Goal: Task Accomplishment & Management: Manage account settings

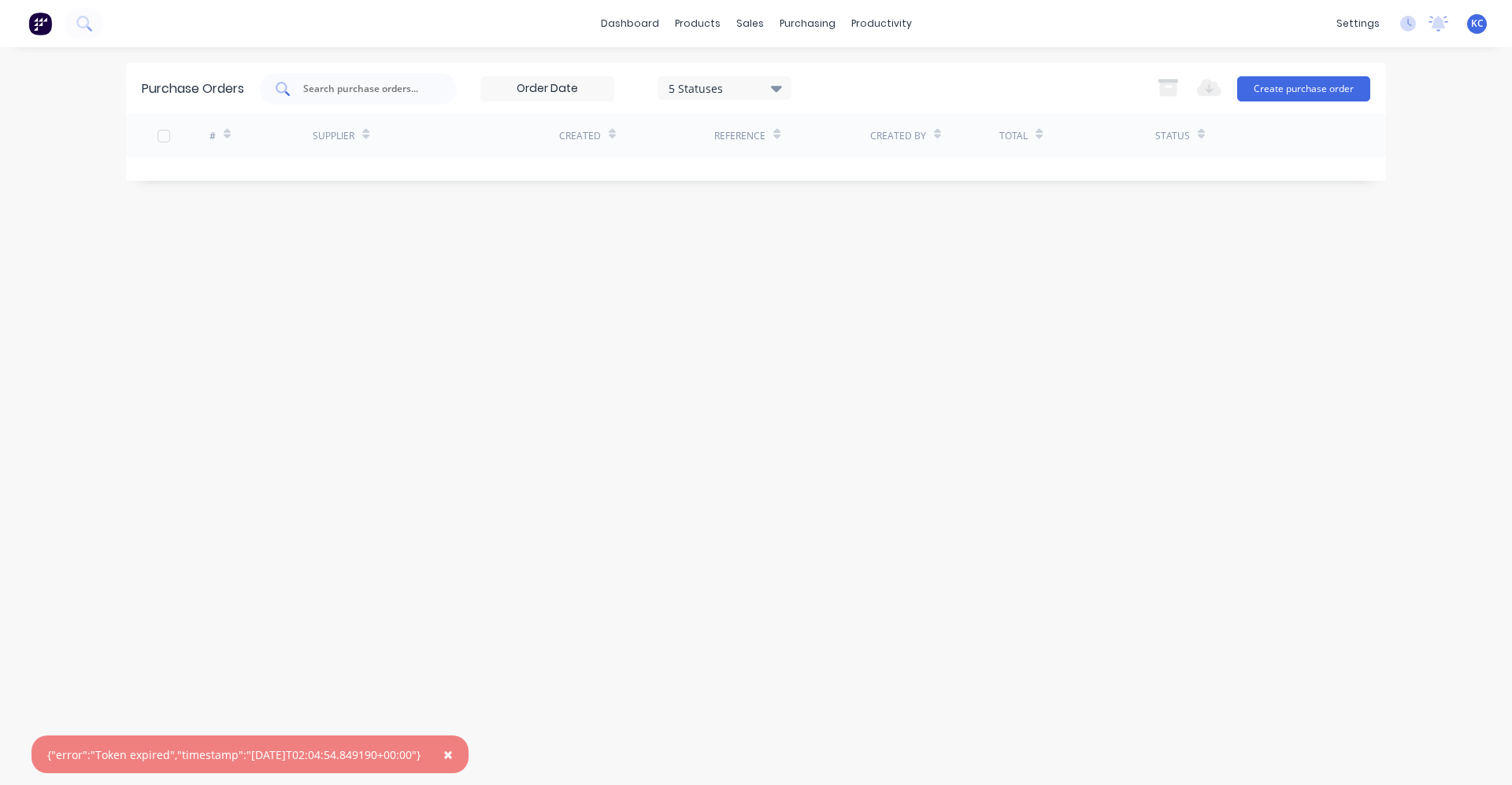
click at [429, 87] on div at bounding box center [358, 89] width 197 height 31
type input "westbuild"
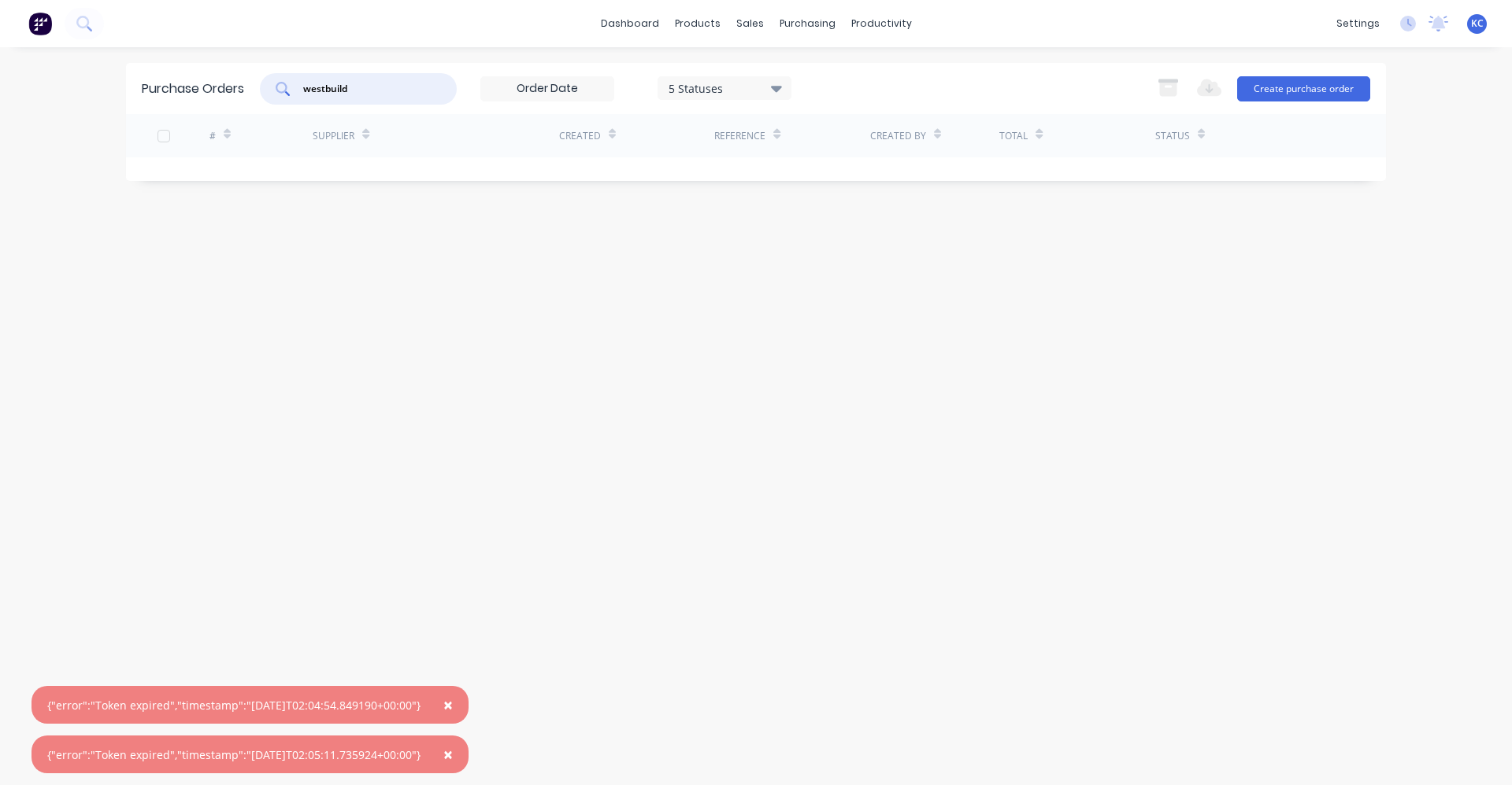
click at [453, 702] on span "×" at bounding box center [448, 705] width 9 height 22
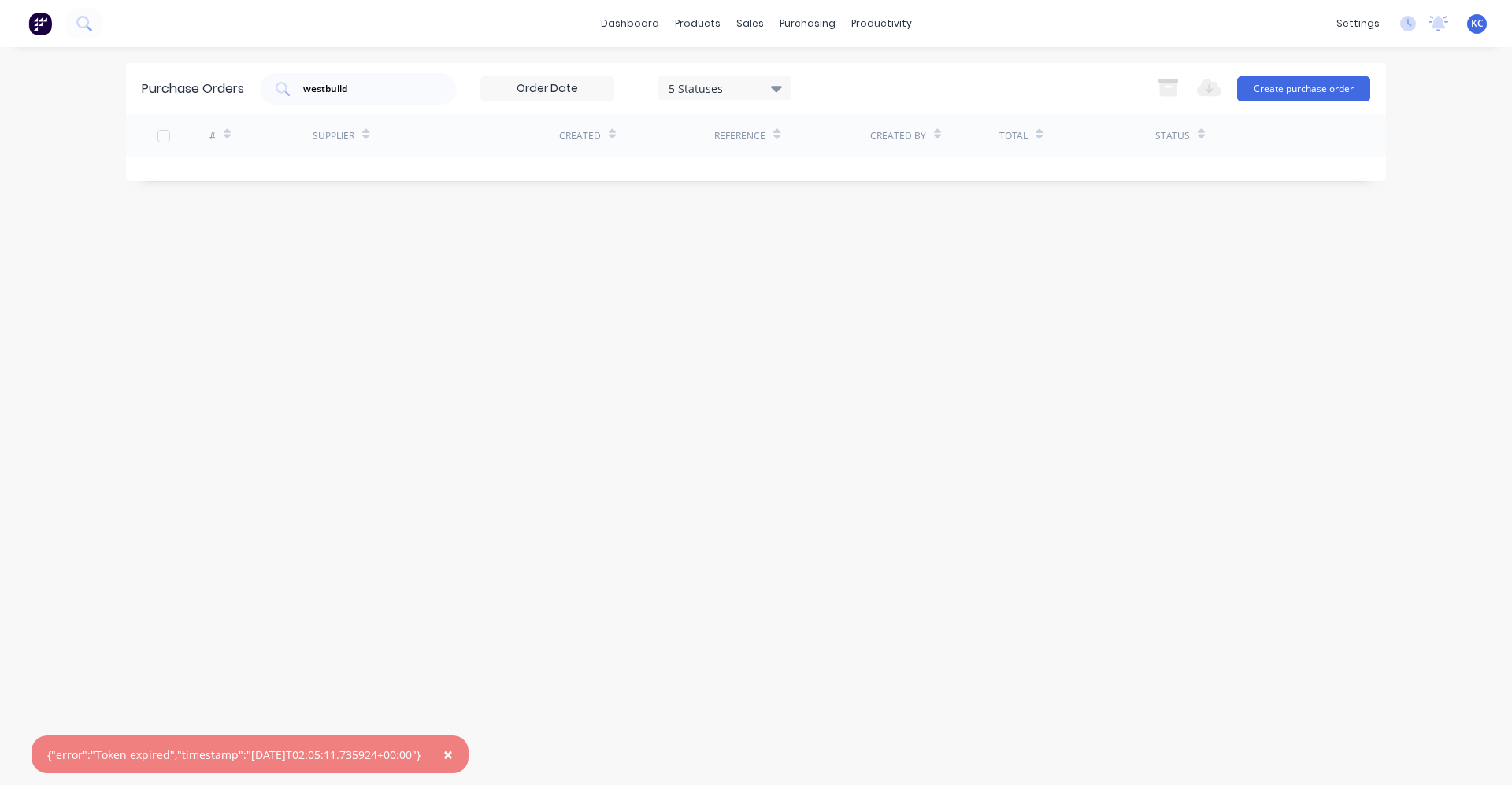
click at [453, 760] on span "×" at bounding box center [448, 755] width 9 height 22
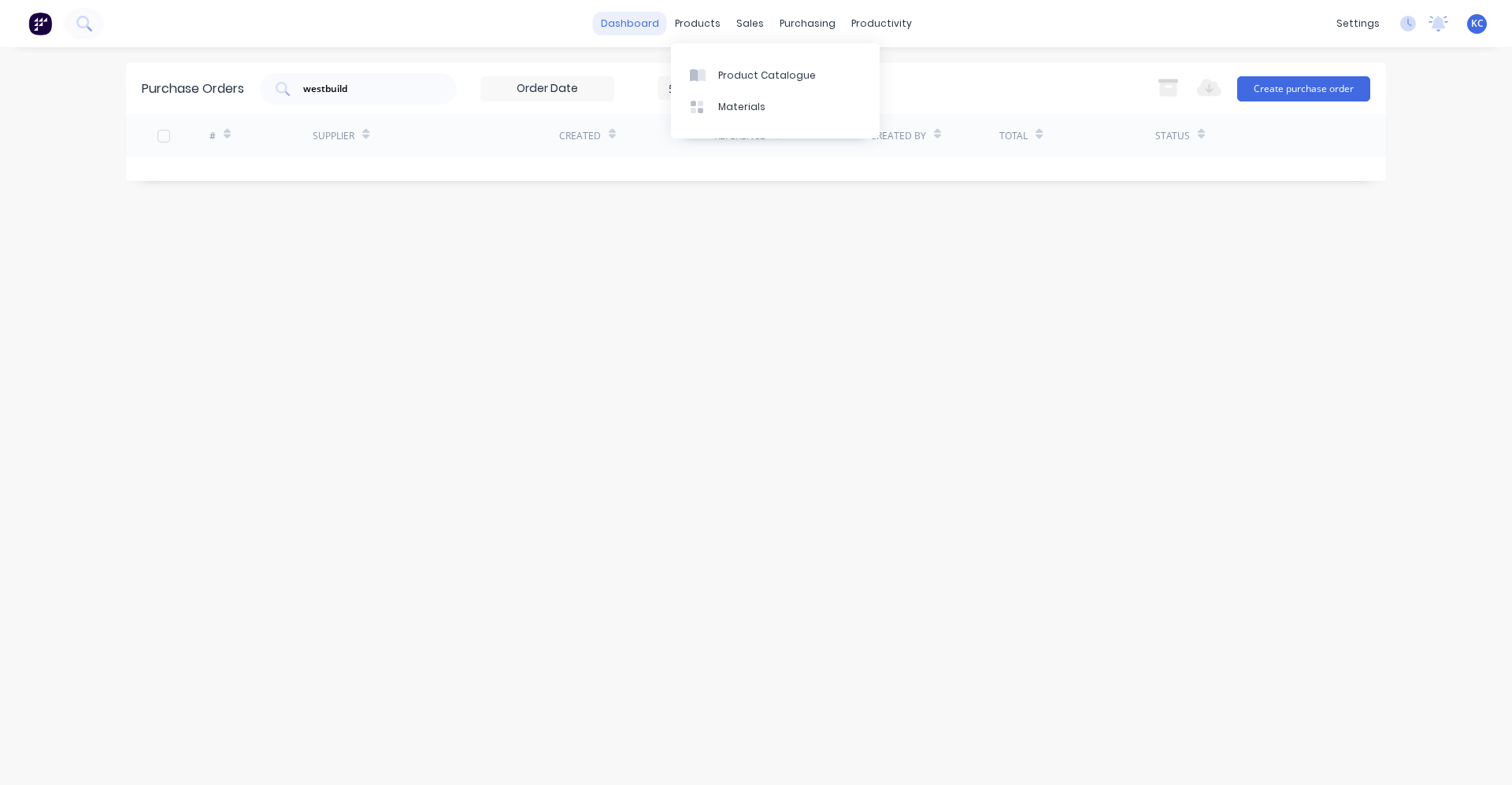
click at [611, 19] on link "dashboard" at bounding box center [630, 24] width 74 height 24
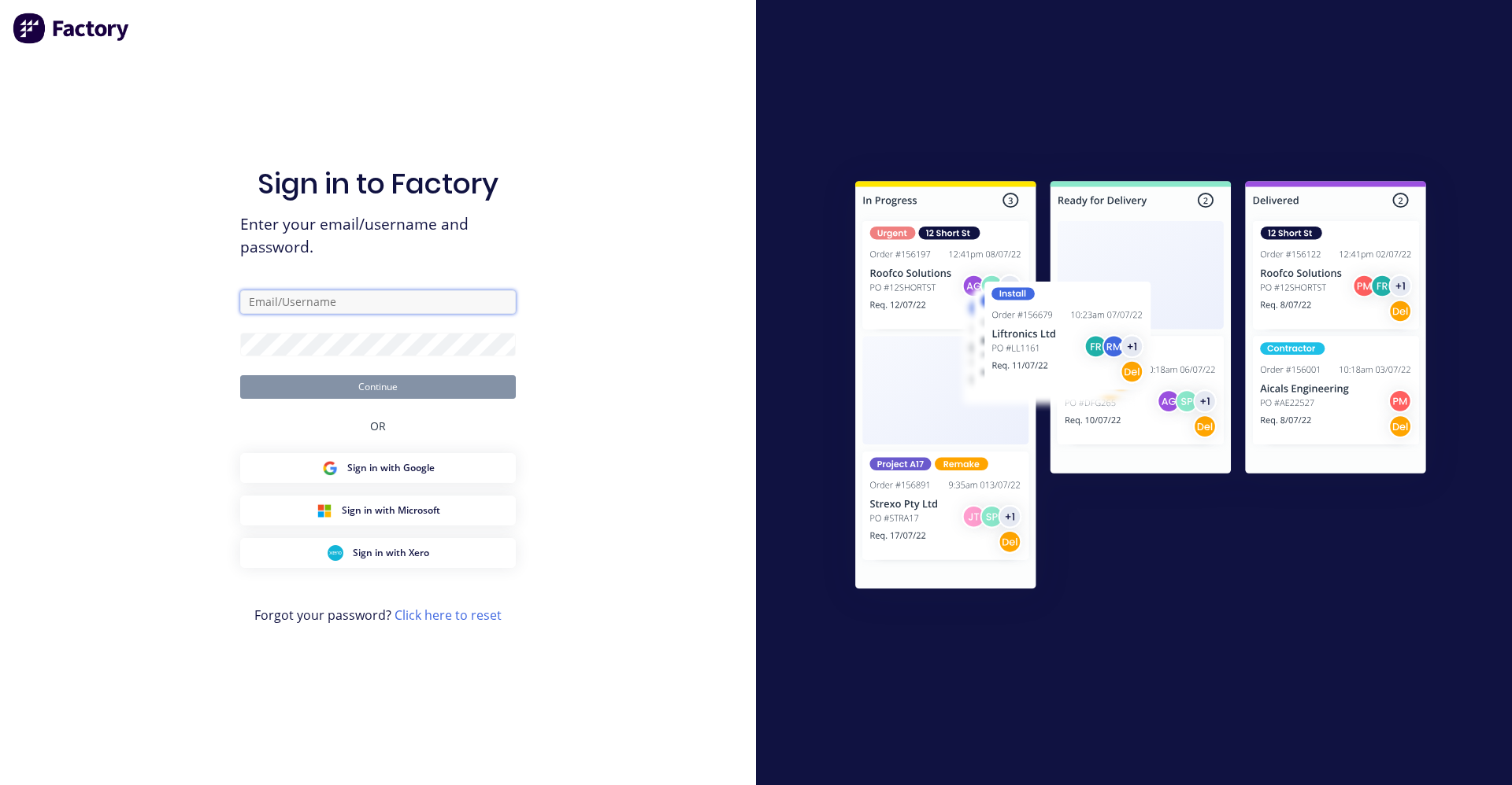
click at [388, 298] on input "text" at bounding box center [378, 303] width 275 height 24
type input "[EMAIL_ADDRESS][DOMAIN_NAME]"
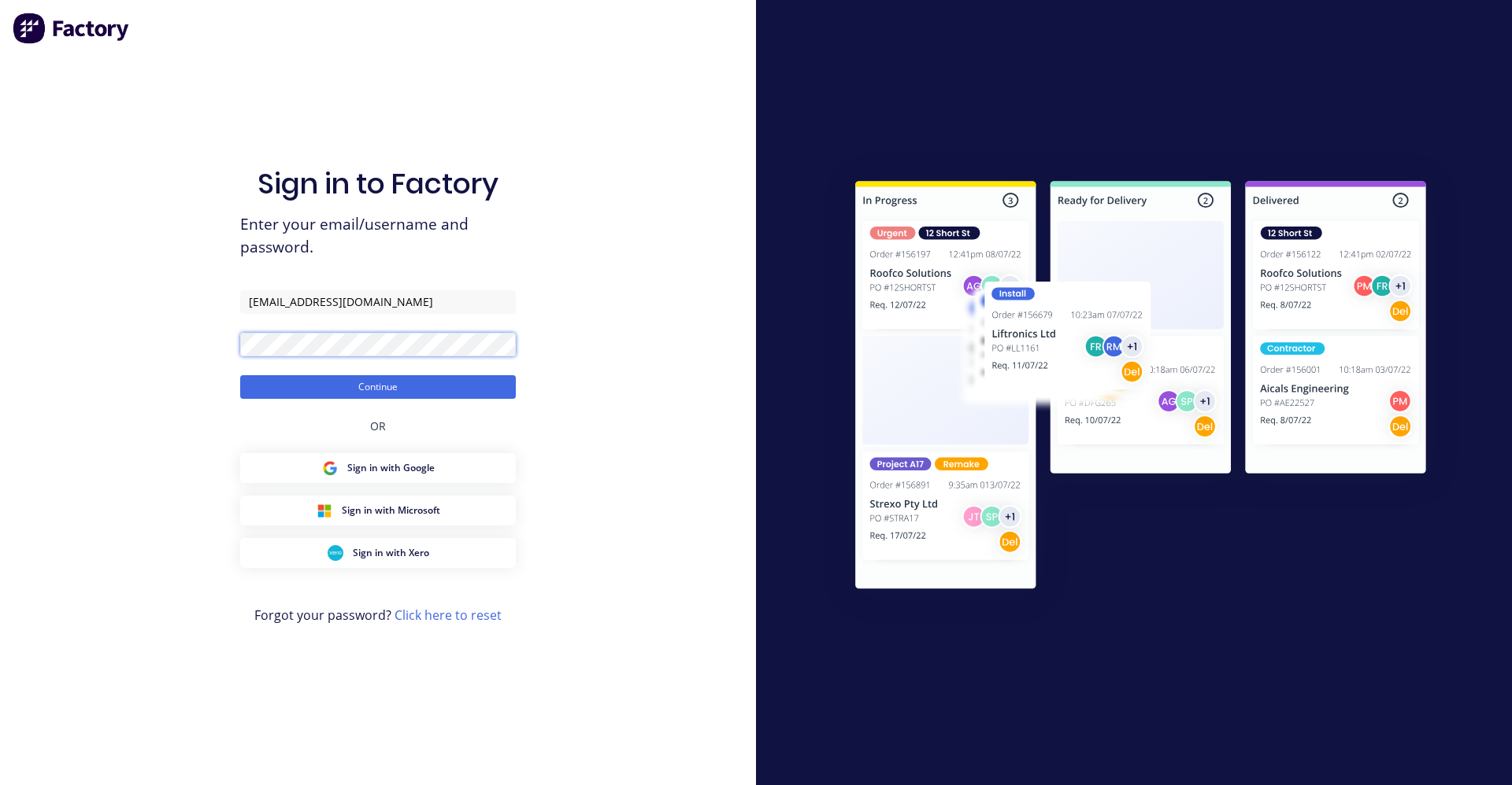
click at [240, 375] on button "Continue" at bounding box center [378, 387] width 275 height 24
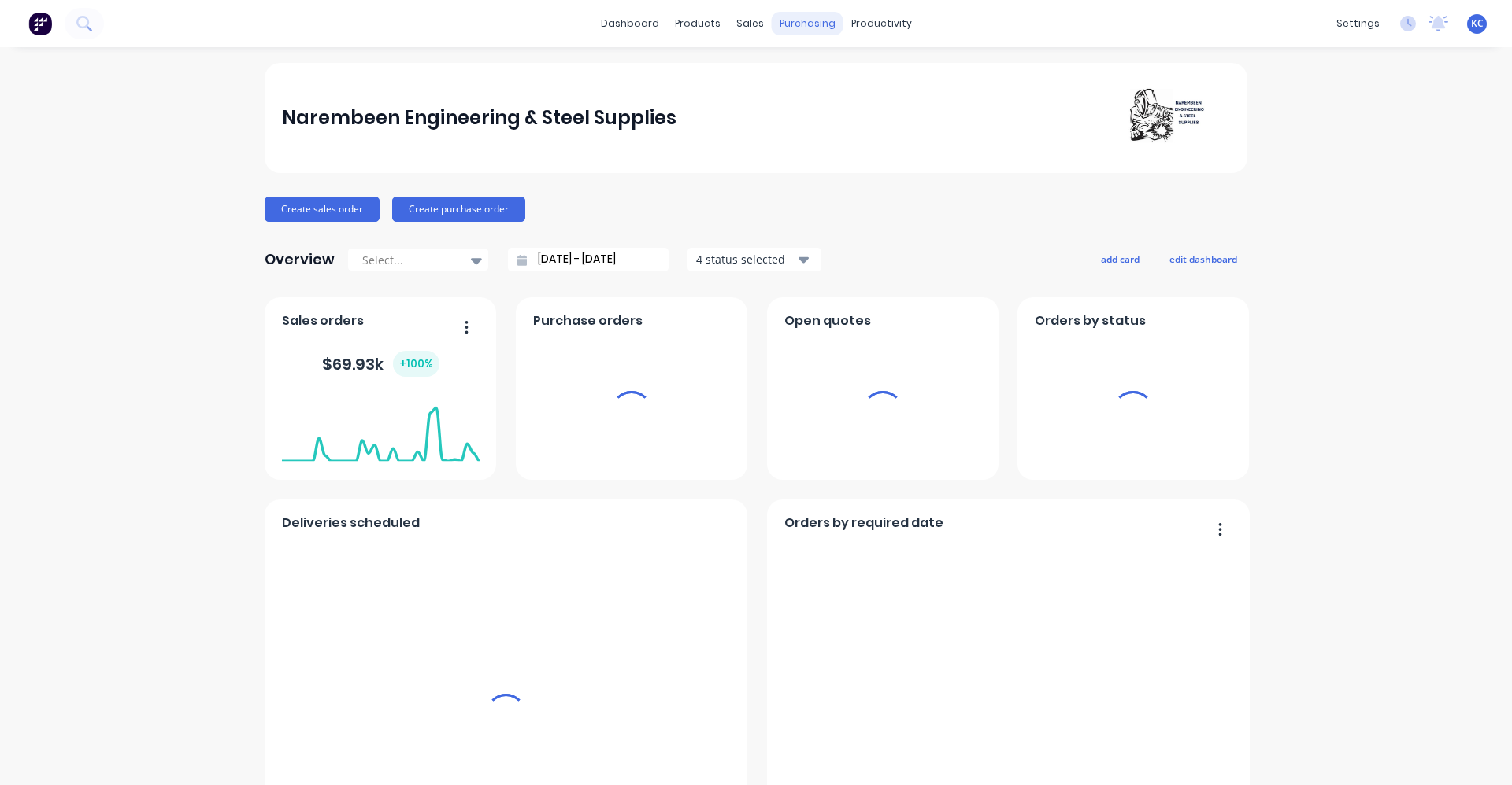
click at [794, 25] on div "purchasing" at bounding box center [808, 24] width 72 height 24
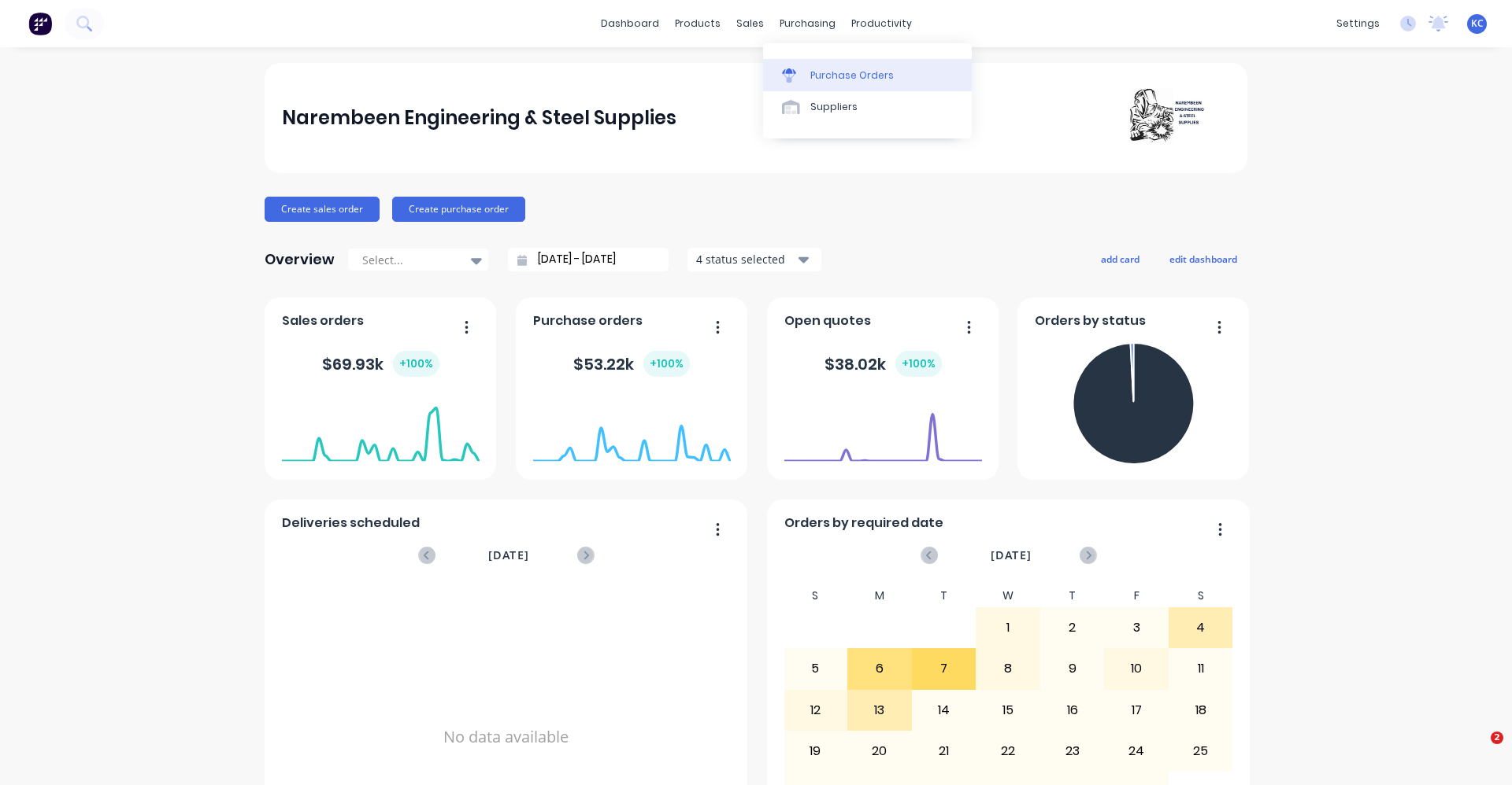
click at [832, 70] on div "Purchase Orders" at bounding box center [852, 75] width 84 height 14
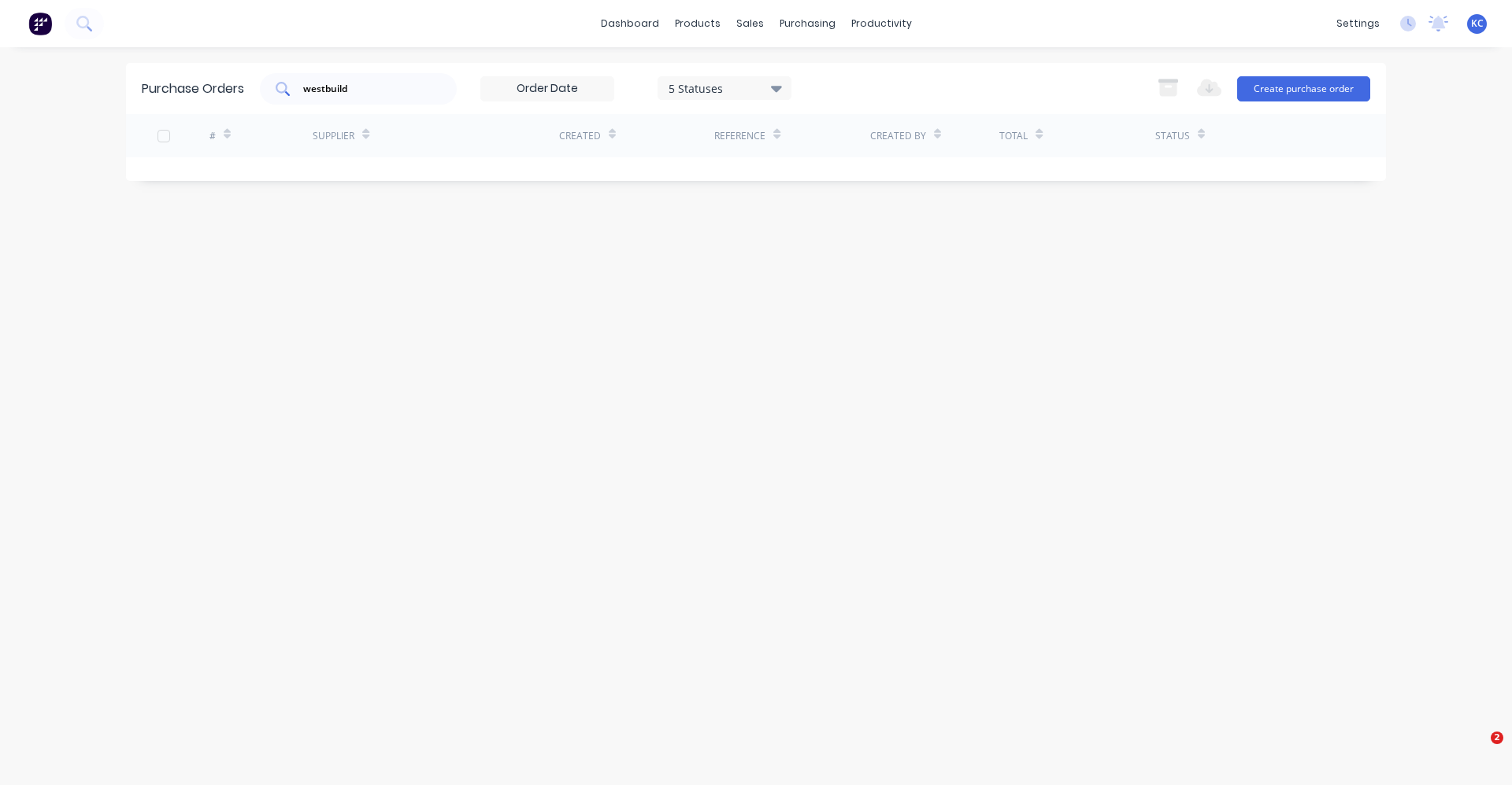
click at [392, 82] on input "westbuild" at bounding box center [366, 88] width 131 height 16
click at [788, 24] on div "purchasing" at bounding box center [808, 24] width 72 height 24
click at [826, 74] on div "Purchase Orders" at bounding box center [858, 75] width 84 height 14
drag, startPoint x: 308, startPoint y: 79, endPoint x: 279, endPoint y: 79, distance: 29.0
click at [279, 79] on div "westbuild" at bounding box center [358, 89] width 197 height 31
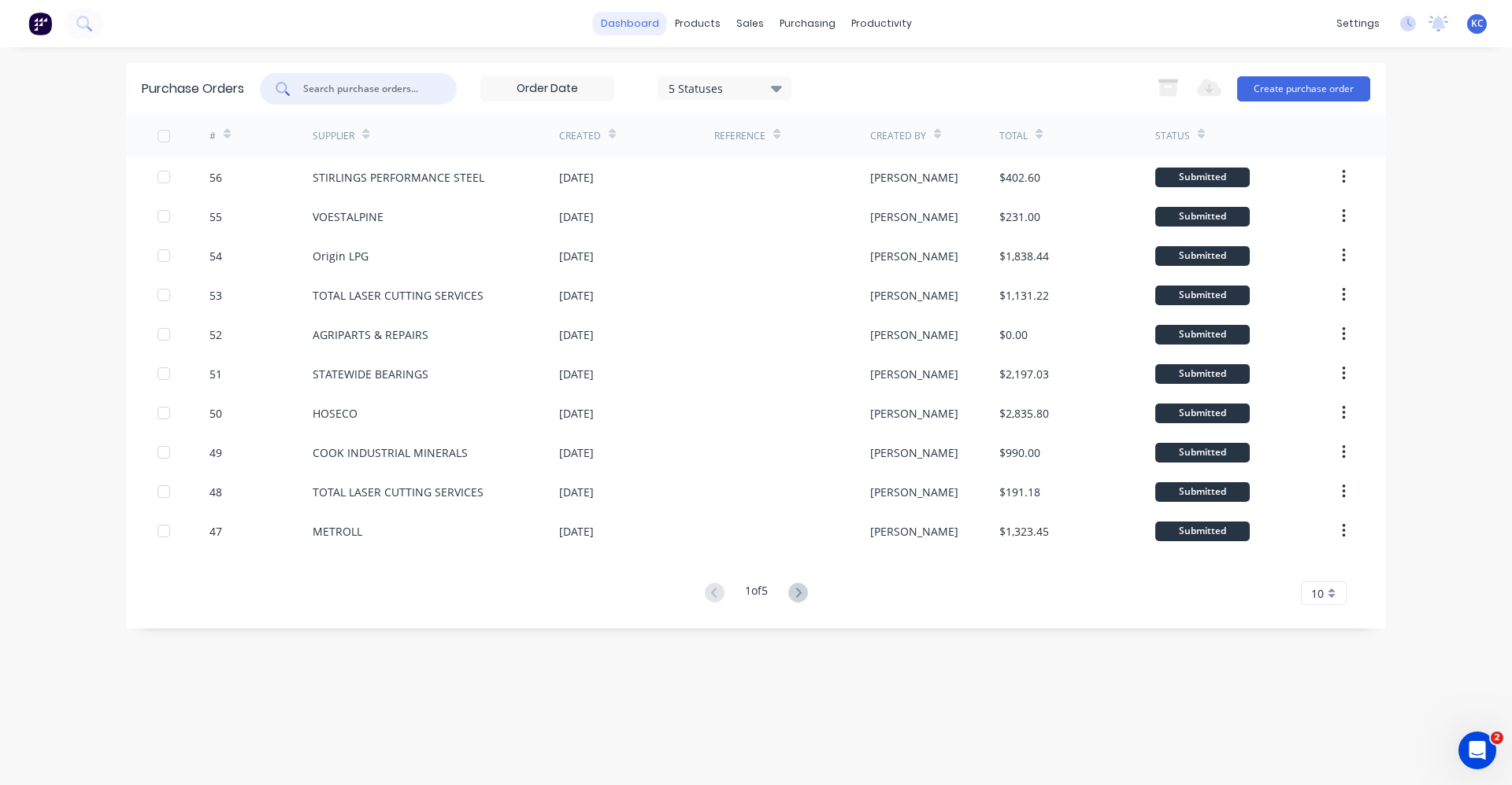
click at [639, 23] on link "dashboard" at bounding box center [630, 24] width 74 height 24
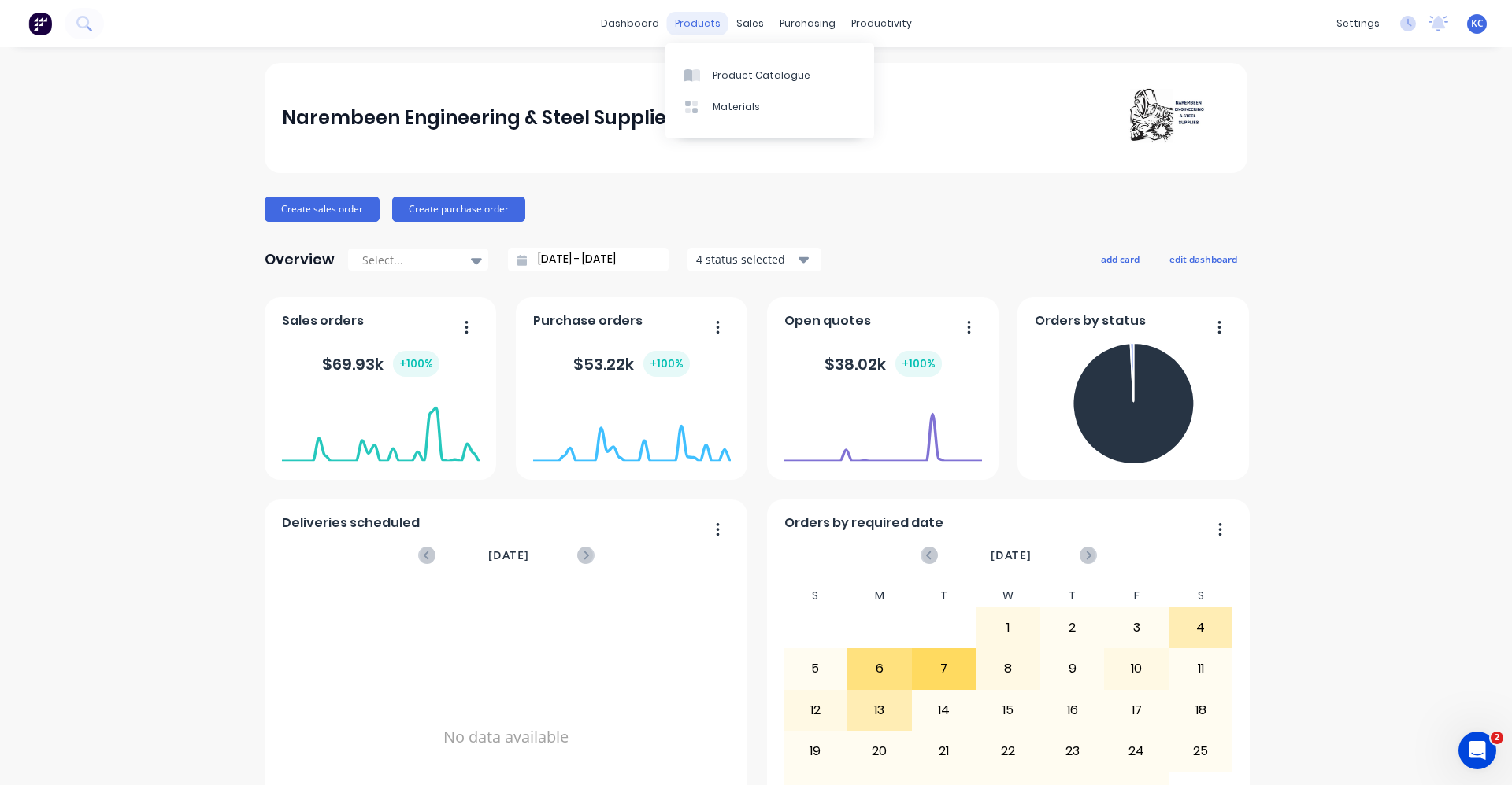
click at [708, 23] on div "products" at bounding box center [697, 24] width 62 height 24
click at [717, 77] on div "Product Catalogue" at bounding box center [762, 75] width 98 height 14
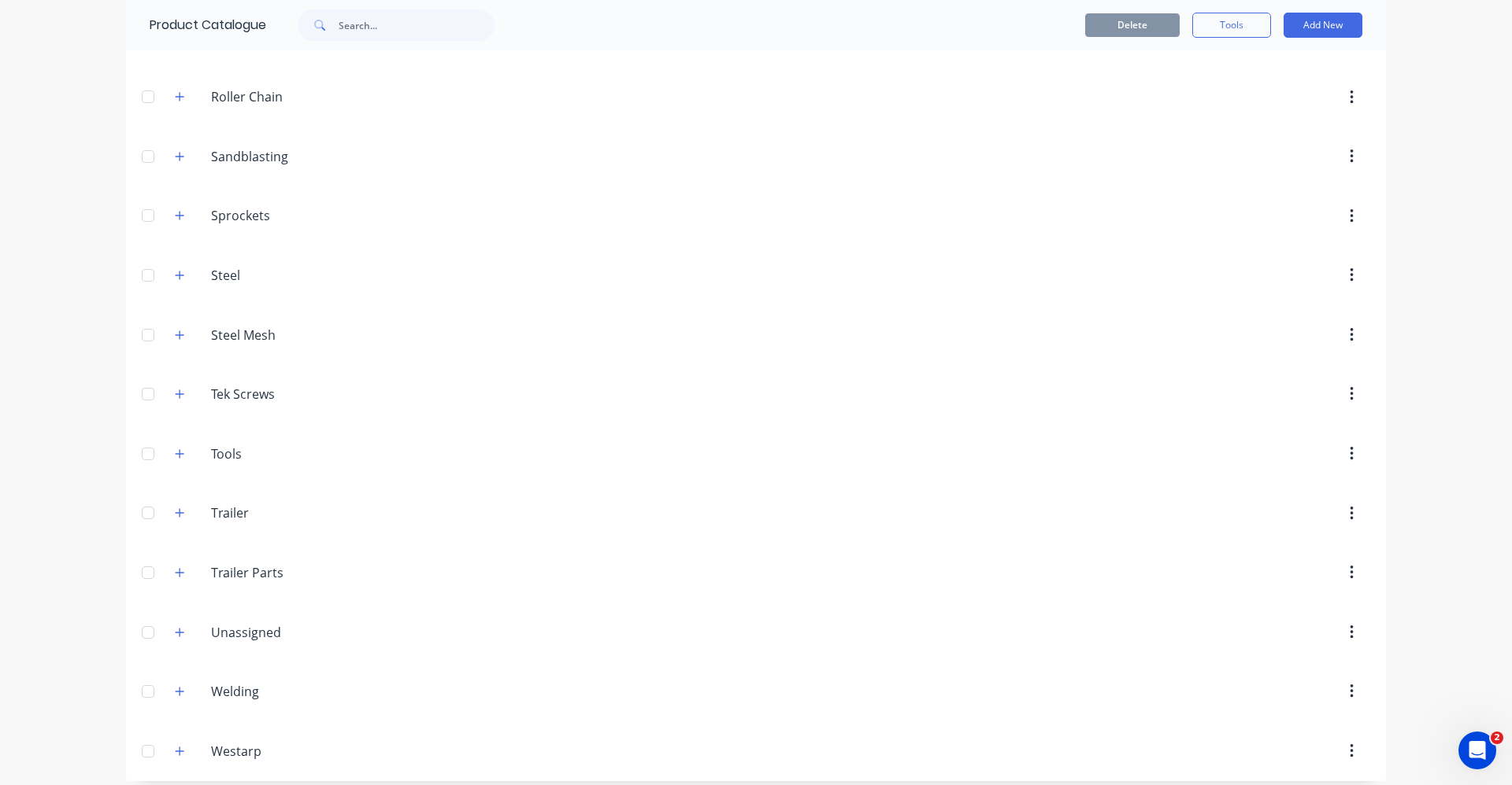
scroll to position [1112, 0]
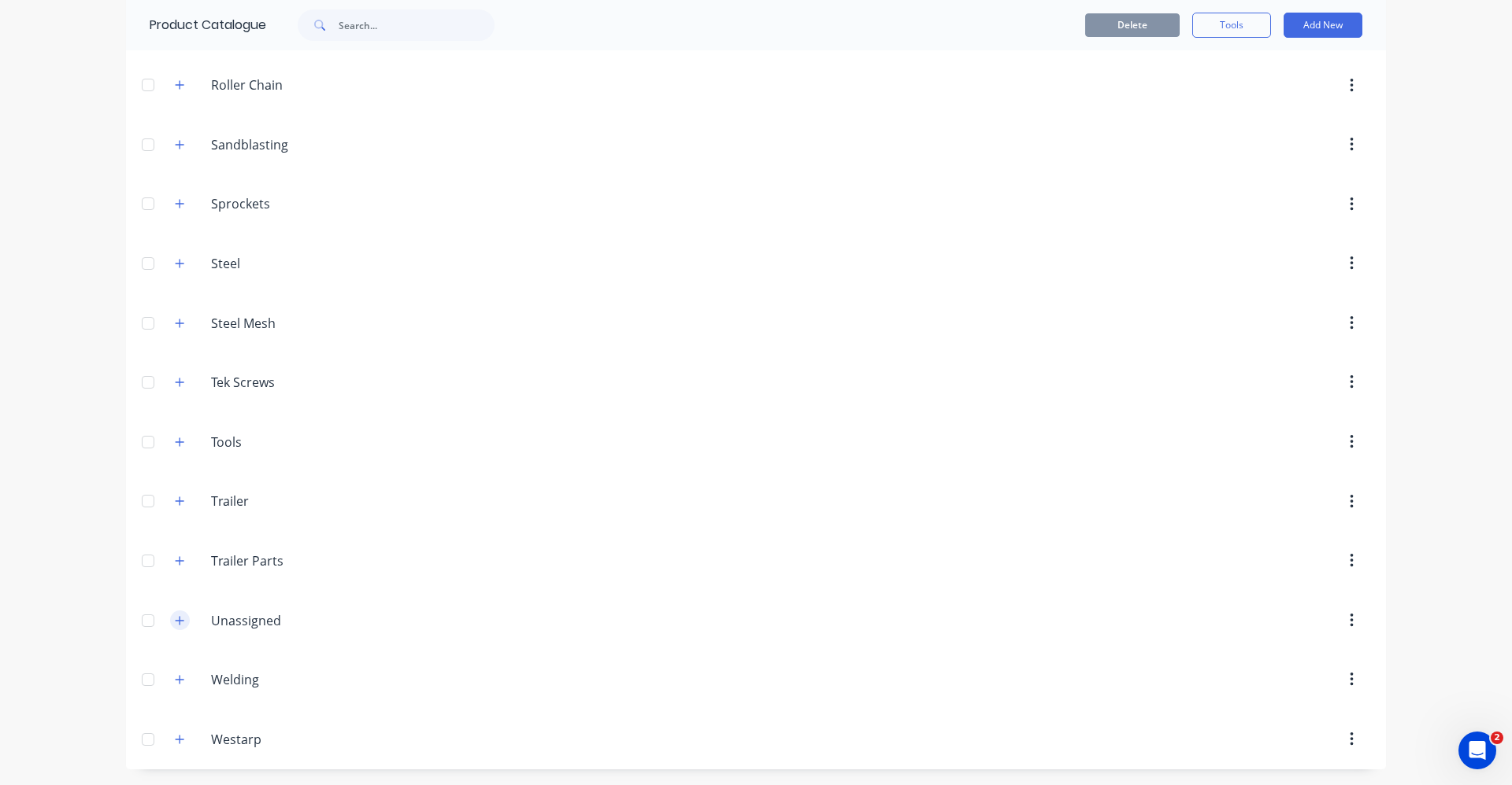
click at [175, 618] on icon "button" at bounding box center [180, 621] width 9 height 11
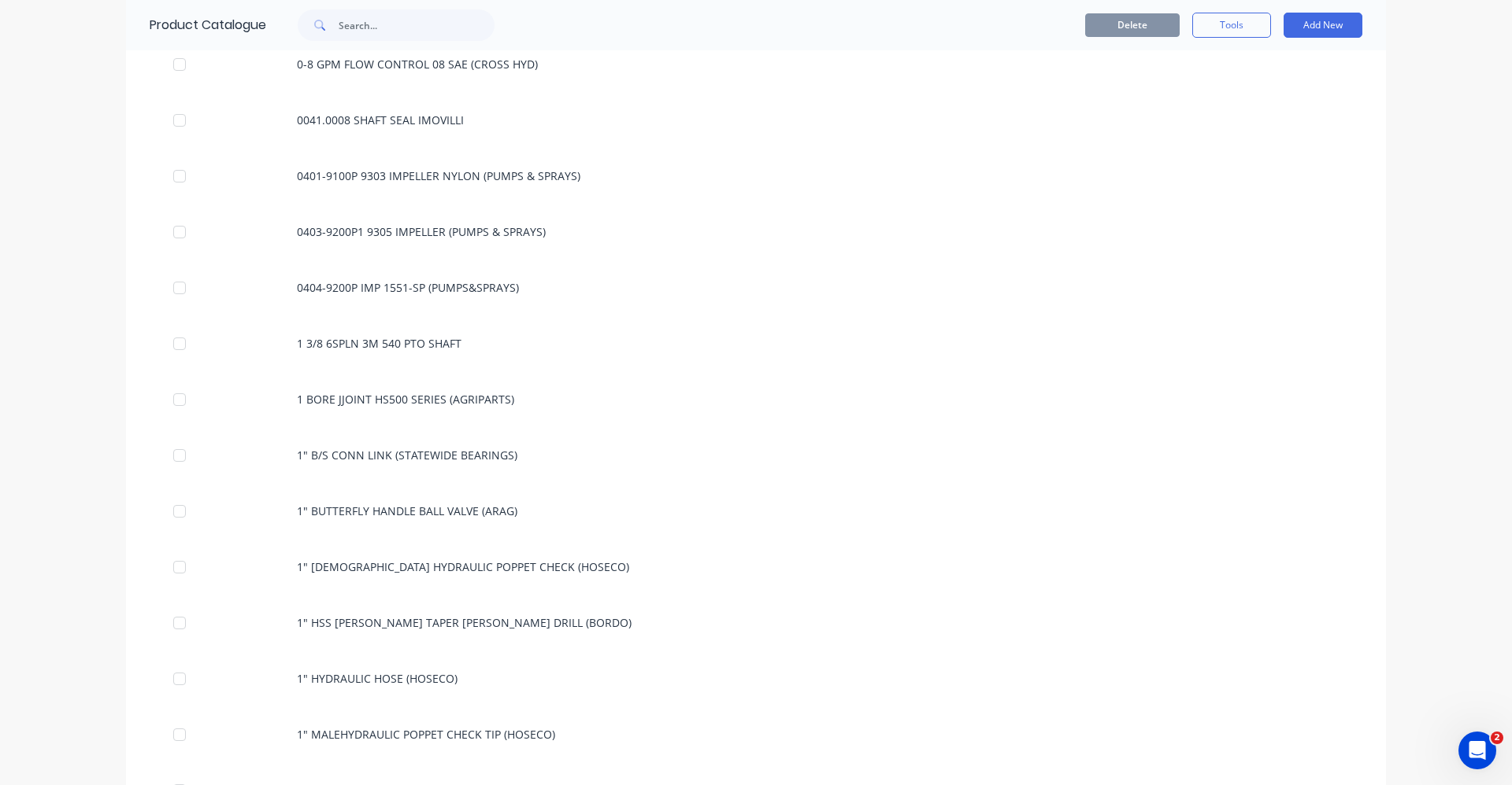
scroll to position [4297, 0]
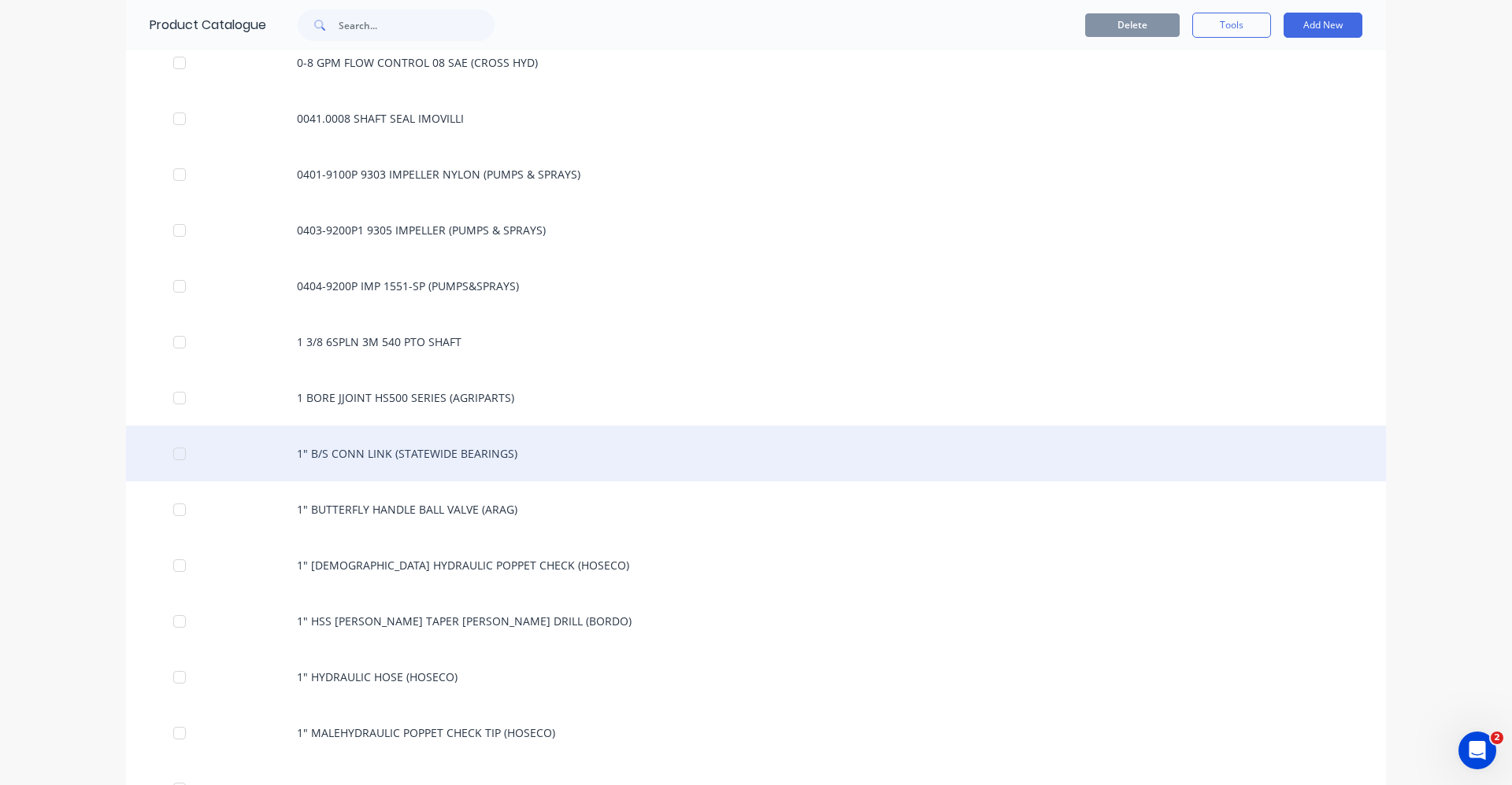
click at [328, 454] on div "1" B/S CONN LINK (STATEWIDE BEARINGS)" at bounding box center [756, 454] width 1260 height 56
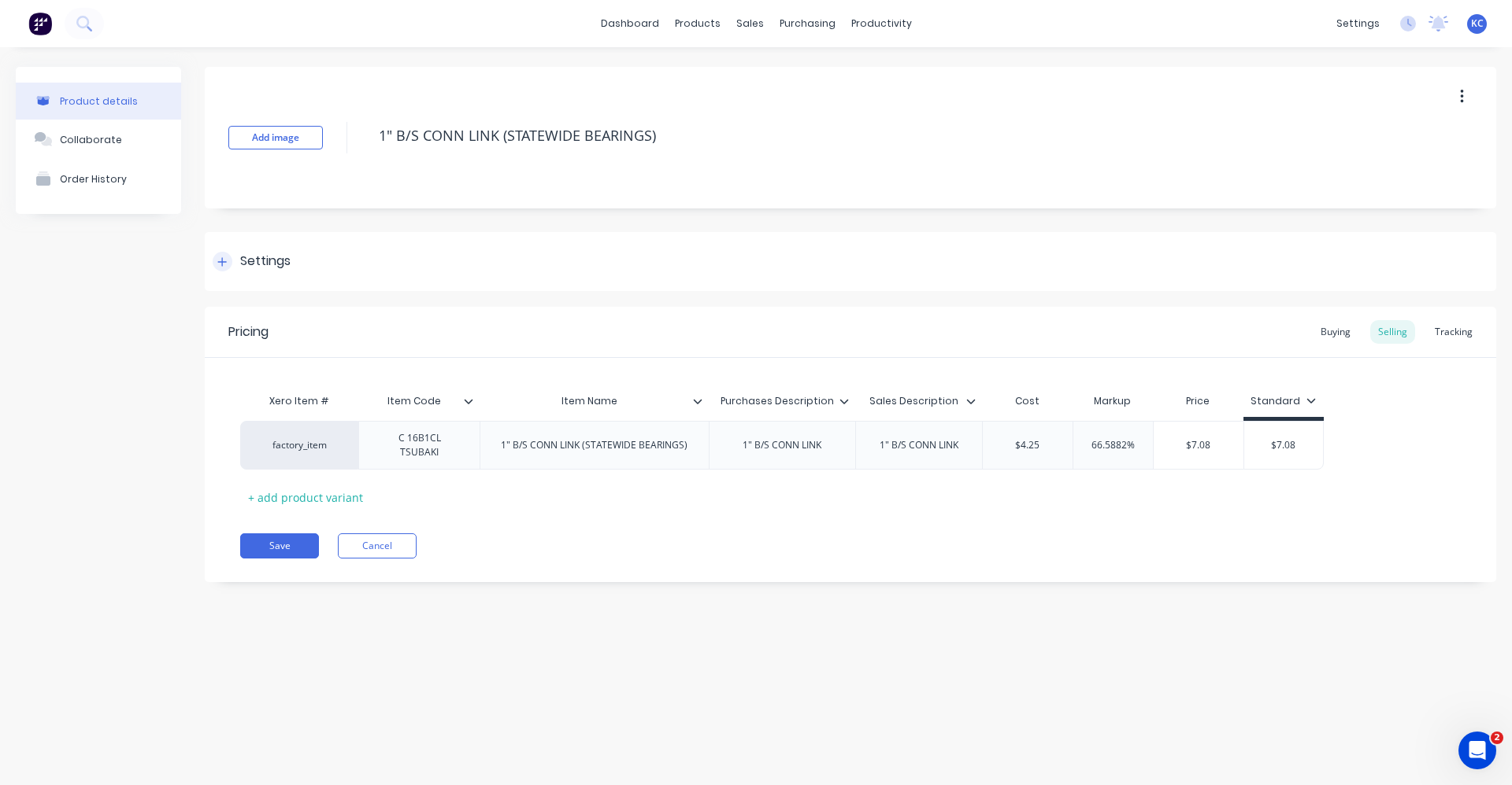
click at [475, 262] on div "Settings" at bounding box center [850, 261] width 1291 height 59
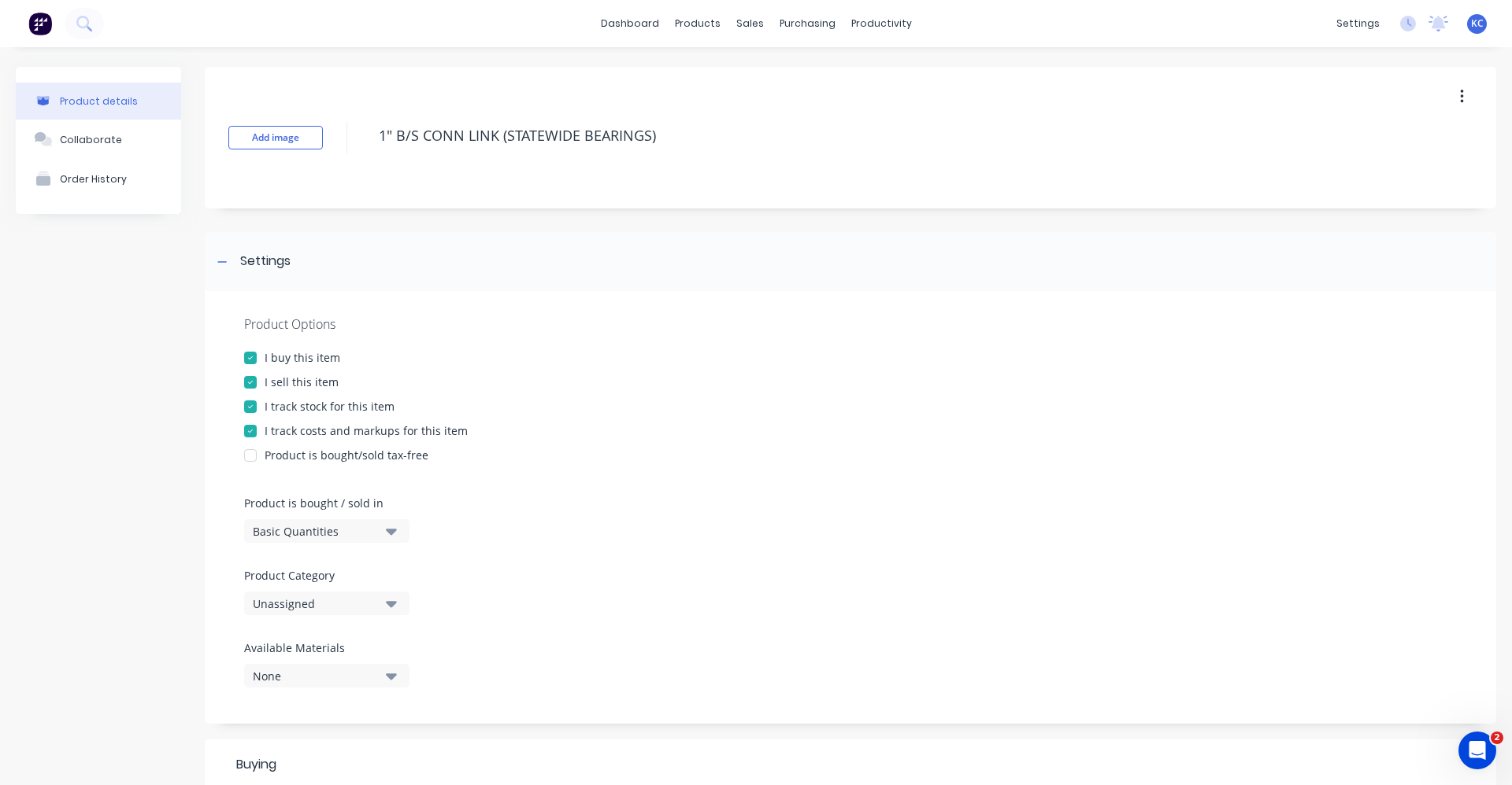
click at [397, 611] on button "Unassigned" at bounding box center [327, 604] width 166 height 24
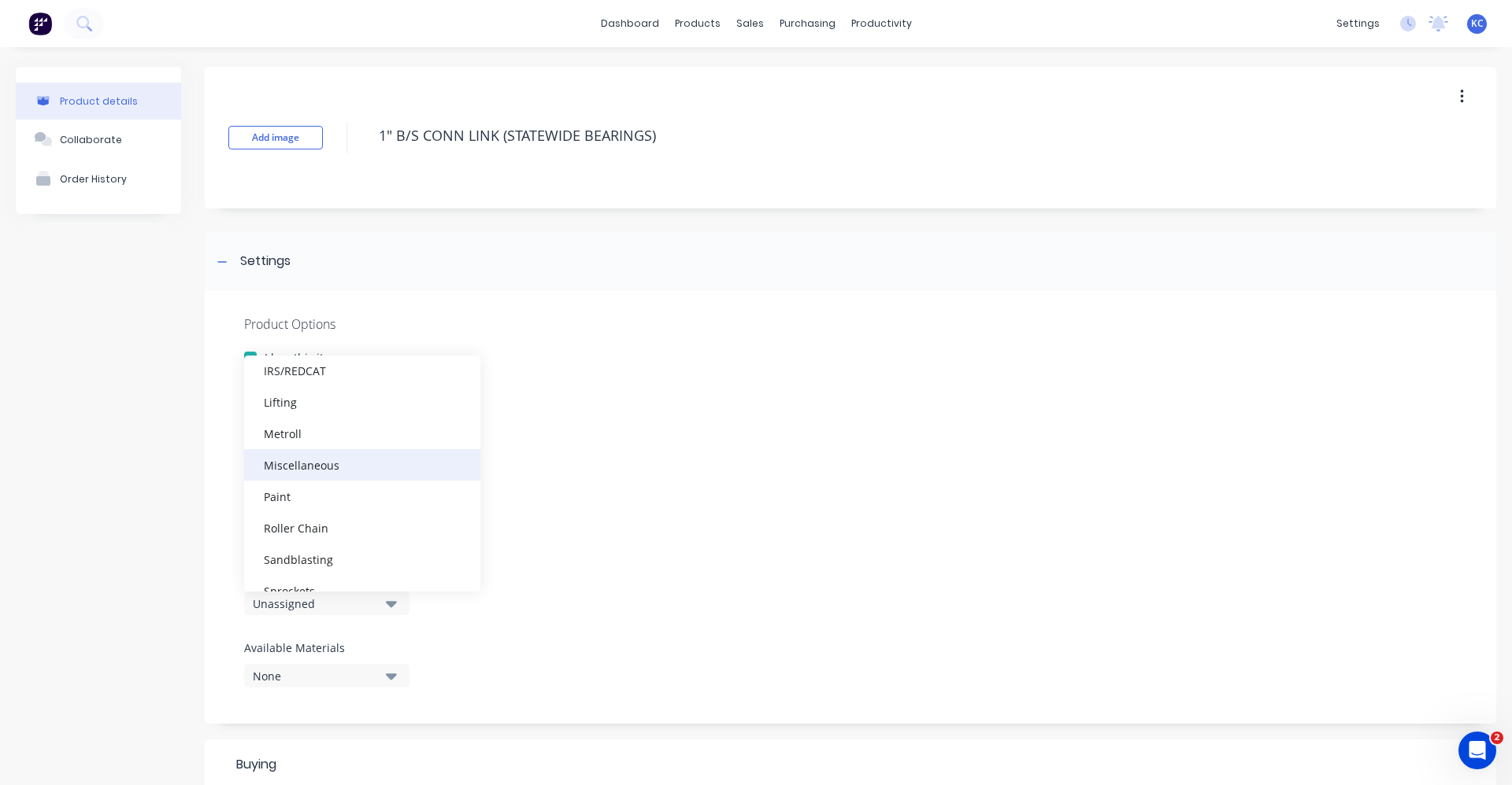
scroll to position [472, 0]
click at [355, 488] on div "Roller Chain" at bounding box center [362, 490] width 237 height 31
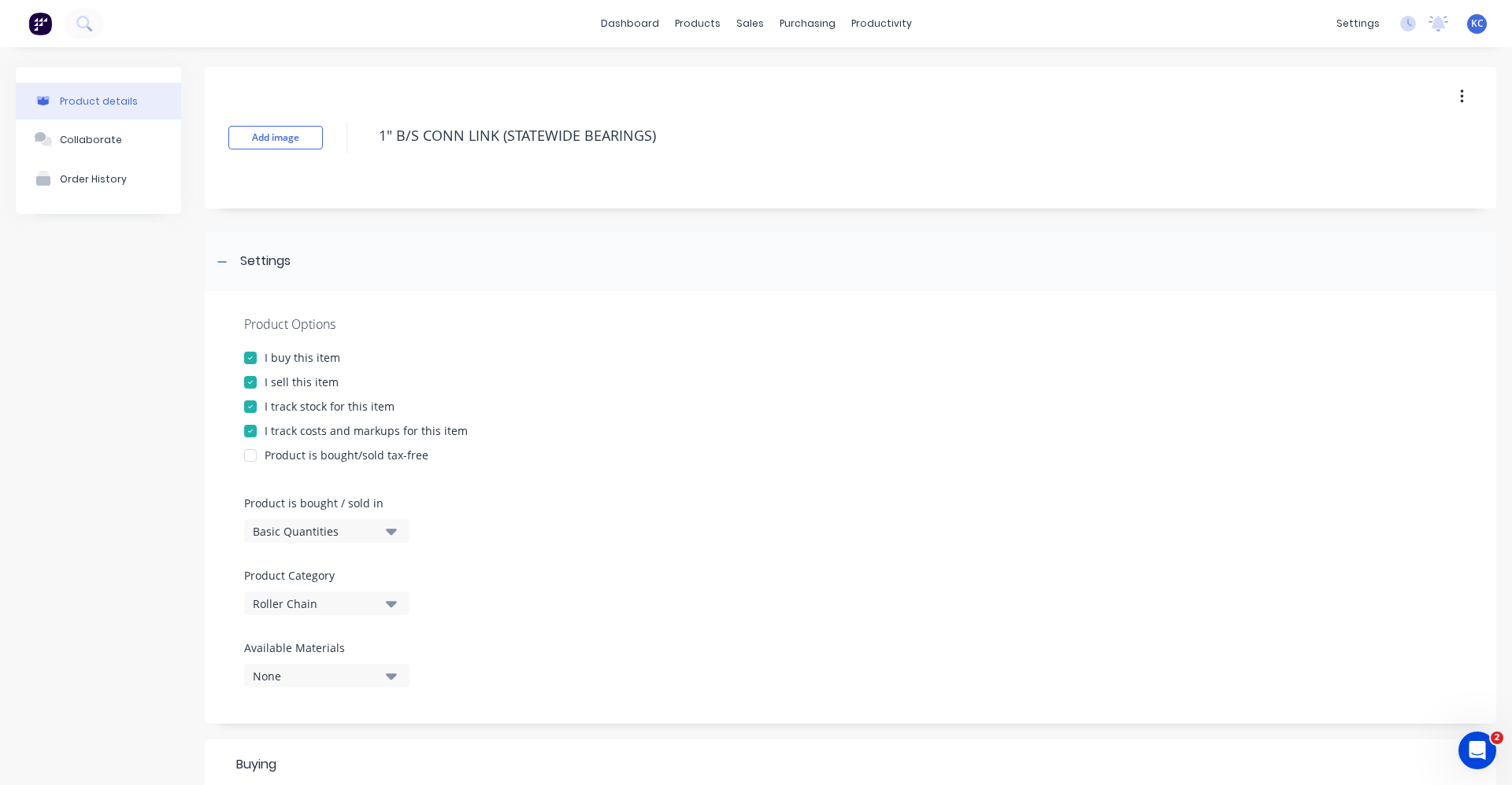
scroll to position [315, 0]
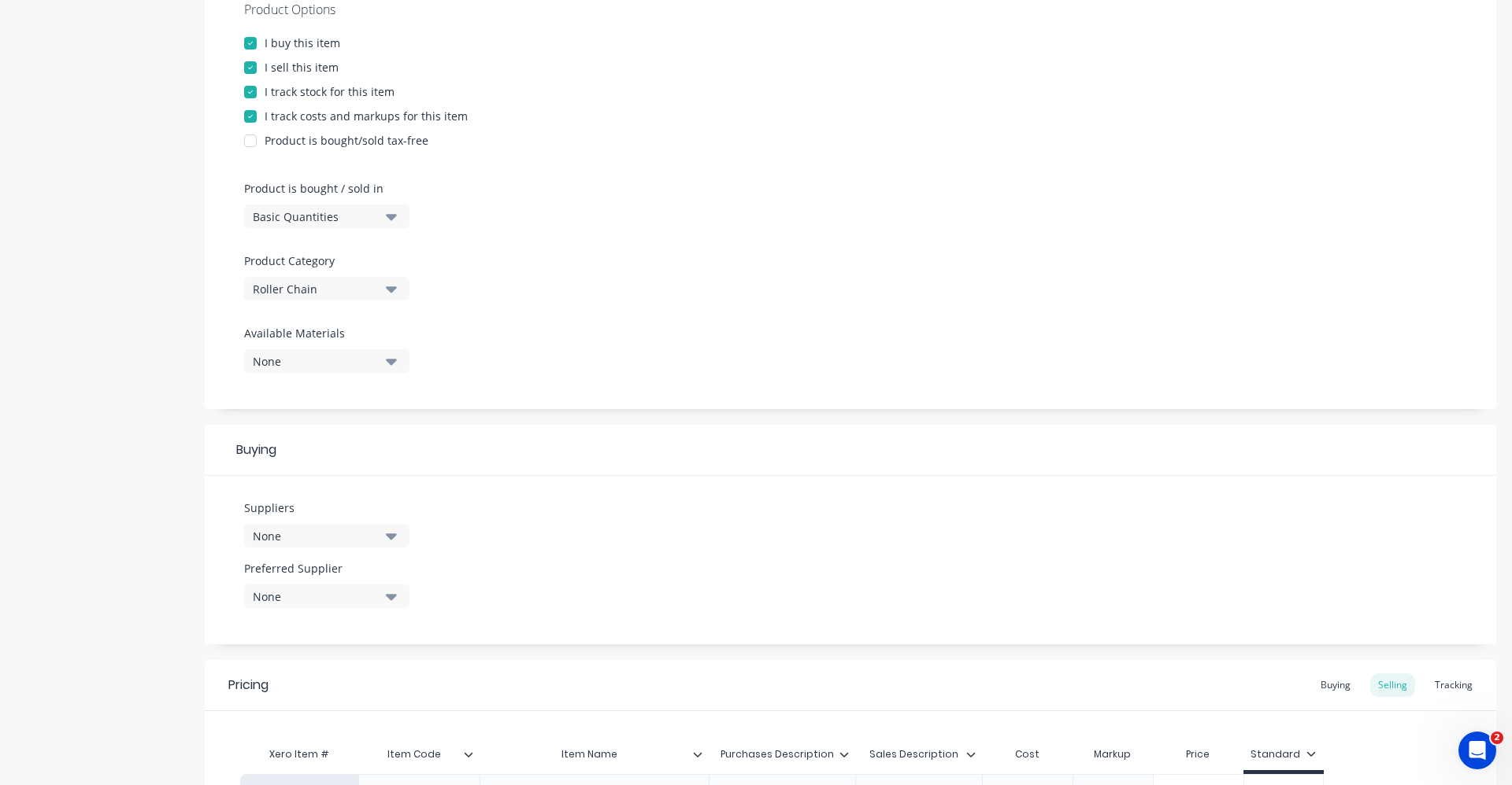
click at [390, 536] on icon "button" at bounding box center [391, 537] width 11 height 6
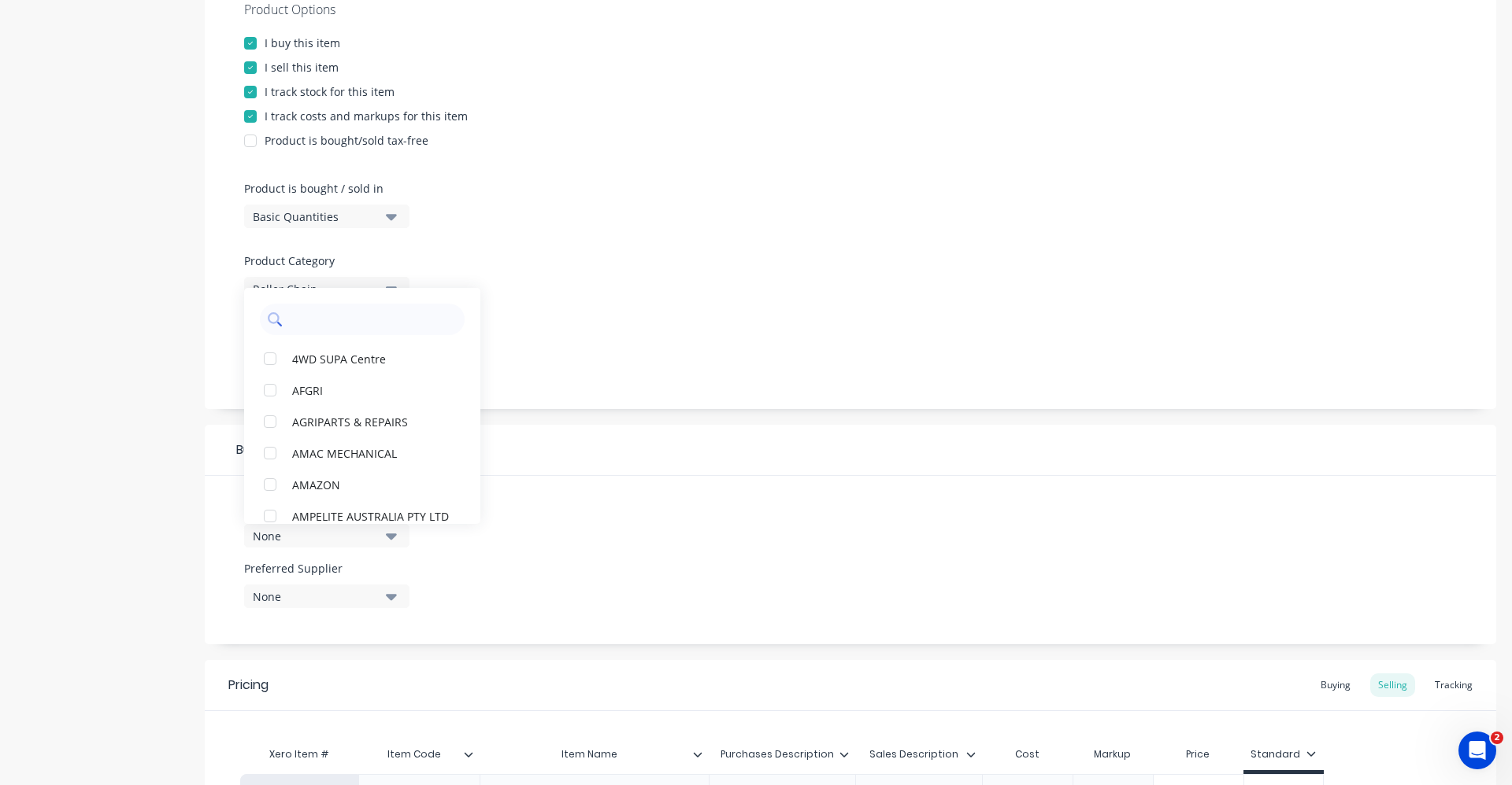
click at [412, 317] on input "text" at bounding box center [373, 319] width 167 height 31
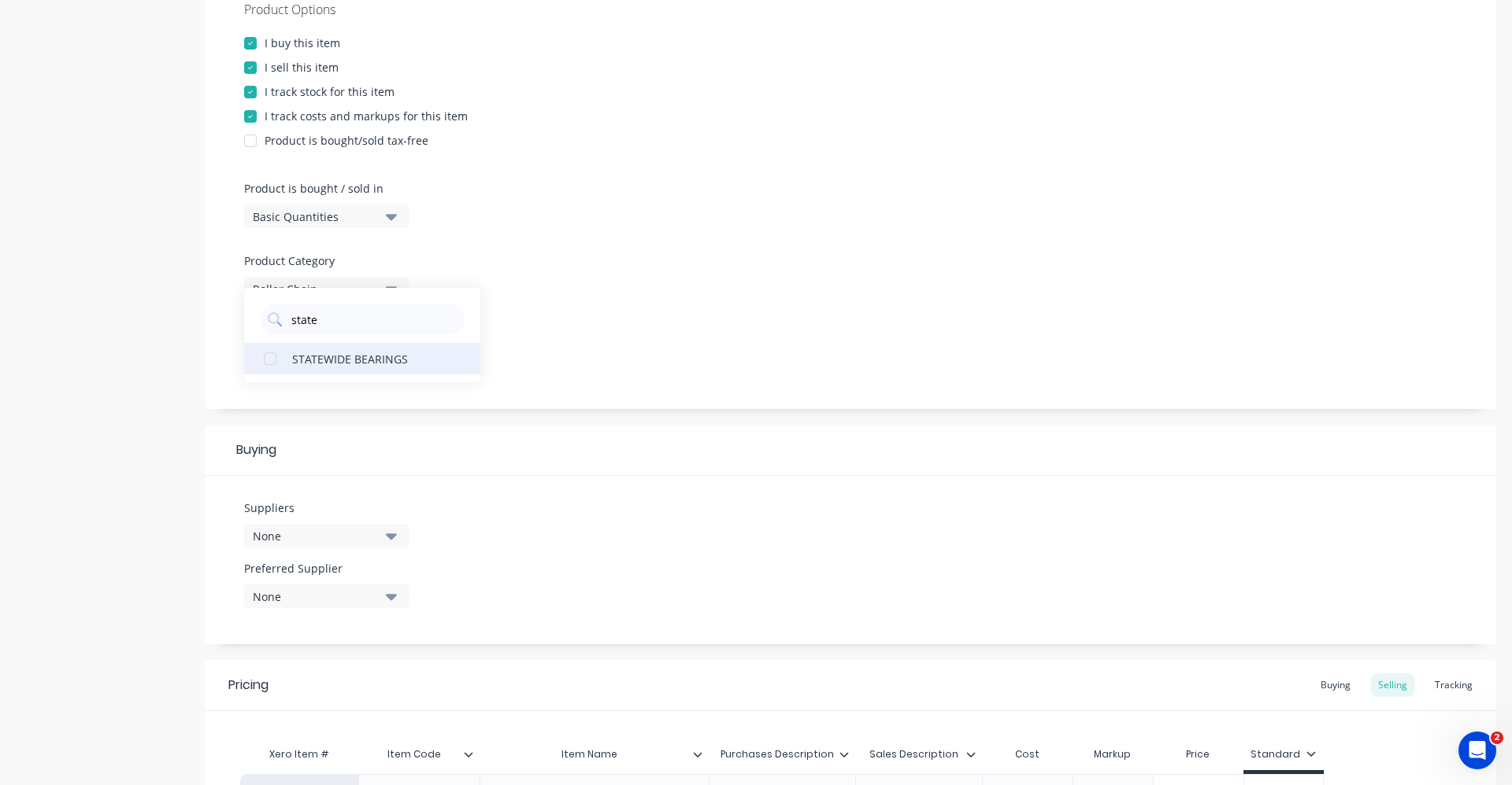
type input "state"
click at [401, 361] on div "STATEWIDE BEARINGS" at bounding box center [370, 358] width 157 height 17
click at [394, 599] on icon "button" at bounding box center [391, 597] width 11 height 6
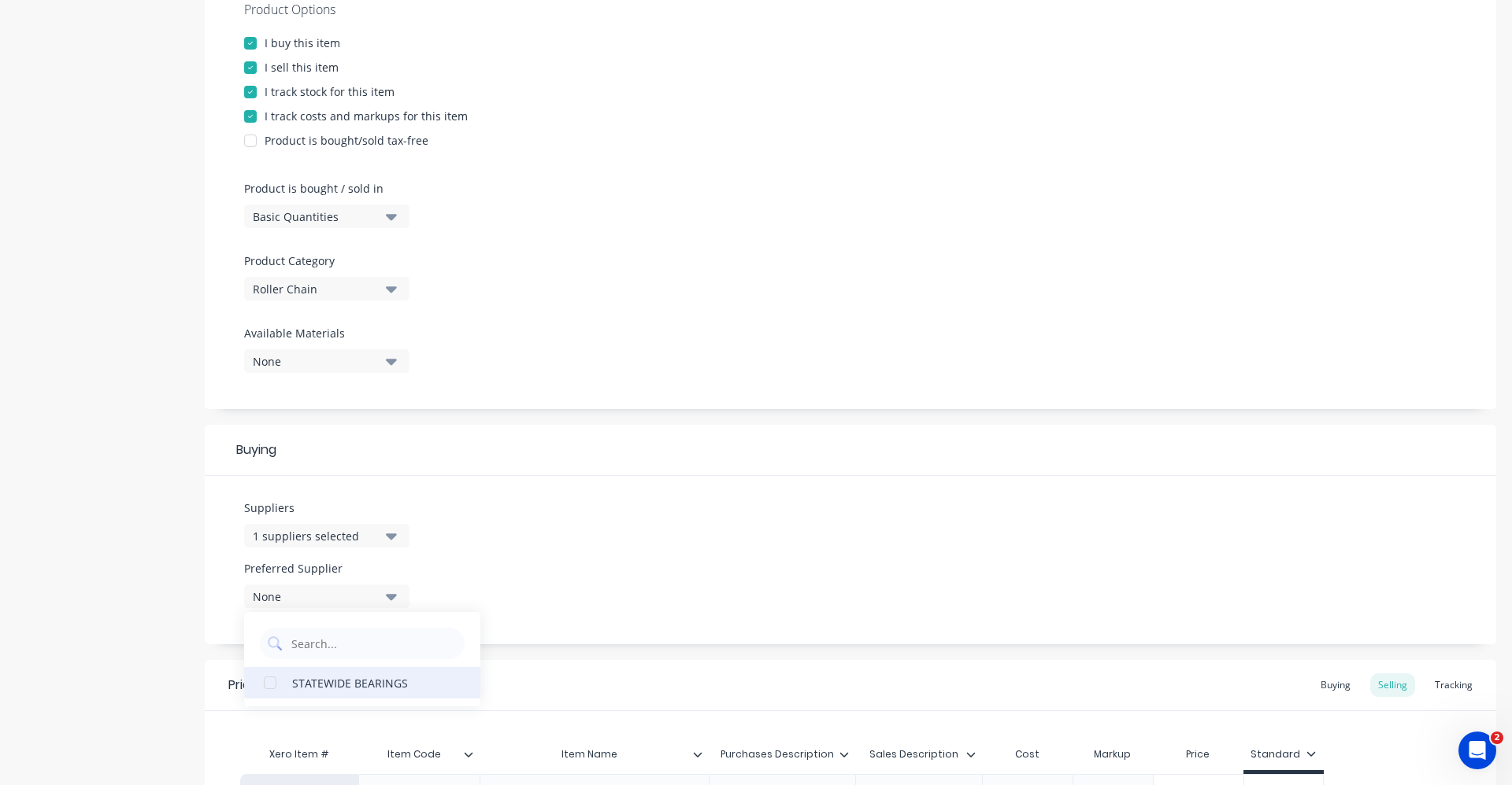
click at [378, 682] on div "STATEWIDE BEARINGS" at bounding box center [370, 683] width 157 height 17
click at [679, 534] on div "Suppliers 1 suppliers selected state Preferred Supplier STATEWIDE BEARINGS STAT…" at bounding box center [850, 560] width 1291 height 168
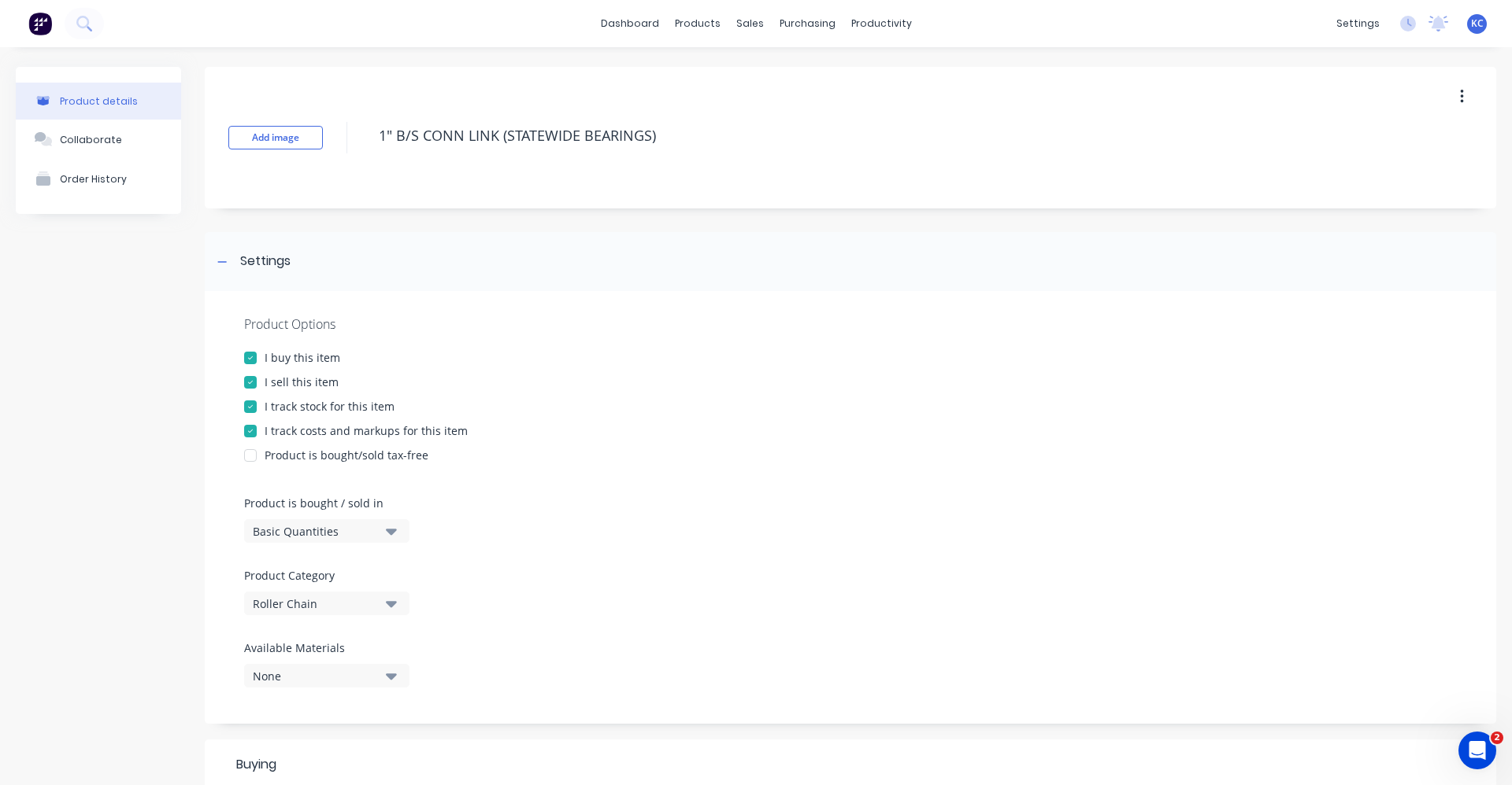
drag, startPoint x: 664, startPoint y: 138, endPoint x: 497, endPoint y: 155, distance: 167.9
click at [497, 155] on div "1" B/S CONN LINK (STATEWIDE BEARINGS)" at bounding box center [868, 137] width 995 height 40
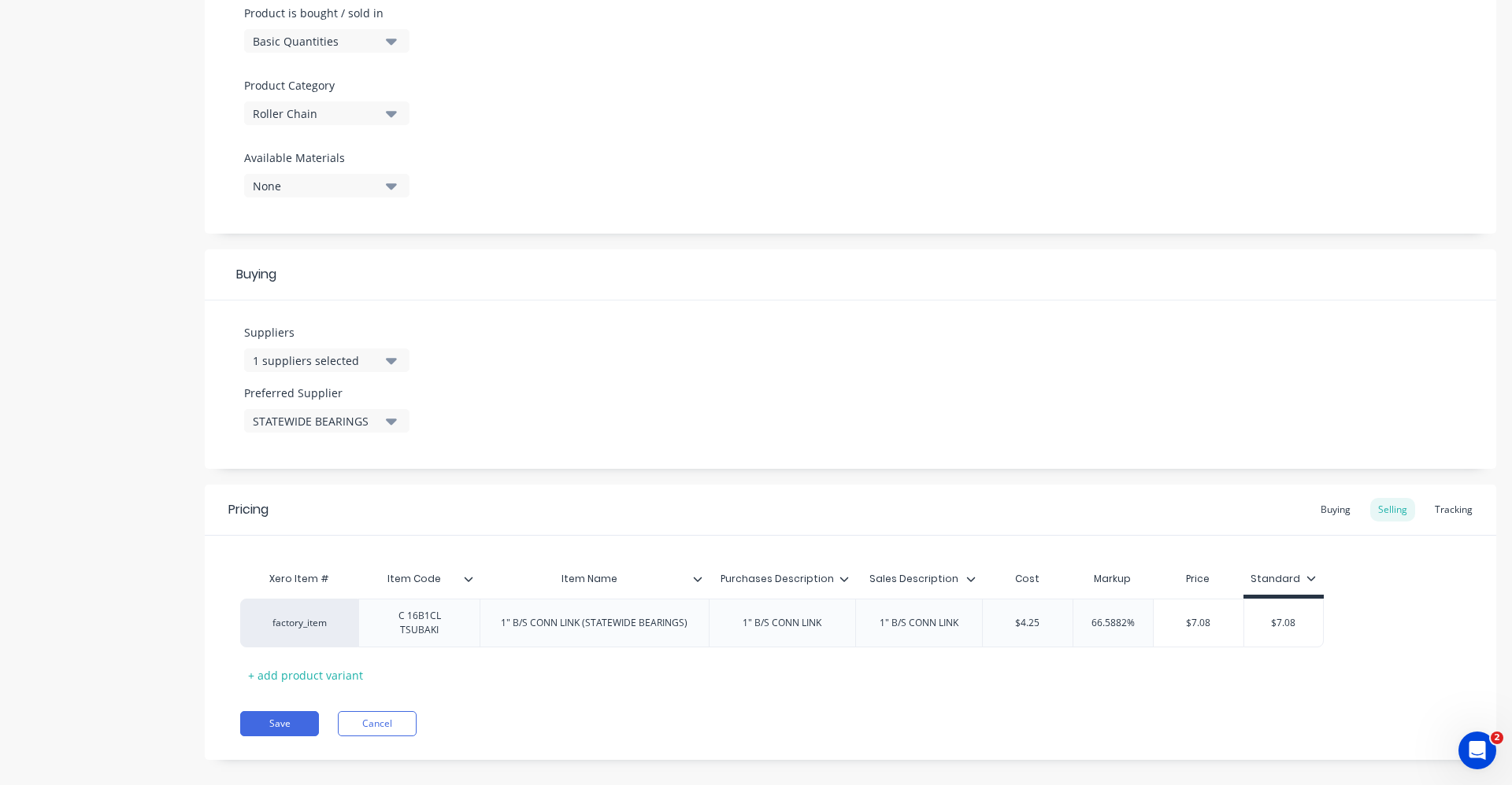
scroll to position [501, 0]
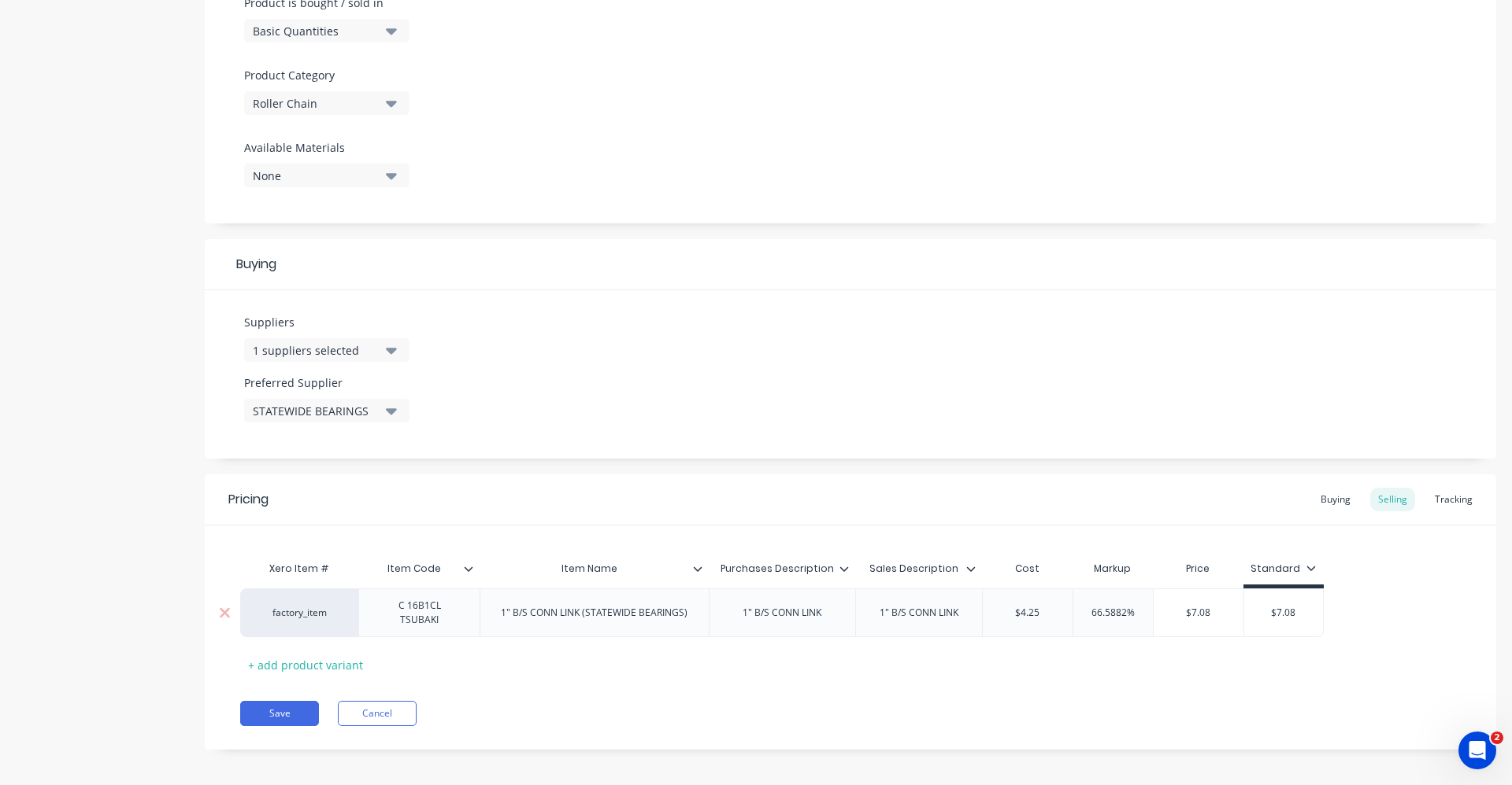
type textarea "1" B/S CONN LINK"
type input "$7.08"
click at [1244, 606] on input "$7.08" at bounding box center [1284, 612] width 79 height 14
drag, startPoint x: 1136, startPoint y: 614, endPoint x: 1062, endPoint y: 617, distance: 74.1
click at [1062, 617] on div "factory_item C 16B1CL TSUBAKI 1" B/S CONN LINK (STATEWIDE BEARINGS) 1" B/S CONN…" at bounding box center [782, 613] width 1084 height 49
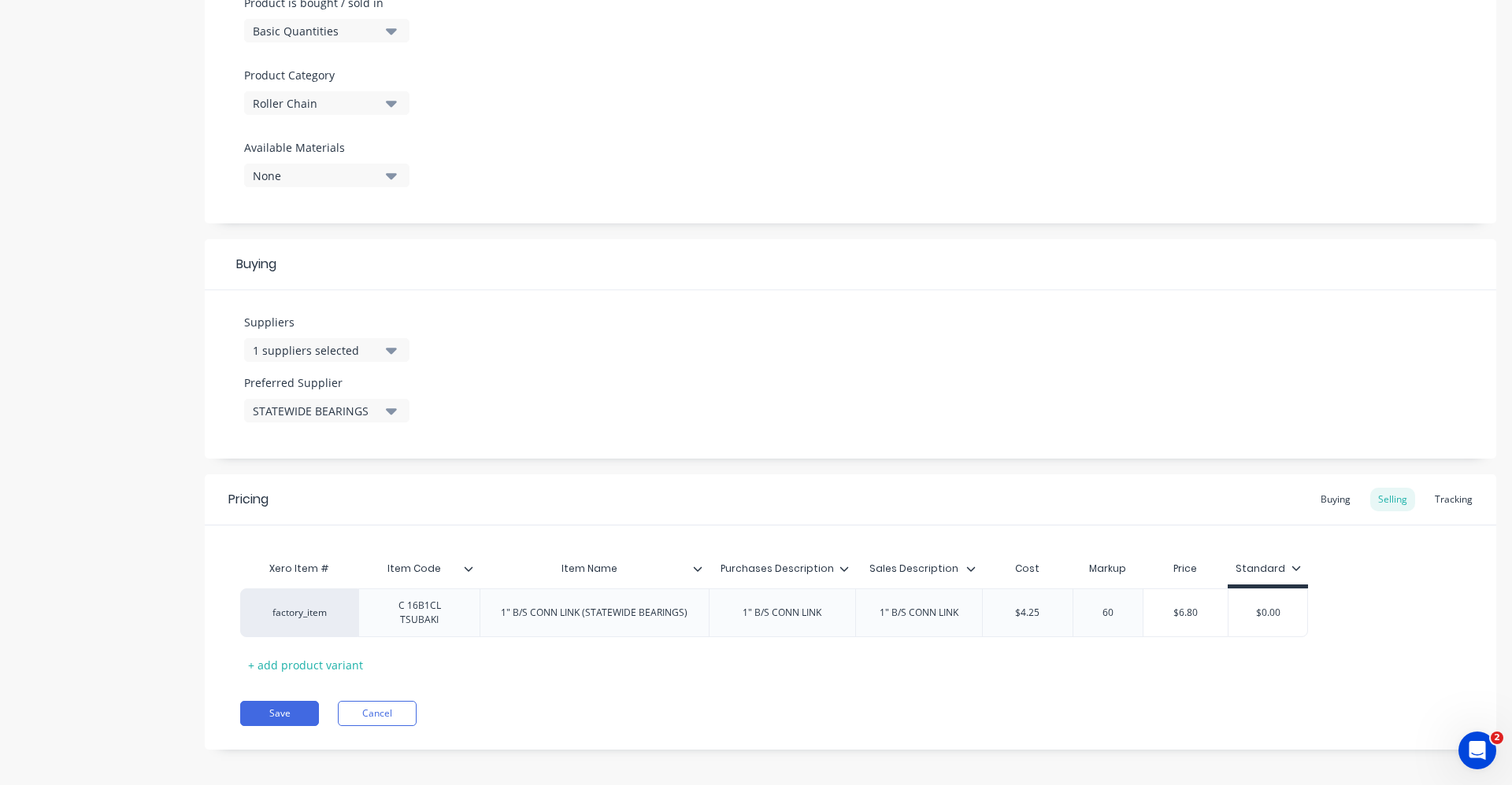
type input "60"
click at [1150, 680] on div "Pricing Buying Selling Tracking Xero Item # Item Code Item Name Purchases Descr…" at bounding box center [850, 612] width 1291 height 275
click at [1334, 497] on div "Buying" at bounding box center [1335, 500] width 46 height 24
click at [1378, 501] on div "Selling" at bounding box center [1392, 503] width 45 height 24
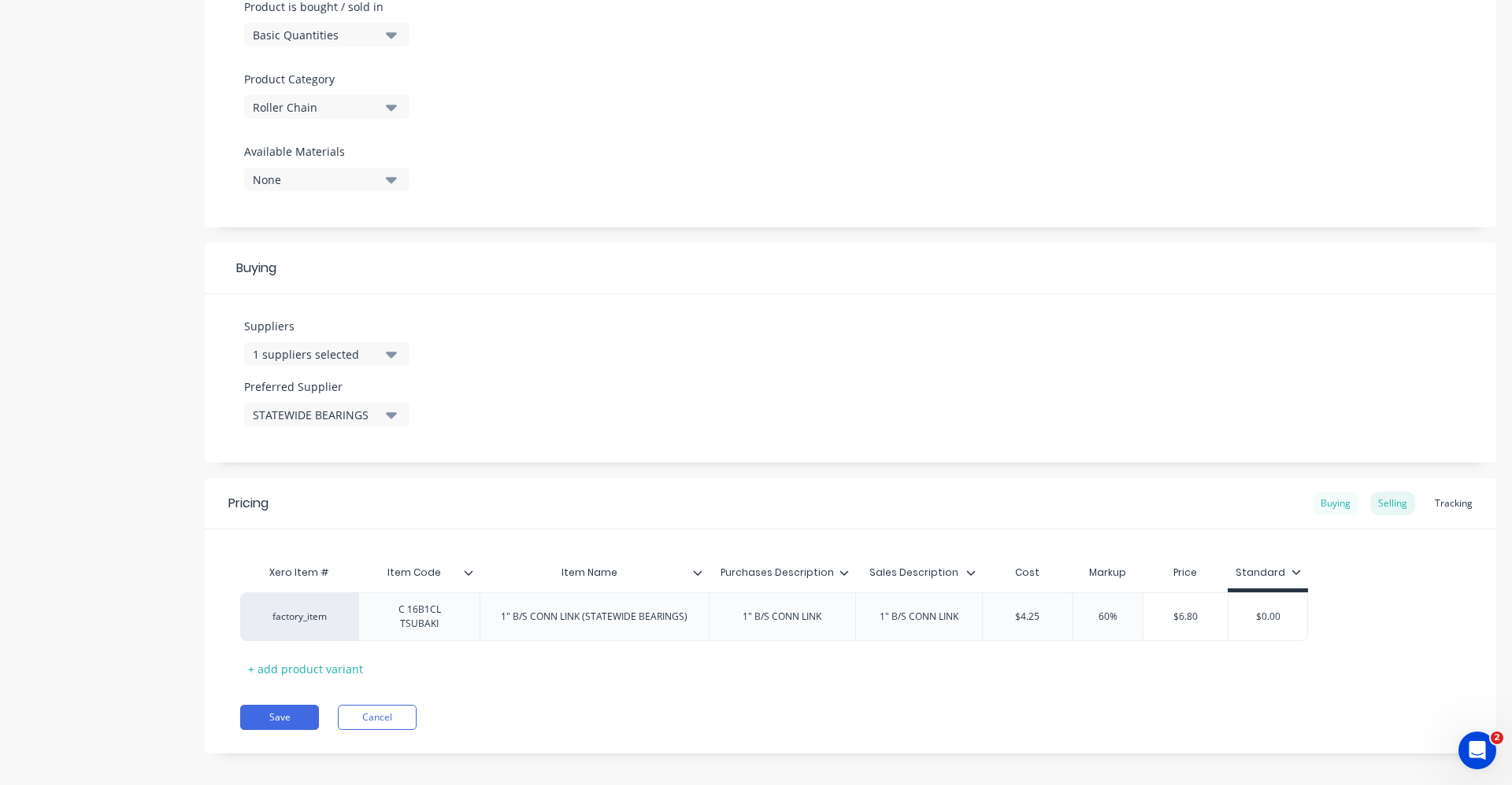
click at [1319, 501] on div "Buying" at bounding box center [1335, 503] width 46 height 24
drag, startPoint x: 1033, startPoint y: 609, endPoint x: 988, endPoint y: 614, distance: 45.3
click at [988, 614] on input "$0.00" at bounding box center [1047, 612] width 130 height 14
type input "4.25"
click at [1393, 507] on div "Selling" at bounding box center [1392, 503] width 45 height 24
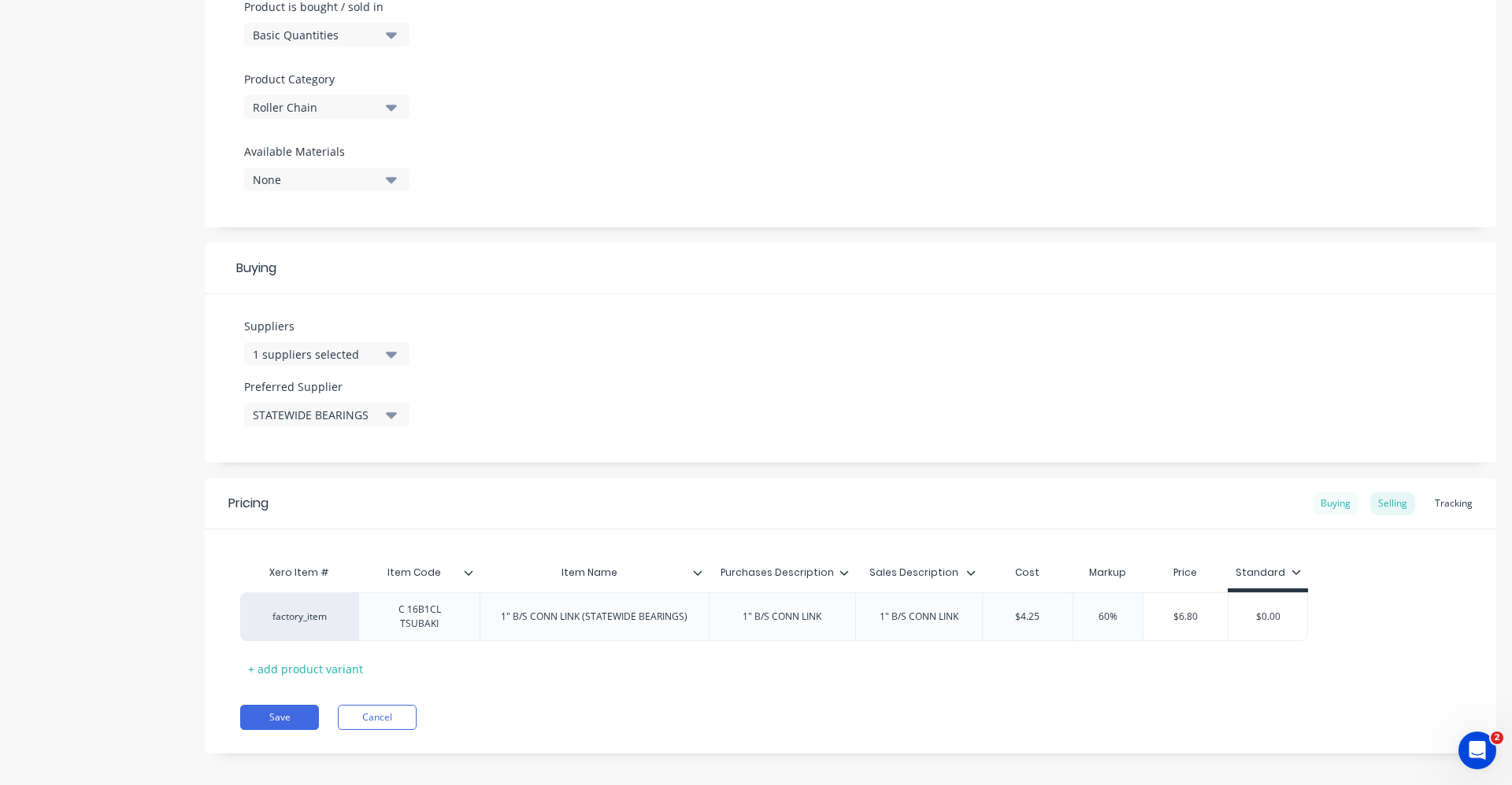
click at [1328, 497] on div "Buying" at bounding box center [1335, 503] width 46 height 24
click at [692, 610] on div "1" B/S CONN LINK (STATEWIDE BEARINGS)" at bounding box center [594, 613] width 212 height 20
click at [282, 702] on button "Save" at bounding box center [280, 713] width 79 height 25
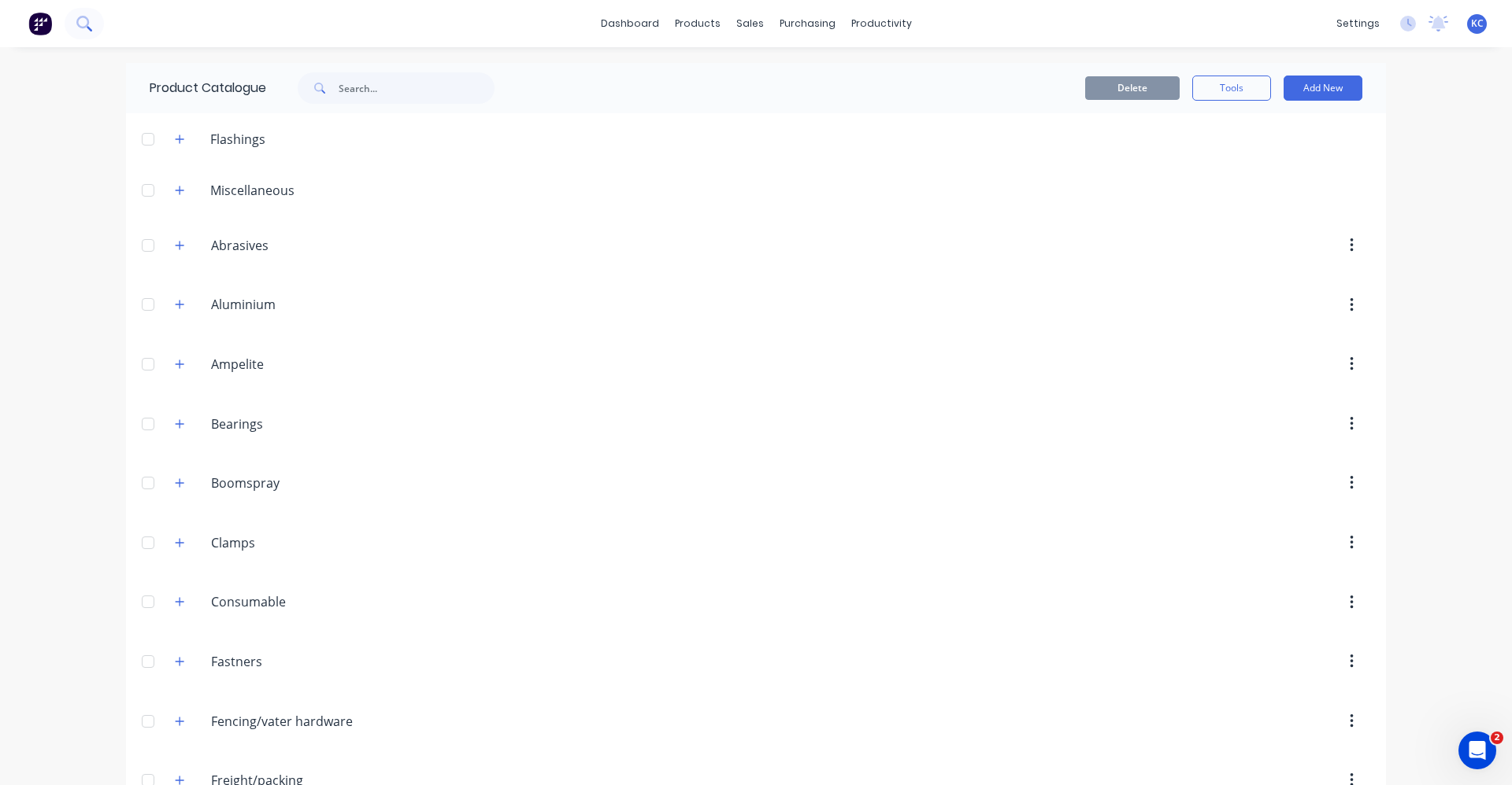
click at [83, 28] on icon at bounding box center [83, 22] width 13 height 13
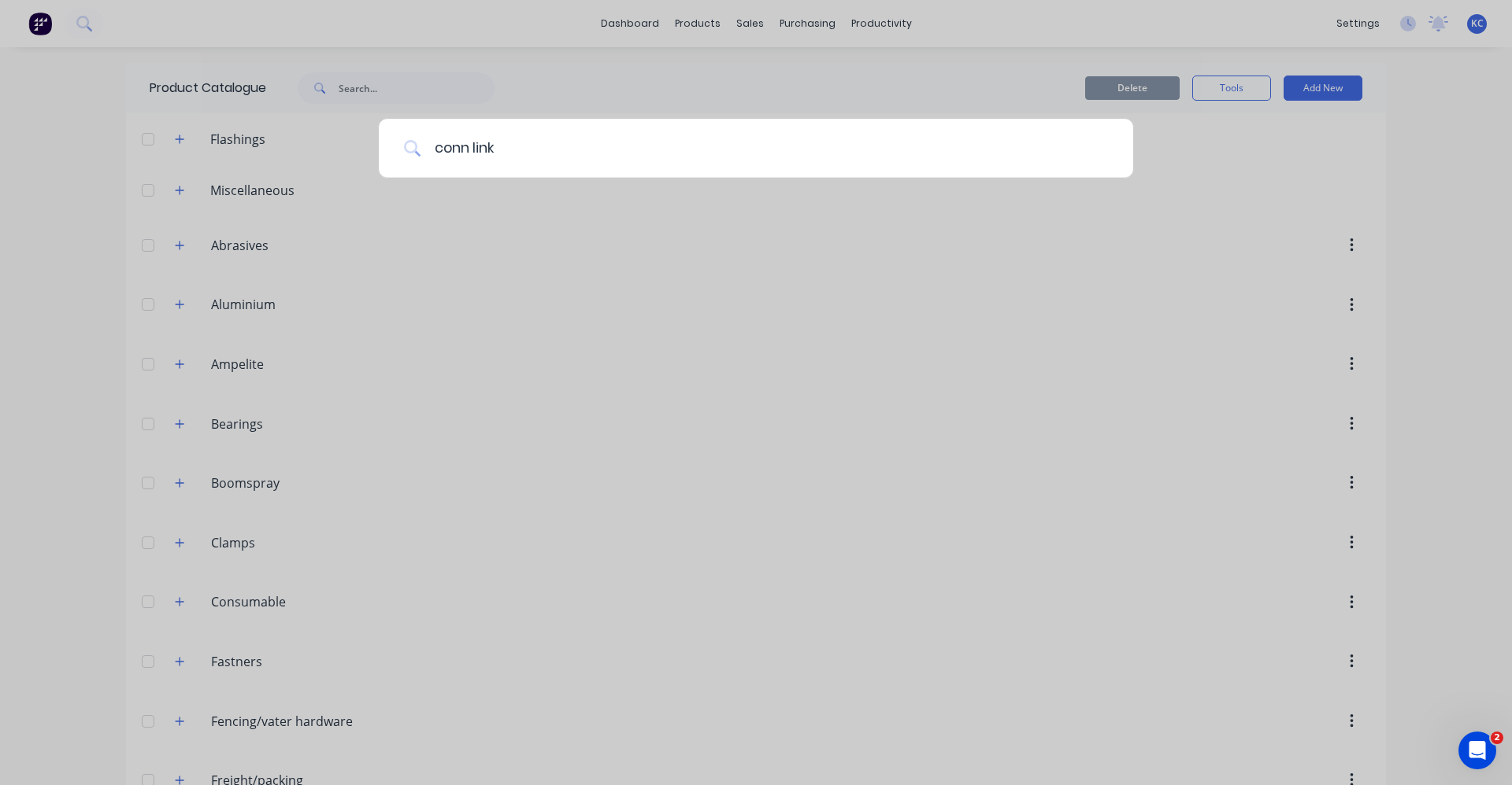
type input "conn link"
click at [498, 156] on input "conn link" at bounding box center [758, 148] width 674 height 59
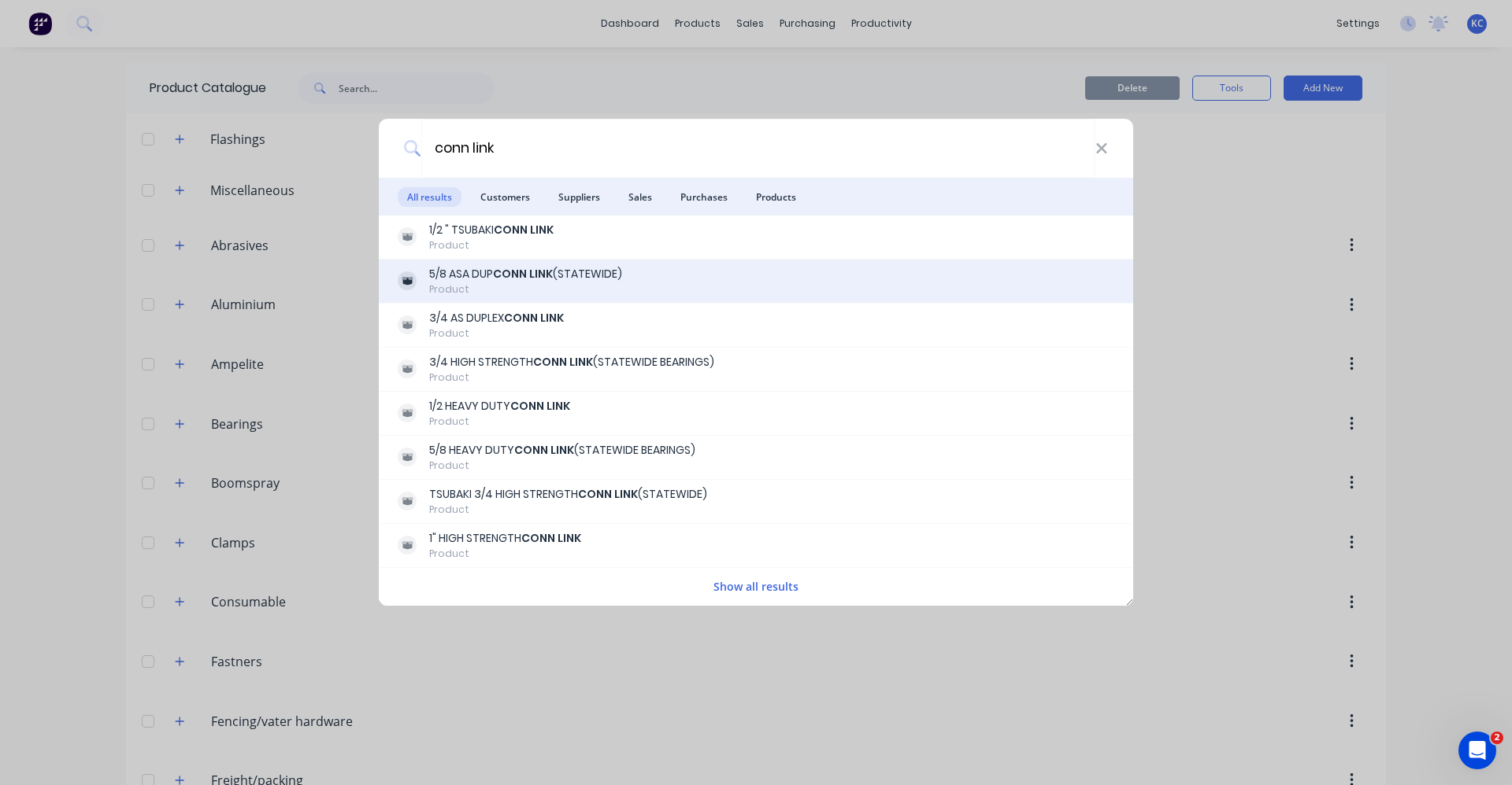
click at [549, 273] on b "CONN LINK" at bounding box center [522, 273] width 60 height 16
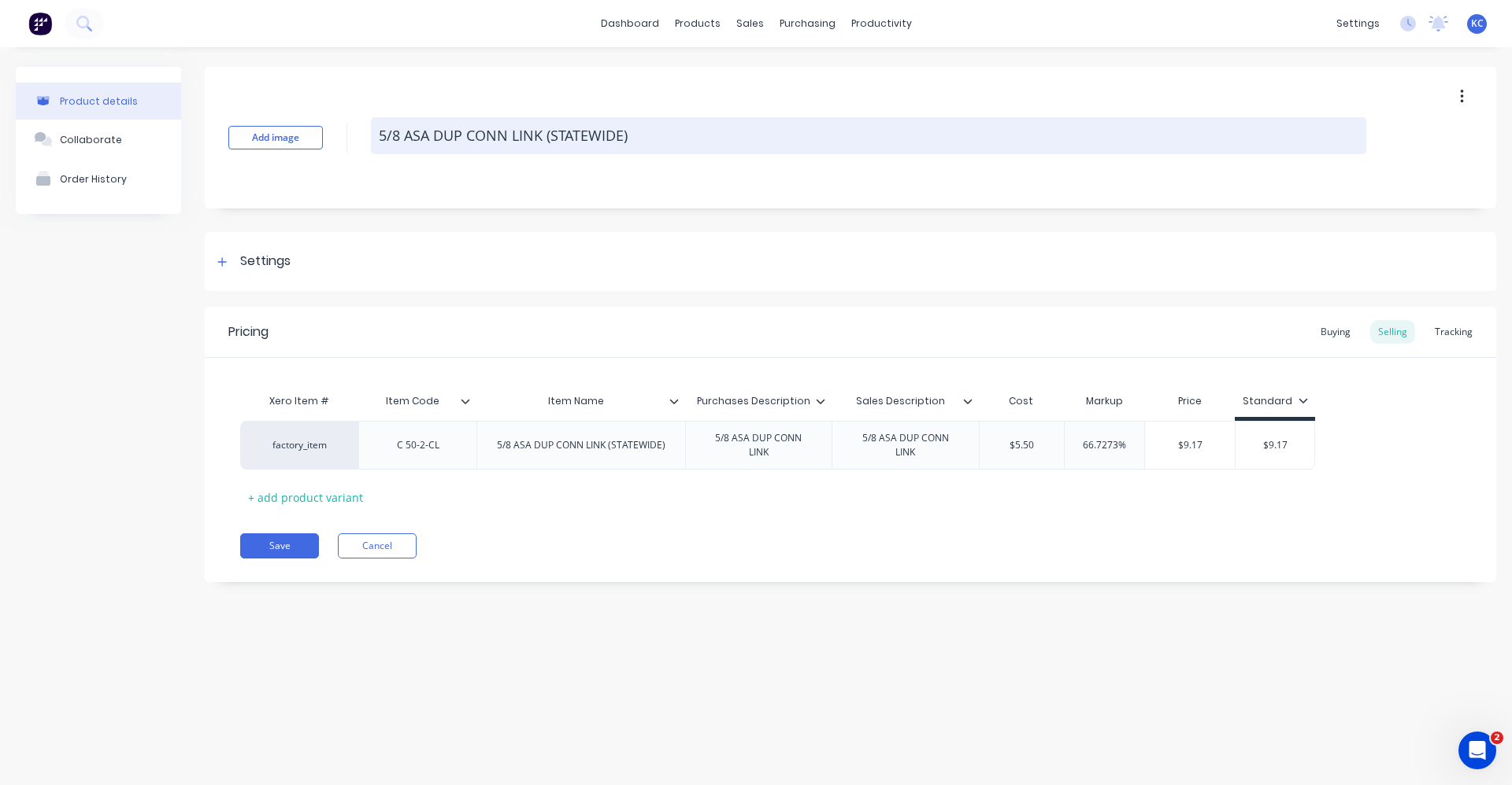
click at [640, 131] on textarea "5/8 ASA DUP CONN LINK (STATEWIDE)" at bounding box center [868, 135] width 995 height 37
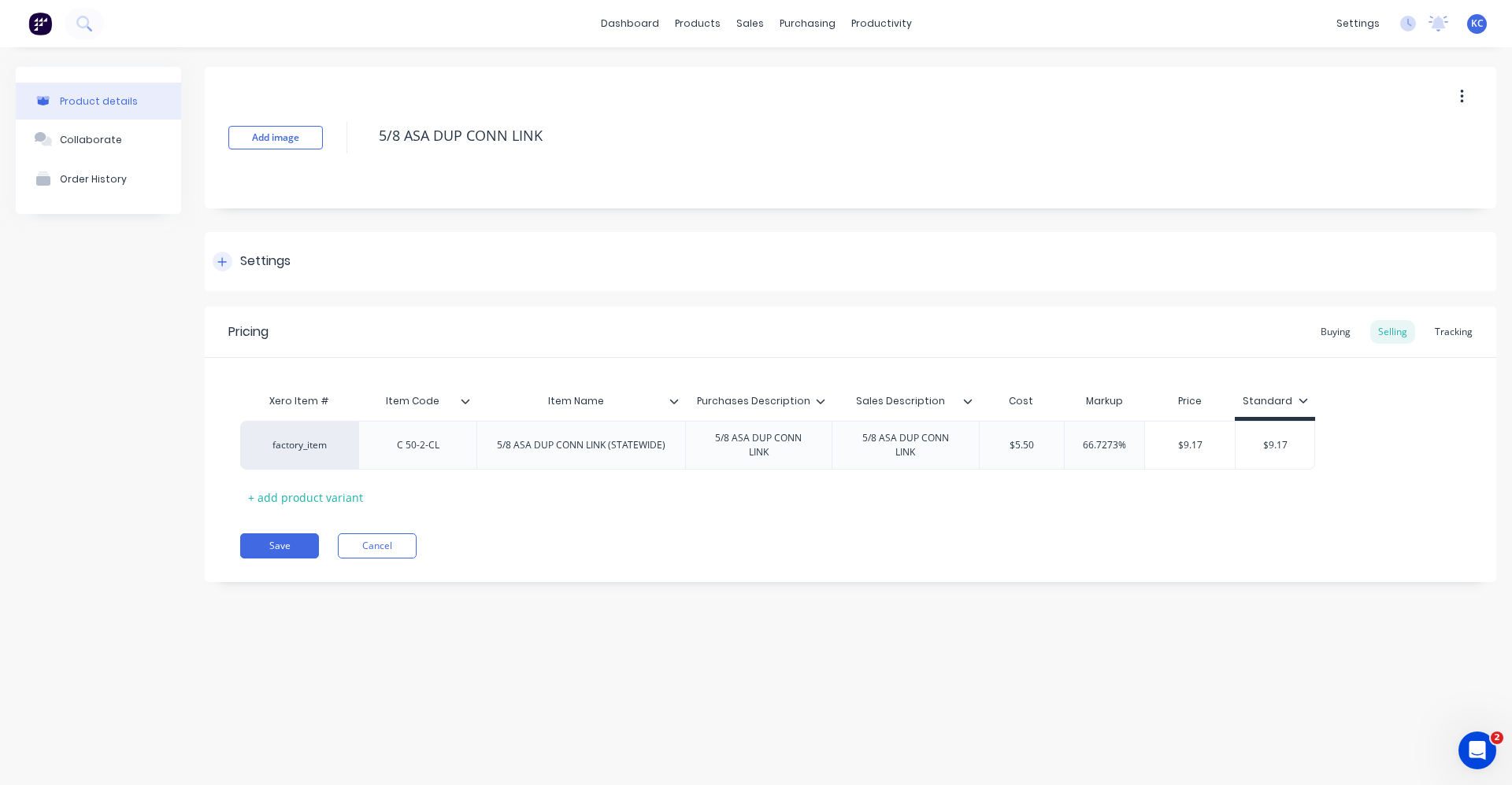
type textarea "5/8 ASA DUP CONN LINK"
click at [320, 249] on div "Settings" at bounding box center [850, 261] width 1291 height 59
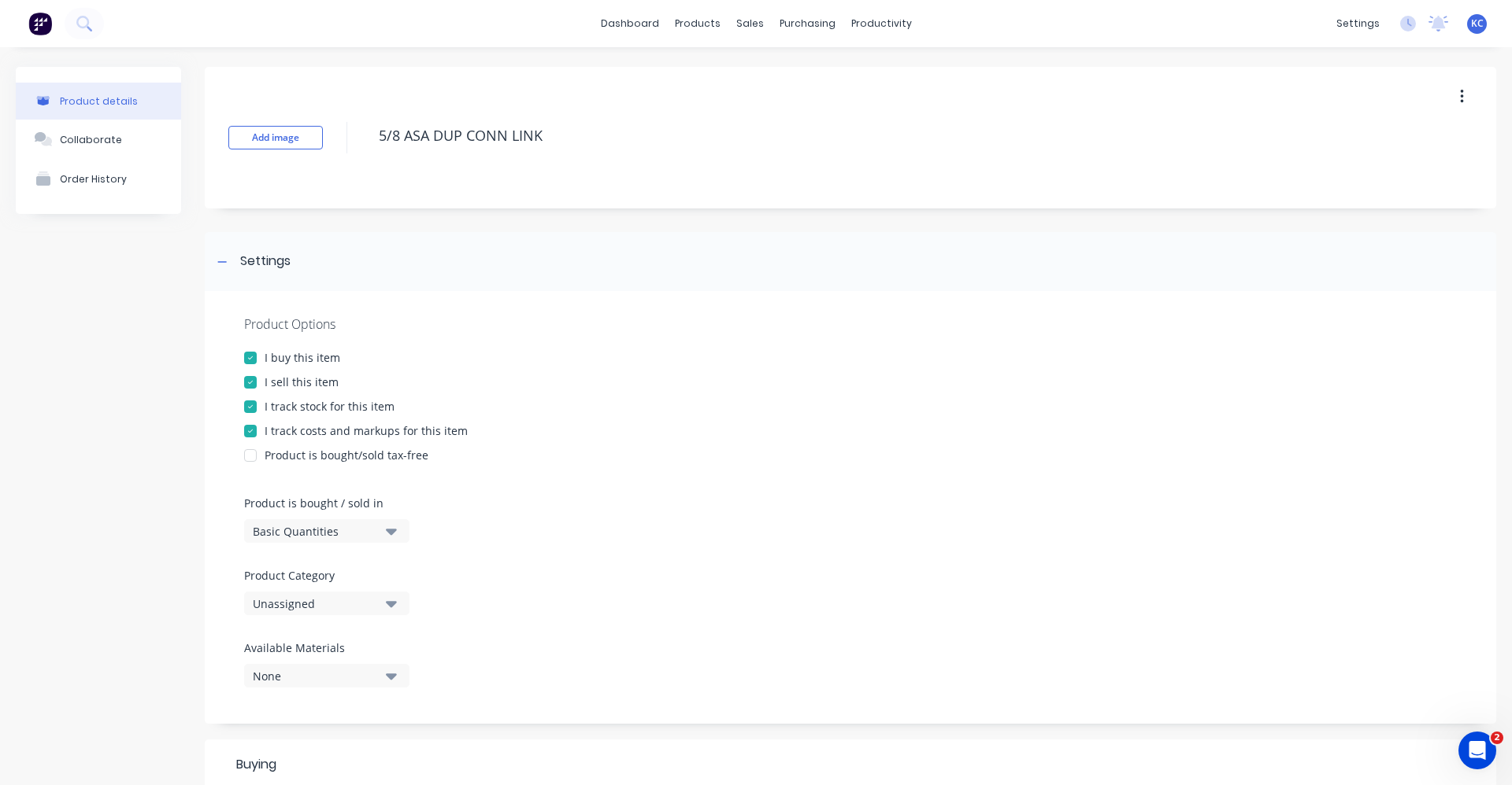
scroll to position [508, 0]
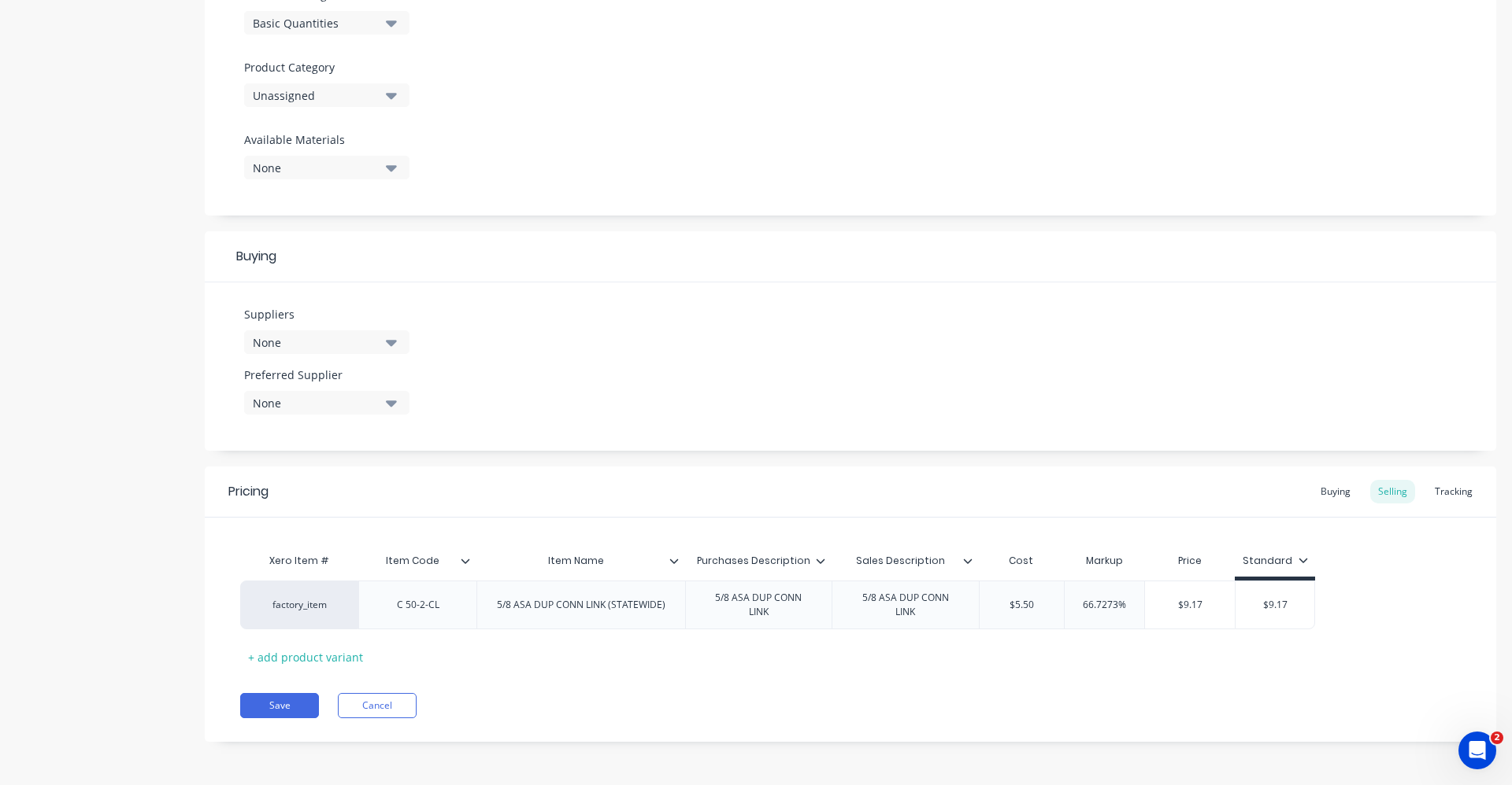
click at [398, 95] on button "Unassigned" at bounding box center [327, 96] width 166 height 24
click at [335, 207] on div "Roller Chain" at bounding box center [362, 214] width 237 height 31
click at [393, 338] on icon "button" at bounding box center [391, 342] width 11 height 17
click at [333, 387] on input "text" at bounding box center [373, 389] width 167 height 31
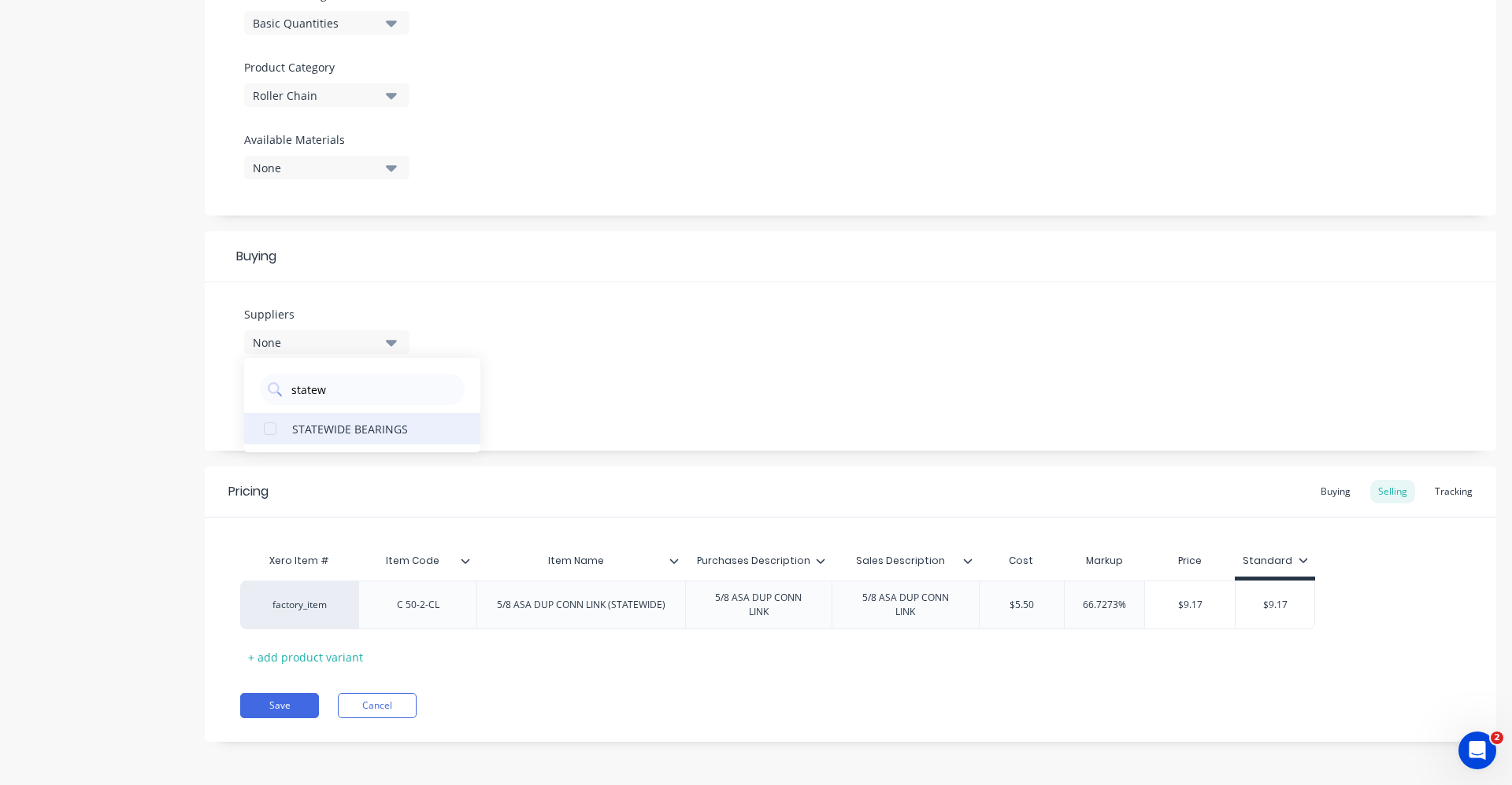
type input "statew"
click at [418, 432] on div "STATEWIDE BEARINGS" at bounding box center [370, 429] width 157 height 17
click at [610, 345] on div "Suppliers 1 suppliers selected statew STATEWIDE BEARINGS Preferred Supplier None" at bounding box center [850, 366] width 1291 height 168
click at [390, 405] on icon "button" at bounding box center [391, 403] width 11 height 6
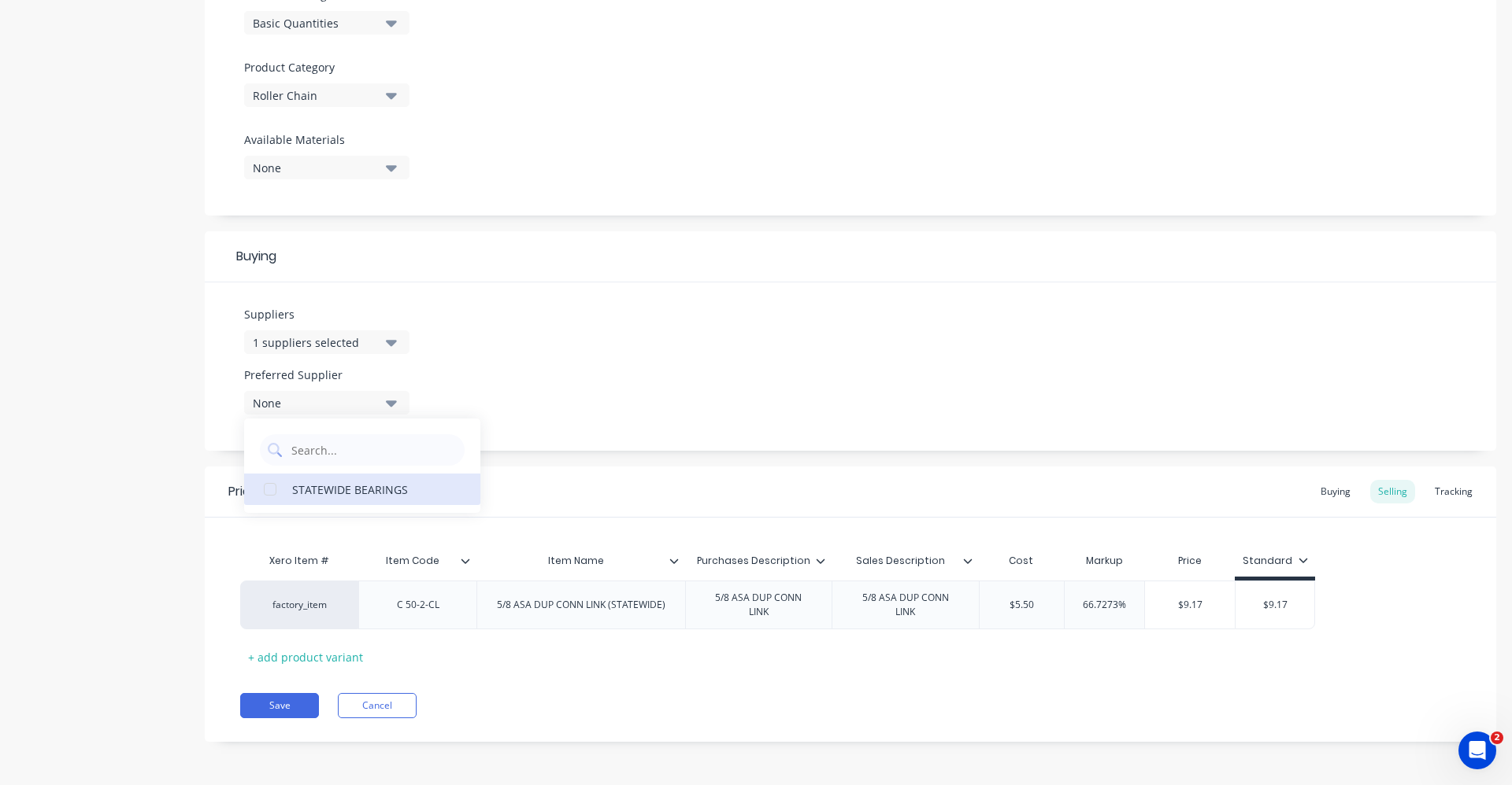
click at [364, 486] on div "STATEWIDE BEARINGS" at bounding box center [370, 489] width 157 height 17
click at [520, 377] on div "Suppliers 1 suppliers selected statew Preferred Supplier None STATEWIDE BEARINGS" at bounding box center [850, 366] width 1291 height 168
click at [678, 571] on div "Item Name" at bounding box center [580, 560] width 209 height 40
click at [676, 560] on icon at bounding box center [673, 560] width 8 height 5
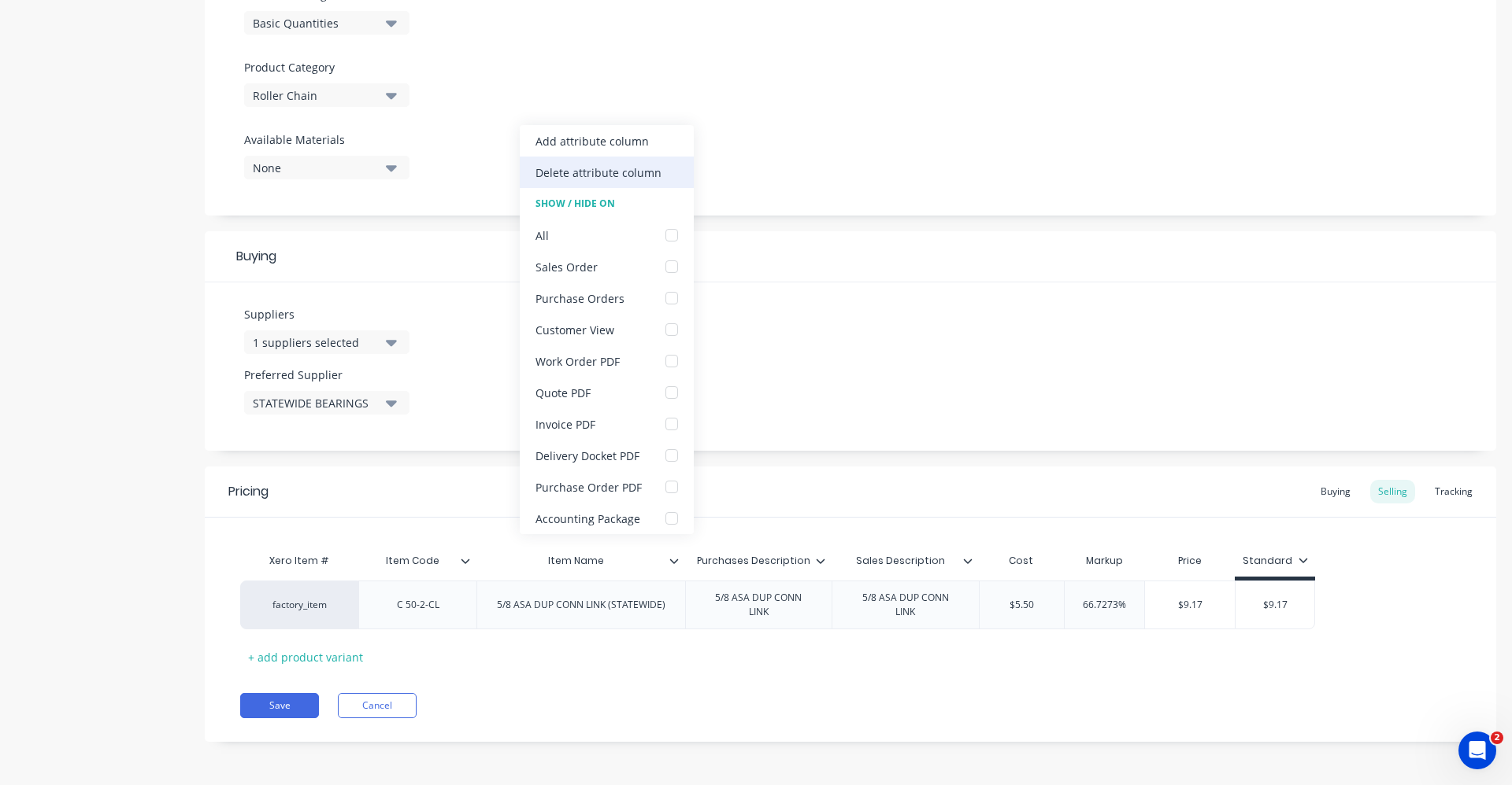
click at [616, 170] on div "Delete attribute column" at bounding box center [598, 173] width 126 height 17
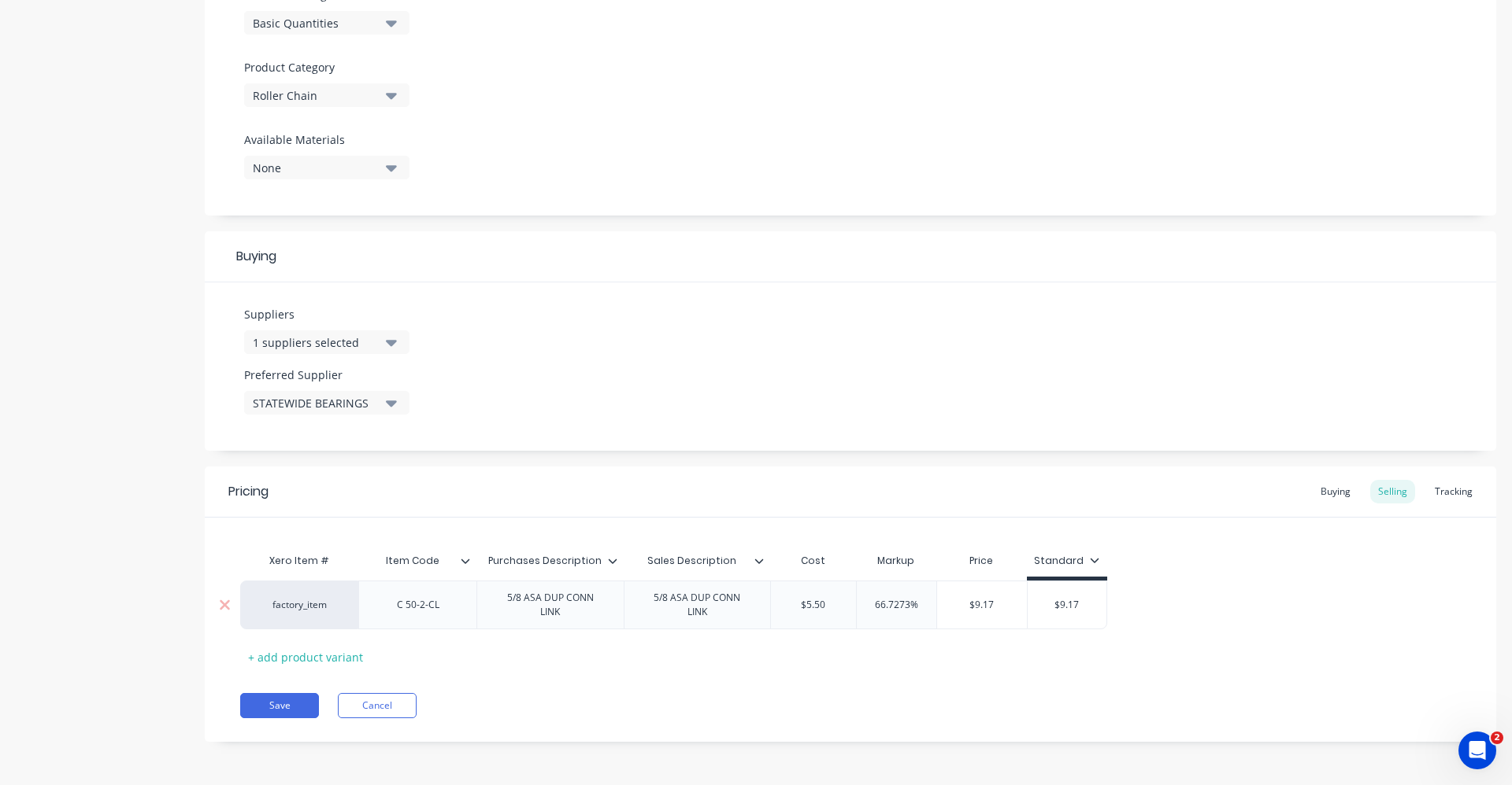
drag, startPoint x: 924, startPoint y: 605, endPoint x: 809, endPoint y: 595, distance: 115.4
click at [810, 595] on div "factory_item C 50-2-CL 5/8 ASA DUP CONN LINK 5/8 ASA DUP CONN LINK $5.50 66.727…" at bounding box center [673, 605] width 866 height 49
type input "60"
click at [1236, 662] on div "Xero Item # Item Code Purchases Description Sales Description Cost Markup Price…" at bounding box center [850, 607] width 1220 height 124
type input "$9.17"
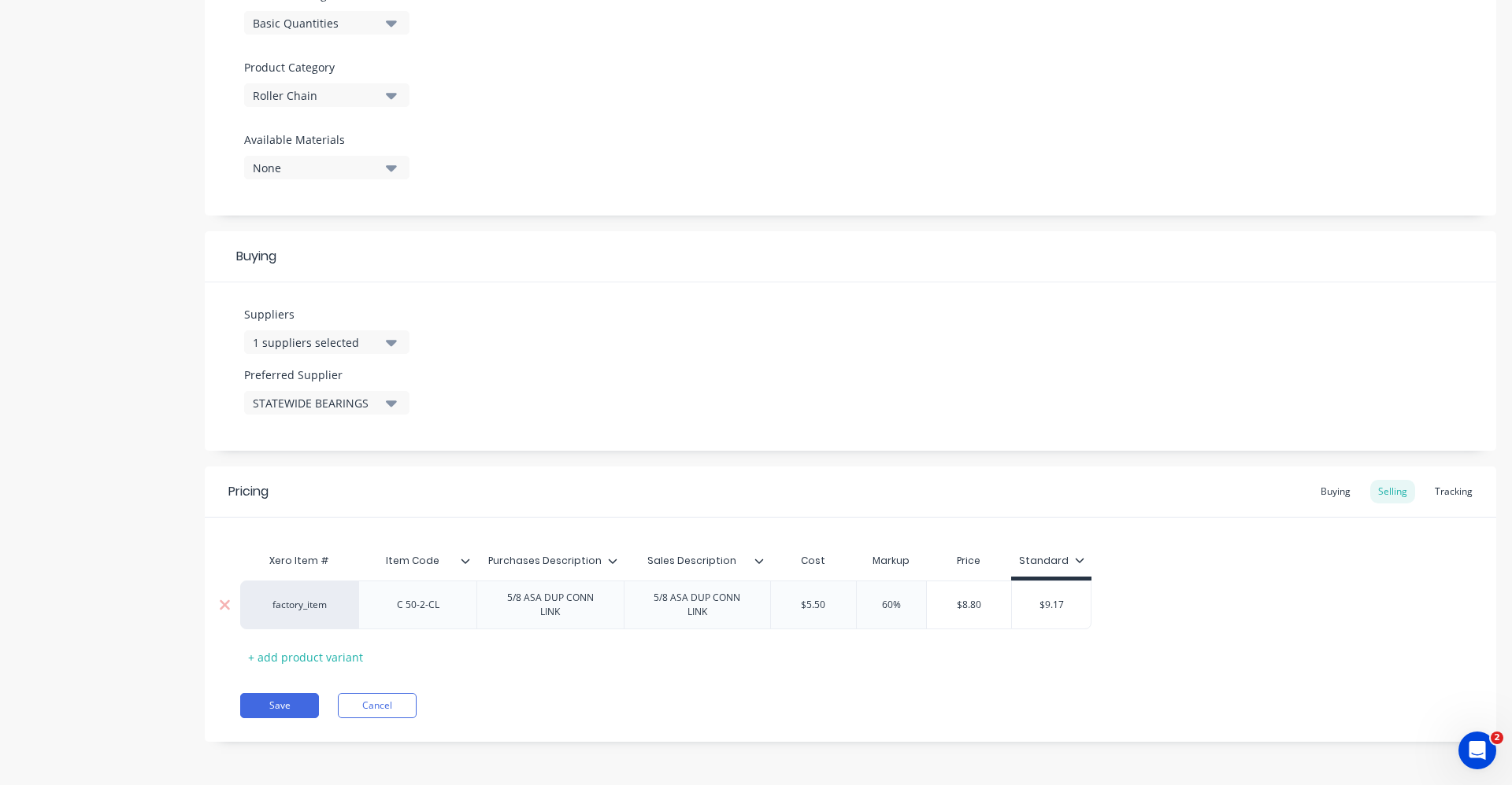
drag, startPoint x: 1072, startPoint y: 602, endPoint x: 1021, endPoint y: 600, distance: 51.0
click at [1021, 600] on input "$9.17" at bounding box center [1052, 605] width 79 height 14
click at [1329, 491] on div "Buying" at bounding box center [1335, 492] width 46 height 24
drag, startPoint x: 864, startPoint y: 605, endPoint x: 772, endPoint y: 611, distance: 92.2
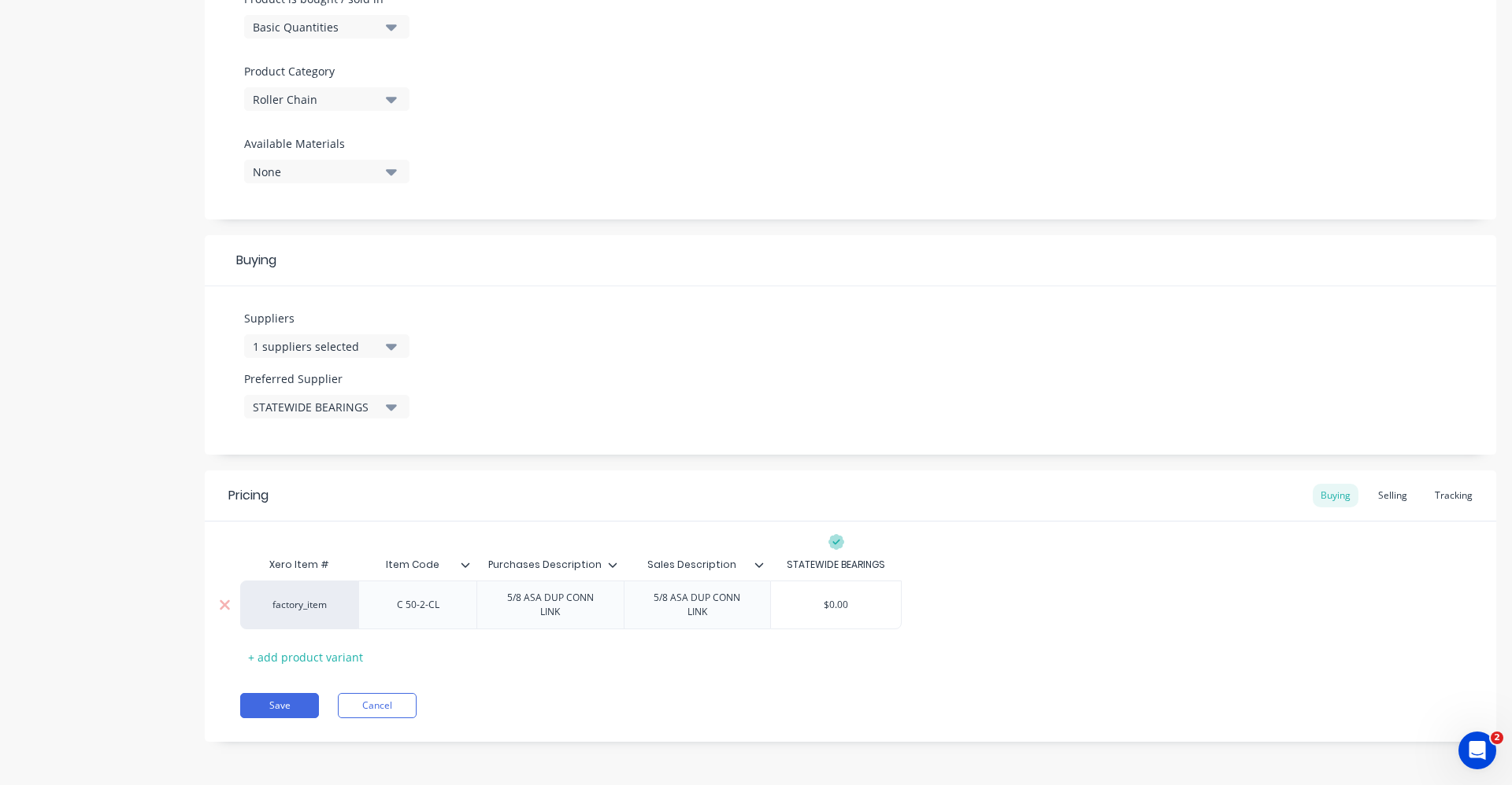
click at [772, 611] on input "$0.00" at bounding box center [835, 605] width 130 height 14
type input "5.50"
click at [944, 639] on div "Xero Item # Item Code Purchases Description Sales Description STATEWIDE BEARING…" at bounding box center [850, 609] width 1220 height 121
click at [1384, 490] on div "Selling" at bounding box center [1392, 496] width 45 height 24
click at [281, 705] on button "Save" at bounding box center [280, 710] width 79 height 25
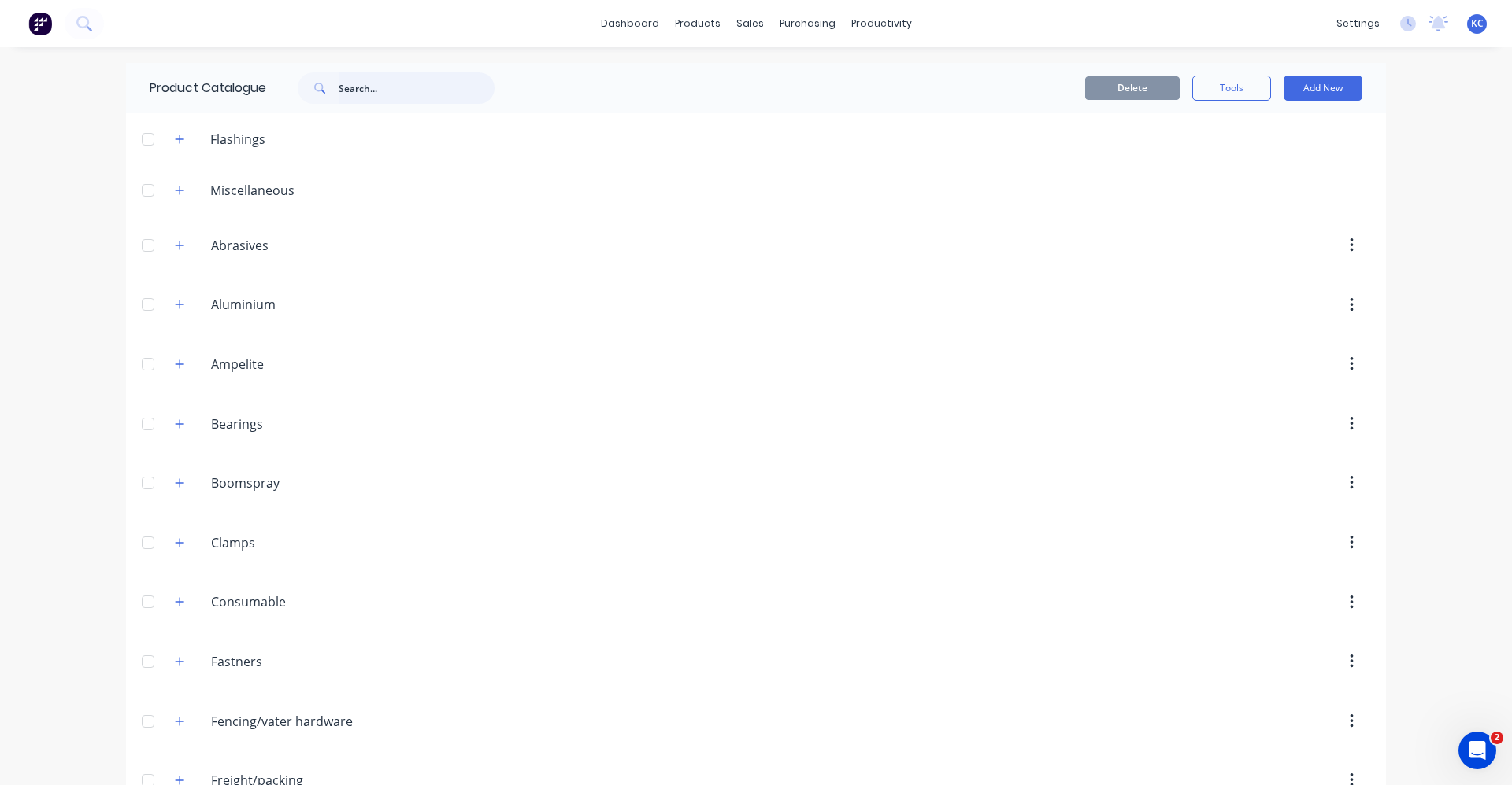
click at [349, 94] on input "text" at bounding box center [416, 88] width 156 height 31
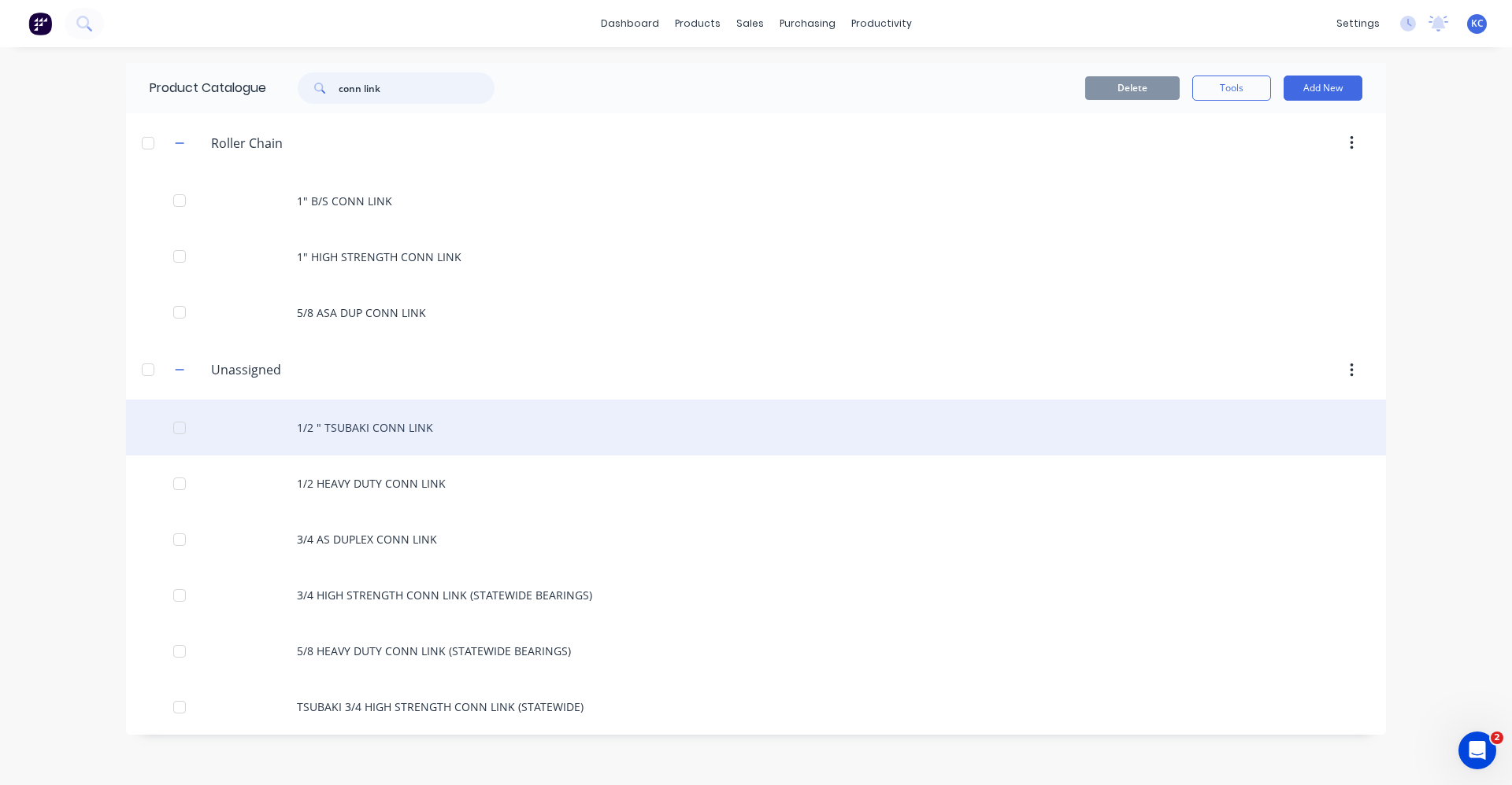
type input "conn link"
click at [503, 426] on div "1/2 " TSUBAKI CONN LINK" at bounding box center [756, 427] width 1260 height 56
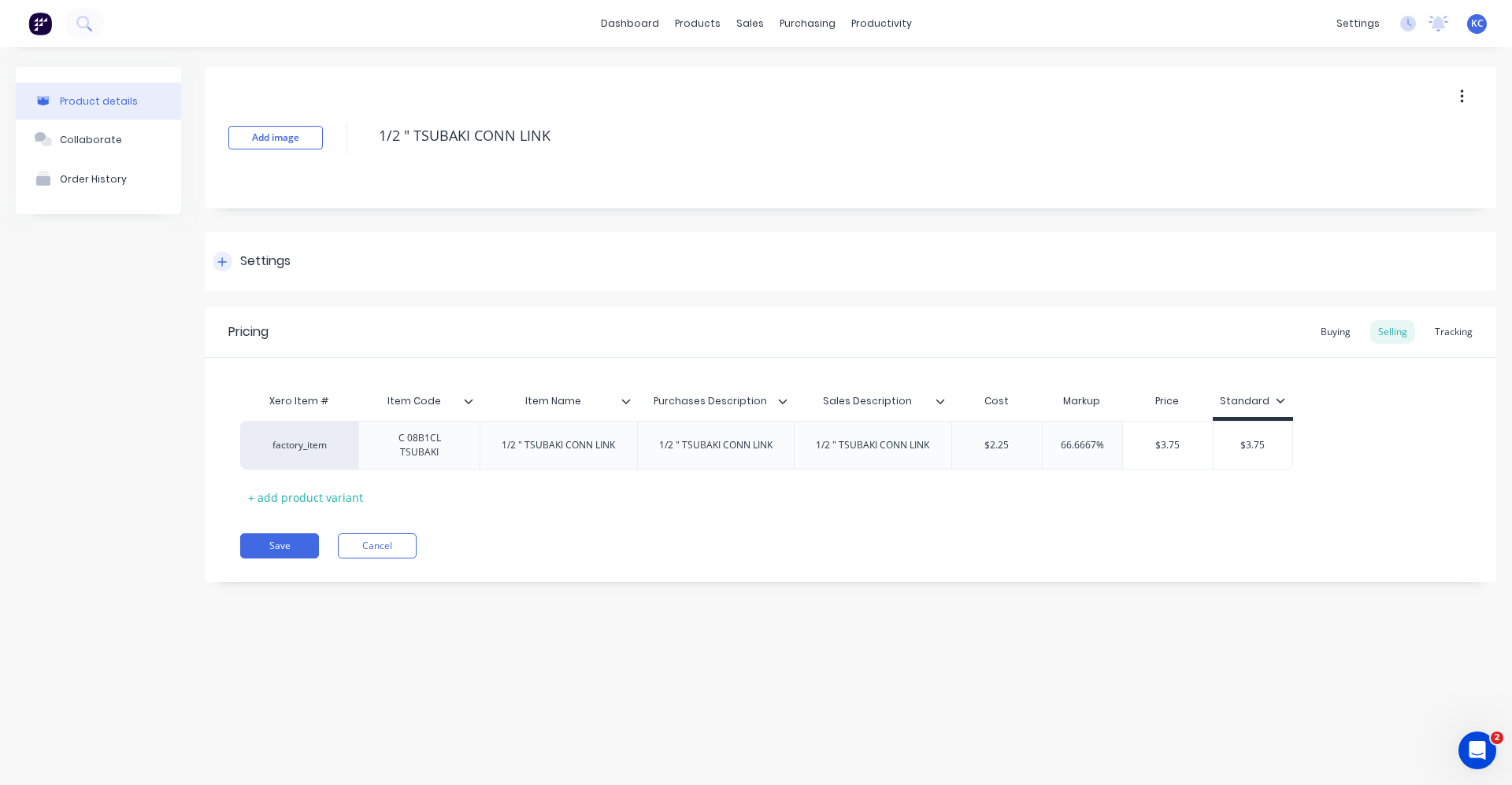
click at [360, 264] on div "Settings" at bounding box center [850, 261] width 1291 height 59
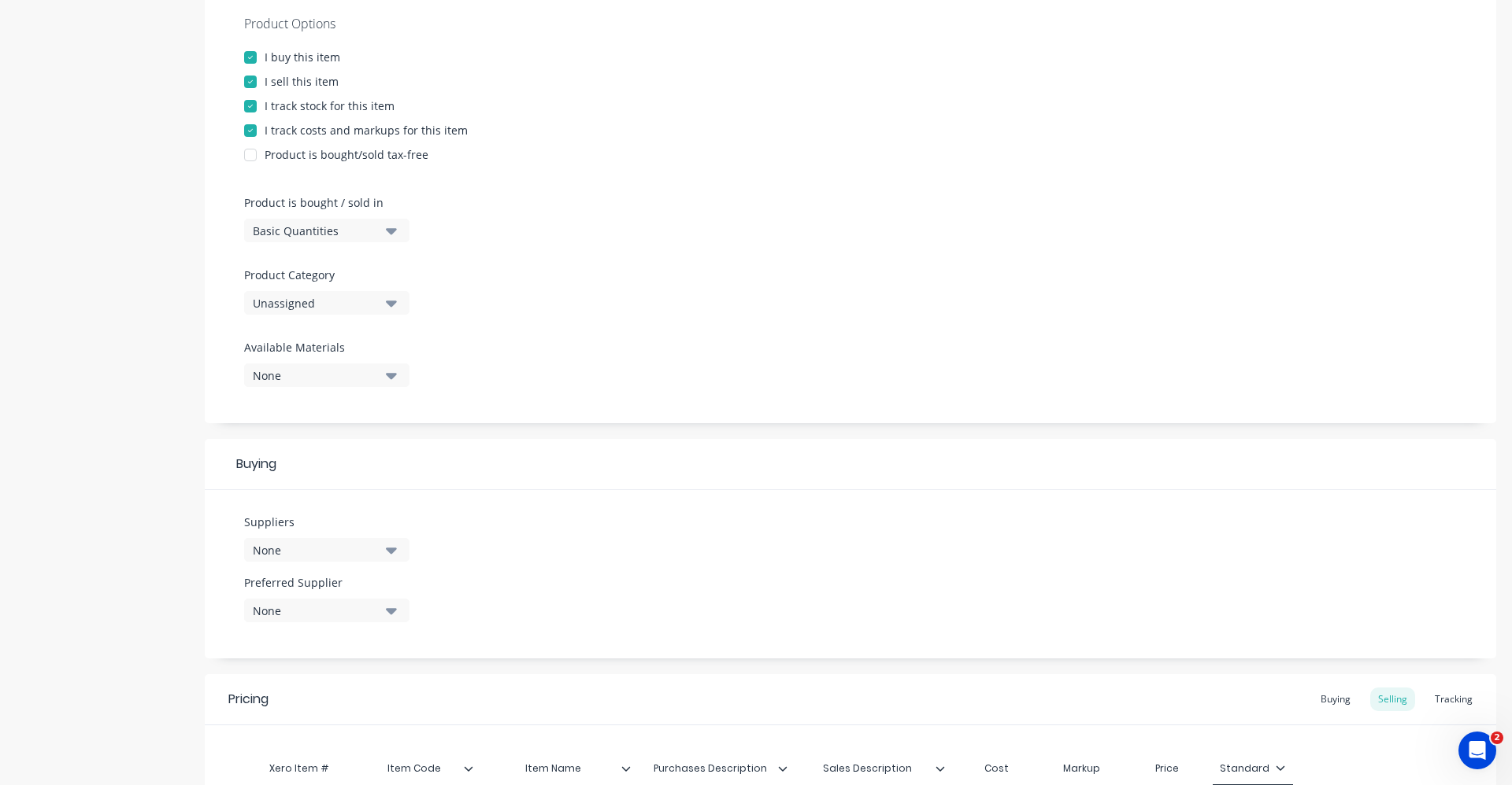
scroll to position [315, 0]
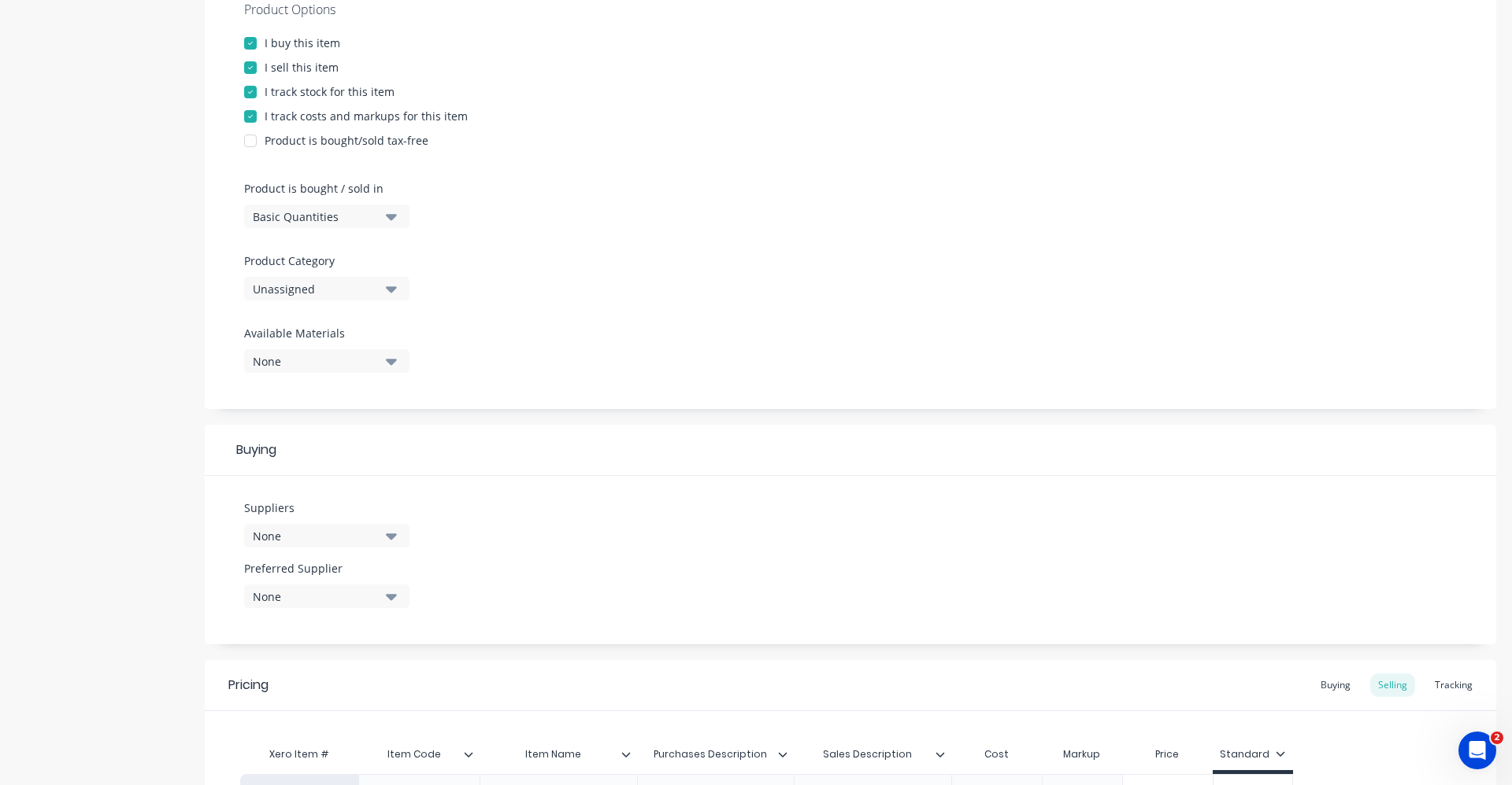
click at [383, 290] on button "Unassigned" at bounding box center [327, 289] width 166 height 24
click at [340, 341] on Category "text" at bounding box center [373, 336] width 167 height 31
type Category "rolle"
click at [362, 379] on div "Roller Chain" at bounding box center [362, 375] width 237 height 31
click at [394, 539] on icon "button" at bounding box center [391, 536] width 11 height 17
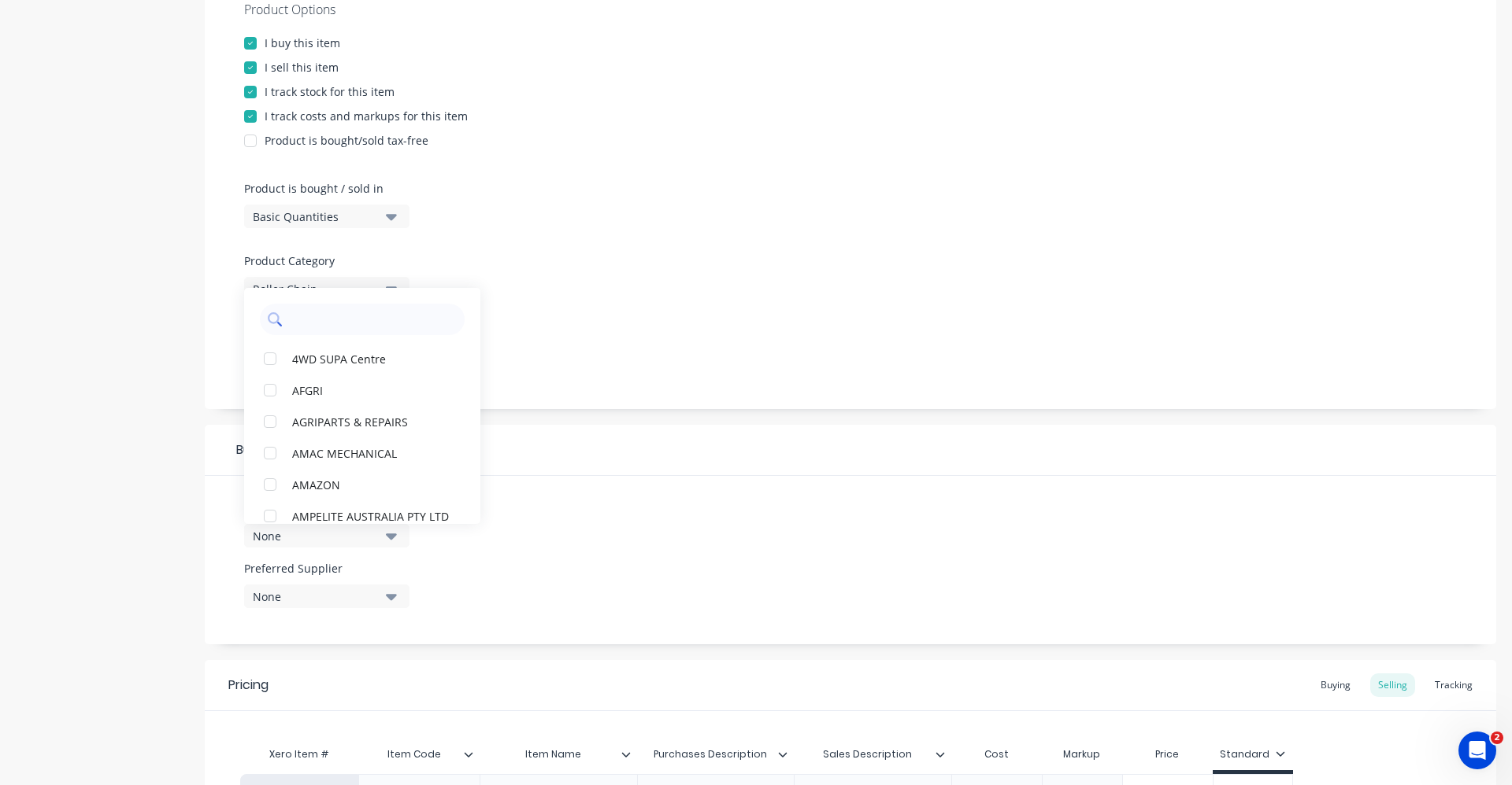
click at [322, 319] on input "text" at bounding box center [373, 319] width 167 height 31
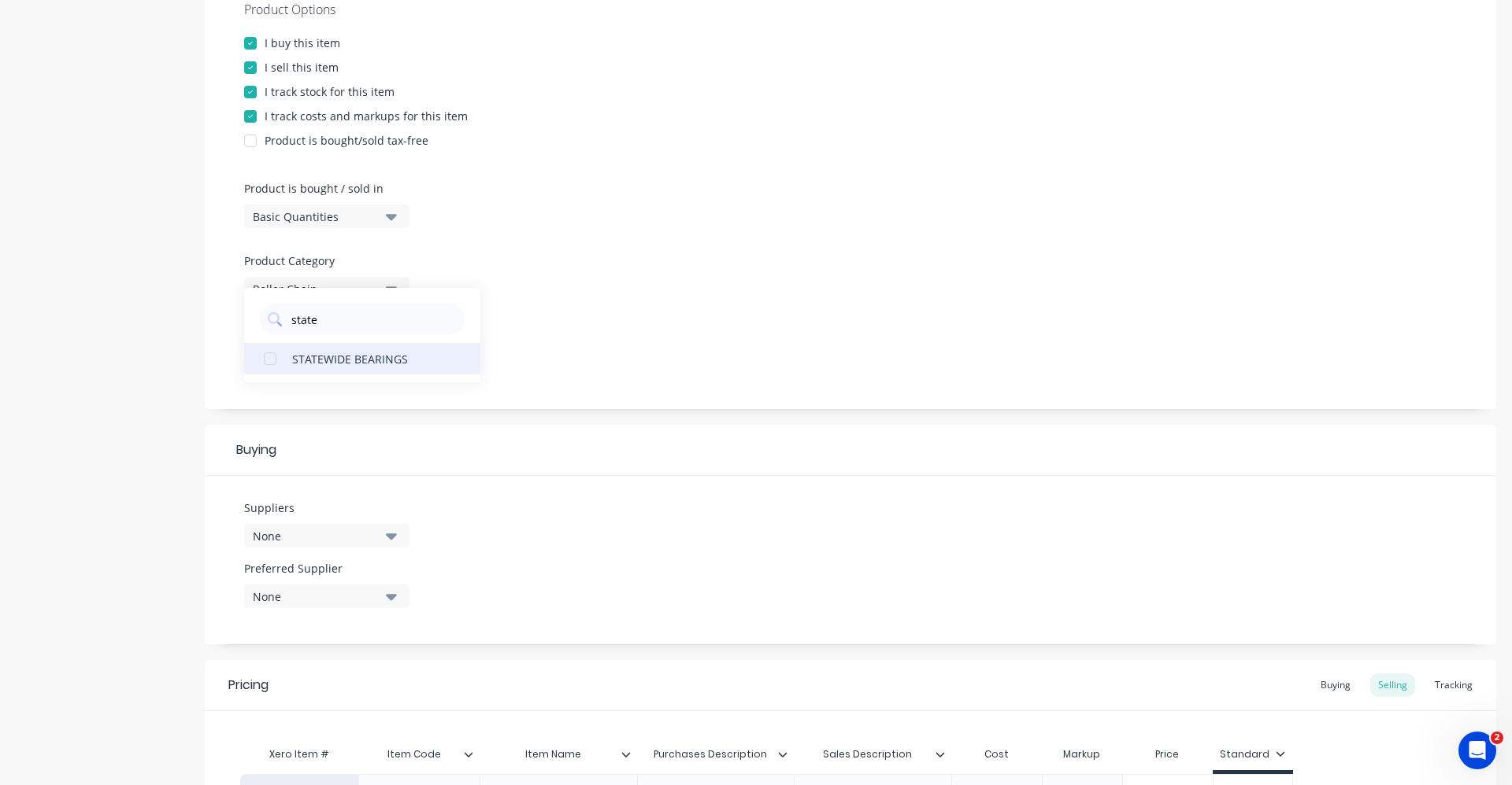
type input "state"
click at [326, 354] on div "STATEWIDE BEARINGS" at bounding box center [370, 358] width 157 height 17
click at [551, 355] on div "Product Options I buy this item I sell this item I track stock for this item I …" at bounding box center [850, 192] width 1291 height 433
click at [384, 600] on button "None" at bounding box center [327, 596] width 166 height 24
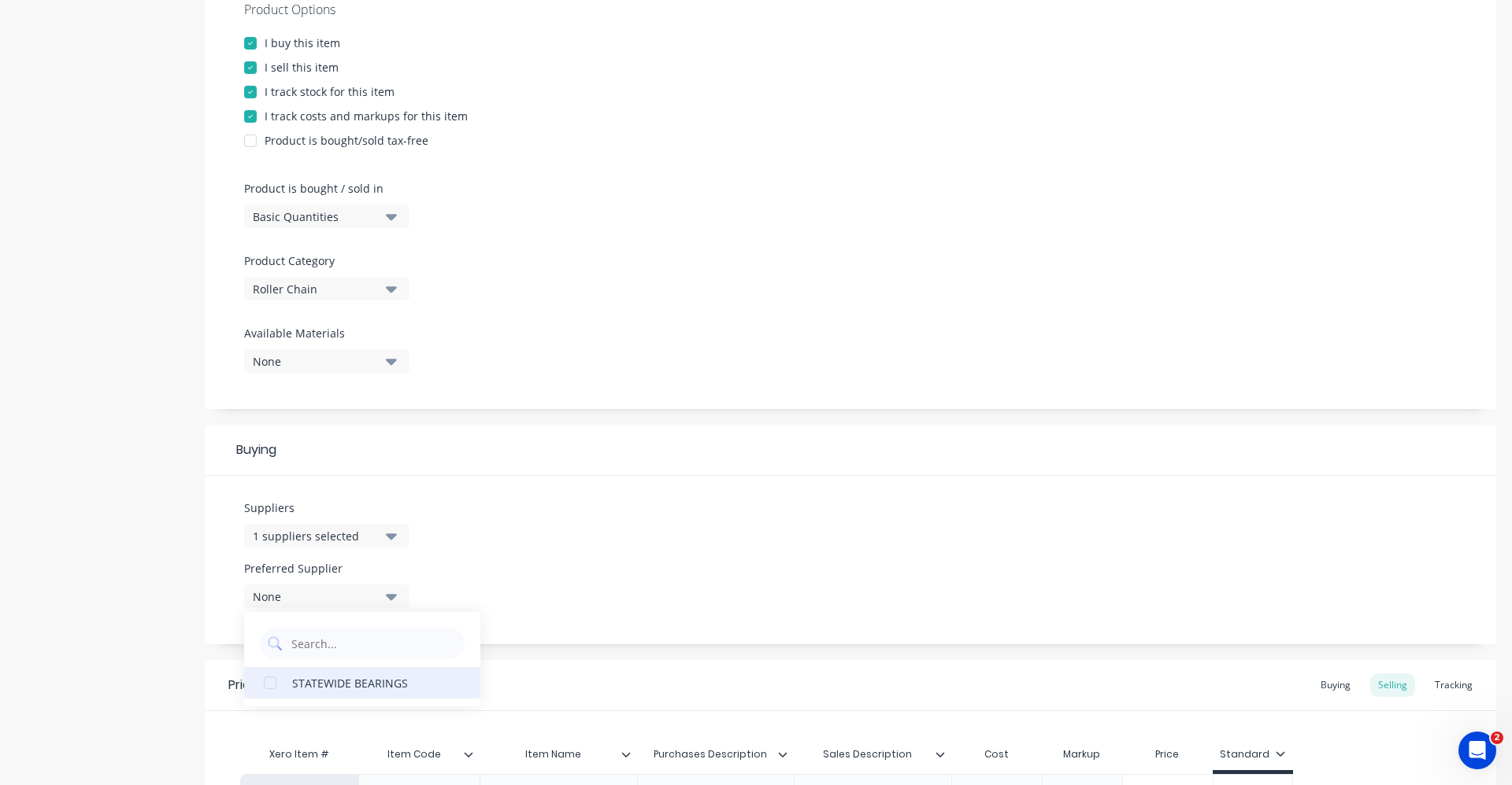
click at [366, 687] on div "STATEWIDE BEARINGS" at bounding box center [370, 683] width 157 height 17
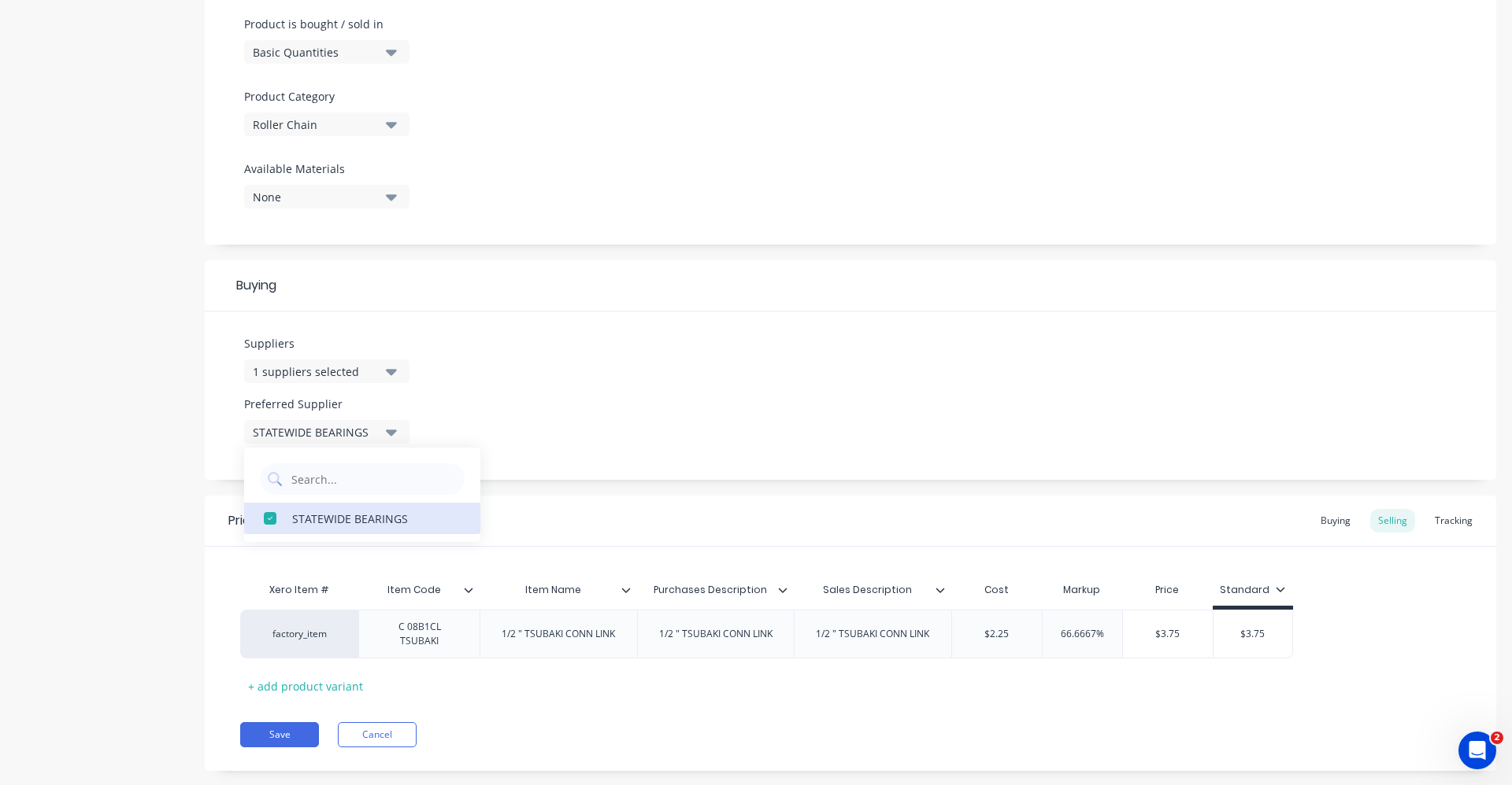
scroll to position [501, 0]
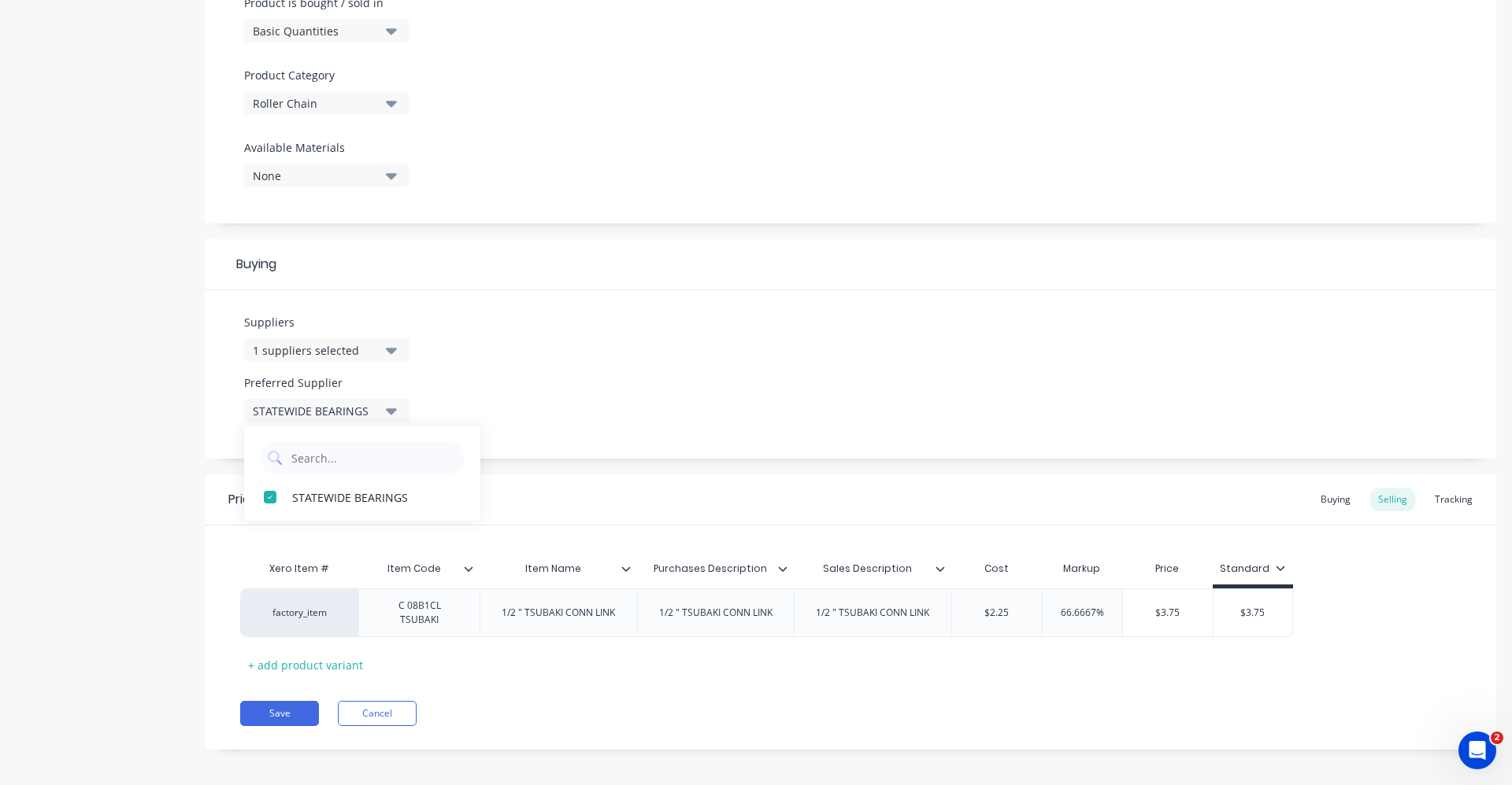
click at [721, 486] on div "Pricing Buying Selling Tracking" at bounding box center [850, 501] width 1291 height 52
click at [627, 579] on div "Item Name" at bounding box center [553, 569] width 148 height 40
type input "Item Name"
click at [626, 565] on icon at bounding box center [626, 569] width 9 height 9
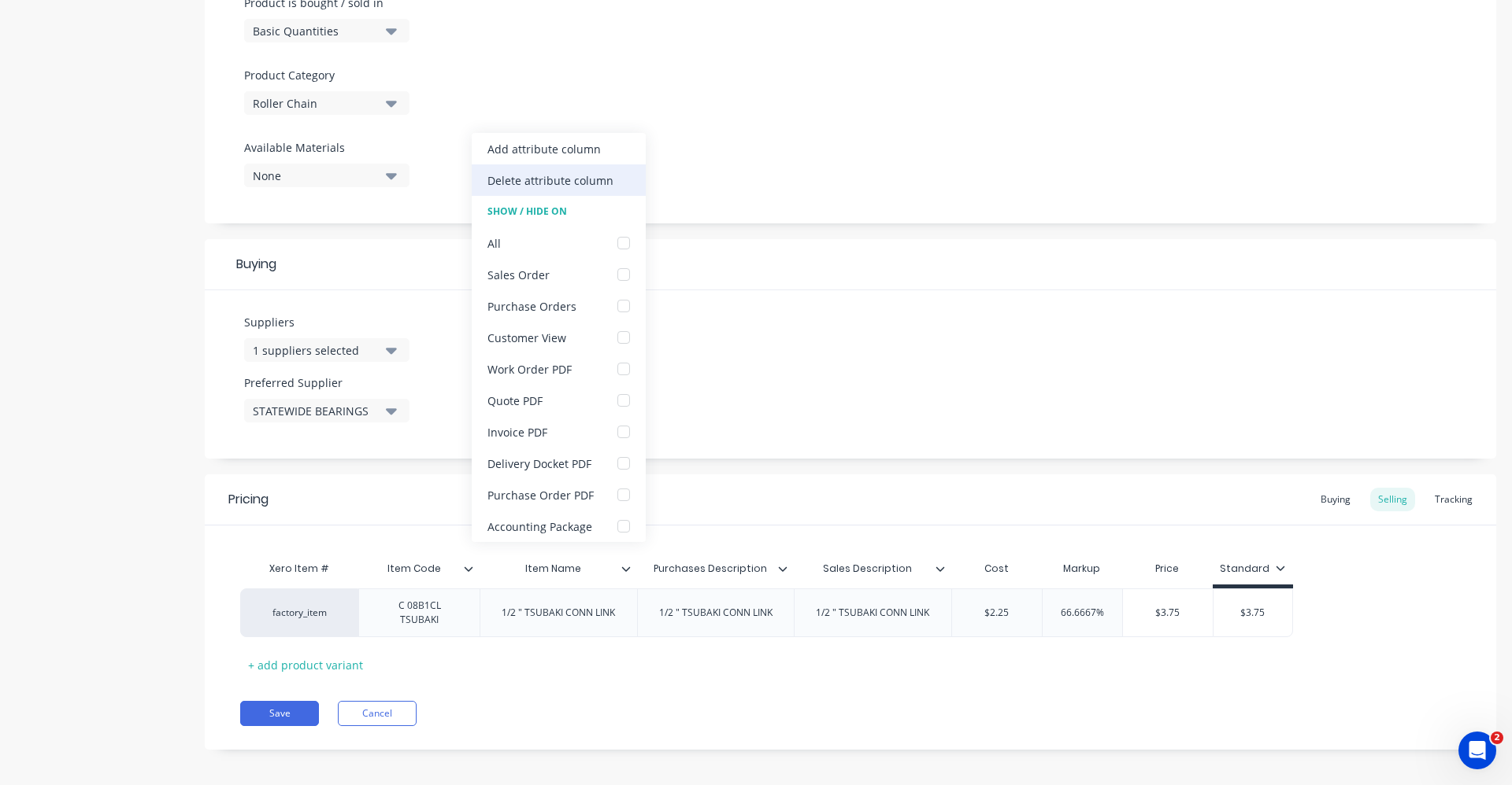
click at [553, 173] on div "Delete attribute column" at bounding box center [550, 180] width 126 height 17
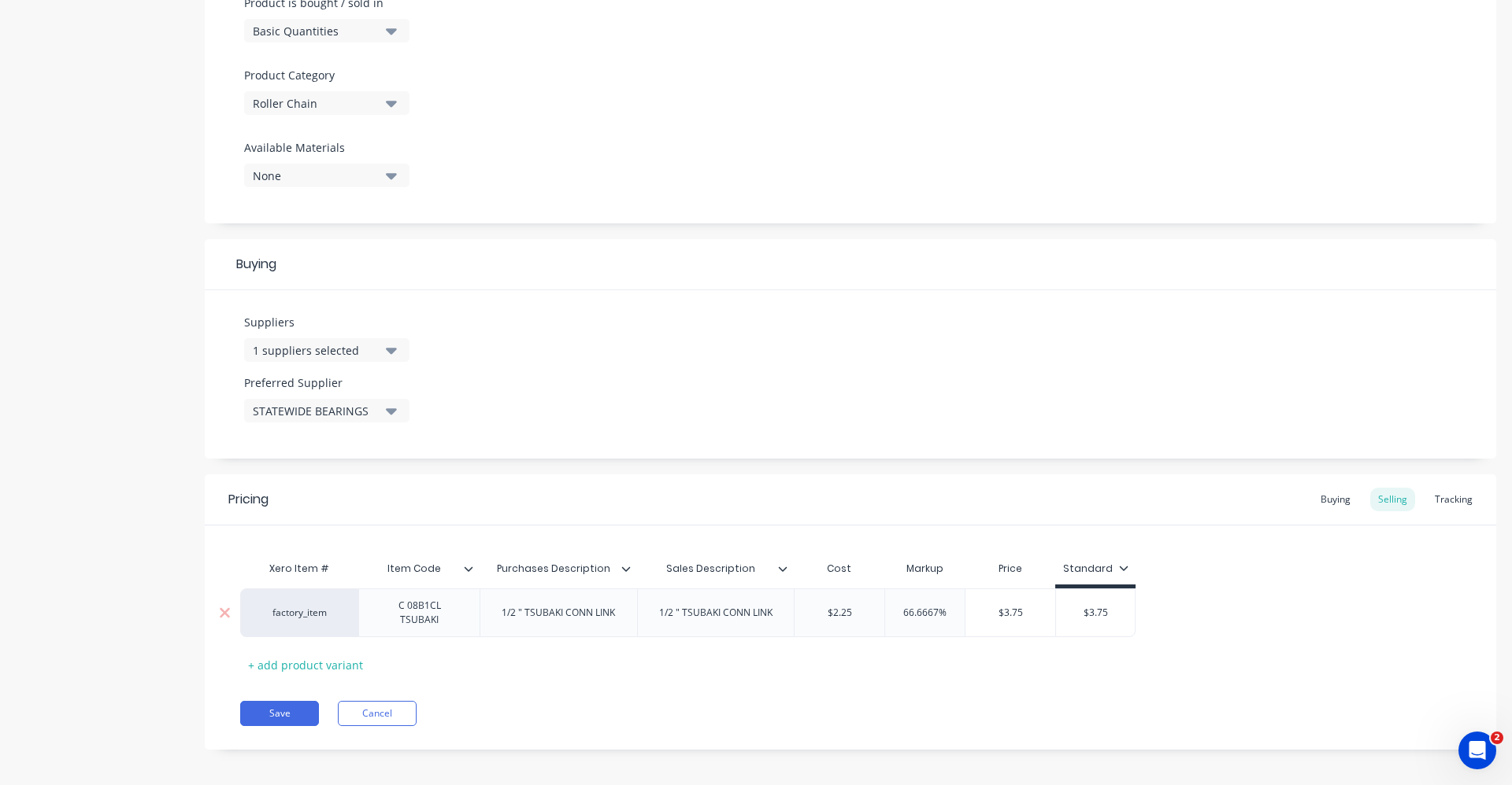
drag, startPoint x: 950, startPoint y: 610, endPoint x: 850, endPoint y: 613, distance: 100.0
click at [850, 613] on div "factory_item C 08B1CL TSUBAKI 1/2 " TSUBAKI CONN LINK 1/2 " TSUBAKI CONN LINK $…" at bounding box center [688, 613] width 895 height 49
type input "60"
type input "$3.75"
click at [1062, 616] on input "$3.75" at bounding box center [1080, 612] width 79 height 14
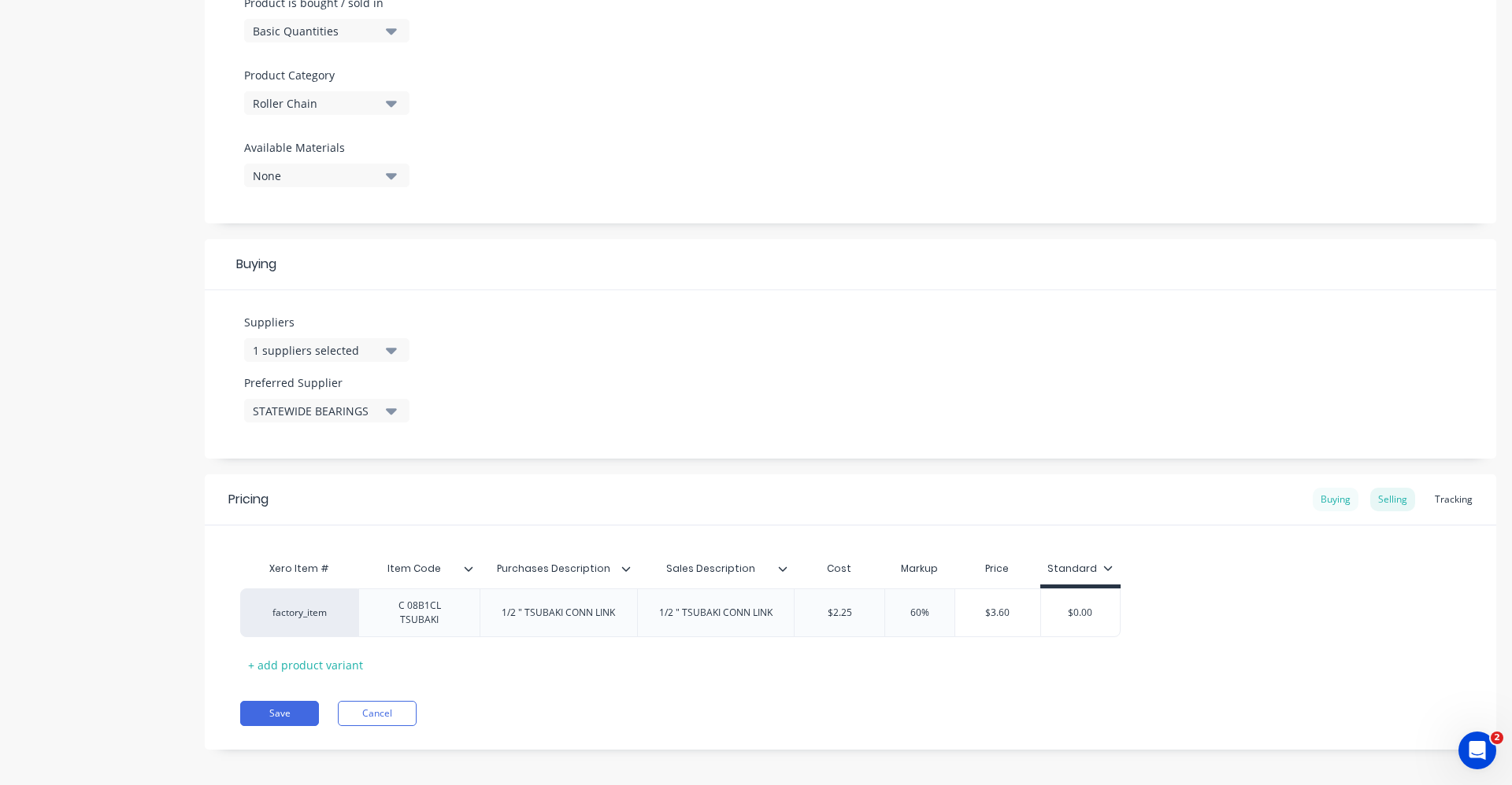
click at [1314, 501] on div "Buying" at bounding box center [1335, 500] width 46 height 24
click at [1389, 502] on div "Selling" at bounding box center [1392, 503] width 45 height 24
click at [1331, 497] on div "Buying" at bounding box center [1335, 503] width 46 height 24
drag, startPoint x: 878, startPoint y: 606, endPoint x: 739, endPoint y: 572, distance: 143.1
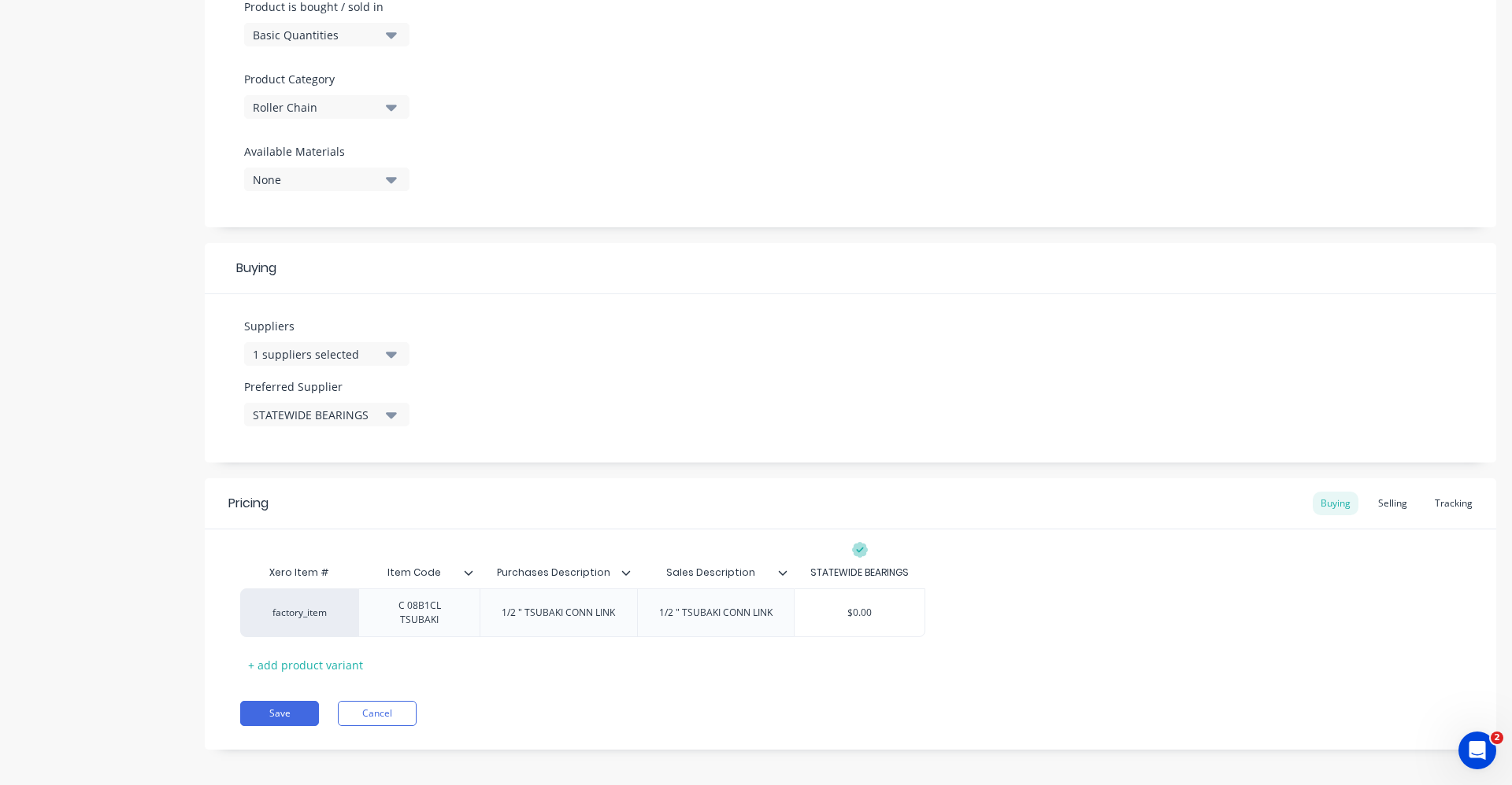
click at [732, 590] on div "factory_item C 08B1CL TSUBAKI 1/2 " TSUBAKI CONN LINK 1/2 " TSUBAKI CONN LINK $…" at bounding box center [583, 613] width 685 height 49
type input "2.25"
click at [1023, 612] on div "factory_item C 08B1CL TSUBAKI 1/2 " TSUBAKI CONN LINK 1/2 " TSUBAKI CONN LINK $…" at bounding box center [850, 613] width 1220 height 49
click at [304, 710] on button "Save" at bounding box center [280, 713] width 79 height 25
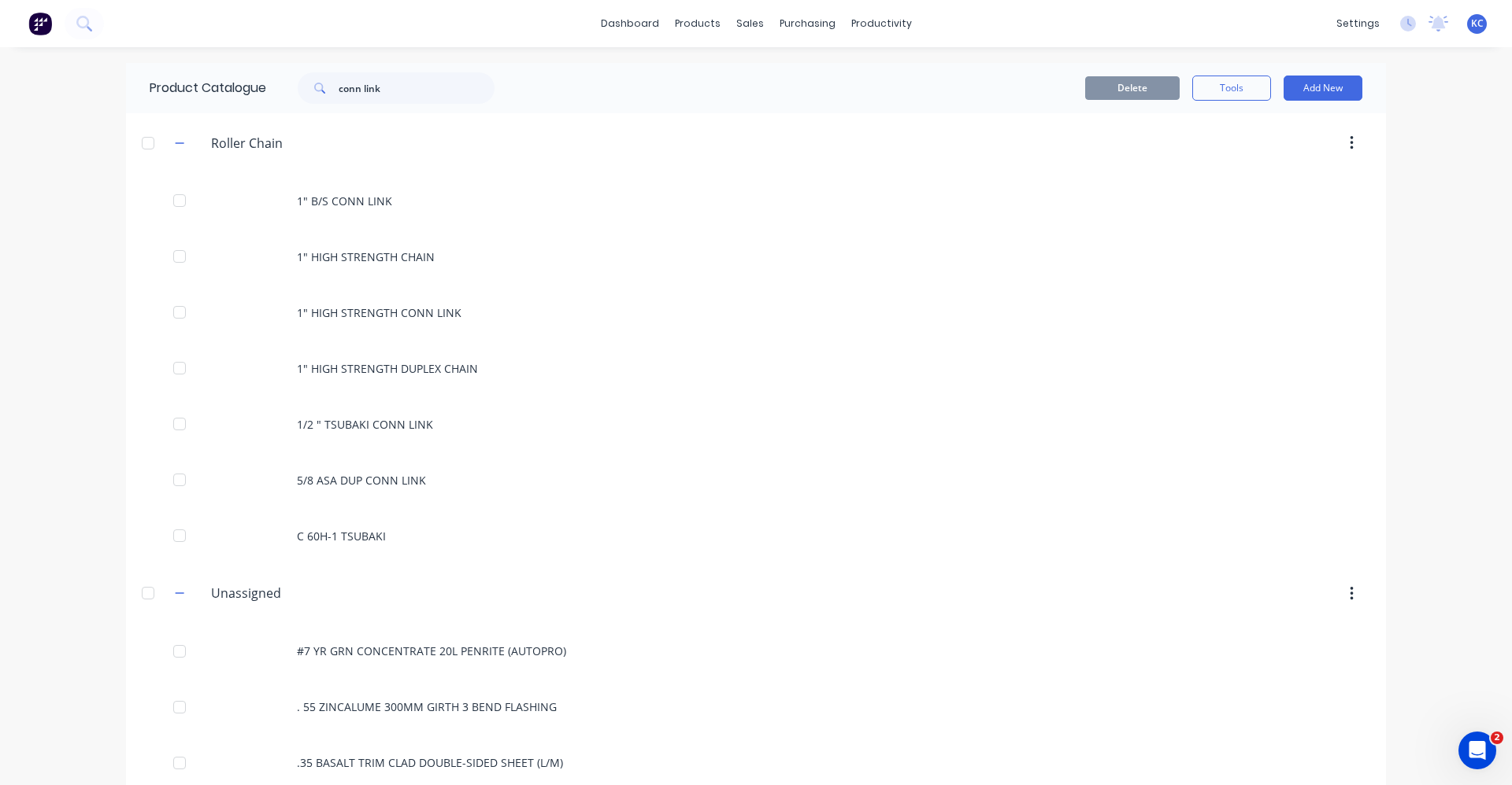
scroll to position [189, 0]
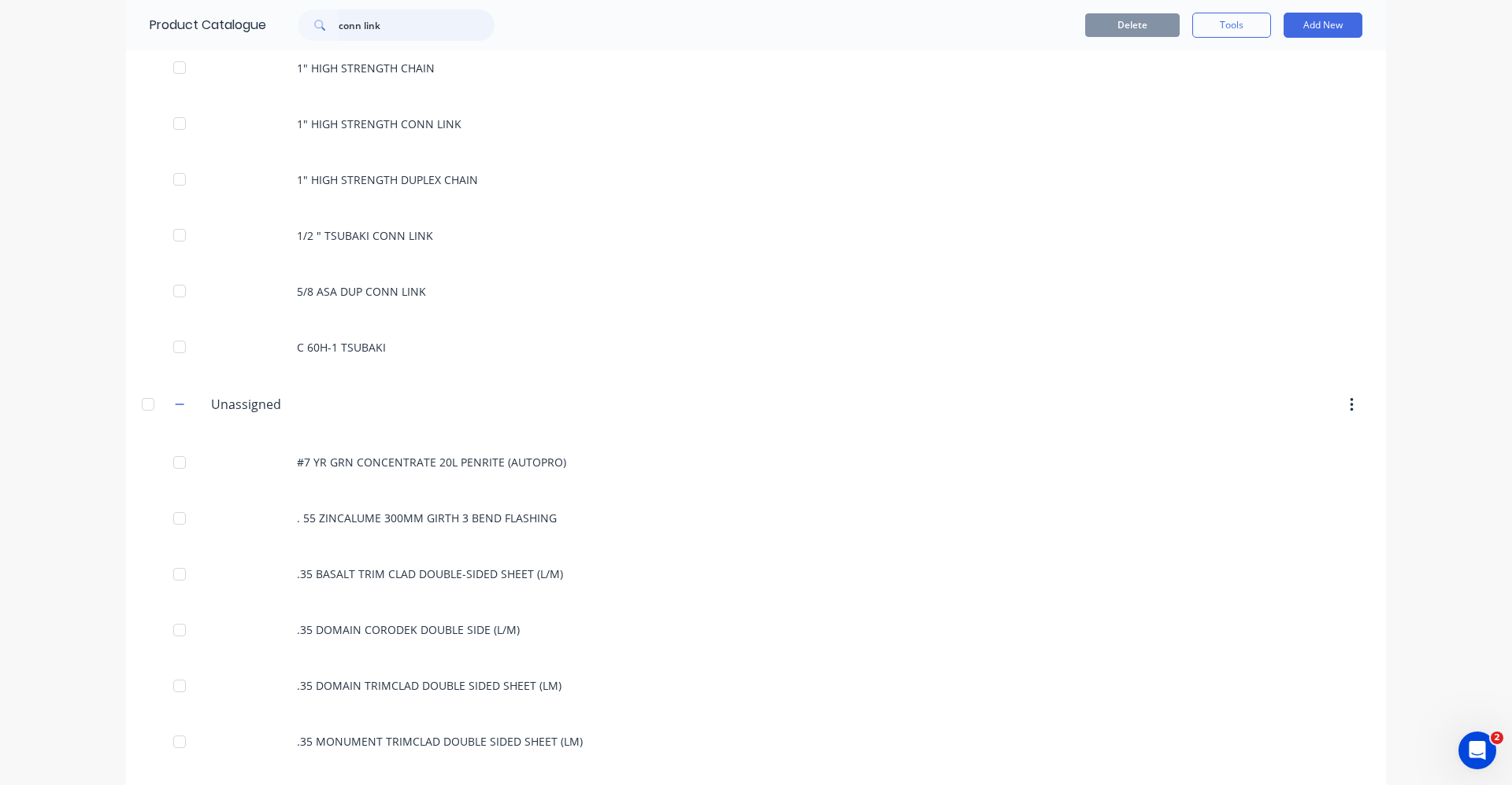
click at [389, 25] on input "conn link" at bounding box center [416, 25] width 156 height 31
drag, startPoint x: 398, startPoint y: 29, endPoint x: 315, endPoint y: 42, distance: 84.0
click at [315, 42] on div "Product Catalogue conn link" at bounding box center [330, 25] width 408 height 51
type input "conn link"
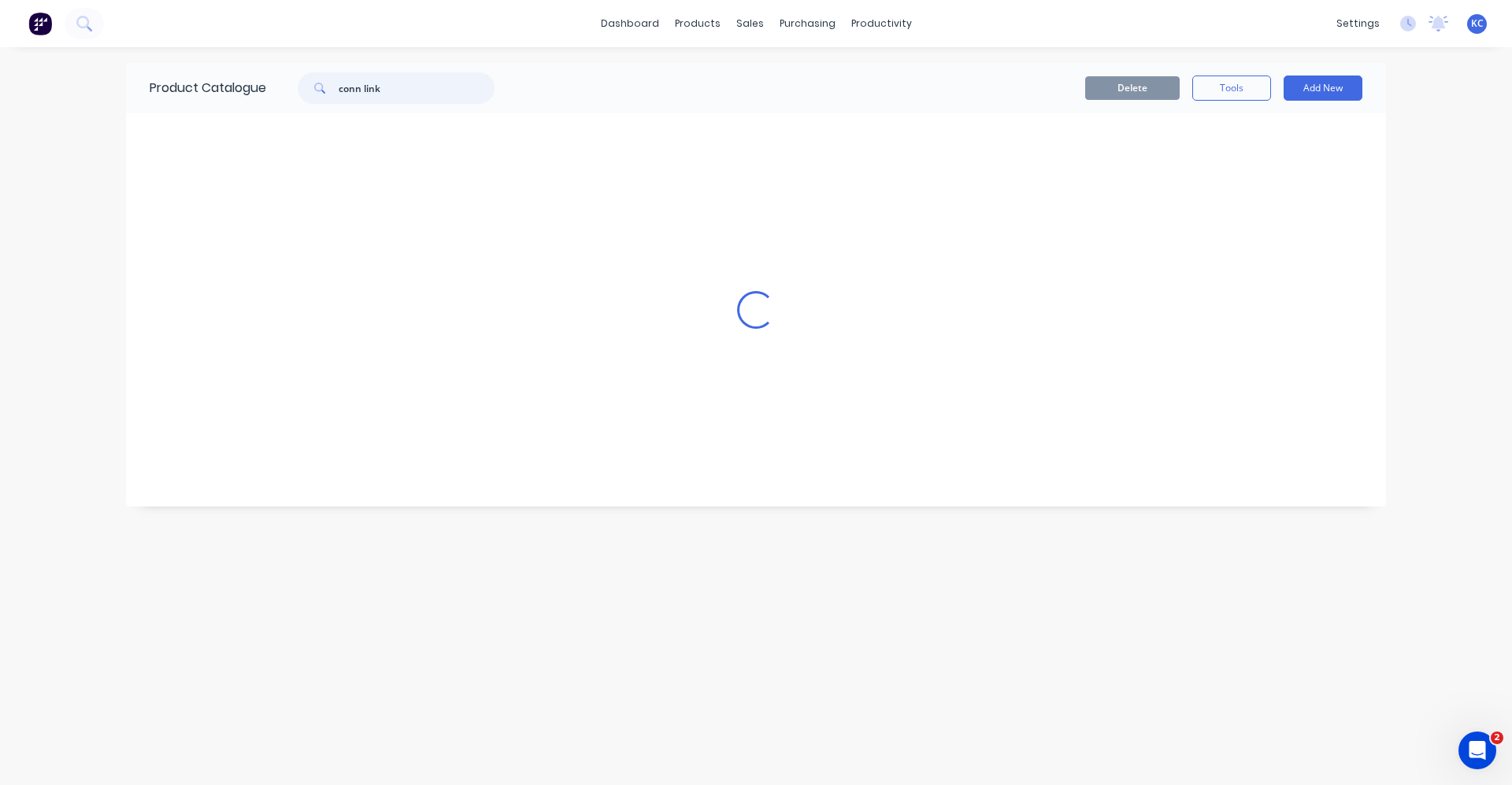
scroll to position [0, 0]
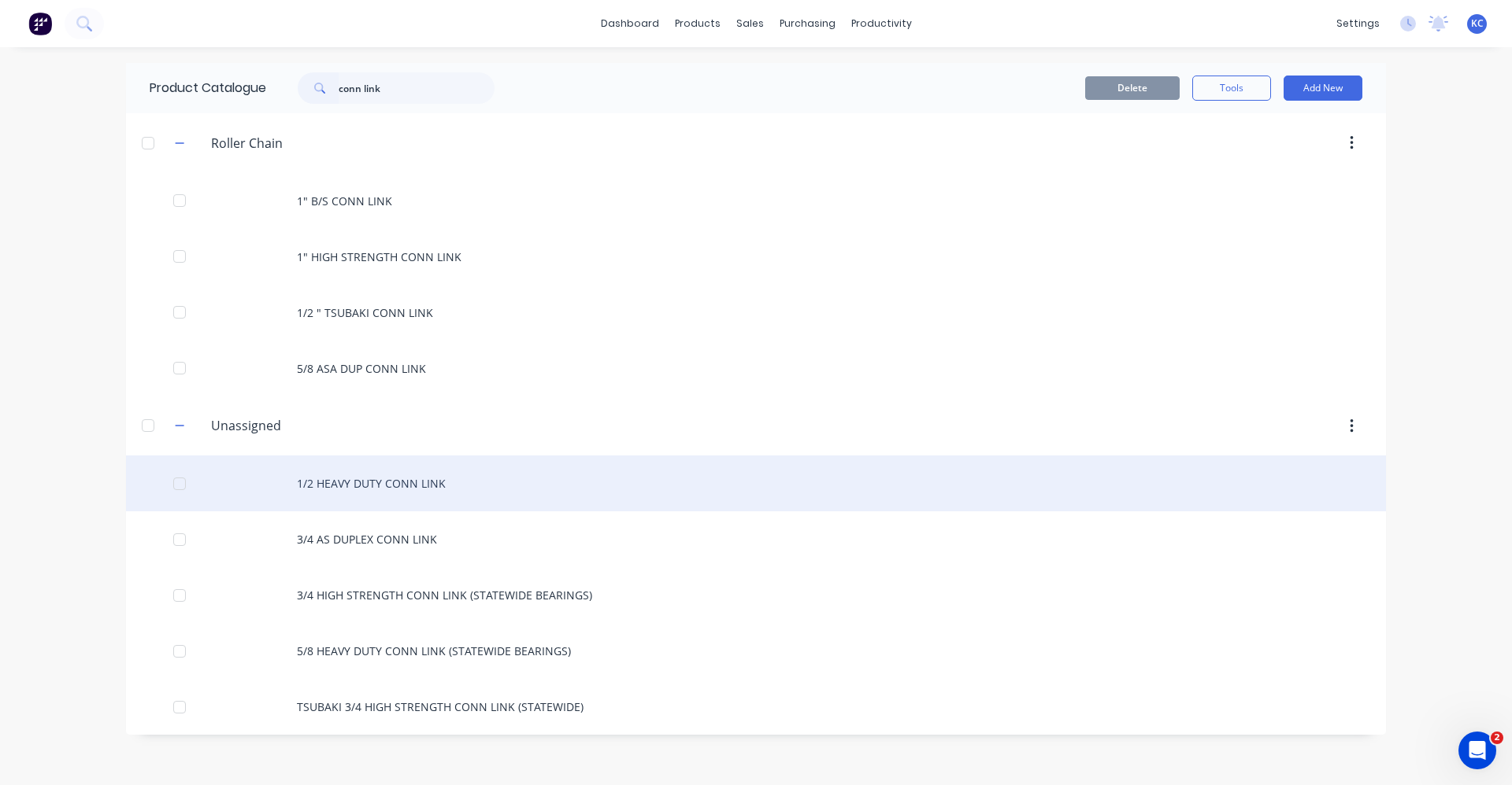
click at [492, 480] on div "1/2 HEAVY DUTY CONN LINK" at bounding box center [756, 483] width 1260 height 56
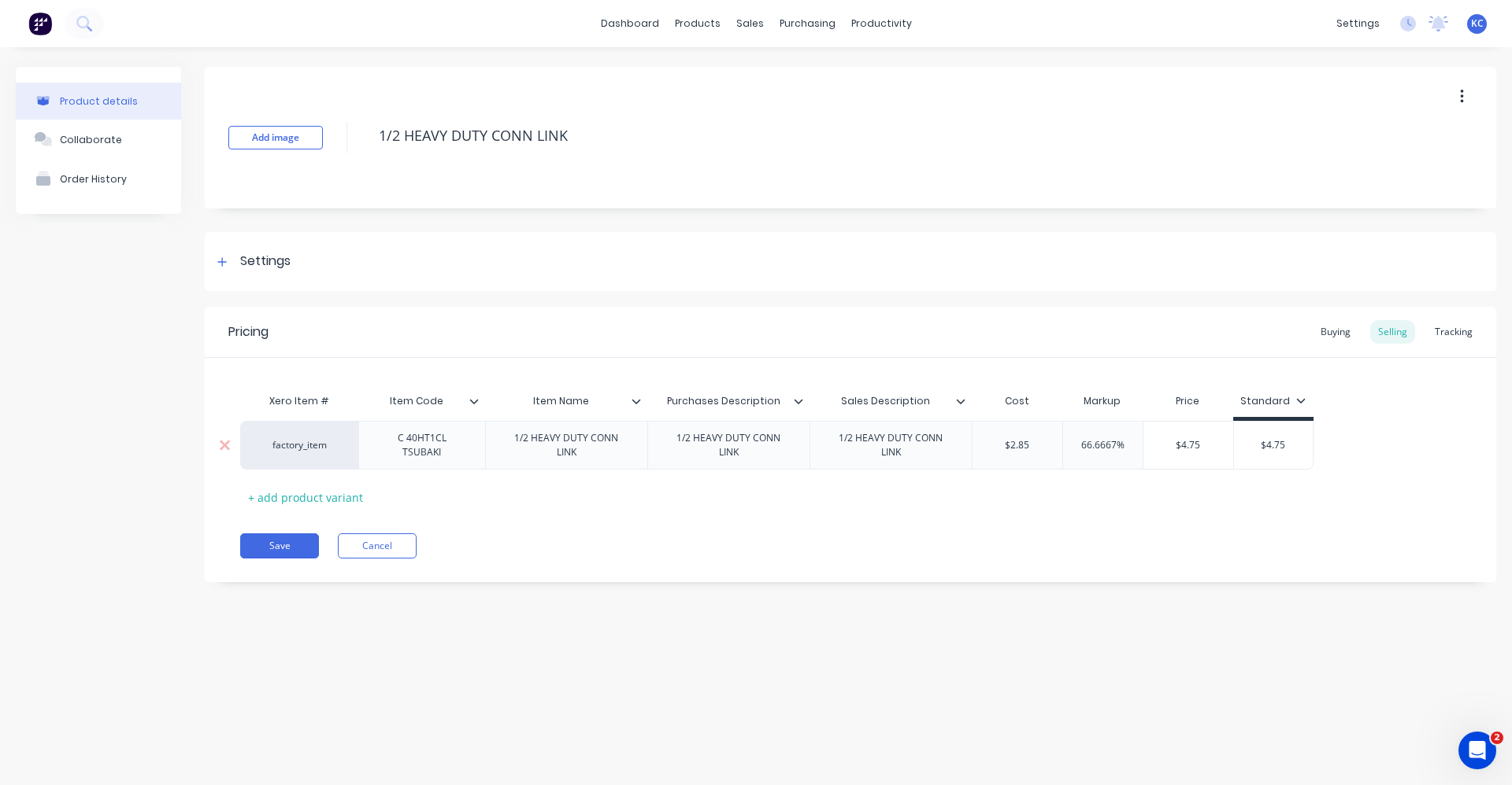
type input "66.6667%"
click at [1133, 453] on div "66.6667% 66.6667%" at bounding box center [1102, 445] width 79 height 40
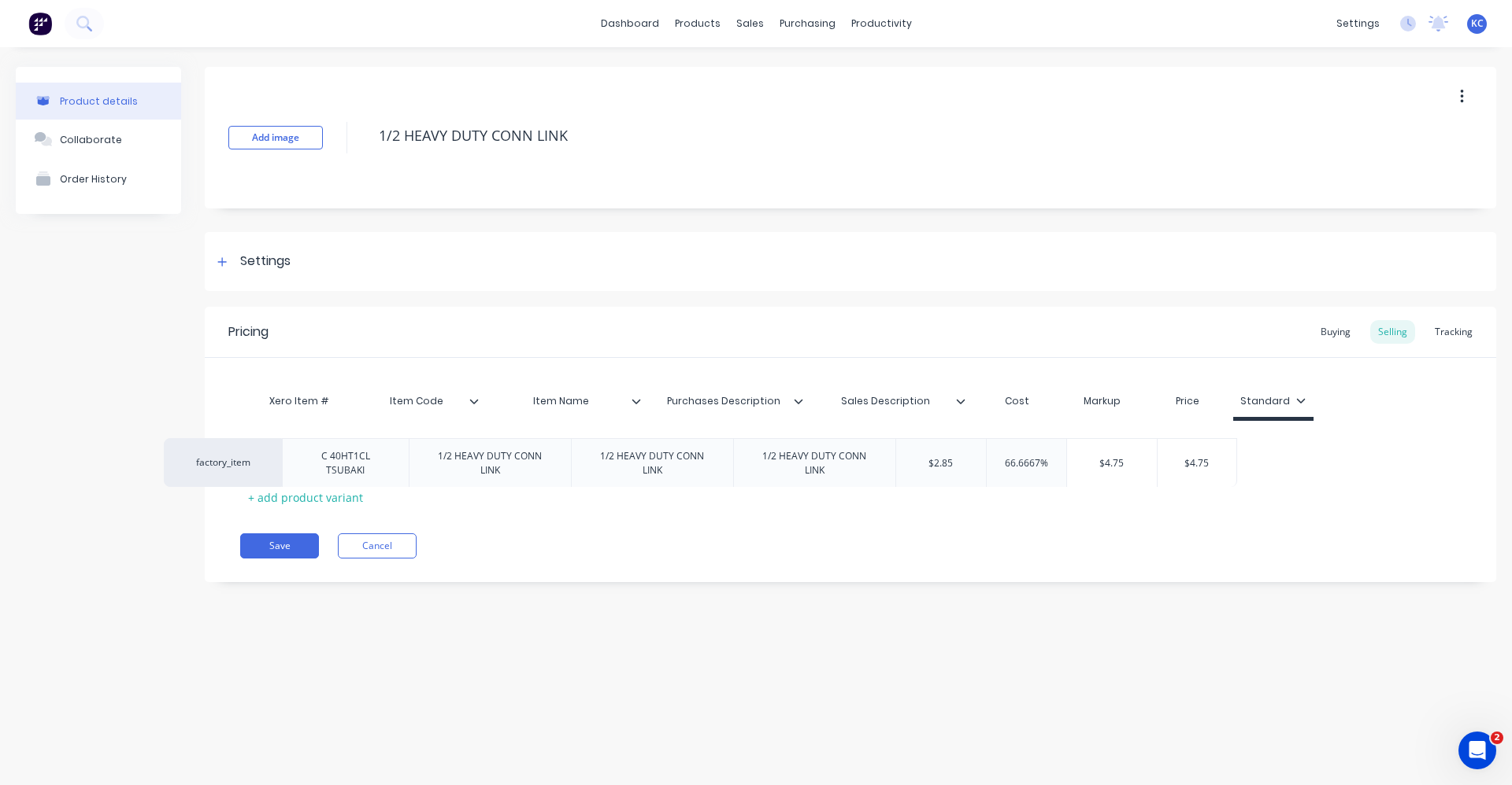
drag, startPoint x: 1133, startPoint y: 453, endPoint x: 1053, endPoint y: 465, distance: 80.9
click at [1048, 472] on div "Xero Item # Item Code Item Name Purchases Description Sales Description Cost Ma…" at bounding box center [850, 447] width 1220 height 124
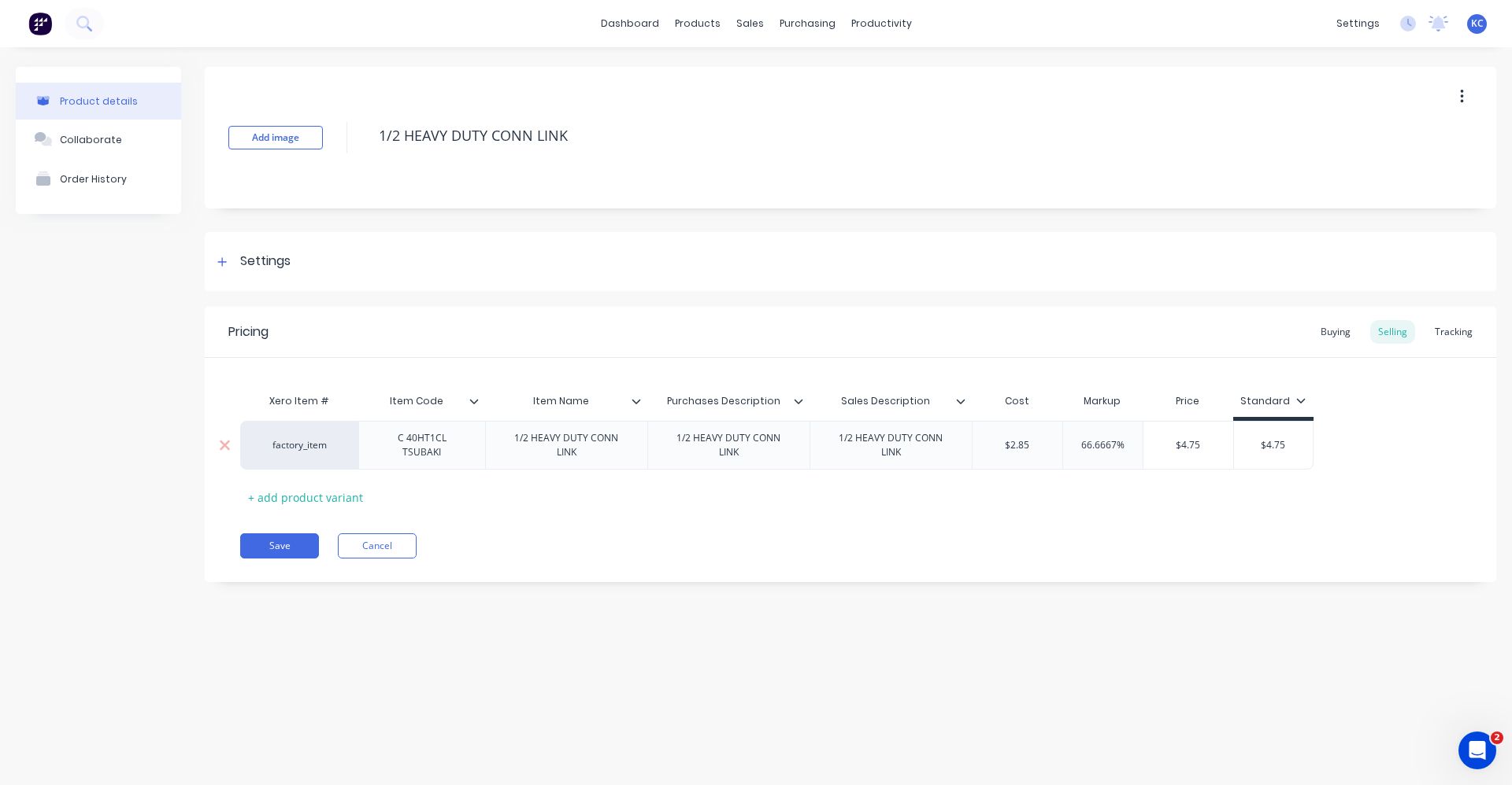
drag, startPoint x: 1127, startPoint y: 447, endPoint x: 1062, endPoint y: 448, distance: 65.0
click at [1062, 448] on div "66.6667% 66.6667%" at bounding box center [1101, 444] width 80 height 49
drag, startPoint x: 1129, startPoint y: 443, endPoint x: 1073, endPoint y: 442, distance: 56.0
click at [1073, 442] on input "66.6667%" at bounding box center [1102, 444] width 79 height 14
click at [635, 402] on icon at bounding box center [635, 401] width 8 height 5
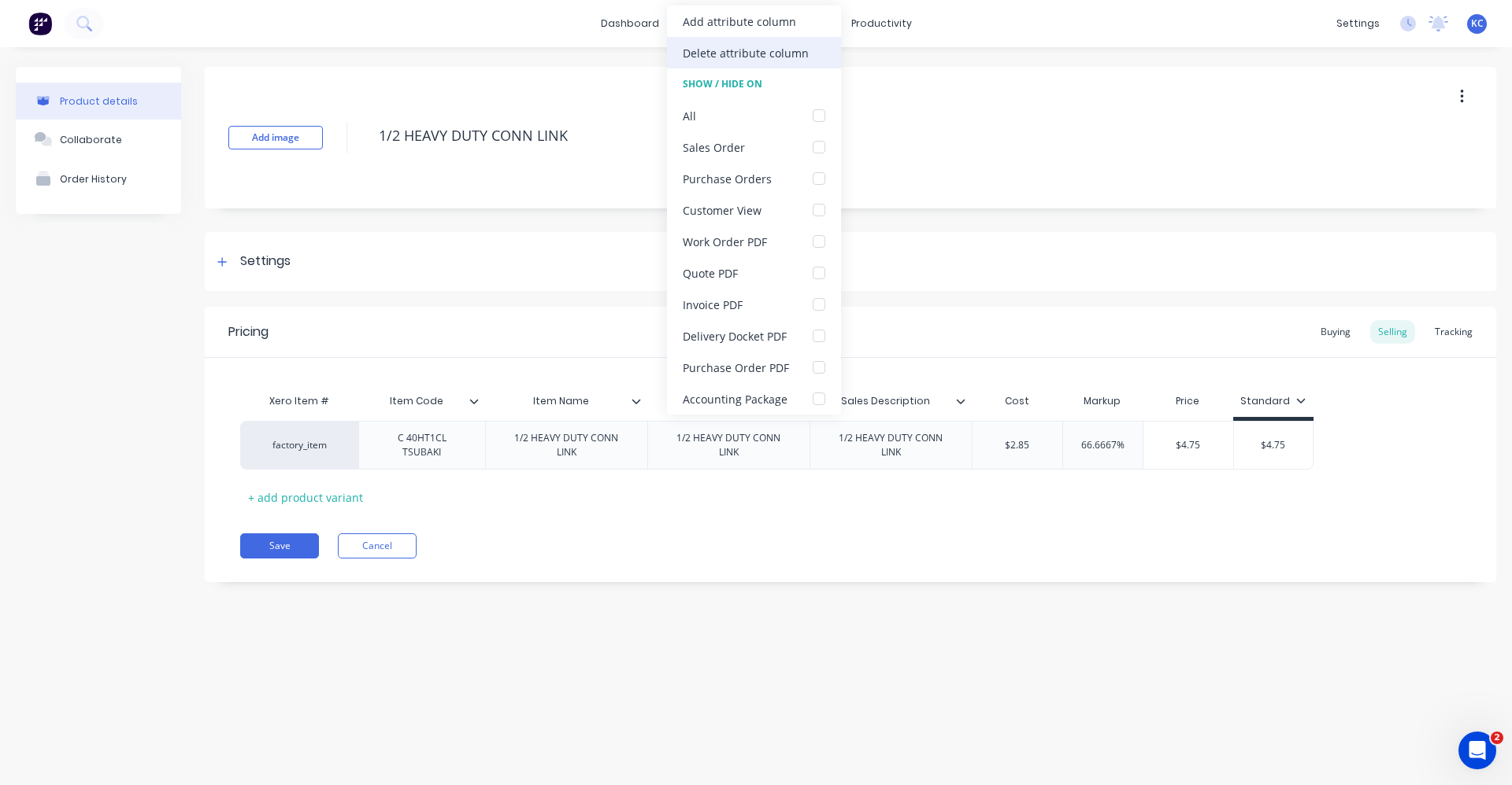
click at [757, 50] on div "Delete attribute column" at bounding box center [745, 53] width 126 height 17
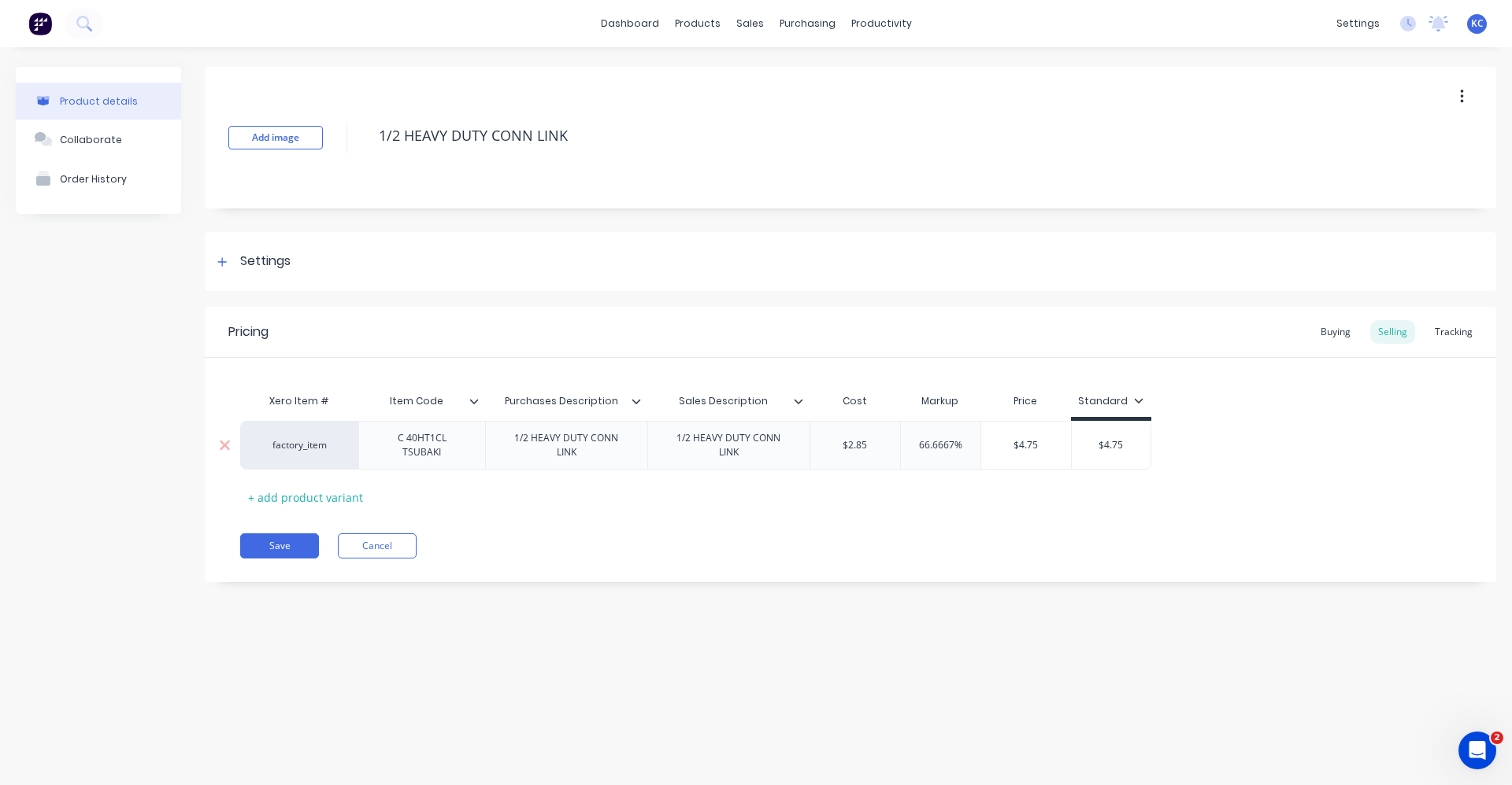
click at [928, 447] on input "66.6667%" at bounding box center [940, 444] width 79 height 14
click at [948, 439] on input "66.6667%" at bounding box center [940, 444] width 79 height 14
click at [969, 442] on input "66.6667%" at bounding box center [940, 444] width 79 height 14
drag, startPoint x: 963, startPoint y: 444, endPoint x: 870, endPoint y: 443, distance: 93.0
click at [870, 443] on div "factory_item C 40HT1CL TSUBAKI 1/2 HEAVY DUTY CONN LINK 1/2 HEAVY DUTY CONN LIN…" at bounding box center [695, 444] width 911 height 49
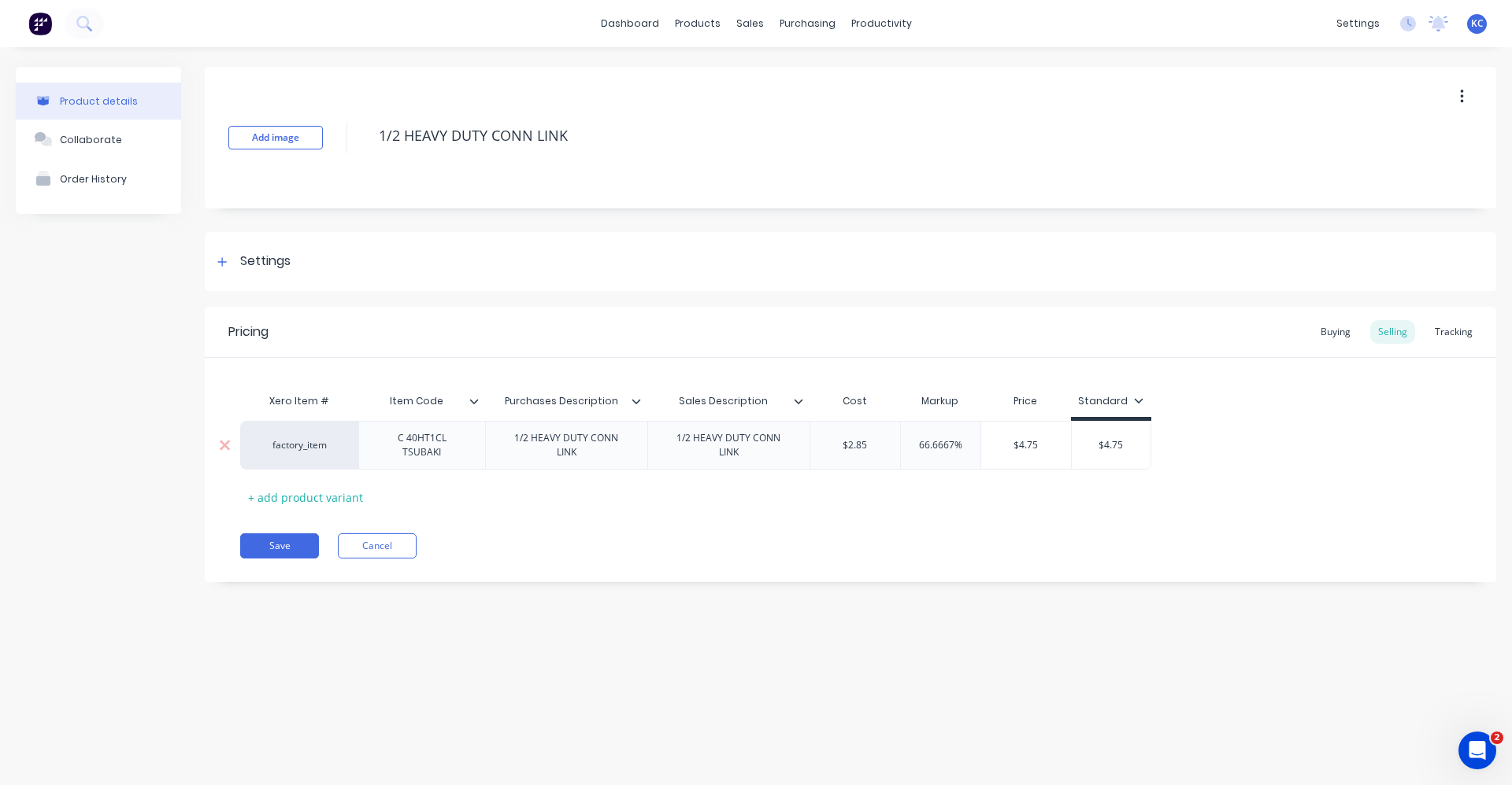
click at [953, 452] on input "66.6667%" at bounding box center [940, 444] width 79 height 14
click at [959, 443] on input "66.6667%" at bounding box center [940, 444] width 79 height 14
click at [954, 443] on input "66.6667%" at bounding box center [940, 444] width 79 height 14
click at [944, 437] on div "66.6667%" at bounding box center [940, 445] width 79 height 40
click at [273, 263] on div "Settings" at bounding box center [265, 261] width 51 height 19
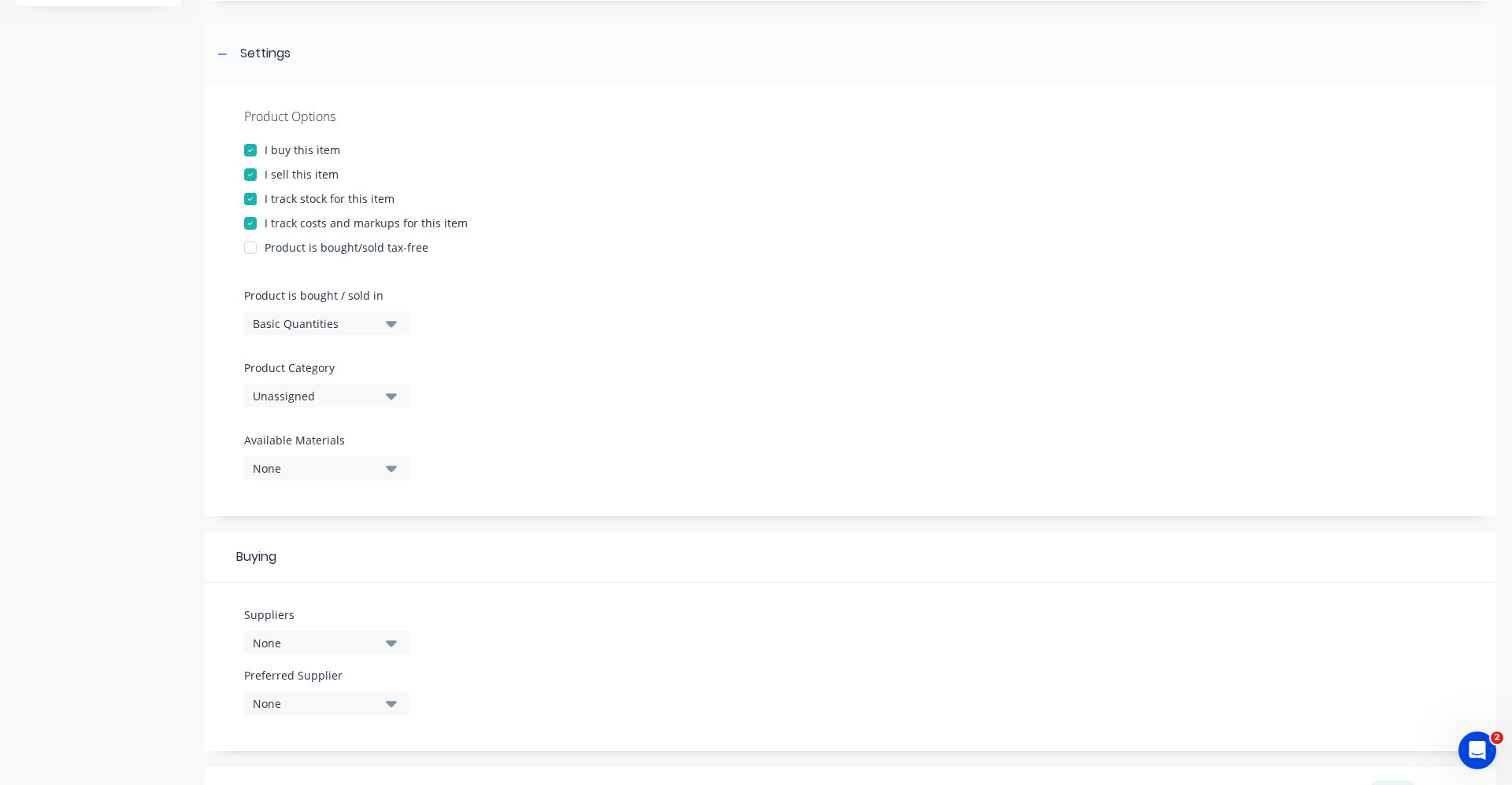
scroll to position [237, 0]
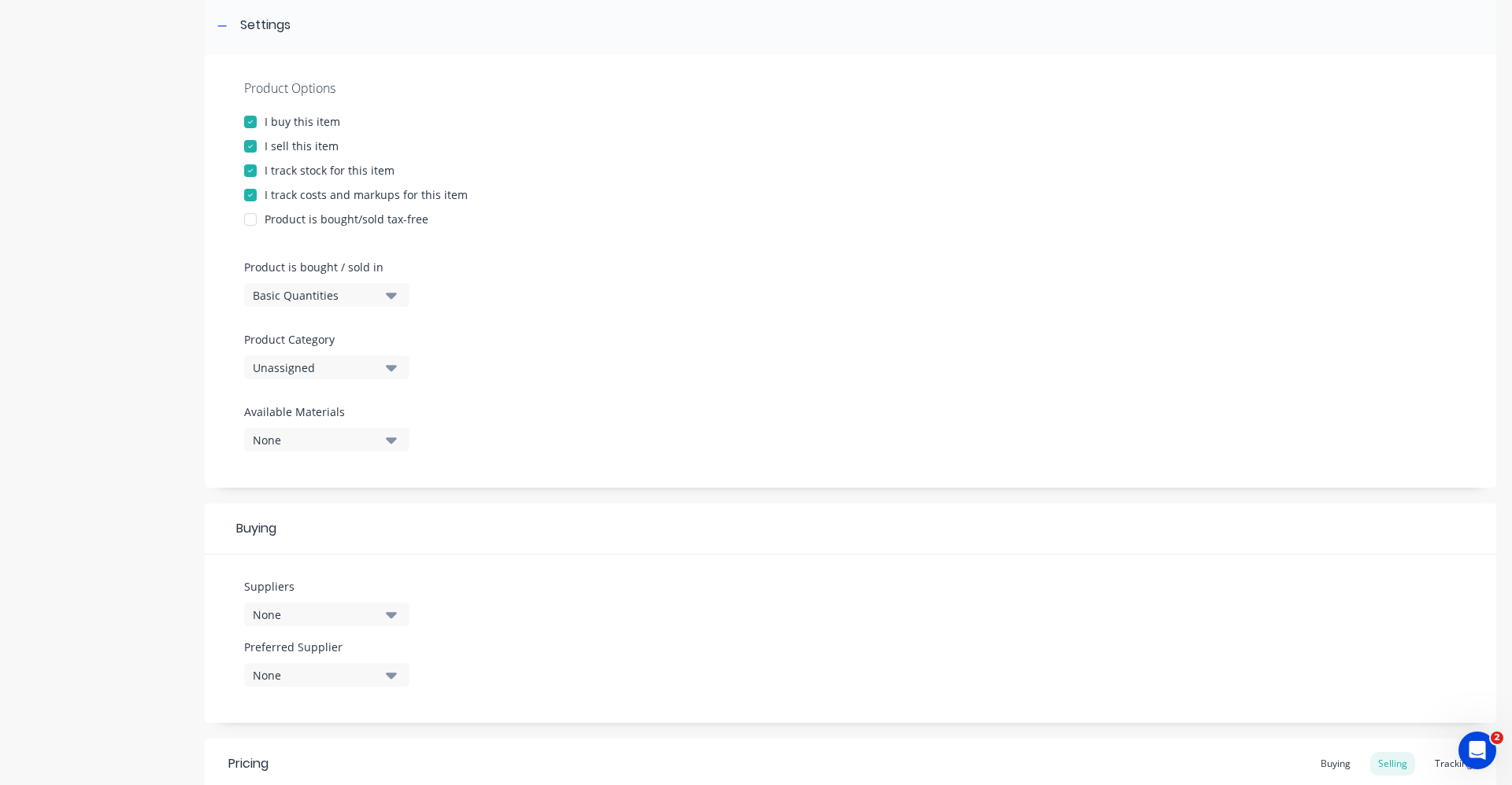
click at [391, 365] on icon "button" at bounding box center [391, 367] width 11 height 17
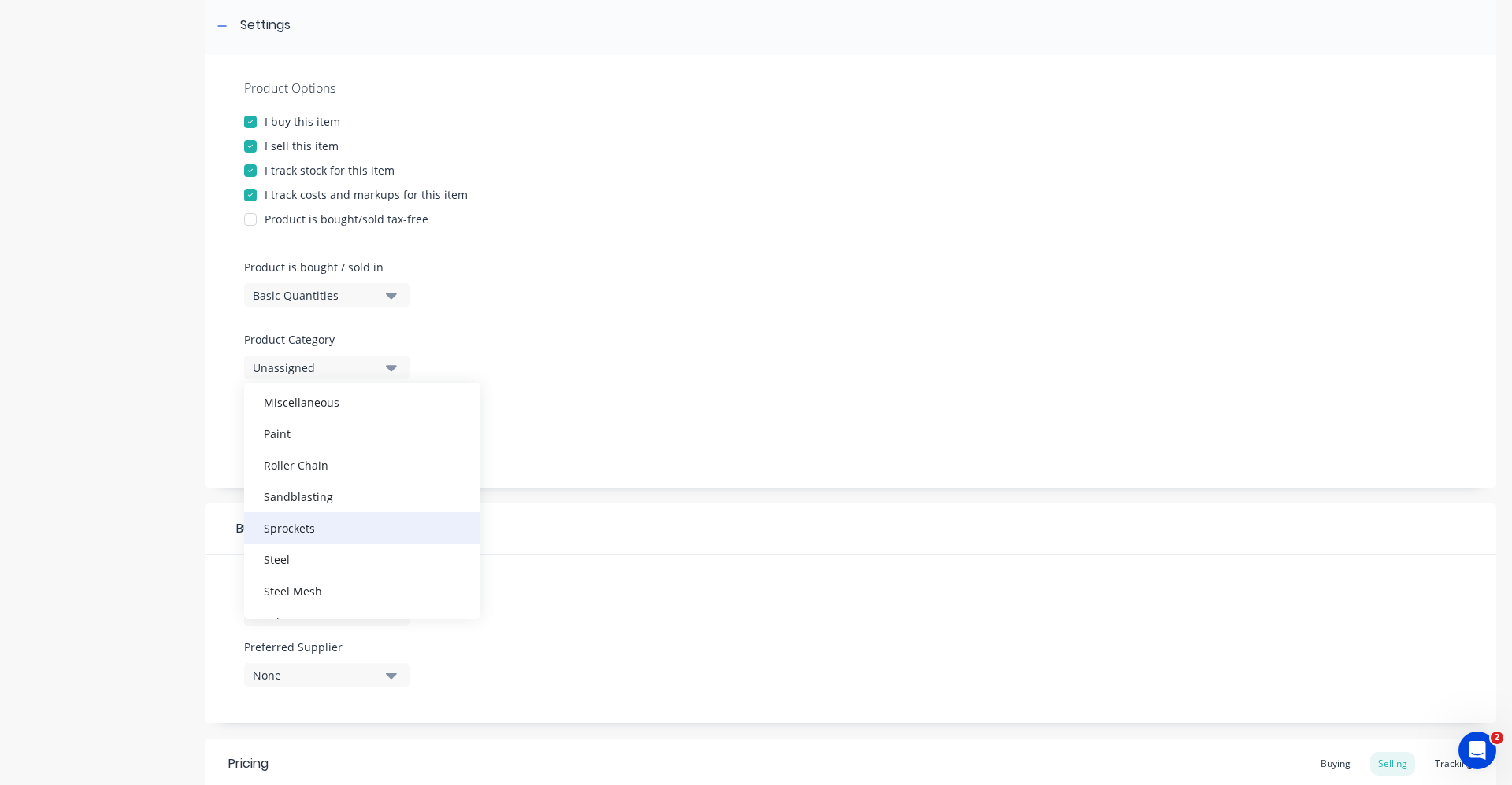
scroll to position [394, 0]
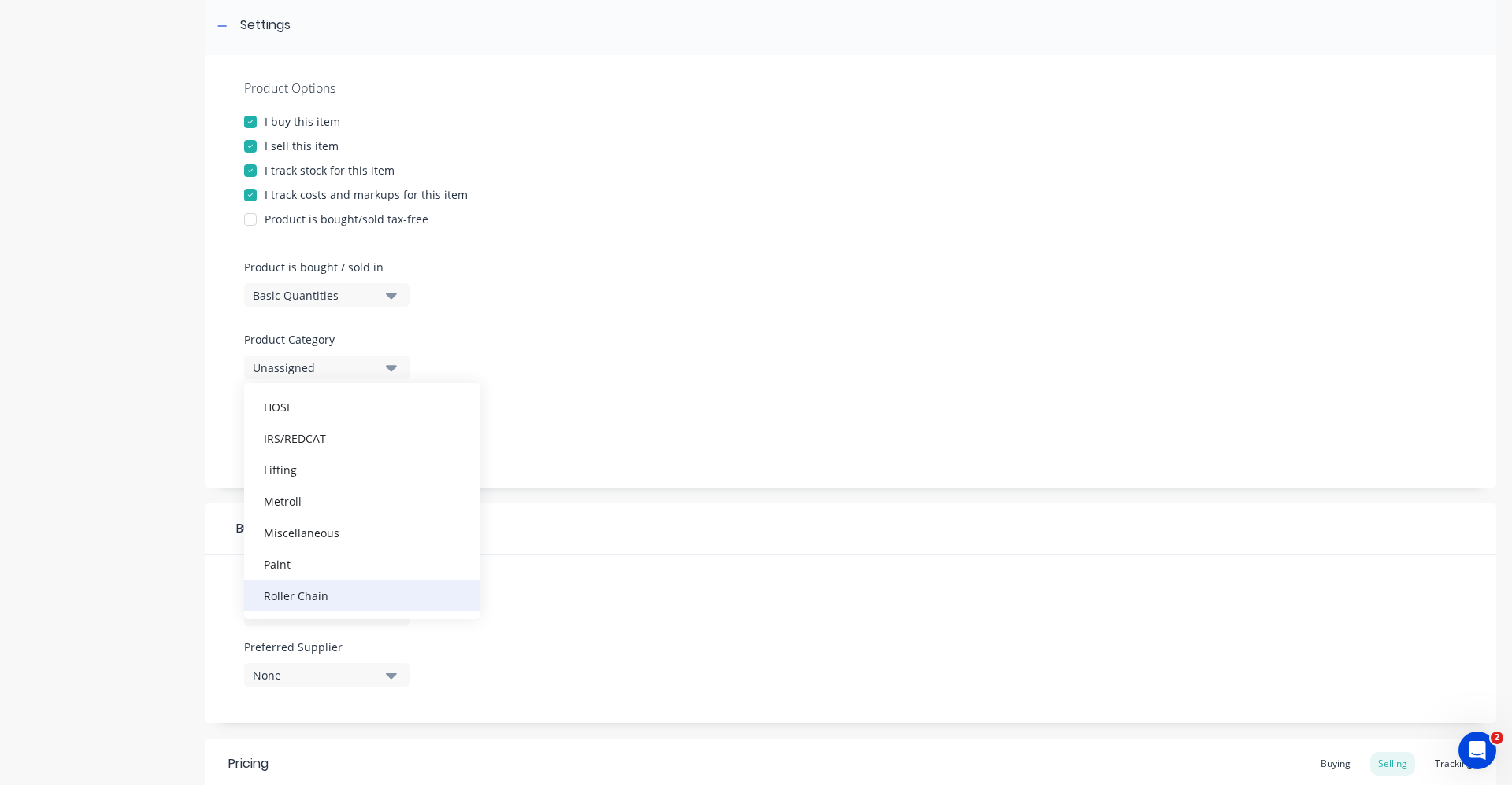
click at [396, 597] on div "Roller Chain" at bounding box center [362, 595] width 237 height 31
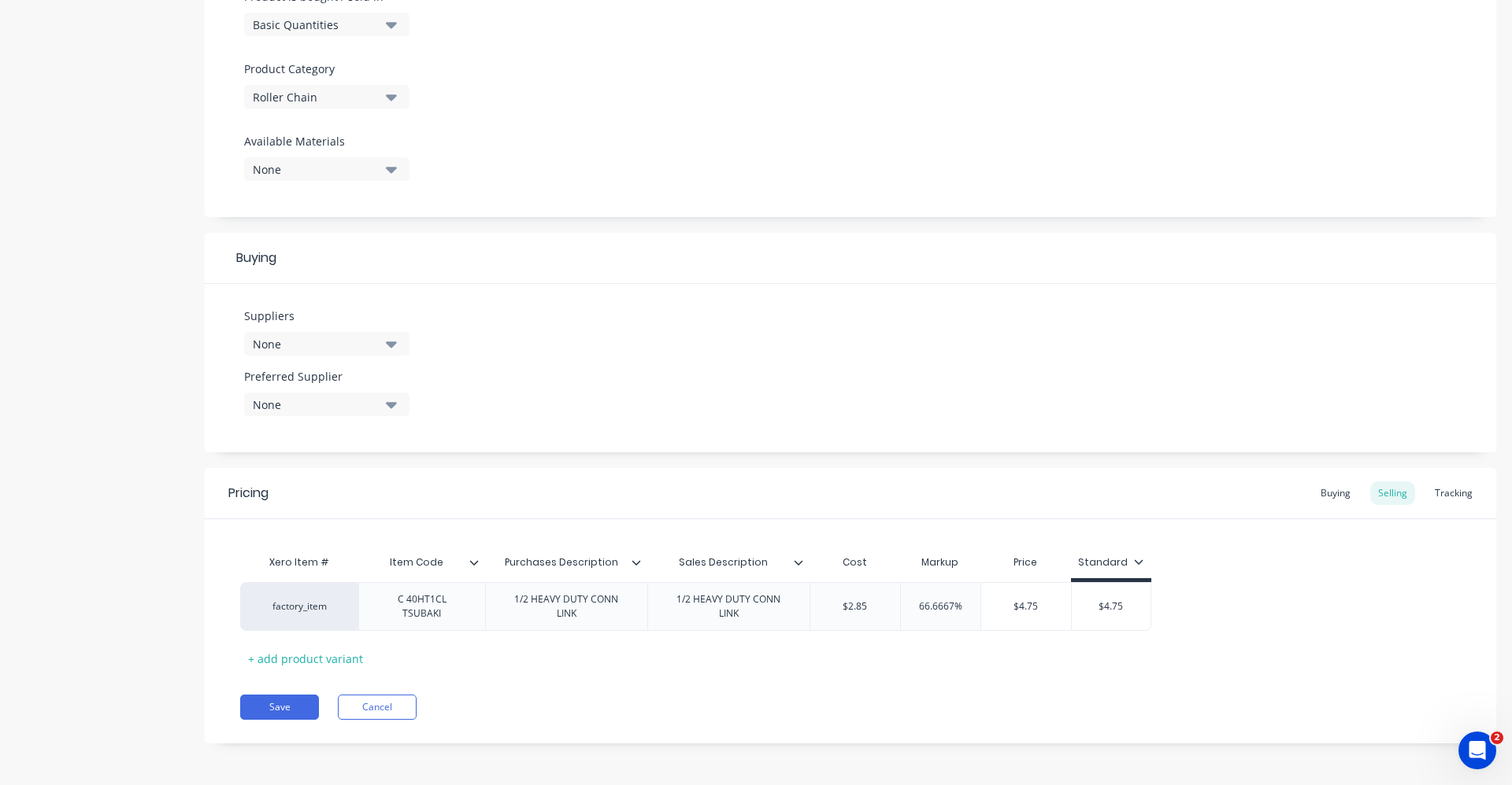
scroll to position [508, 0]
click at [398, 341] on button "None" at bounding box center [327, 342] width 166 height 24
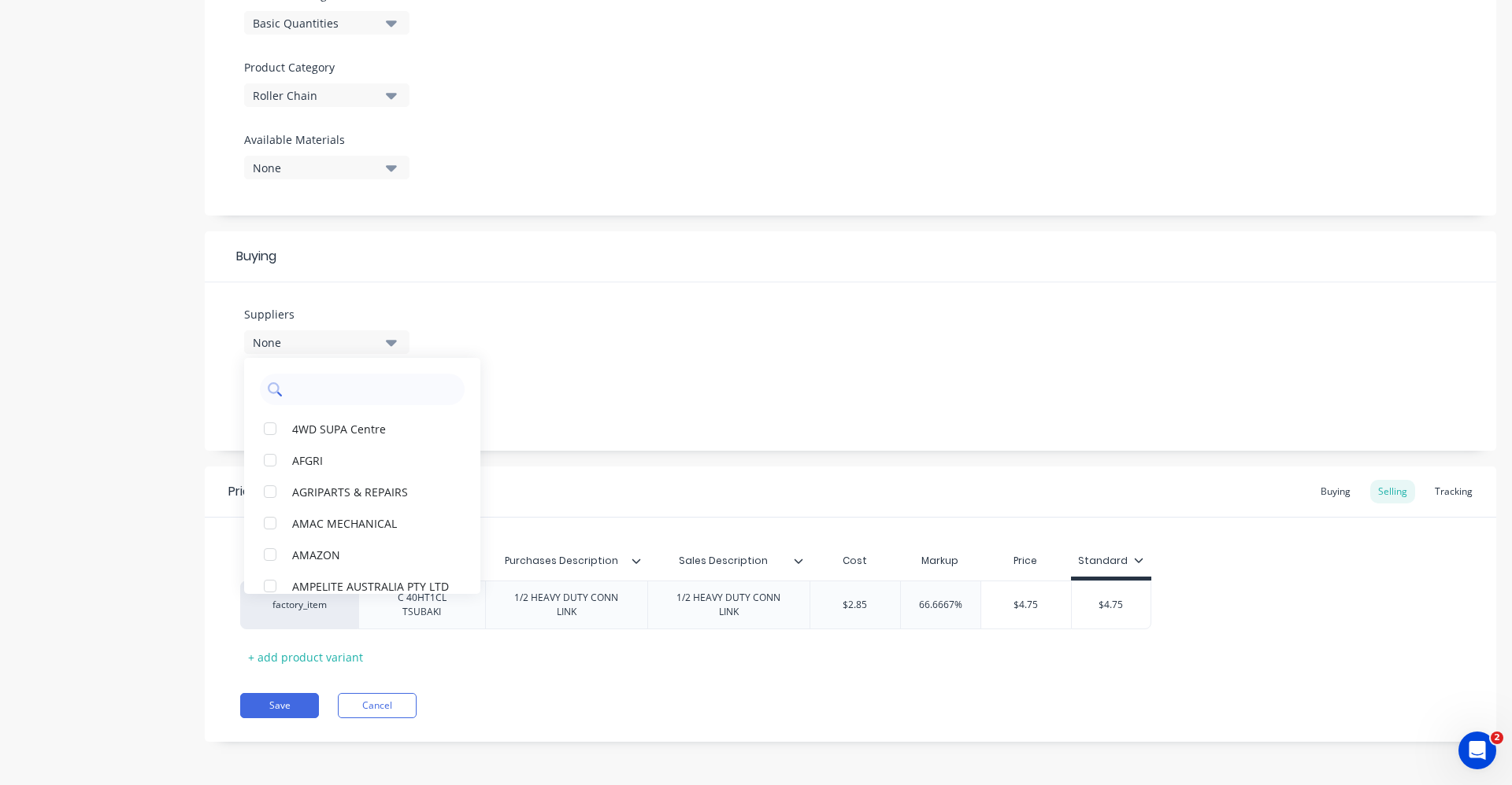
click at [379, 398] on input "text" at bounding box center [373, 389] width 167 height 31
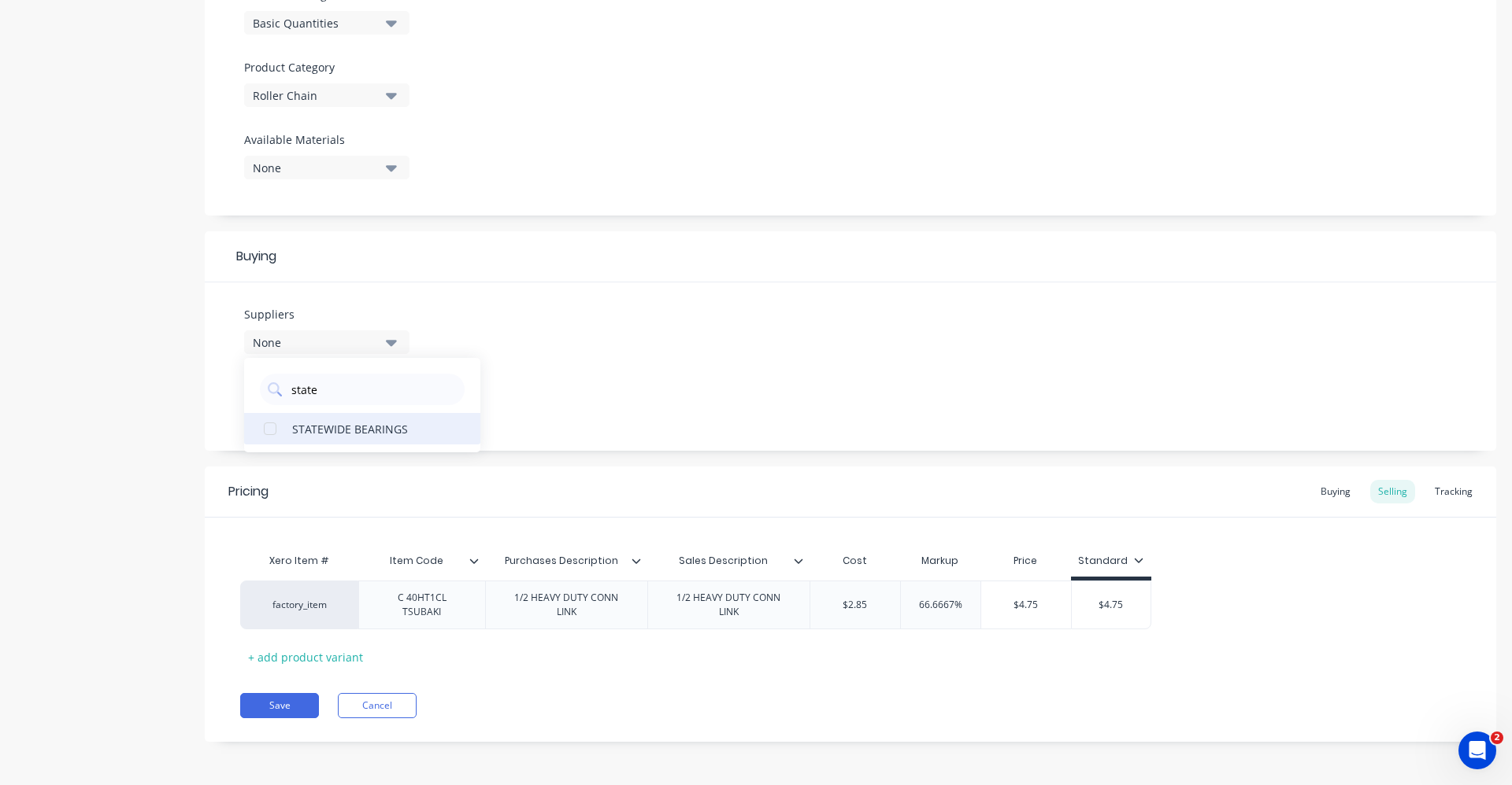
type input "state"
click at [389, 437] on div "STATEWIDE BEARINGS" at bounding box center [370, 429] width 157 height 17
click at [621, 385] on div "Suppliers 1 suppliers selected state STATEWIDE BEARINGS Preferred Supplier None" at bounding box center [850, 366] width 1291 height 168
click at [384, 407] on button "None" at bounding box center [327, 403] width 166 height 24
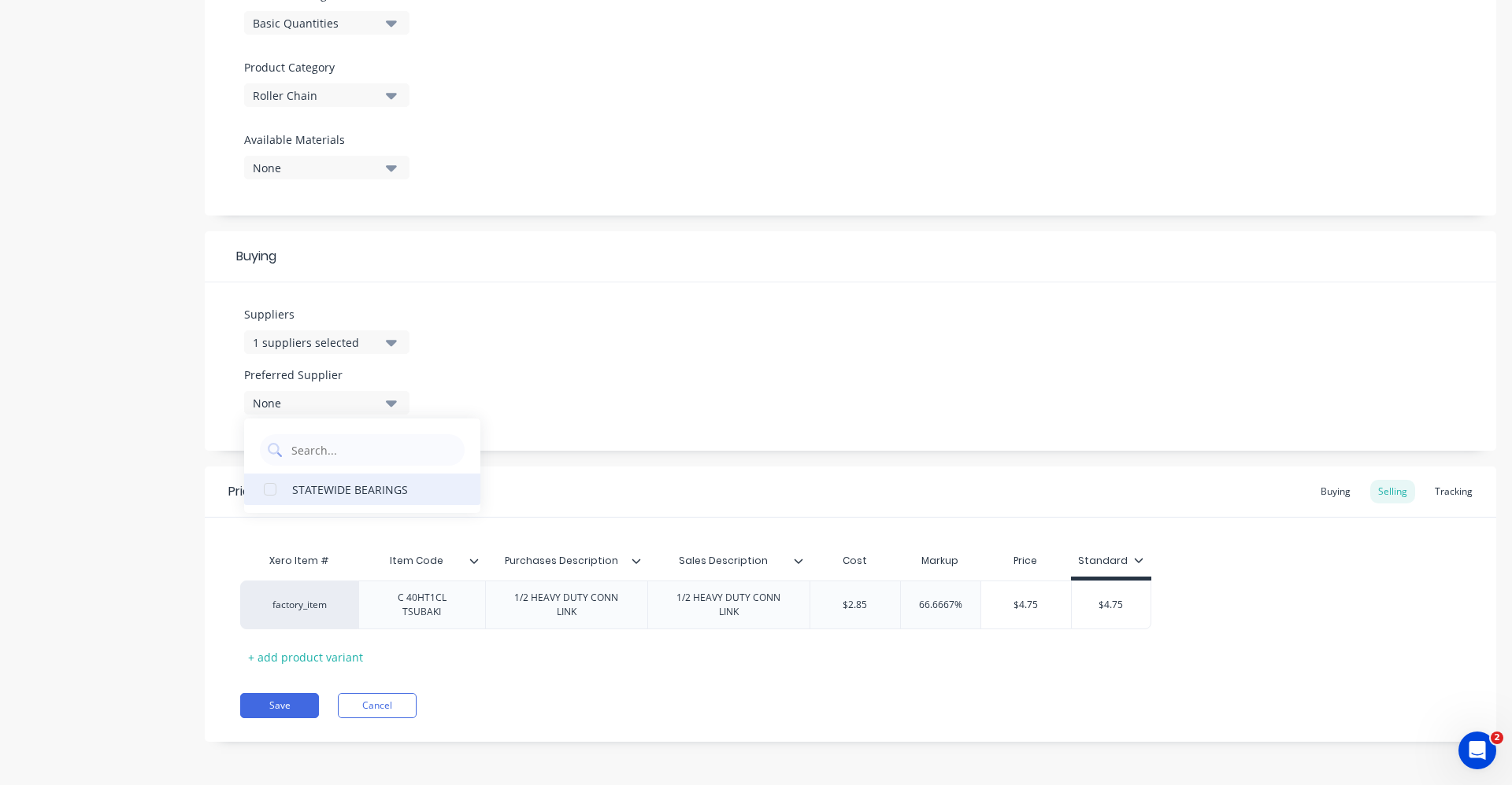
click at [383, 497] on div "STATEWIDE BEARINGS" at bounding box center [370, 489] width 157 height 17
click at [552, 398] on div "Suppliers 1 suppliers selected state Preferred Supplier STATEWIDE BEARINGS STAT…" at bounding box center [850, 366] width 1291 height 168
click at [475, 572] on div "Item Code" at bounding box center [422, 560] width 127 height 40
type input "Item Code"
click at [473, 567] on input "Item Code" at bounding box center [416, 560] width 117 height 14
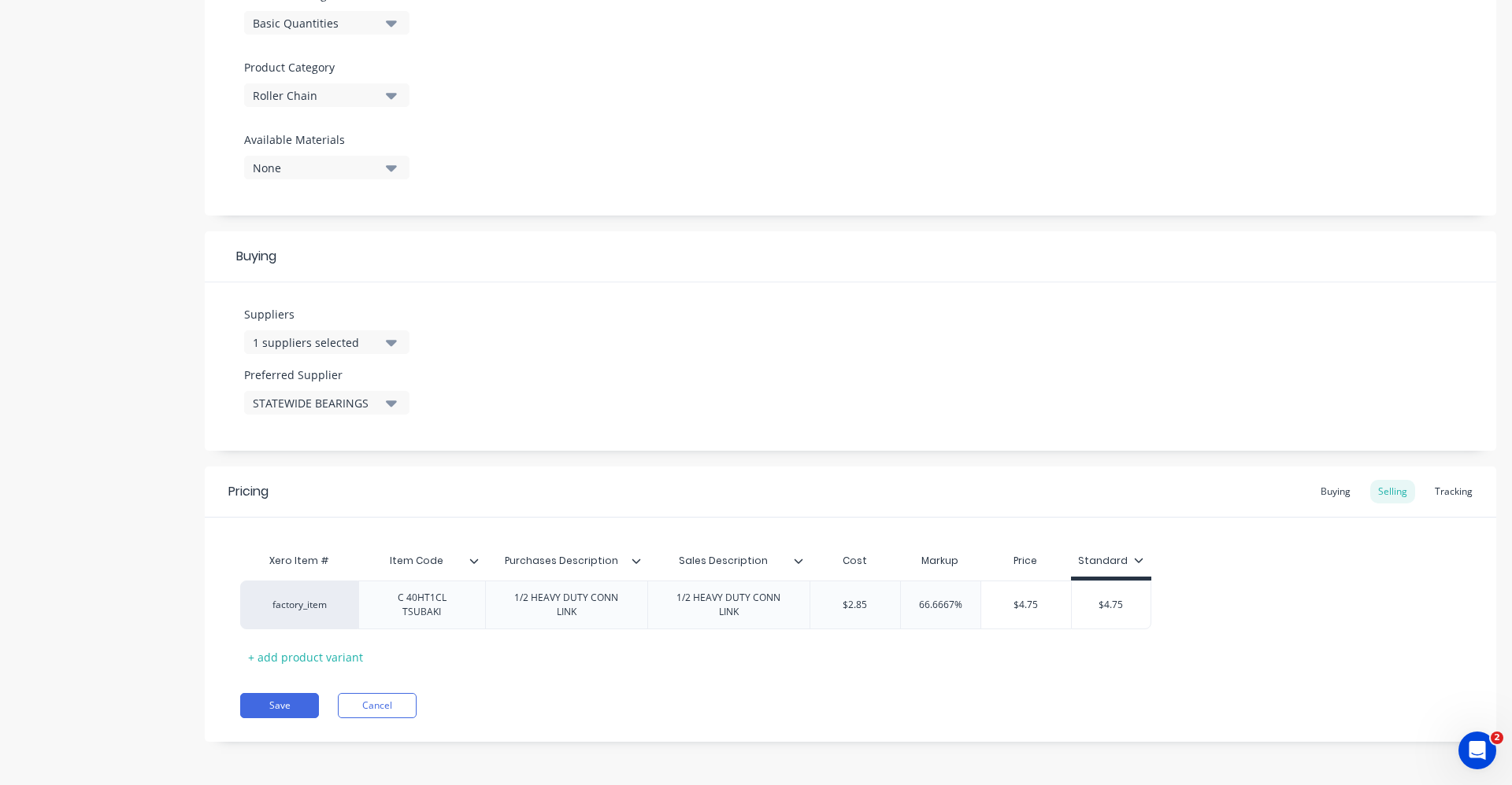
click at [473, 560] on icon at bounding box center [474, 561] width 9 height 9
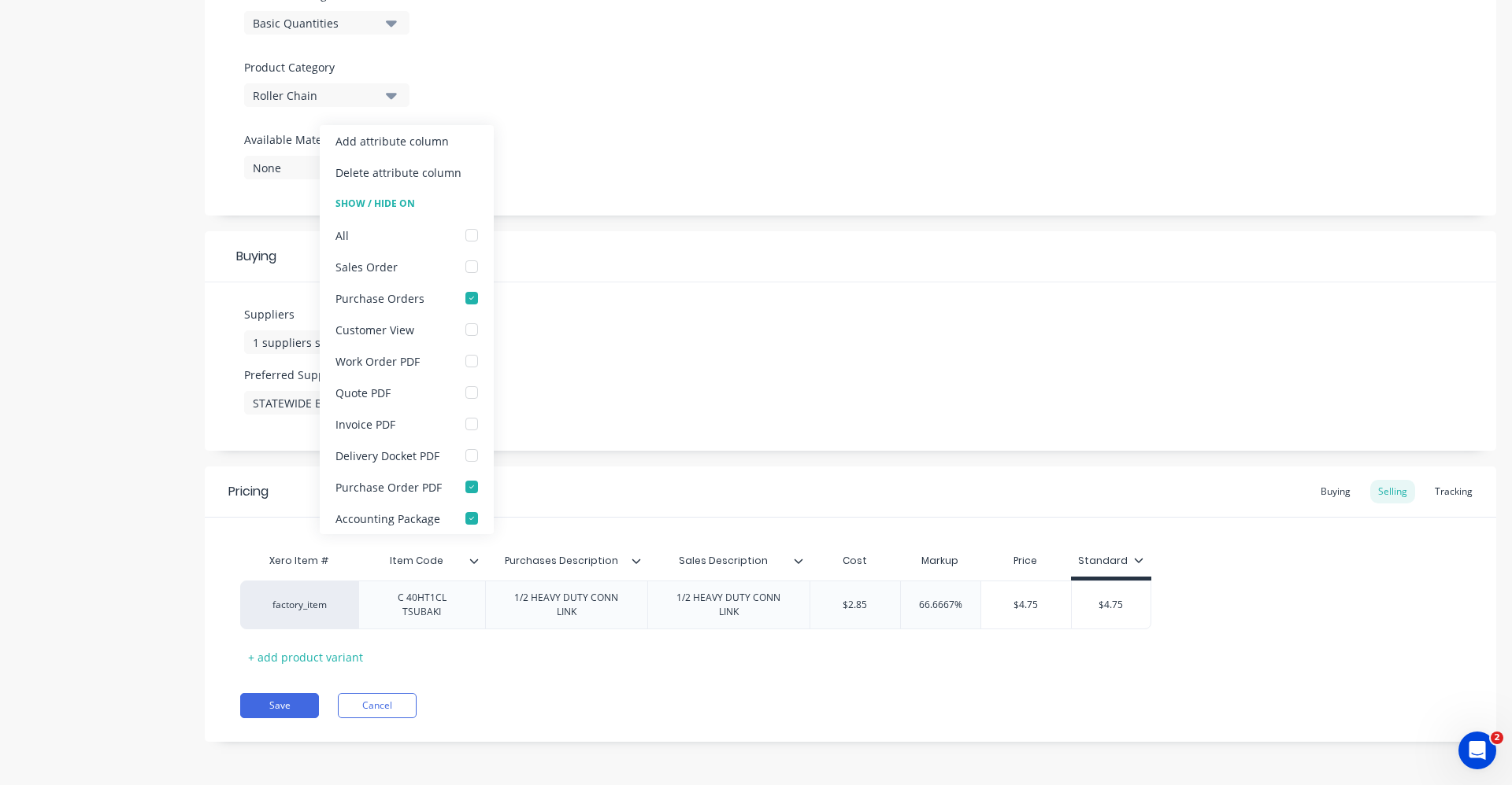
click at [792, 323] on div "Suppliers 1 suppliers selected state Preferred Supplier STATEWIDE BEARINGS" at bounding box center [850, 366] width 1291 height 168
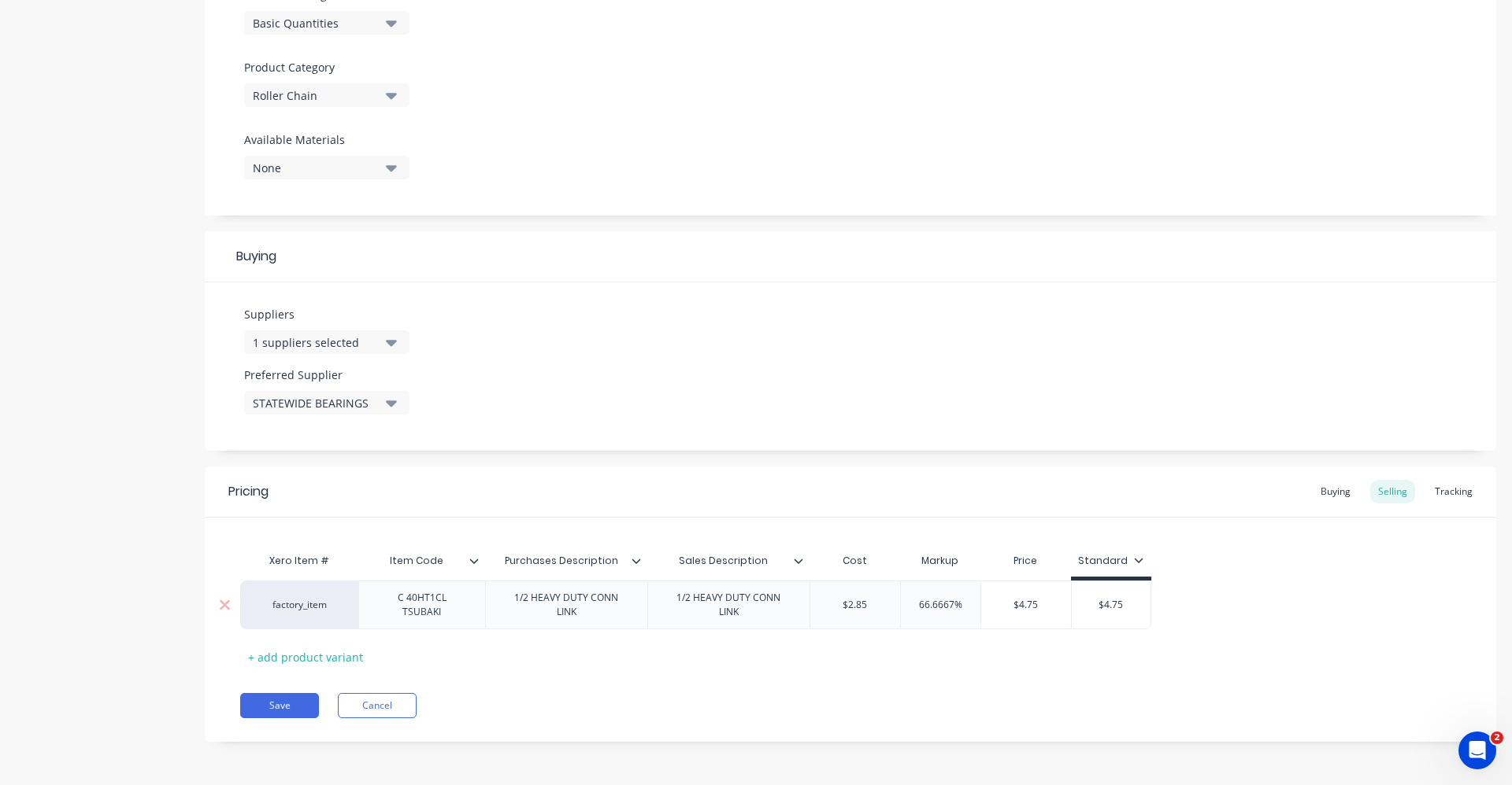
click at [961, 608] on input "66.6667%" at bounding box center [940, 605] width 79 height 14
click at [950, 605] on input "66.6667%" at bounding box center [940, 605] width 79 height 14
drag, startPoint x: 964, startPoint y: 603, endPoint x: 878, endPoint y: 593, distance: 86.6
click at [878, 593] on div "factory_item C 40HT1CL TSUBAKI 1/2 HEAVY DUTY CONN LINK 1/2 HEAVY DUTY CONN LIN…" at bounding box center [695, 605] width 911 height 49
type input "60"
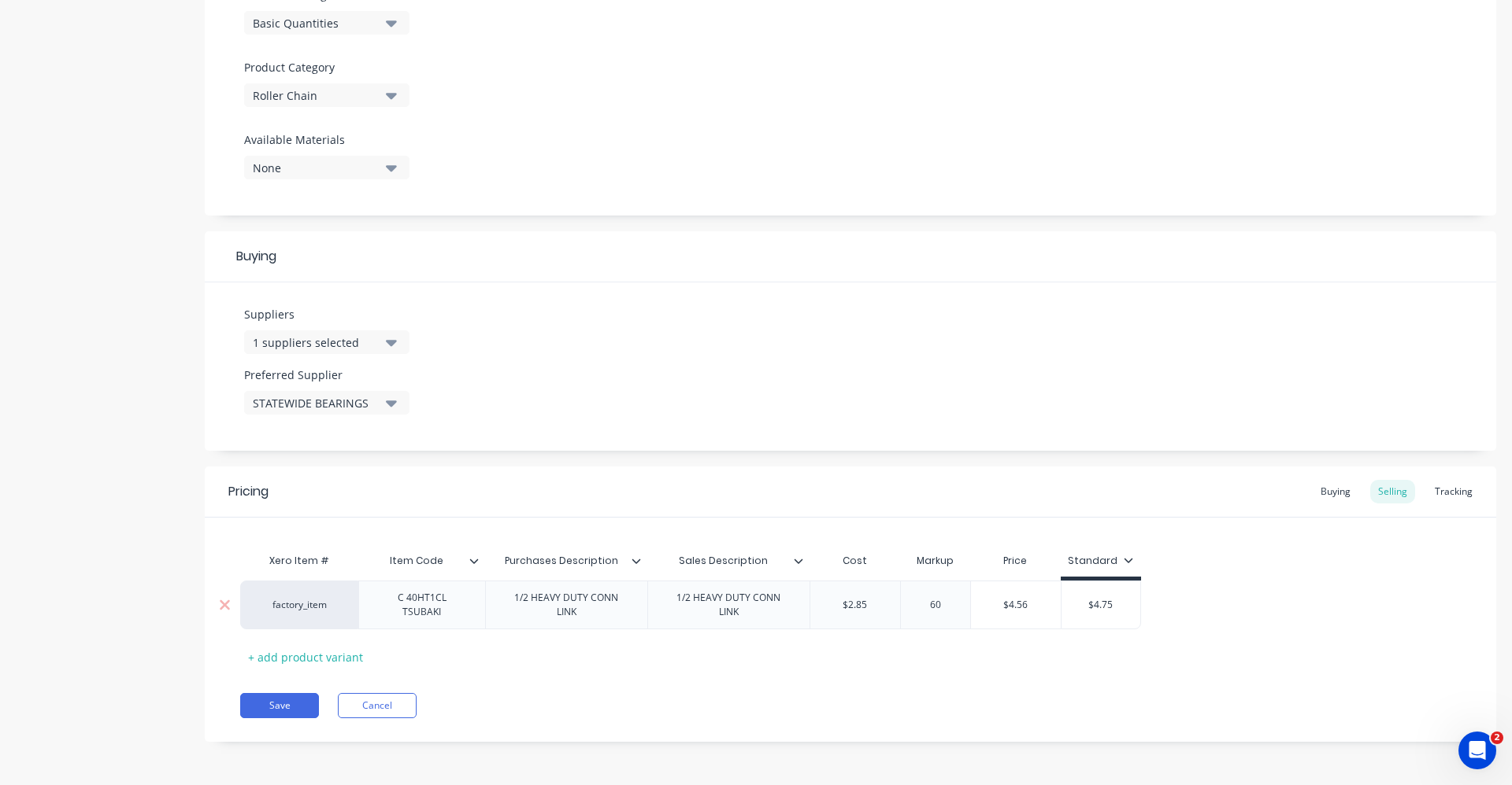
click at [1008, 675] on div "Pricing Buying Selling Tracking Xero Item # Item Code Purchases Description Sal…" at bounding box center [850, 604] width 1291 height 275
type input "$4.75"
drag, startPoint x: 1121, startPoint y: 604, endPoint x: 1080, endPoint y: 604, distance: 41.0
click at [1080, 604] on input "$4.75" at bounding box center [1101, 605] width 79 height 14
click at [1314, 491] on div "Buying" at bounding box center [1335, 492] width 46 height 24
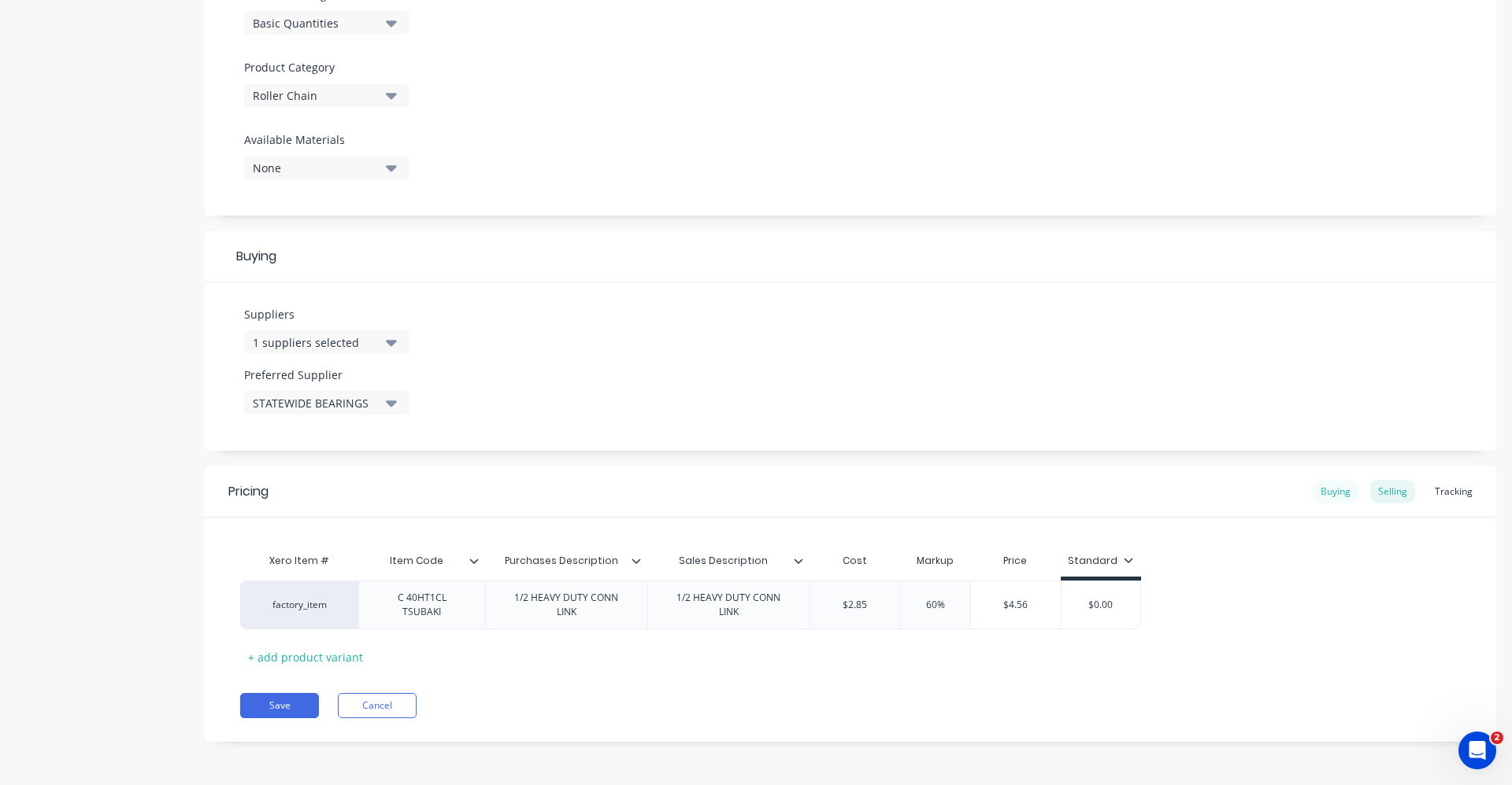
scroll to position [504, 0]
drag, startPoint x: 844, startPoint y: 611, endPoint x: 837, endPoint y: 610, distance: 7.1
click at [837, 610] on input "$0.00" at bounding box center [875, 605] width 130 height 14
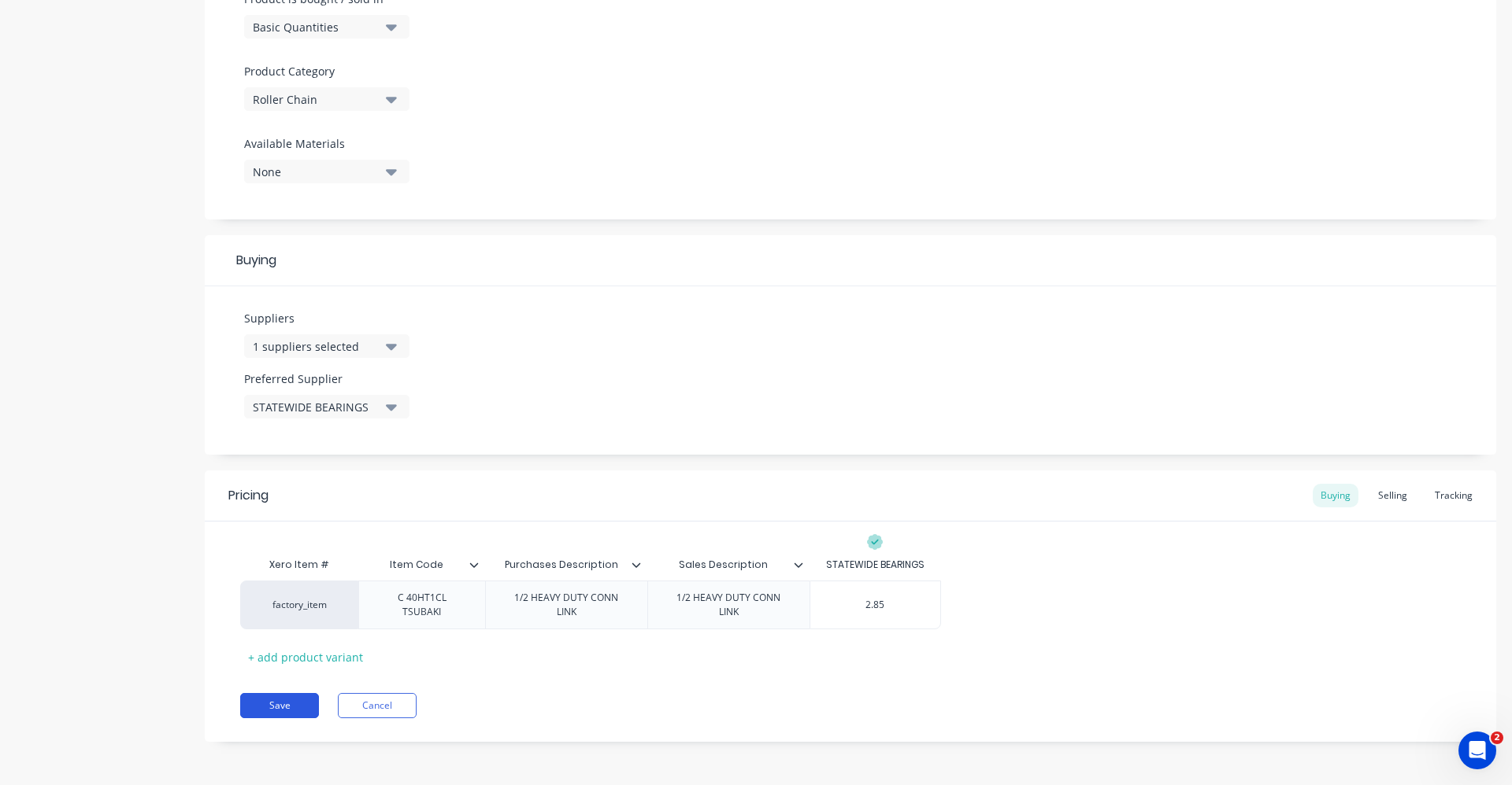
type input "2.85"
click at [287, 696] on button "Save" at bounding box center [280, 705] width 79 height 25
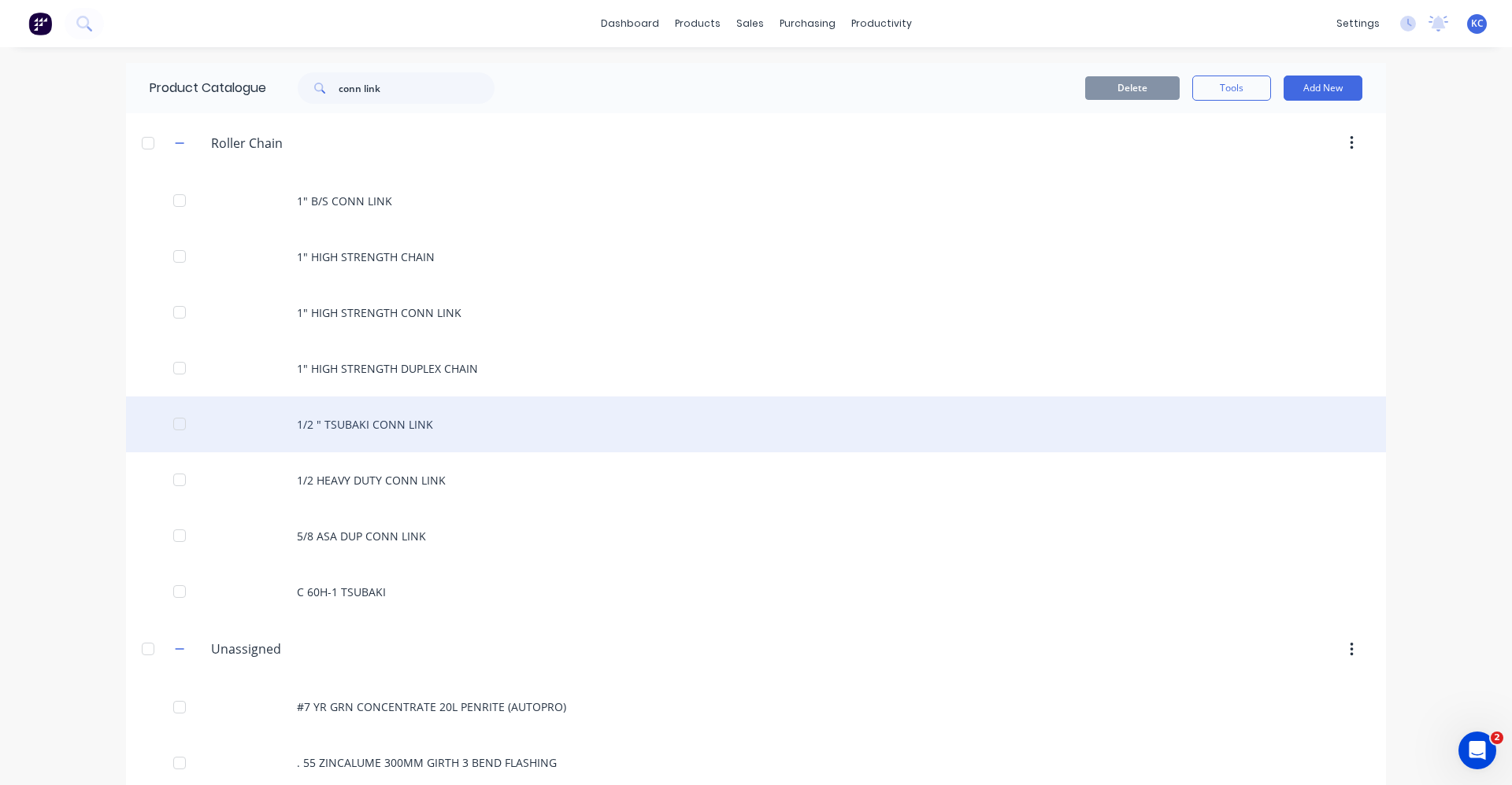
click at [408, 420] on div "1/2 " TSUBAKI CONN LINK" at bounding box center [756, 424] width 1260 height 56
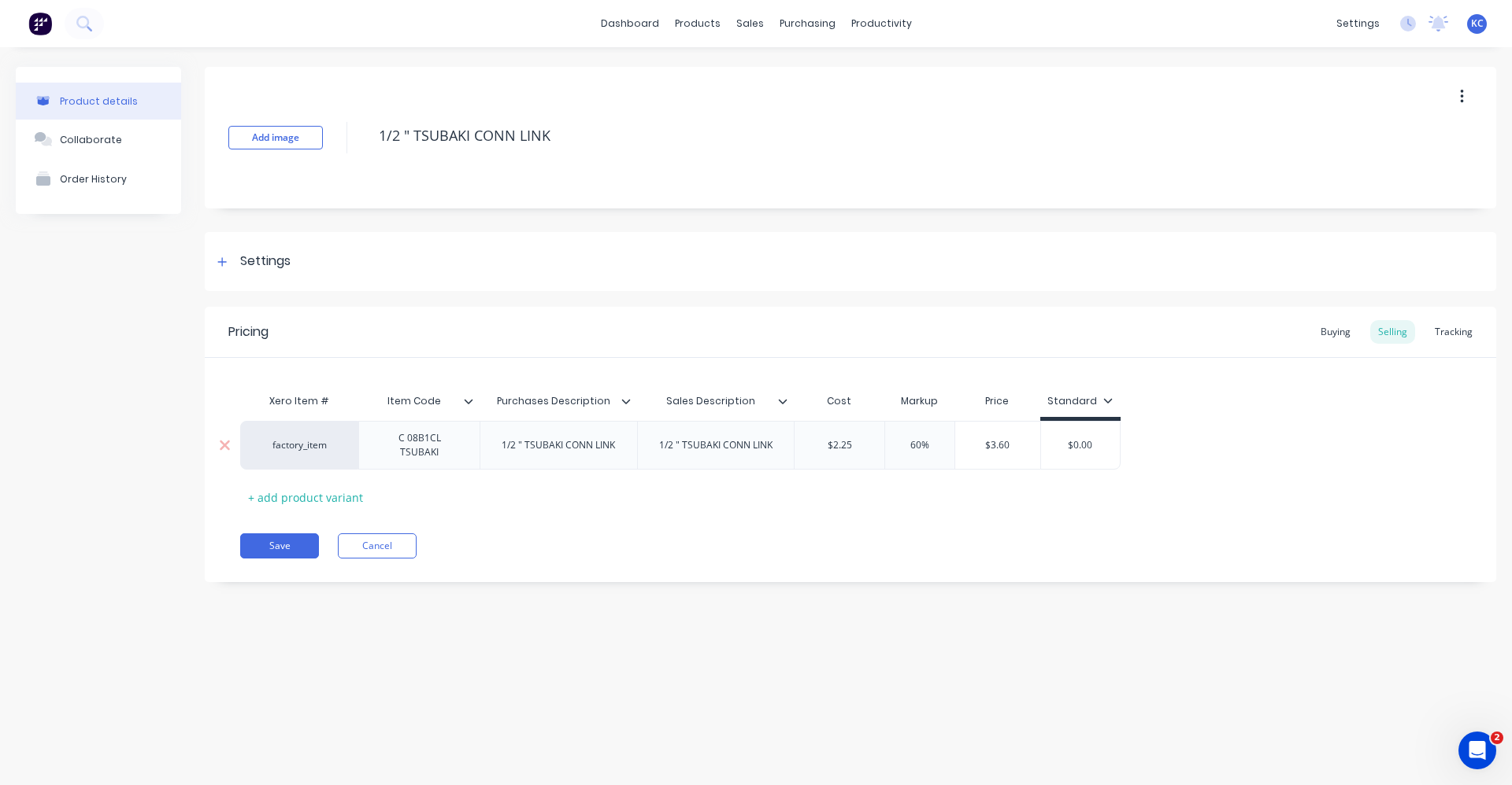
click at [396, 448] on div "C 08B1CL TSUBAKI" at bounding box center [419, 445] width 108 height 35
click at [575, 516] on div "Pricing Buying Selling Tracking Xero Item # Item Code Purchases Description Sal…" at bounding box center [850, 444] width 1291 height 275
click at [256, 262] on div "Settings" at bounding box center [265, 261] width 51 height 19
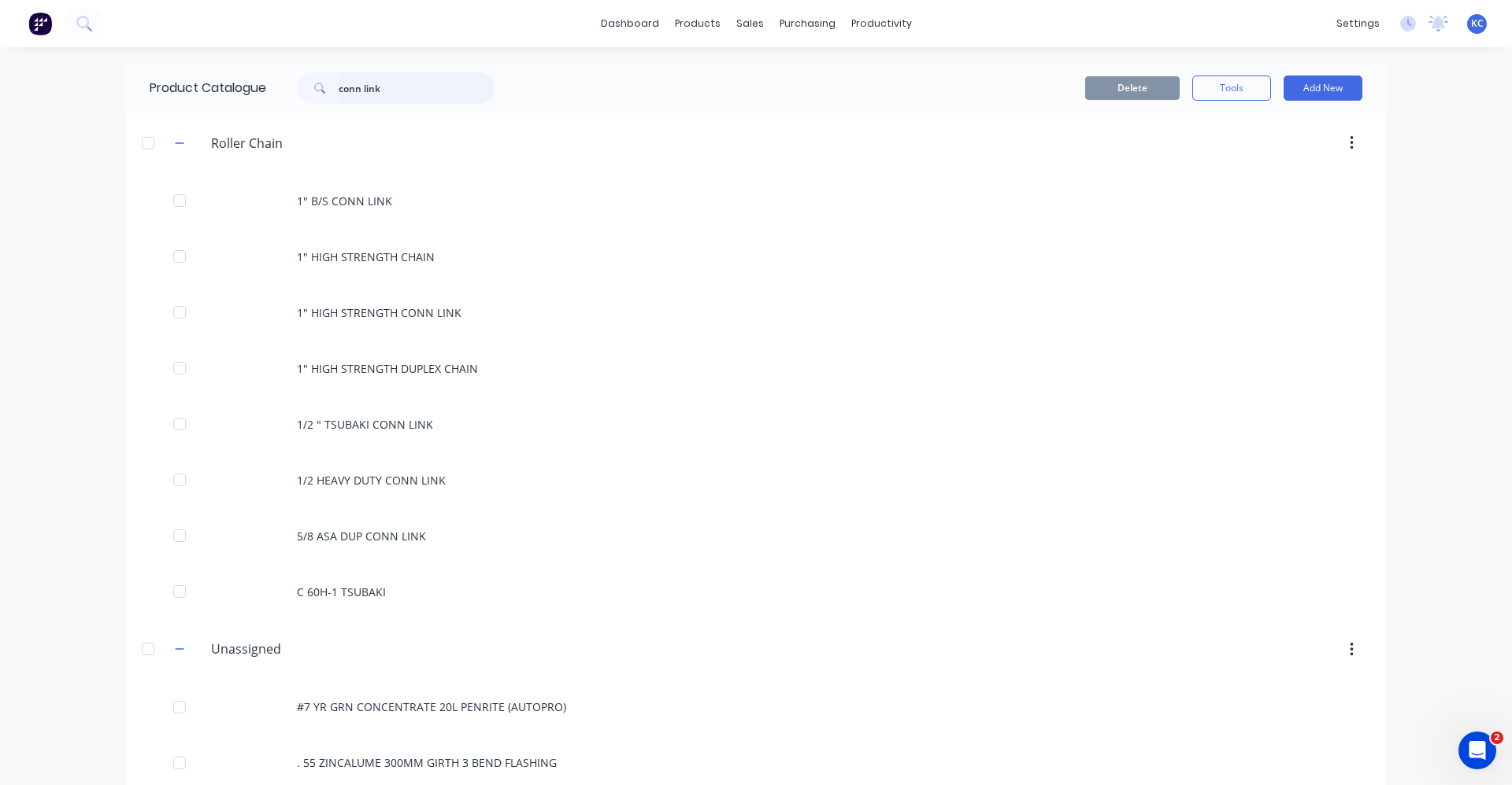
click at [382, 83] on input "conn link" at bounding box center [416, 88] width 156 height 31
drag, startPoint x: 382, startPoint y: 83, endPoint x: 286, endPoint y: 85, distance: 96.0
click at [286, 85] on div "conn link" at bounding box center [388, 88] width 213 height 31
type input "conn link"
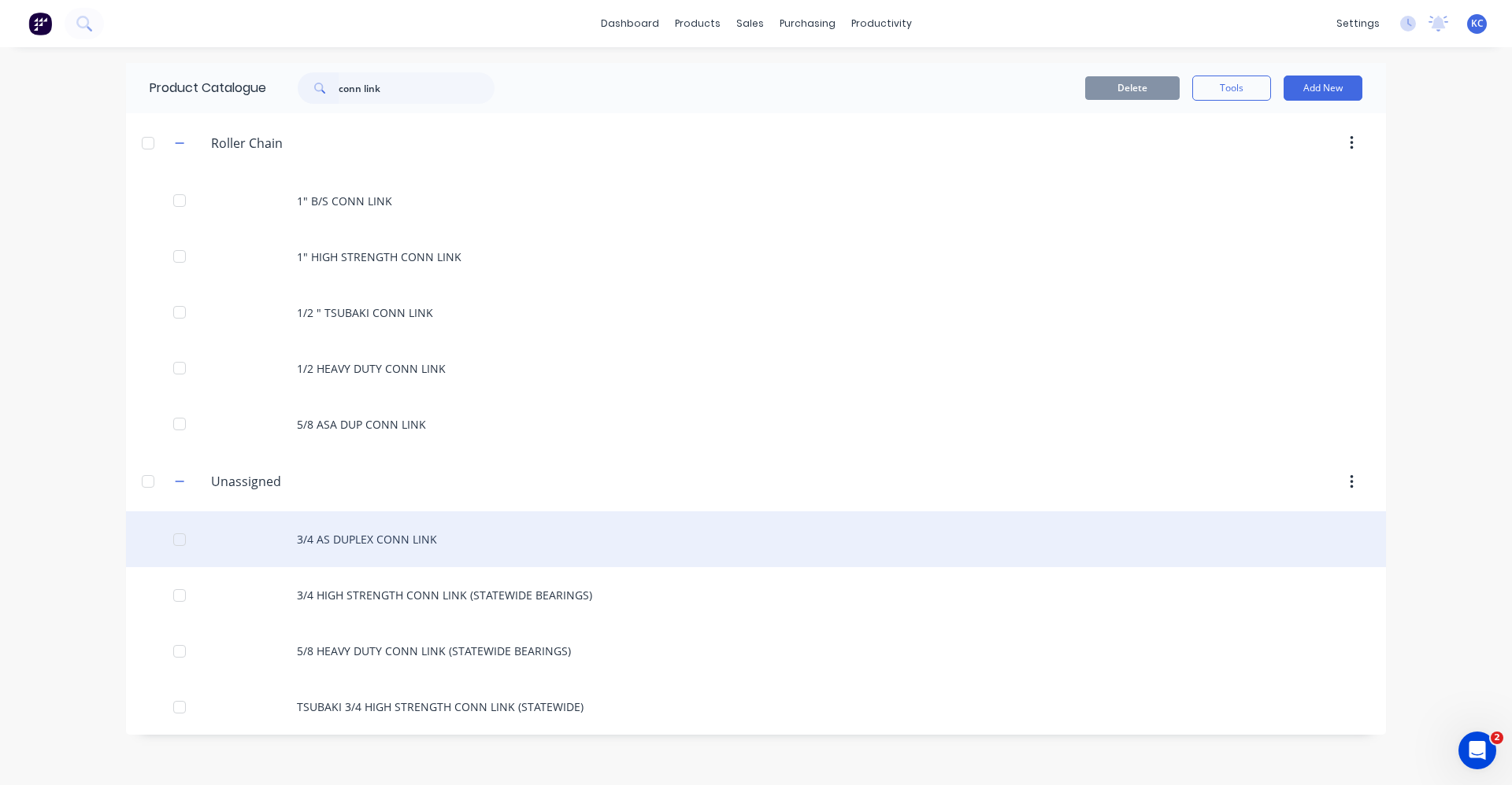
click at [419, 540] on div "3/4 AS DUPLEX CONN LINK" at bounding box center [756, 539] width 1260 height 56
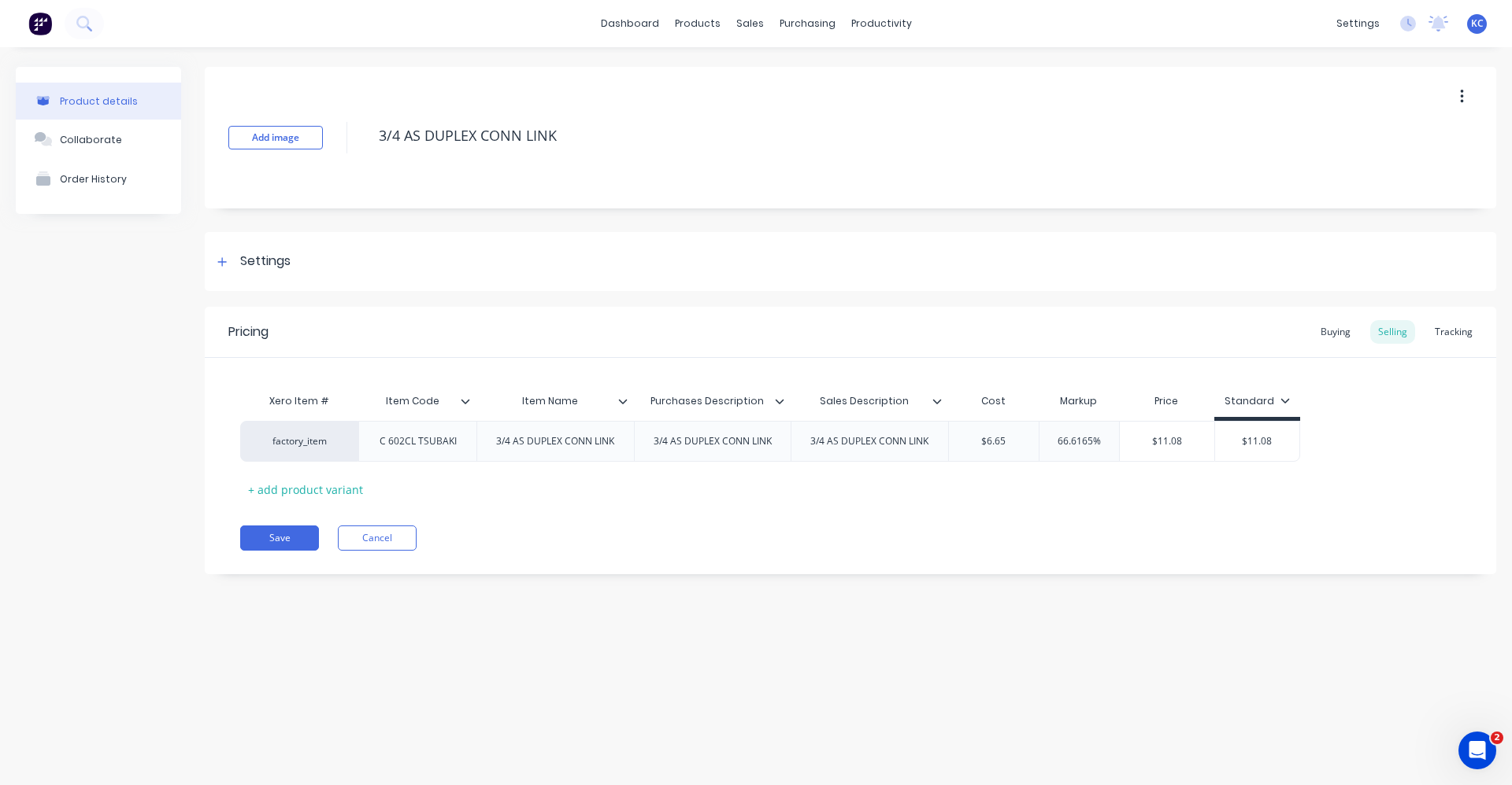
click at [620, 412] on div "Item Name" at bounding box center [550, 401] width 148 height 40
type input "Item Name"
click at [622, 397] on icon at bounding box center [622, 401] width 9 height 9
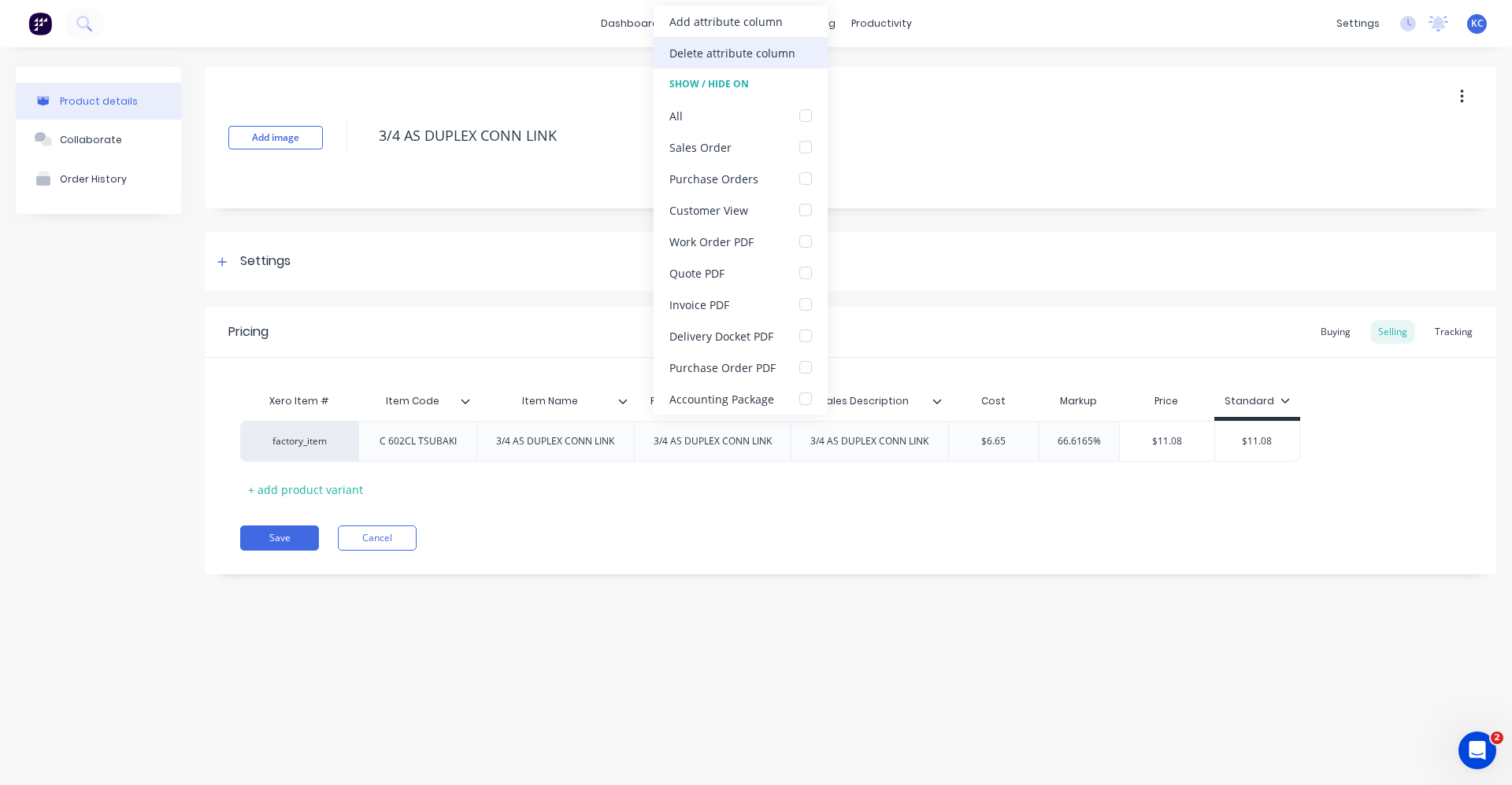
click at [783, 53] on div "Delete attribute column" at bounding box center [732, 53] width 126 height 17
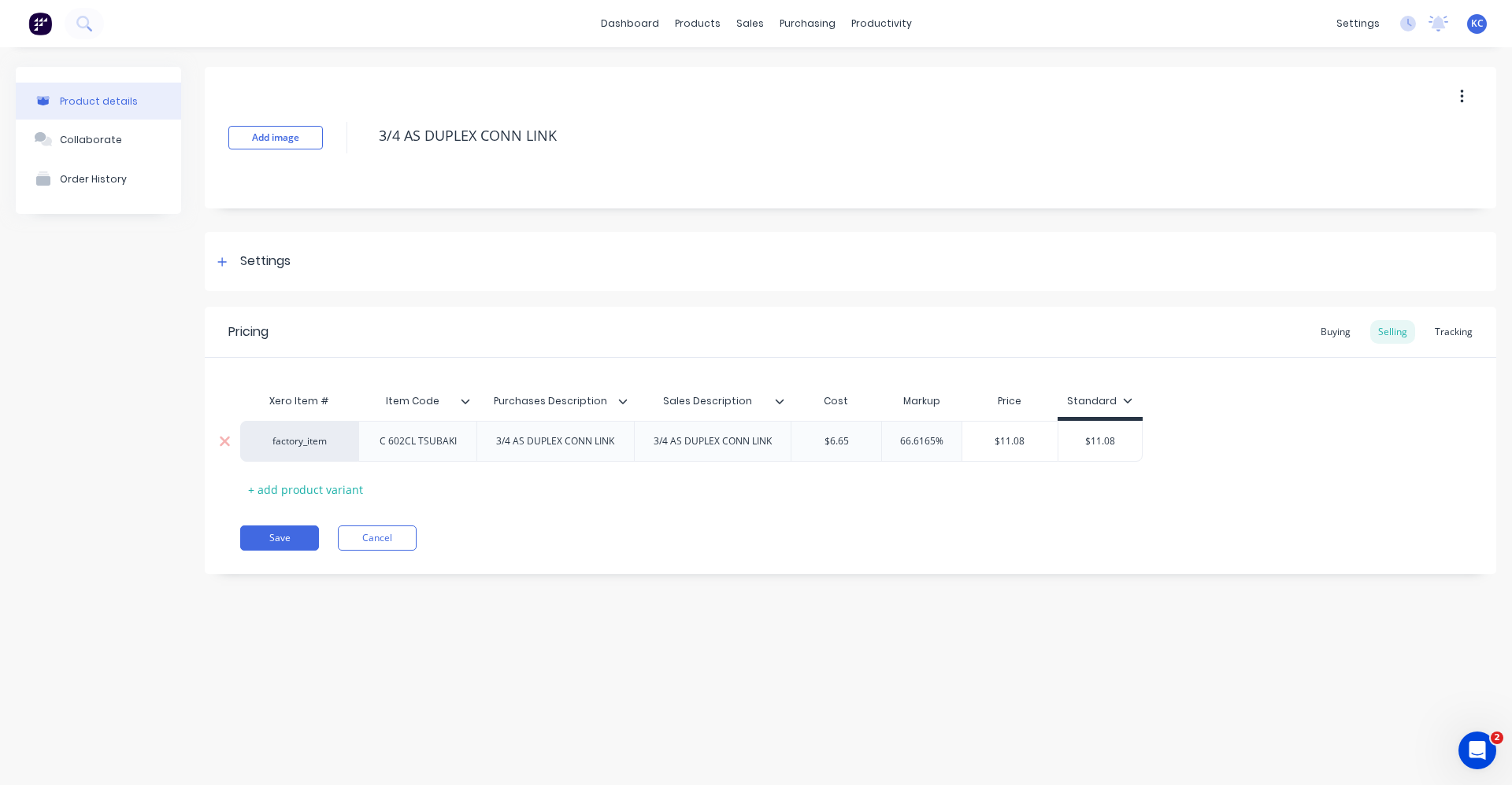
drag, startPoint x: 949, startPoint y: 443, endPoint x: 878, endPoint y: 432, distance: 71.8
click at [878, 432] on div "factory_item C 602CL TSUBAKI 3/4 AS DUPLEX CONN LINK 3/4 AS DUPLEX CONN LINK $6…" at bounding box center [692, 441] width 902 height 40
type input "60"
drag, startPoint x: 1122, startPoint y: 443, endPoint x: 1073, endPoint y: 441, distance: 49.0
click at [1073, 441] on input "$11.08" at bounding box center [1089, 441] width 84 height 14
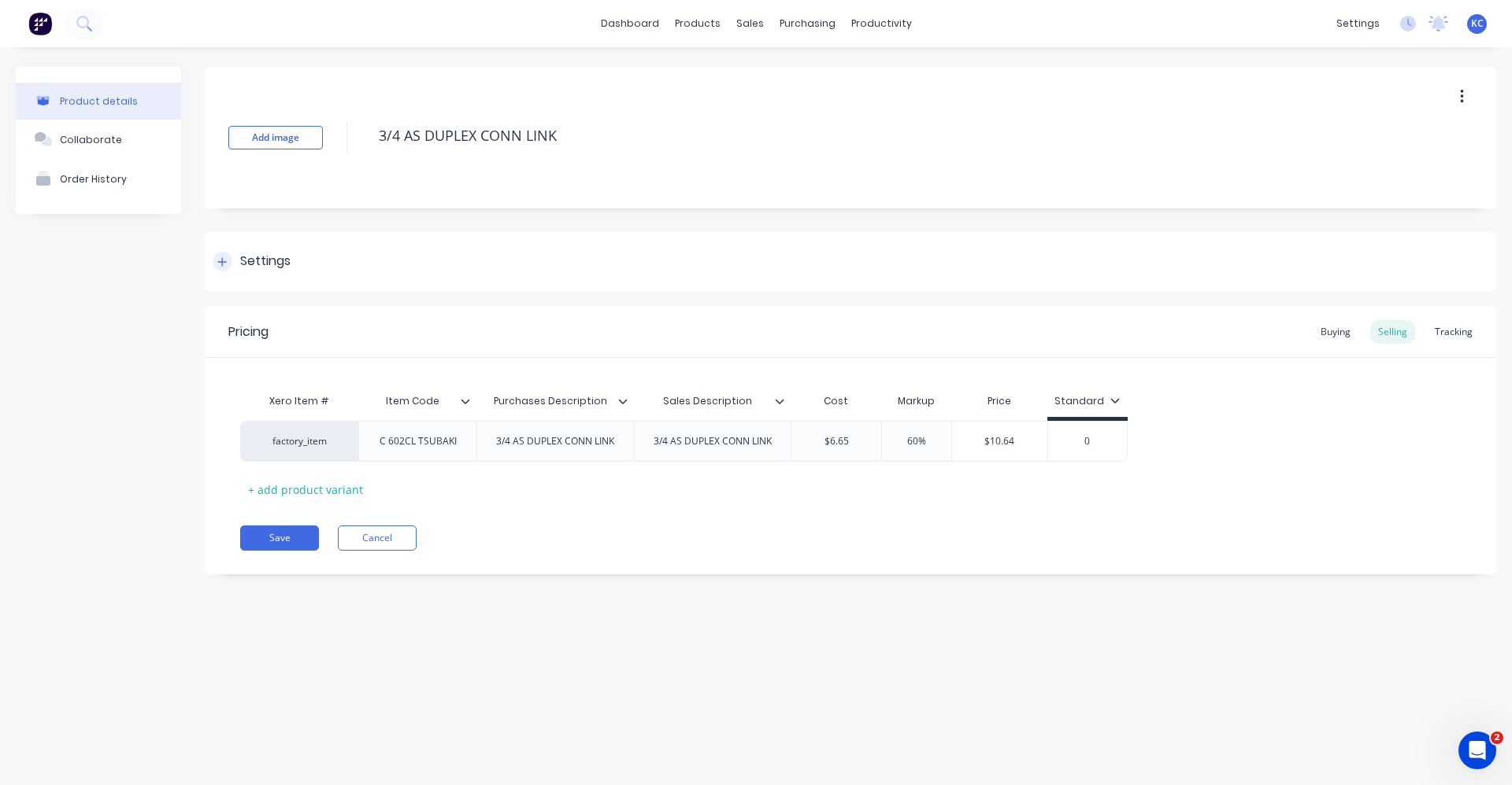
type input "0"
click at [252, 262] on div "Settings" at bounding box center [265, 261] width 51 height 19
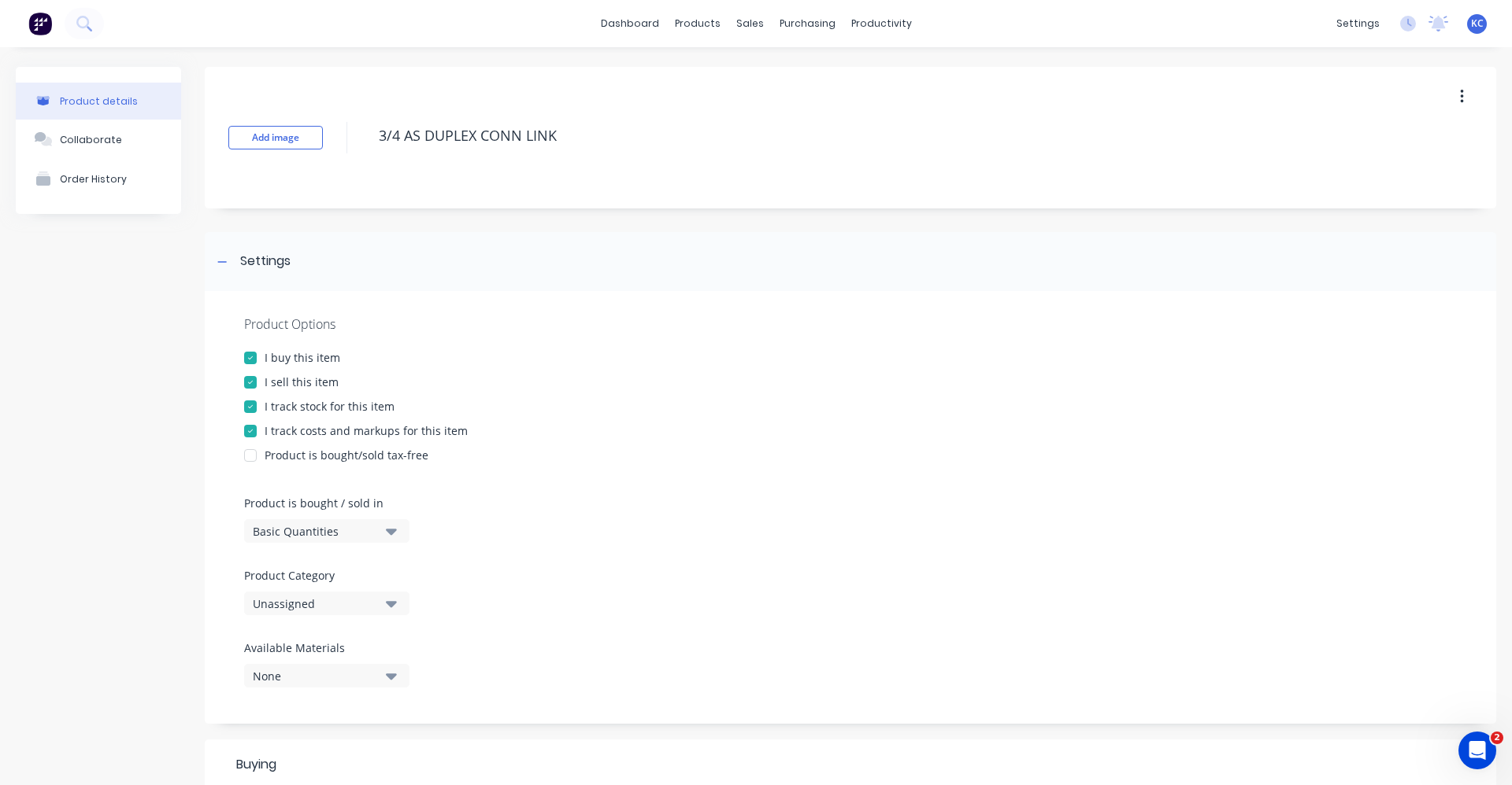
click at [383, 606] on button "Unassigned" at bounding box center [327, 604] width 166 height 24
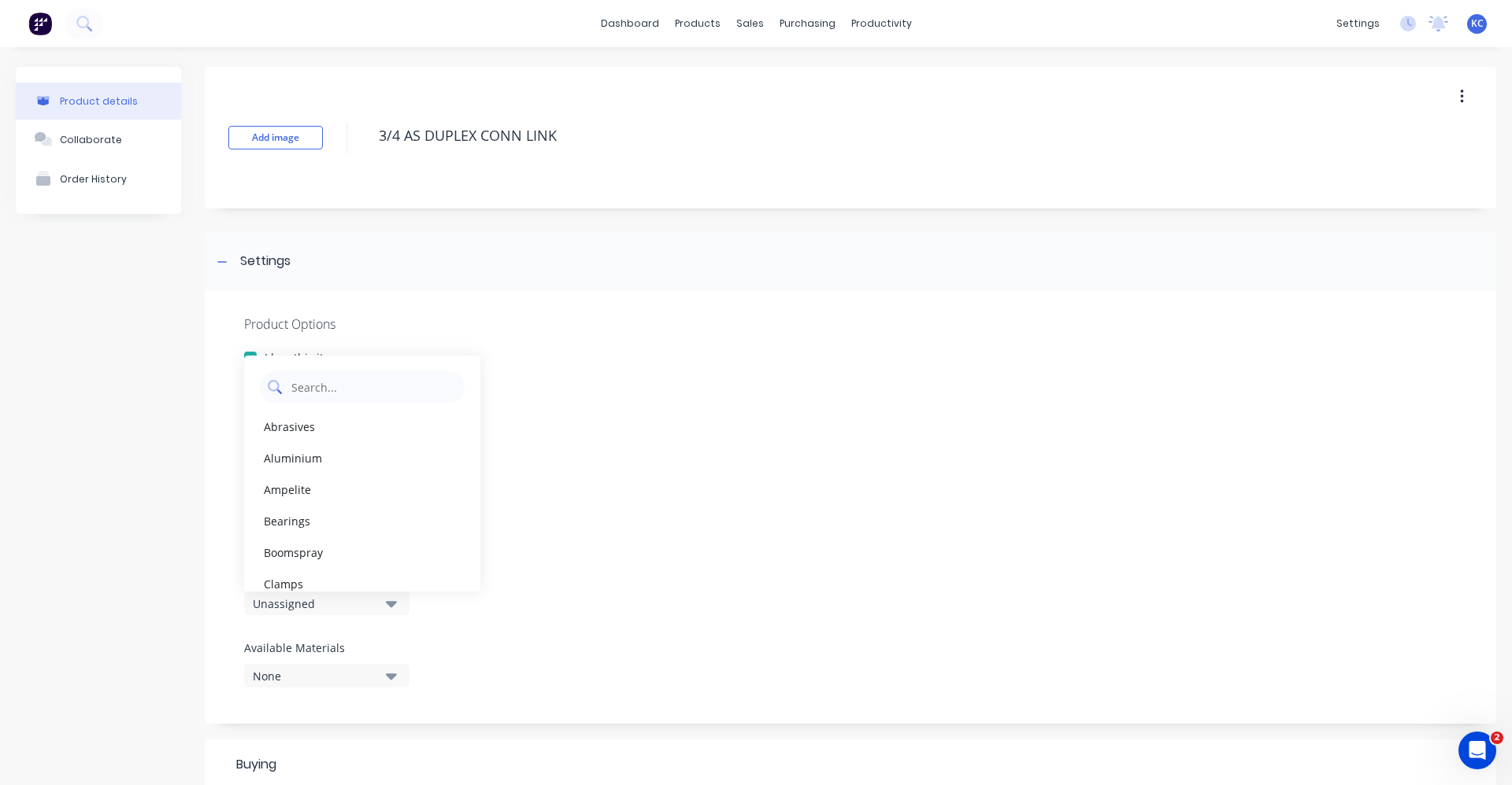
click at [355, 383] on Category "text" at bounding box center [373, 387] width 167 height 31
type Category "roll"
click at [291, 458] on div "Roller Chain" at bounding box center [362, 458] width 237 height 31
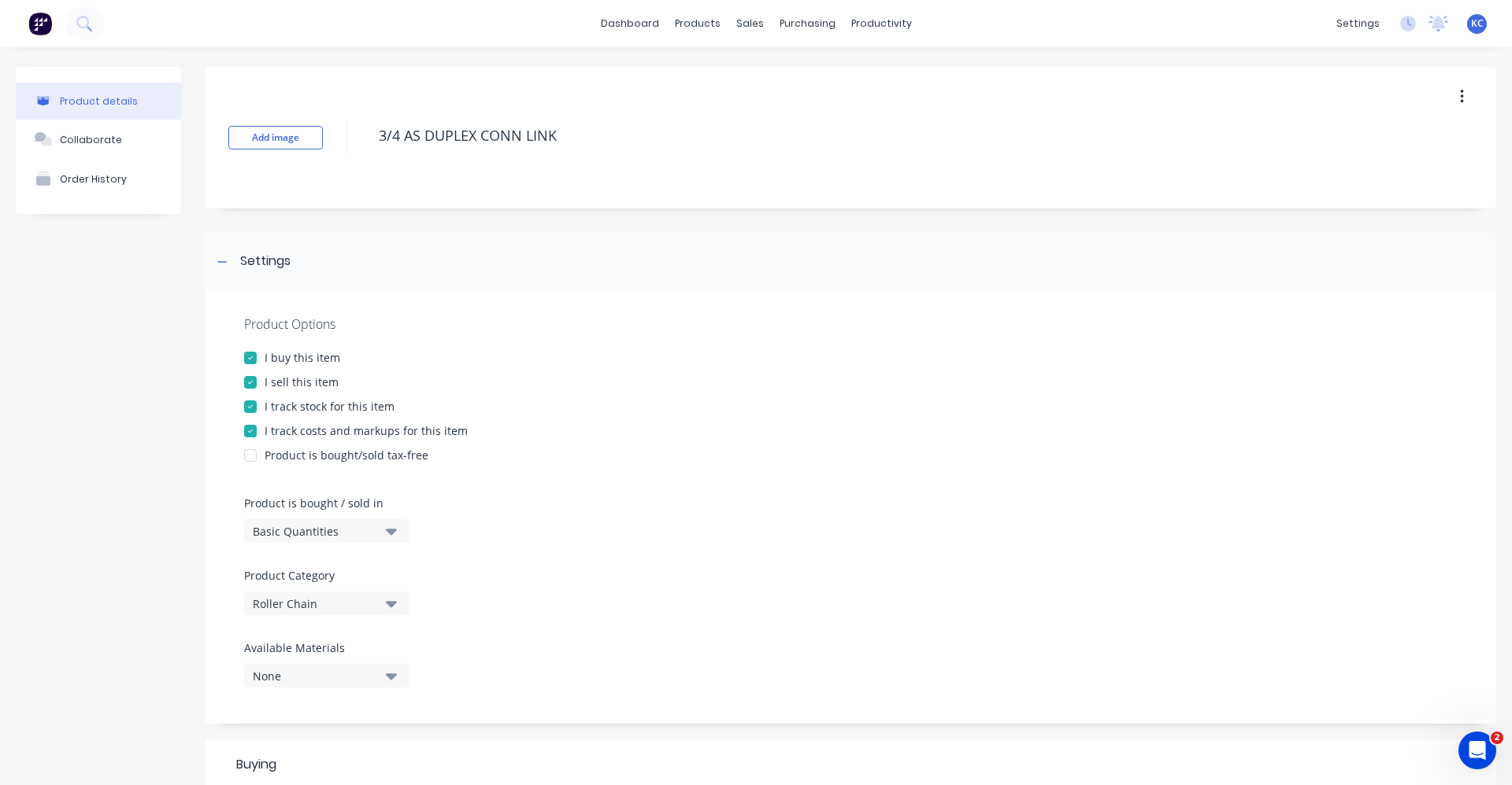
scroll to position [472, 0]
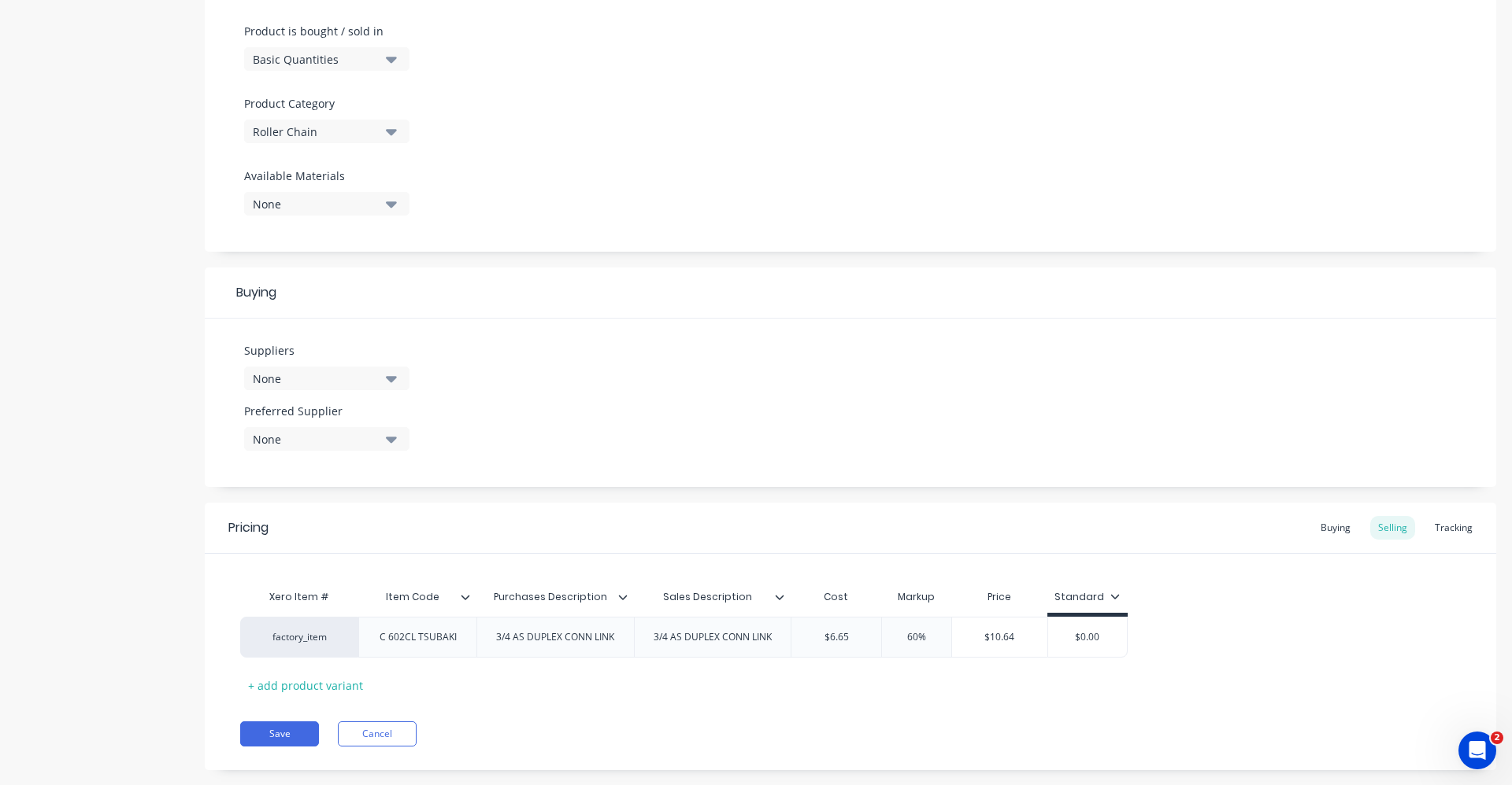
click at [387, 375] on icon "button" at bounding box center [391, 378] width 11 height 17
click at [379, 421] on input "text" at bounding box center [373, 425] width 167 height 31
type input "state"
click at [374, 458] on div "STATEWIDE BEARINGS" at bounding box center [370, 465] width 157 height 17
click at [666, 468] on div "Suppliers 1 suppliers selected state STATEWIDE BEARINGS Preferred Supplier None" at bounding box center [850, 402] width 1291 height 168
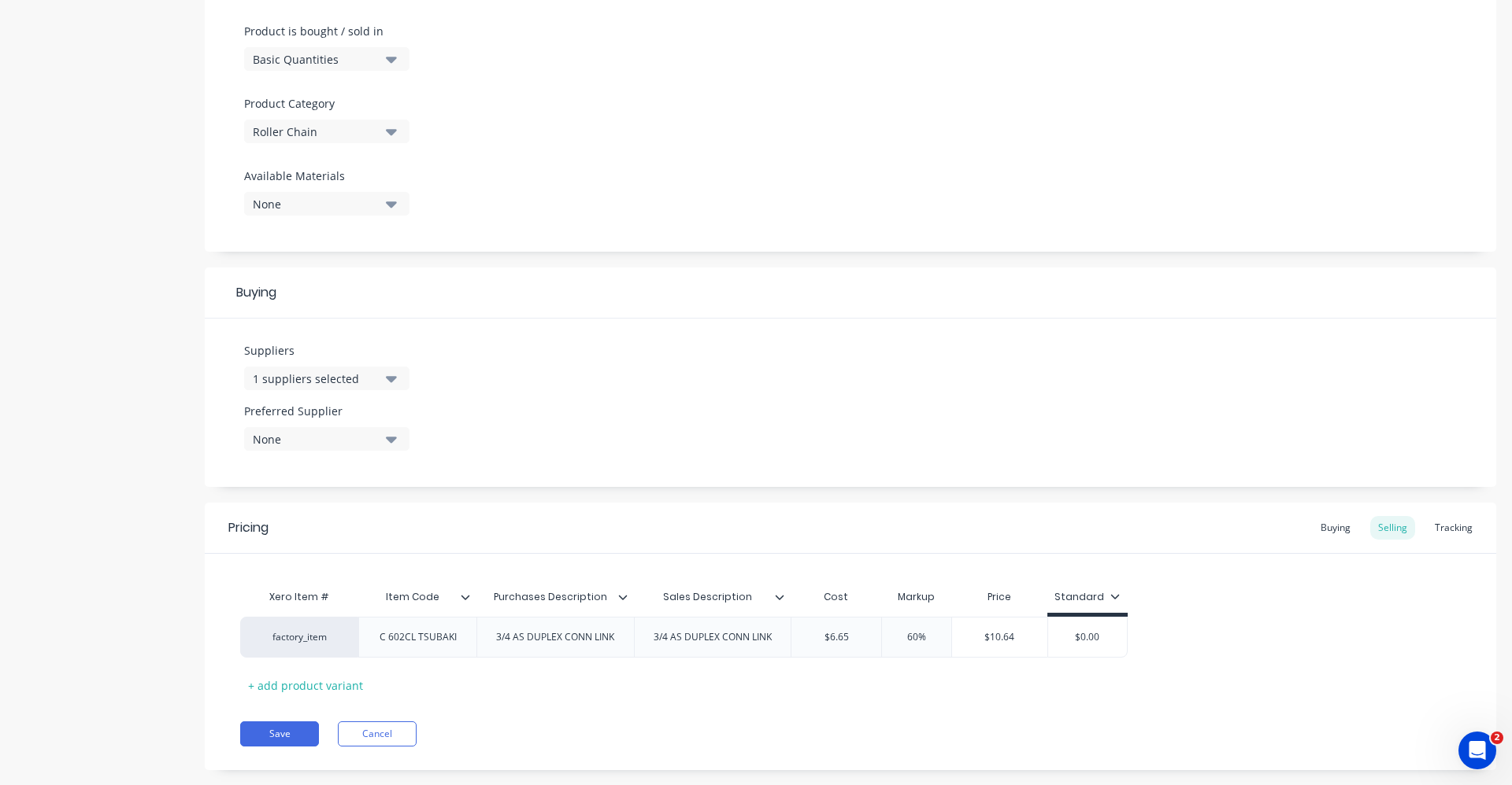
click at [388, 440] on icon "button" at bounding box center [391, 439] width 11 height 17
click at [383, 532] on div "STATEWIDE BEARINGS" at bounding box center [370, 525] width 157 height 17
click at [534, 433] on div "Suppliers 1 suppliers selected state Preferred Supplier STATEWIDE BEARINGS STAT…" at bounding box center [850, 402] width 1291 height 168
click at [1318, 529] on div "Buying" at bounding box center [1335, 528] width 46 height 24
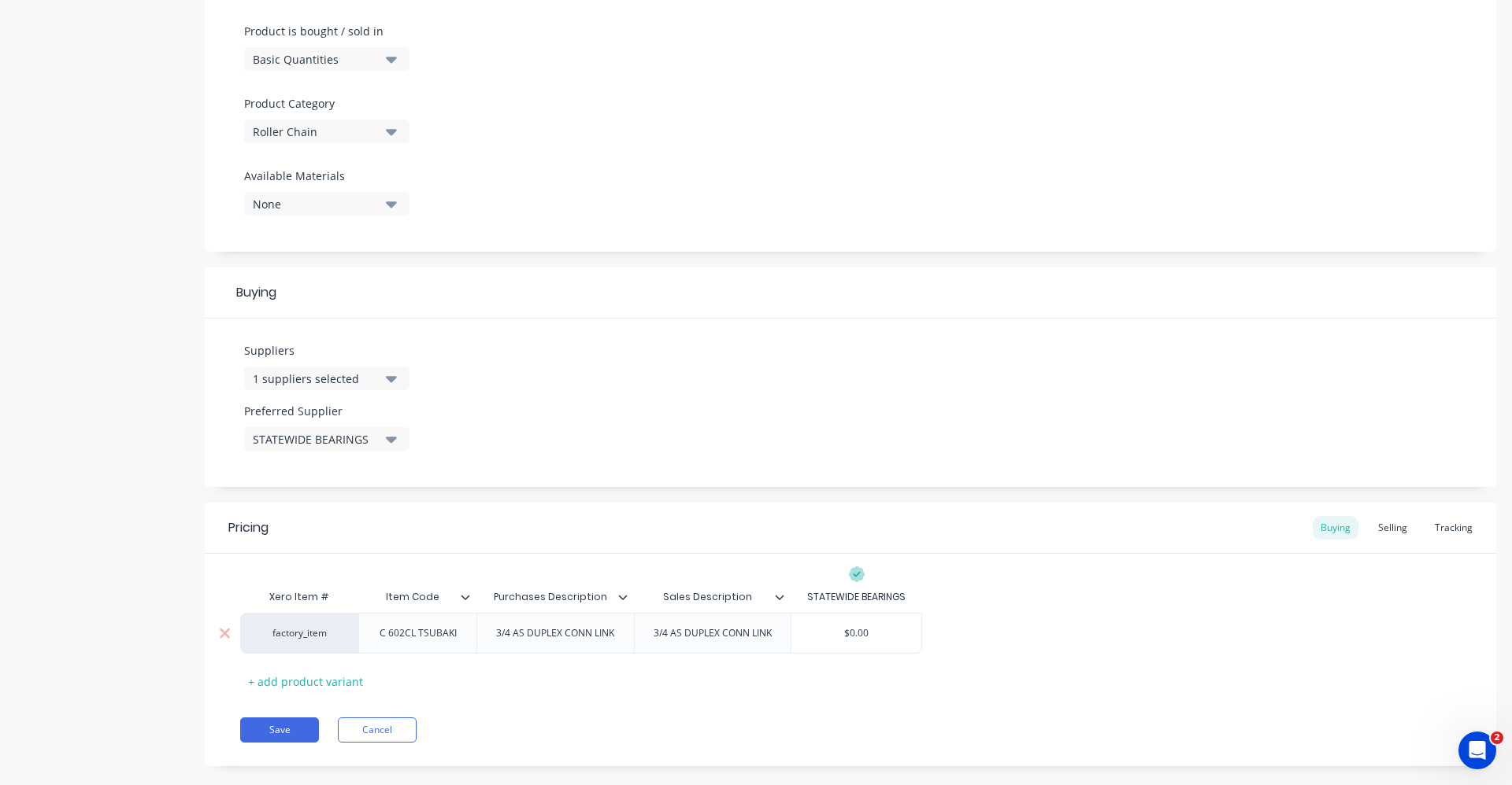
click at [844, 632] on input "$0.00" at bounding box center [855, 633] width 130 height 14
type input "6.65"
click at [1110, 679] on div "Xero Item # Item Code Purchases Description Sales Description STATEWIDE BEARING…" at bounding box center [850, 638] width 1220 height 112
click at [1384, 525] on div "Selling" at bounding box center [1392, 528] width 45 height 24
click at [253, 735] on button "Save" at bounding box center [280, 733] width 79 height 25
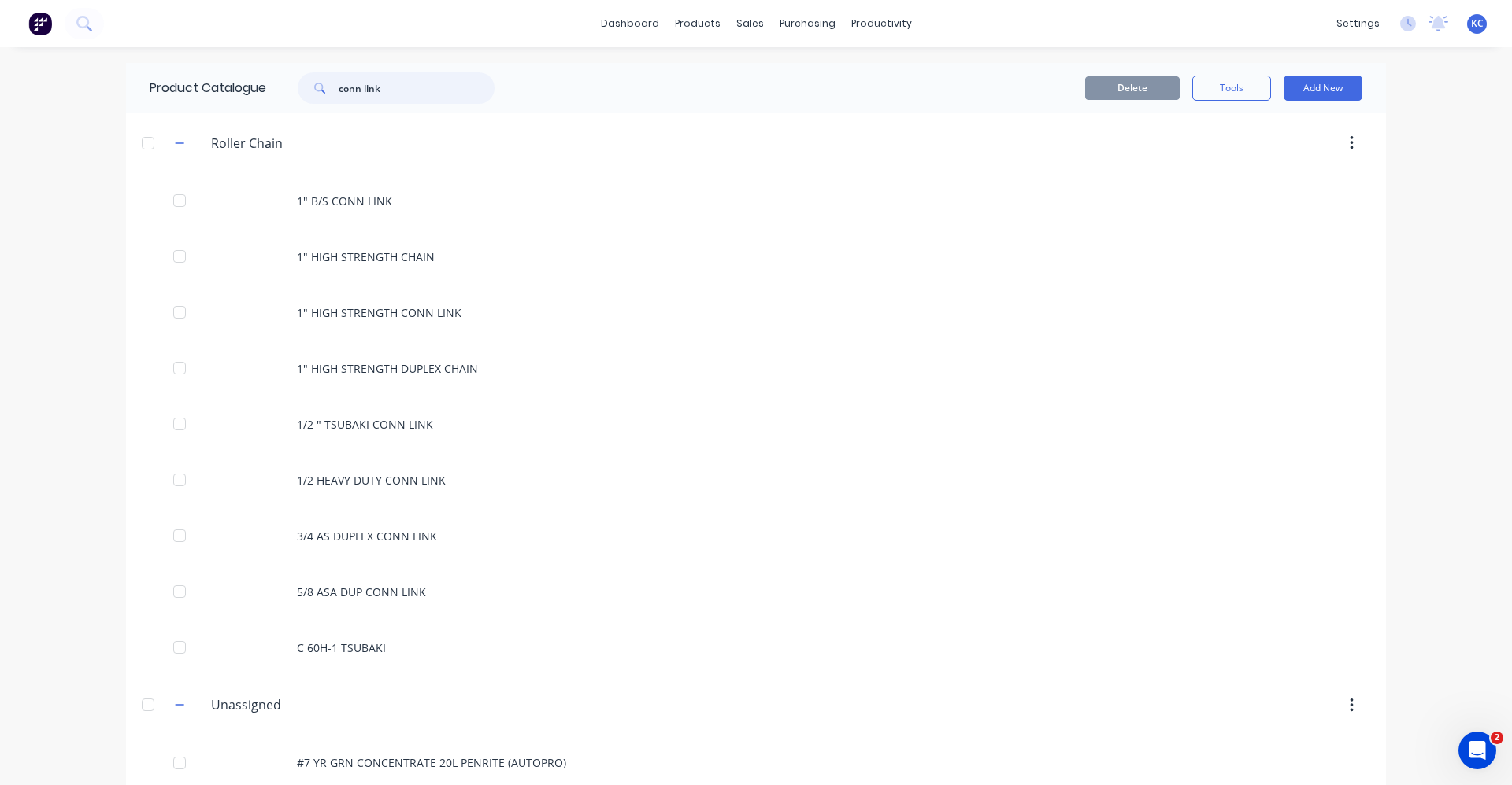
drag, startPoint x: 425, startPoint y: 81, endPoint x: 250, endPoint y: 95, distance: 175.6
click at [250, 95] on div "Product Catalogue conn link" at bounding box center [330, 87] width 408 height 51
type input "conn link"
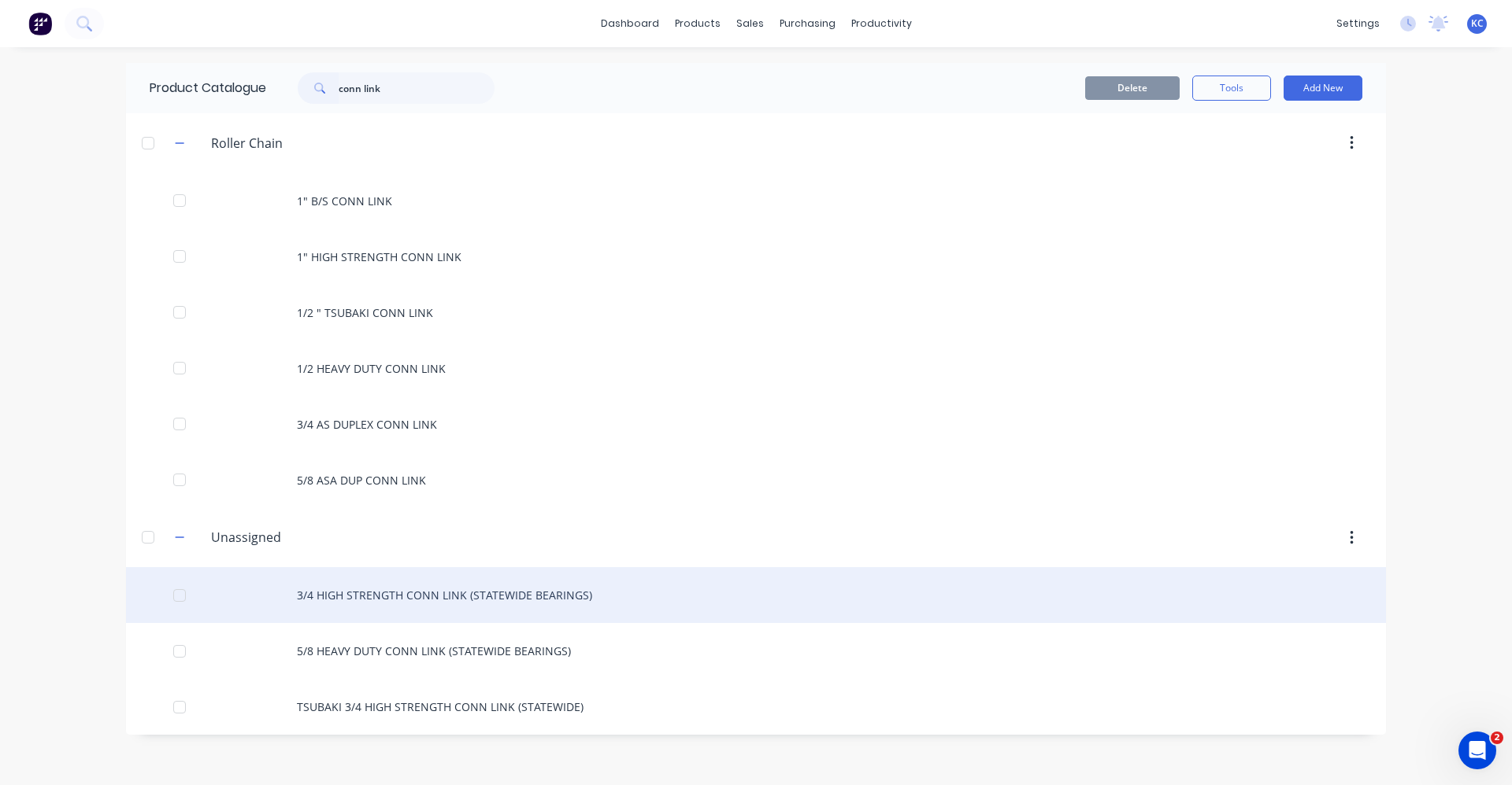
click at [508, 601] on div "3/4 HIGH STRENGTH CONN LINK (STATEWIDE BEARINGS)" at bounding box center [756, 595] width 1260 height 56
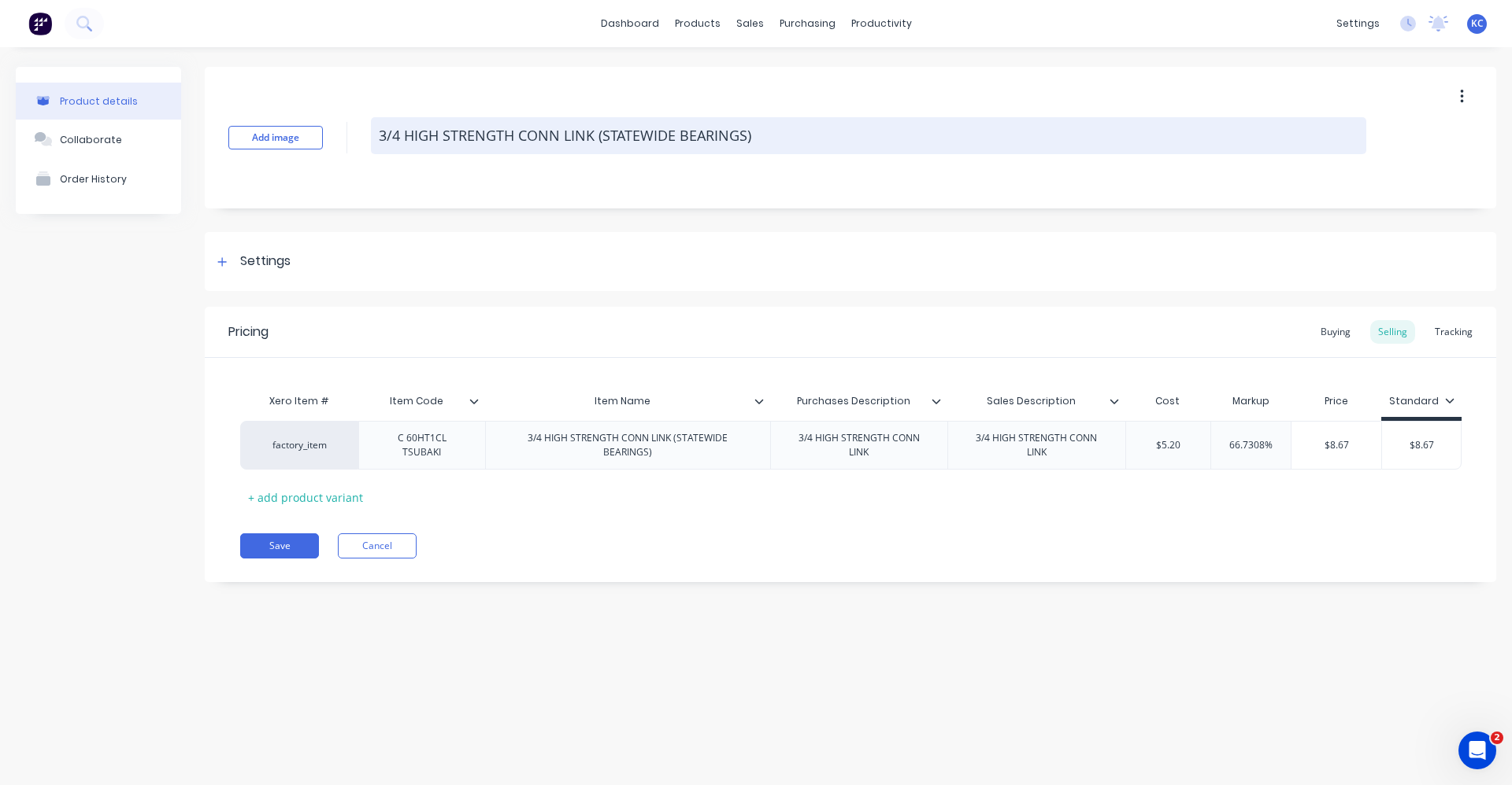
drag, startPoint x: 765, startPoint y: 128, endPoint x: 599, endPoint y: 128, distance: 166.0
click at [599, 128] on textarea "3/4 HIGH STRENGTH CONN LINK (STATEWIDE BEARINGS)" at bounding box center [868, 135] width 995 height 37
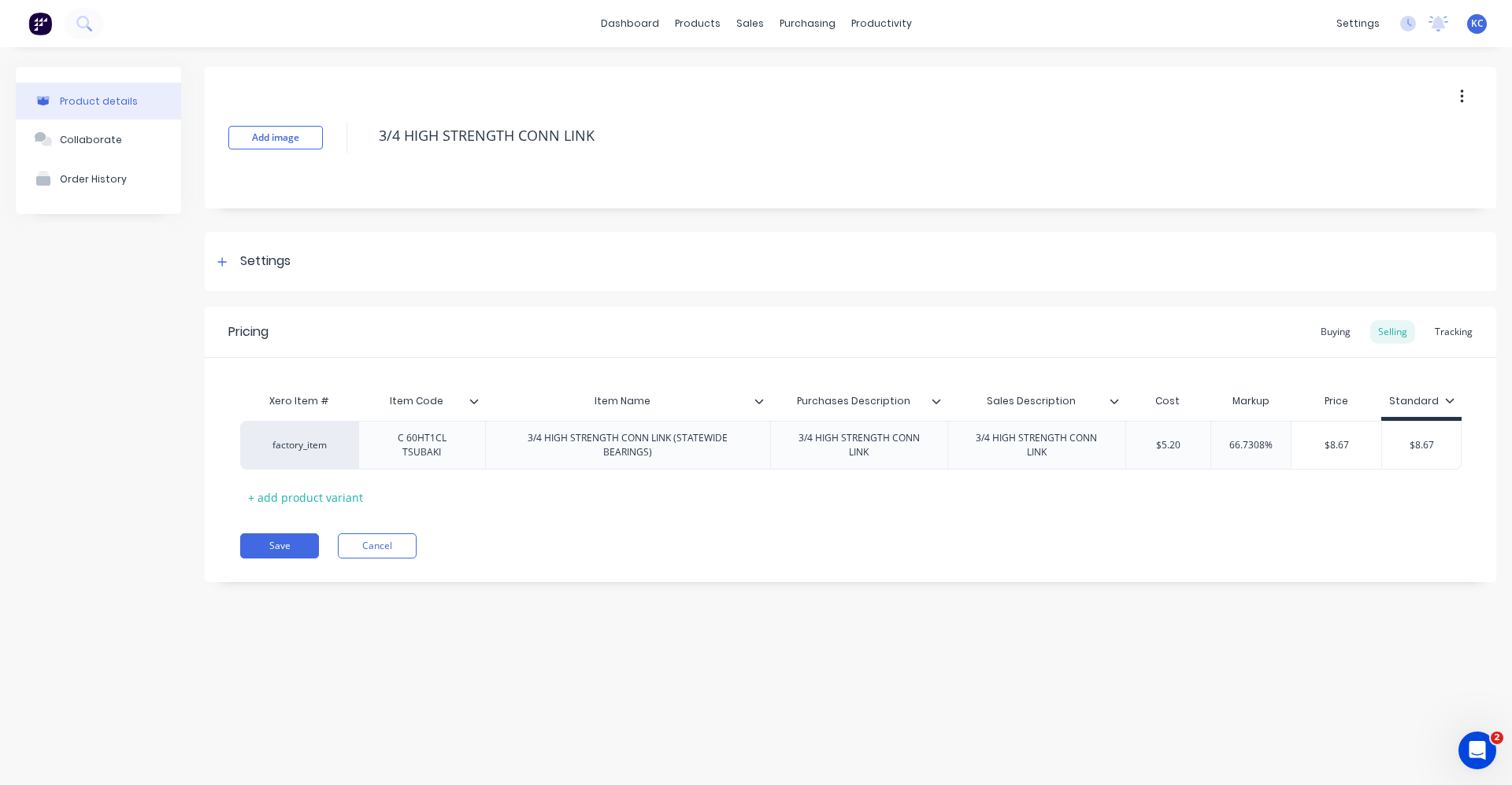
click at [757, 401] on icon at bounding box center [758, 401] width 8 height 5
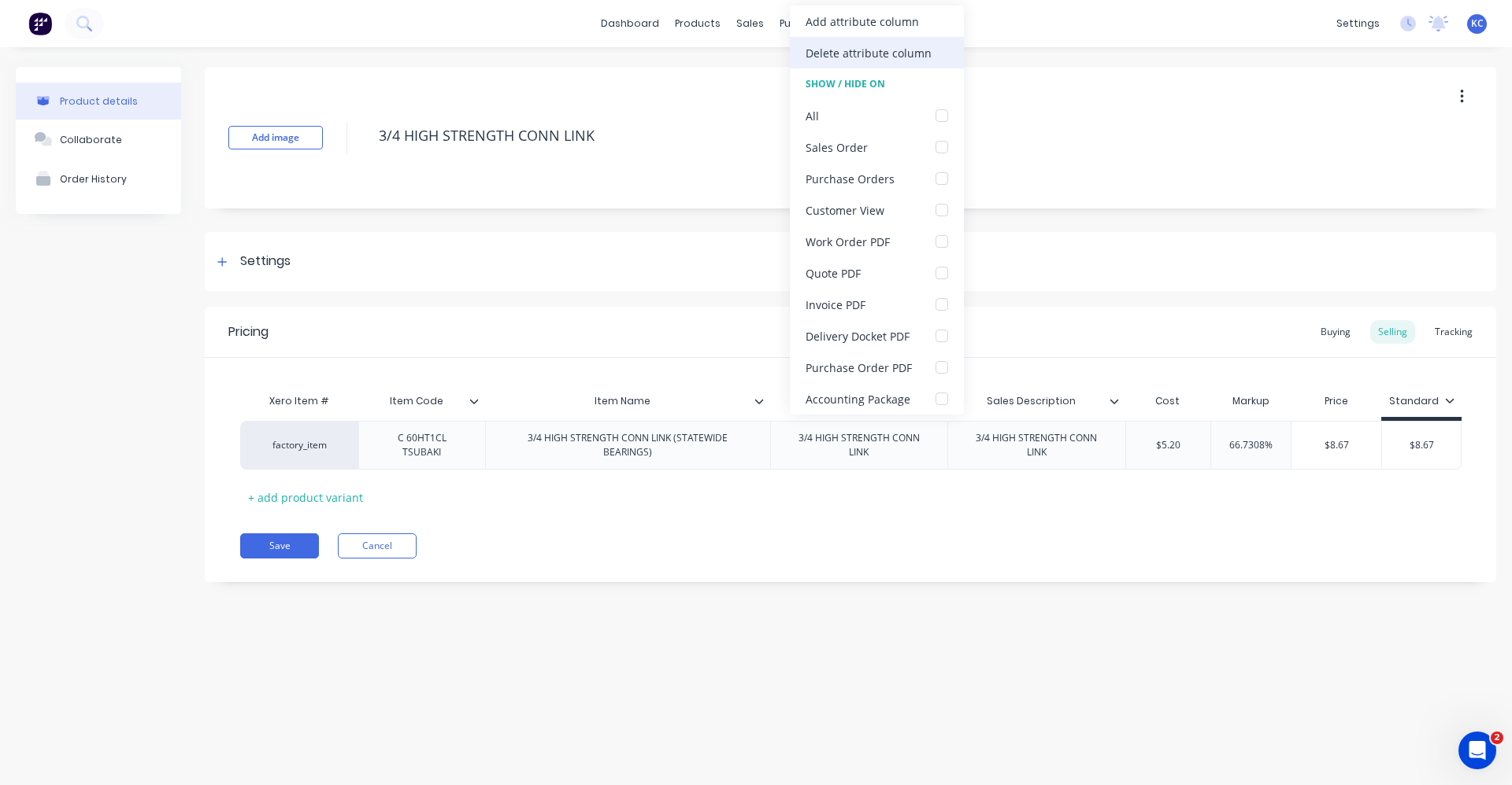
click at [850, 43] on div "Delete attribute column" at bounding box center [877, 52] width 174 height 31
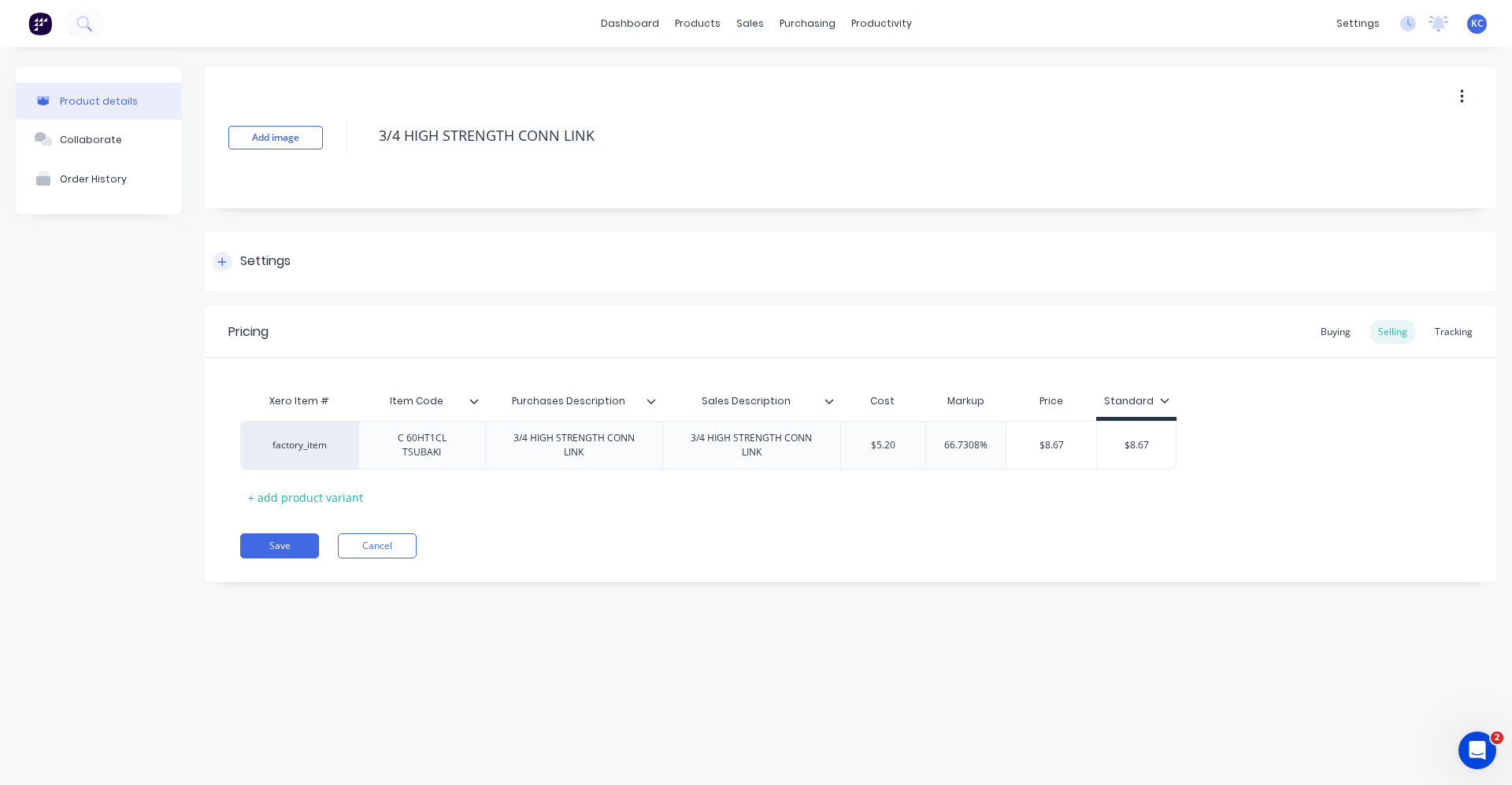
type textarea "3/4 HIGH STRENGTH CONN LINK"
click at [320, 263] on div "Settings" at bounding box center [850, 261] width 1291 height 59
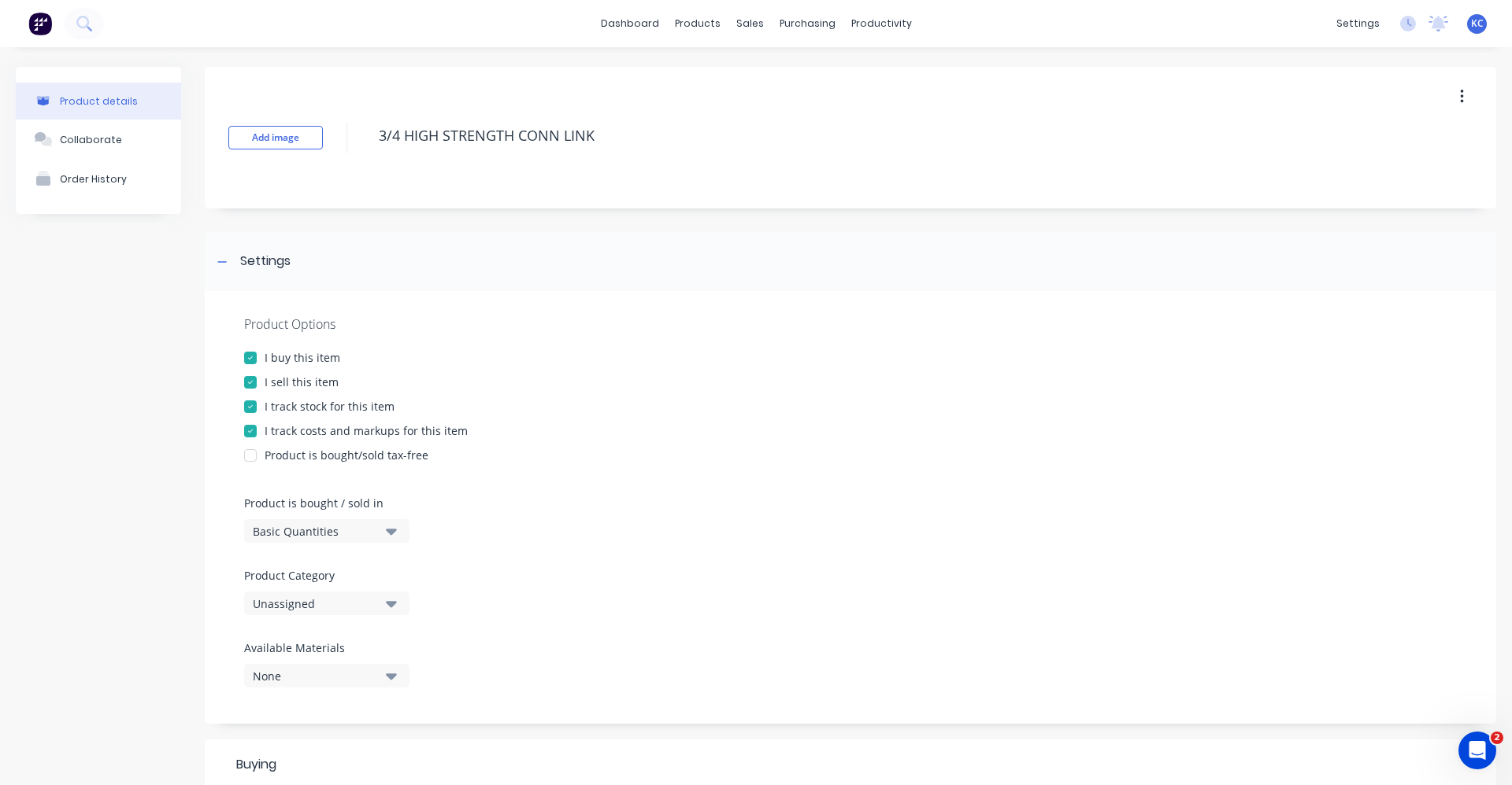
click at [394, 602] on icon "button" at bounding box center [391, 604] width 11 height 6
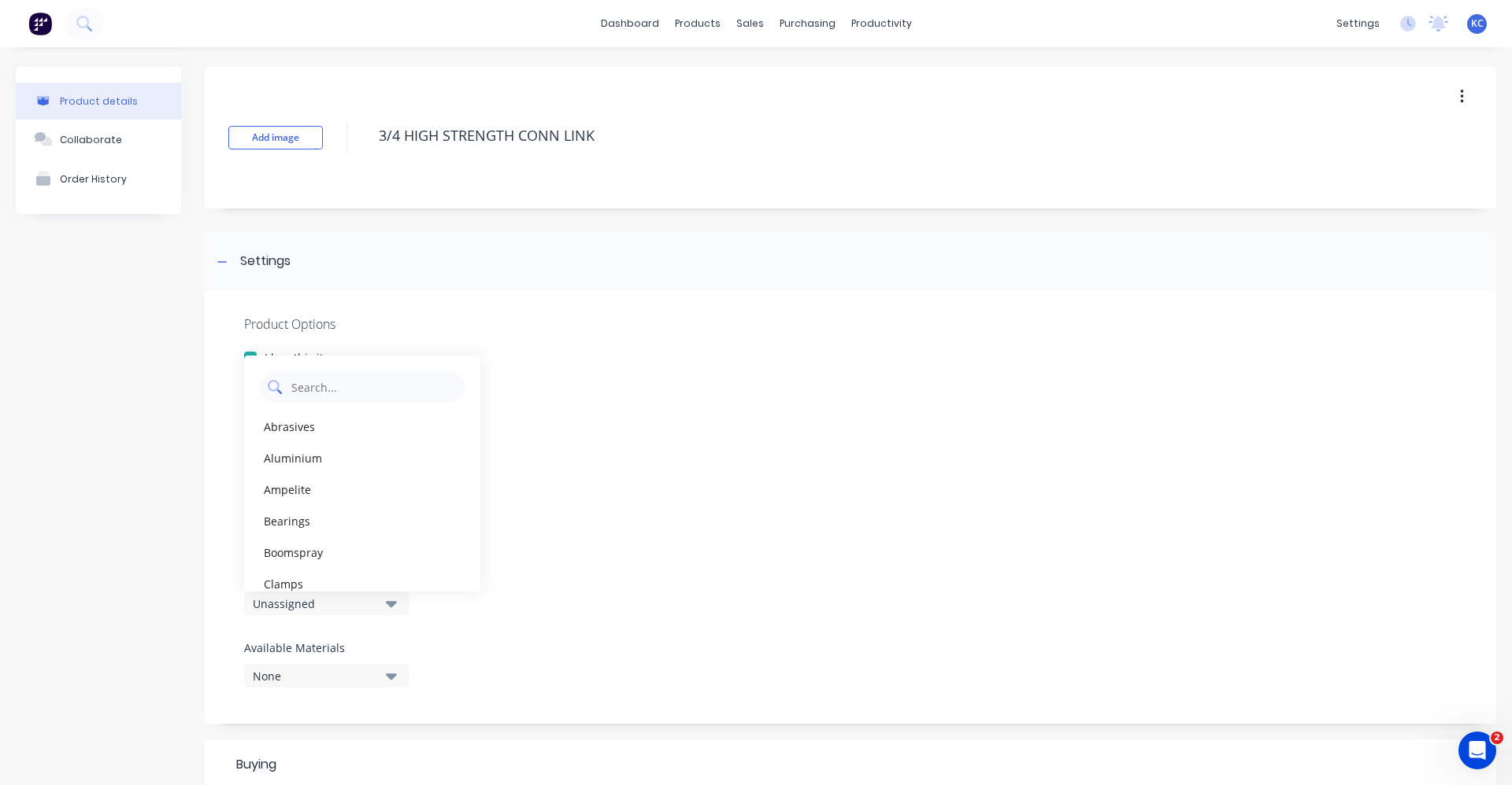
click at [349, 386] on Category "text" at bounding box center [373, 387] width 167 height 31
type Category "roll"
click at [335, 465] on div "Roller Chain" at bounding box center [362, 458] width 237 height 31
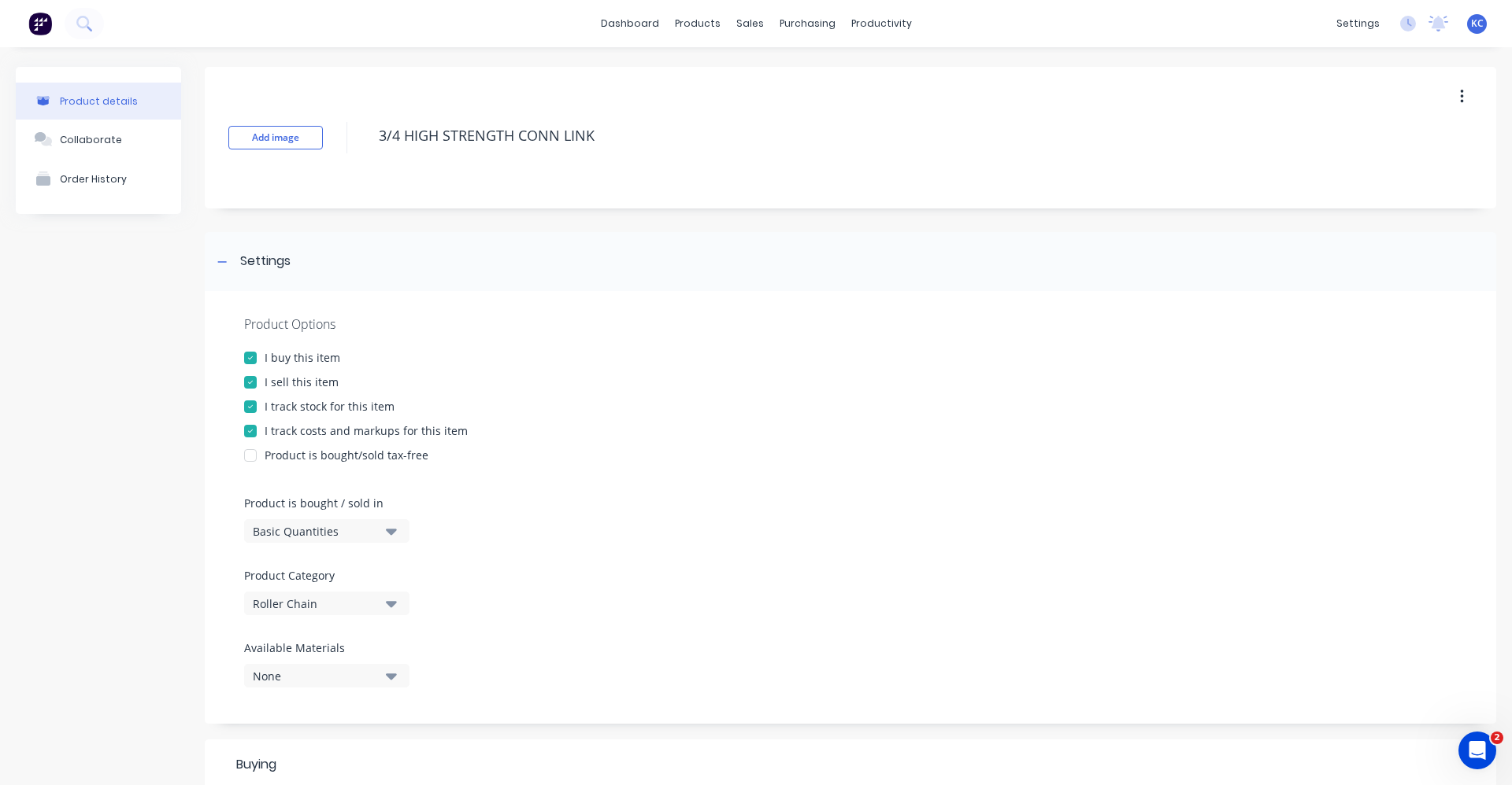
scroll to position [508, 0]
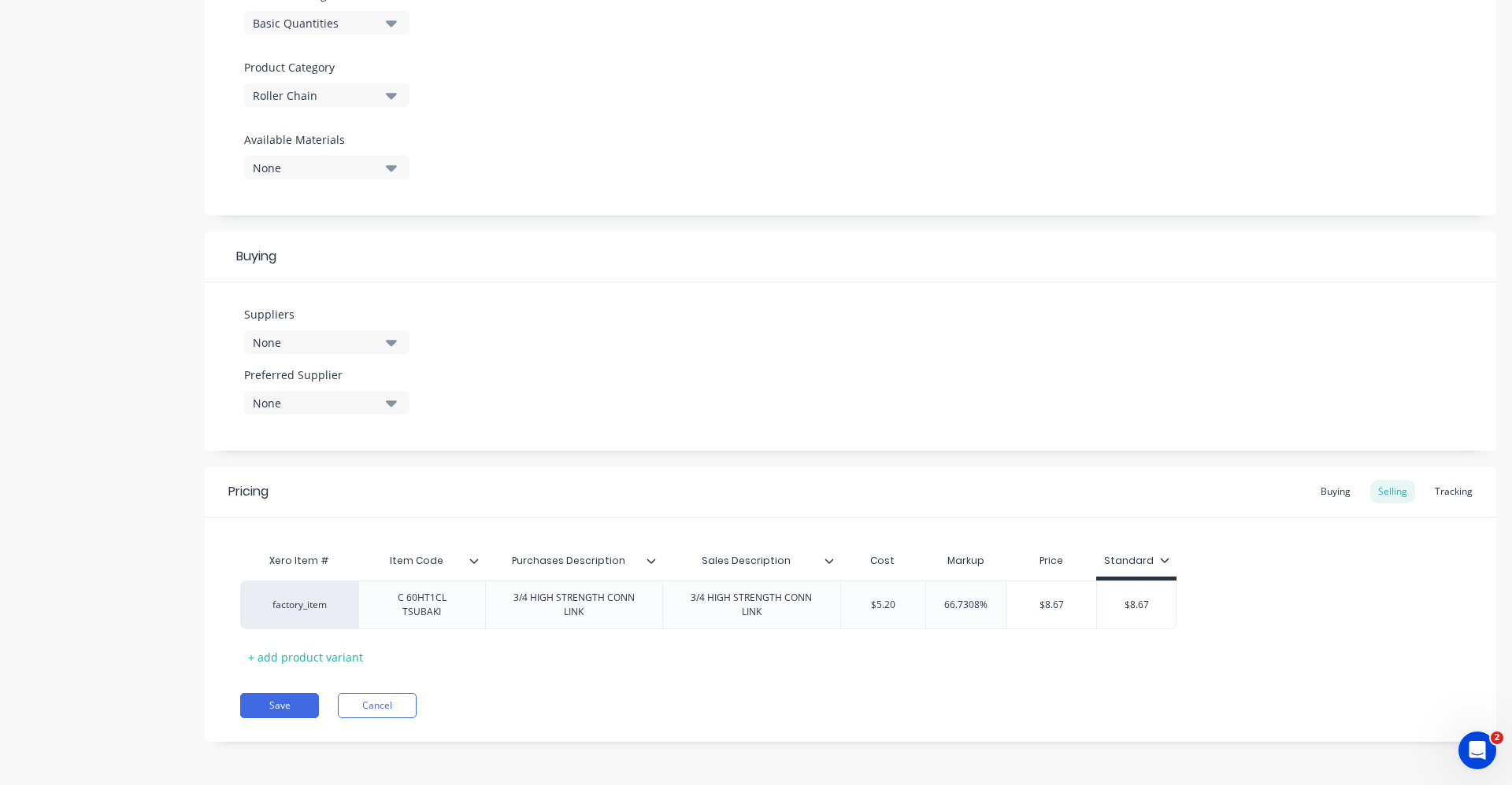
click at [400, 340] on button "None" at bounding box center [327, 342] width 166 height 24
click at [386, 345] on icon "button" at bounding box center [391, 342] width 11 height 17
click at [360, 399] on div "None" at bounding box center [315, 403] width 126 height 17
click at [385, 341] on button "None" at bounding box center [327, 342] width 166 height 24
click at [336, 388] on input "text" at bounding box center [373, 389] width 167 height 31
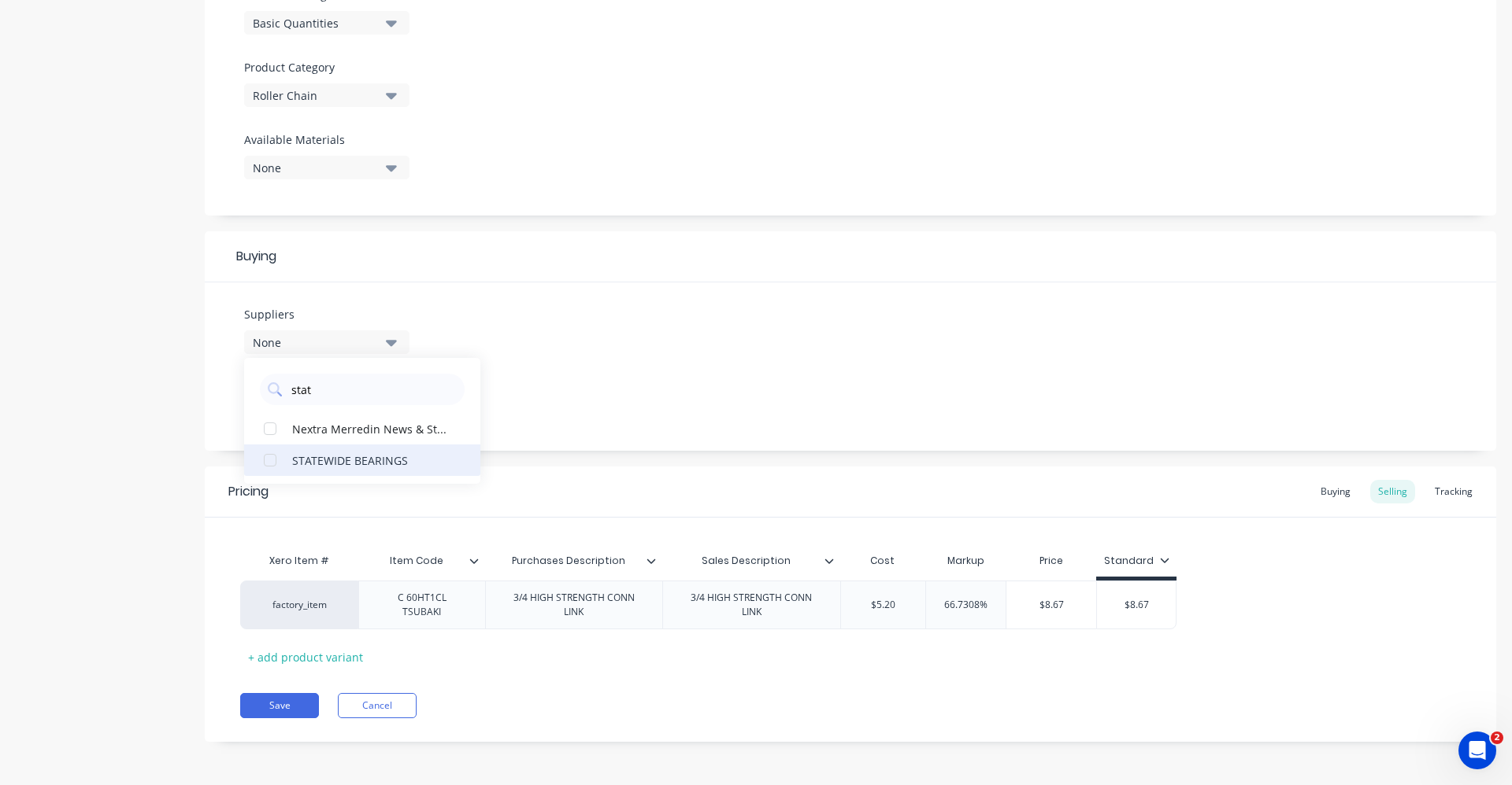
type input "stat"
click at [355, 466] on div "STATEWIDE BEARINGS" at bounding box center [370, 460] width 157 height 17
click at [517, 399] on div "Suppliers 1 suppliers selected stat STATEWIDE BEARINGS Nextra Merredin News & S…" at bounding box center [850, 366] width 1291 height 168
click at [518, 399] on div "Suppliers 1 suppliers selected stat Preferred Supplier None" at bounding box center [850, 366] width 1291 height 168
click at [400, 398] on button "None" at bounding box center [327, 403] width 166 height 24
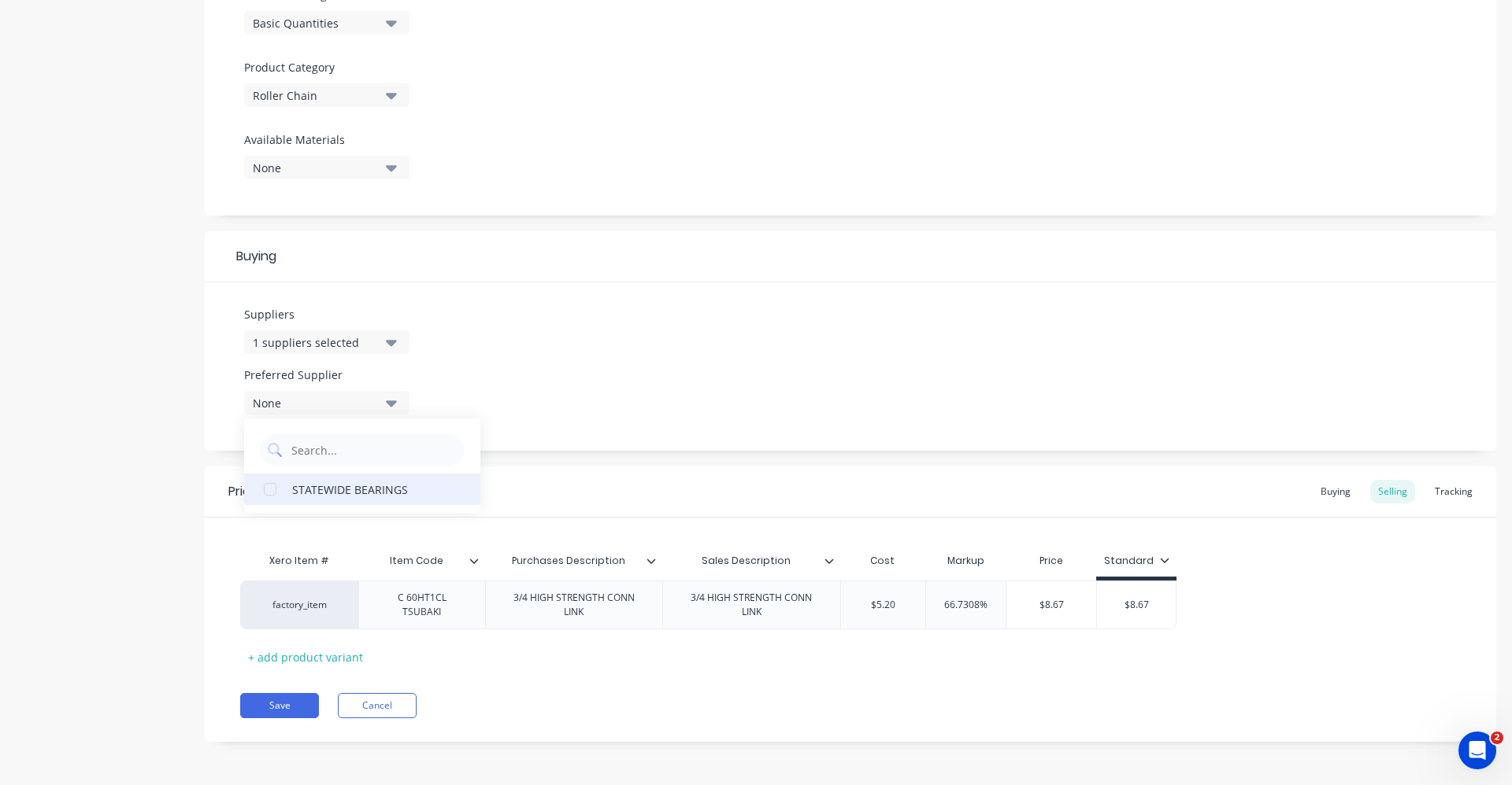
click at [395, 493] on div "STATEWIDE BEARINGS" at bounding box center [370, 489] width 157 height 17
click at [562, 399] on div "Suppliers 1 suppliers selected stat Preferred Supplier STATEWIDE BEARINGS STATE…" at bounding box center [850, 366] width 1291 height 168
drag, startPoint x: 945, startPoint y: 606, endPoint x: 994, endPoint y: 605, distance: 49.0
click at [994, 605] on input "66.7308%" at bounding box center [966, 605] width 79 height 14
type input "60"
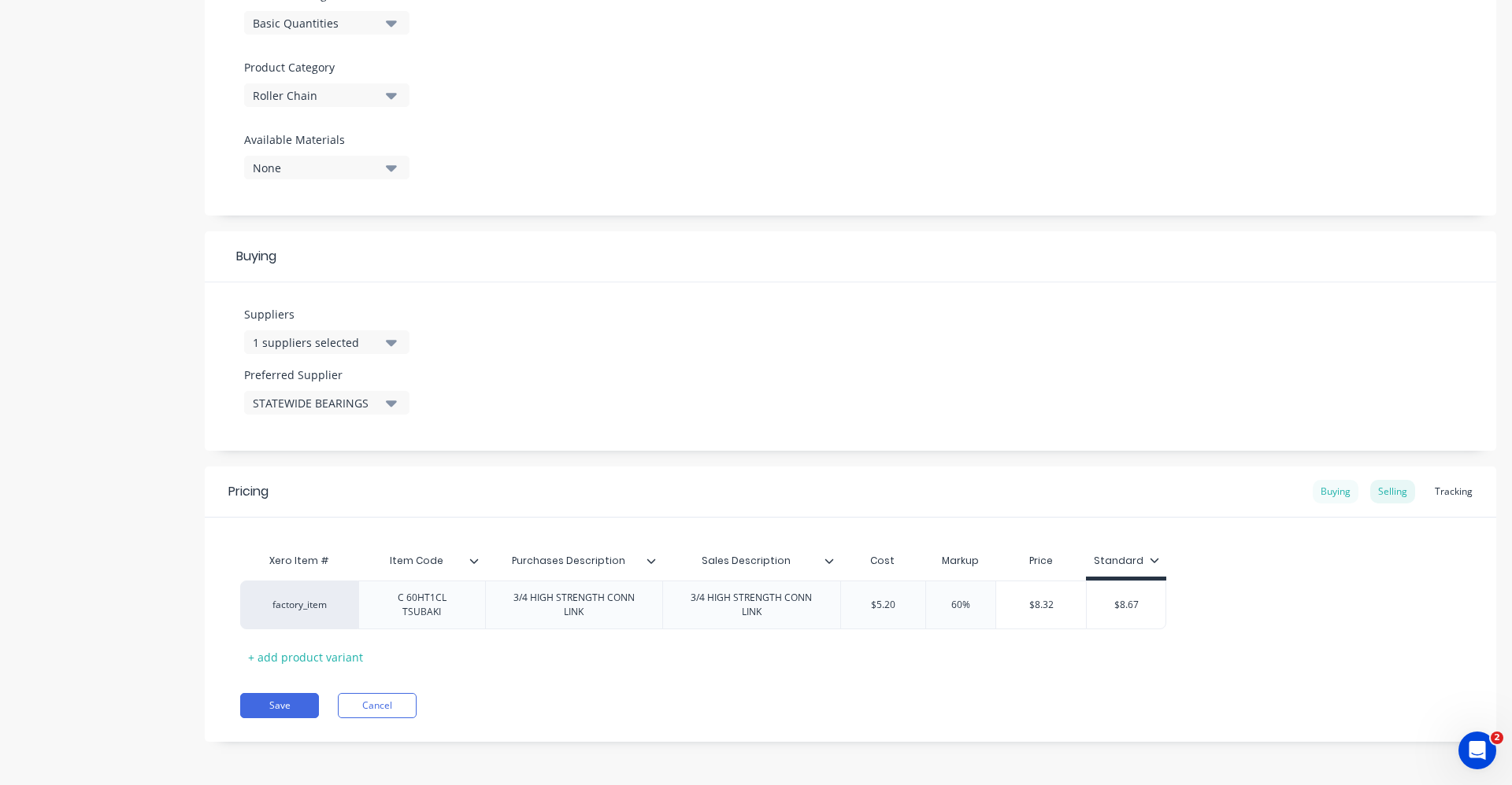
click at [1332, 494] on div "Buying" at bounding box center [1335, 492] width 46 height 24
drag, startPoint x: 932, startPoint y: 603, endPoint x: 889, endPoint y: 601, distance: 43.0
click at [889, 601] on input "text" at bounding box center [905, 605] width 130 height 14
type input "5.20"
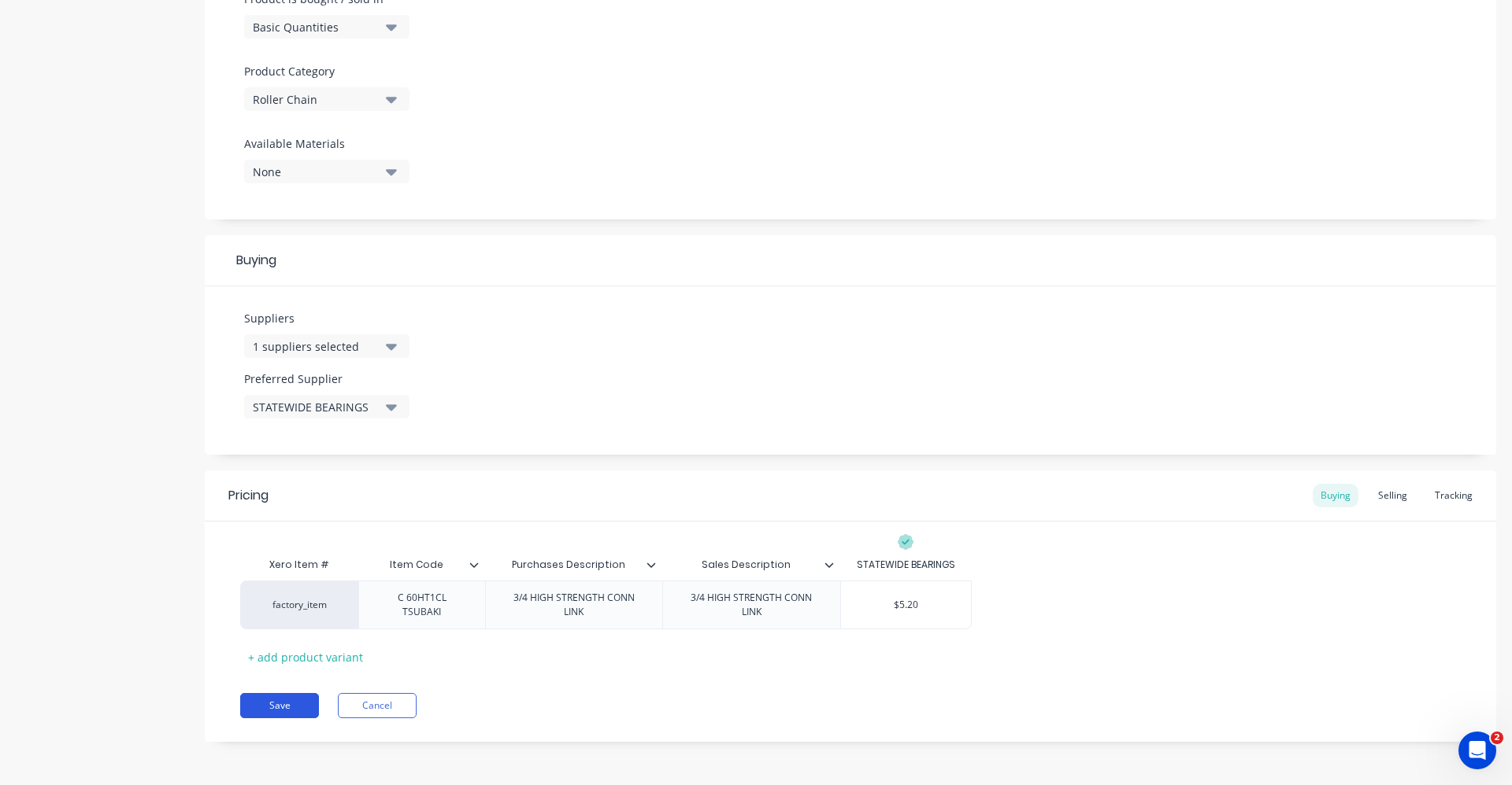
click at [297, 709] on button "Save" at bounding box center [280, 705] width 79 height 25
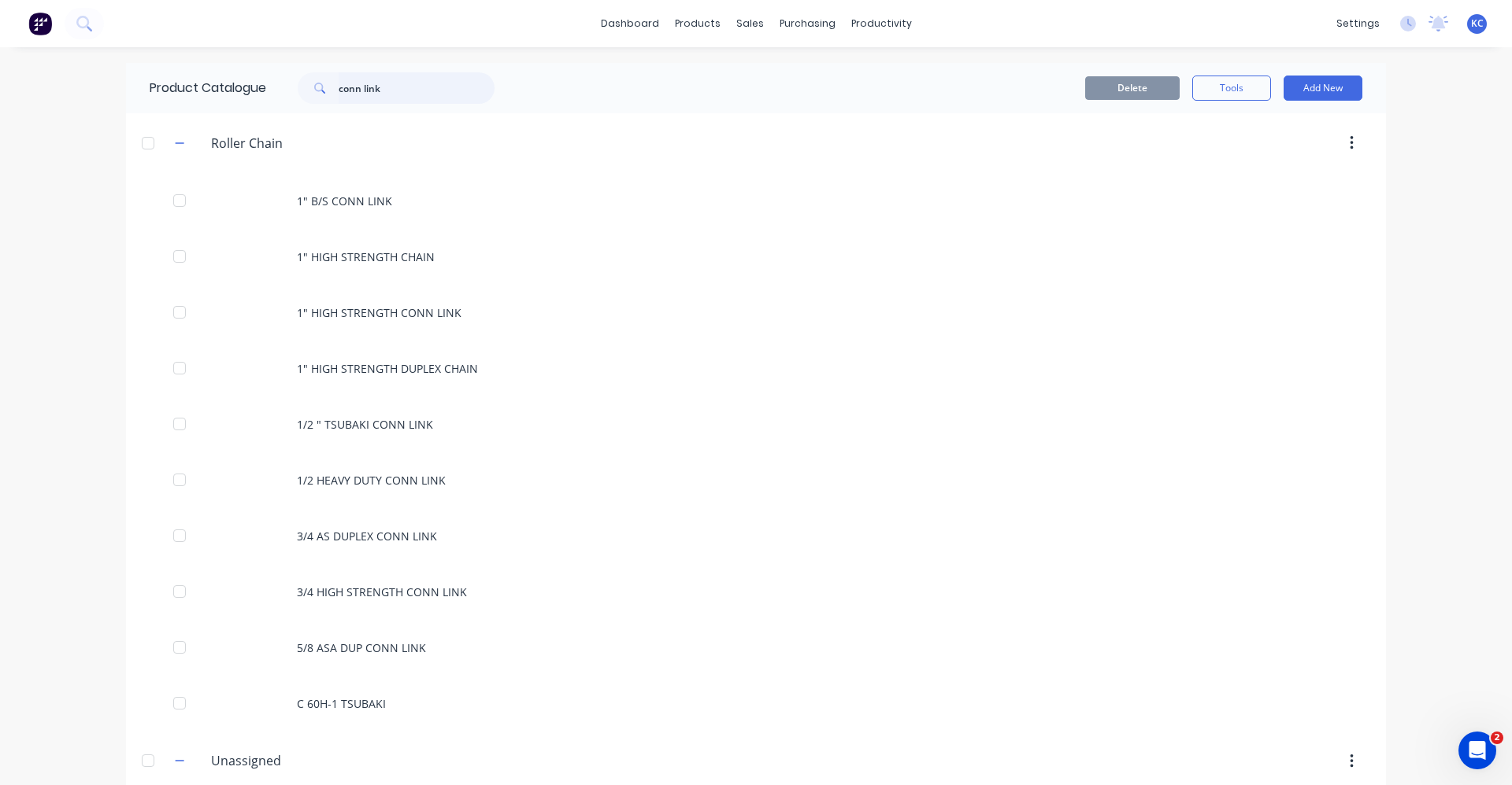
drag, startPoint x: 397, startPoint y: 88, endPoint x: 216, endPoint y: 89, distance: 181.0
click at [216, 89] on div "Product Catalogue conn link" at bounding box center [330, 87] width 408 height 51
type input "conn link"
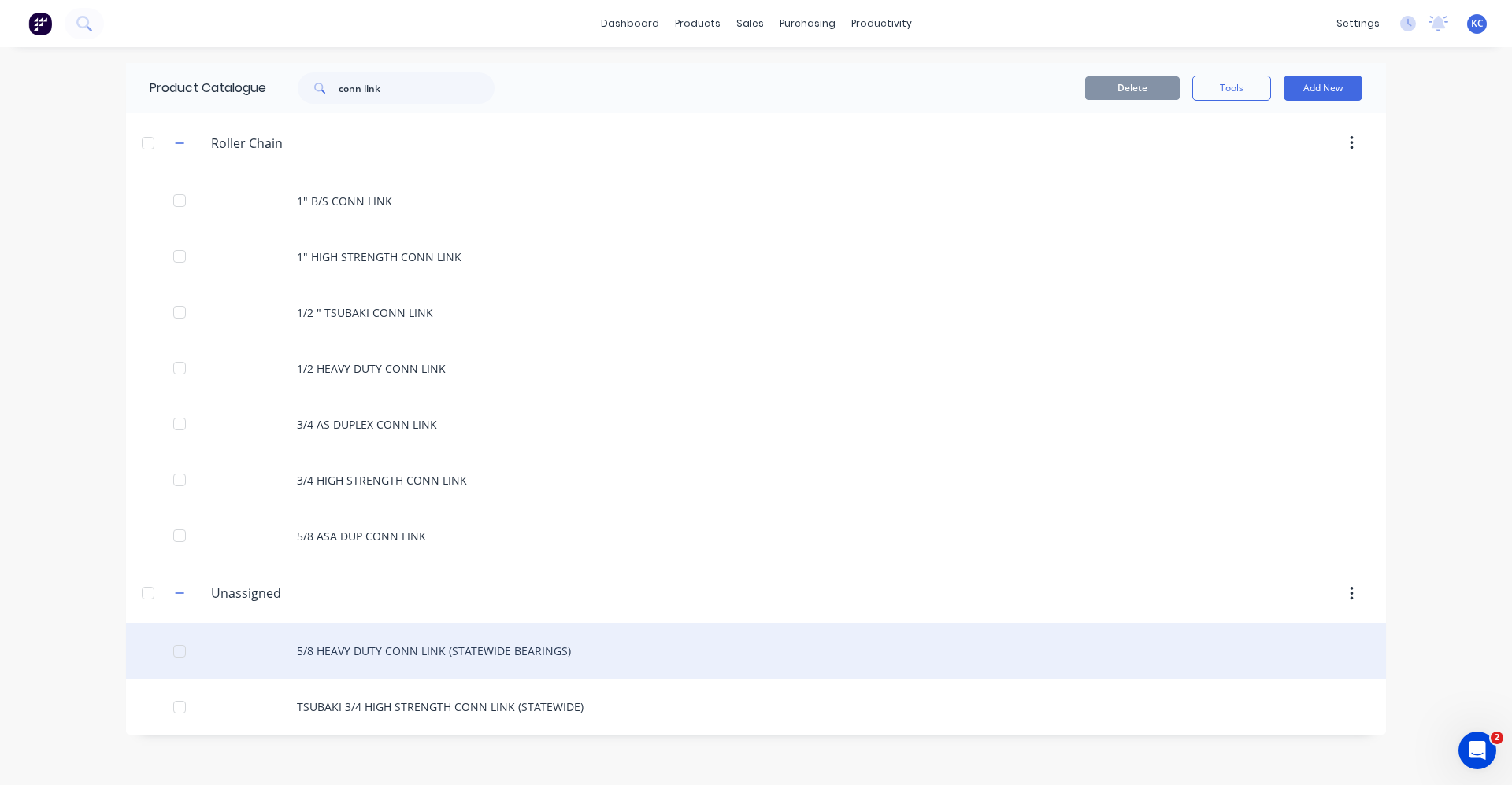
click at [529, 649] on div "5/8 HEAVY DUTY CONN LINK (STATEWIDE BEARINGS)" at bounding box center [756, 651] width 1260 height 56
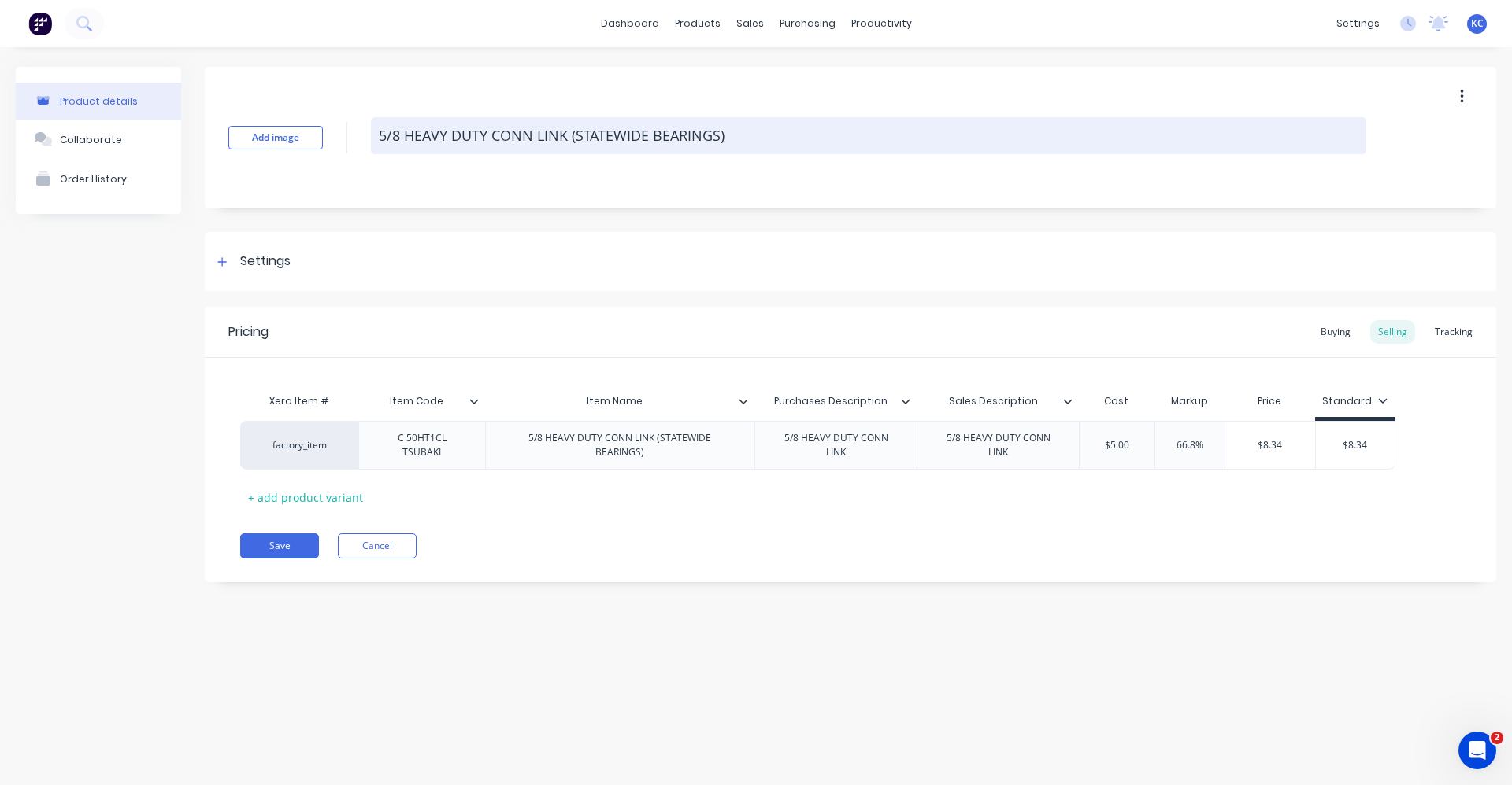
click at [738, 141] on textarea "5/8 HEAVY DUTY CONN LINK (STATEWIDE BEARINGS)" at bounding box center [868, 135] width 995 height 37
drag, startPoint x: 626, startPoint y: 146, endPoint x: 573, endPoint y: 144, distance: 53.0
click at [573, 144] on textarea "5/8 HEAVY DUTY CONN LINK (STATEWIDE BEARINGS)" at bounding box center [868, 135] width 995 height 37
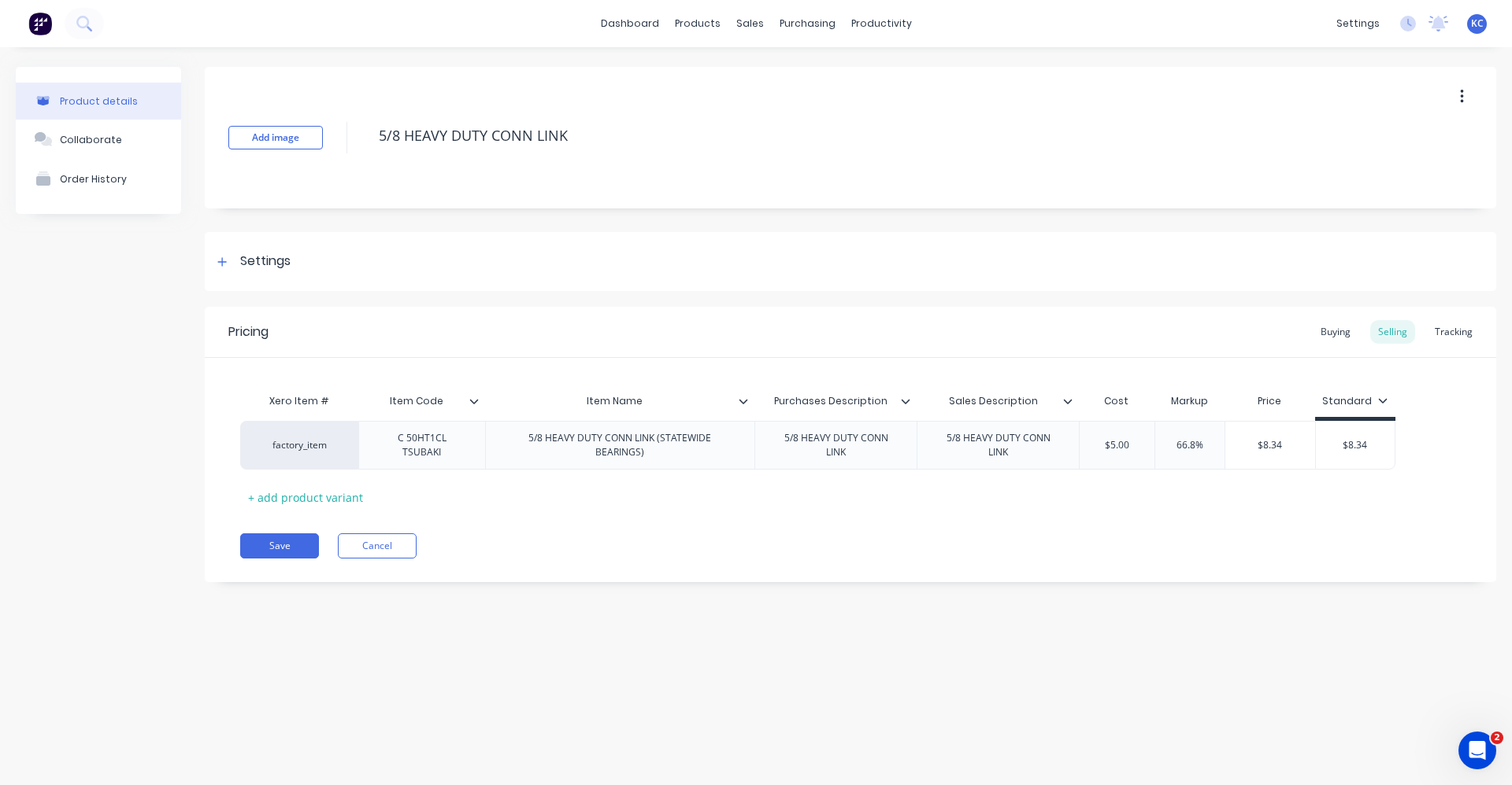
click at [741, 398] on icon at bounding box center [743, 401] width 9 height 9
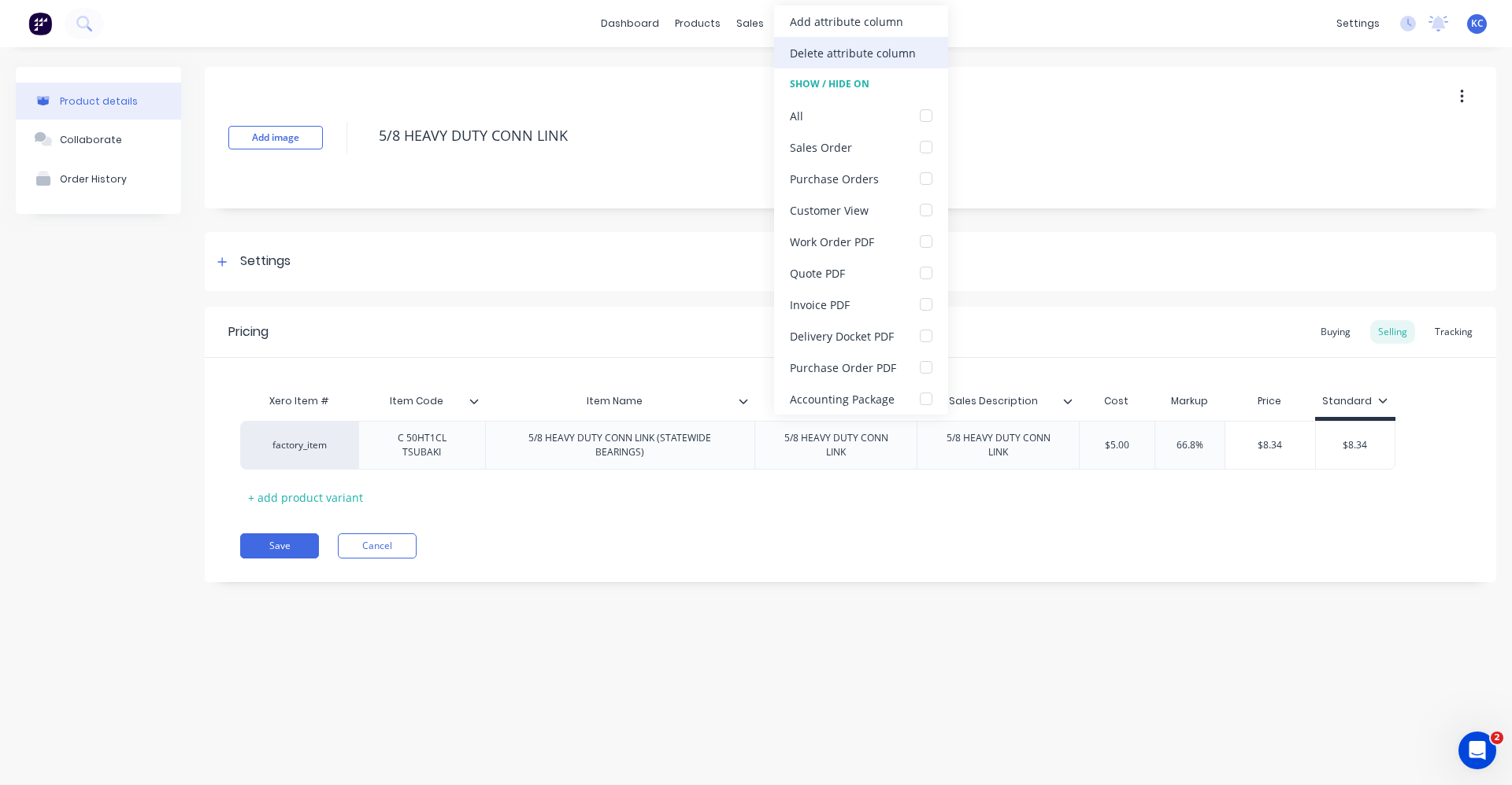
click at [849, 53] on div "Delete attribute column" at bounding box center [853, 53] width 126 height 17
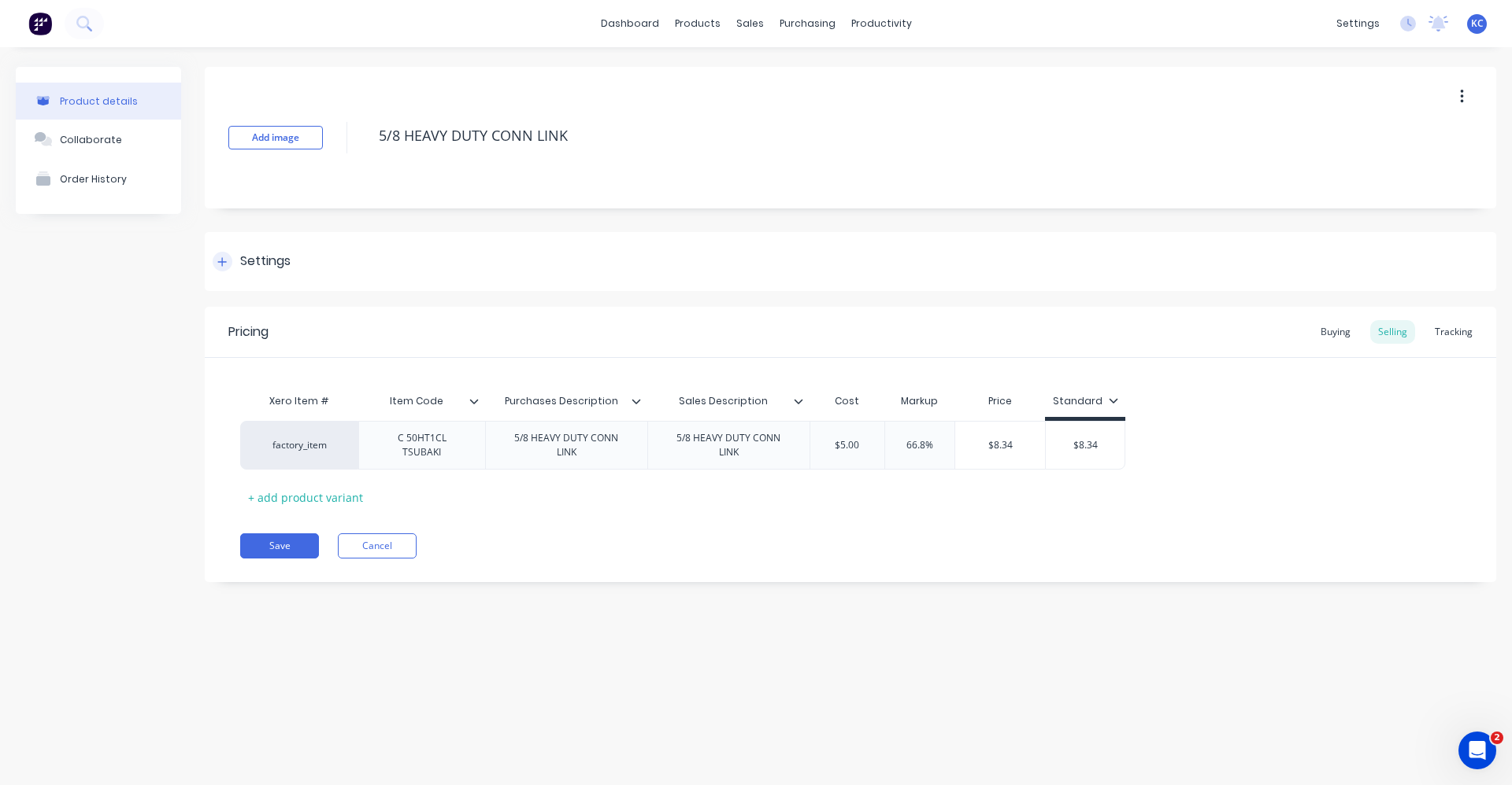
type textarea "5/8 HEAVY DUTY CONN LINK"
click at [269, 261] on div "Settings" at bounding box center [265, 261] width 51 height 19
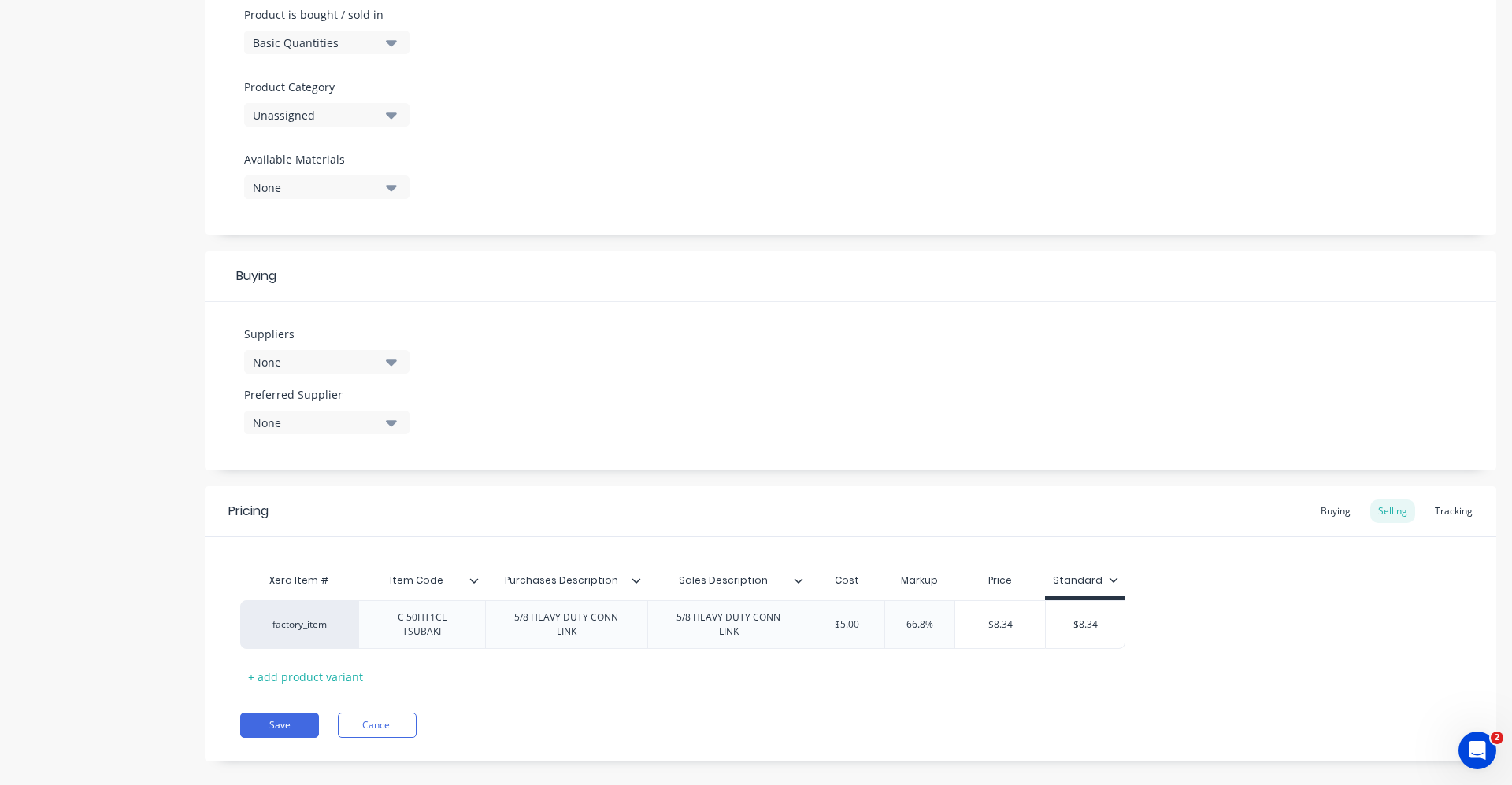
scroll to position [508, 0]
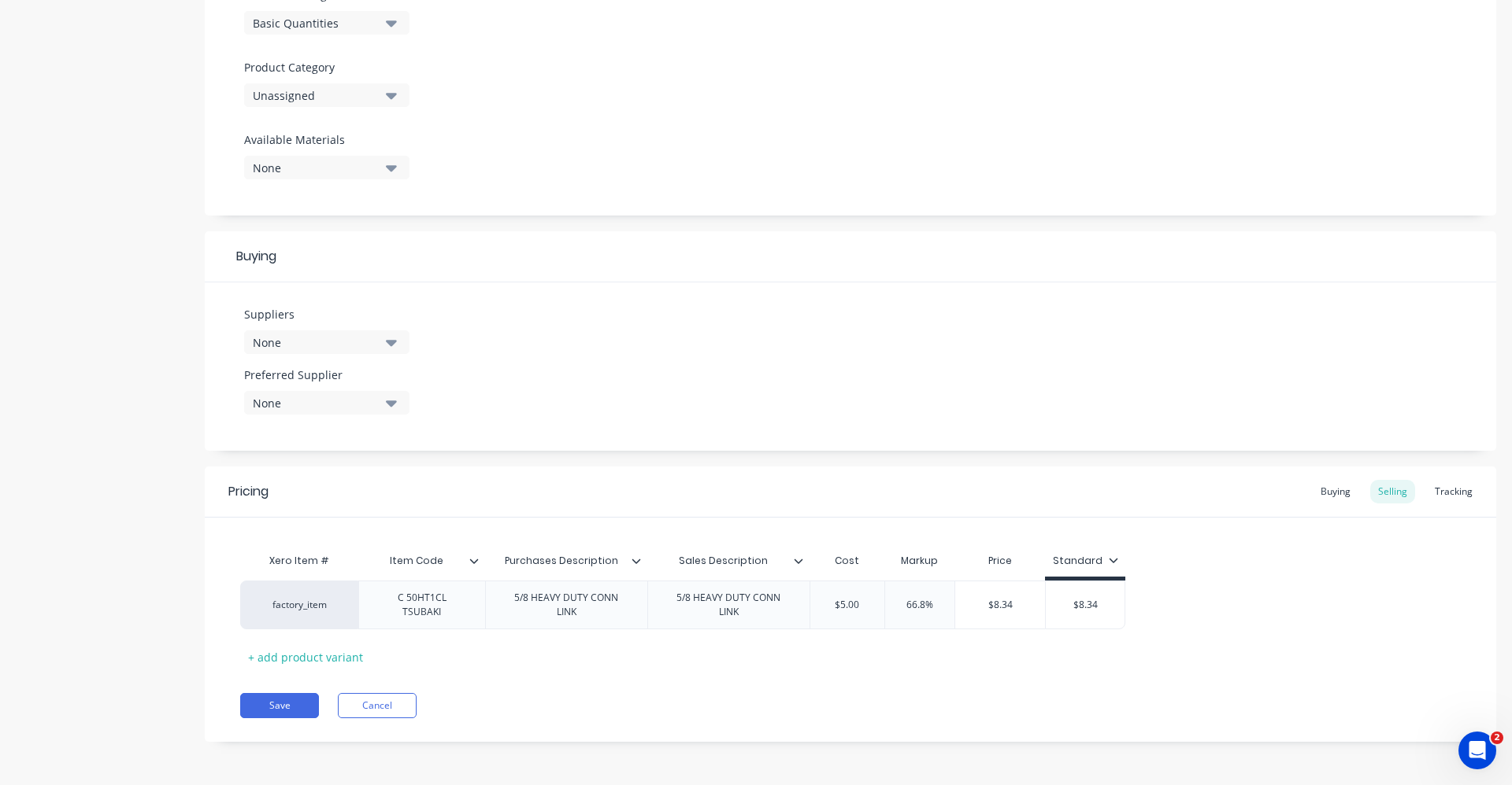
click at [390, 91] on icon "button" at bounding box center [391, 95] width 11 height 17
click at [376, 135] on Category "text" at bounding box center [373, 143] width 167 height 31
type Category "roll"
click at [373, 212] on div "Roller Chain" at bounding box center [362, 214] width 237 height 31
click at [527, 246] on div "Buying" at bounding box center [850, 257] width 1291 height 52
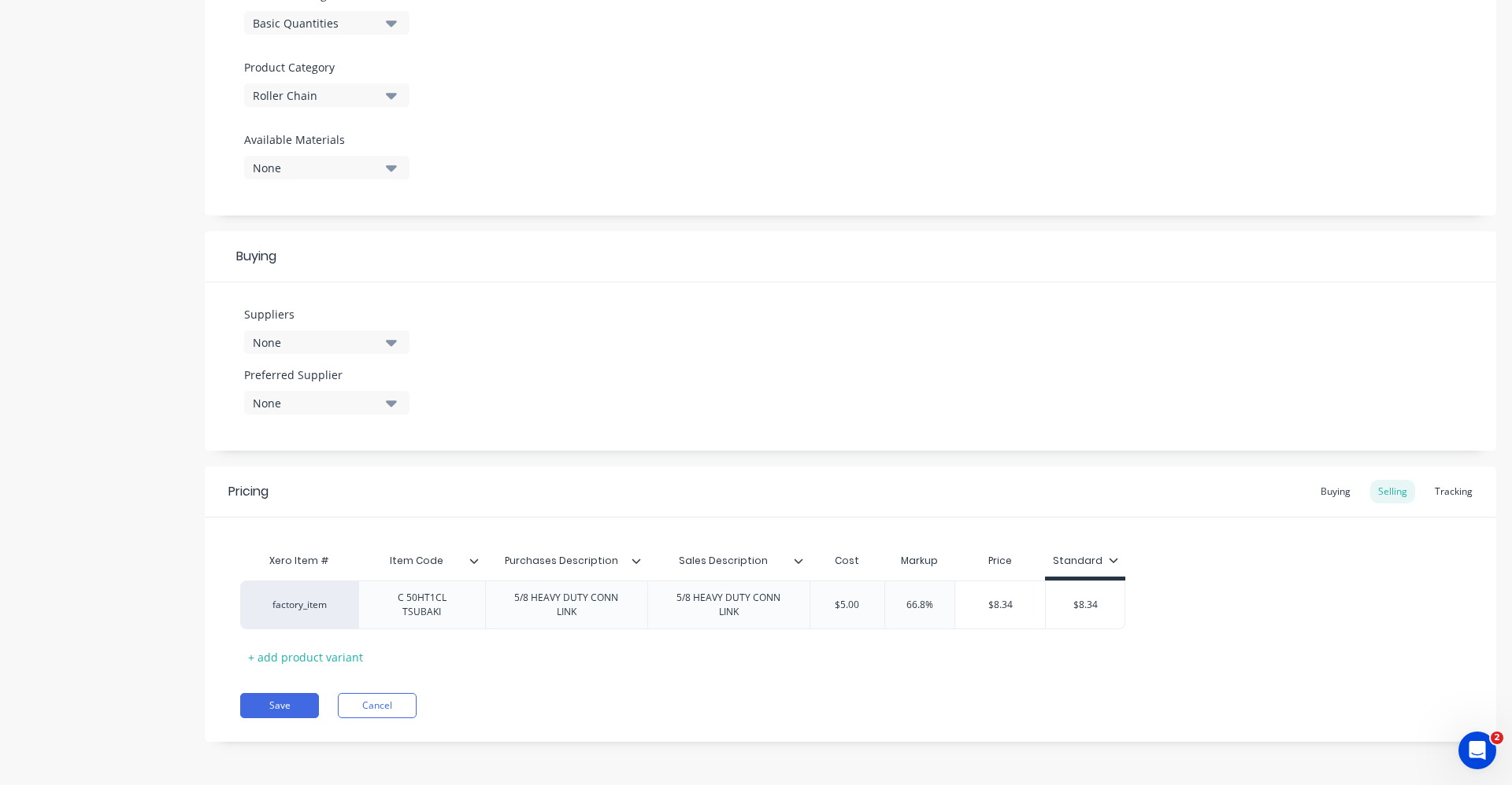
click at [383, 345] on button "None" at bounding box center [327, 342] width 166 height 24
click at [345, 396] on input "text" at bounding box center [373, 389] width 167 height 31
type input "state"
click at [410, 427] on div "STATEWIDE BEARINGS" at bounding box center [370, 429] width 157 height 17
click at [663, 362] on div "Suppliers 1 suppliers selected state STATEWIDE BEARINGS Preferred Supplier None" at bounding box center [850, 366] width 1291 height 168
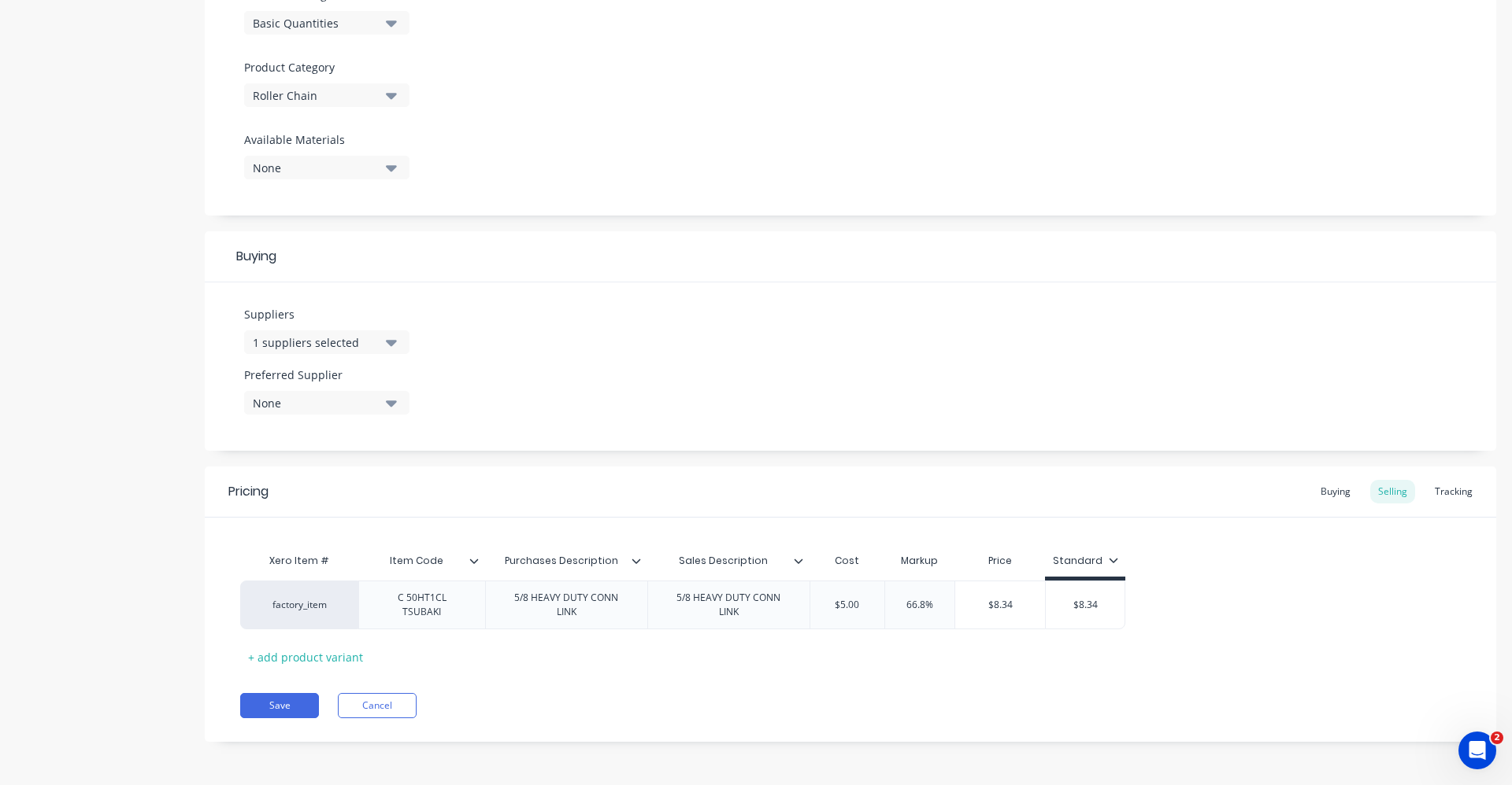
click at [391, 402] on icon "button" at bounding box center [391, 403] width 11 height 6
click at [391, 404] on icon "button" at bounding box center [391, 403] width 11 height 6
click at [377, 496] on div "STATEWIDE BEARINGS" at bounding box center [370, 489] width 157 height 17
click at [602, 387] on div "Suppliers 1 suppliers selected state Preferred Supplier STATEWIDE BEARINGS STAT…" at bounding box center [850, 366] width 1291 height 168
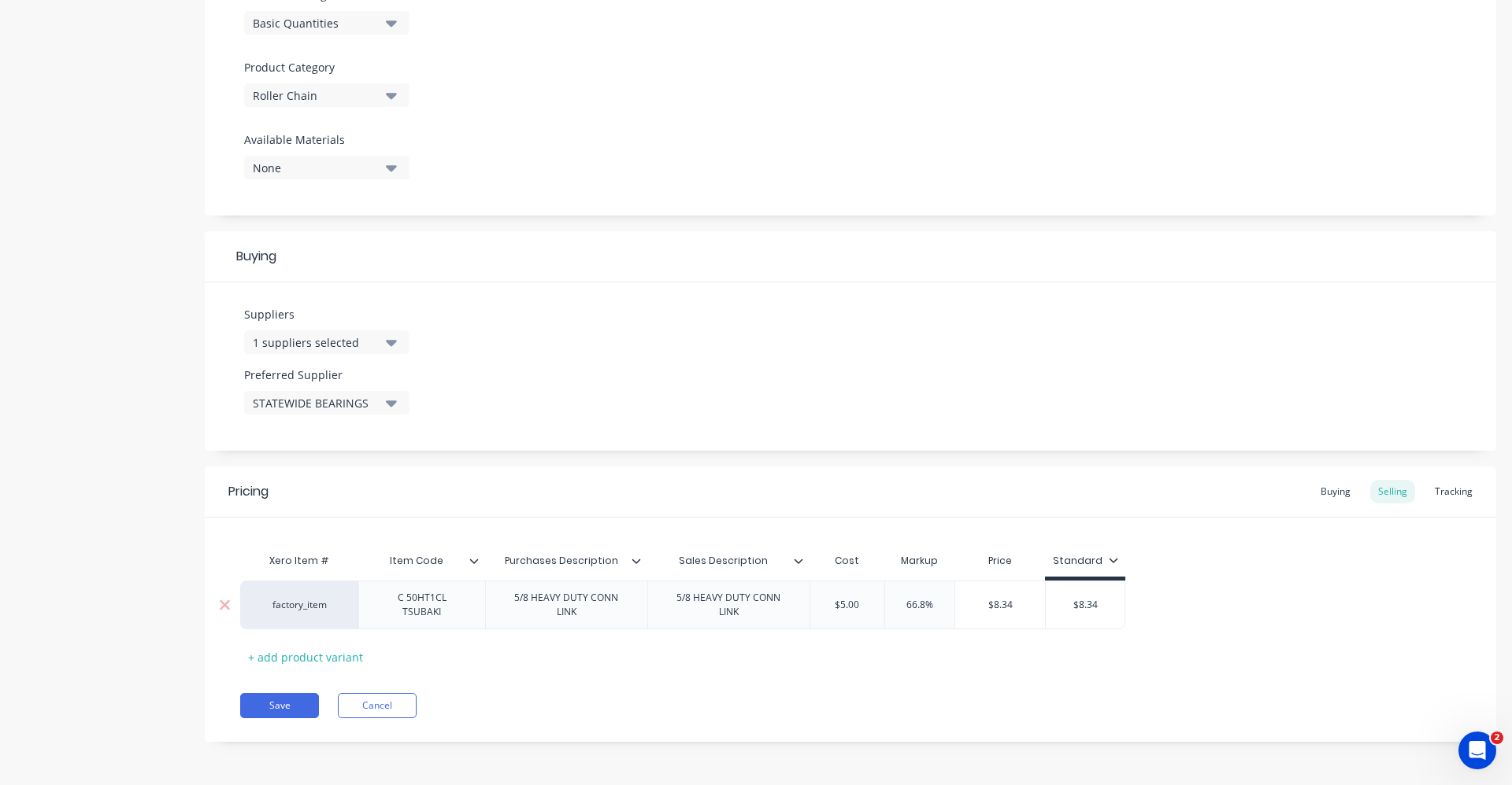
drag, startPoint x: 921, startPoint y: 606, endPoint x: 899, endPoint y: 607, distance: 22.0
click at [899, 607] on input "66.8%" at bounding box center [920, 605] width 79 height 14
type input "60"
click at [1041, 610] on input "text" at bounding box center [1070, 605] width 79 height 14
drag, startPoint x: 1062, startPoint y: 602, endPoint x: 1095, endPoint y: 601, distance: 33.0
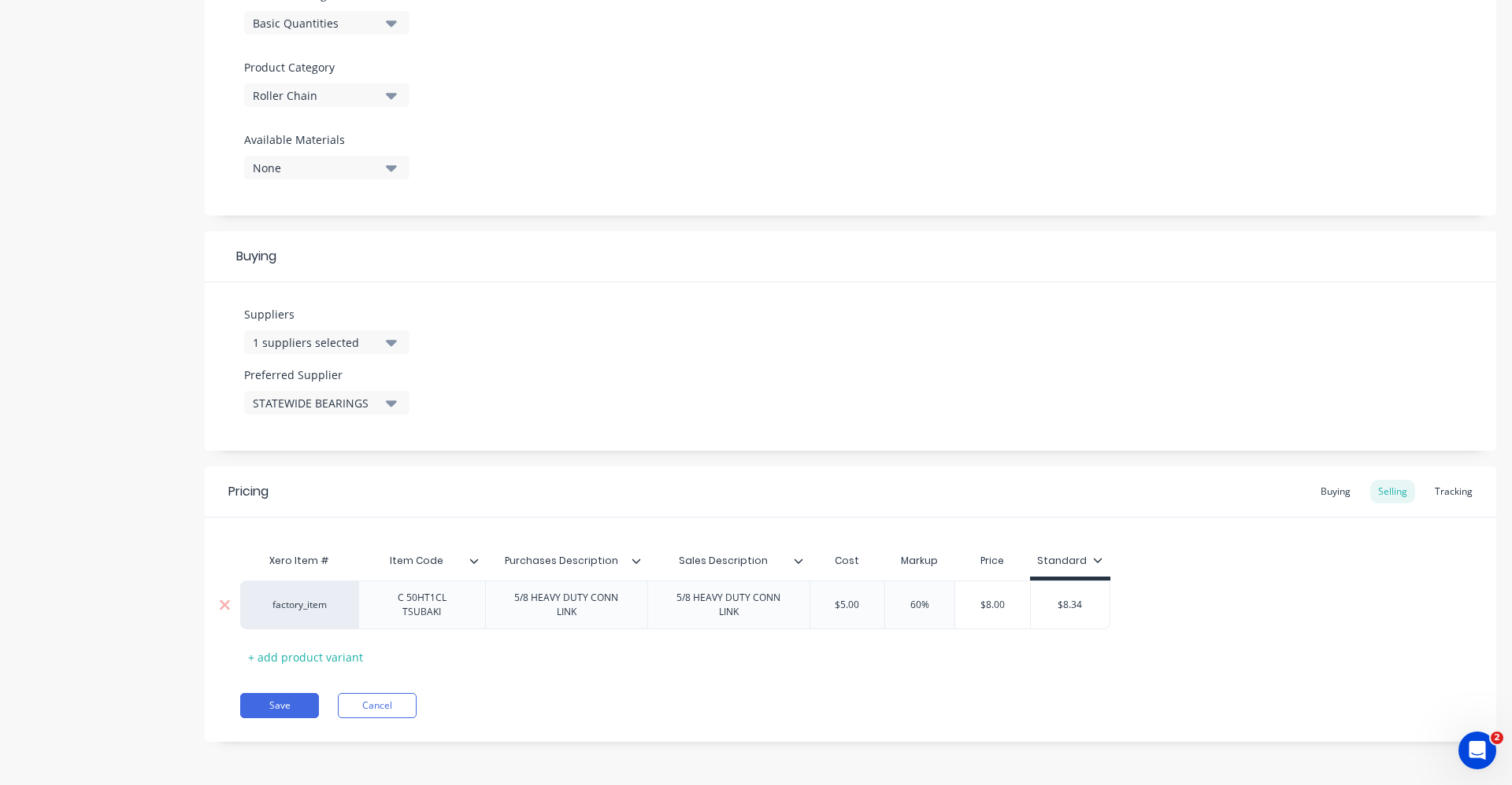
click at [1095, 601] on input "$8.34" at bounding box center [1070, 605] width 79 height 14
type input "0"
click at [1333, 487] on div "Buying" at bounding box center [1335, 492] width 46 height 24
click at [829, 611] on input "$0.00" at bounding box center [875, 605] width 130 height 14
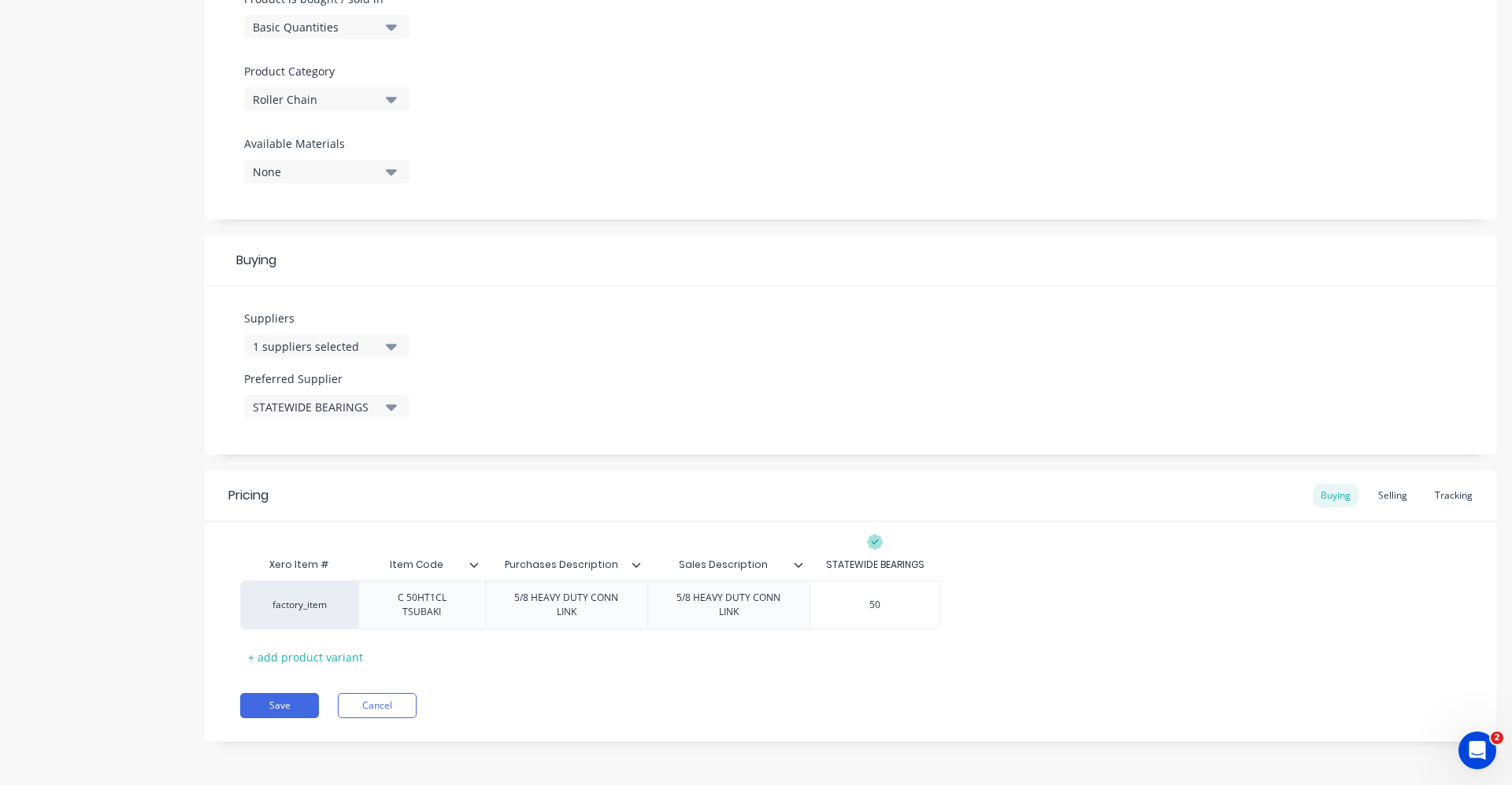
click at [1030, 594] on div "factory_item C 50HT1CL TSUBAKI 5/8 HEAVY DUTY CONN LINK 5/8 HEAVY DUTY CONN LIN…" at bounding box center [850, 605] width 1220 height 49
click at [871, 607] on input "$50.00" at bounding box center [875, 605] width 130 height 14
type input "$5.00"
click at [1383, 492] on div "Selling" at bounding box center [1392, 496] width 45 height 24
click at [1329, 490] on div "Buying" at bounding box center [1335, 496] width 46 height 24
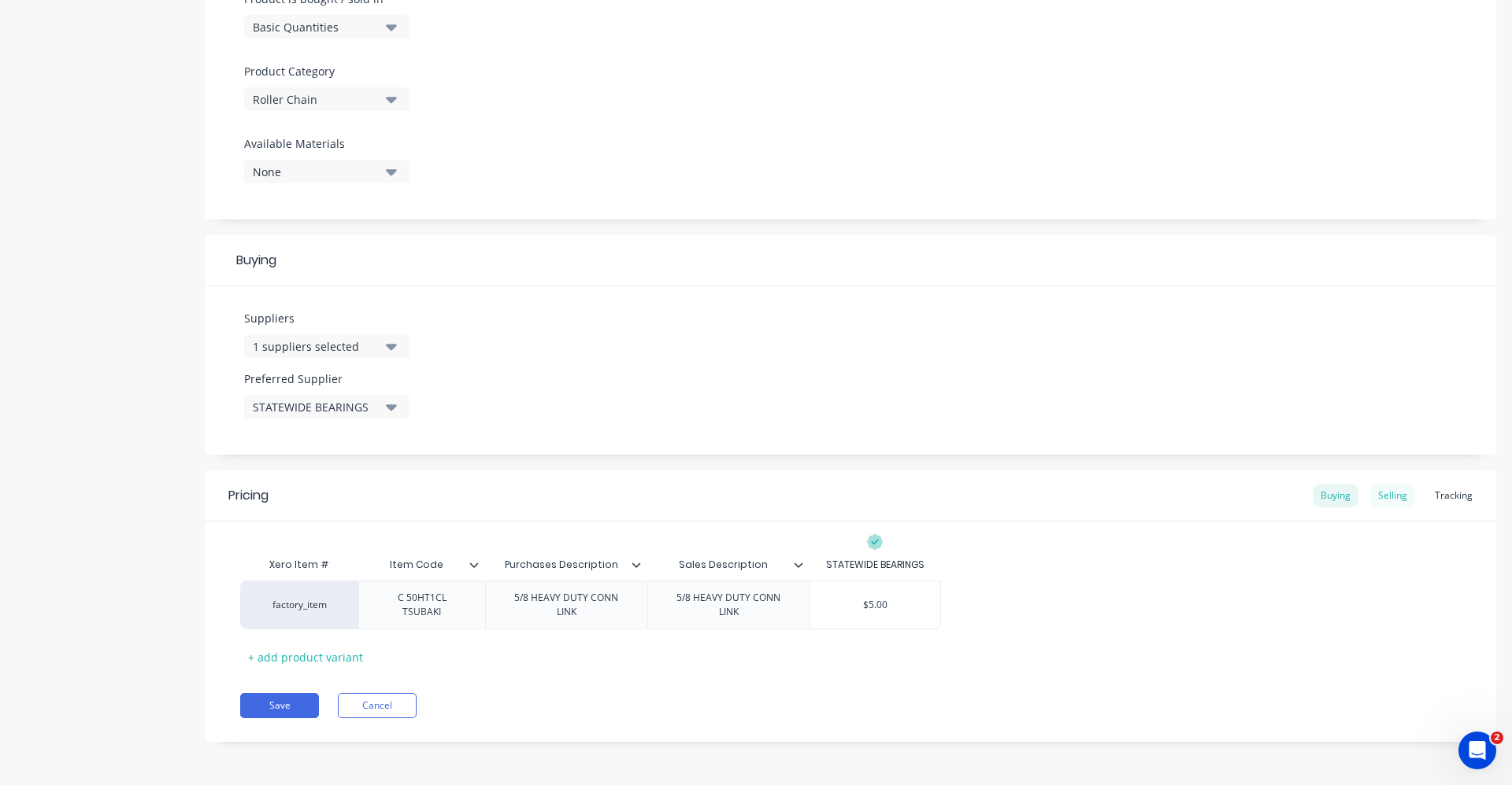
click at [1390, 502] on div "Selling" at bounding box center [1392, 496] width 45 height 24
click at [1333, 496] on div "Buying" at bounding box center [1335, 496] width 46 height 24
click at [289, 704] on button "Save" at bounding box center [280, 705] width 79 height 25
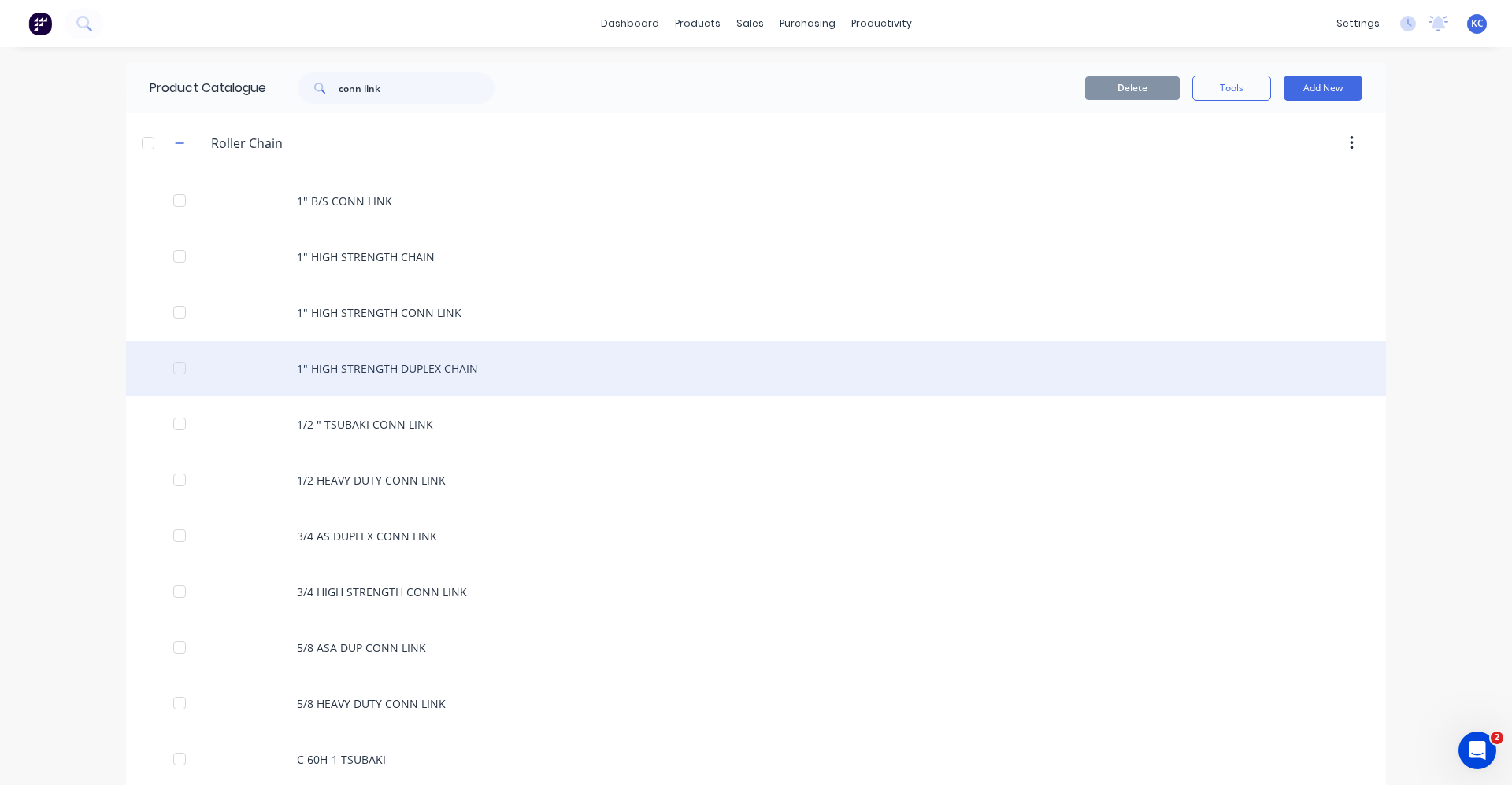
click at [431, 363] on div "1" HIGH STRENGTH DUPLEX CHAIN" at bounding box center [756, 368] width 1260 height 56
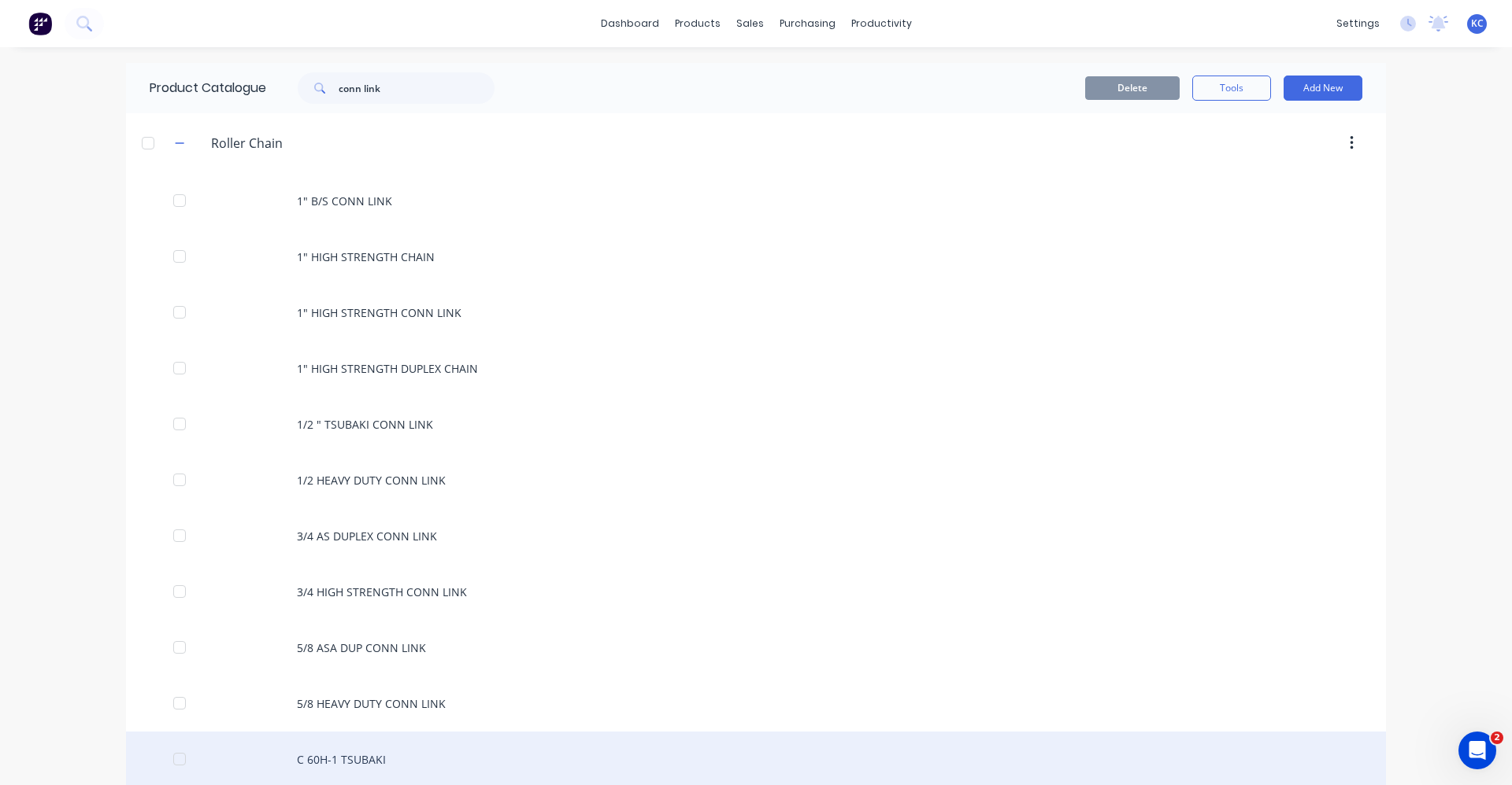
scroll to position [394, 0]
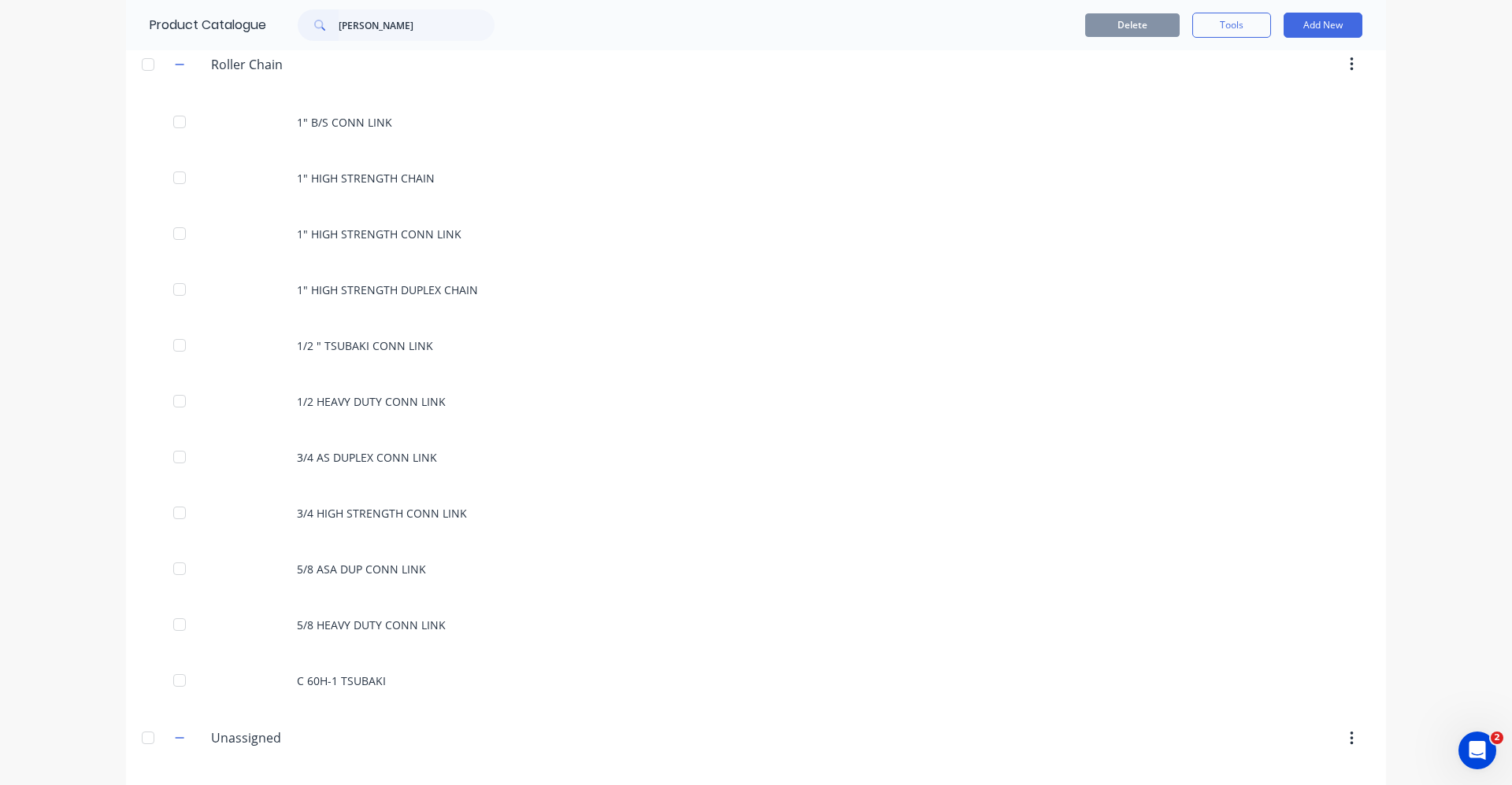
type input "conn link"
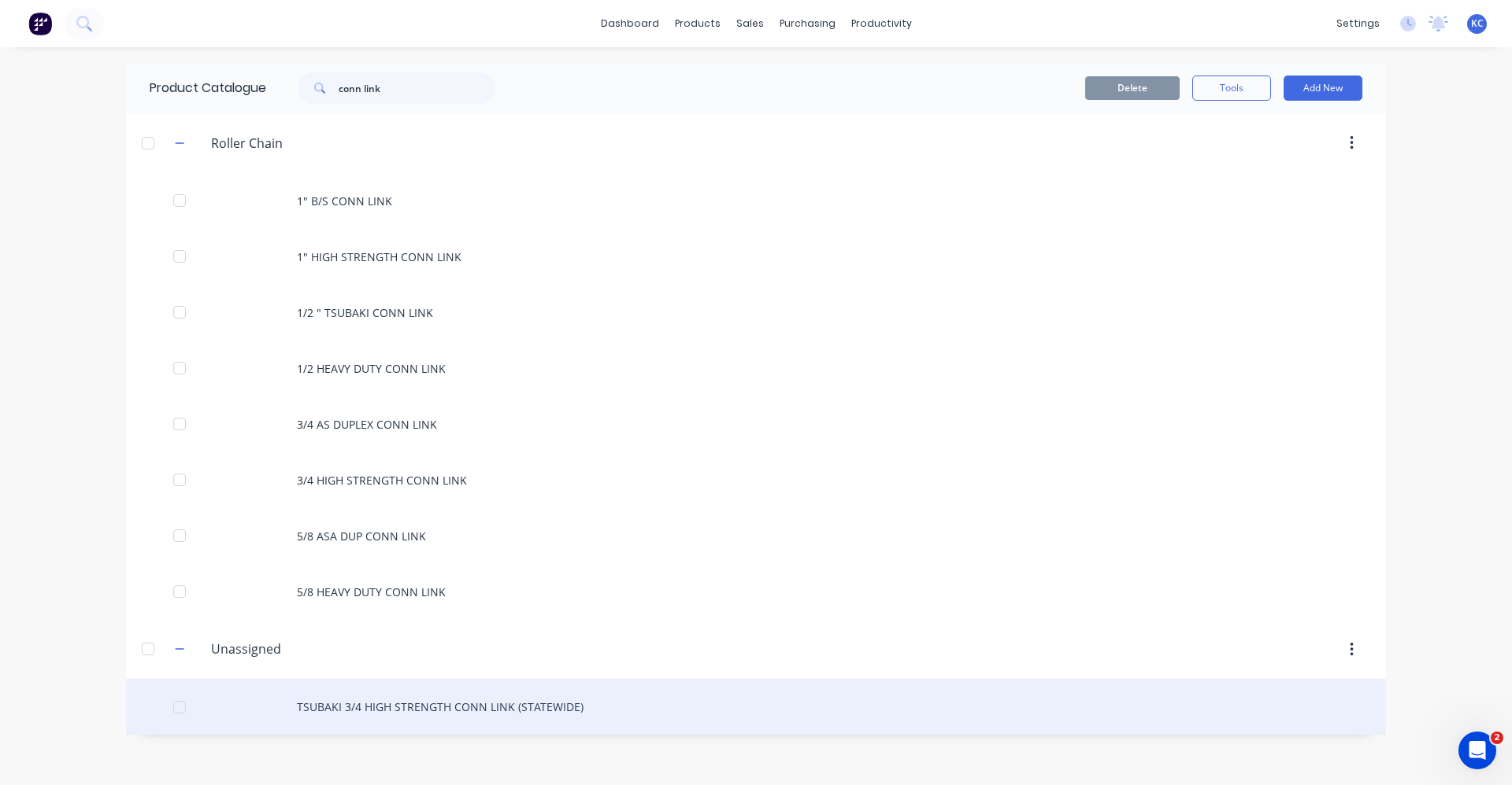
click at [513, 709] on div "TSUBAKI 3/4 HIGH STRENGTH CONN LINK (STATEWIDE)" at bounding box center [756, 707] width 1260 height 56
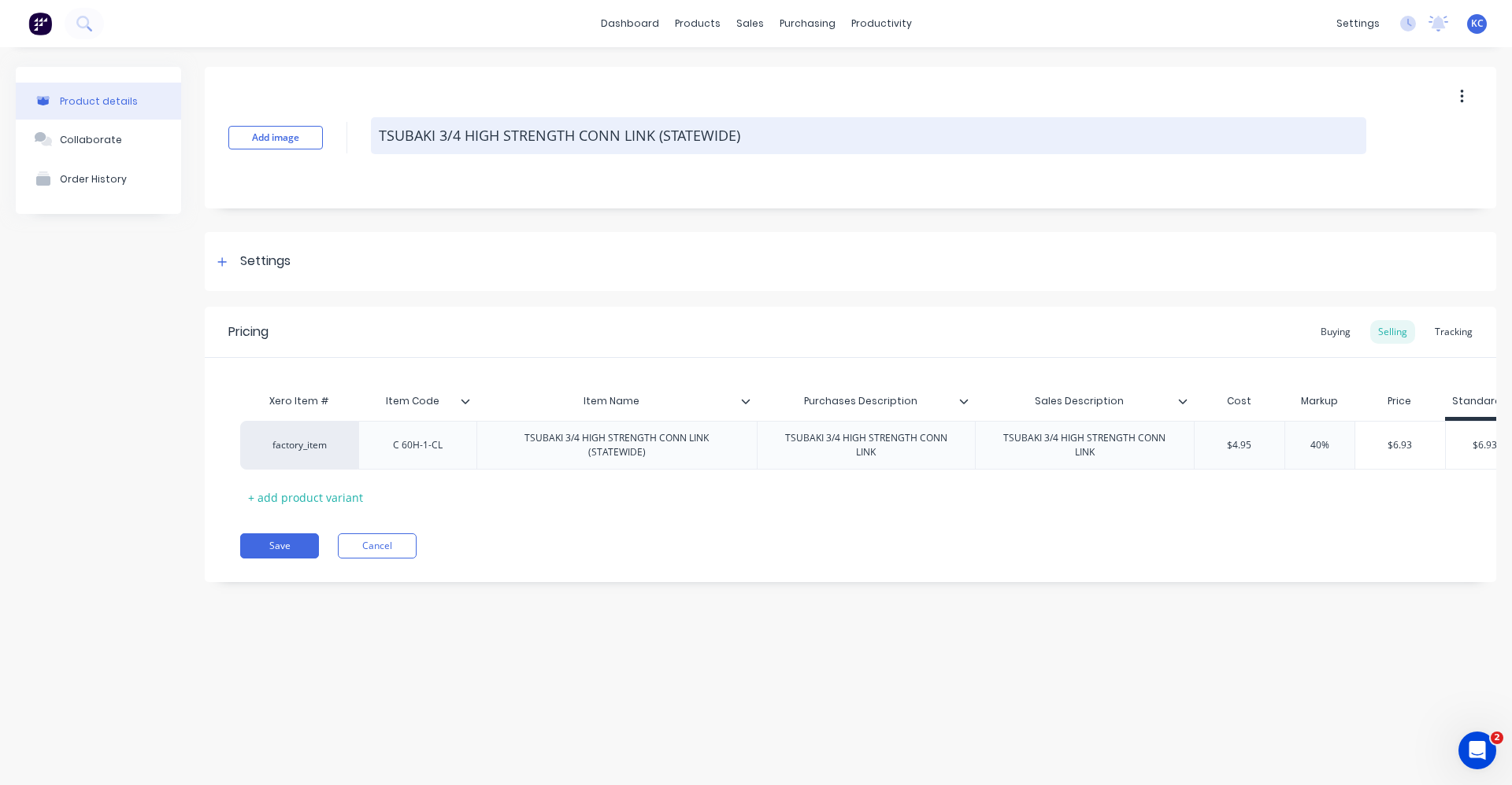
drag, startPoint x: 763, startPoint y: 137, endPoint x: 664, endPoint y: 144, distance: 99.2
click at [664, 144] on textarea "TSUBAKI 3/4 HIGH STRENGTH CONN LINK (STATEWIDE)" at bounding box center [868, 135] width 995 height 37
type textarea "x"
type textarea "TSUBAKI 3/4 HIGH STRENGTH CONN LINK ("
type textarea "x"
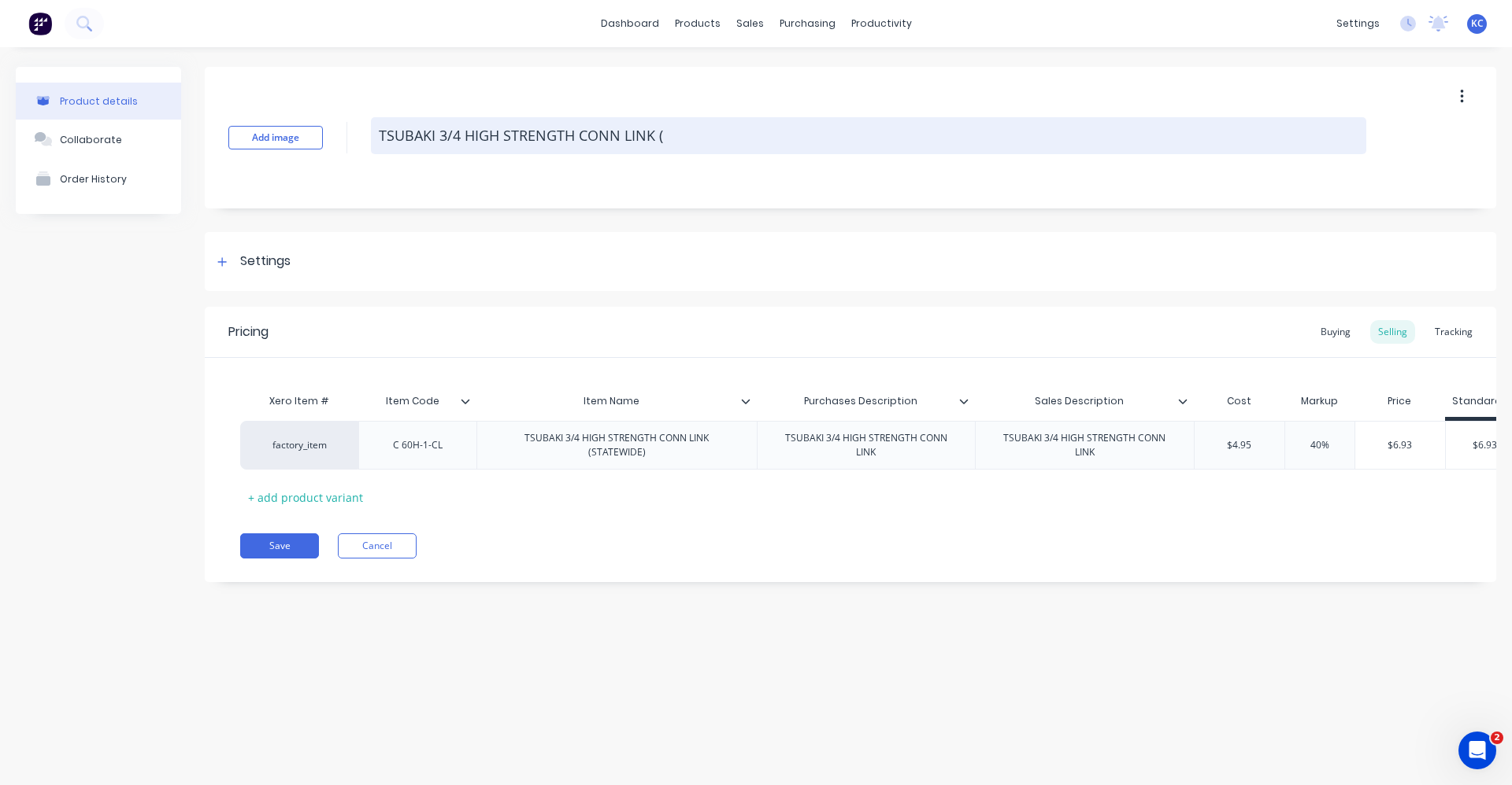
type textarea "TSUBAKI 3/4 HIGH STRENGTH CONN LINK"
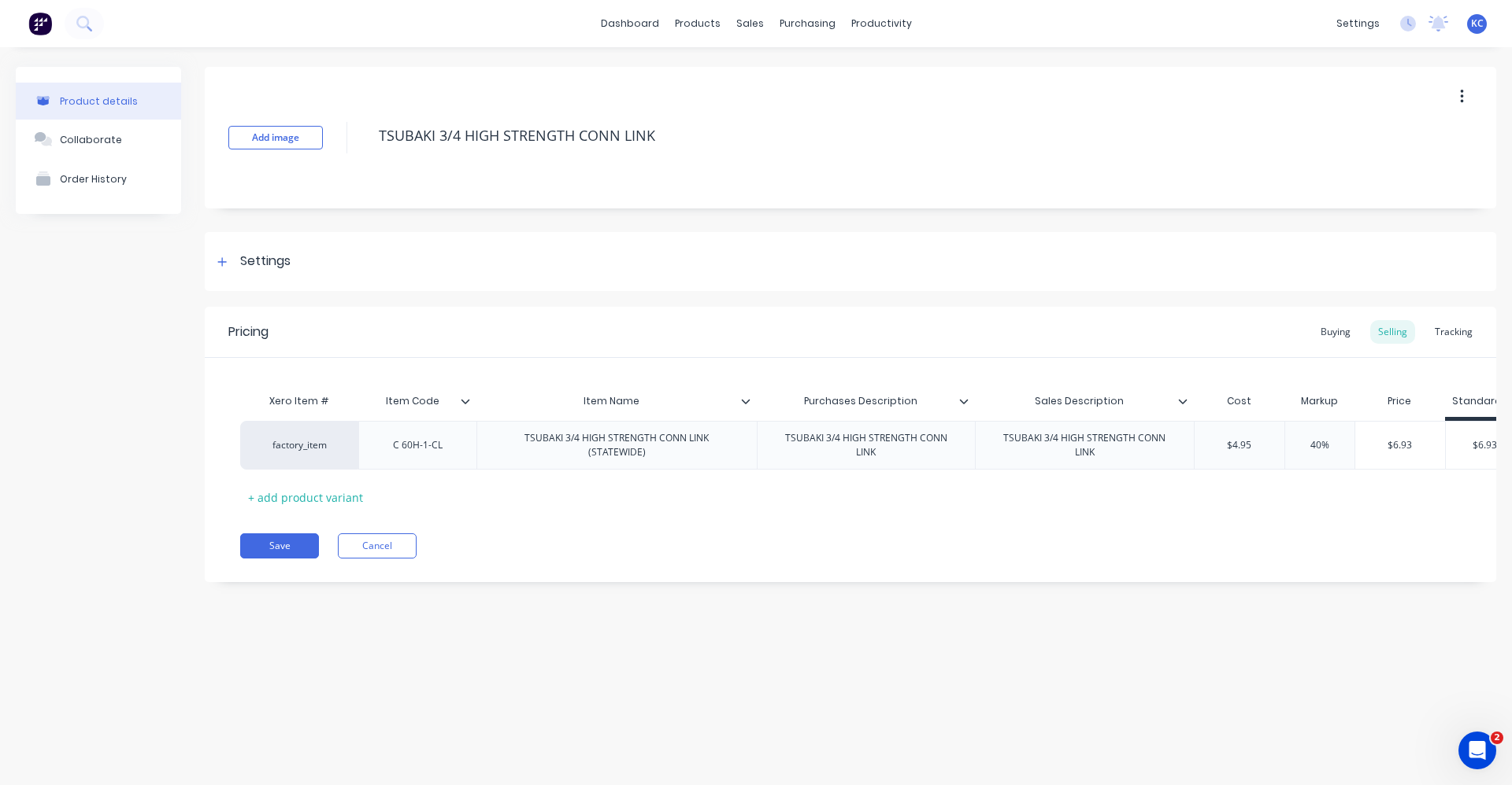
click at [747, 401] on icon at bounding box center [745, 401] width 8 height 5
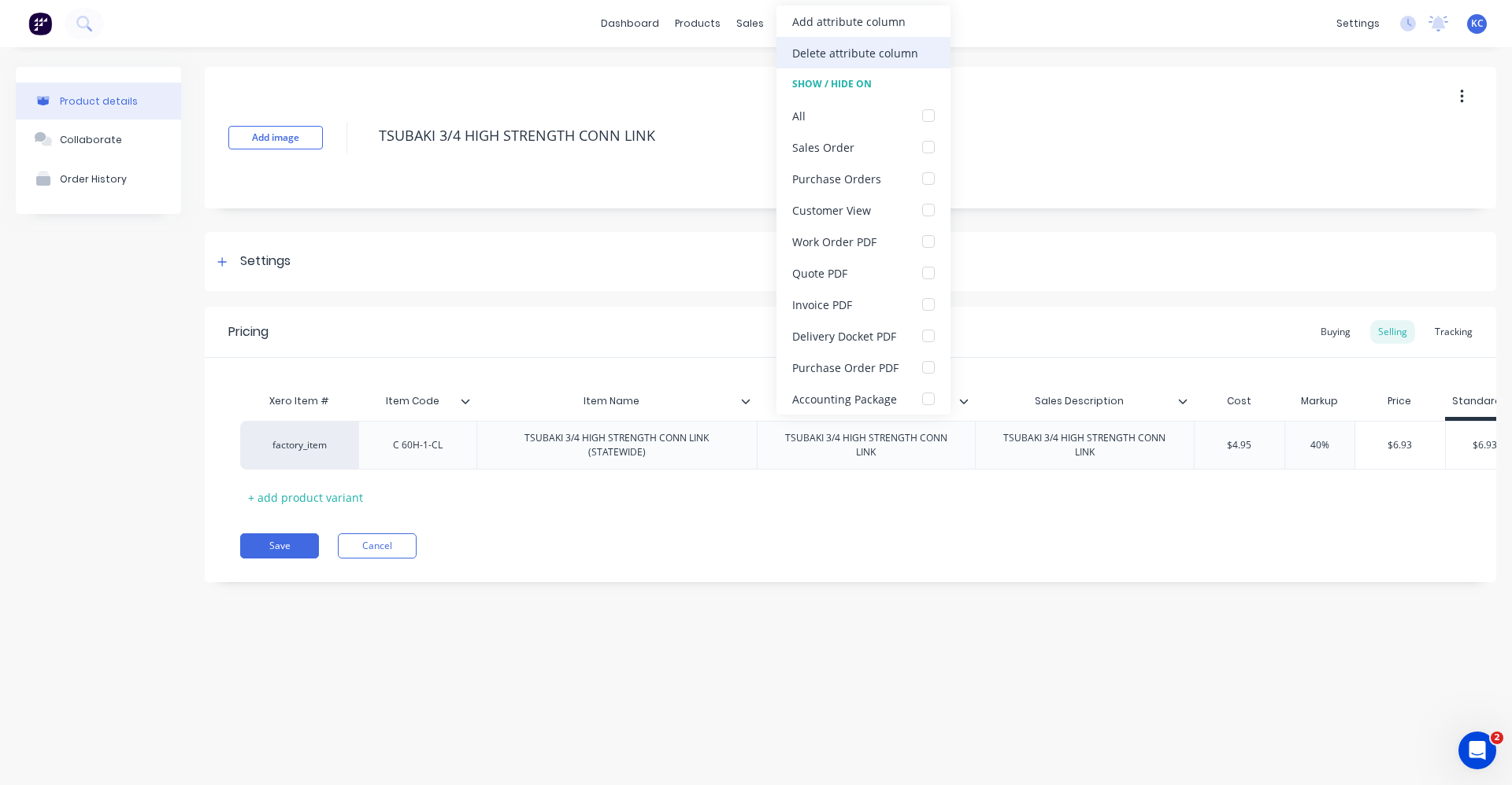
click at [905, 57] on div "Delete attribute column" at bounding box center [855, 53] width 126 height 17
type textarea "x"
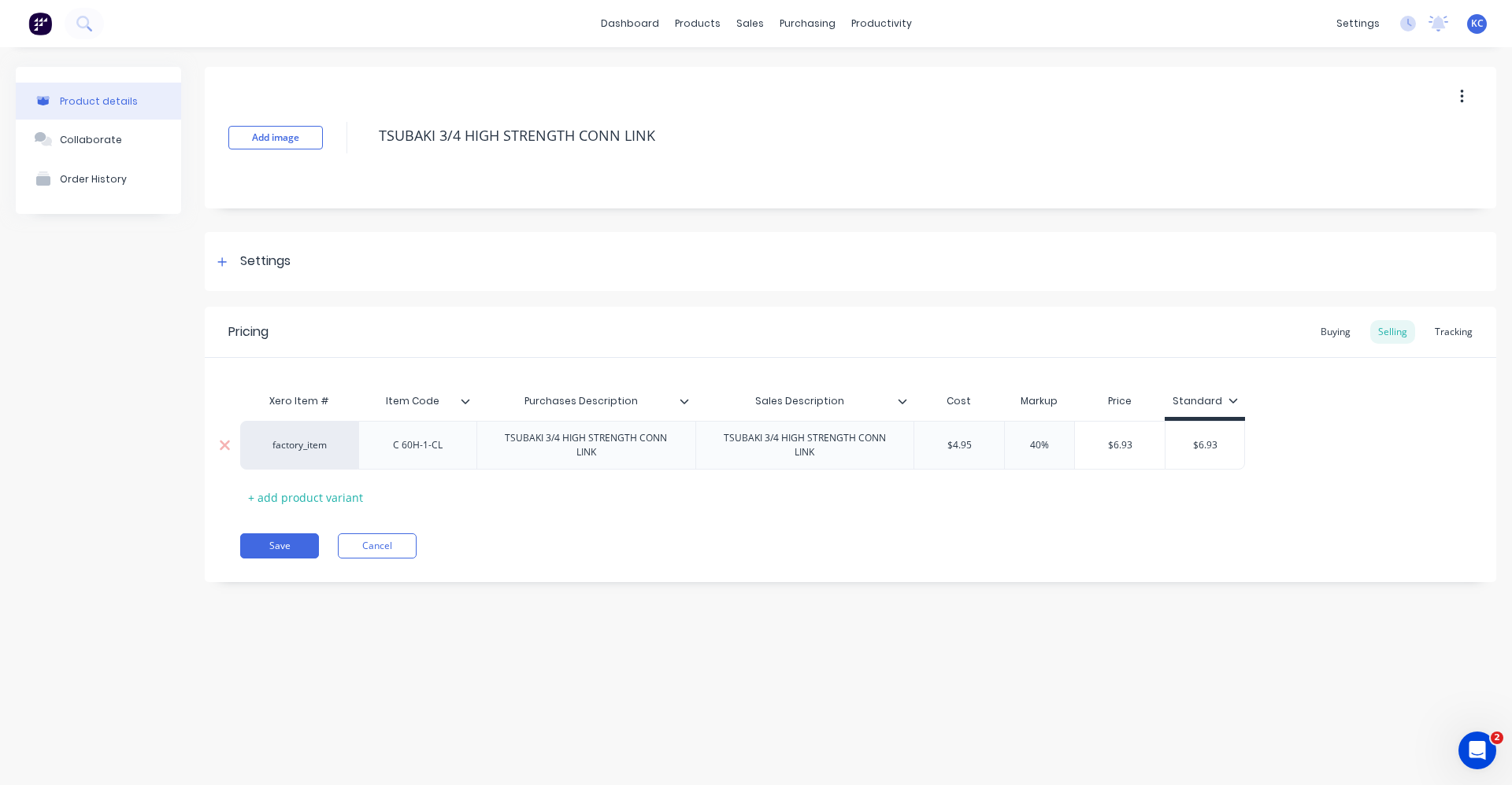
type textarea "TSUBAKI 3/4 HIGH STRENGTH CONN LINK"
type textarea "x"
type textarea "TSUBAKI 3/4 HIGH STRENGTH CONN LINK"
type input "$6.93"
click at [1183, 447] on input "$6.93" at bounding box center [1204, 444] width 79 height 14
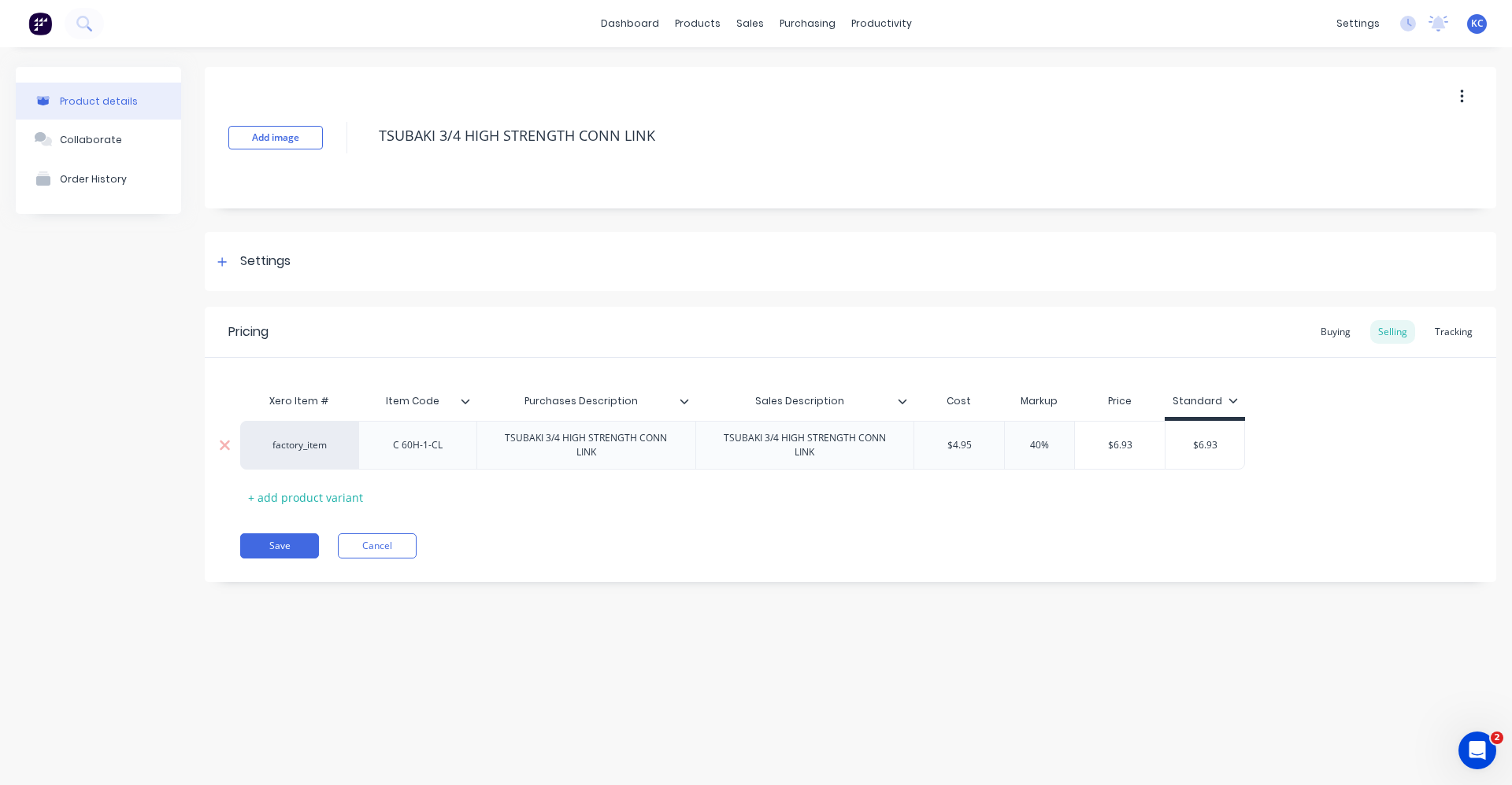
type textarea "x"
type input "40%"
click at [1033, 444] on input "40%" at bounding box center [1040, 444] width 79 height 14
type textarea "x"
type input "60%"
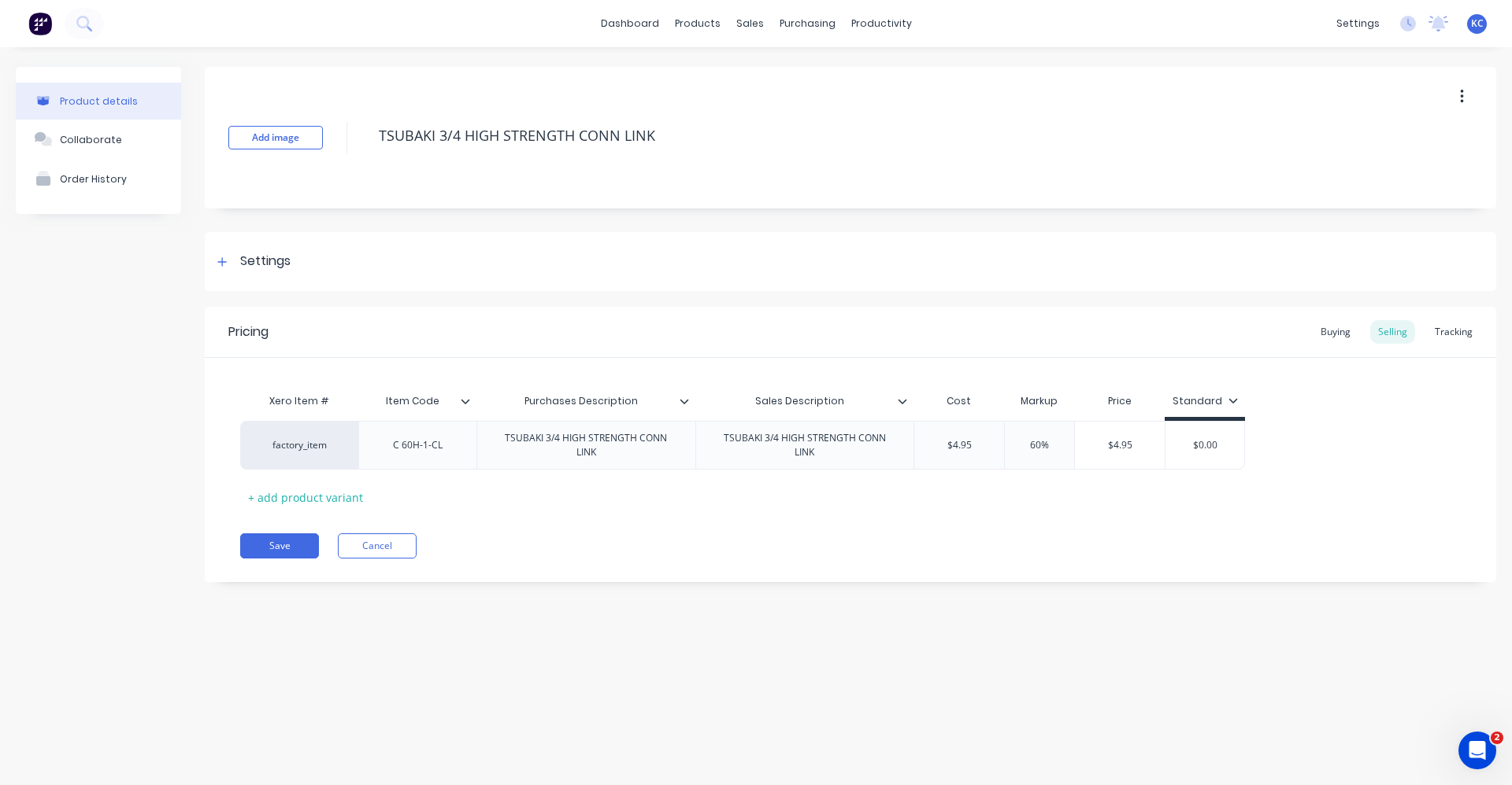
type textarea "x"
type input "60%"
click at [1330, 337] on div "Buying" at bounding box center [1335, 332] width 46 height 24
click at [301, 262] on div "Settings" at bounding box center [850, 261] width 1291 height 59
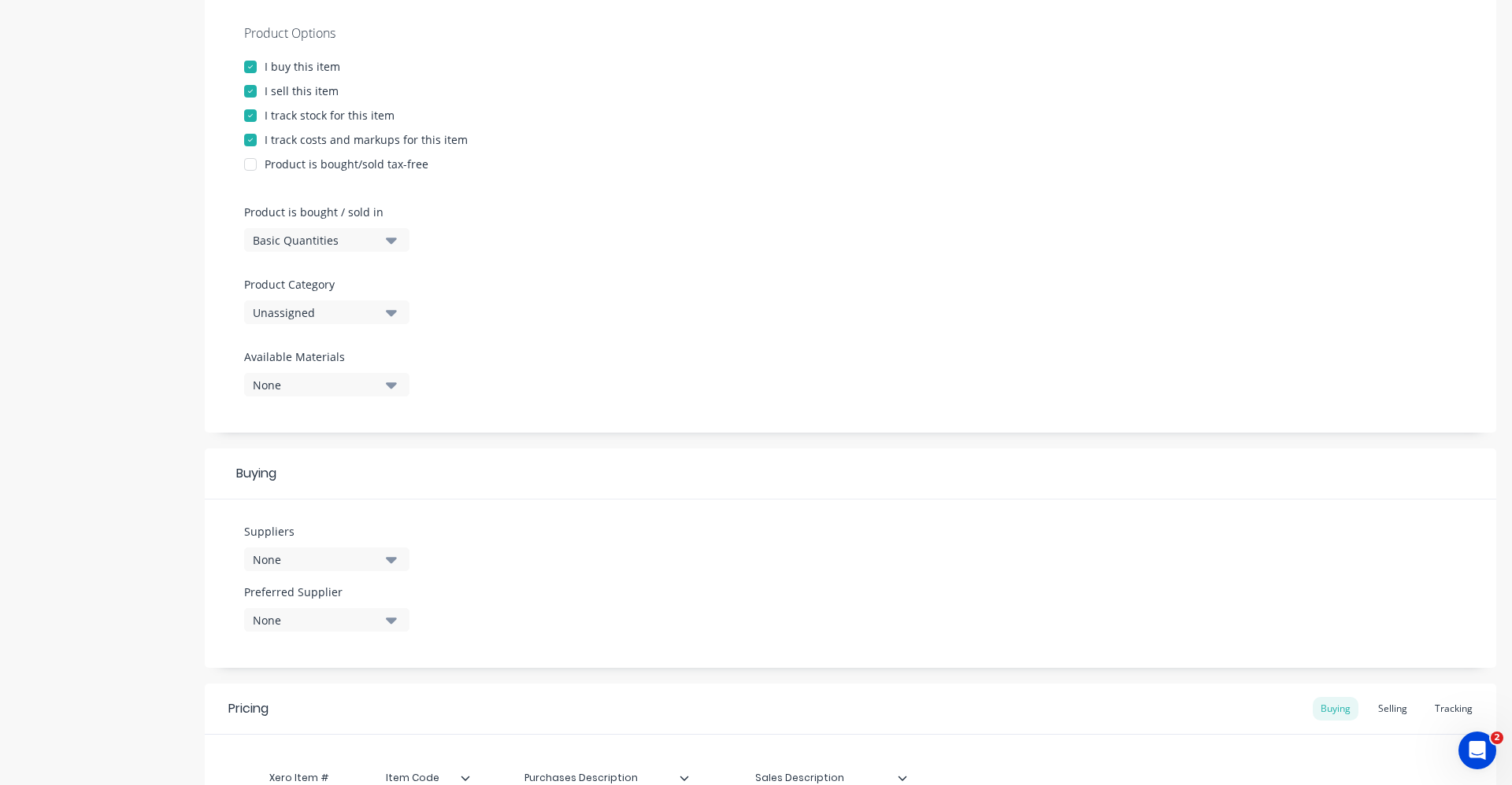
scroll to position [394, 0]
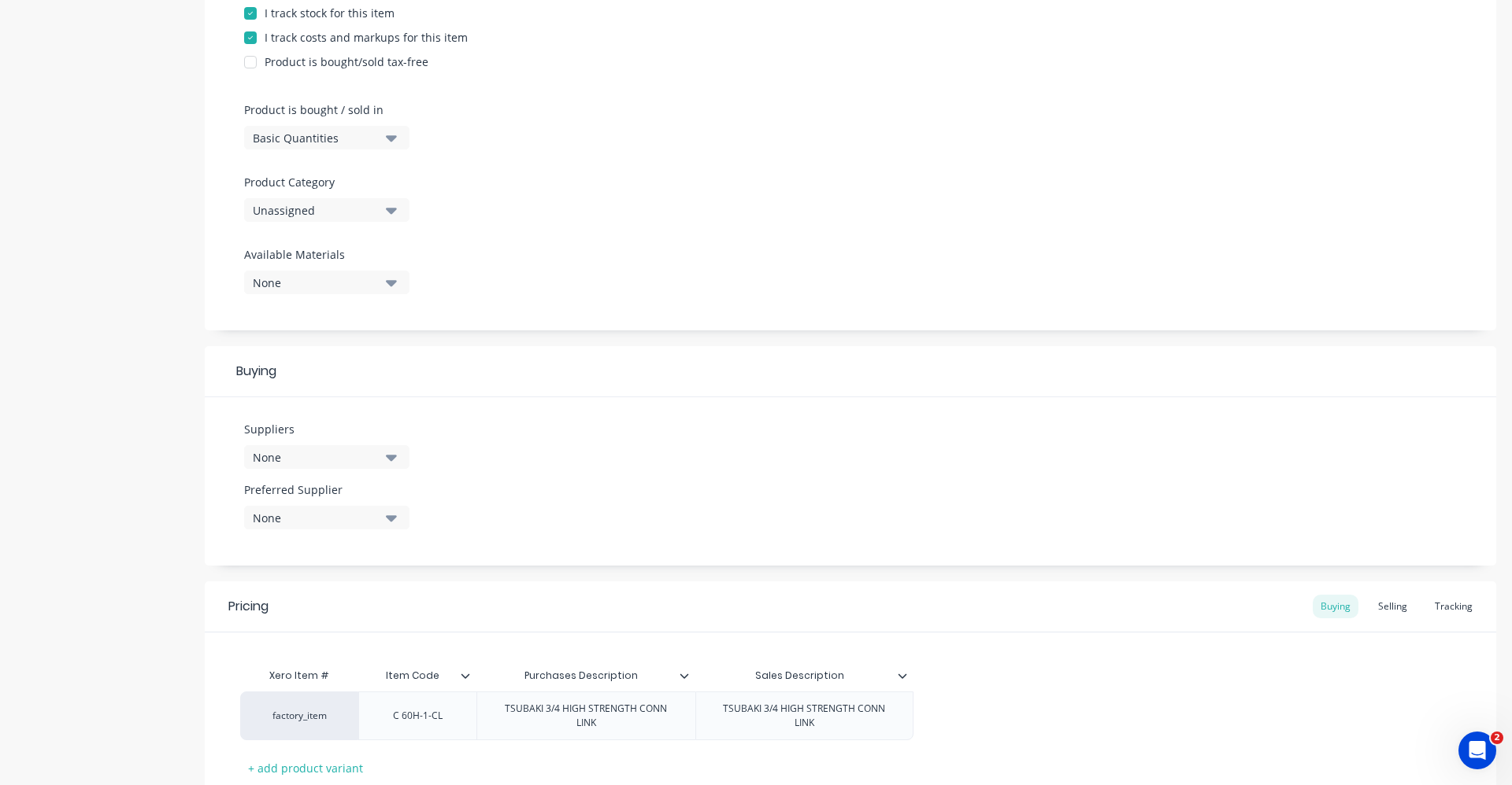
click at [394, 209] on icon "button" at bounding box center [391, 211] width 11 height 6
click at [375, 257] on Category "text" at bounding box center [373, 258] width 167 height 31
type Category "roll"
click at [312, 327] on div "Roller Chain" at bounding box center [362, 328] width 237 height 31
type textarea "x"
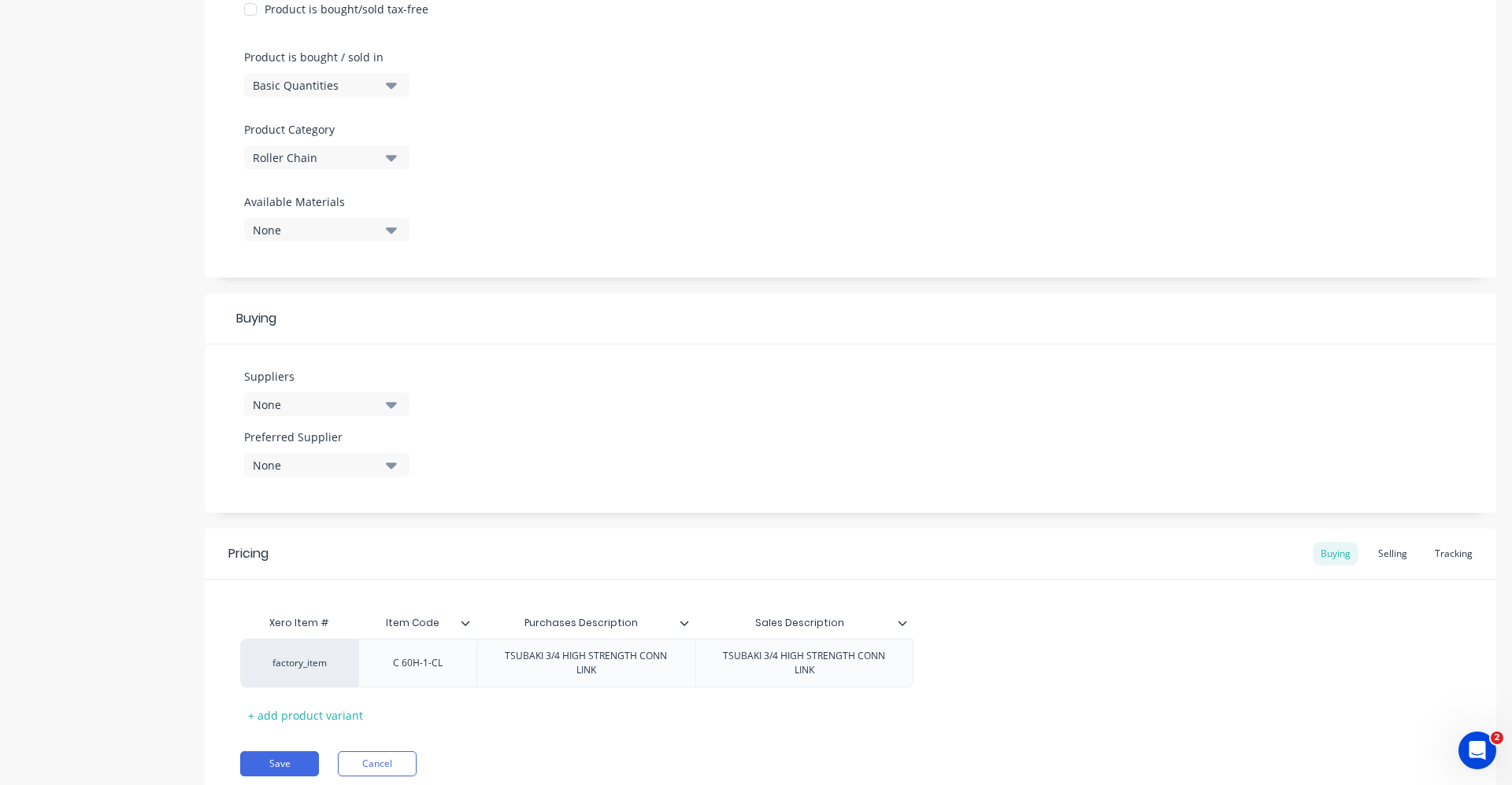
scroll to position [472, 0]
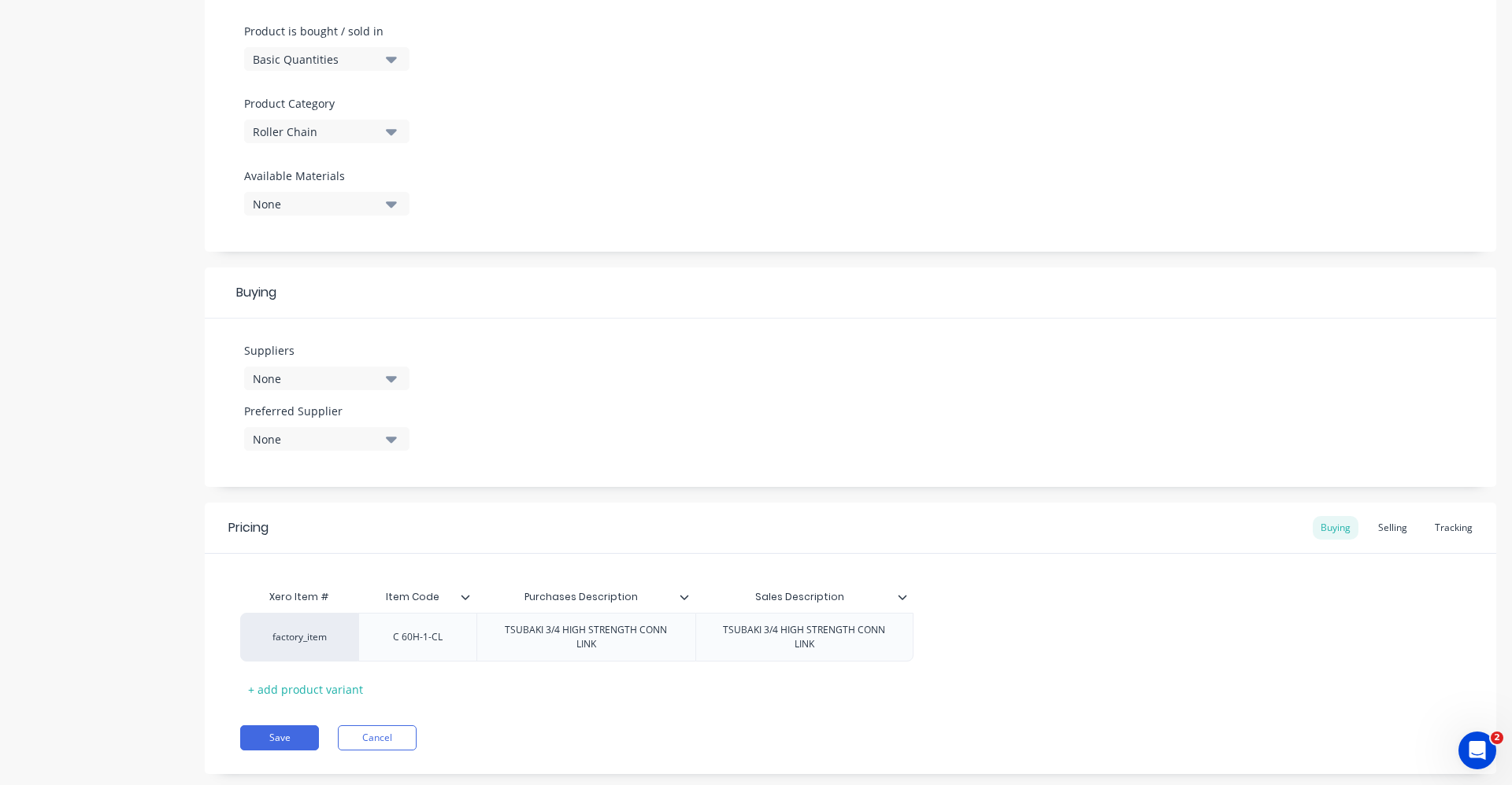
click at [388, 381] on icon "button" at bounding box center [391, 378] width 11 height 17
click at [384, 420] on input "text" at bounding box center [373, 425] width 167 height 31
type input "statew"
click at [386, 465] on div "STATEWIDE BEARINGS" at bounding box center [370, 465] width 157 height 17
click at [531, 436] on div "Suppliers 1 suppliers selected statew STATEWIDE BEARINGS Preferred Supplier None" at bounding box center [850, 402] width 1291 height 168
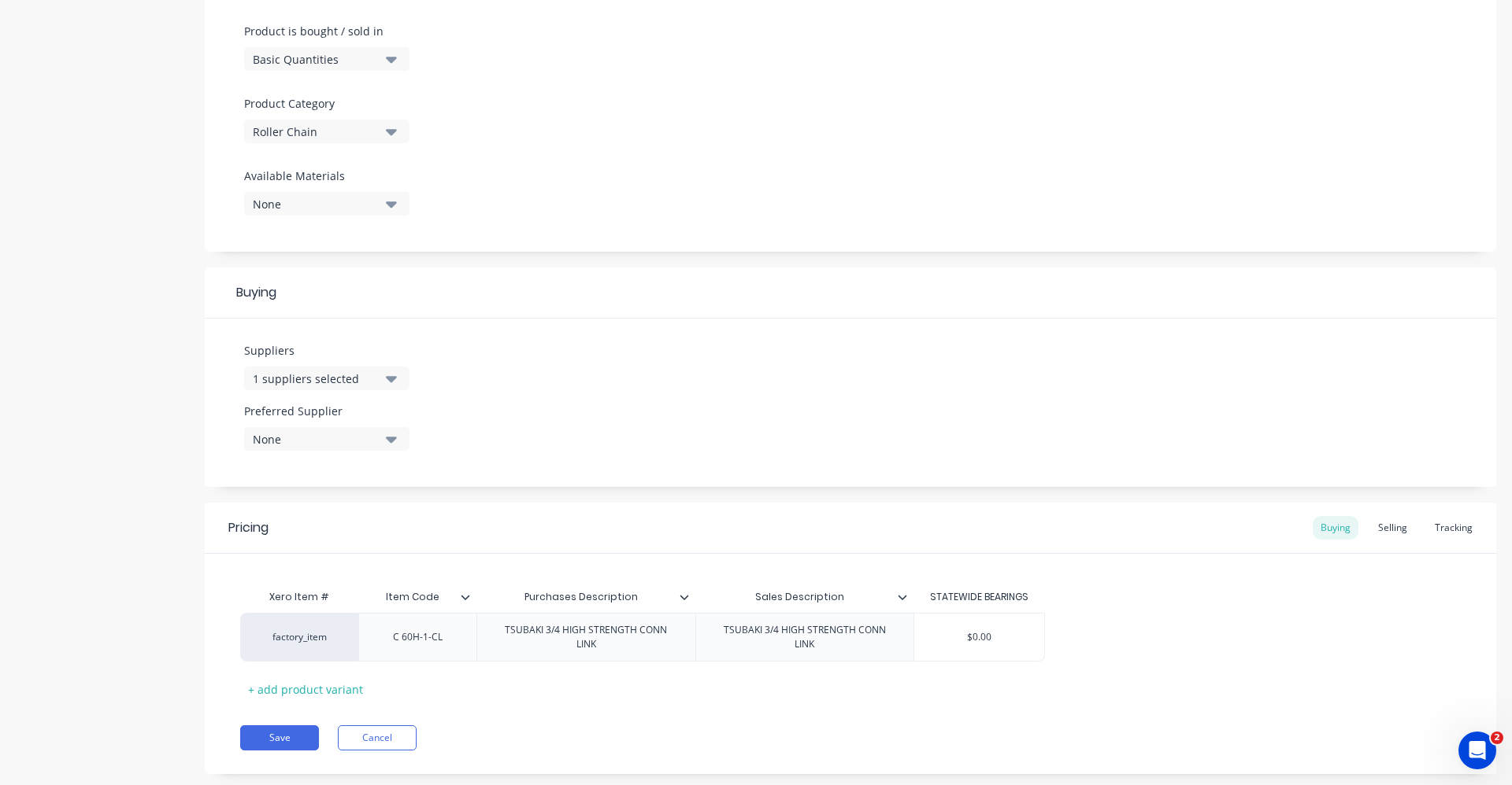
click at [391, 435] on icon "button" at bounding box center [391, 439] width 11 height 17
click at [374, 529] on div "STATEWIDE BEARINGS" at bounding box center [370, 525] width 157 height 17
click at [430, 510] on button "STATEWIDE BEARINGS" at bounding box center [362, 525] width 237 height 31
click at [559, 415] on div "Suppliers 1 suppliers selected statew Preferred Supplier None STATEWIDE BEARINGS" at bounding box center [850, 402] width 1291 height 168
click at [383, 527] on div "Pricing Buying Selling Tracking" at bounding box center [850, 528] width 1291 height 52
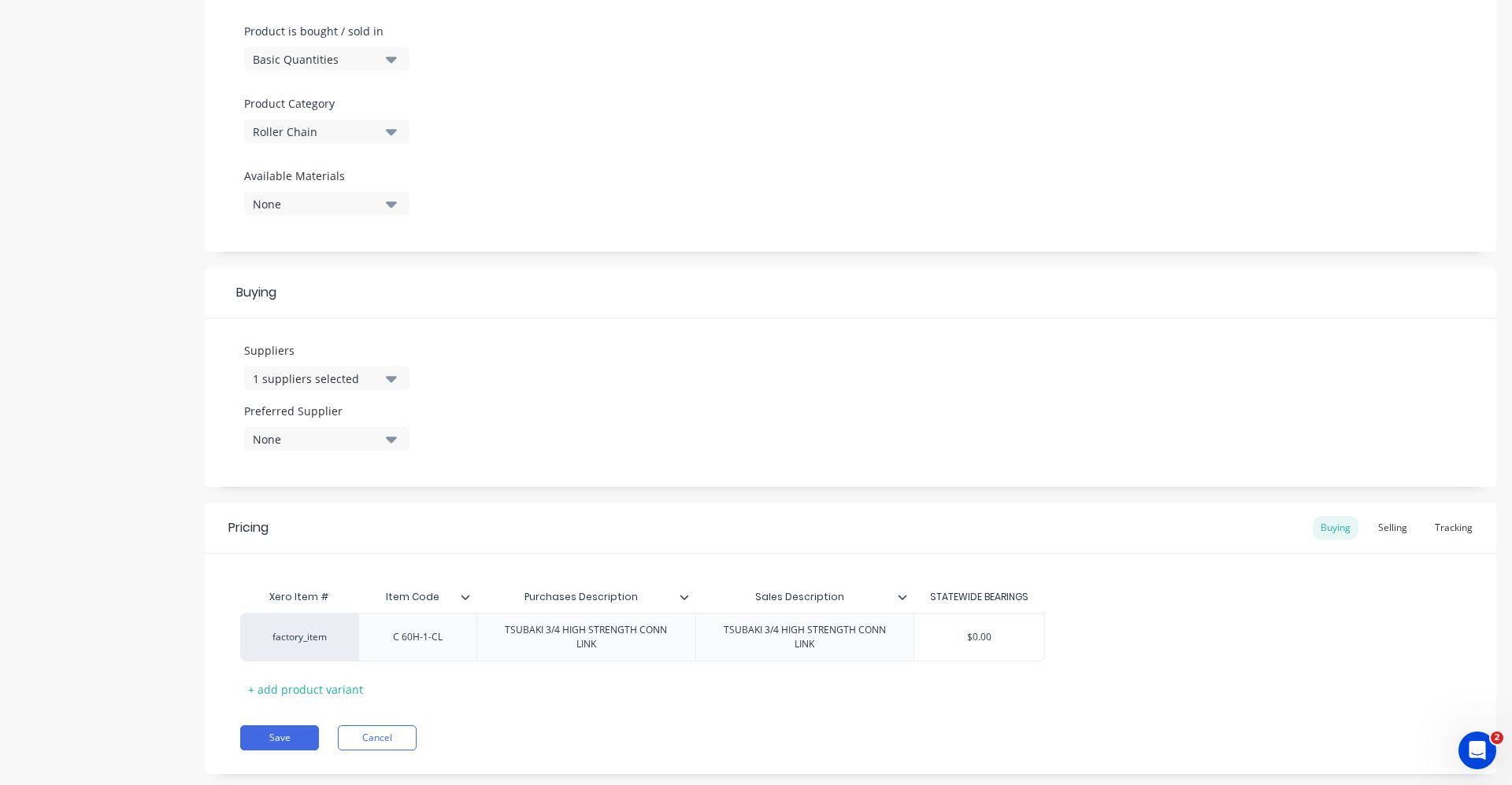
click at [391, 437] on icon "button" at bounding box center [391, 439] width 11 height 17
click at [366, 525] on div "STATEWIDE BEARINGS" at bounding box center [370, 525] width 157 height 17
type textarea "x"
click at [597, 429] on div "Suppliers 1 suppliers selected statew Preferred Supplier STATEWIDE BEARINGS STA…" at bounding box center [850, 402] width 1291 height 168
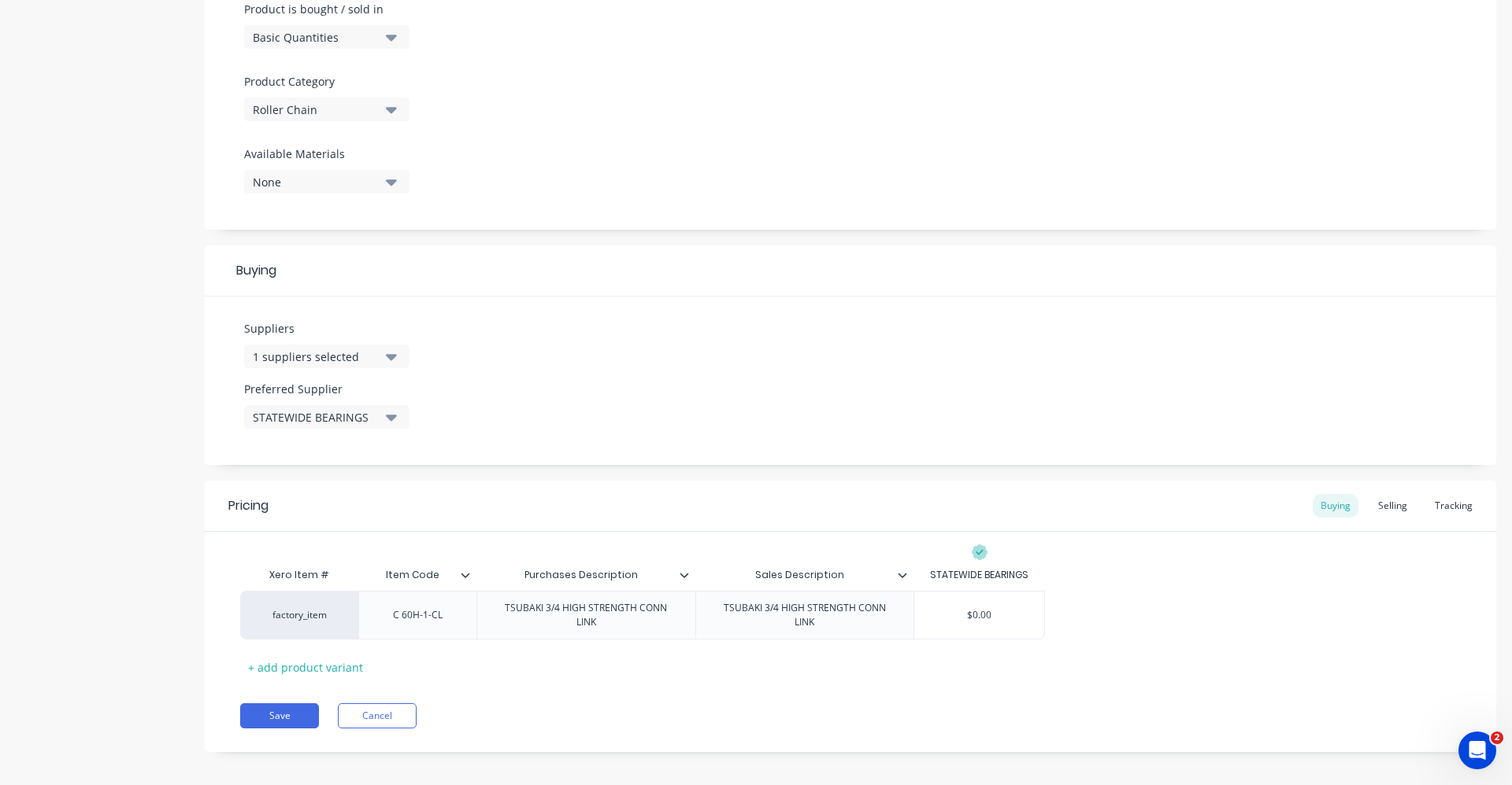
scroll to position [504, 0]
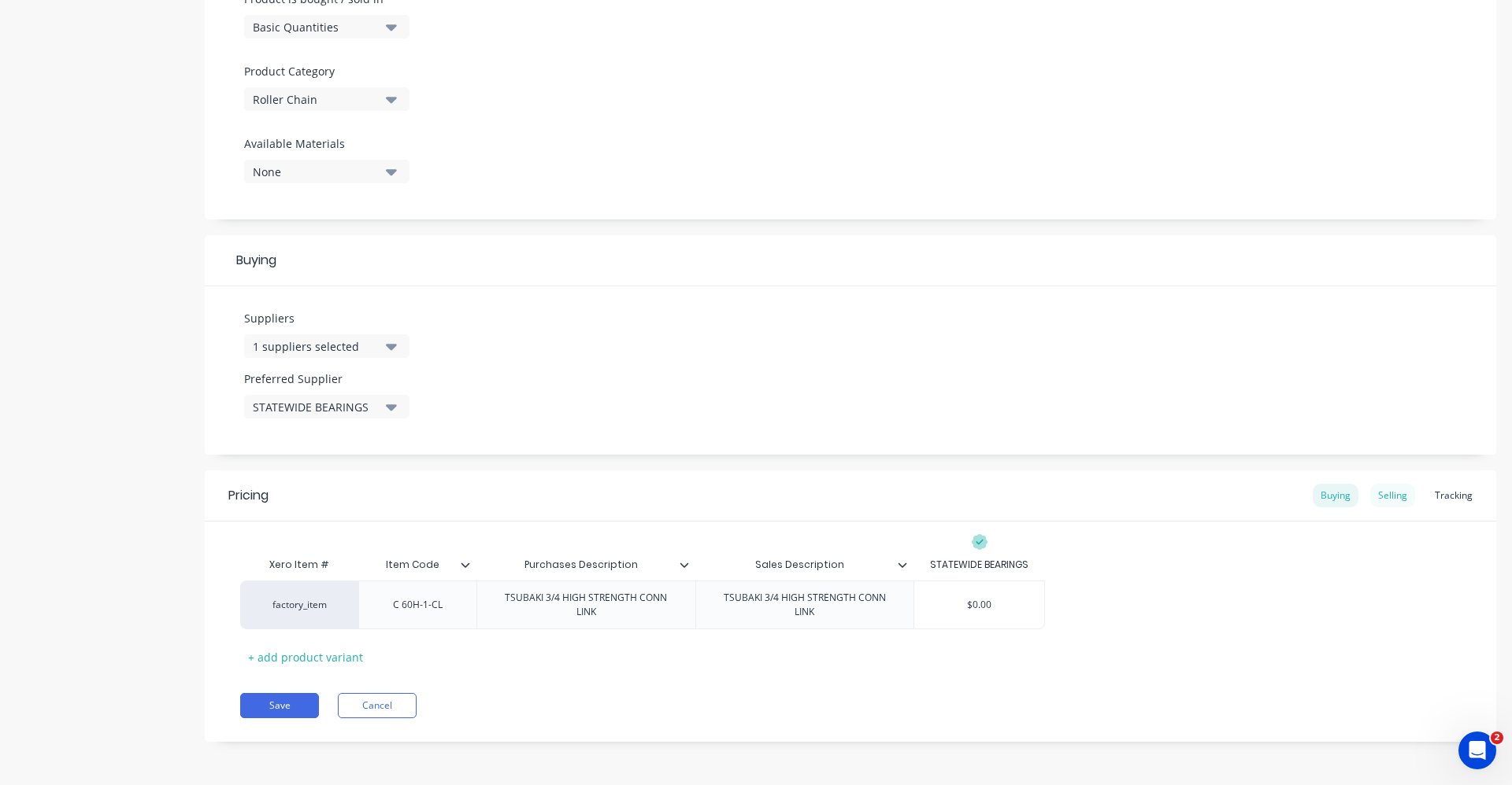
click at [1391, 490] on div "Selling" at bounding box center [1392, 496] width 45 height 24
click at [1318, 495] on div "Buying" at bounding box center [1335, 496] width 46 height 24
type input "$0.00"
drag, startPoint x: 964, startPoint y: 600, endPoint x: 1019, endPoint y: 602, distance: 55.0
click at [1019, 602] on input "$0.00" at bounding box center [979, 605] width 130 height 14
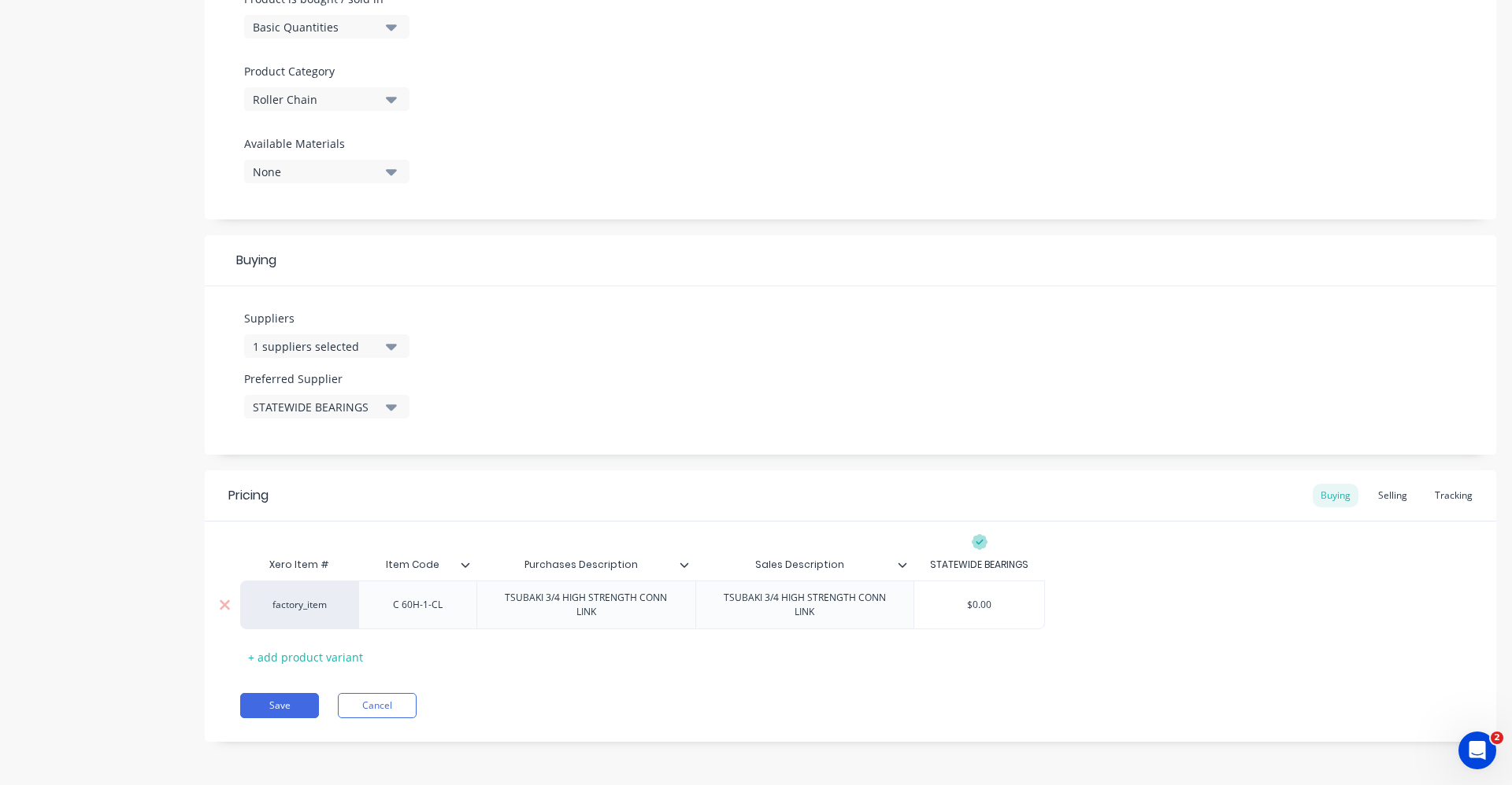
type textarea "x"
type input "4.95"
type textarea "x"
type input "4.95"
click at [1220, 629] on div "factory_item C 60H-1-CL TSUBAKI 3/4 HIGH STRENGTH CONN LINK TSUBAKI 3/4 HIGH ST…" at bounding box center [850, 605] width 1220 height 49
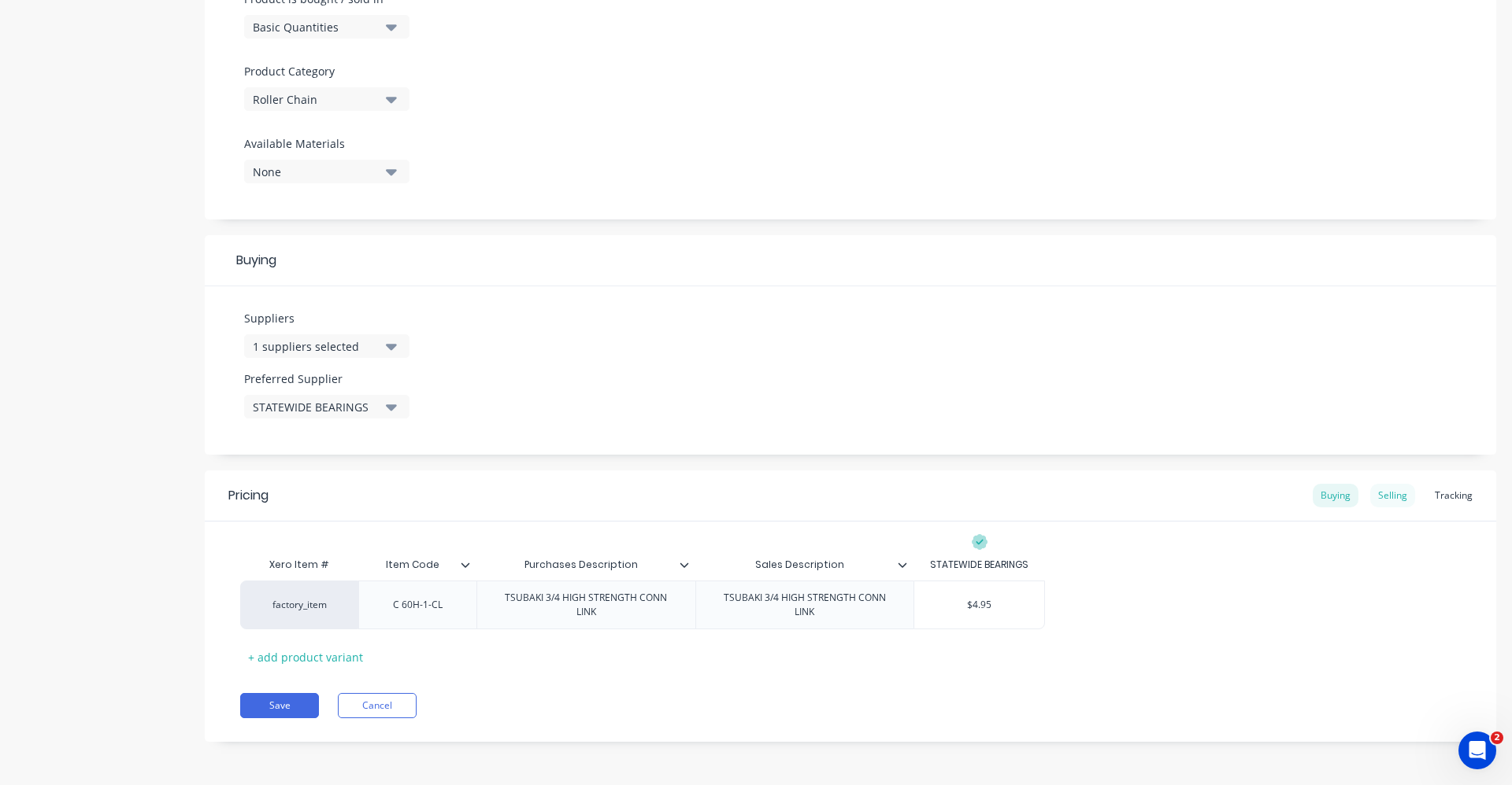
click at [1394, 494] on div "Selling" at bounding box center [1392, 496] width 45 height 24
click at [1338, 497] on div "Buying" at bounding box center [1335, 496] width 46 height 24
click at [277, 702] on button "Save" at bounding box center [280, 705] width 79 height 25
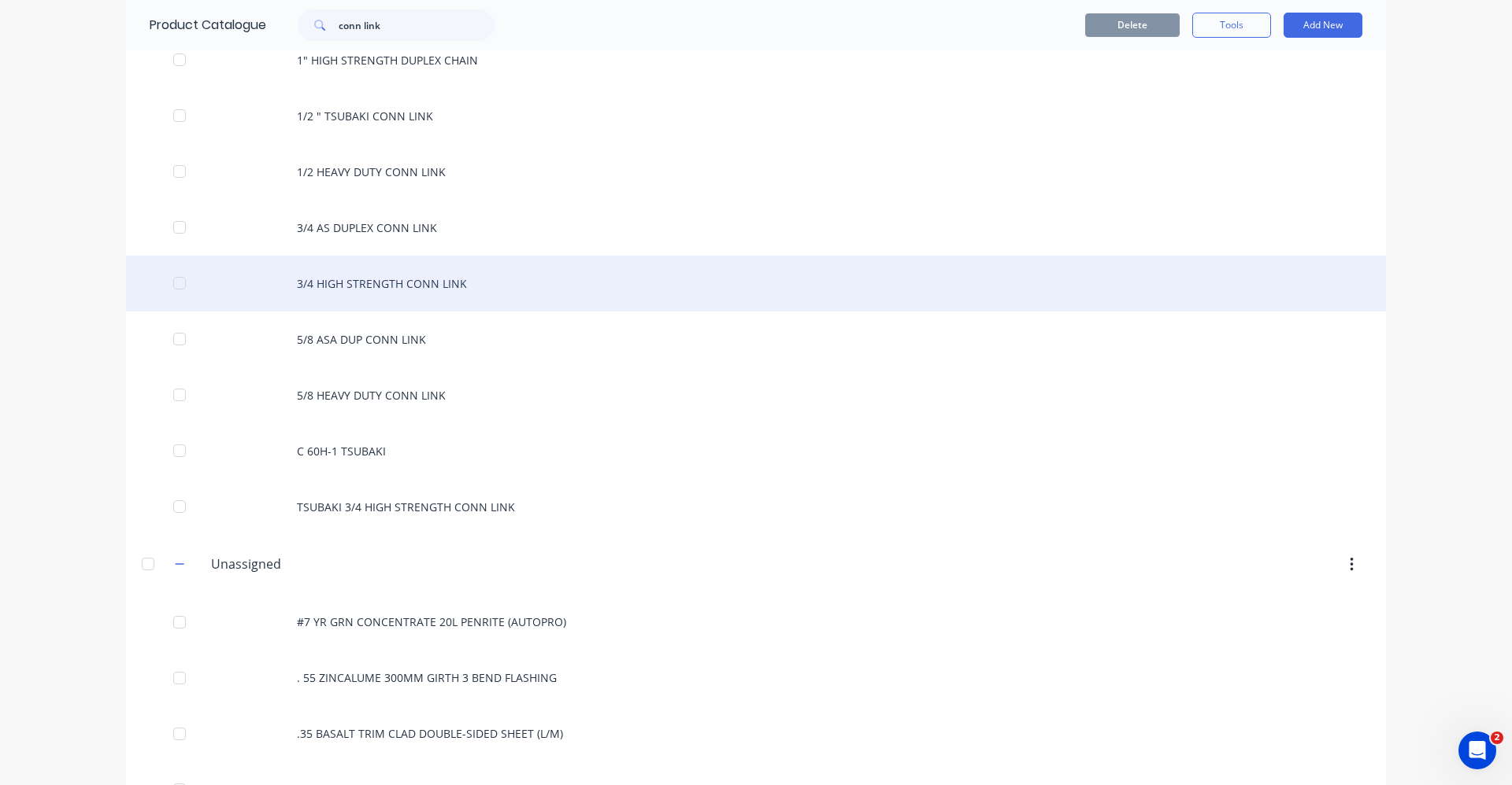
scroll to position [315, 0]
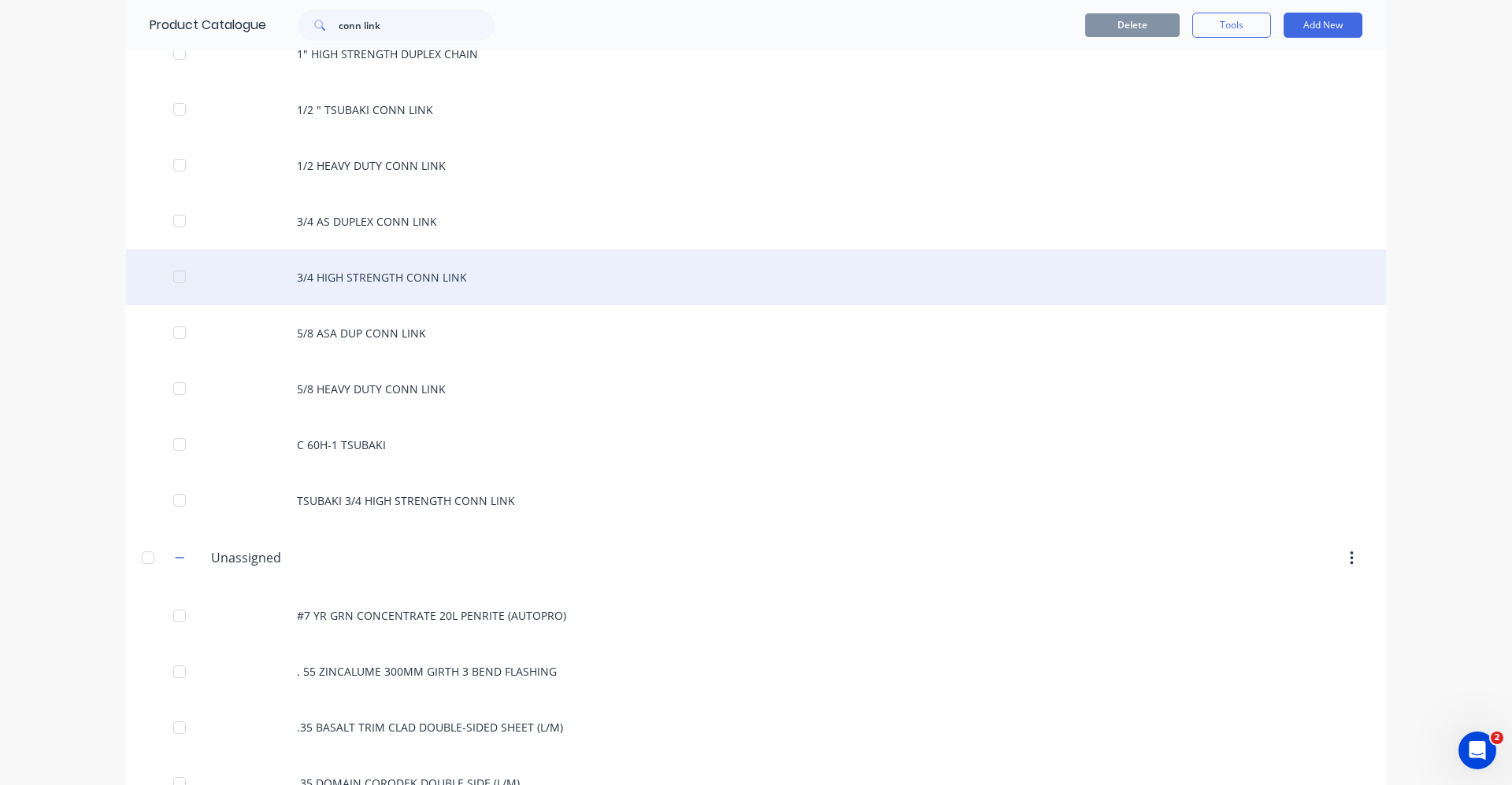
click at [437, 278] on div "3/4 HIGH STRENGTH CONN LINK" at bounding box center [756, 277] width 1260 height 56
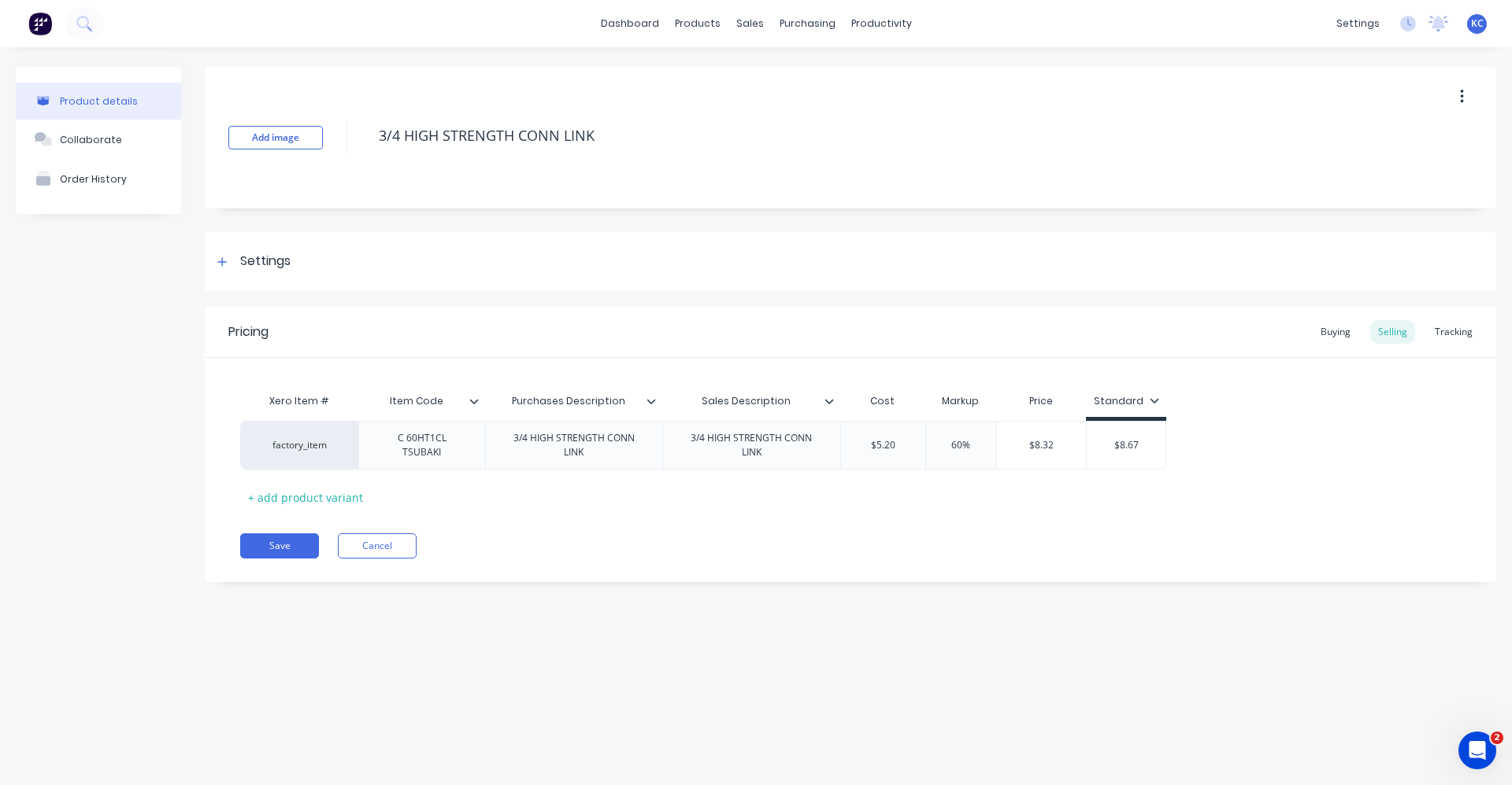
type textarea "x"
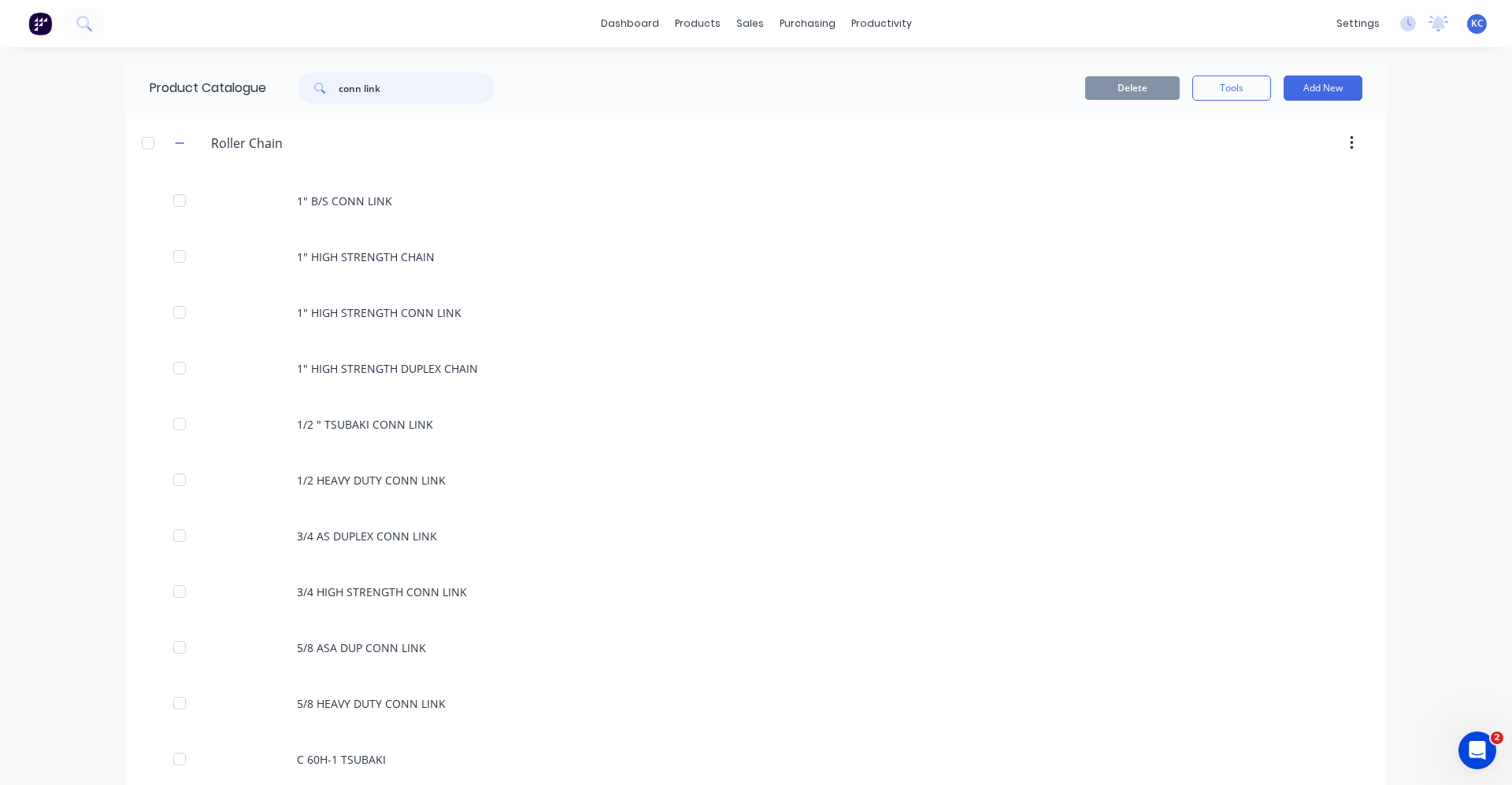
drag, startPoint x: 389, startPoint y: 89, endPoint x: 312, endPoint y: 87, distance: 77.0
click at [312, 87] on div "conn link" at bounding box center [396, 88] width 197 height 31
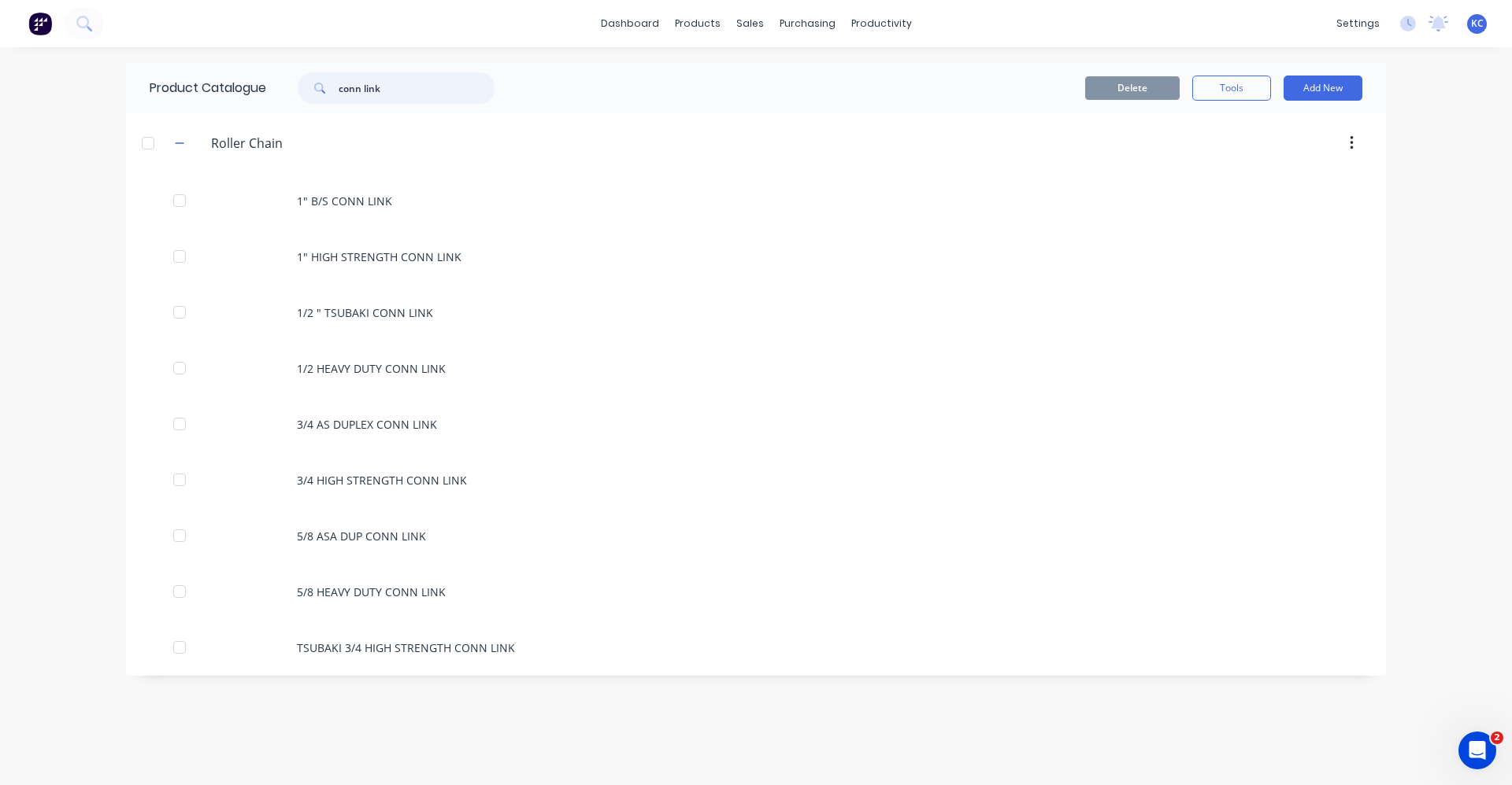
drag, startPoint x: 380, startPoint y: 85, endPoint x: 340, endPoint y: 80, distance: 40.3
click at [340, 80] on div "conn link" at bounding box center [396, 88] width 197 height 31
type input "chain"
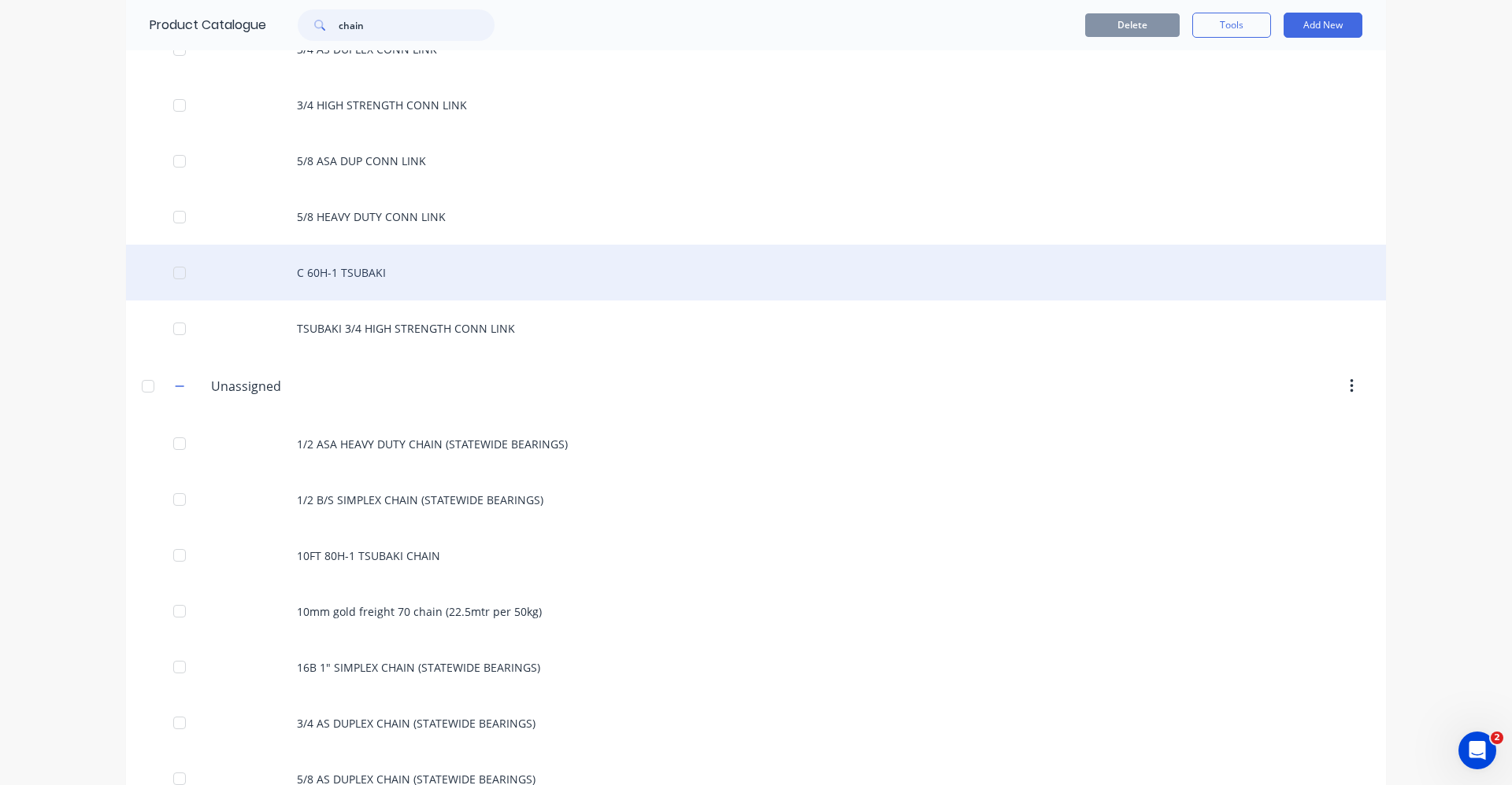
scroll to position [629, 0]
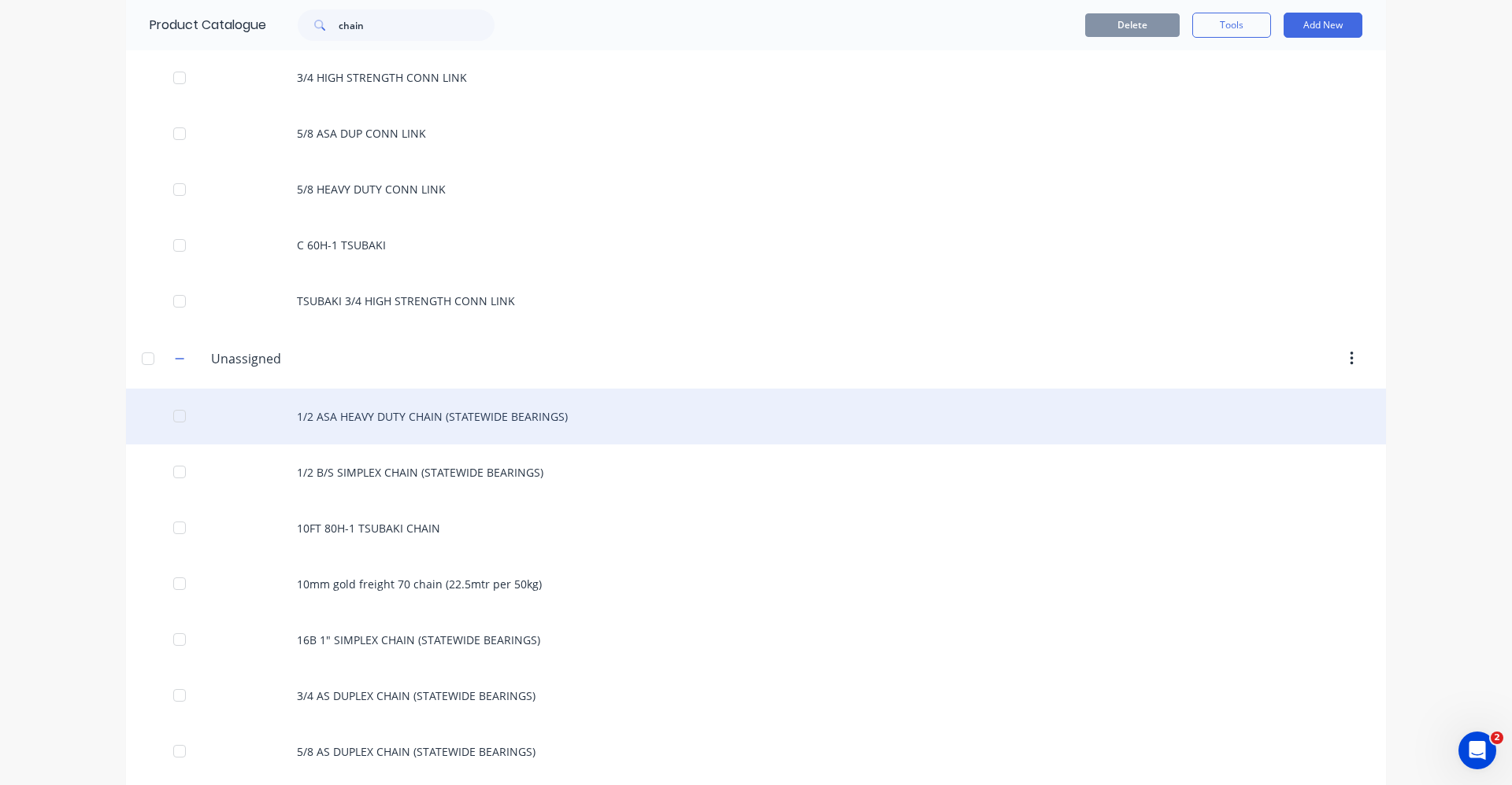
click at [530, 415] on div "1/2 ASA HEAVY DUTY CHAIN (STATEWIDE BEARINGS)" at bounding box center [756, 416] width 1260 height 56
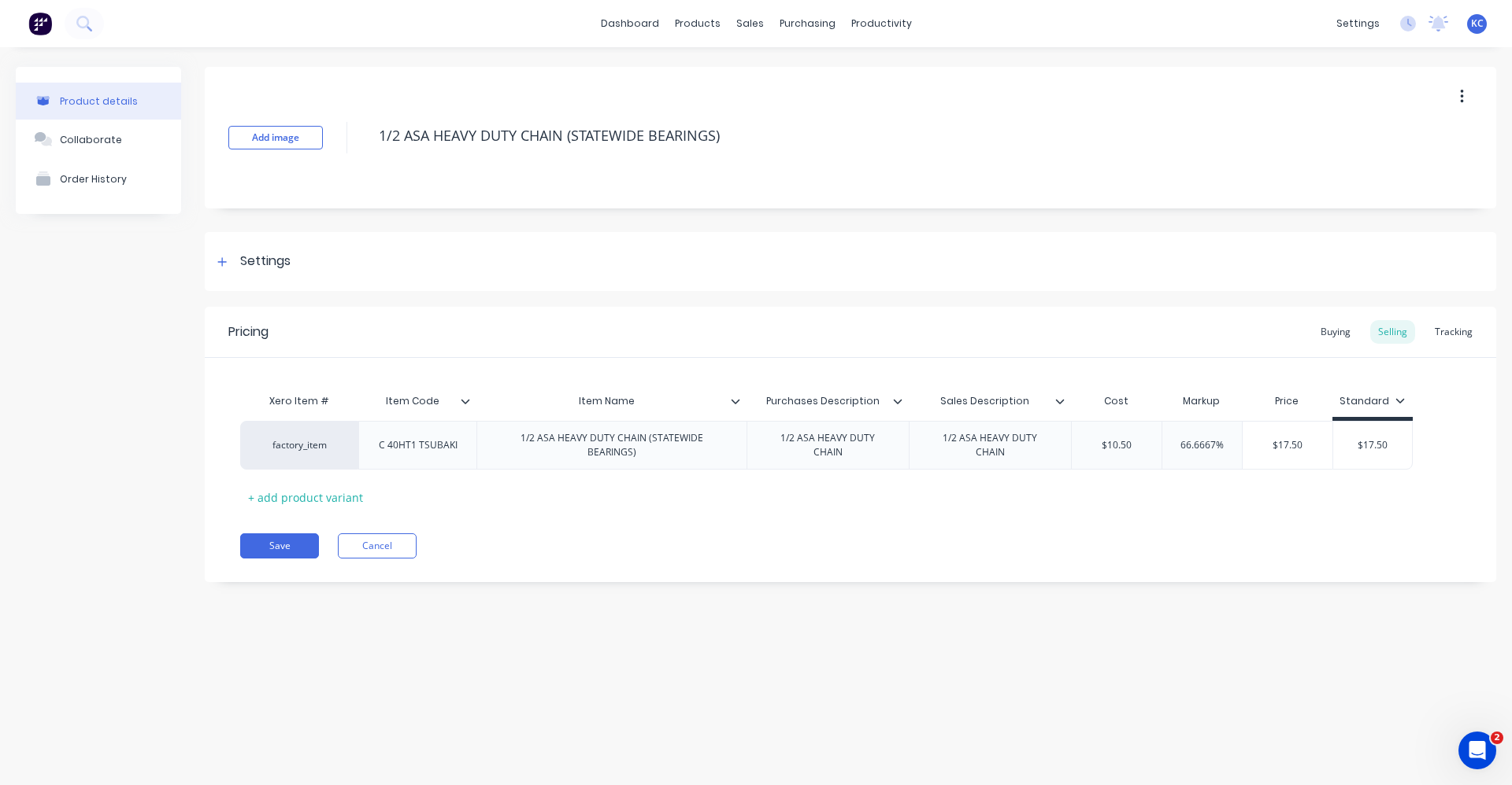
type textarea "x"
click at [736, 409] on div "Item Name" at bounding box center [606, 401] width 261 height 40
type input "Item Name"
click at [735, 398] on icon at bounding box center [735, 401] width 9 height 9
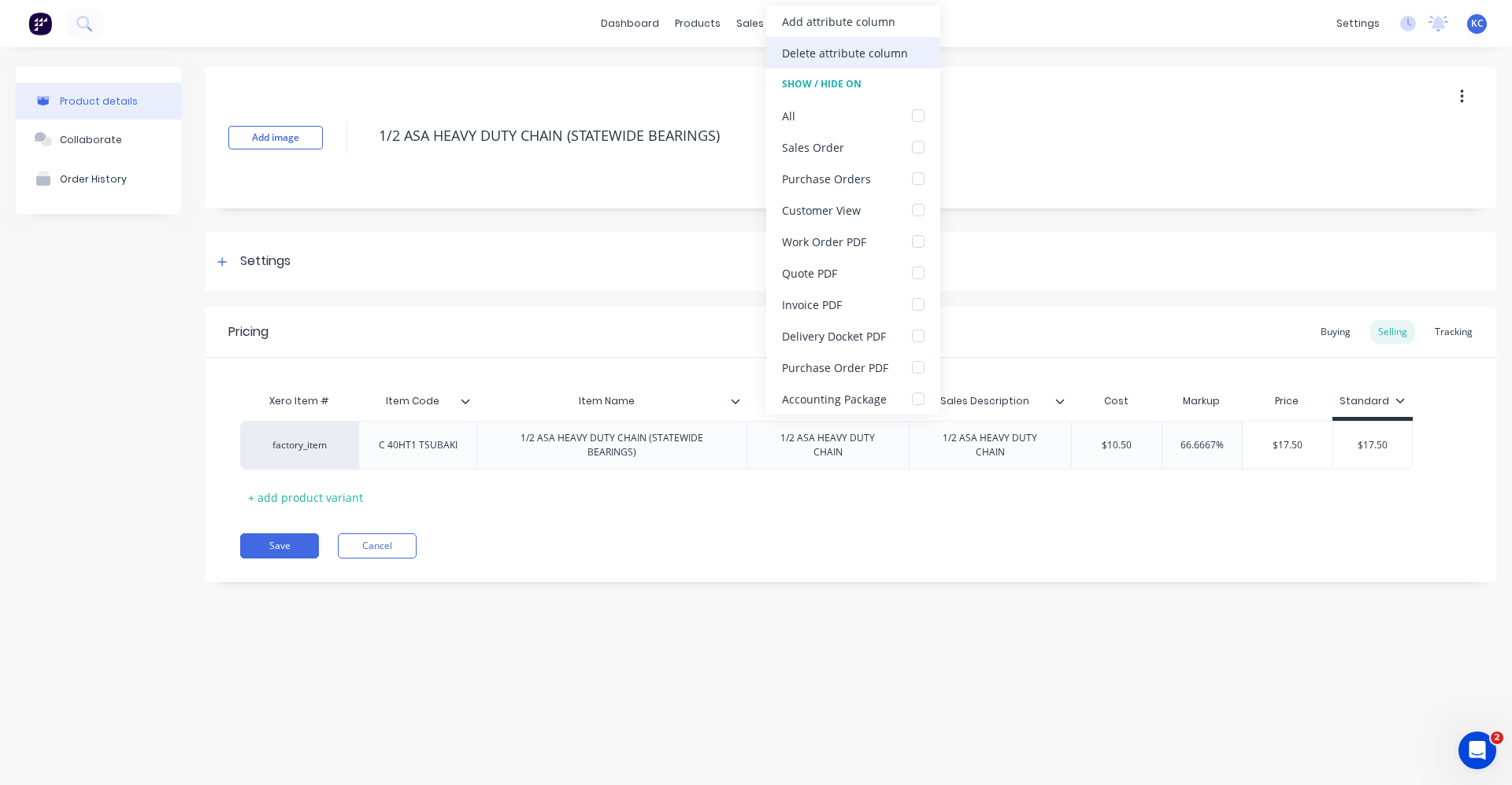
click at [834, 50] on div "Delete attribute column" at bounding box center [844, 53] width 126 height 17
type textarea "x"
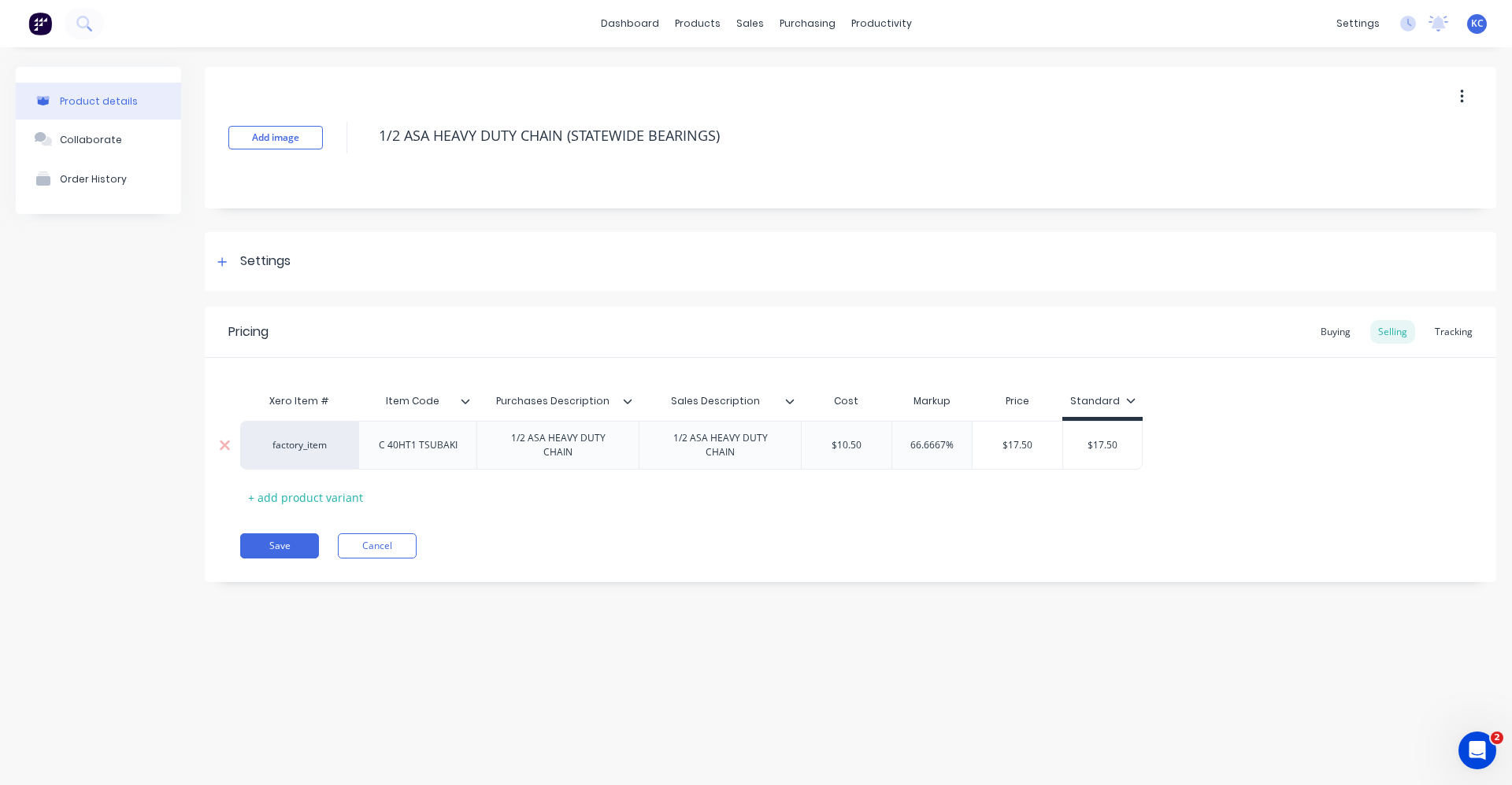
drag, startPoint x: 960, startPoint y: 441, endPoint x: 903, endPoint y: 439, distance: 57.0
click at [903, 439] on input "66.6667%" at bounding box center [932, 444] width 79 height 14
type input "6"
type textarea "x"
type input "60"
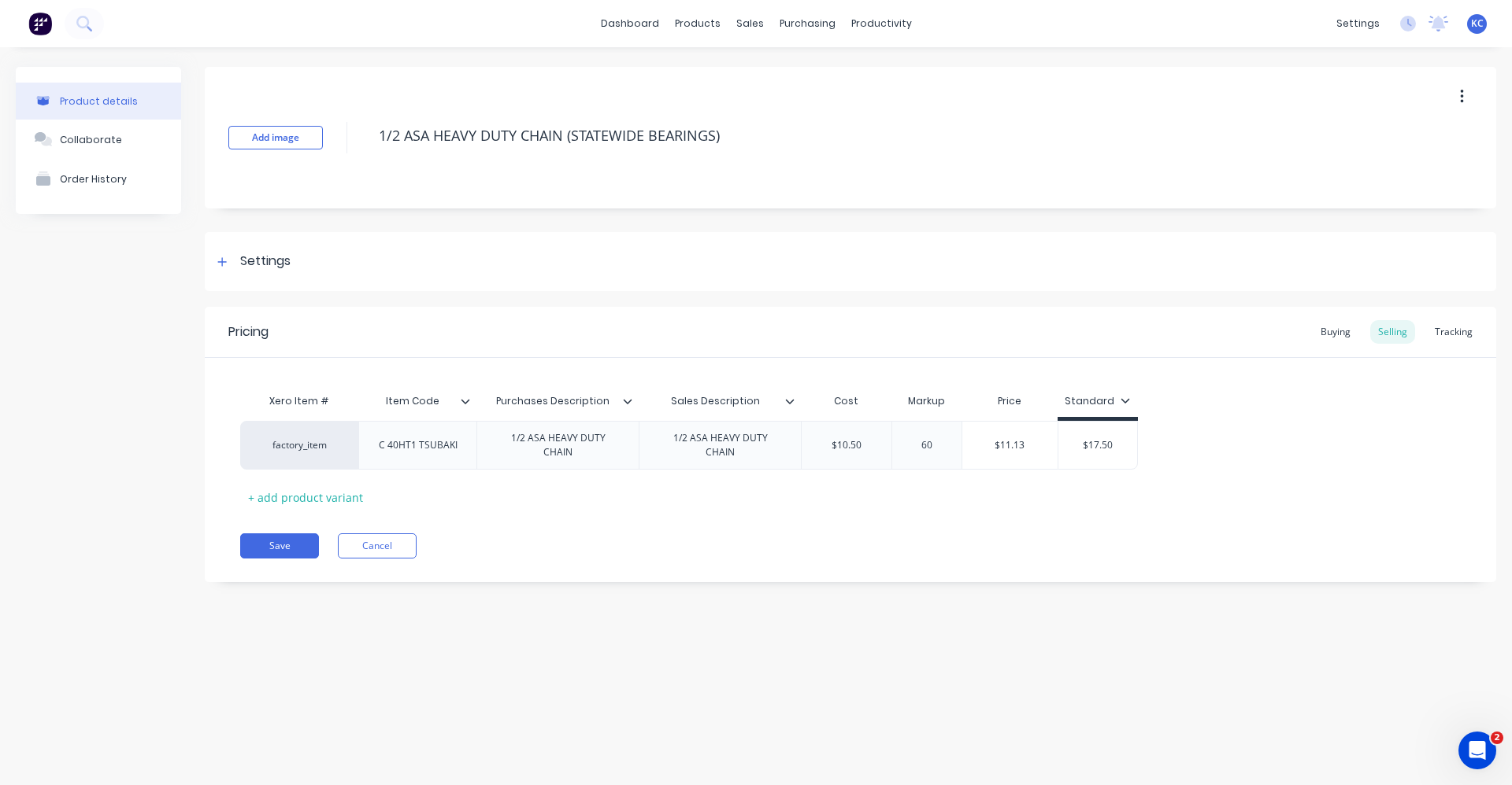
type textarea "x"
type input "60"
click at [1169, 478] on div "Xero Item # Item Code Purchases Description Sales Description Cost Markup Price…" at bounding box center [850, 447] width 1220 height 124
type input "$17.50"
drag, startPoint x: 1122, startPoint y: 444, endPoint x: 1078, endPoint y: 433, distance: 45.4
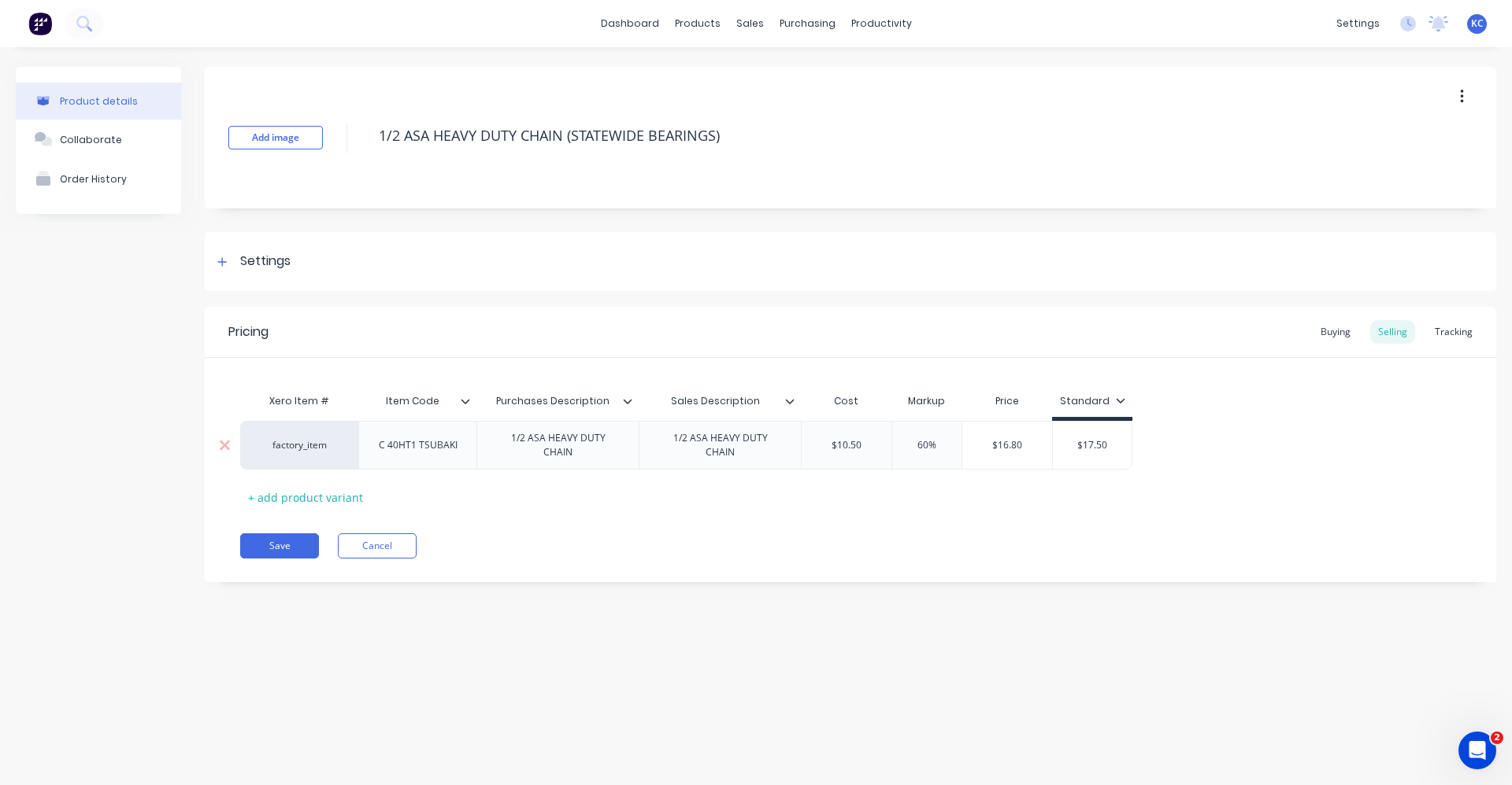
click at [1078, 433] on div "$17.50 $17.50" at bounding box center [1092, 445] width 79 height 40
type textarea "x"
click at [285, 267] on div "Settings" at bounding box center [265, 261] width 51 height 19
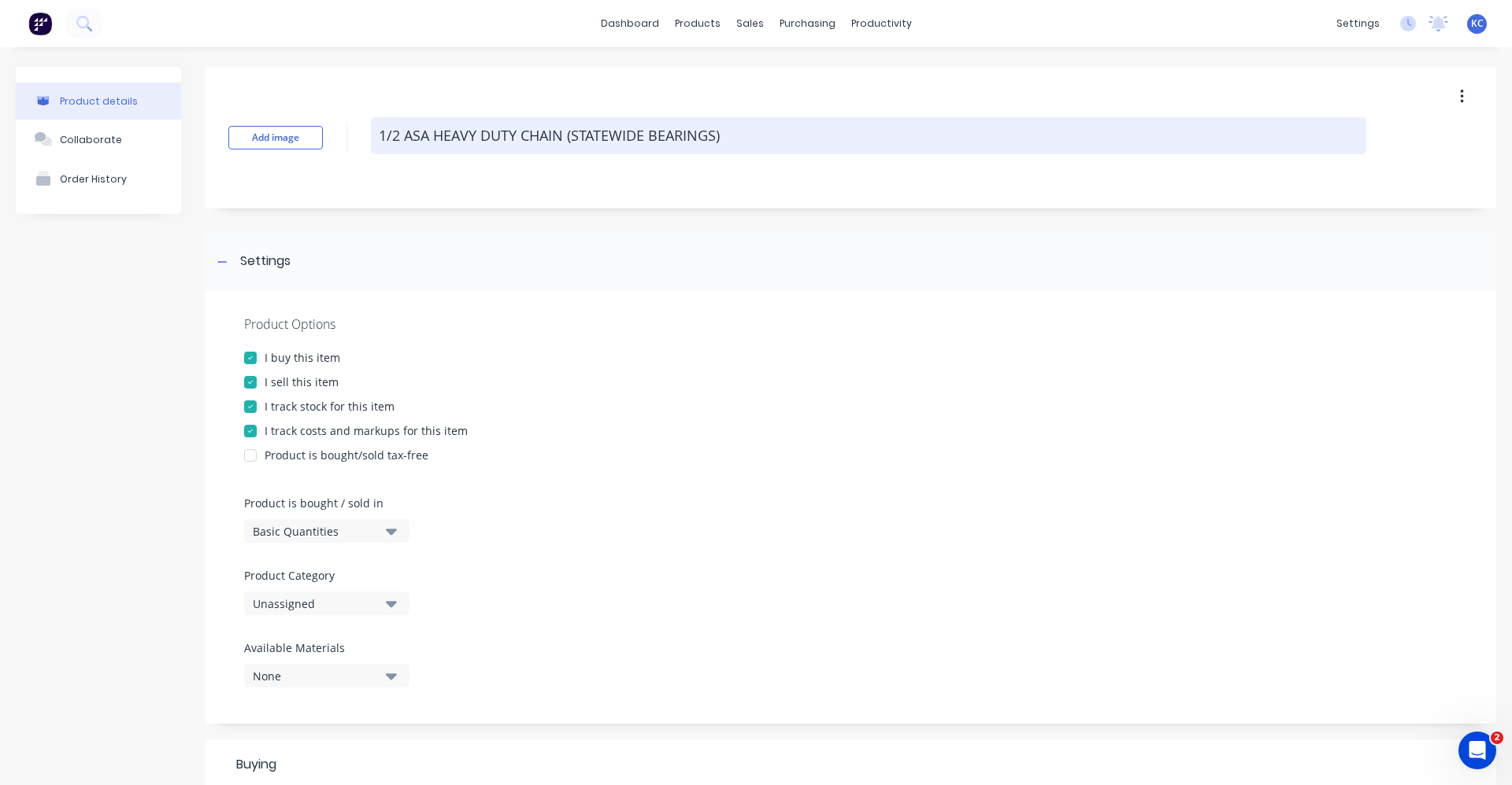
drag, startPoint x: 725, startPoint y: 132, endPoint x: 568, endPoint y: 129, distance: 157.0
click at [568, 129] on textarea "1/2 ASA HEAVY DUTY CHAIN (STATEWIDE BEARINGS)" at bounding box center [868, 135] width 995 height 37
type textarea "x"
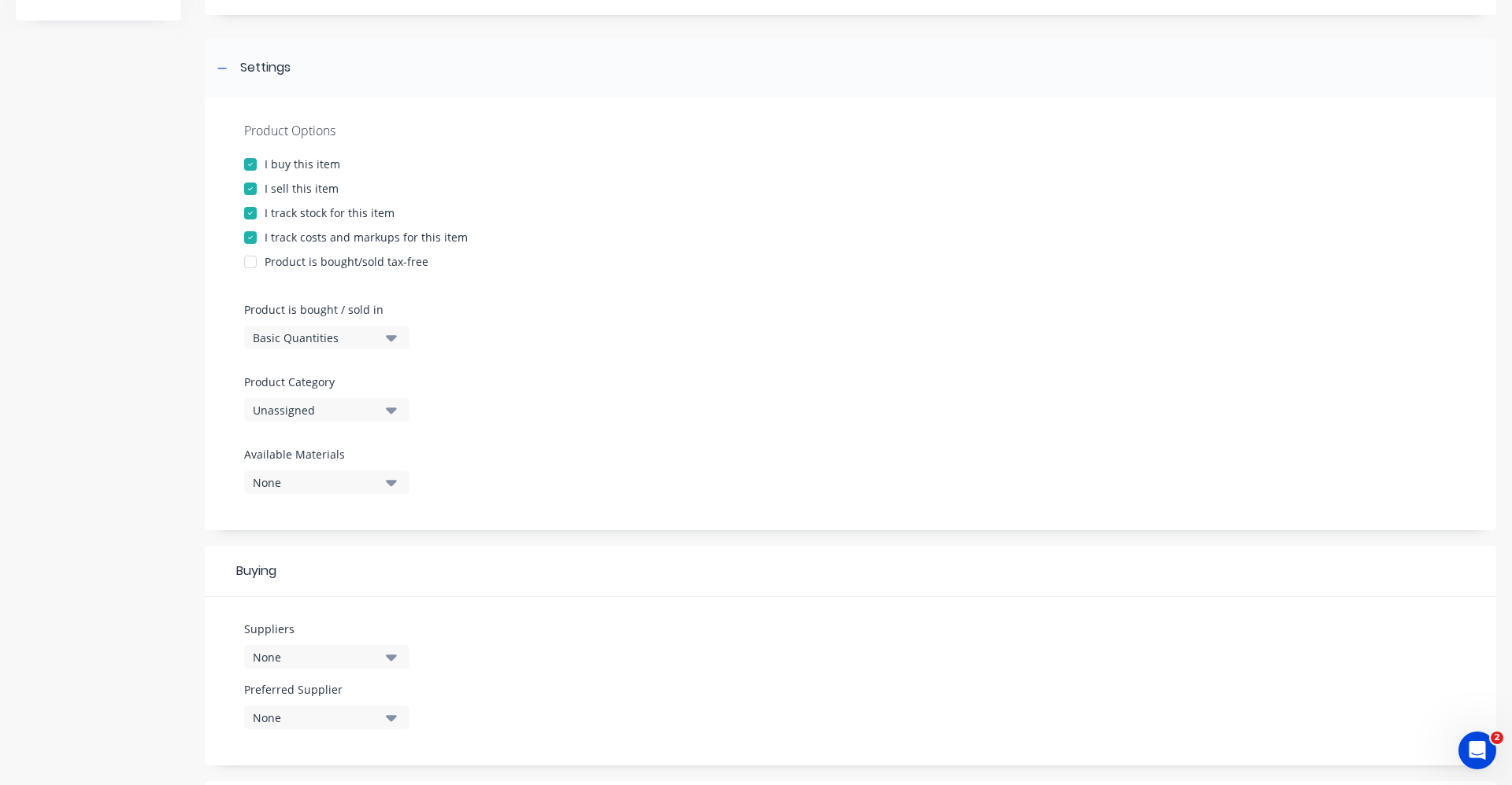
scroll to position [237, 0]
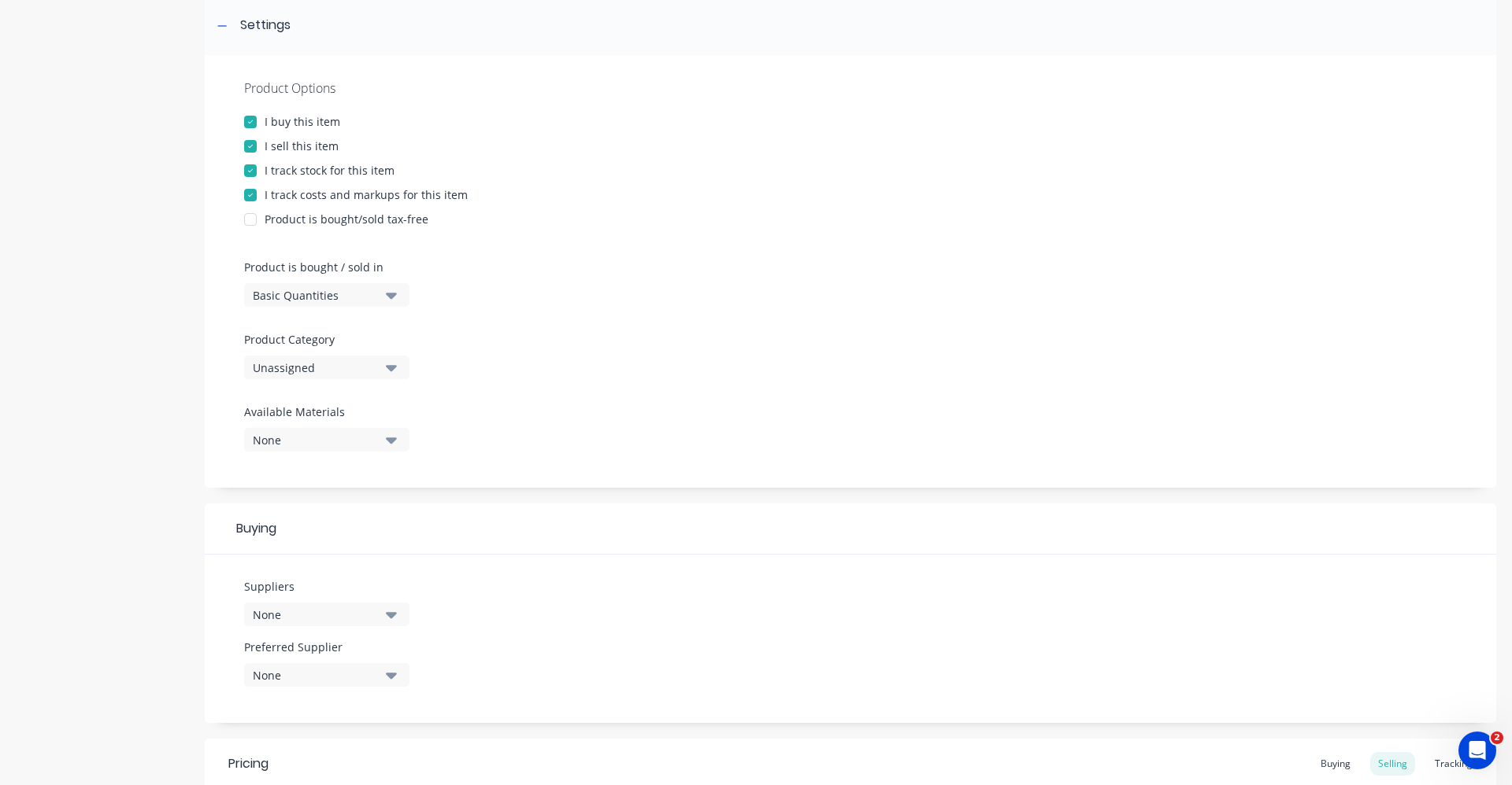
type textarea "1/2 ASA HEAVY DUTY CHAIN"
click at [392, 364] on icon "button" at bounding box center [391, 367] width 11 height 17
type textarea "x"
type textarea "1/2 ASA HEAVY DUTY CHAIN"
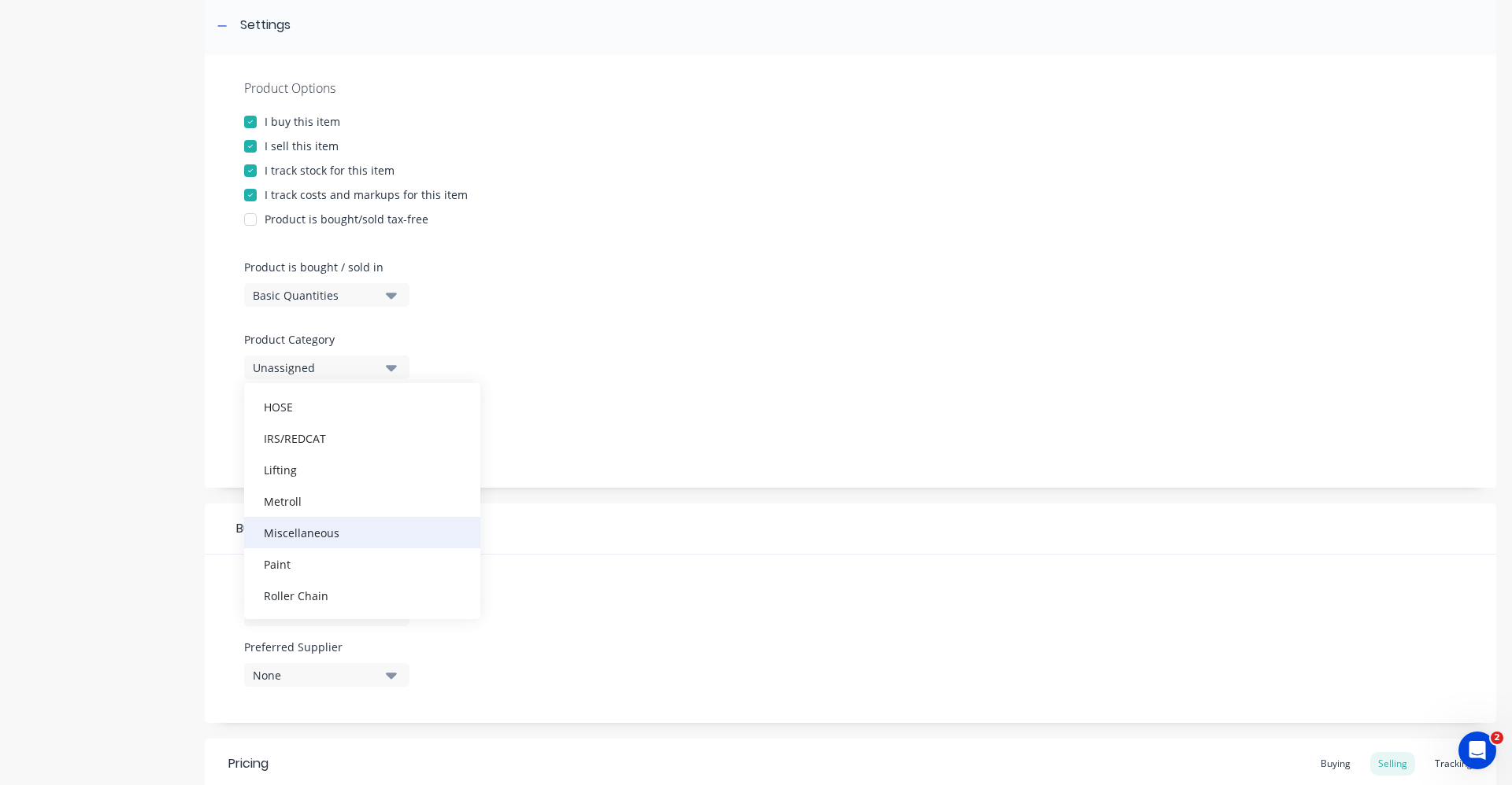
scroll to position [472, 0]
click at [340, 519] on div "Roller Chain" at bounding box center [362, 517] width 237 height 31
type textarea "x"
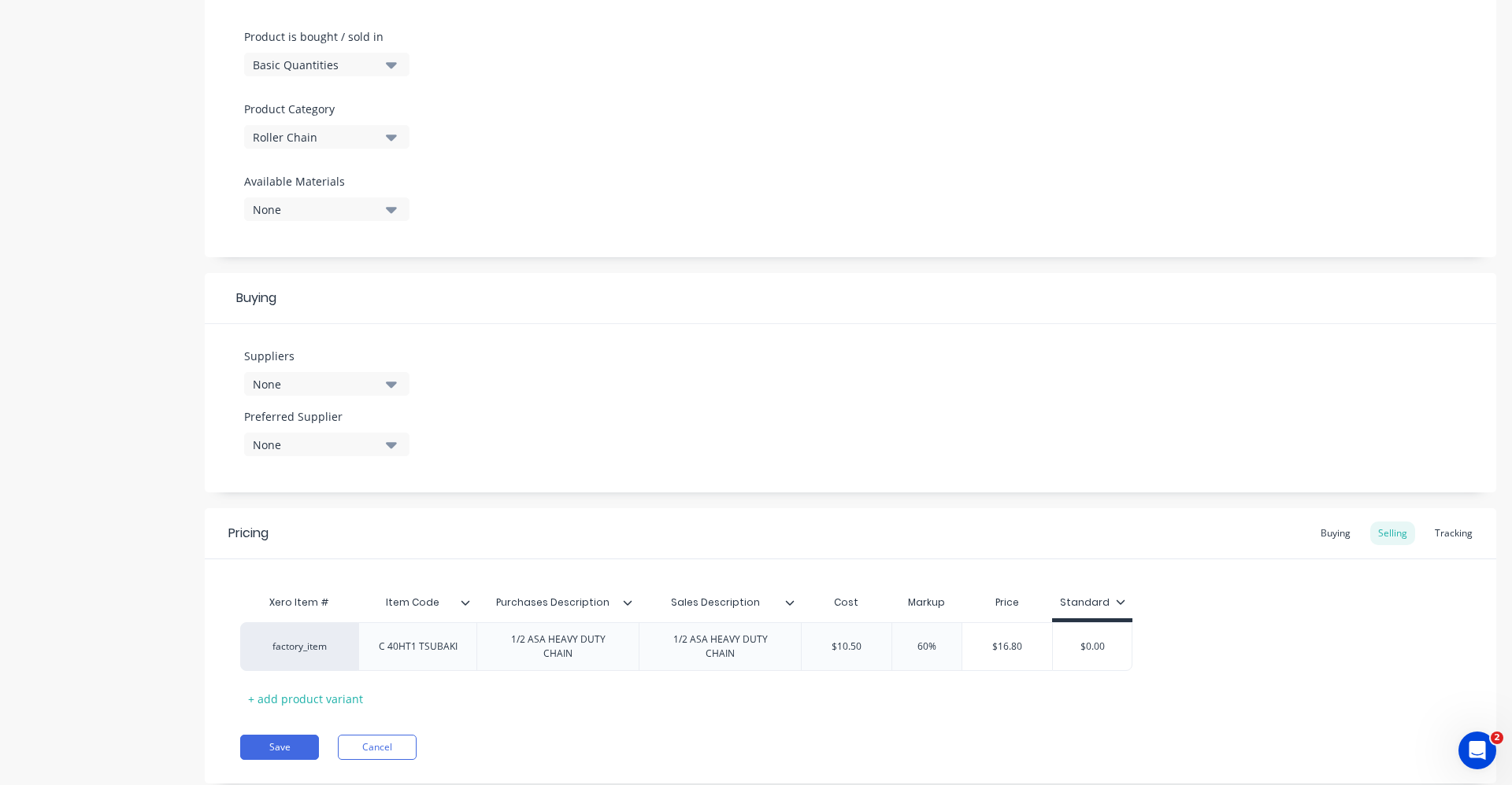
scroll to position [501, 0]
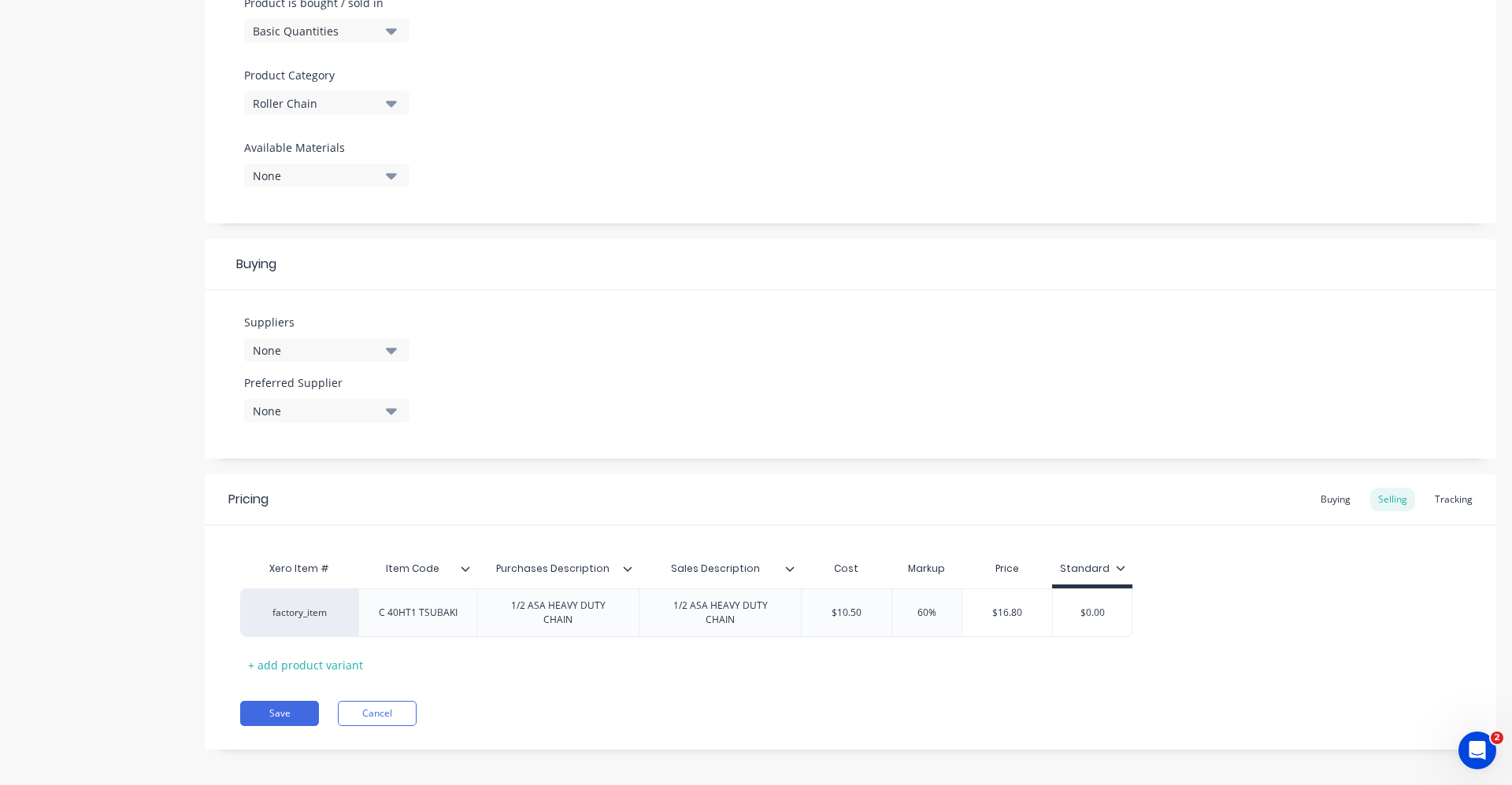
click at [398, 347] on button "None" at bounding box center [327, 351] width 166 height 24
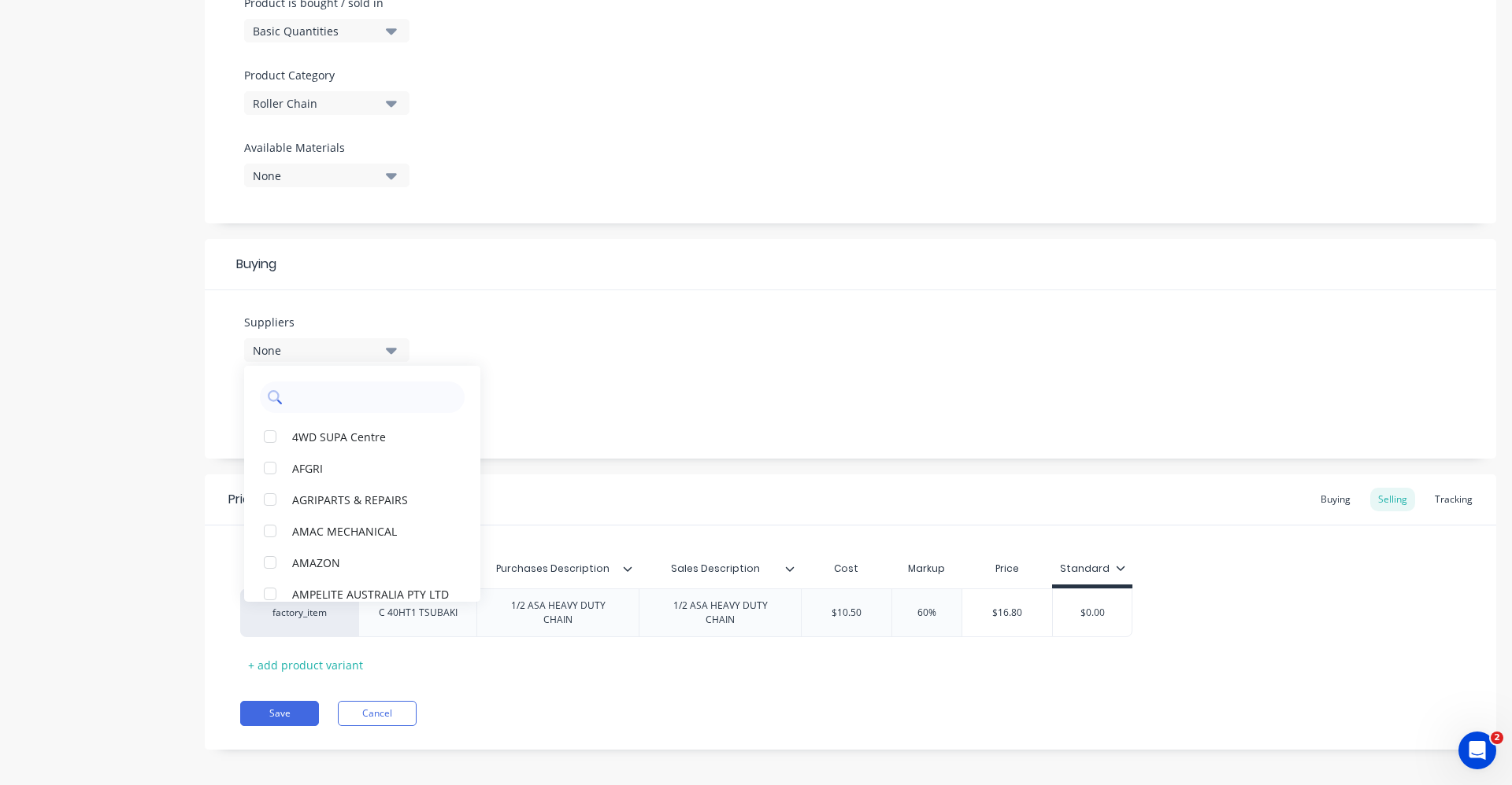
click at [378, 402] on input "text" at bounding box center [373, 398] width 167 height 31
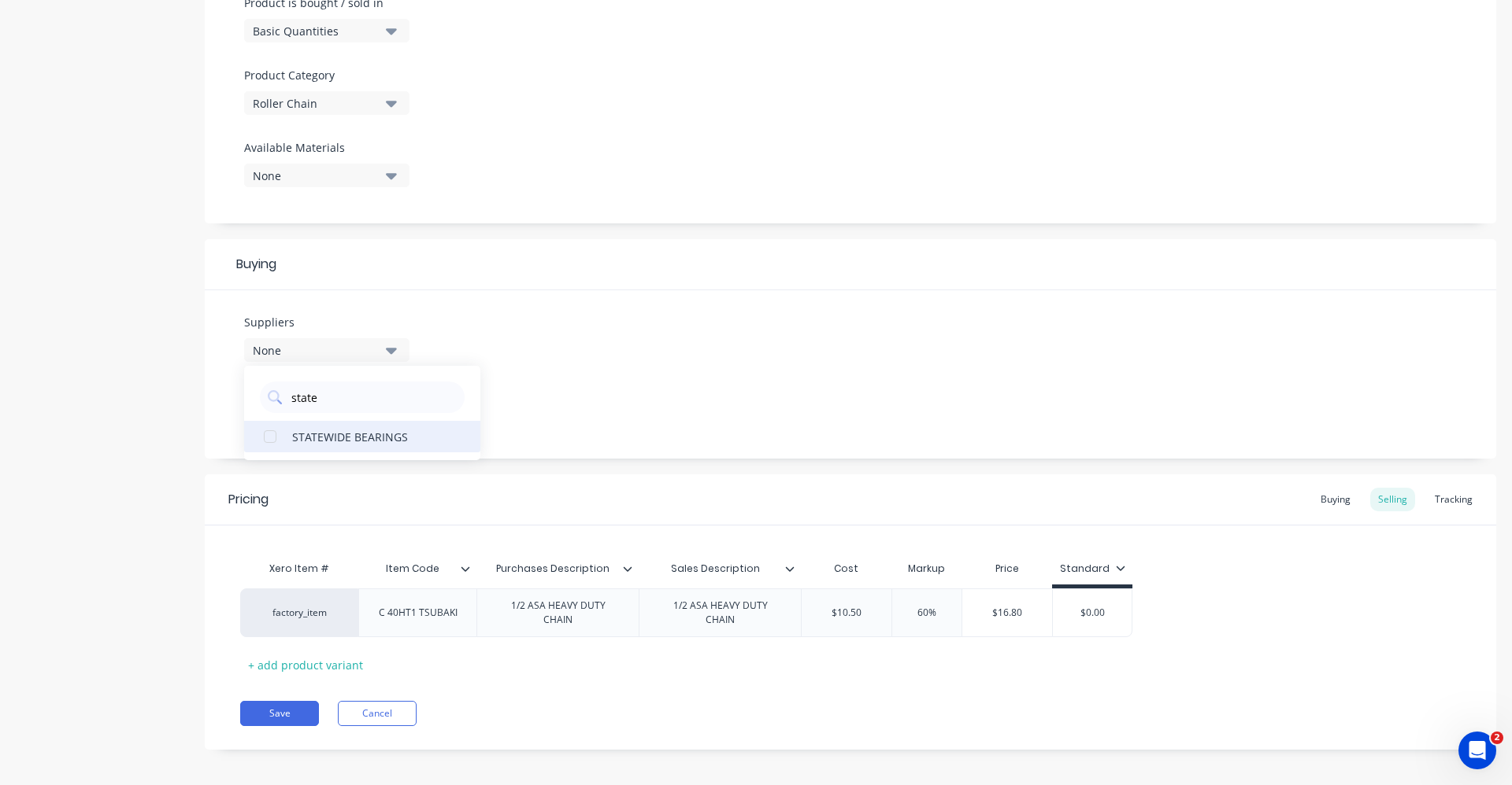
type input "state"
click at [378, 435] on div "STATEWIDE BEARINGS" at bounding box center [370, 436] width 157 height 17
click at [627, 392] on div "Suppliers 1 suppliers selected state STATEWIDE BEARINGS Preferred Supplier None" at bounding box center [850, 375] width 1291 height 168
click at [392, 415] on icon "button" at bounding box center [391, 411] width 11 height 6
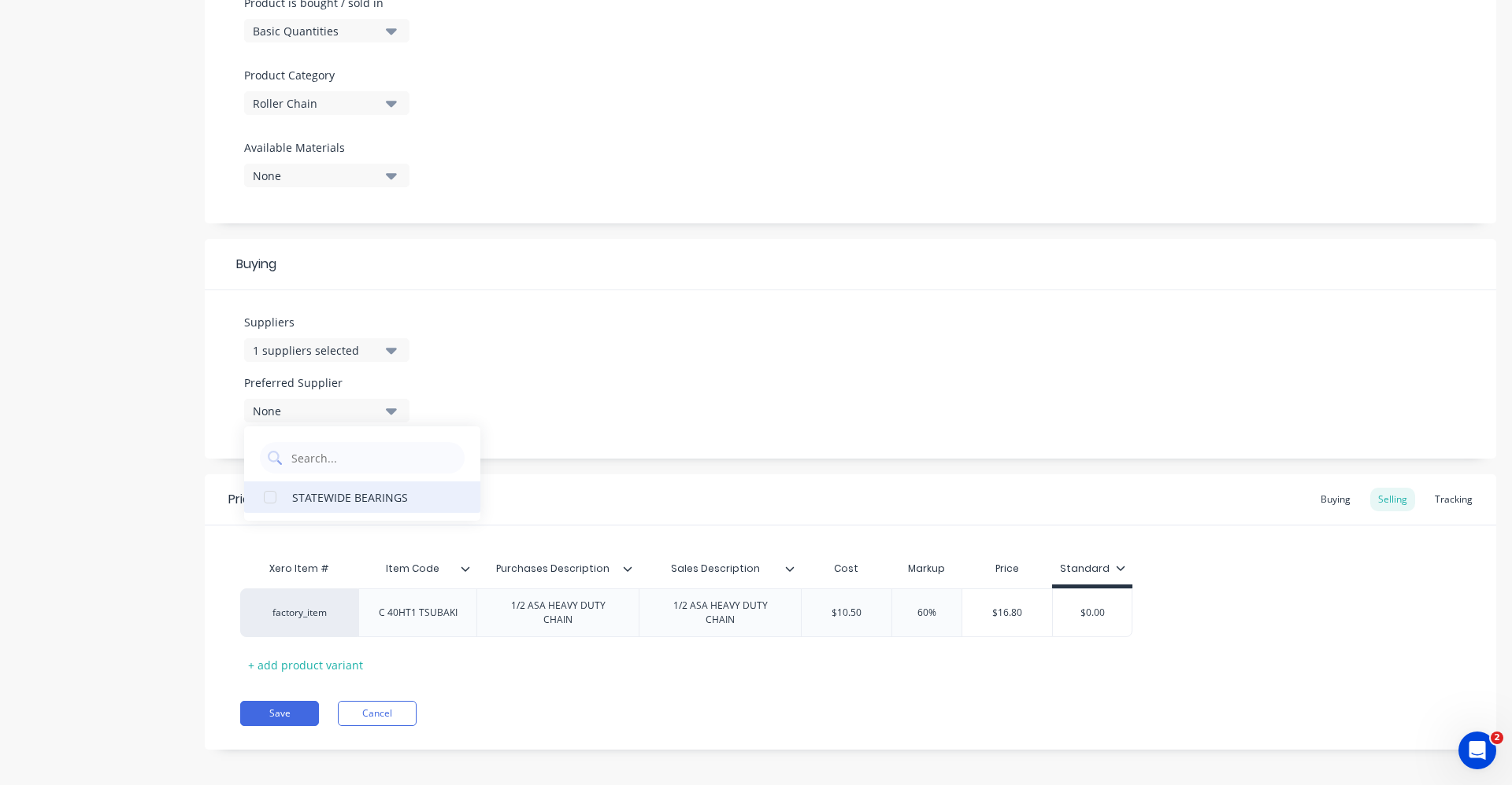
click at [377, 491] on div "STATEWIDE BEARINGS" at bounding box center [370, 497] width 157 height 17
type textarea "x"
click at [692, 374] on div "Suppliers 1 suppliers selected state Preferred Supplier STATEWIDE BEARINGS STAT…" at bounding box center [850, 375] width 1291 height 168
click at [1324, 498] on div "Buying" at bounding box center [1335, 500] width 46 height 24
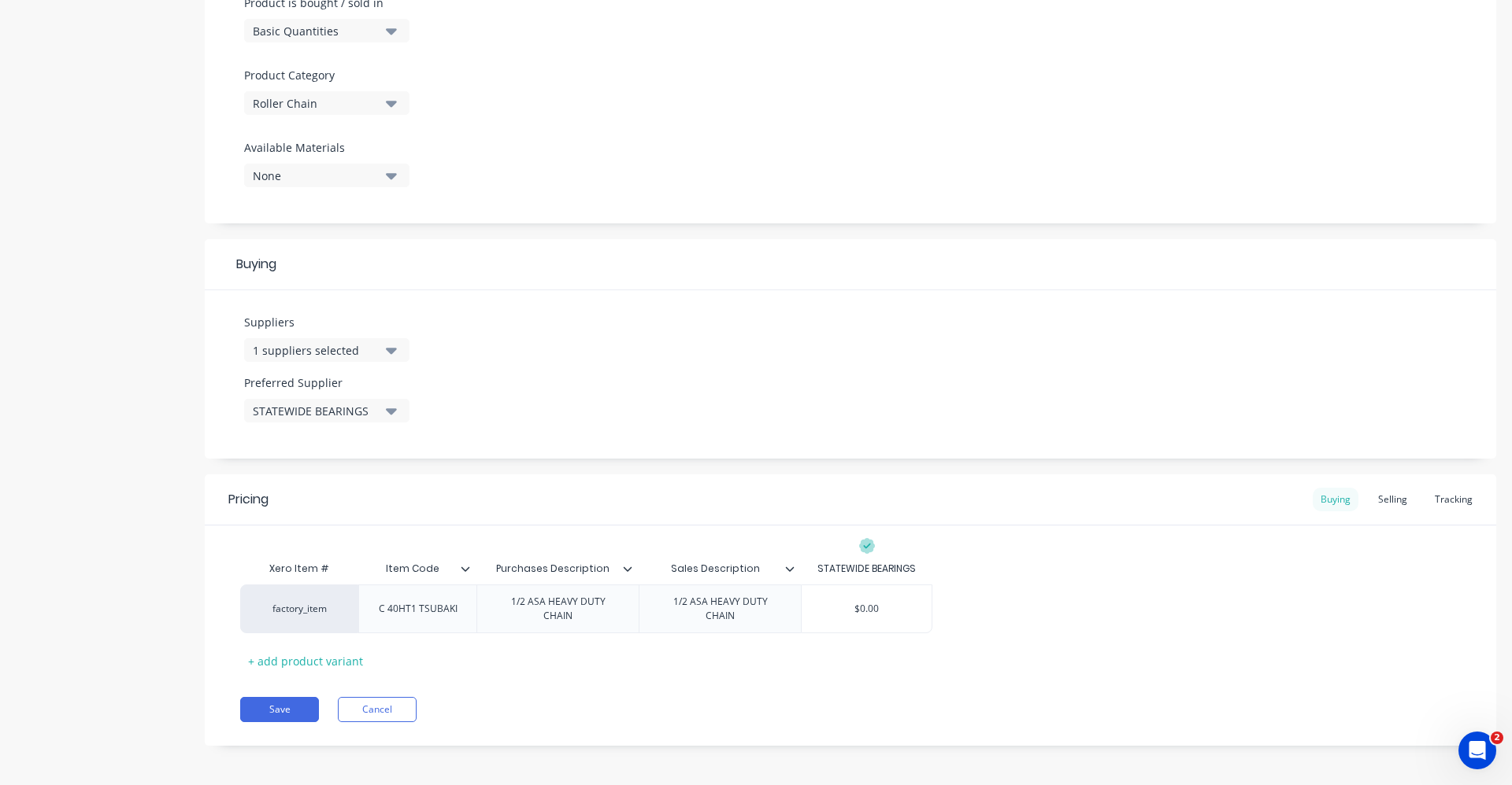
scroll to position [497, 0]
drag, startPoint x: 896, startPoint y: 611, endPoint x: 836, endPoint y: 614, distance: 60.1
click at [836, 614] on input "$0.00" at bounding box center [866, 612] width 130 height 14
type input "1"
type textarea "x"
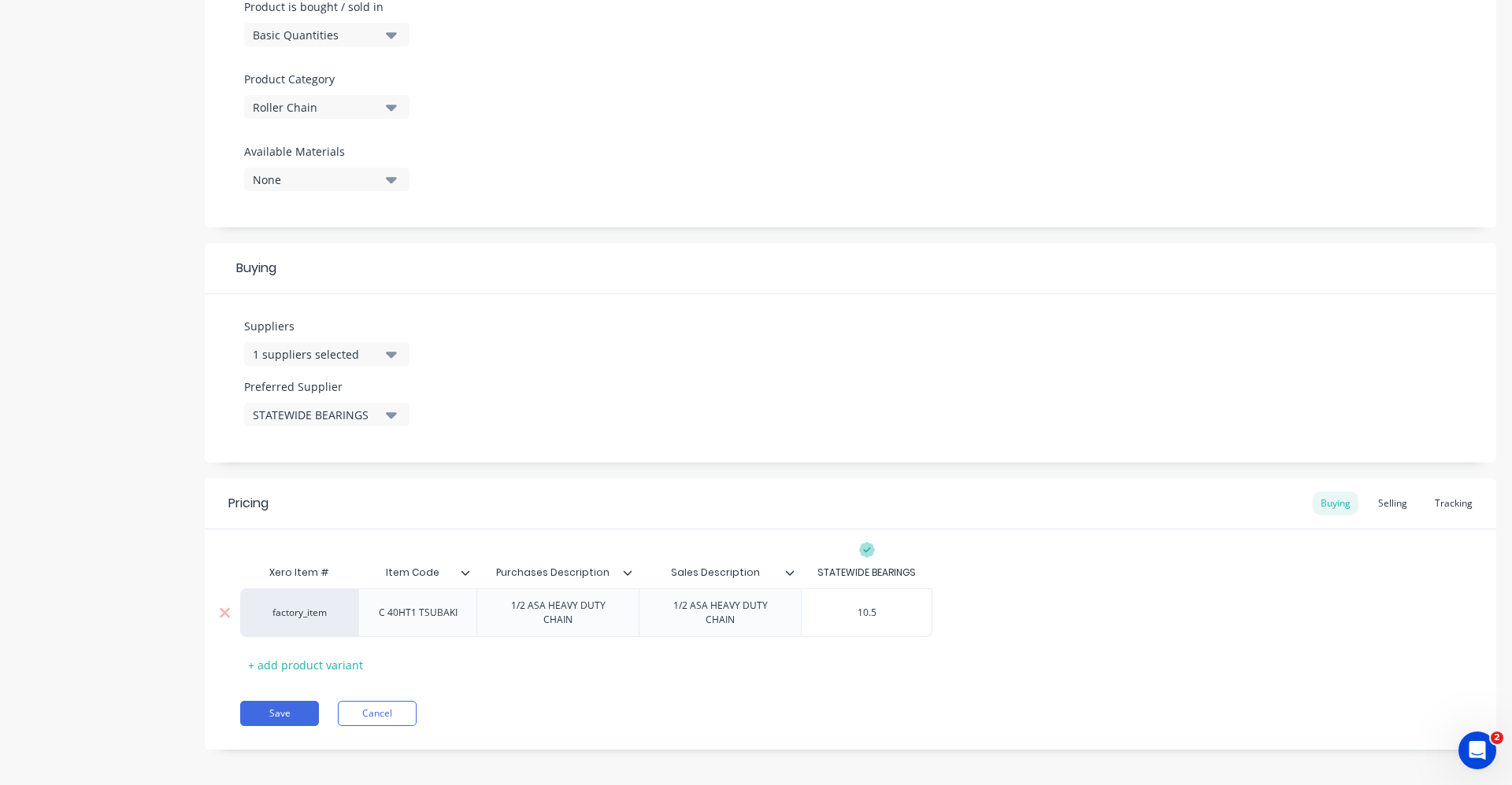
type input "10.50"
type textarea "x"
type input "10.50"
click at [289, 701] on button "Save" at bounding box center [280, 713] width 79 height 25
type textarea "x"
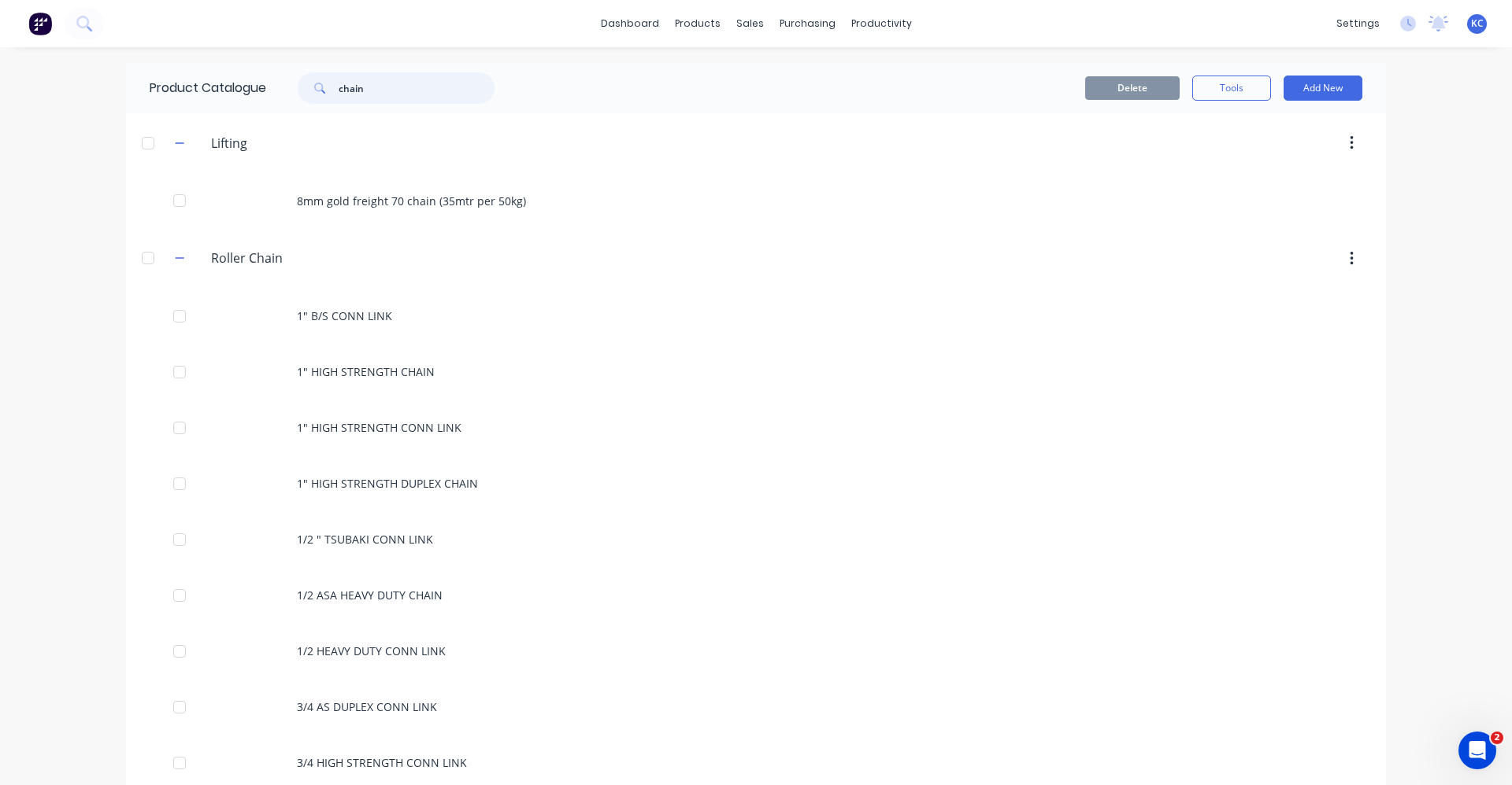
click at [333, 88] on div "chain" at bounding box center [396, 88] width 197 height 31
click at [378, 93] on input "chain" at bounding box center [416, 88] width 156 height 31
type input "c"
paste input "chain"
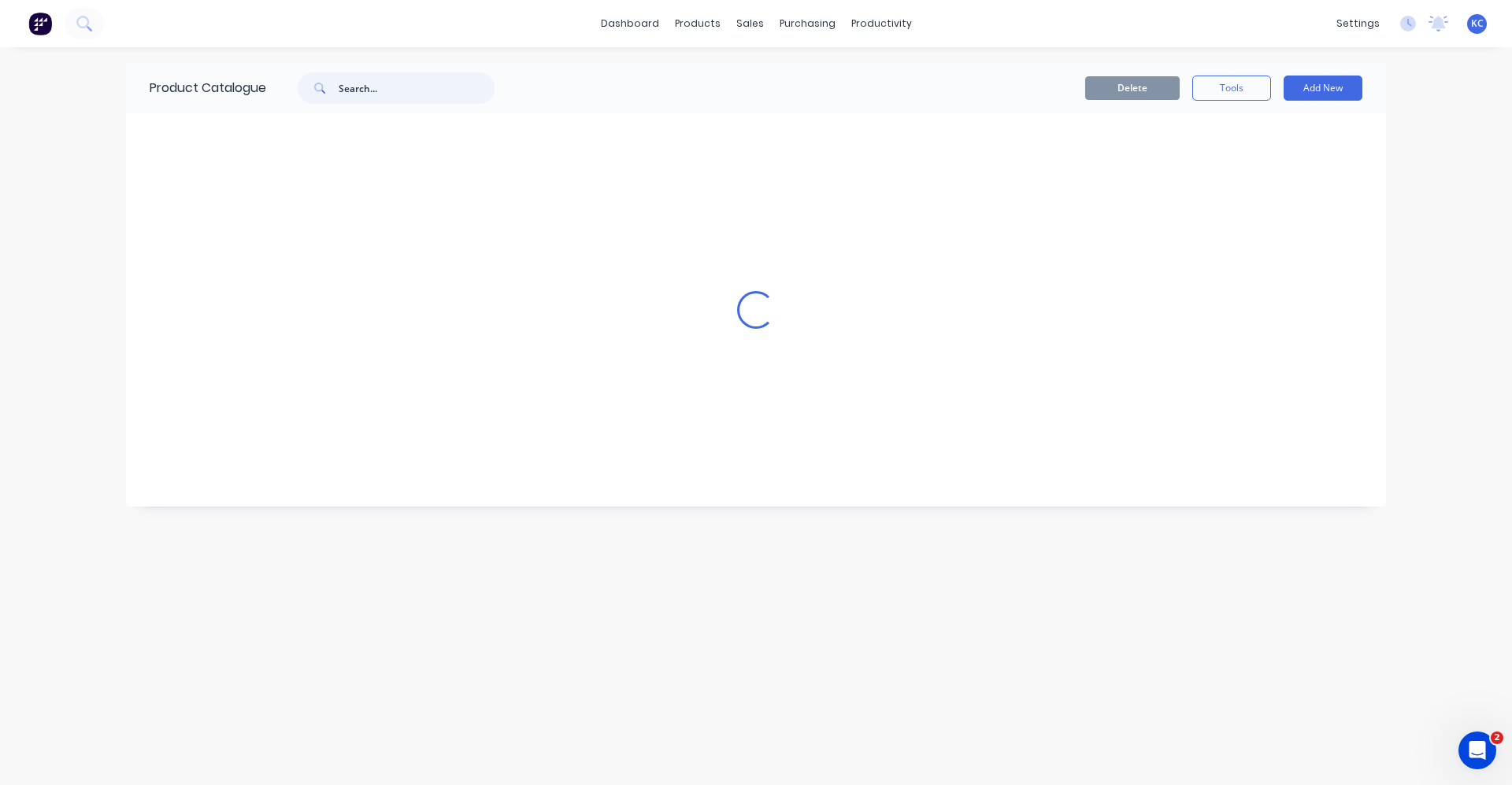
type input "chain"
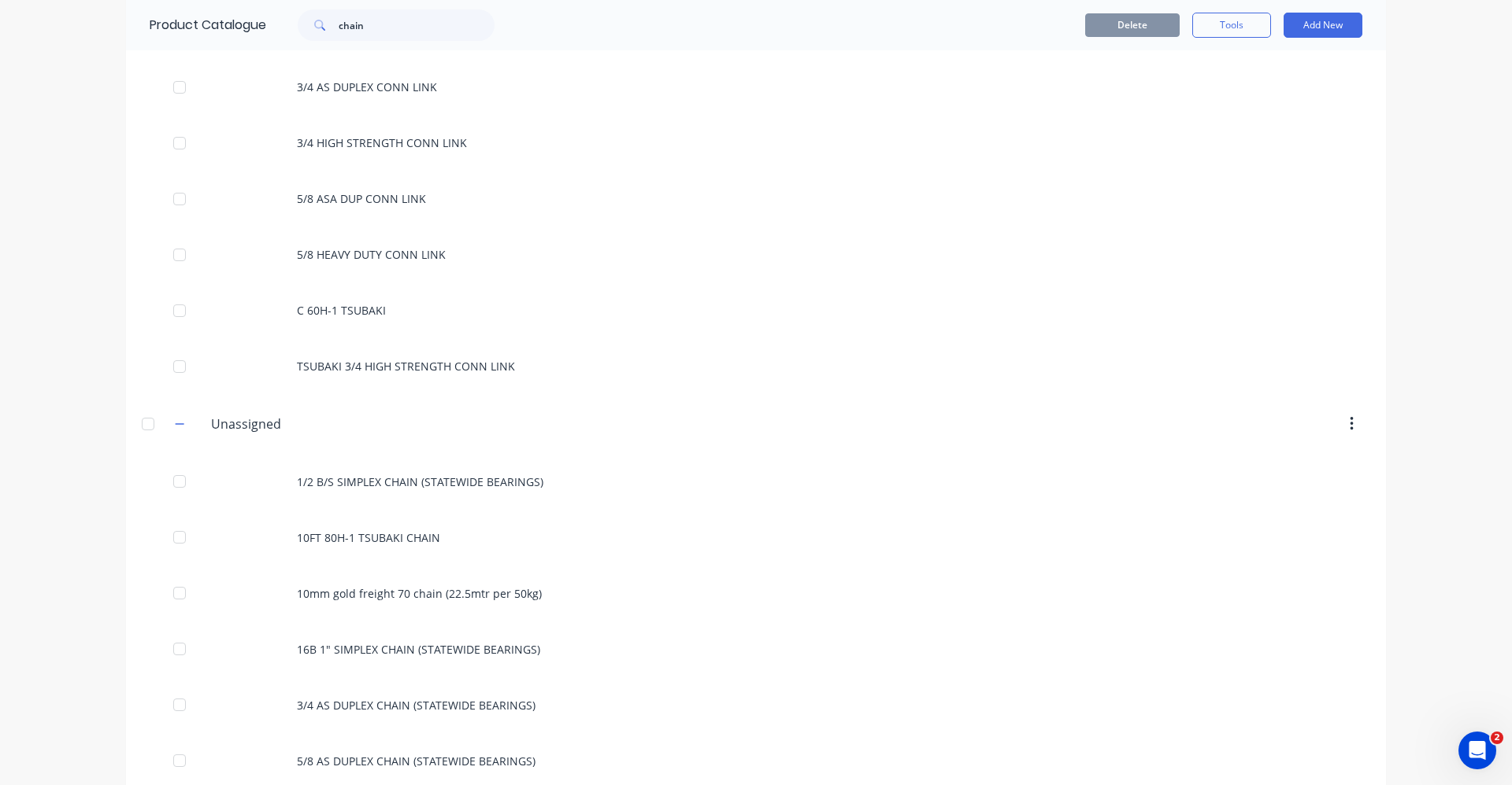
scroll to position [629, 0]
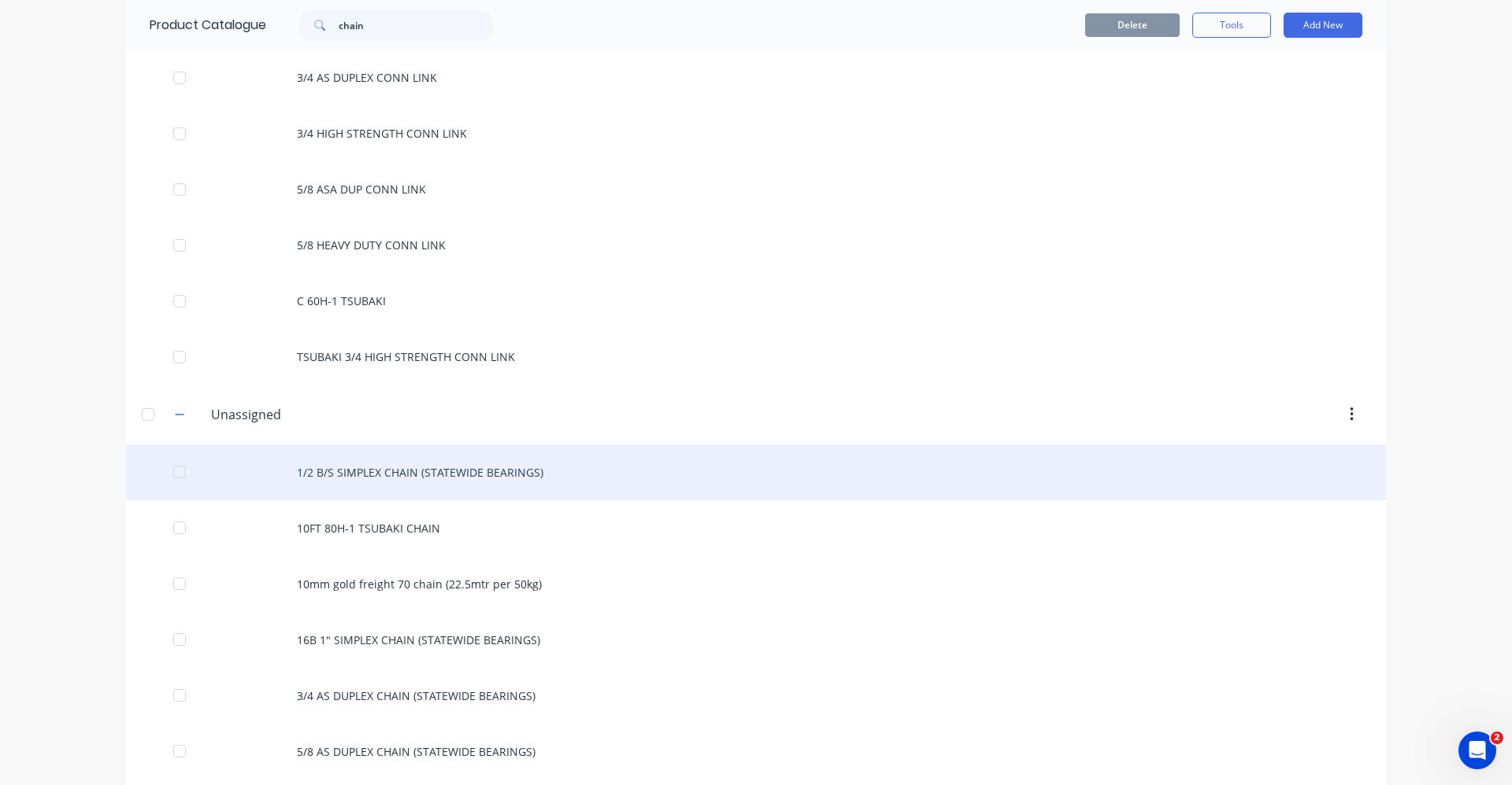
click at [447, 477] on div "1/2 B/S SIMPLEX CHAIN (STATEWIDE BEARINGS)" at bounding box center [756, 472] width 1260 height 56
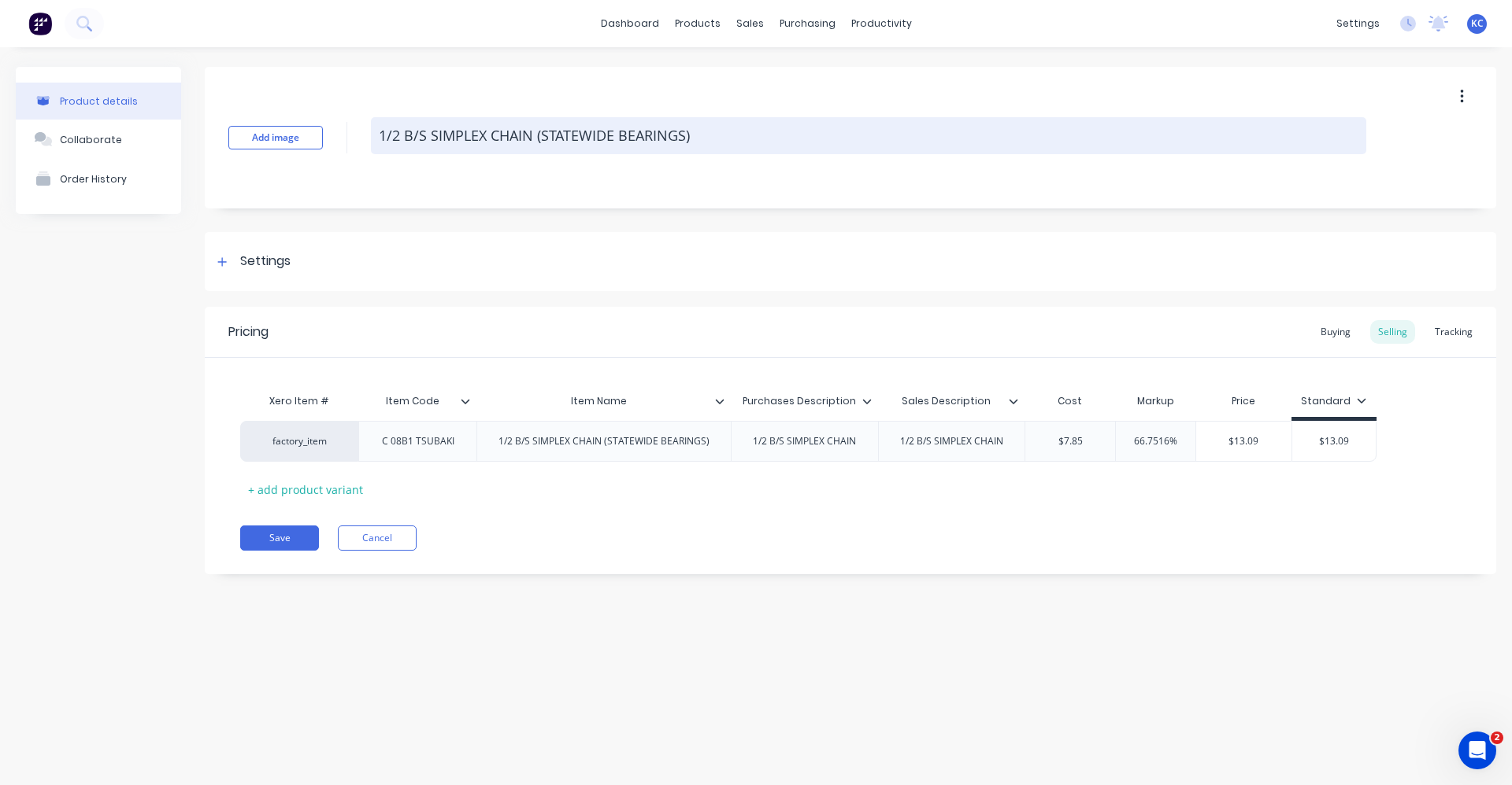
type textarea "x"
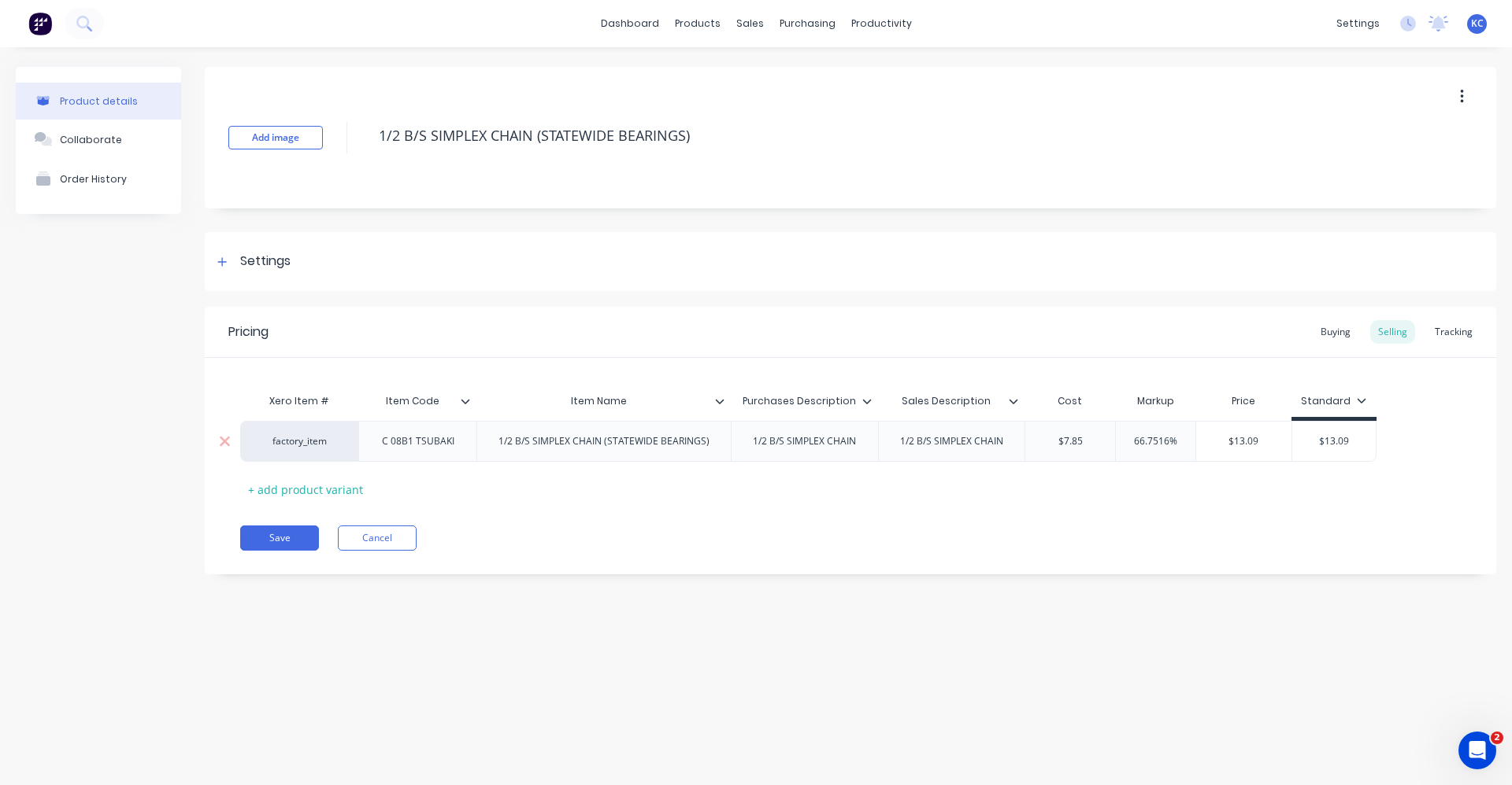
click at [397, 444] on div "C 08B1 TSUBAKI" at bounding box center [418, 442] width 98 height 20
click at [726, 397] on div at bounding box center [726, 400] width 9 height 14
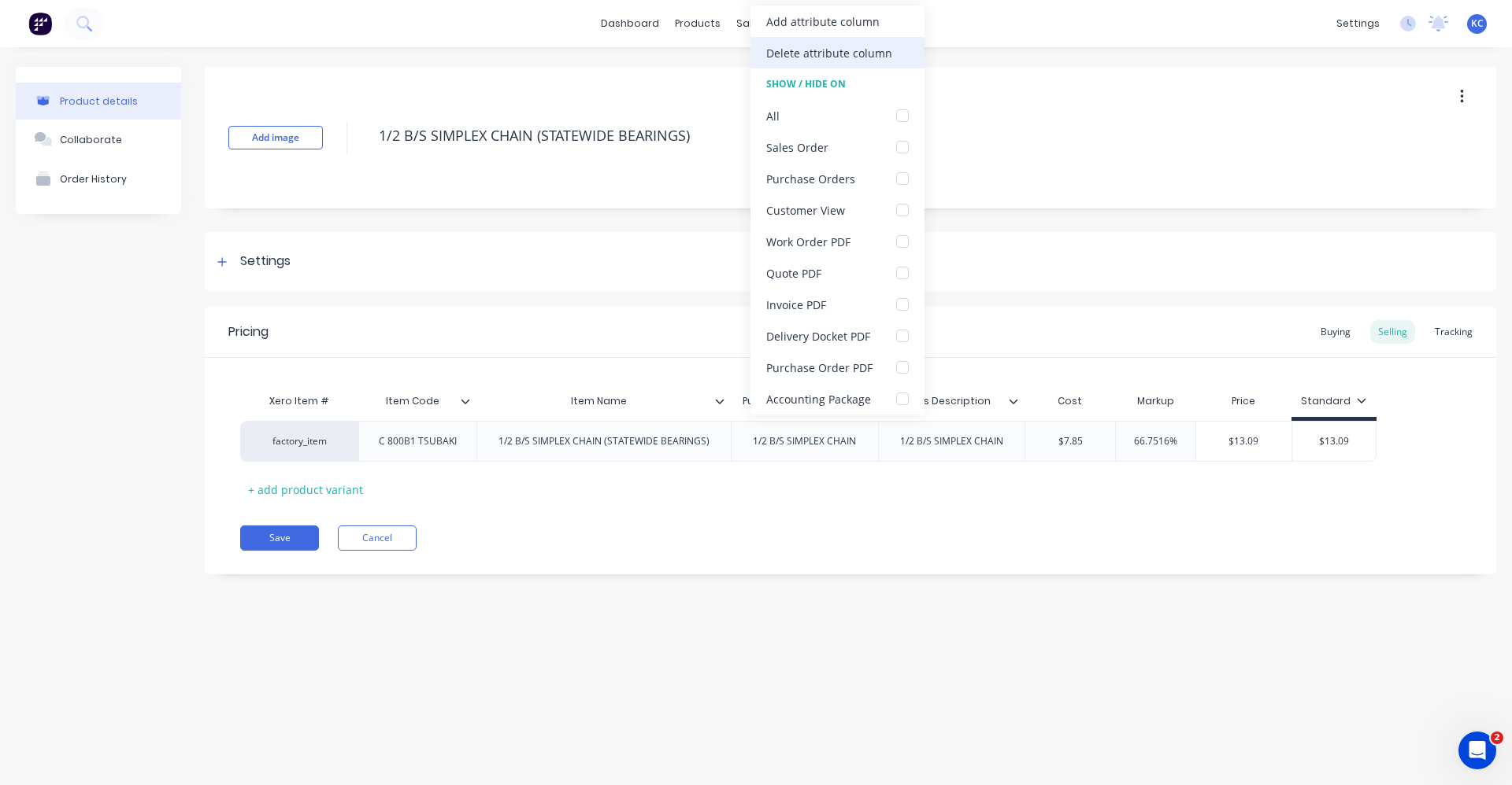
click at [767, 50] on div "Delete attribute column" at bounding box center [829, 53] width 126 height 17
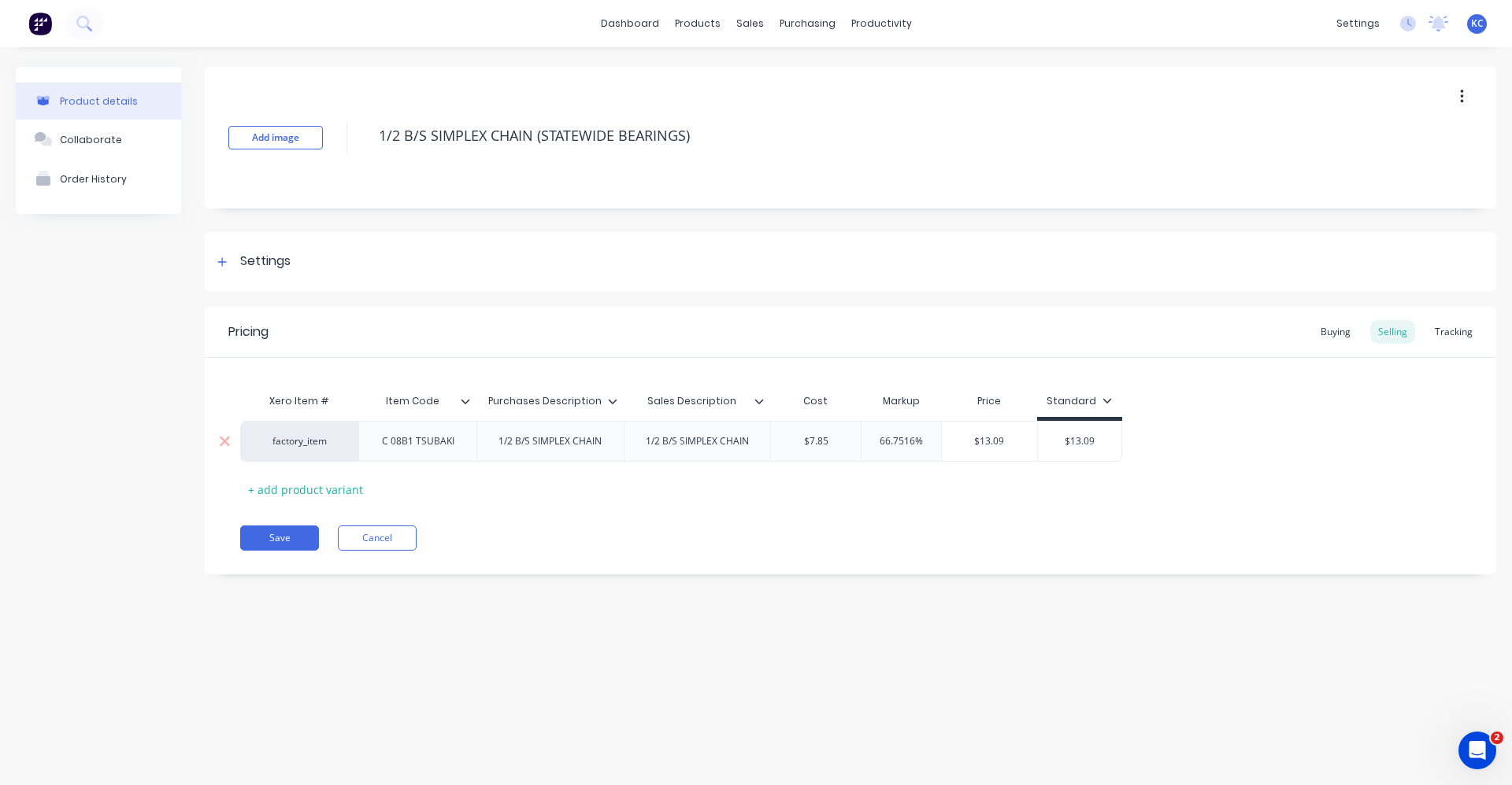
type textarea "x"
type input "$13.09"
drag, startPoint x: 1091, startPoint y: 442, endPoint x: 1062, endPoint y: 448, distance: 29.6
click at [1062, 448] on input "$13.09" at bounding box center [1079, 441] width 84 height 14
type textarea "x"
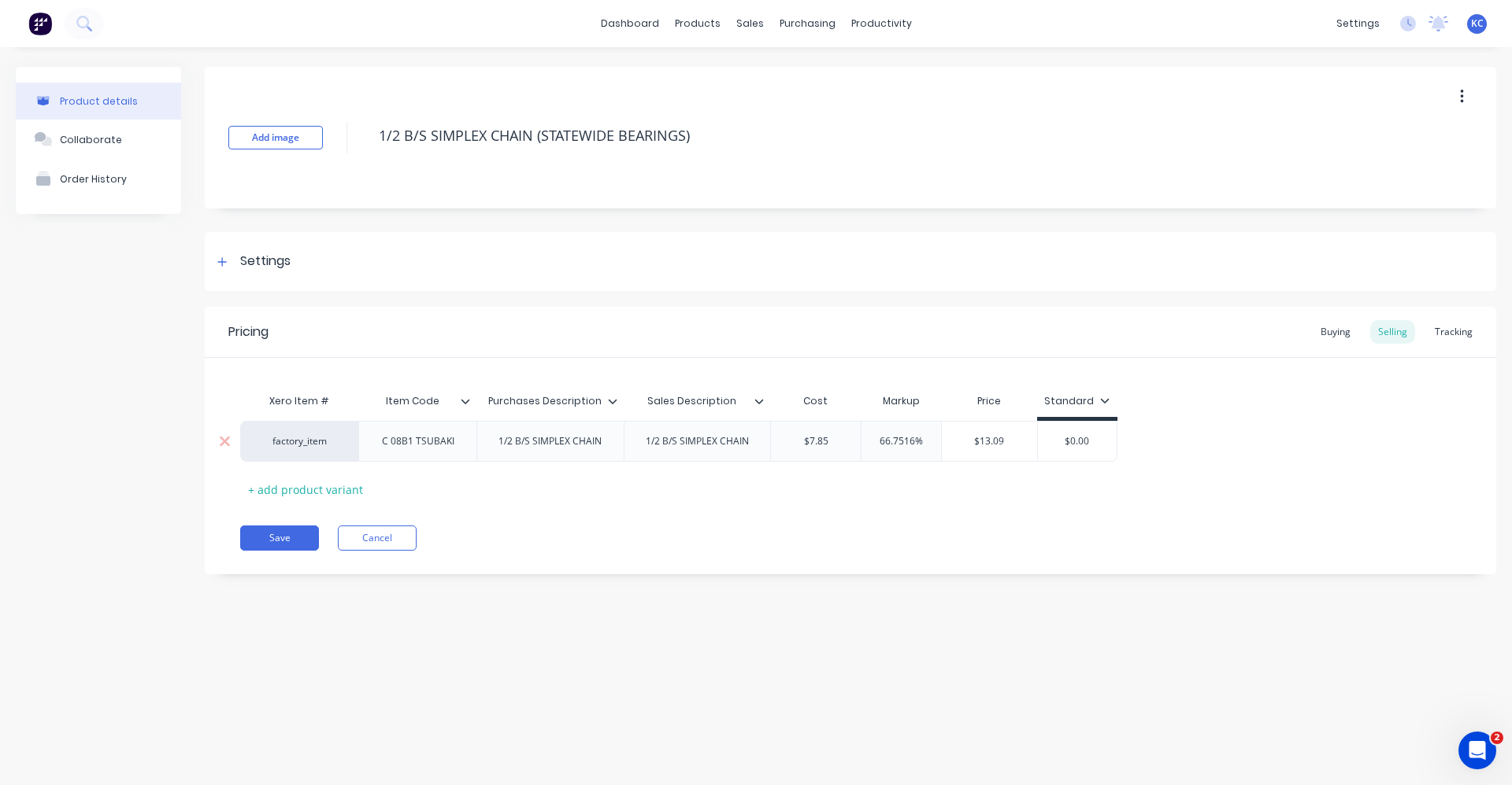
drag, startPoint x: 932, startPoint y: 446, endPoint x: 855, endPoint y: 442, distance: 77.1
click at [855, 442] on div "factory_item C 08B1 TSUBAKI 1/2 B/S SIMPLEX CHAIN 1/2 B/S SIMPLEX CHAIN $7.85 6…" at bounding box center [679, 441] width 878 height 40
type input "6"
type textarea "x"
type input "60"
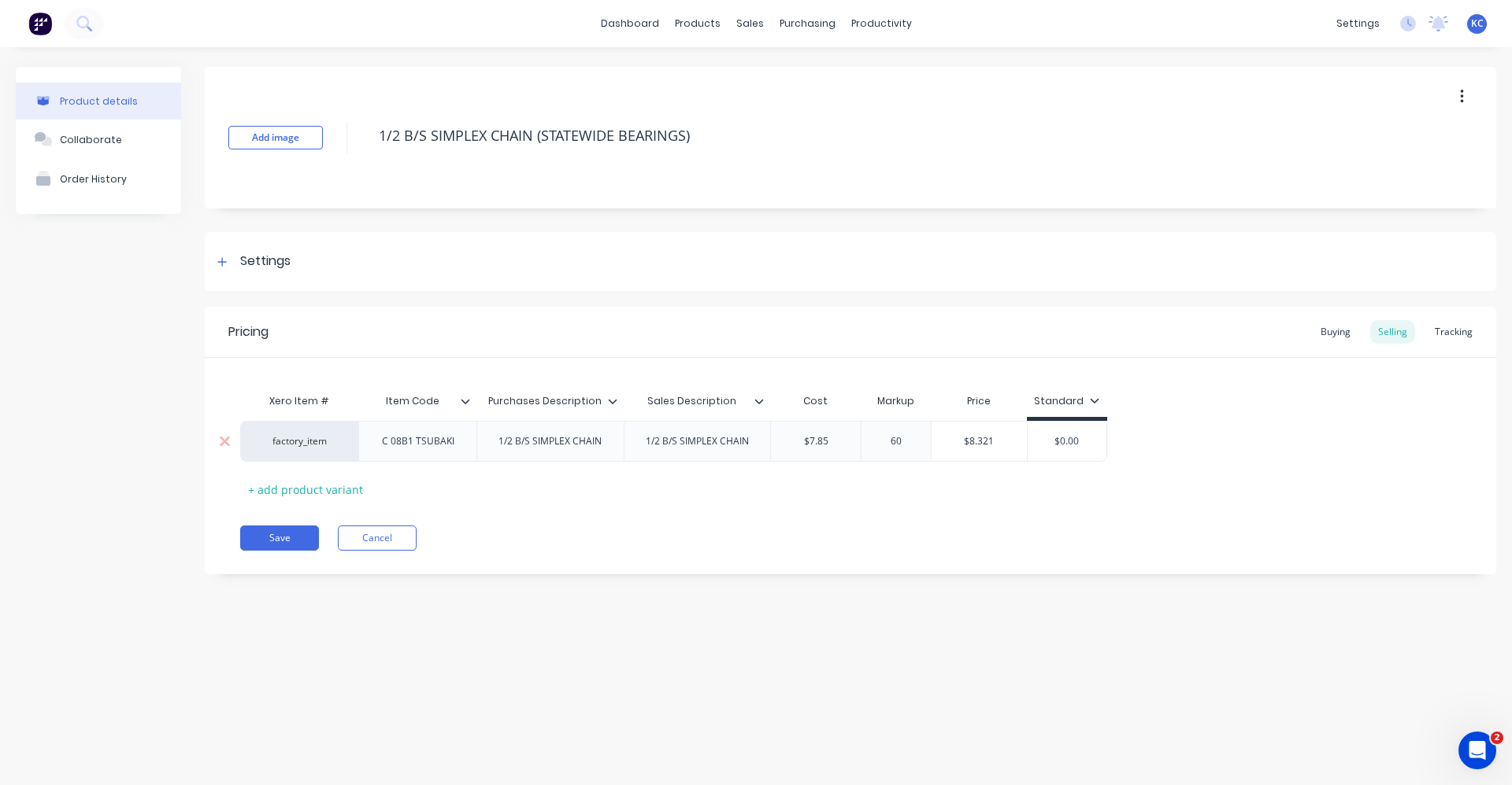
type textarea "x"
type input "60"
click at [1343, 330] on div "Buying" at bounding box center [1335, 332] width 46 height 24
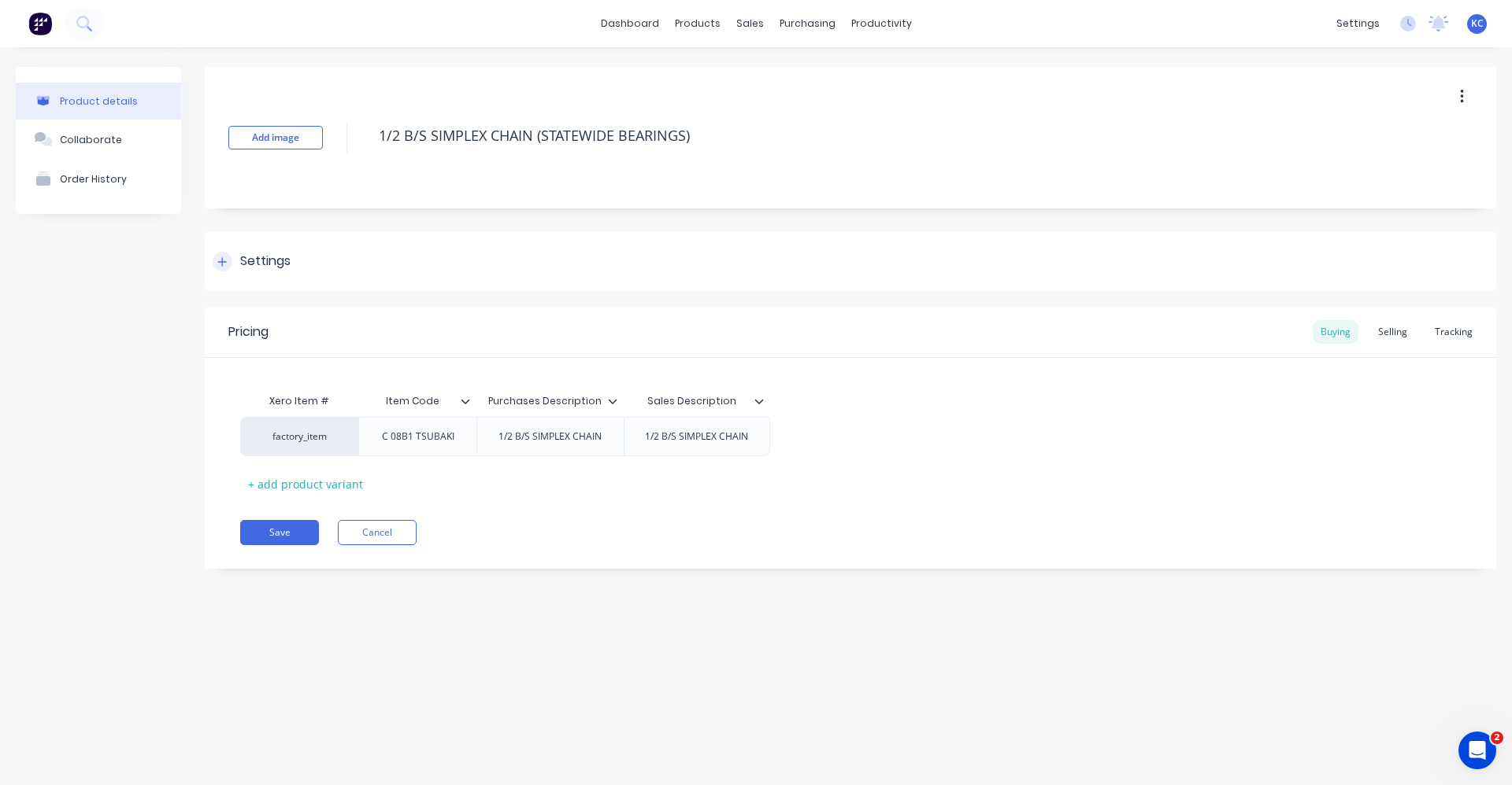
click at [274, 255] on div "Settings" at bounding box center [265, 261] width 51 height 19
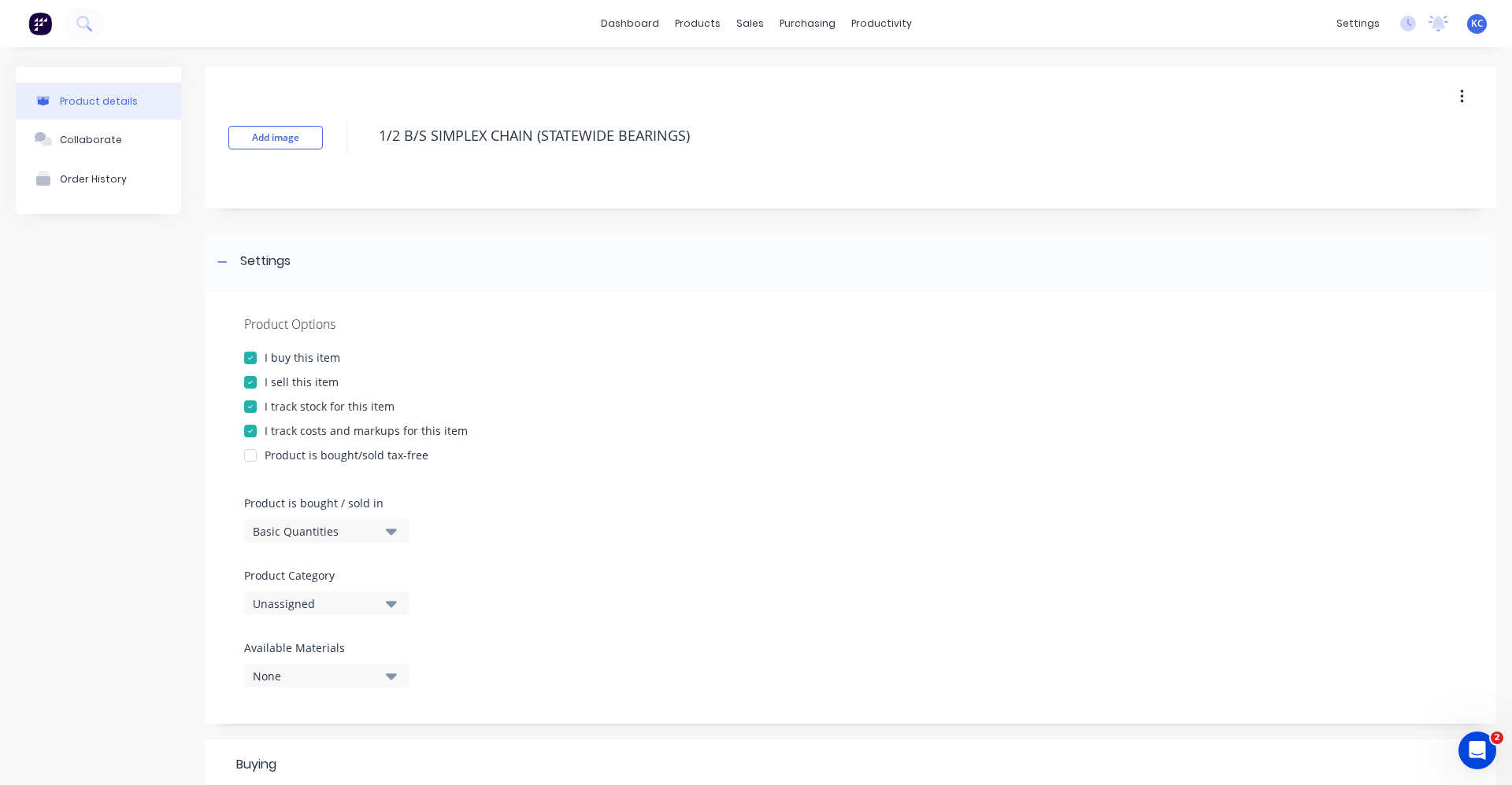
scroll to position [394, 0]
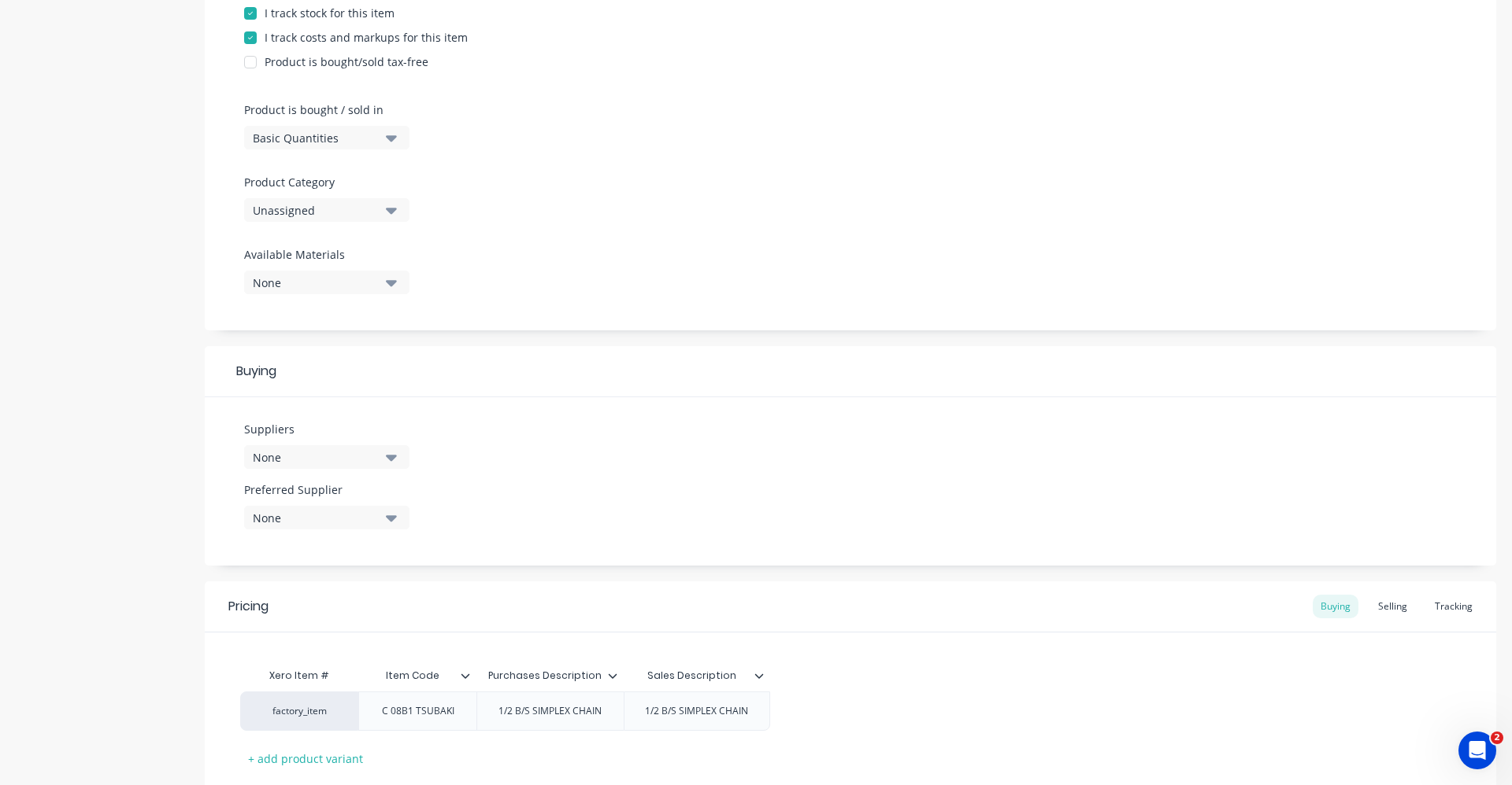
click at [394, 210] on icon "button" at bounding box center [391, 211] width 11 height 6
click at [388, 259] on Category "text" at bounding box center [373, 258] width 167 height 31
type Category "roll"
click at [395, 323] on div "Roller Chain" at bounding box center [362, 328] width 237 height 31
type textarea "x"
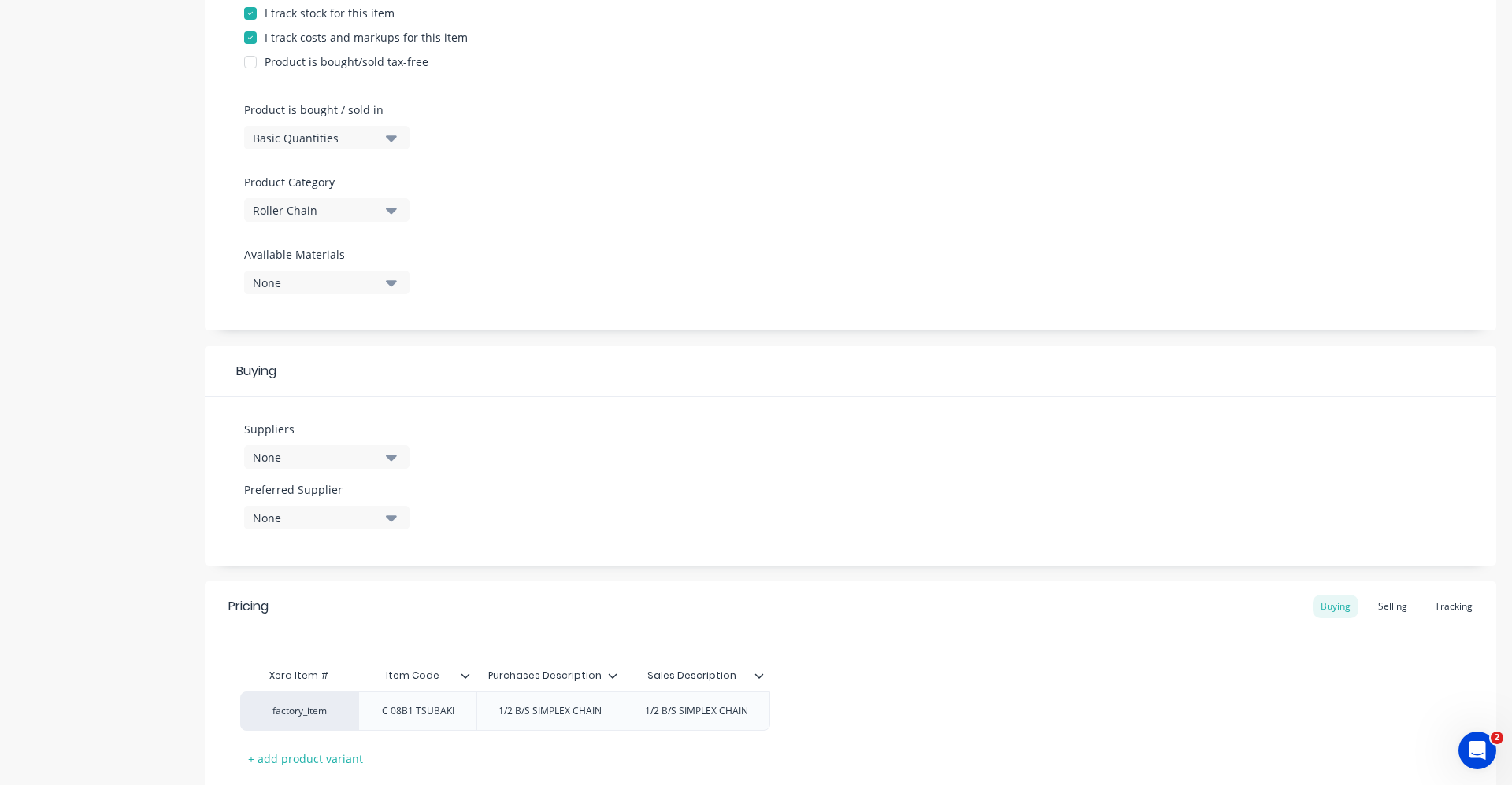
click at [394, 463] on icon "button" at bounding box center [391, 456] width 11 height 17
drag, startPoint x: 360, startPoint y: 514, endPoint x: 358, endPoint y: 504, distance: 10.2
click at [359, 514] on input "text" at bounding box center [373, 504] width 167 height 31
type input "state"
click at [356, 543] on div "STATEWIDE BEARINGS" at bounding box center [370, 543] width 157 height 17
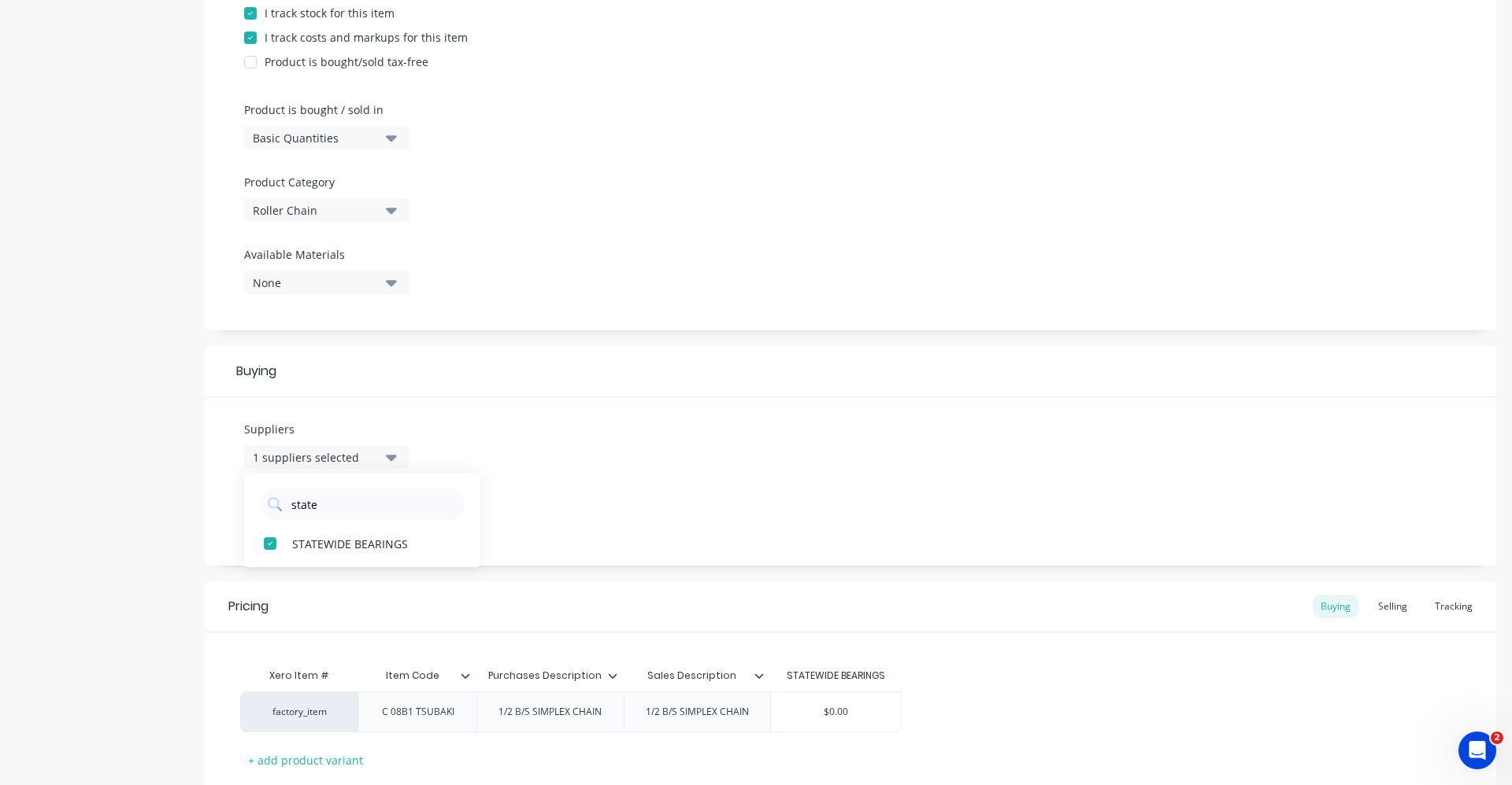
click at [589, 443] on div "Suppliers 1 suppliers selected state STATEWIDE BEARINGS Preferred Supplier None" at bounding box center [850, 481] width 1291 height 168
click at [393, 518] on icon "button" at bounding box center [391, 518] width 11 height 6
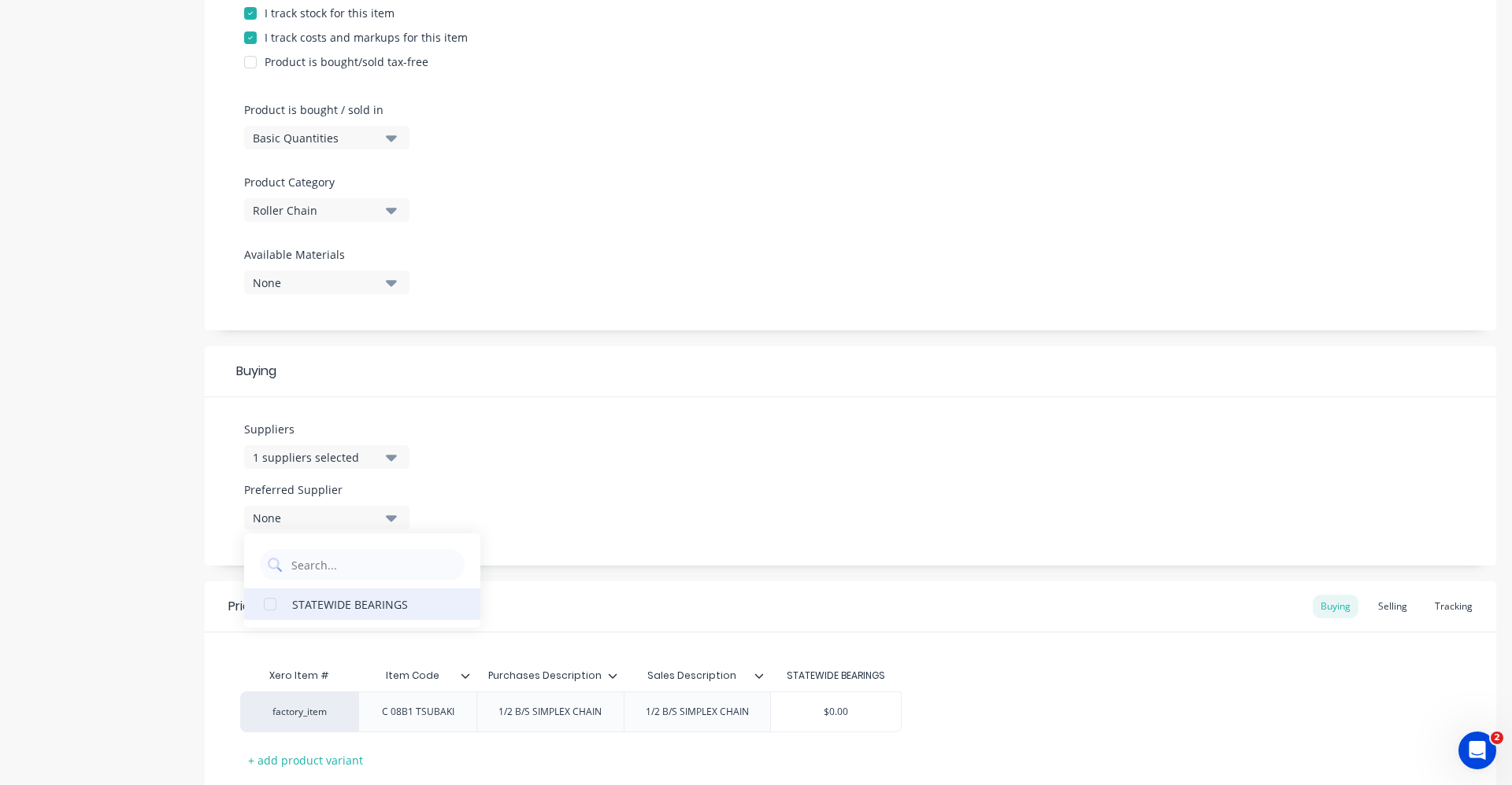
click at [395, 604] on div "STATEWIDE BEARINGS" at bounding box center [370, 604] width 157 height 17
type textarea "x"
click at [567, 481] on div "Suppliers 1 suppliers selected state Preferred Supplier STATEWIDE BEARINGS STAT…" at bounding box center [850, 481] width 1291 height 168
click at [1380, 604] on div "Selling" at bounding box center [1392, 606] width 45 height 24
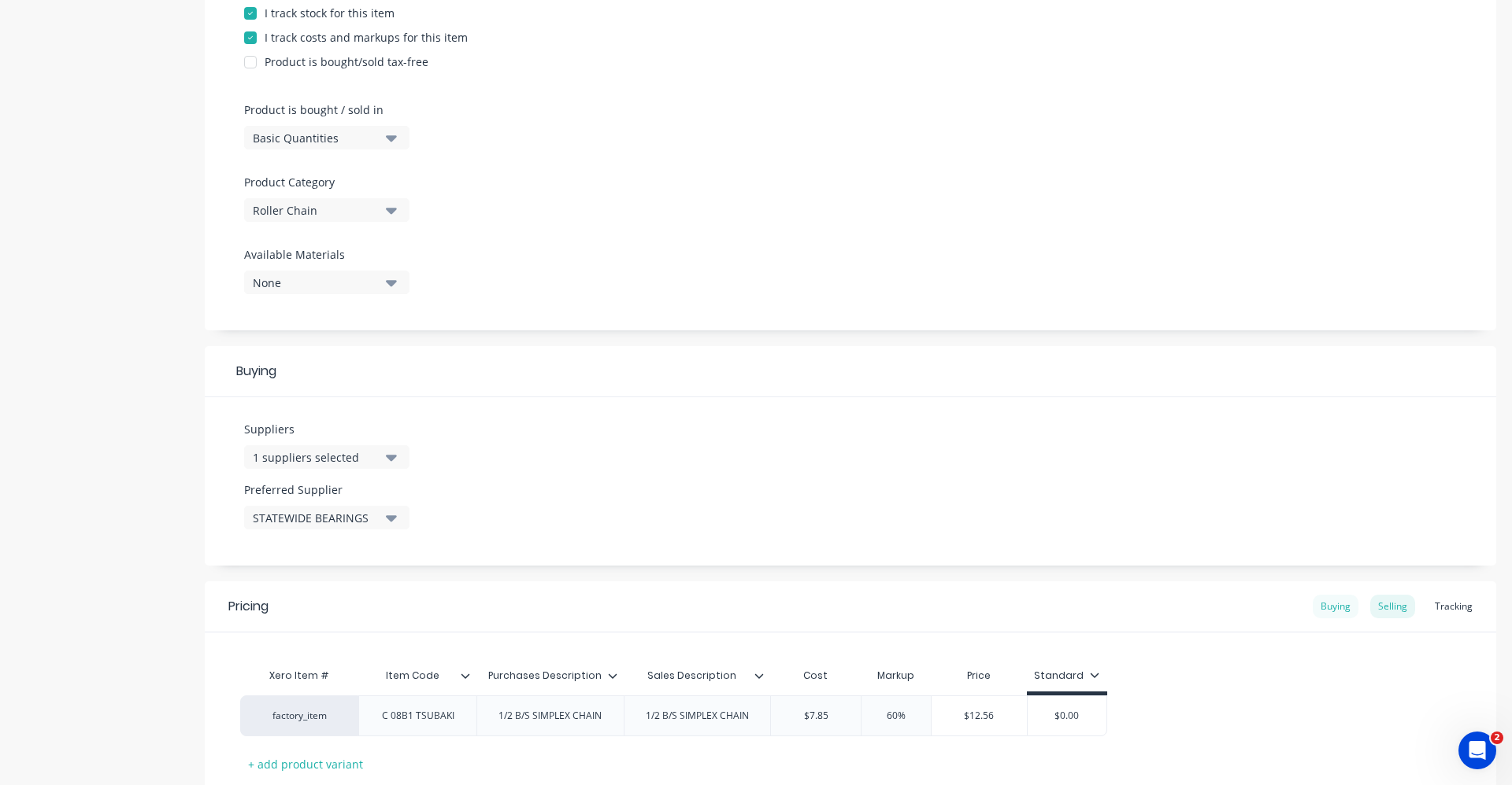
click at [1330, 611] on div "Buying" at bounding box center [1335, 606] width 46 height 24
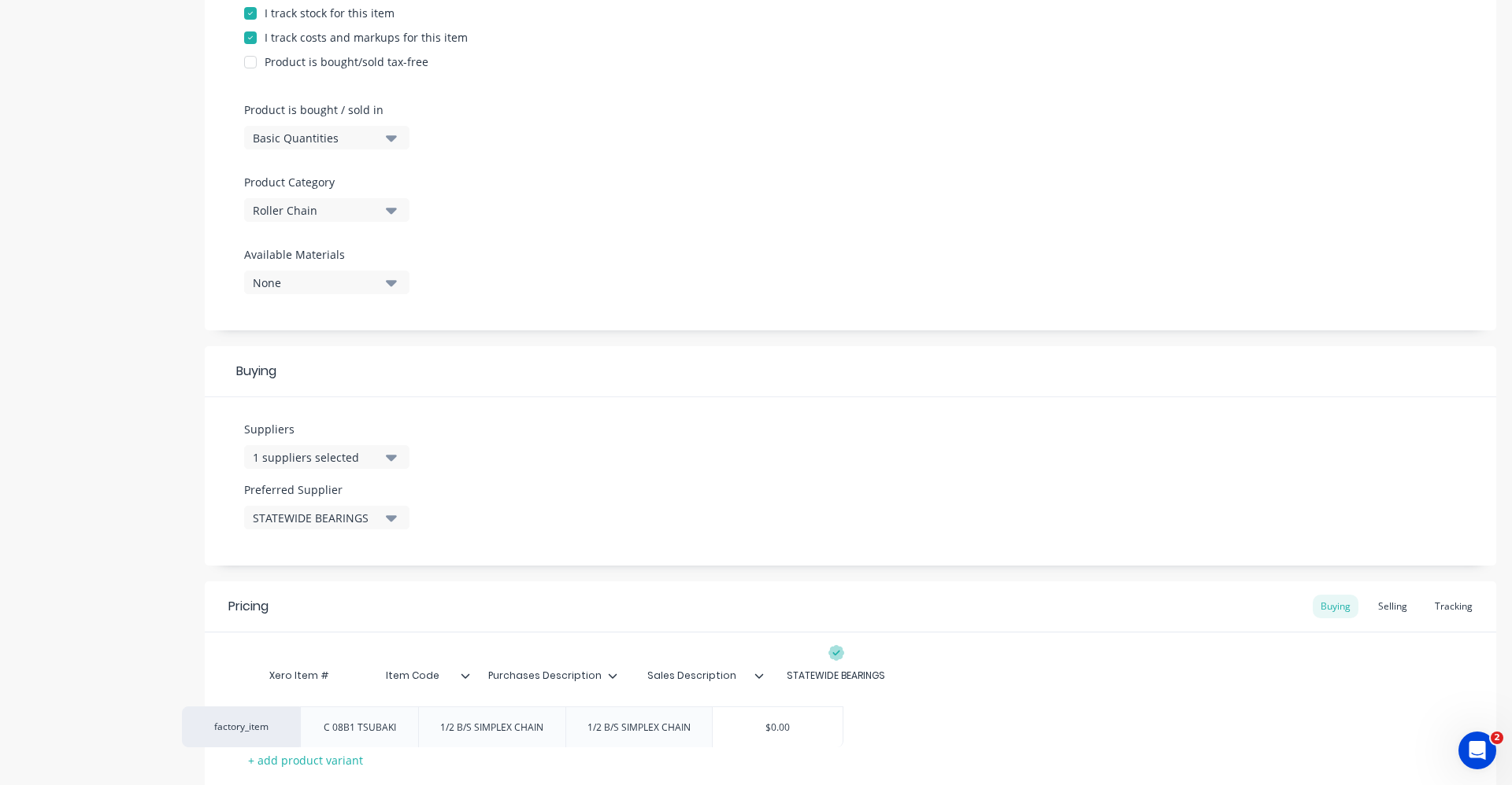
drag, startPoint x: 864, startPoint y: 703, endPoint x: 799, endPoint y: 720, distance: 67.2
click at [799, 720] on div "factory_item C 08B1 TSUBAKI 1/2 B/S SIMPLEX CHAIN 1/2 B/S SIMPLEX CHAIN $0.00" at bounding box center [850, 712] width 1220 height 40
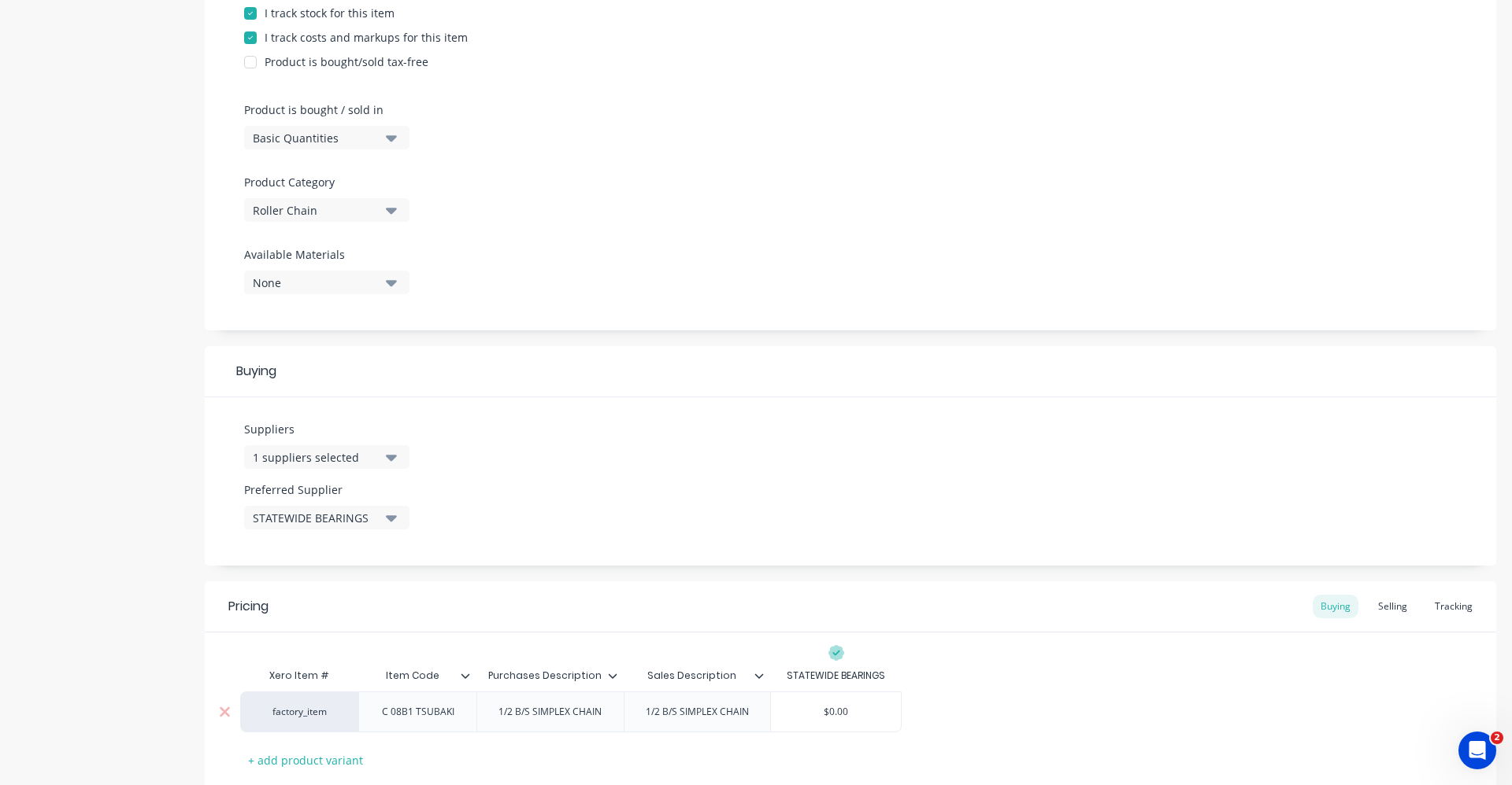
type input "$0.00"
drag, startPoint x: 854, startPoint y: 707, endPoint x: 797, endPoint y: 723, distance: 59.2
click at [797, 723] on div "$0.00 $0.00" at bounding box center [835, 711] width 130 height 40
type textarea "x"
type input "7.8"
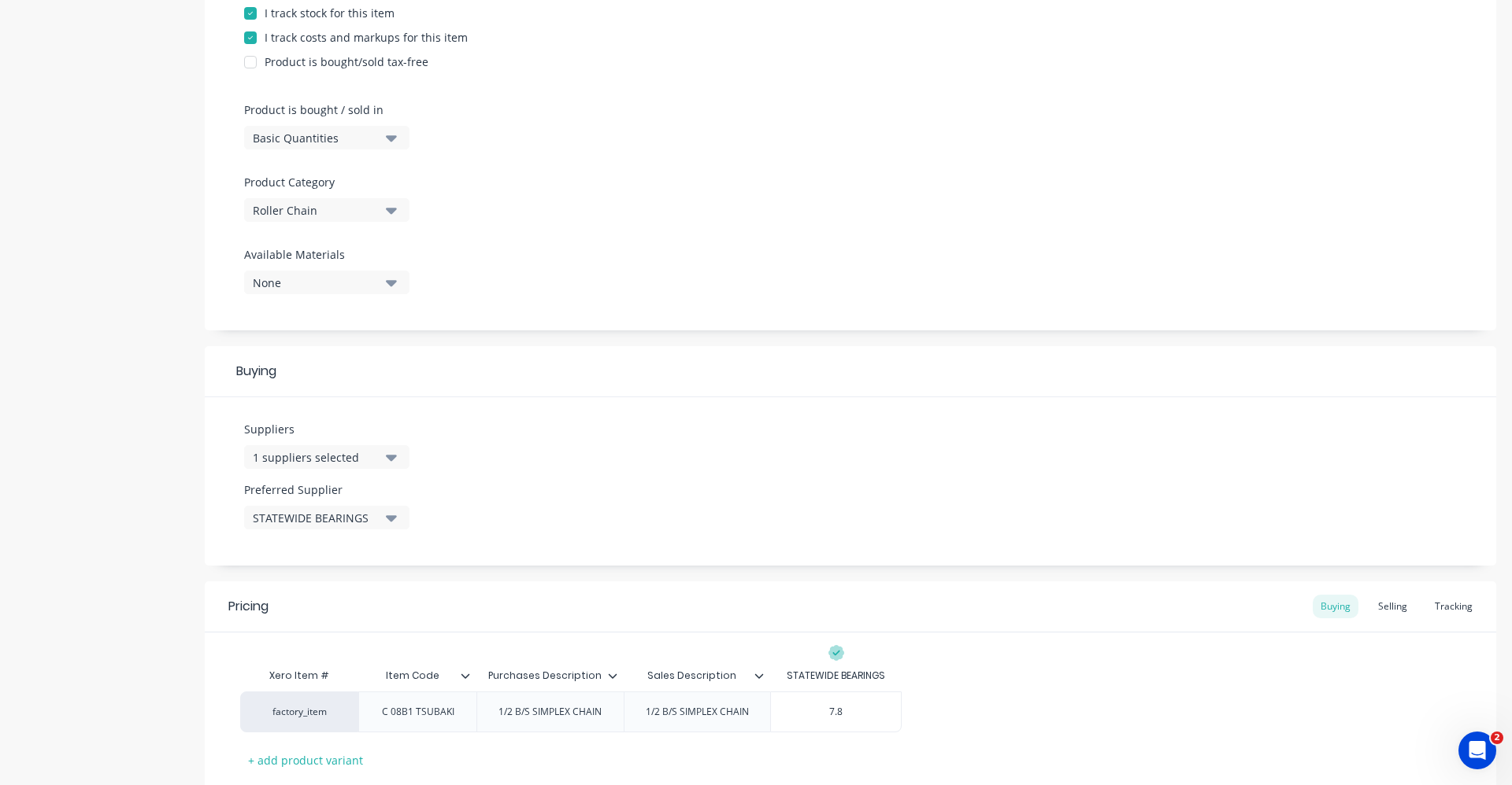
type textarea "x"
type input "7.85"
click at [1011, 702] on div "factory_item C 08B1 TSUBAKI 1/2 B/S SIMPLEX CHAIN 1/2 B/S SIMPLEX CHAIN $7.85 7…" at bounding box center [850, 712] width 1220 height 40
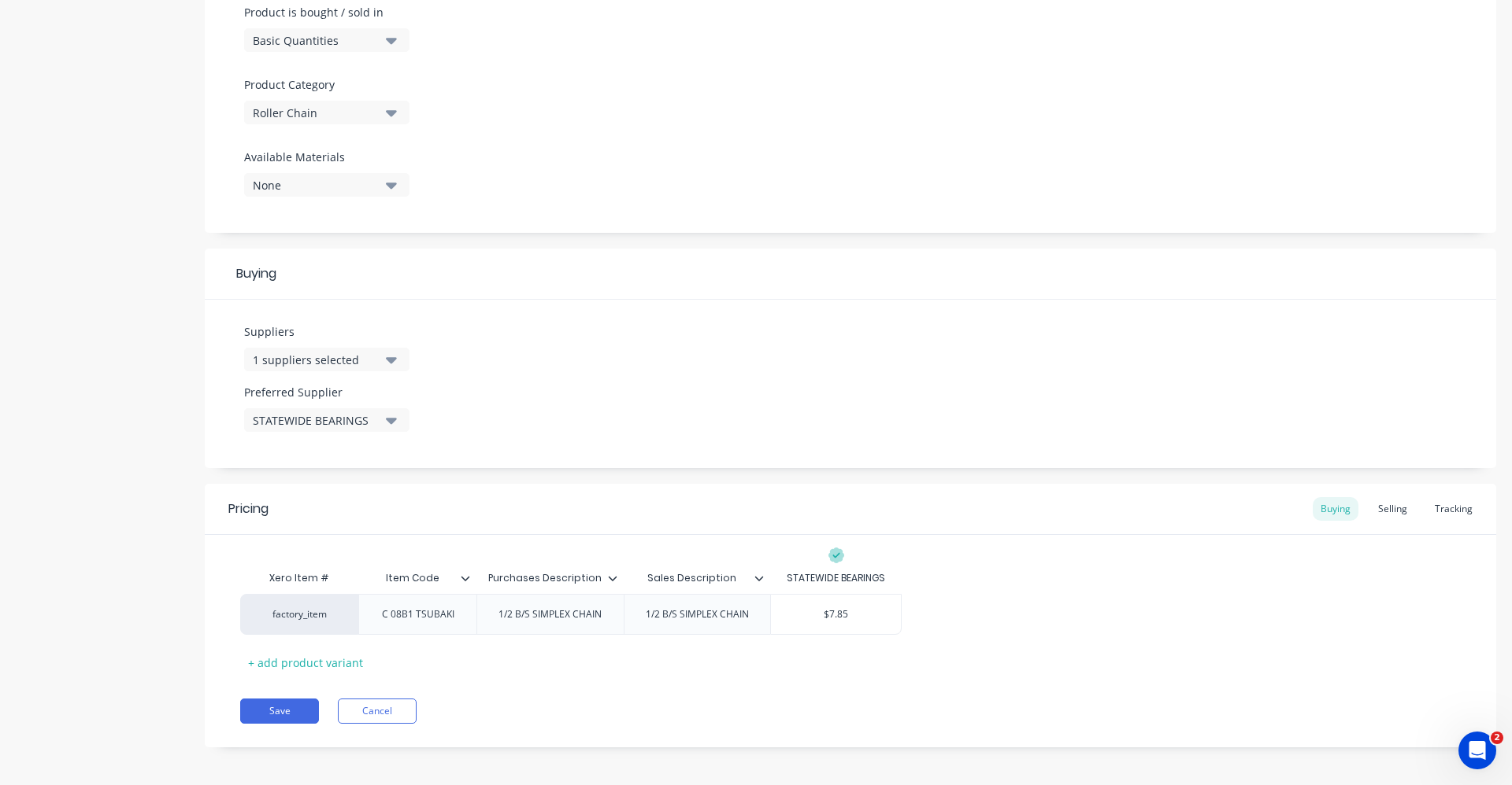
scroll to position [497, 0]
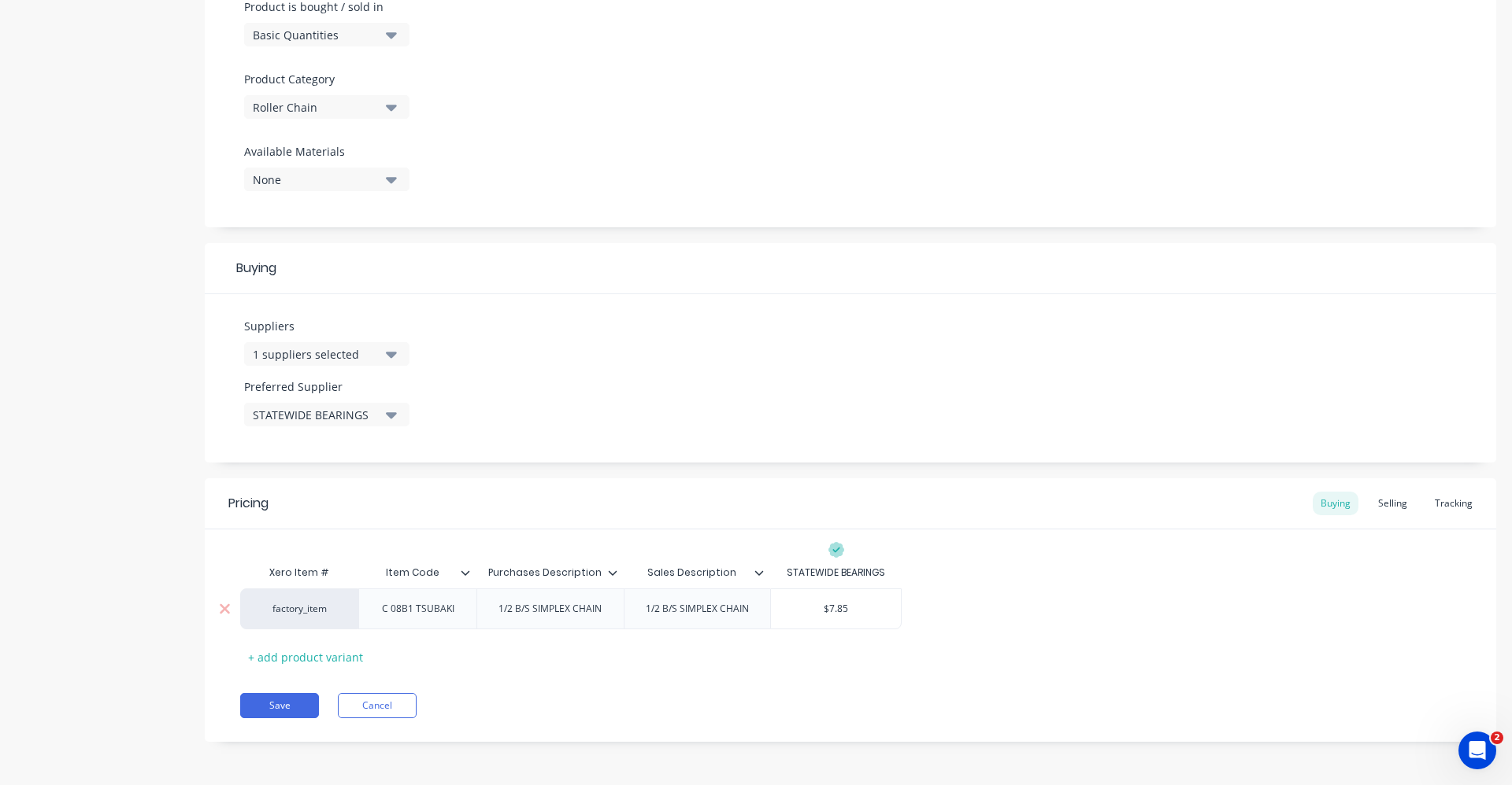
click at [403, 616] on div "C 08B1 TSUBAKI" at bounding box center [418, 609] width 98 height 20
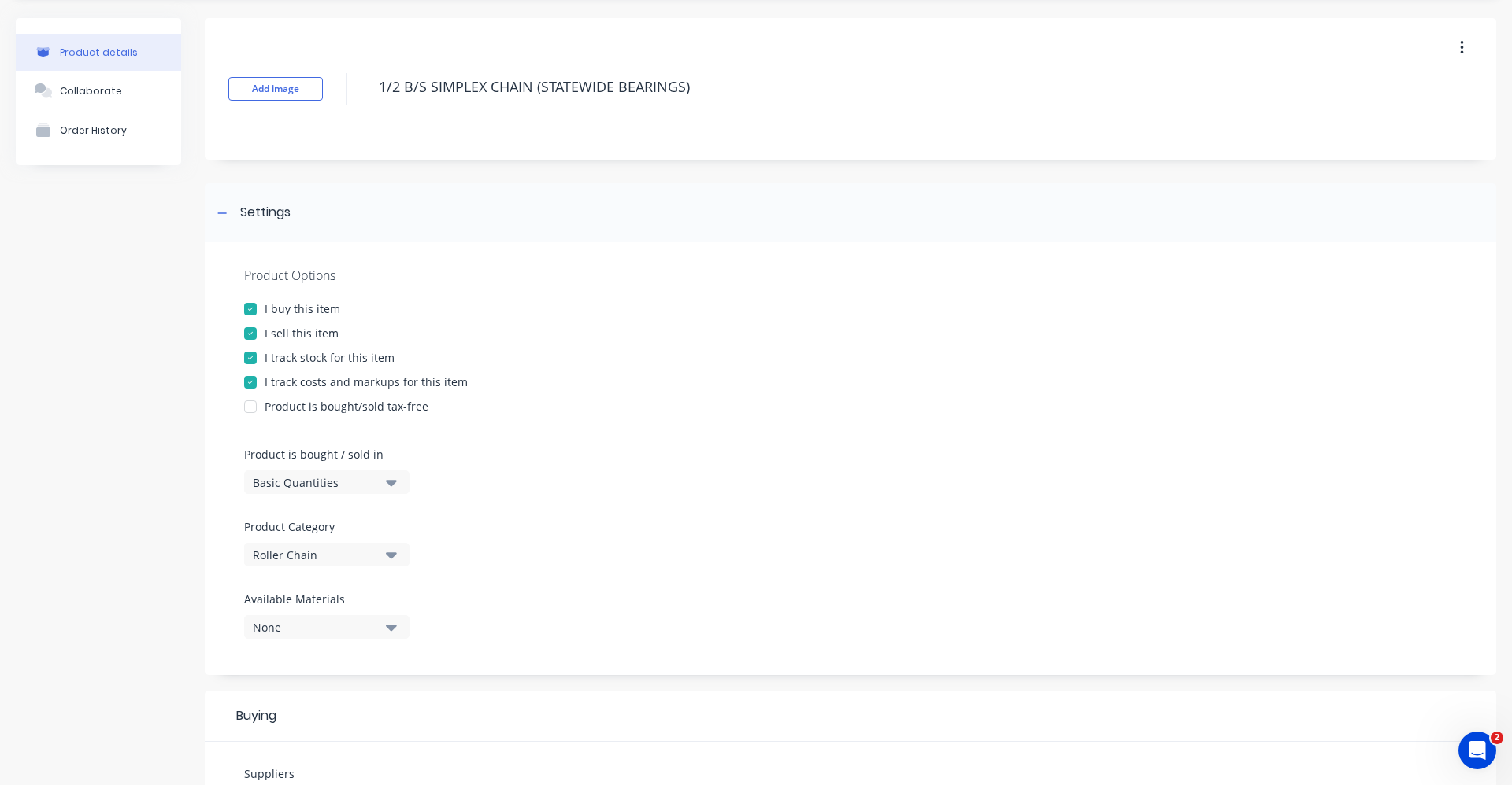
scroll to position [25, 0]
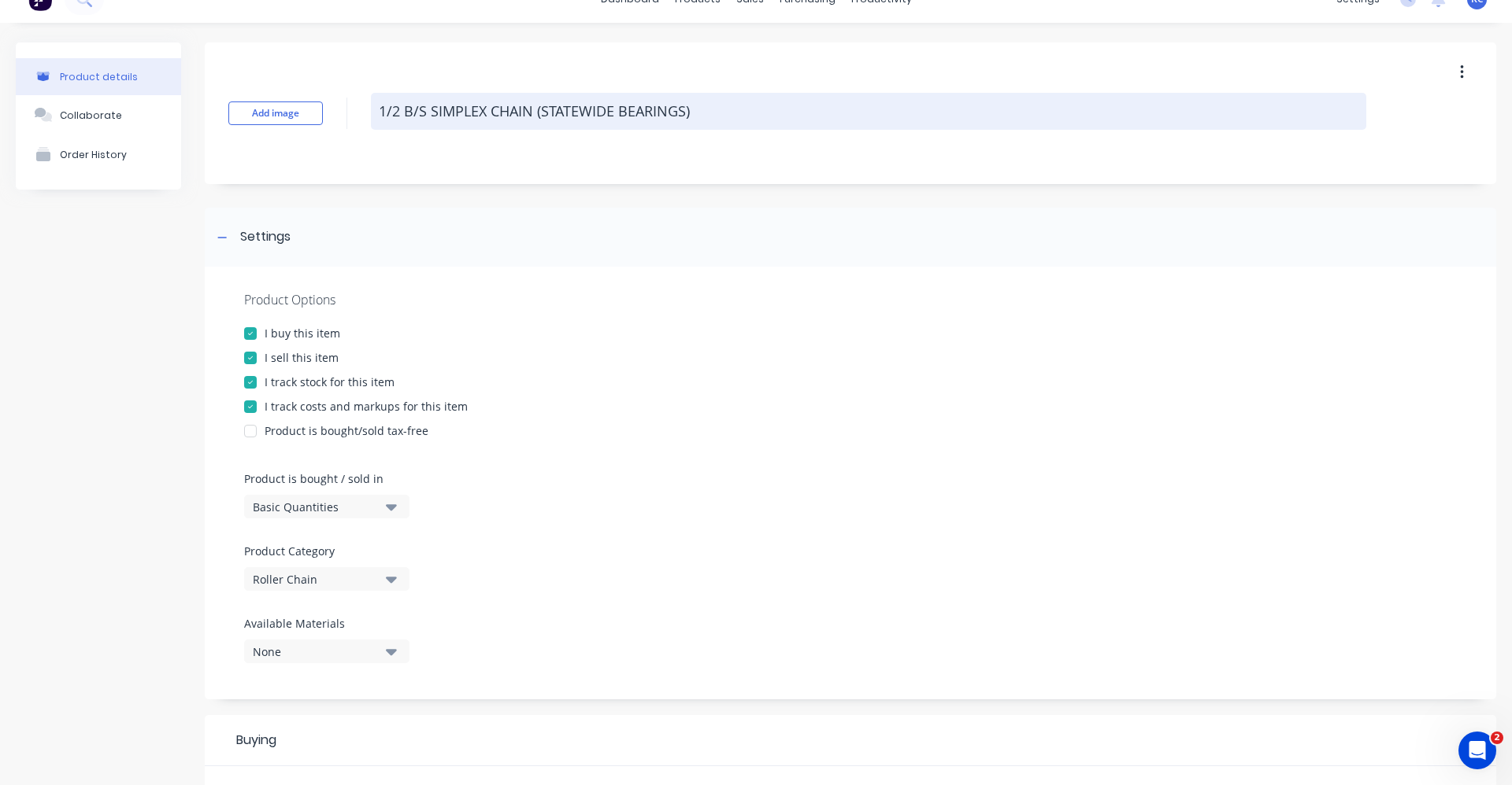
drag, startPoint x: 704, startPoint y: 110, endPoint x: 543, endPoint y: 112, distance: 161.0
click at [543, 112] on textarea "1/2 B/S SIMPLEX CHAIN (STATEWIDE BEARINGS)" at bounding box center [868, 111] width 995 height 37
type textarea "x"
type textarea "1/2 B/S SIMPLEX CHAIN ("
type textarea "x"
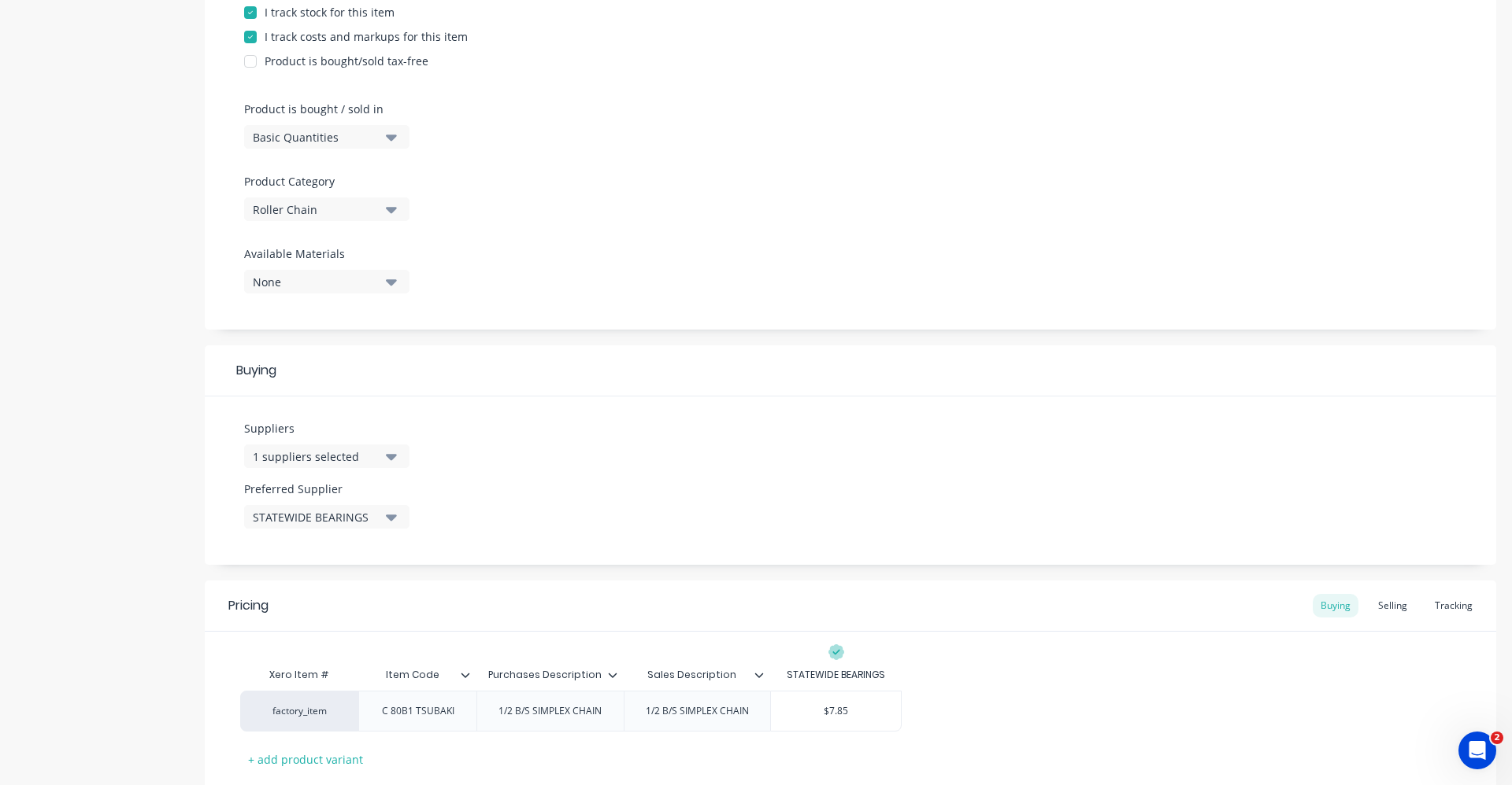
scroll to position [497, 0]
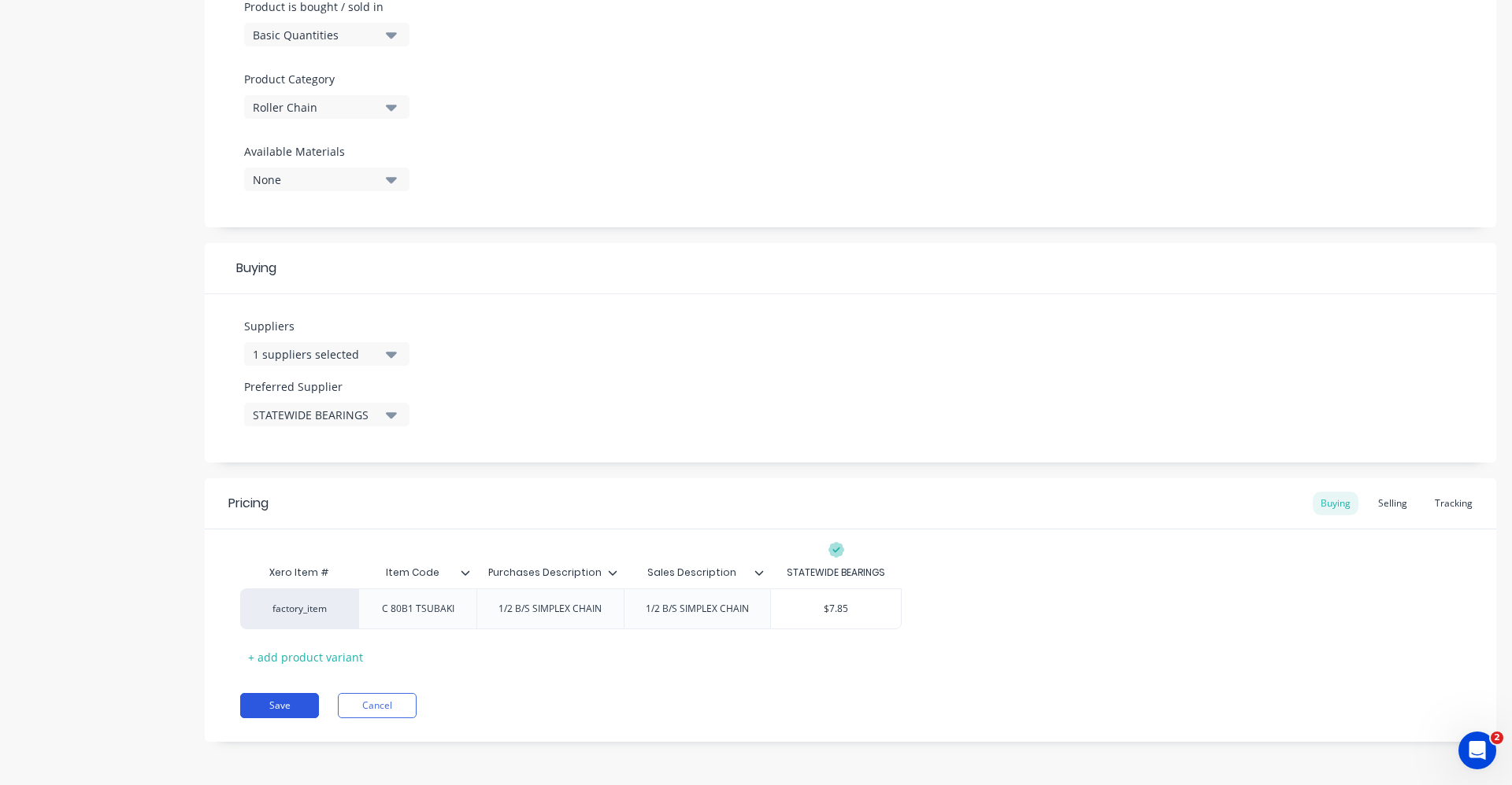
type textarea "1/2 B/S SIMPLEX CHAIN"
type textarea "x"
type textarea "1/2 B/S SIMPLEX CHAIN"
click at [295, 702] on button "Save" at bounding box center [280, 705] width 79 height 25
type textarea "x"
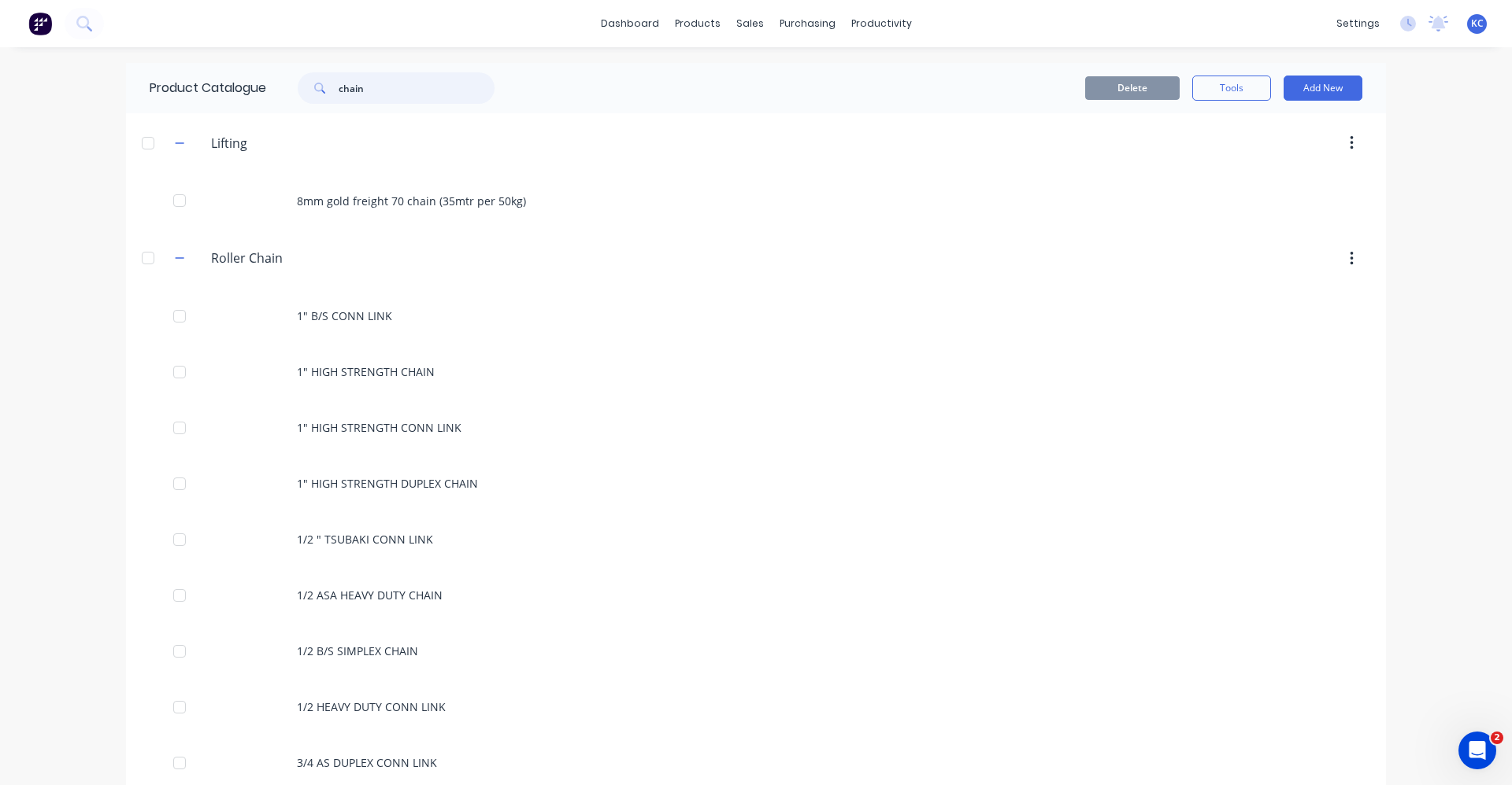
drag, startPoint x: 379, startPoint y: 83, endPoint x: 315, endPoint y: 84, distance: 64.0
click at [315, 84] on div "chain" at bounding box center [396, 88] width 197 height 31
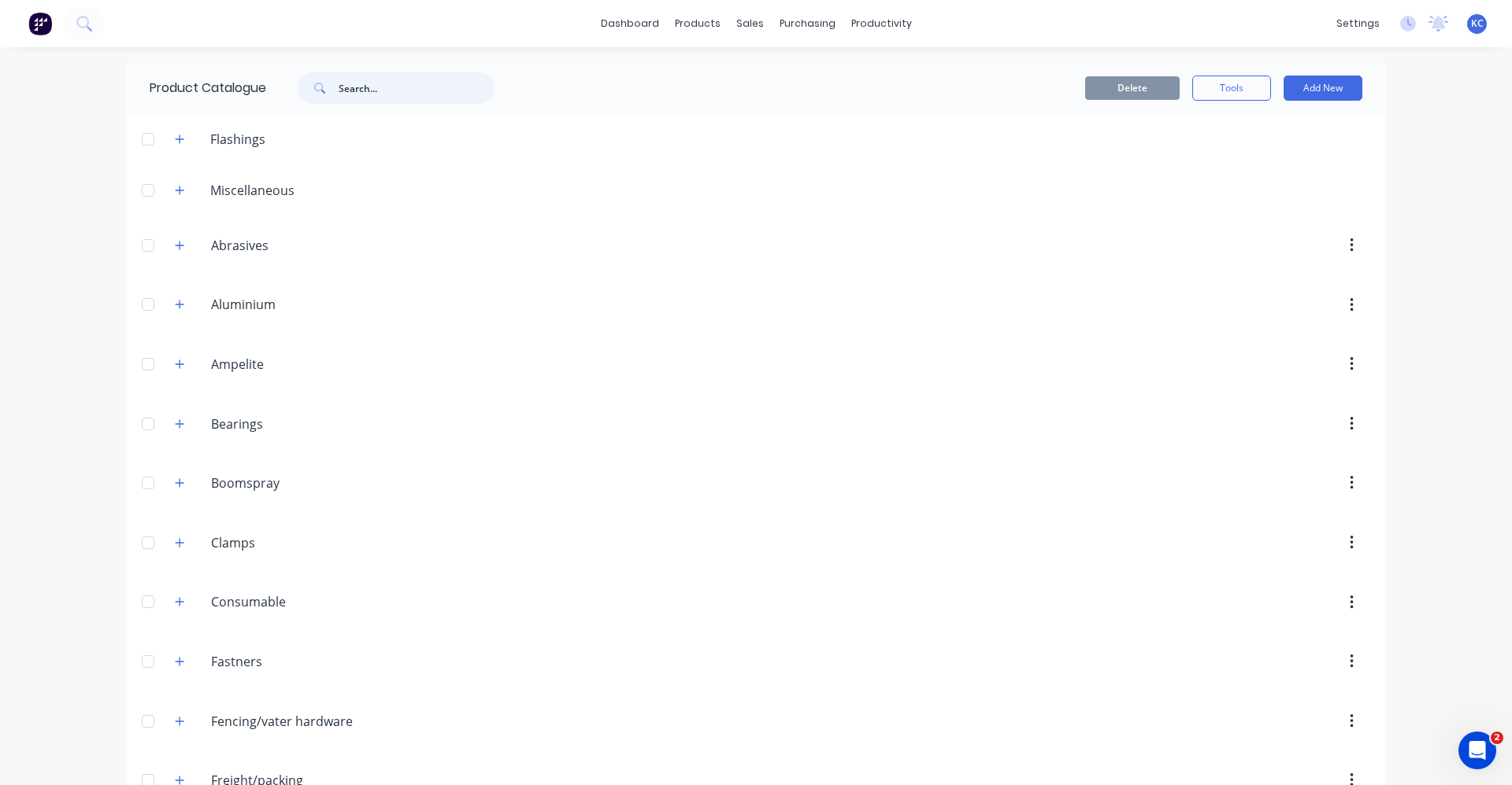
paste input "chain"
type input "chain"
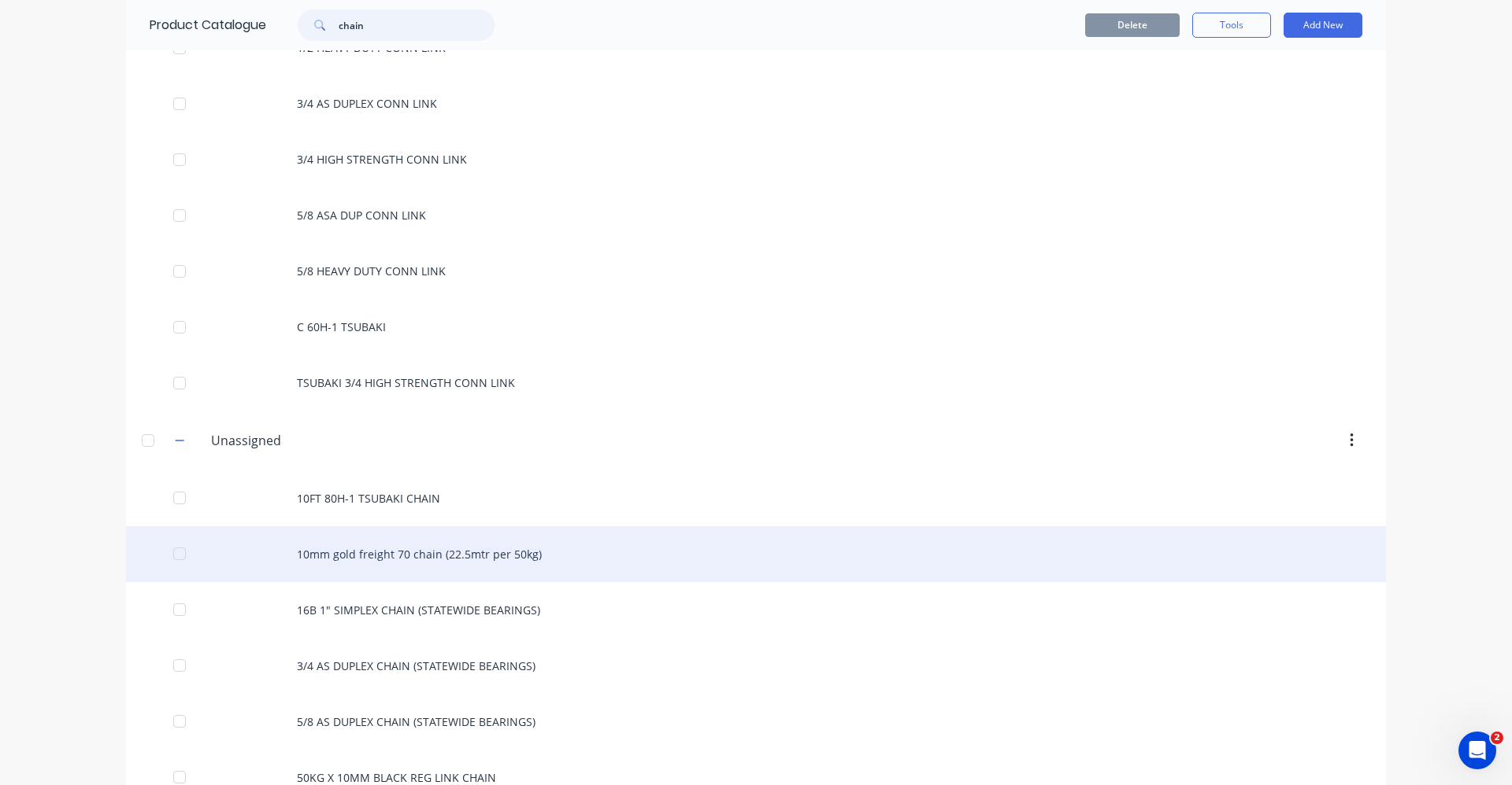
scroll to position [709, 0]
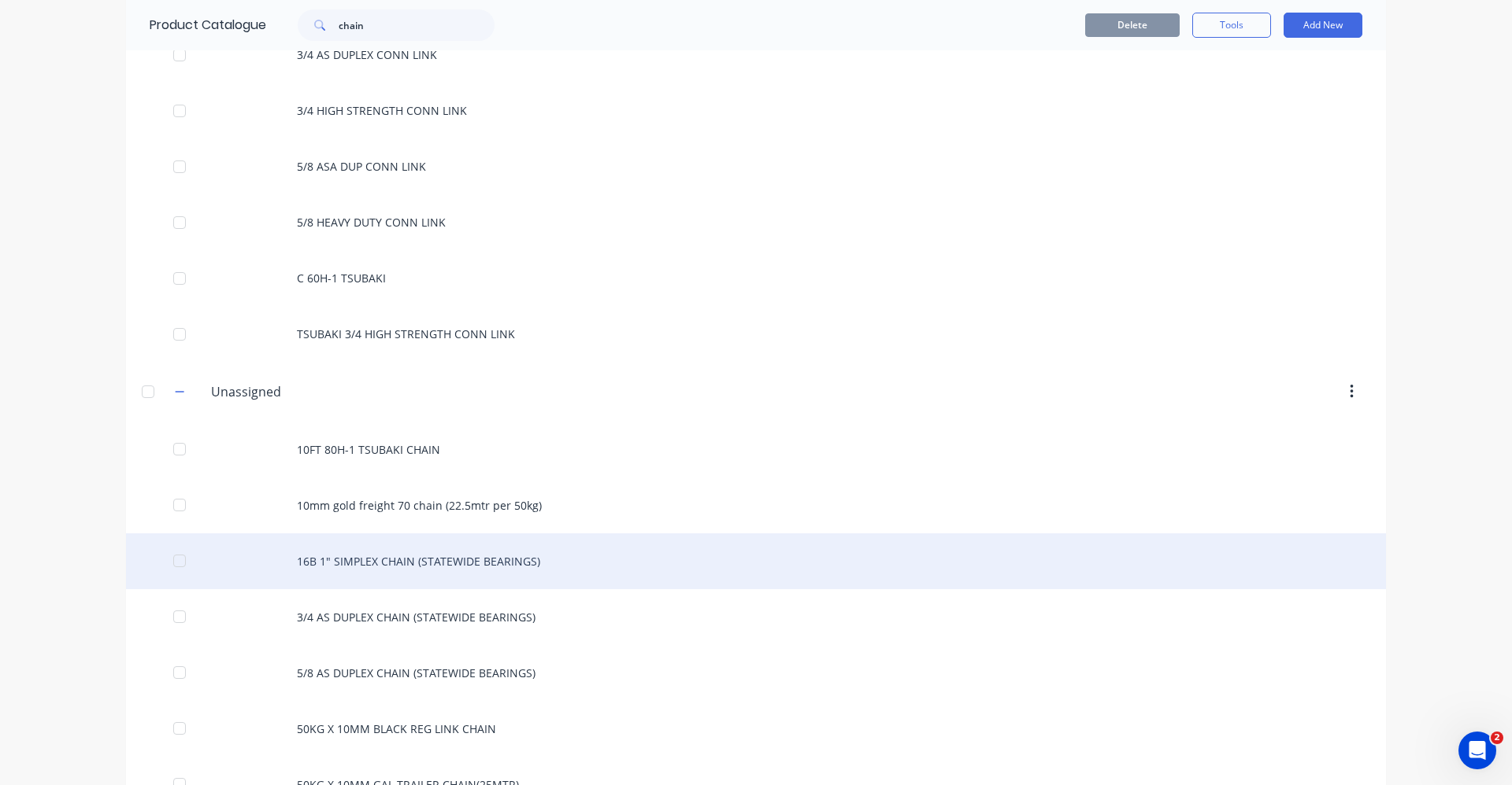
click at [503, 561] on div "16B 1" SIMPLEX CHAIN (STATEWIDE BEARINGS)" at bounding box center [756, 561] width 1260 height 56
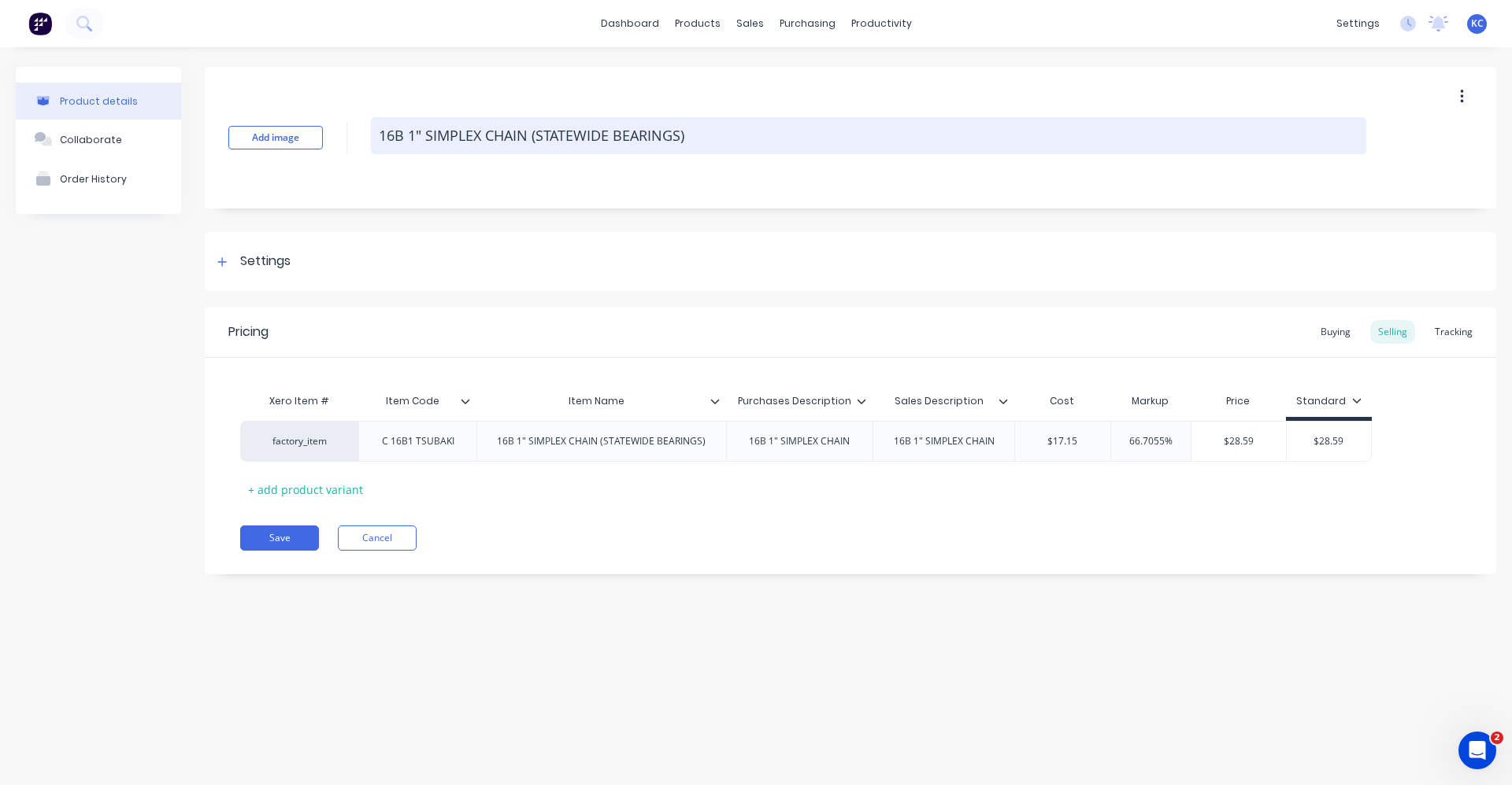
drag, startPoint x: 690, startPoint y: 131, endPoint x: 534, endPoint y: 149, distance: 157.0
click at [534, 149] on textarea "16B 1" SIMPLEX CHAIN (STATEWIDE BEARINGS)" at bounding box center [868, 135] width 995 height 37
type textarea "x"
type textarea "16B 1" SIMPLEX CHAIN"
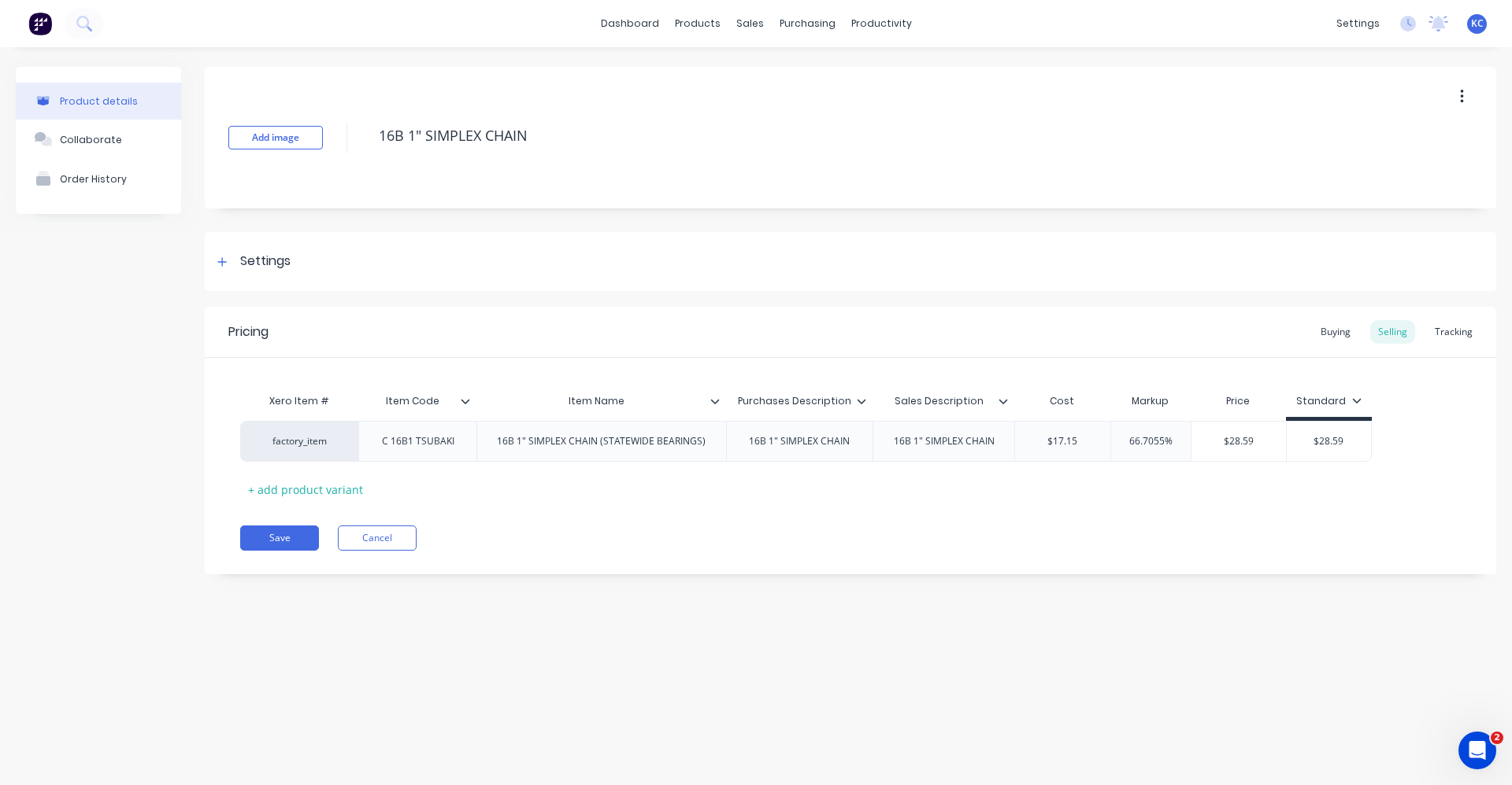
click at [720, 403] on div at bounding box center [721, 400] width 9 height 14
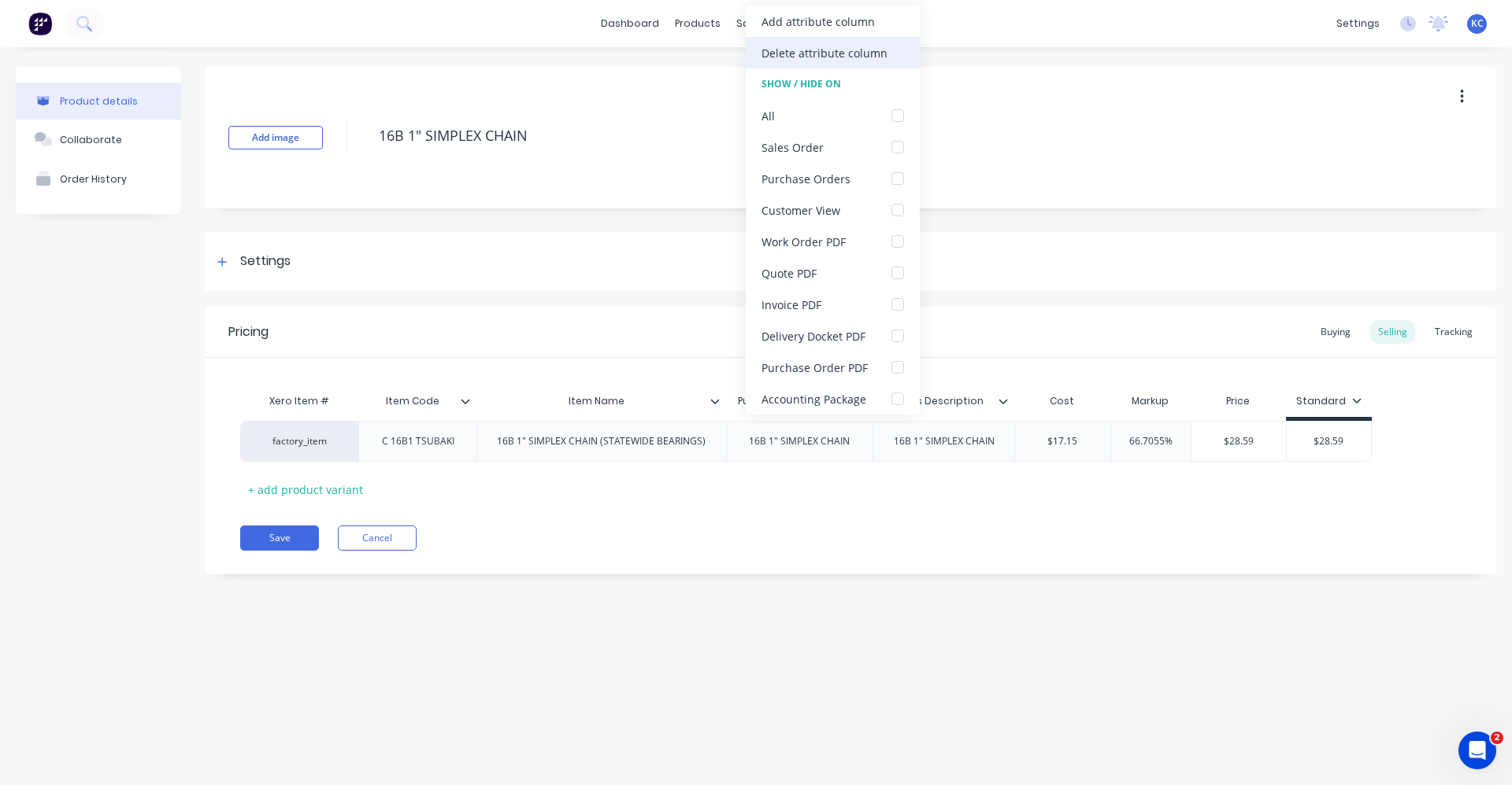
click at [820, 53] on div "Delete attribute column" at bounding box center [824, 53] width 126 height 17
type textarea "x"
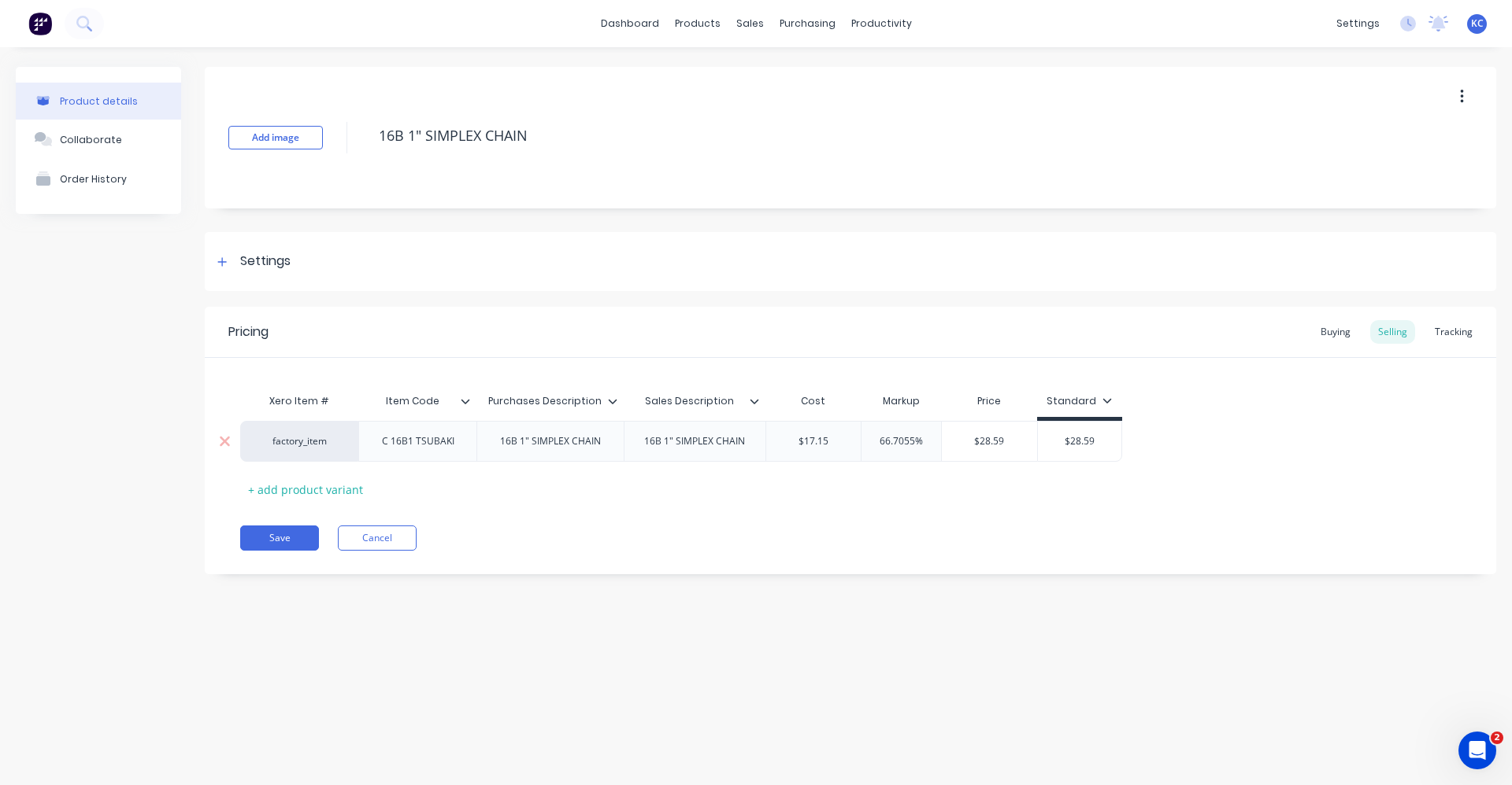
type textarea "16B 1" SIMPLEX CHAIN"
type textarea "x"
type textarea "16B 1" SIMPLEX CHAIN"
type input "66.7055%"
drag, startPoint x: 875, startPoint y: 446, endPoint x: 956, endPoint y: 428, distance: 83.0
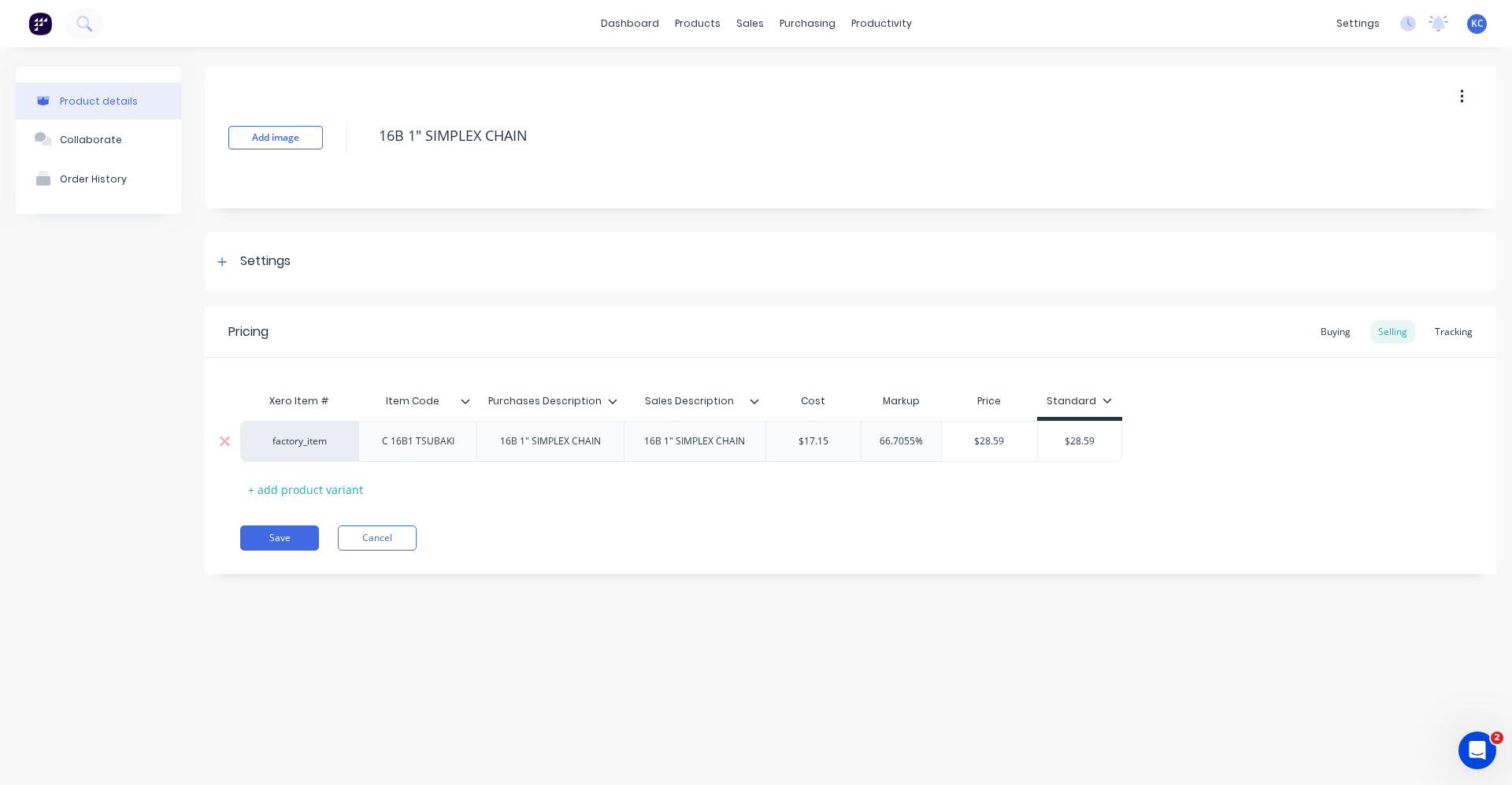
click at [960, 439] on div "factory_item C 16B1 TSUBAKI 16B 1" SIMPLEX CHAIN 16B 1" SIMPLEX CHAIN $17.15 66…" at bounding box center [681, 441] width 882 height 40
type textarea "x"
type input "60"
type textarea "x"
type input "60"
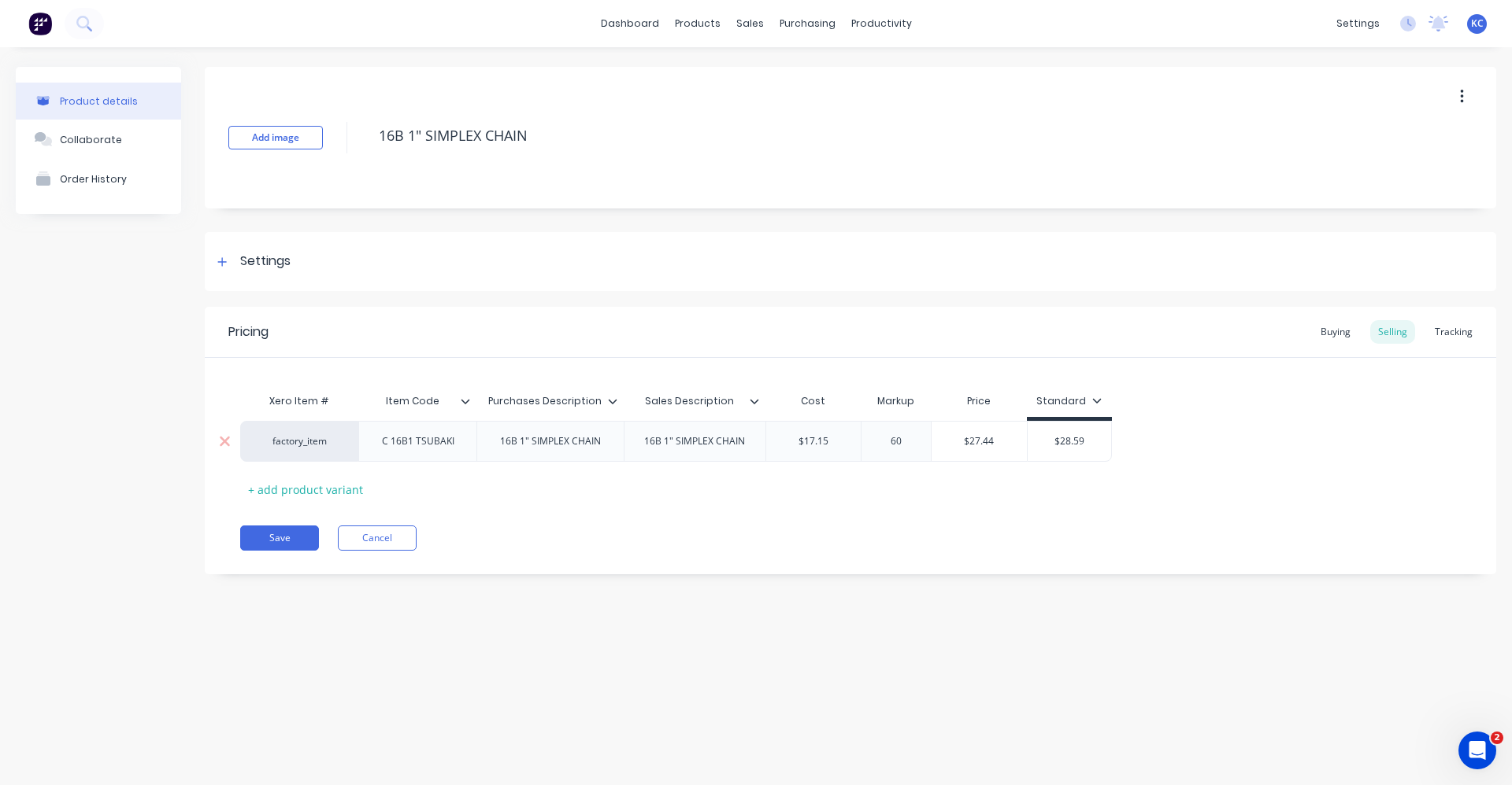
type input "$28.59"
drag, startPoint x: 1096, startPoint y: 434, endPoint x: 1063, endPoint y: 449, distance: 36.2
click at [1063, 449] on div "$28.59 $28.59" at bounding box center [1069, 441] width 84 height 40
type textarea "x"
click at [262, 259] on div "Settings" at bounding box center [265, 261] width 51 height 19
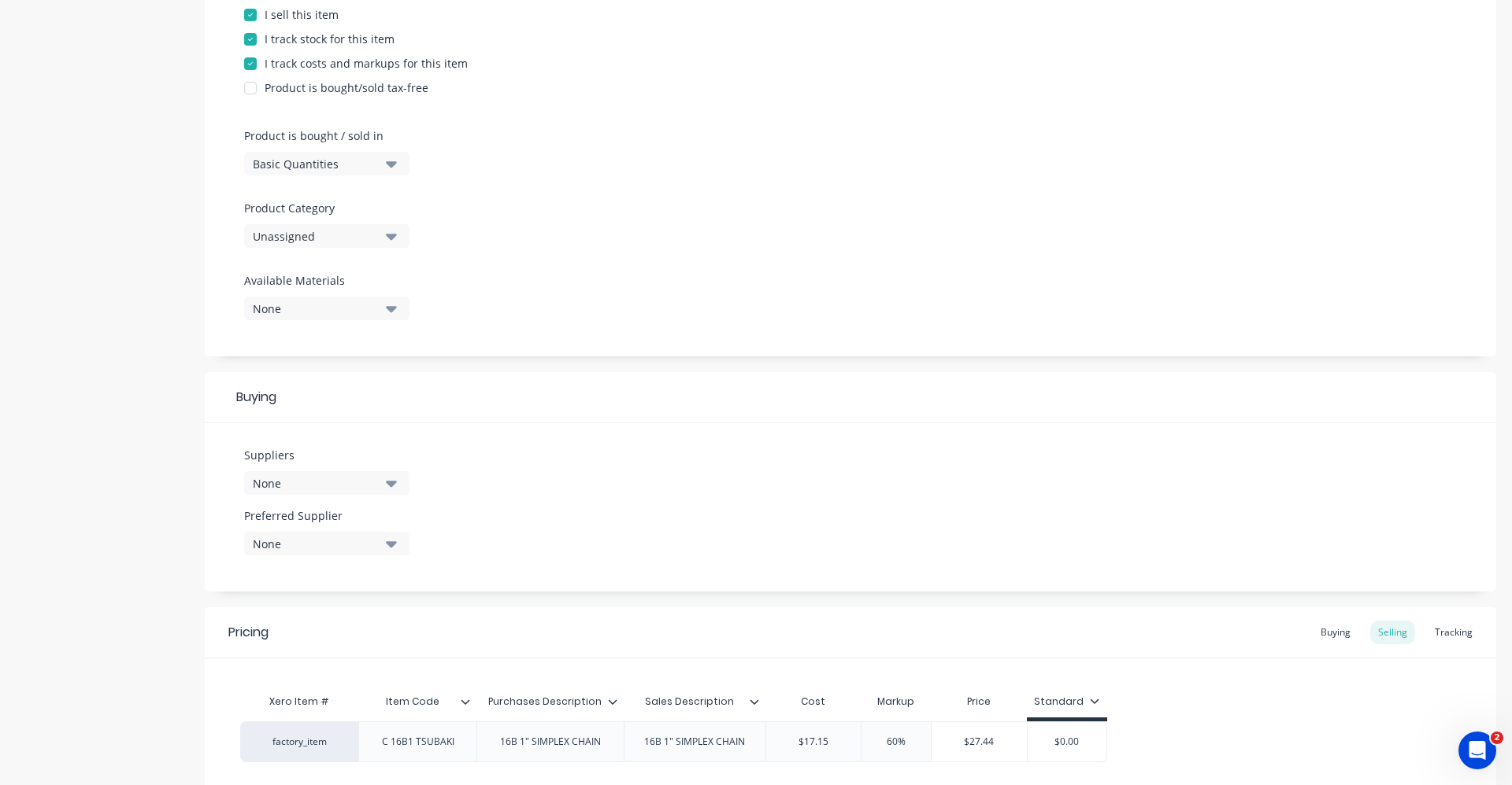
scroll to position [394, 0]
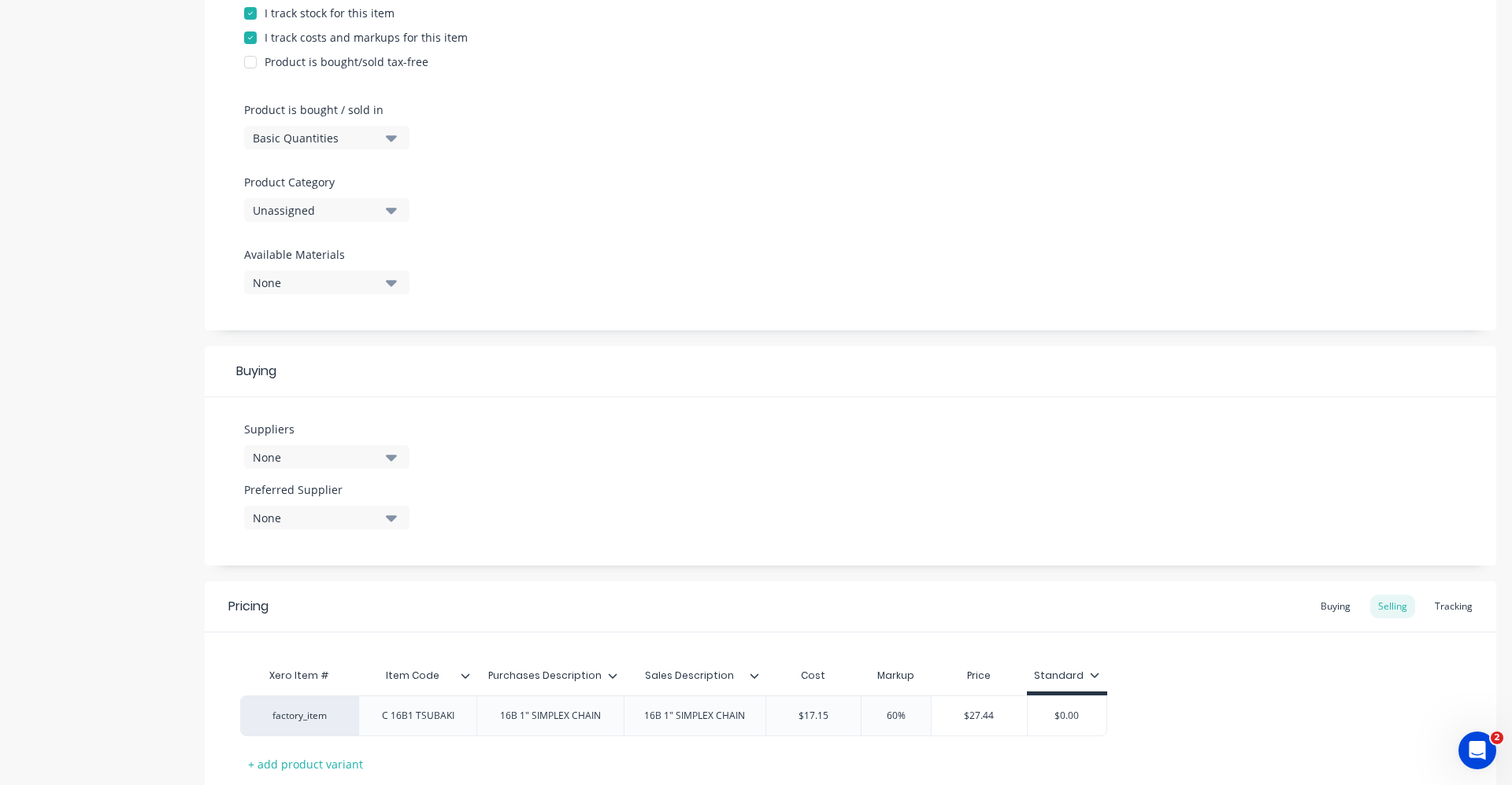
click at [385, 209] on button "Unassigned" at bounding box center [327, 210] width 166 height 24
click at [389, 259] on Category "text" at bounding box center [373, 258] width 167 height 31
type Category "roll"
click at [352, 326] on div "Roller Chain" at bounding box center [362, 328] width 237 height 31
type textarea "x"
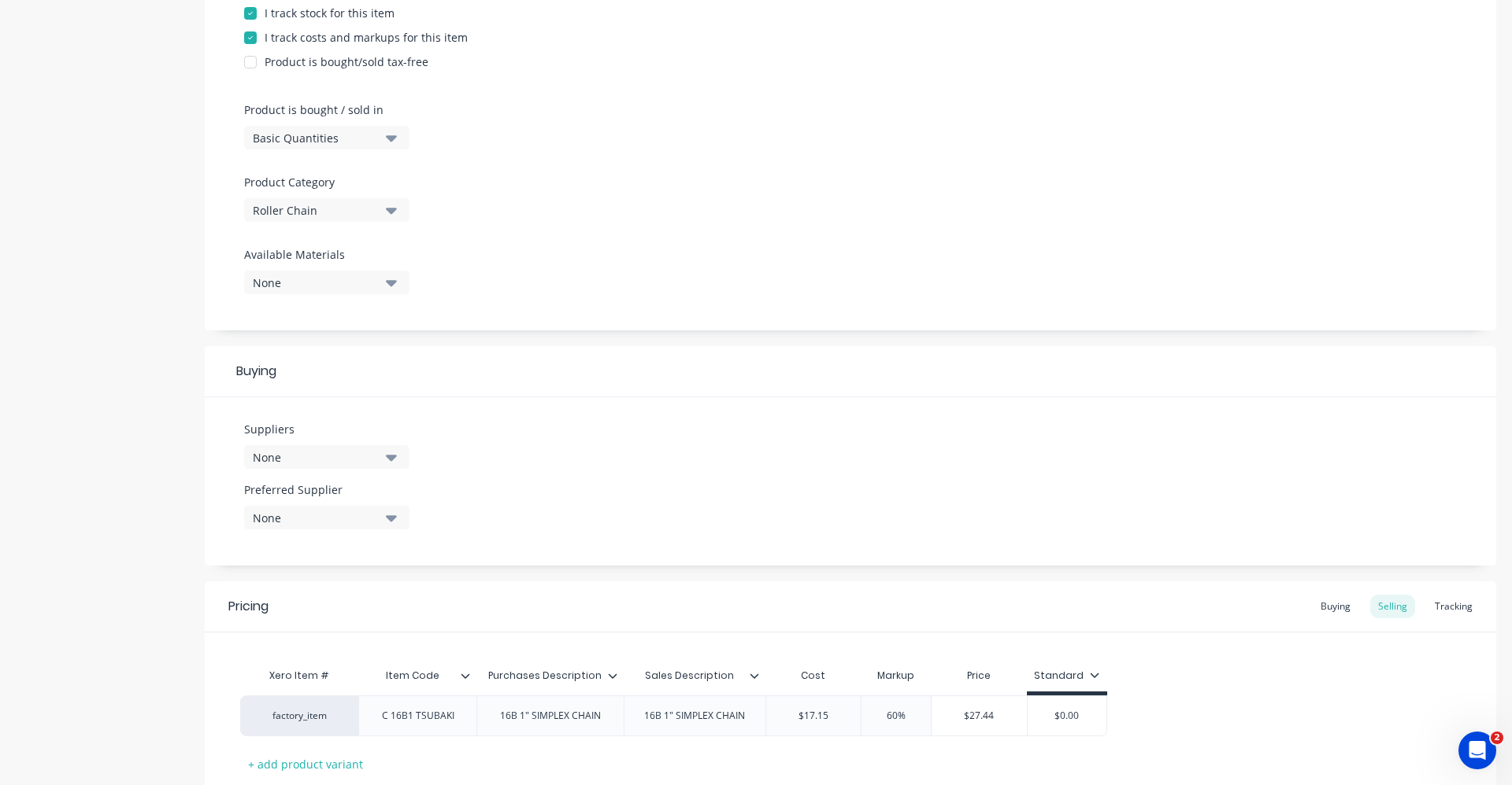
click at [556, 260] on div "Product Options I buy this item I sell this item I track stock for this item I …" at bounding box center [850, 114] width 1291 height 433
click at [383, 459] on button "None" at bounding box center [327, 457] width 166 height 24
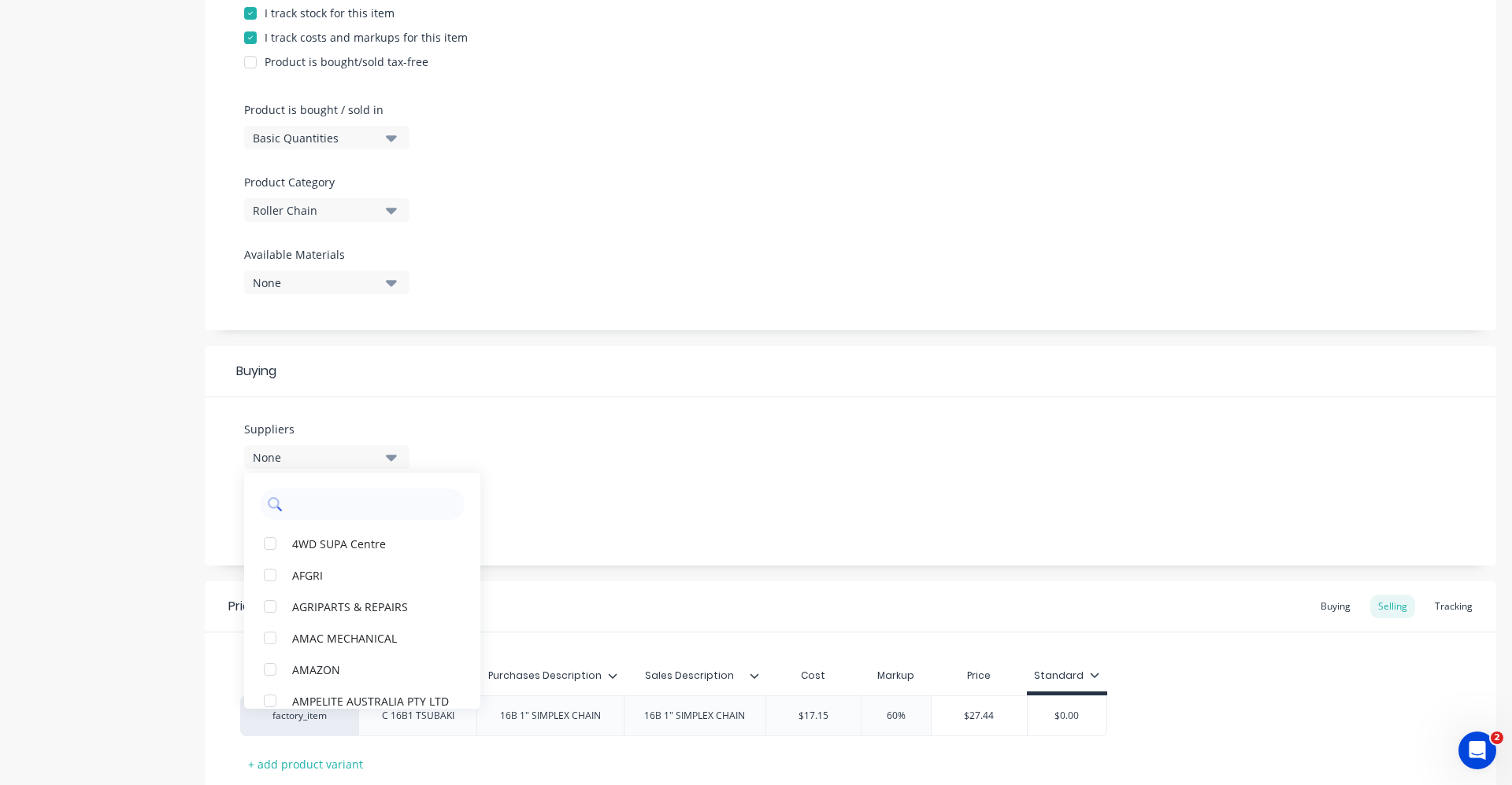
click at [380, 518] on input "text" at bounding box center [373, 504] width 167 height 31
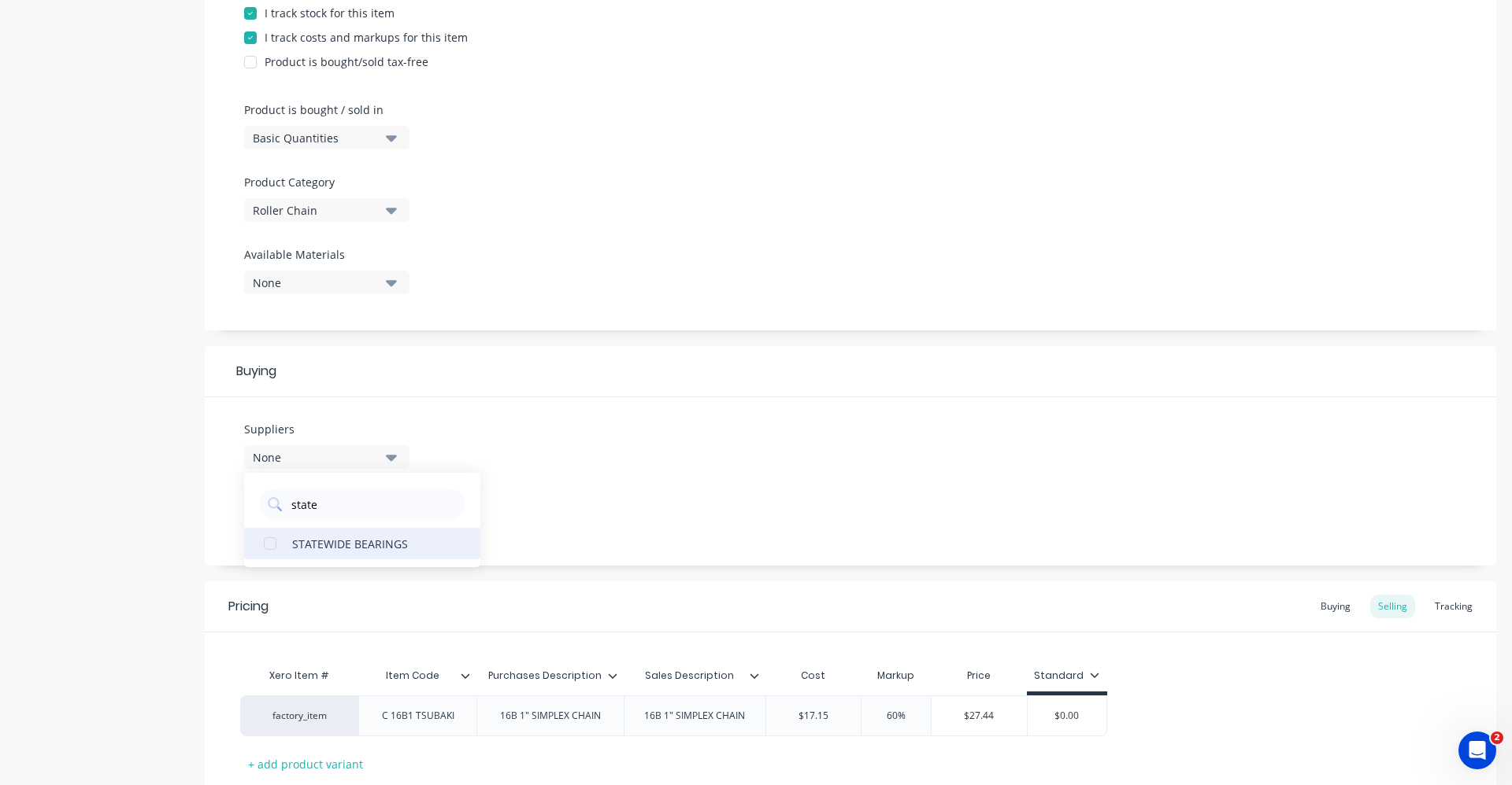
type input "state"
click at [411, 534] on button "STATEWIDE BEARINGS" at bounding box center [362, 544] width 237 height 31
drag, startPoint x: 563, startPoint y: 502, endPoint x: 429, endPoint y: 530, distance: 136.9
click at [563, 502] on div "Suppliers 1 suppliers selected state STATEWIDE BEARINGS Preferred Supplier None" at bounding box center [850, 481] width 1291 height 168
click at [394, 518] on icon "button" at bounding box center [391, 518] width 11 height 6
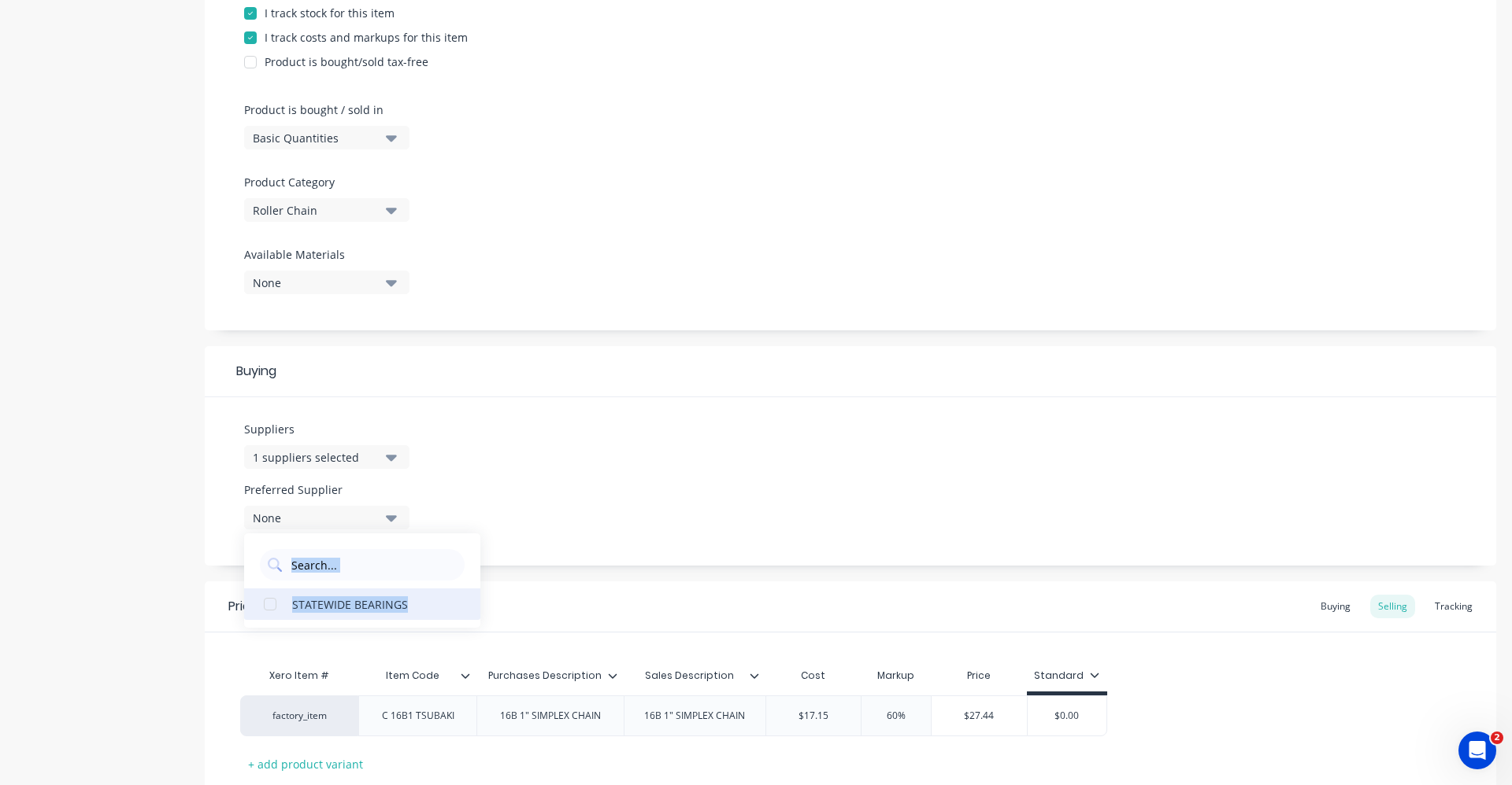
click at [374, 605] on div "STATEWIDE BEARINGS" at bounding box center [370, 604] width 157 height 17
type textarea "x"
click at [573, 477] on div "Suppliers 1 suppliers selected state Preferred Supplier STATEWIDE BEARINGS STAT…" at bounding box center [850, 481] width 1291 height 168
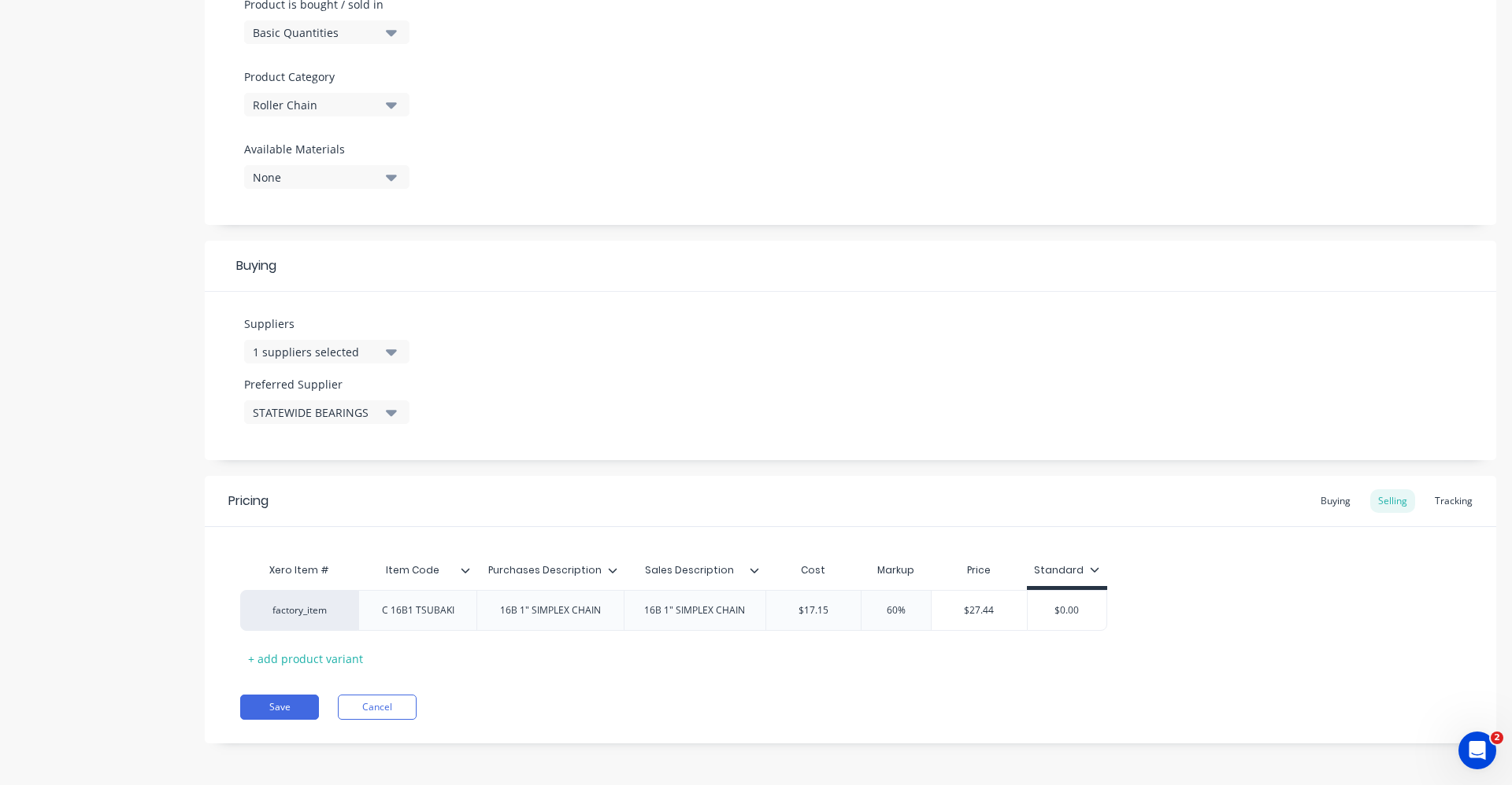
scroll to position [501, 0]
click at [1328, 497] on div "Buying" at bounding box center [1335, 500] width 46 height 24
type input "$0.00"
drag, startPoint x: 817, startPoint y: 613, endPoint x: 861, endPoint y: 608, distance: 44.3
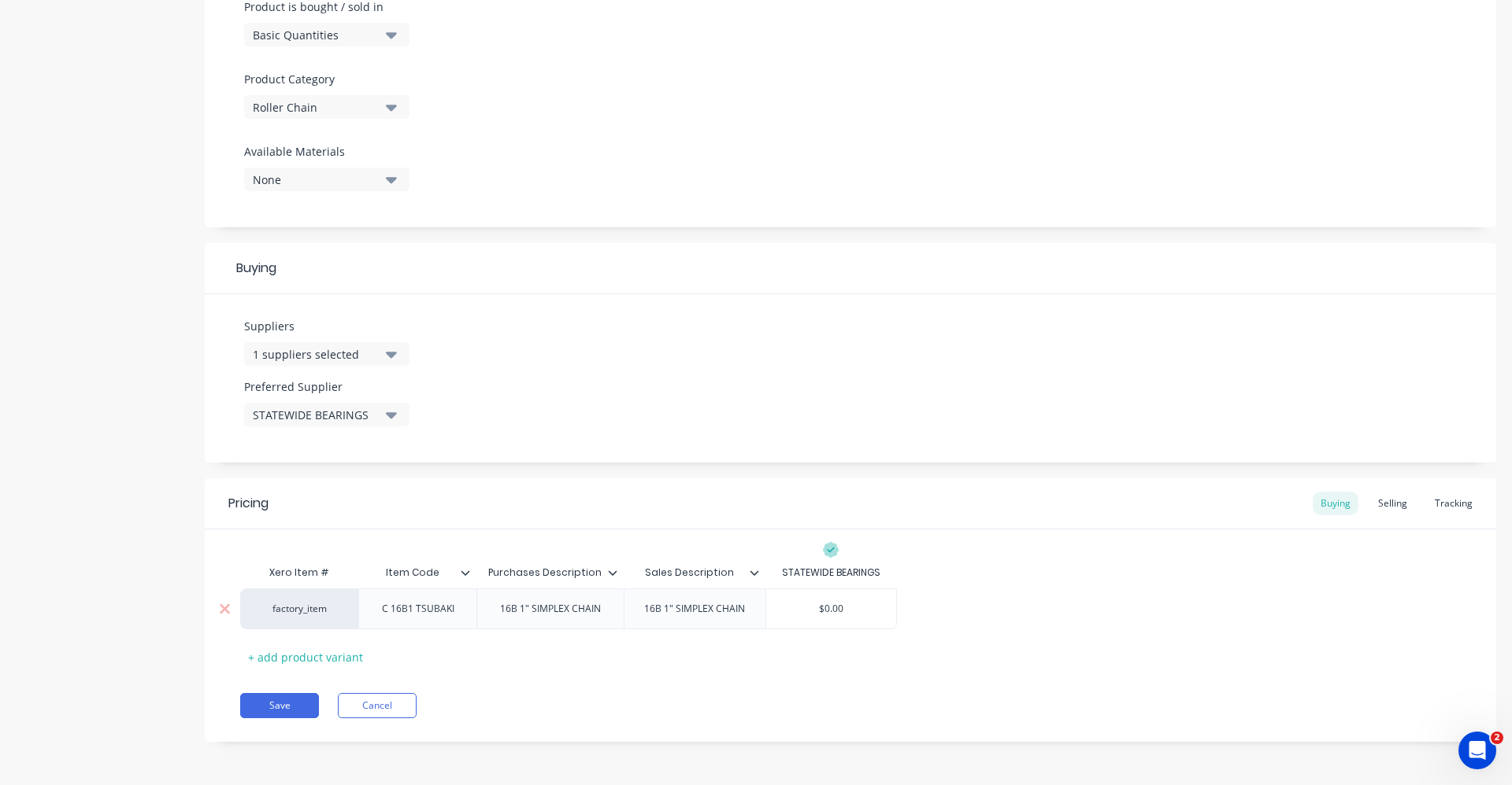
click at [861, 608] on input "$0.00" at bounding box center [831, 608] width 130 height 14
type textarea "x"
type input "17."
type textarea "x"
type input "17.15"
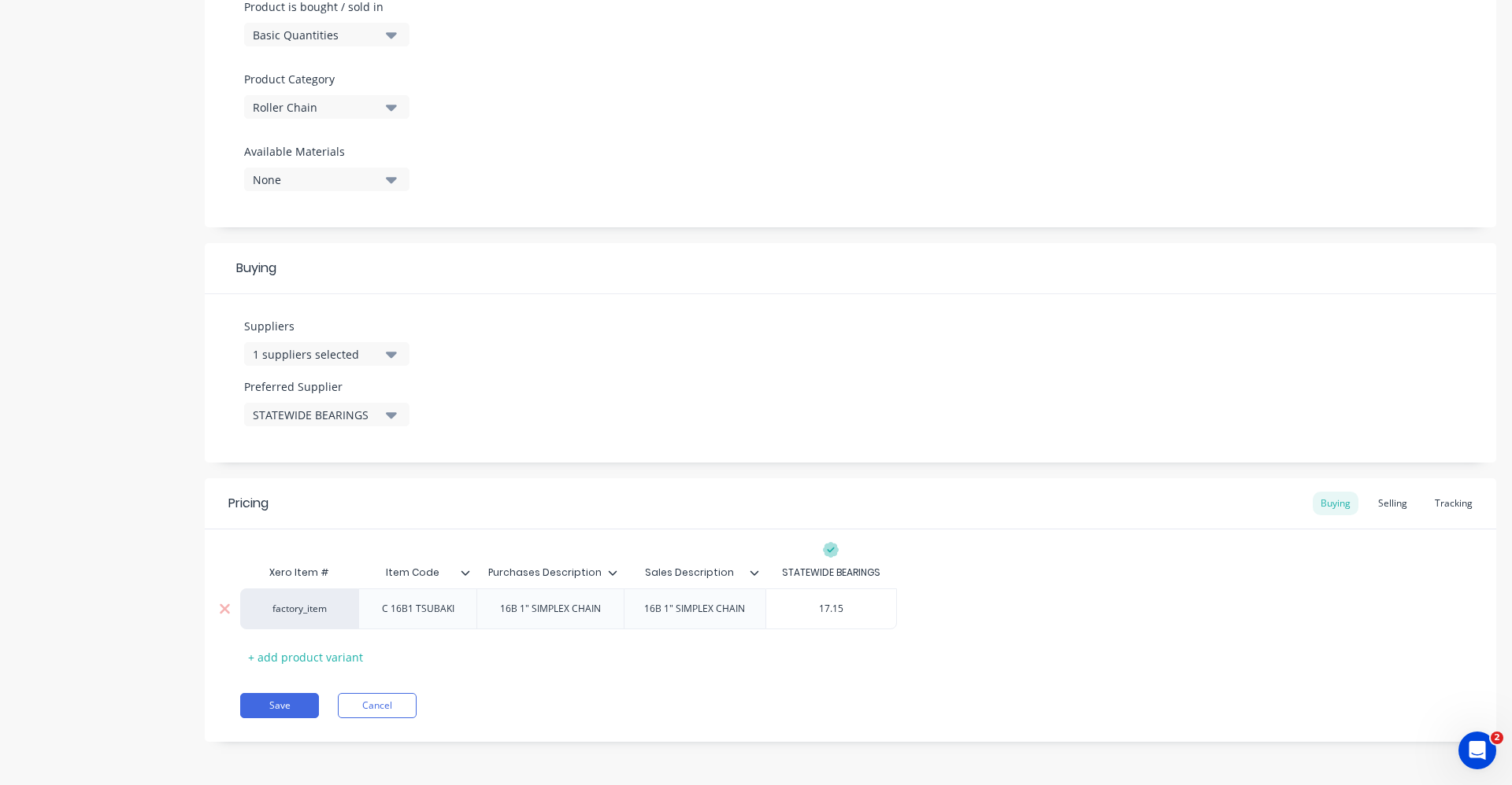
type textarea "x"
type input "17.15"
click at [1384, 497] on div "Selling" at bounding box center [1392, 503] width 45 height 24
click at [1270, 627] on div "factory_item C 16B1 TSUBAKI 16B 1" SIMPLEX CHAIN 16B 1" SIMPLEX CHAIN $17.15 60…" at bounding box center [850, 613] width 1220 height 40
click at [308, 705] on button "Save" at bounding box center [280, 710] width 79 height 25
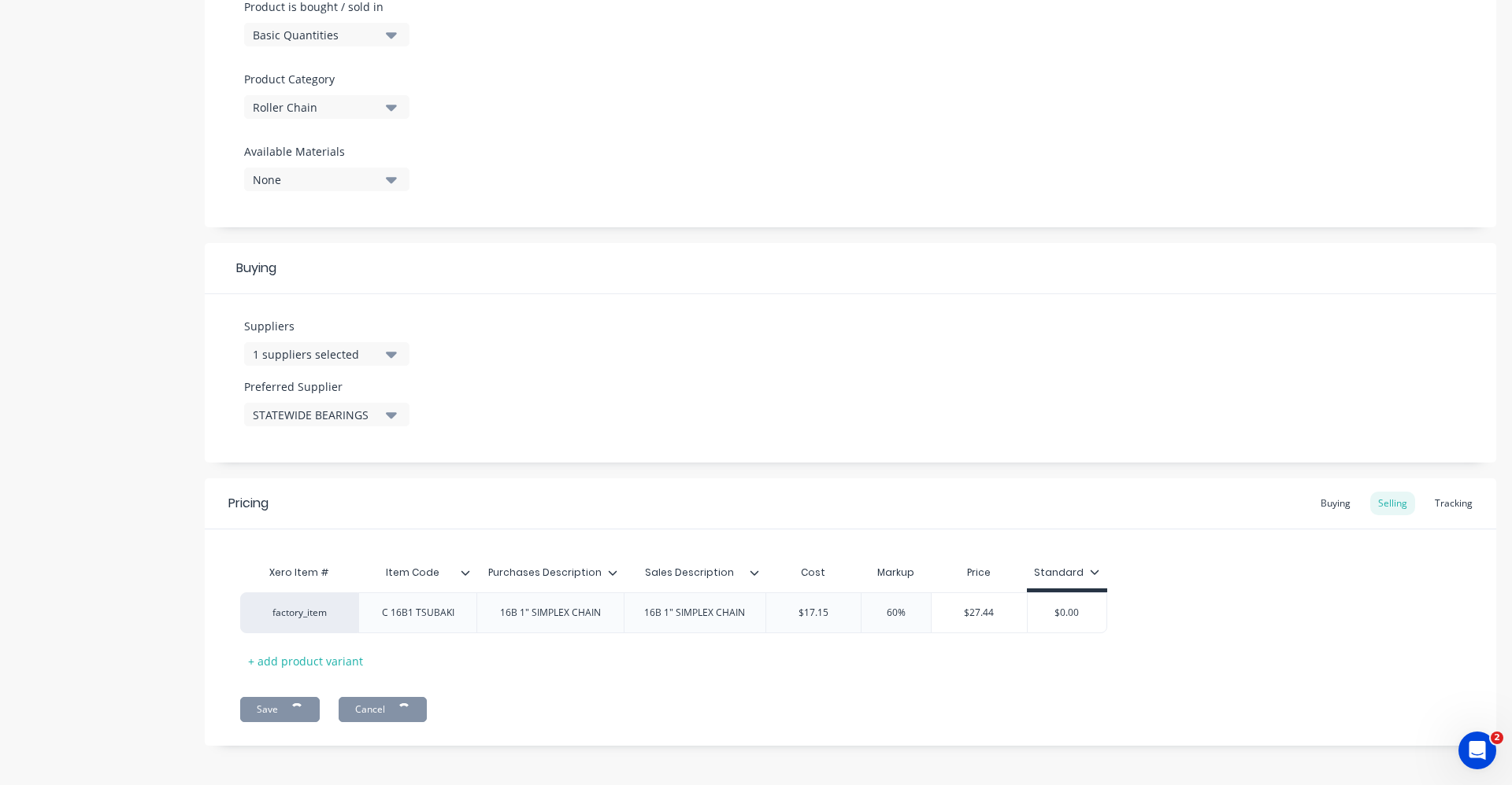
type textarea "x"
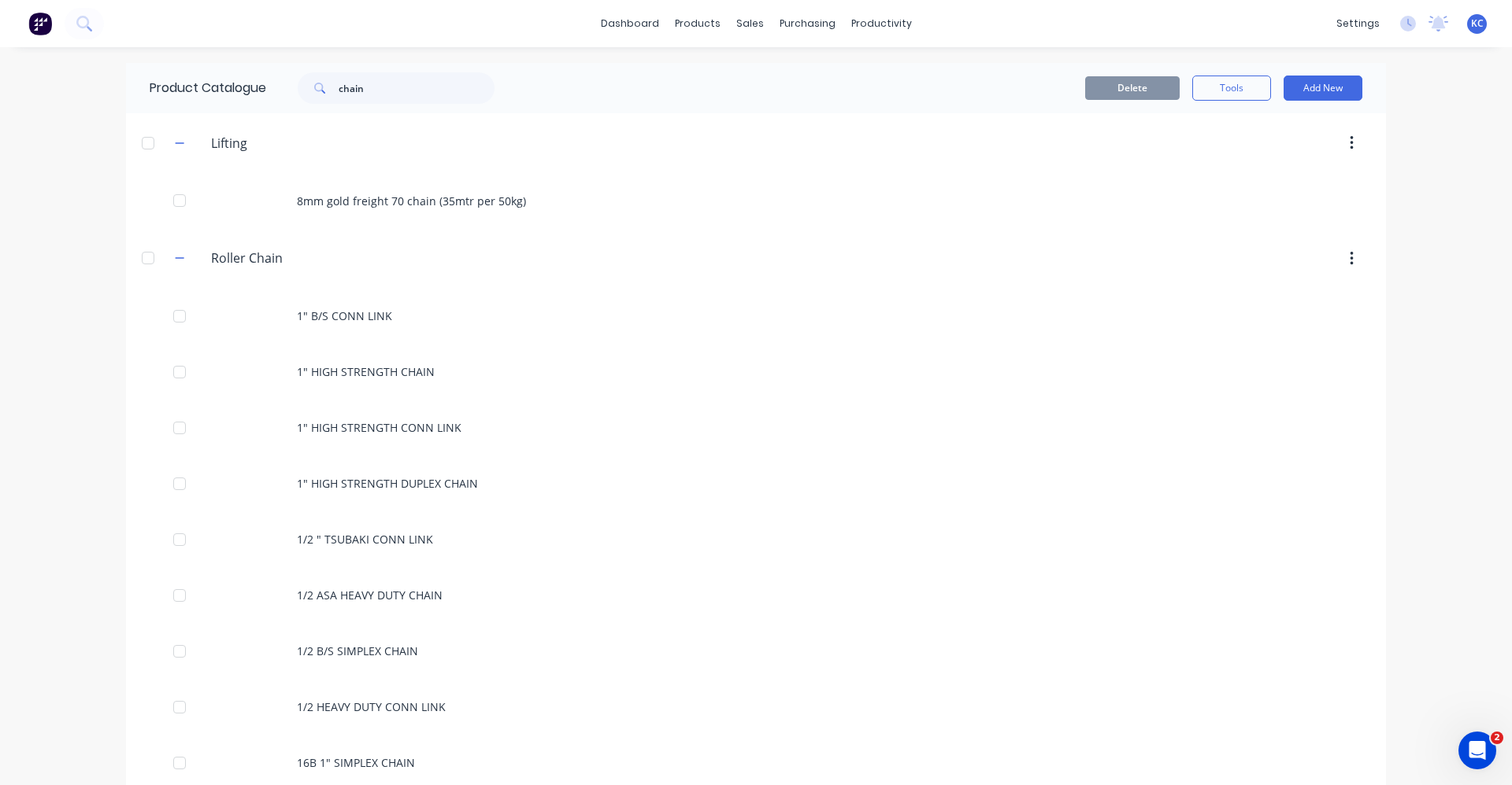
click at [366, 18] on div "dashboard products sales purchasing productivity dashboard products Product Cat…" at bounding box center [756, 23] width 1512 height 47
click at [448, 32] on div "dashboard products sales purchasing productivity dashboard products Product Cat…" at bounding box center [756, 23] width 1512 height 47
drag, startPoint x: 379, startPoint y: 99, endPoint x: 274, endPoint y: 88, distance: 105.6
click at [274, 88] on div "chain" at bounding box center [392, 88] width 252 height 31
type input "CHAIN"
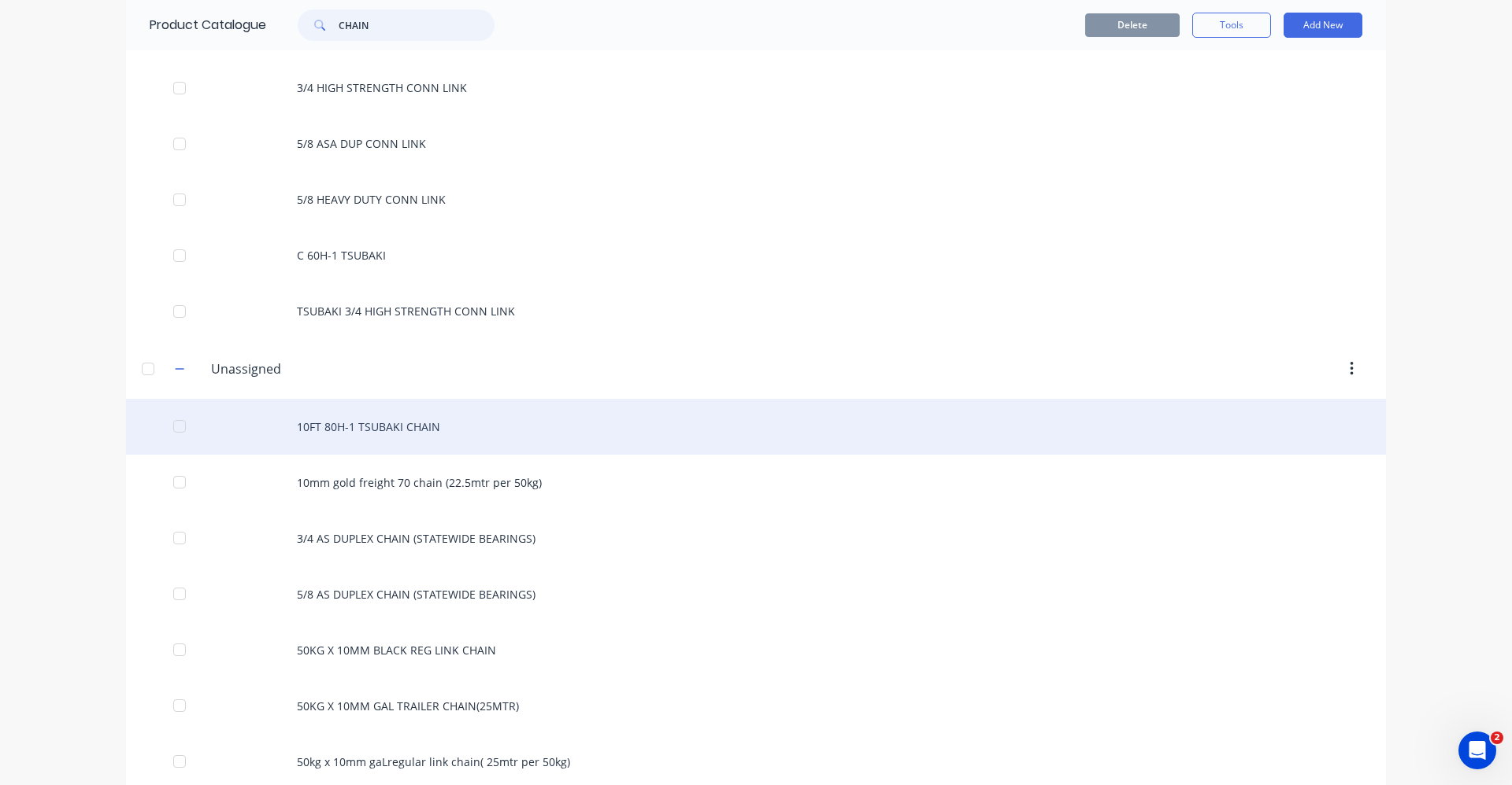
scroll to position [866, 0]
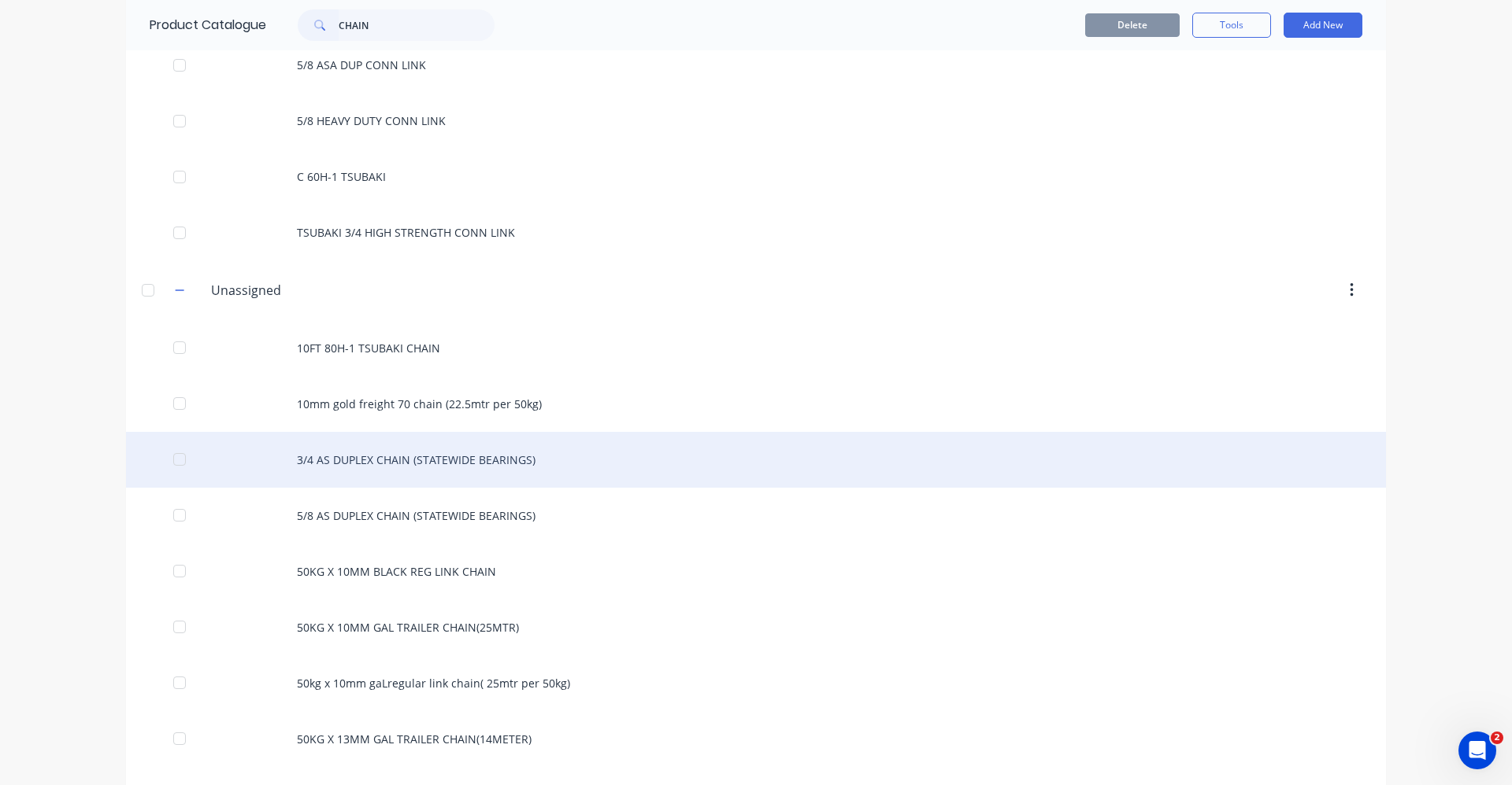
click at [479, 458] on div "3/4 AS DUPLEX CHAIN (STATEWIDE BEARINGS)" at bounding box center [756, 459] width 1260 height 56
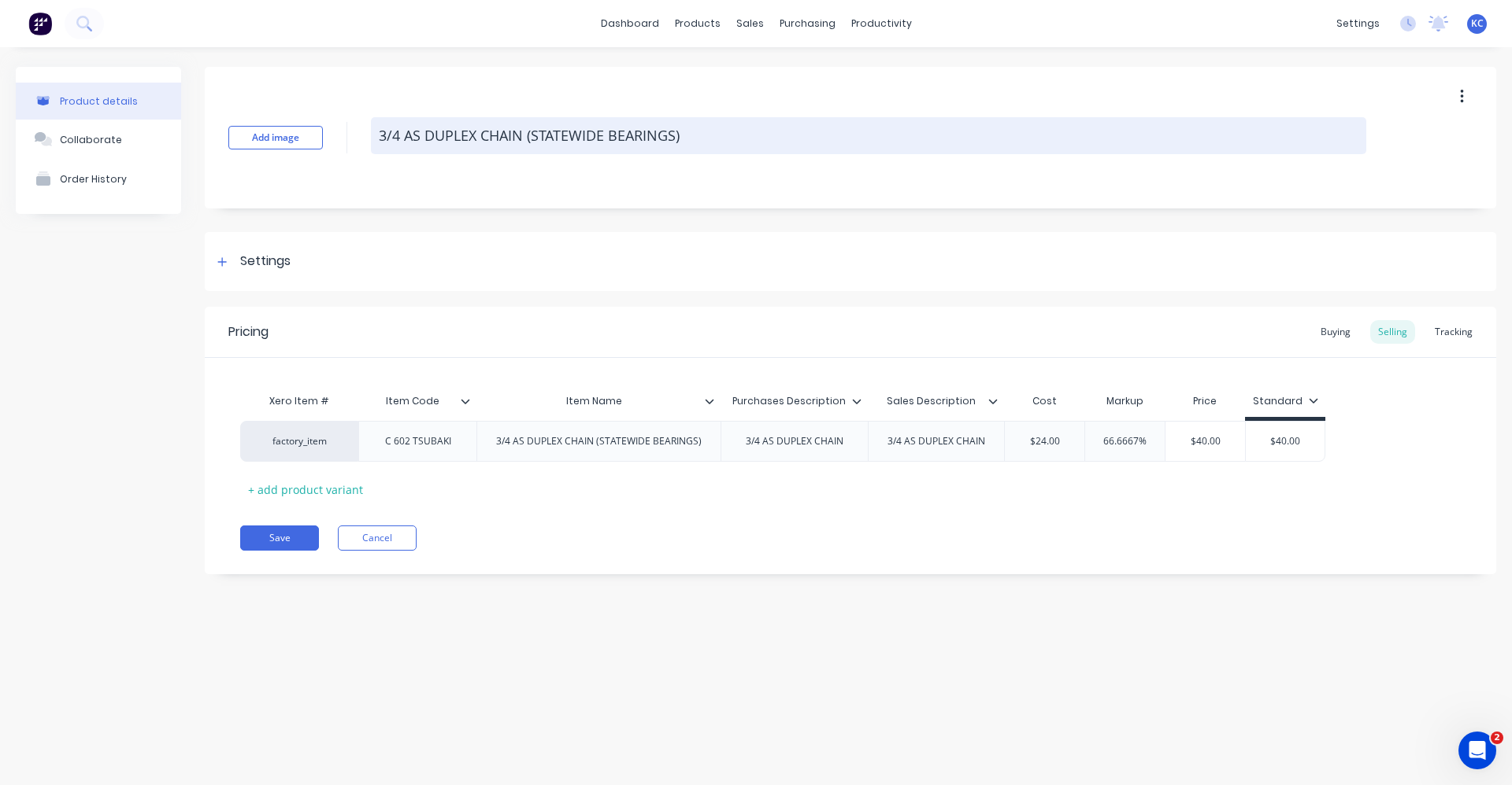
drag, startPoint x: 690, startPoint y: 134, endPoint x: 526, endPoint y: 148, distance: 164.6
click at [526, 148] on textarea "3/4 AS DUPLEX CHAIN (STATEWIDE BEARINGS)" at bounding box center [868, 135] width 995 height 37
type textarea "x"
type textarea "3/4 AS DUPLEX CHAIN"
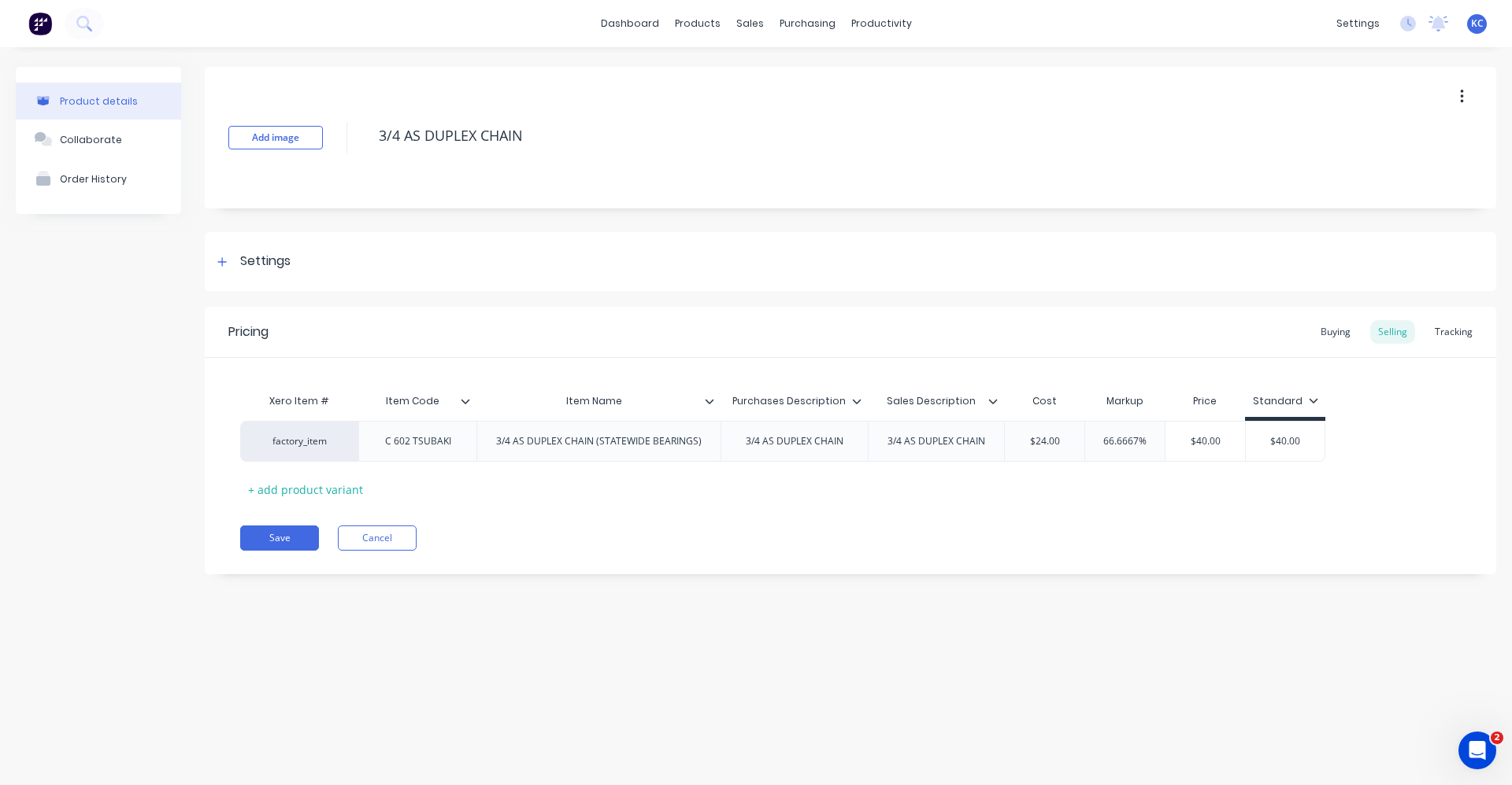
click at [707, 402] on icon at bounding box center [709, 401] width 9 height 9
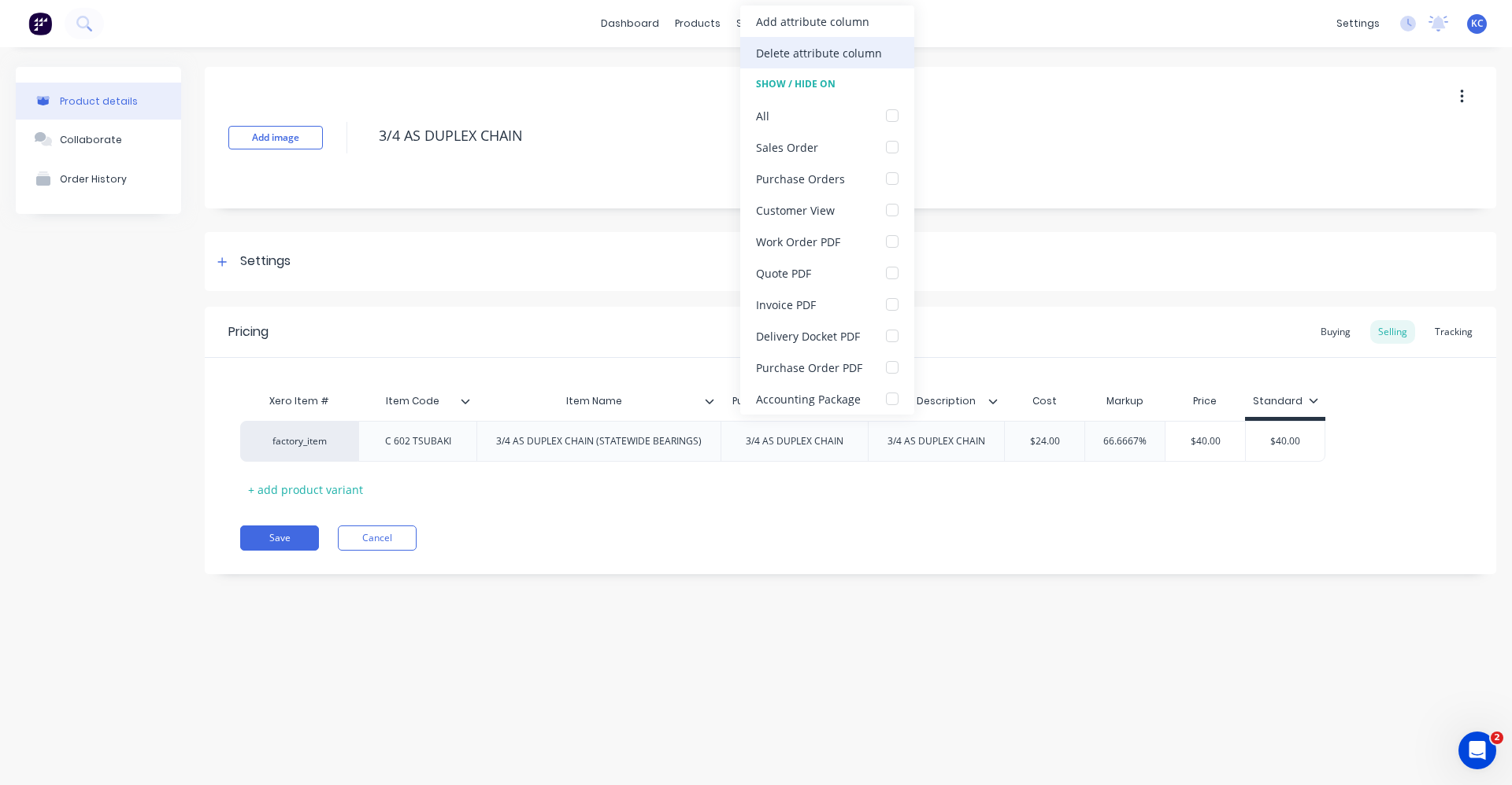
click at [801, 47] on div "Delete attribute column" at bounding box center [819, 53] width 126 height 17
type textarea "x"
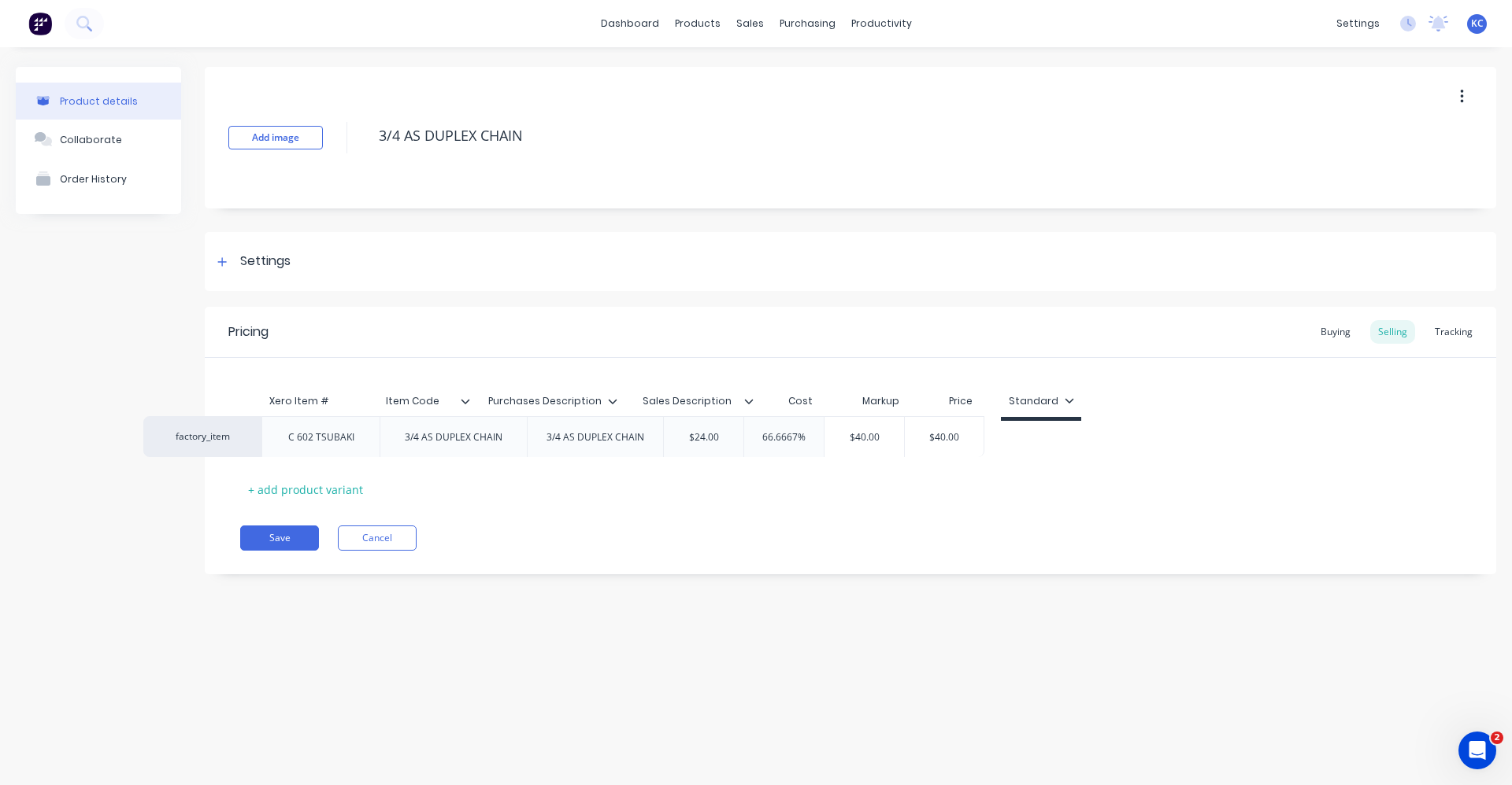
drag, startPoint x: 911, startPoint y: 450, endPoint x: 809, endPoint y: 442, distance: 102.3
click at [809, 442] on div "factory_item C 602 TSUBAKI 3/4 AS DUPLEX CHAIN 3/4 AS DUPLEX CHAIN $24.00 66.66…" at bounding box center [850, 441] width 1220 height 40
type textarea "3/4 AS DUPLEX CHAIN"
type textarea "x"
type textarea "3/4 AS DUPLEX CHAIN"
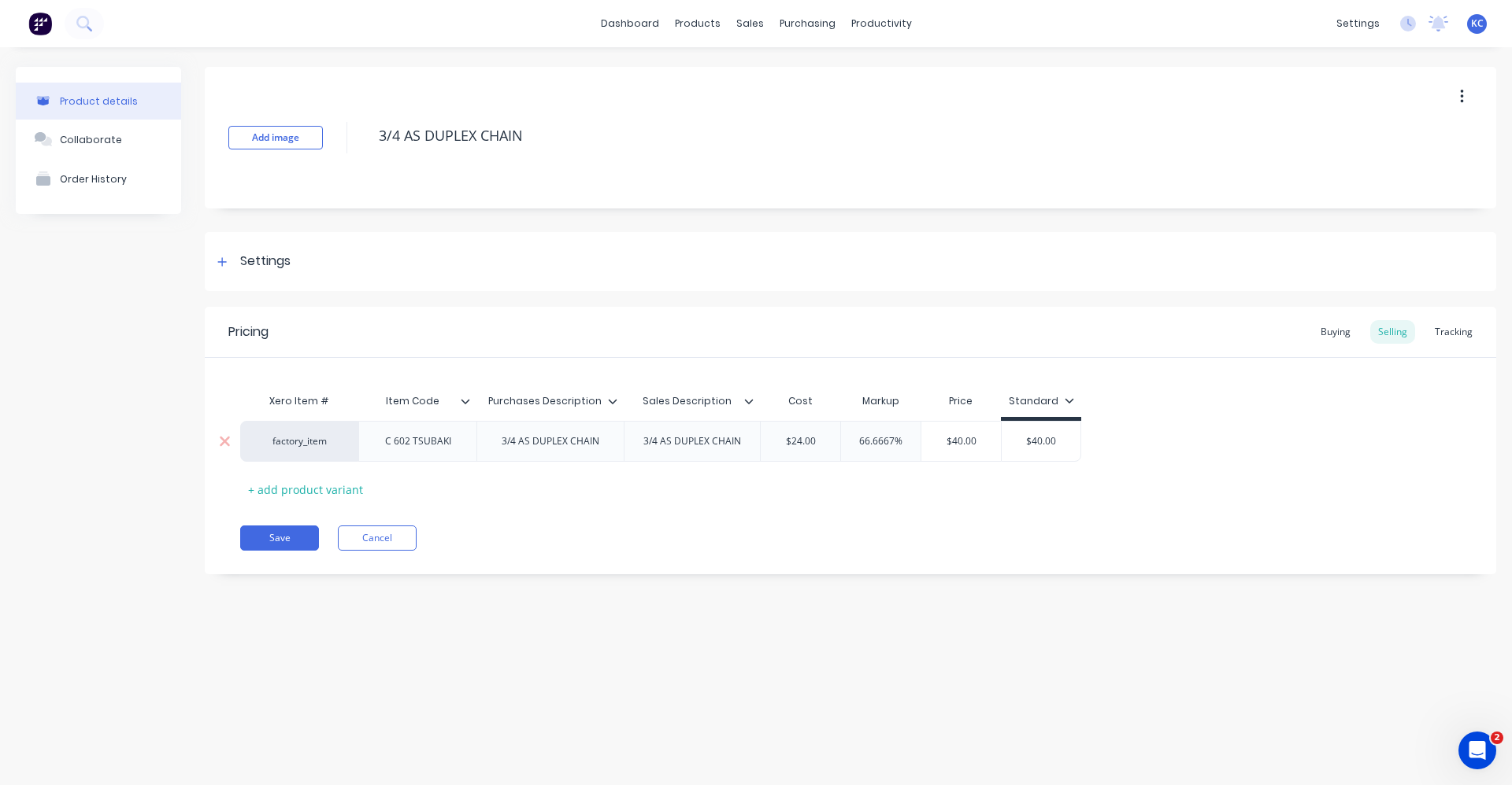
type input "66.6667%"
drag, startPoint x: 854, startPoint y: 444, endPoint x: 972, endPoint y: 450, distance: 118.2
click at [972, 450] on div "factory_item C 602 TSUBAKI 3/4 AS DUPLEX CHAIN 3/4 AS DUPLEX CHAIN $24.00 66.66…" at bounding box center [660, 441] width 841 height 40
type textarea "x"
type input "60"
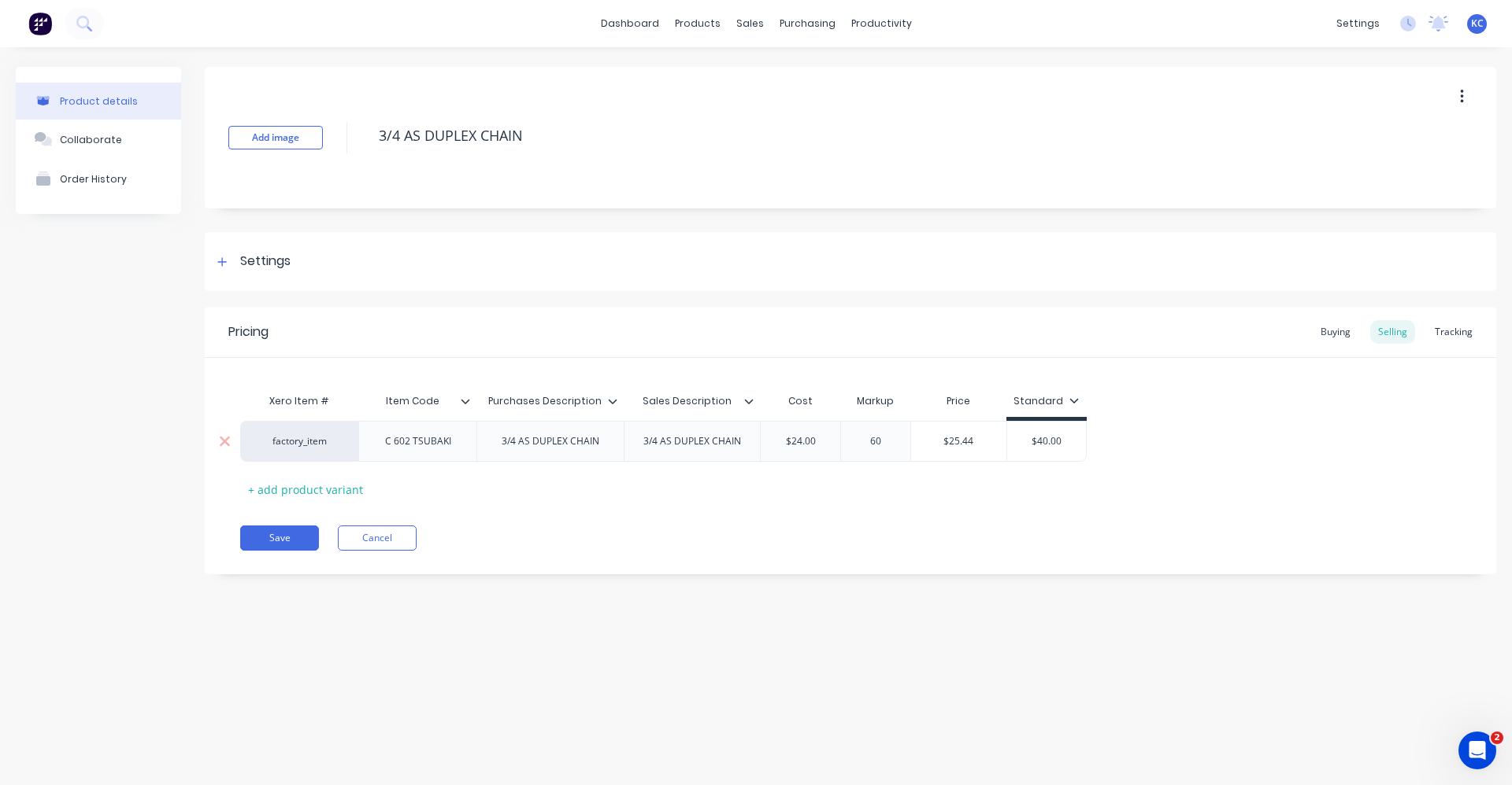
type textarea "x"
type input "60"
type input "$40.00"
drag, startPoint x: 1064, startPoint y: 442, endPoint x: 1006, endPoint y: 440, distance: 58.0
click at [1006, 440] on input "$40.00" at bounding box center [1041, 441] width 79 height 14
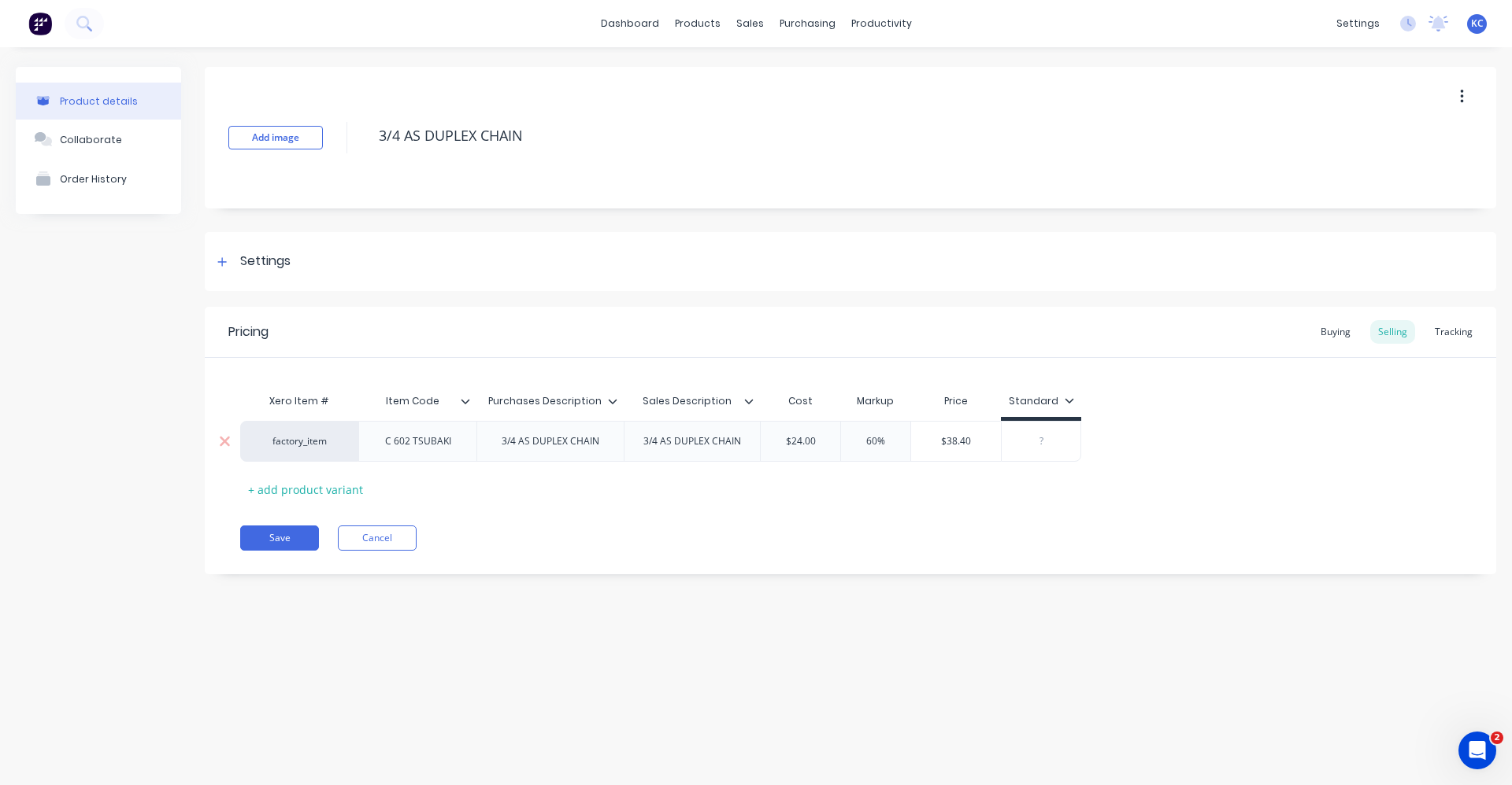
type textarea "x"
click at [306, 260] on div "Settings" at bounding box center [850, 261] width 1291 height 59
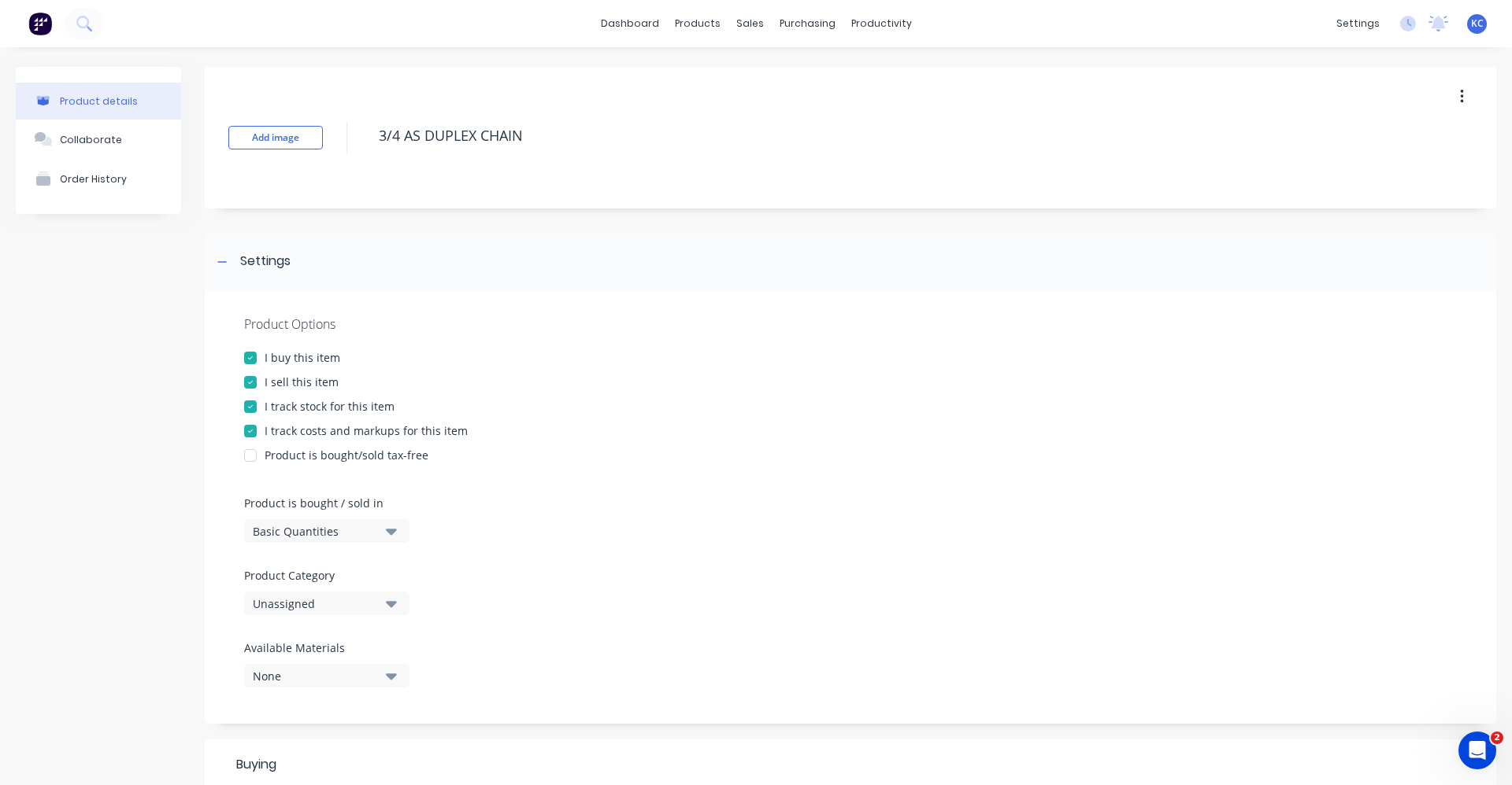
scroll to position [315, 0]
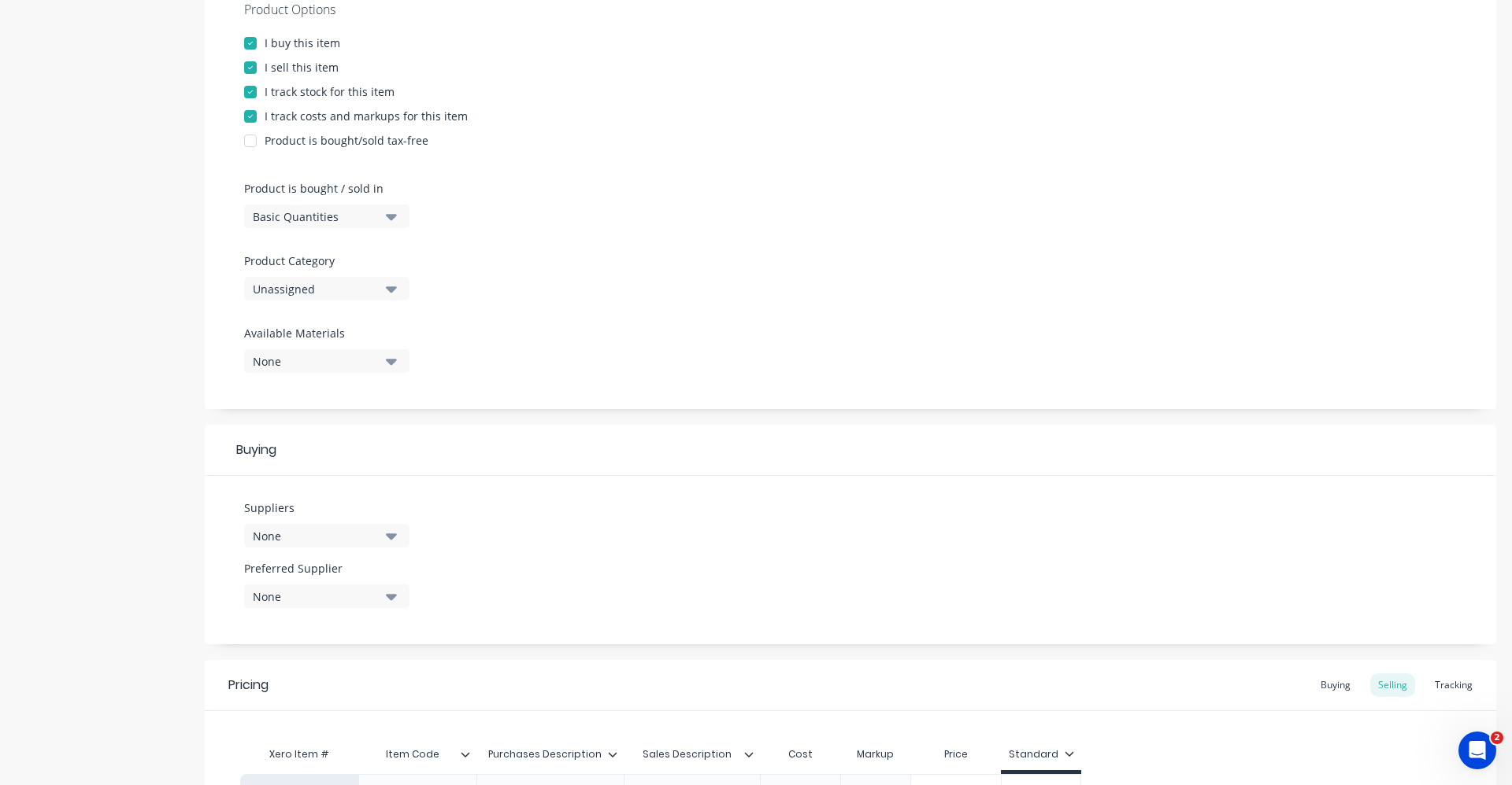
click at [395, 285] on icon "button" at bounding box center [391, 288] width 11 height 17
click at [366, 333] on Category "text" at bounding box center [373, 336] width 167 height 31
type Category "ROLL"
click at [372, 415] on div "Roller Chain" at bounding box center [362, 407] width 237 height 31
type textarea "x"
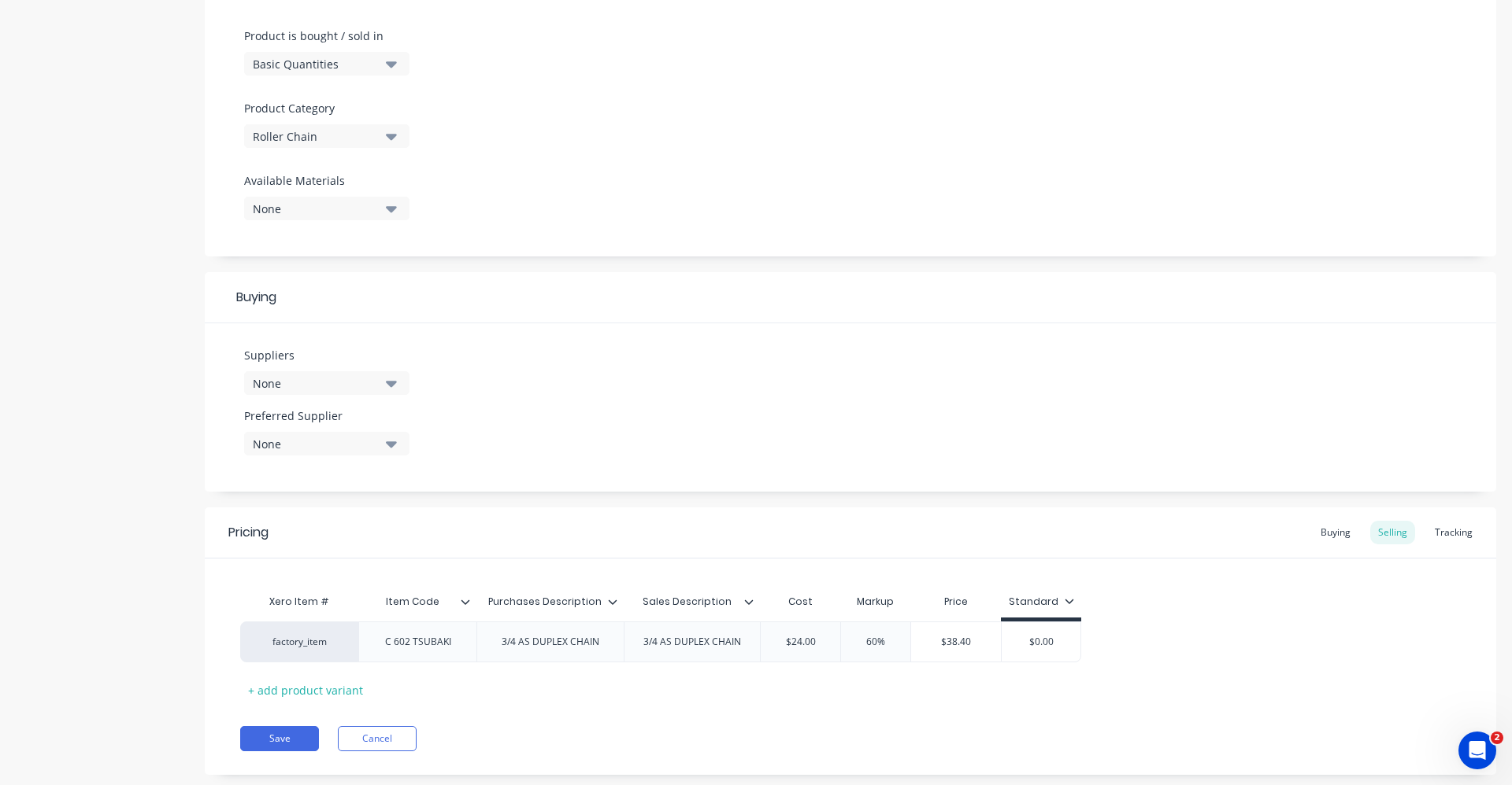
scroll to position [501, 0]
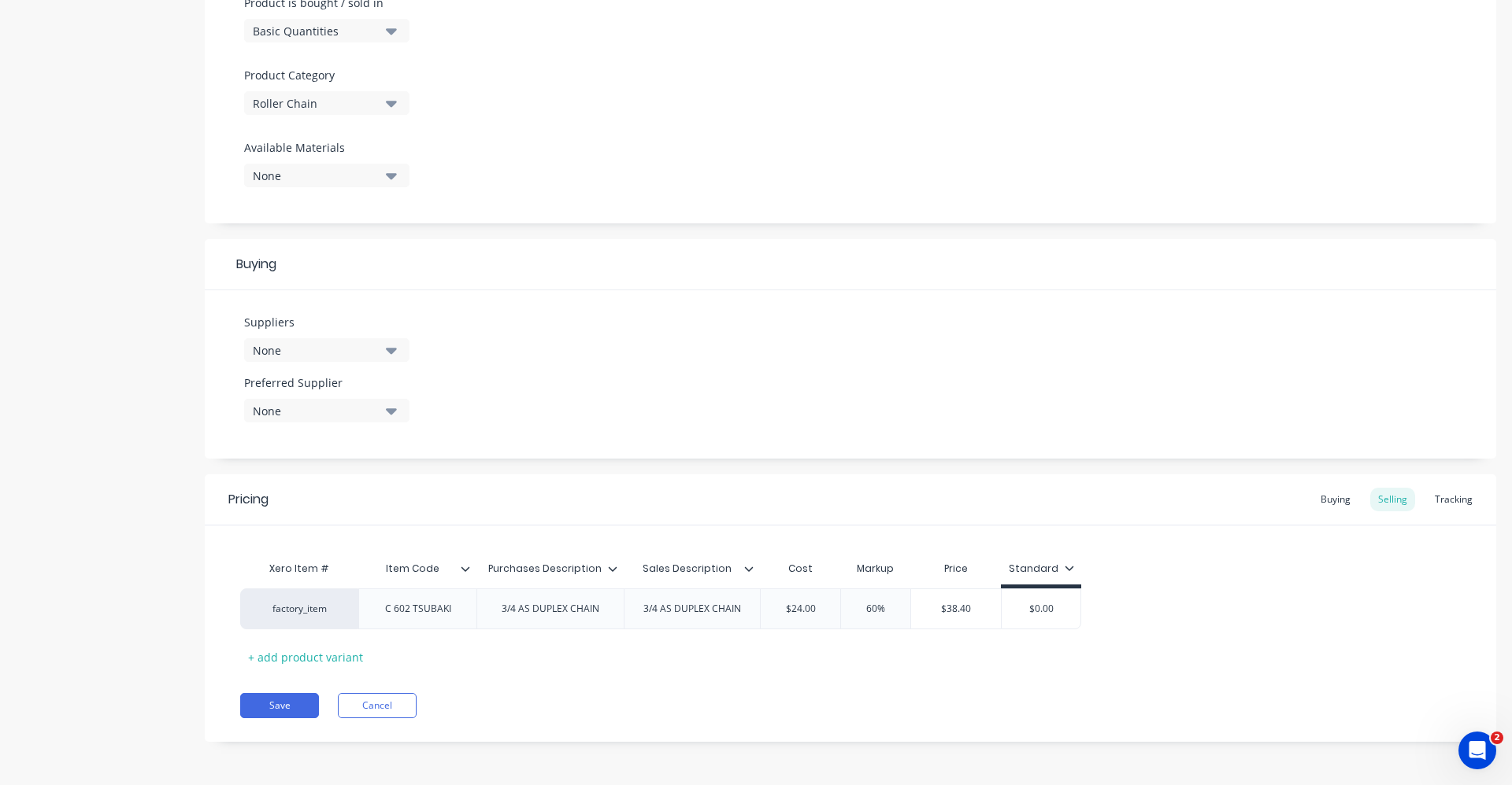
click at [394, 355] on icon "button" at bounding box center [391, 350] width 11 height 17
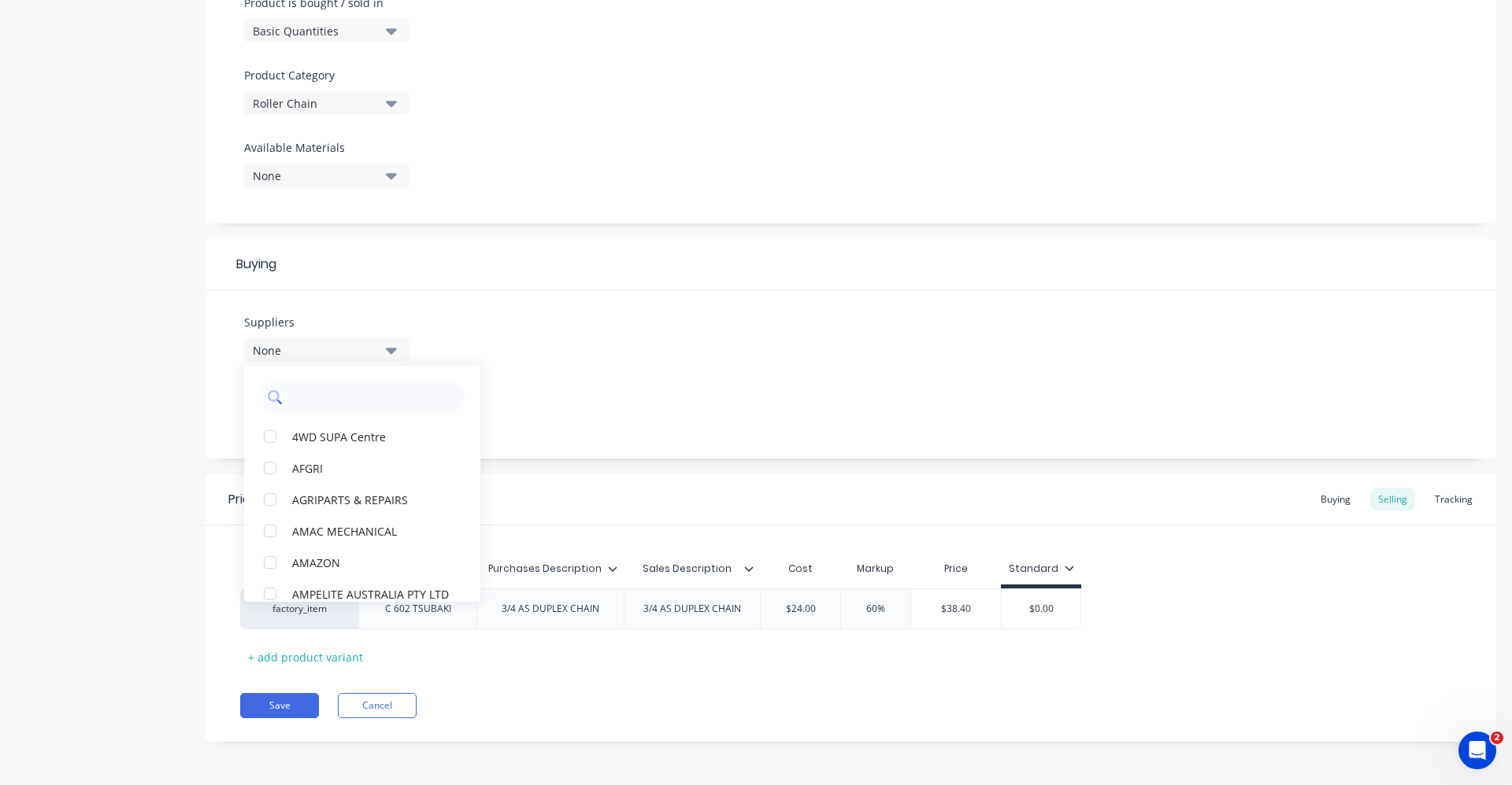
click at [379, 409] on input "text" at bounding box center [373, 398] width 167 height 31
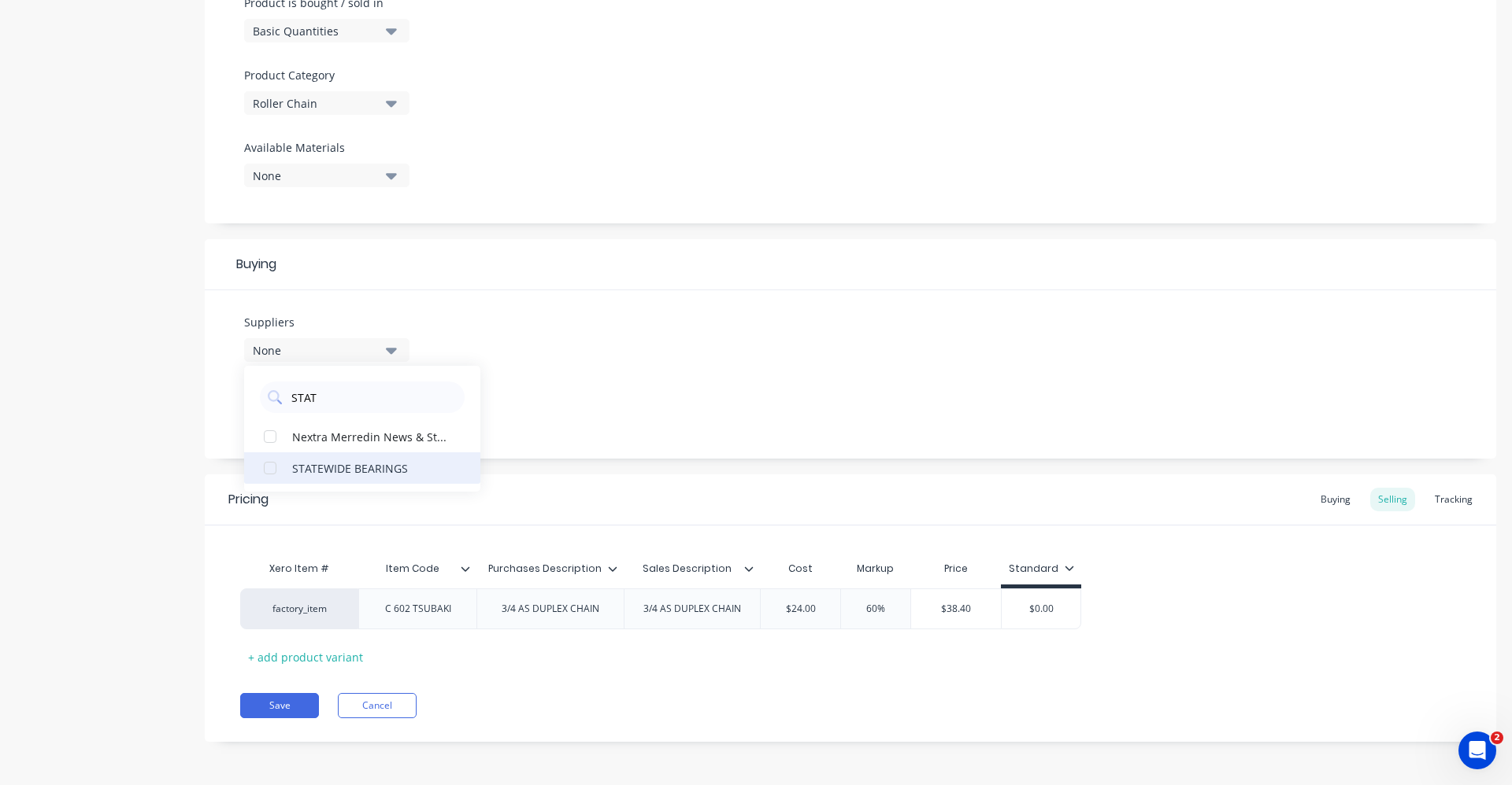
type input "STAT"
click at [370, 476] on div "STATEWIDE BEARINGS" at bounding box center [370, 468] width 157 height 17
click at [590, 379] on div "Suppliers 1 suppliers selected STAT STATEWIDE BEARINGS Nextra Merredin News & S…" at bounding box center [850, 375] width 1291 height 168
click at [392, 413] on icon "button" at bounding box center [391, 411] width 11 height 6
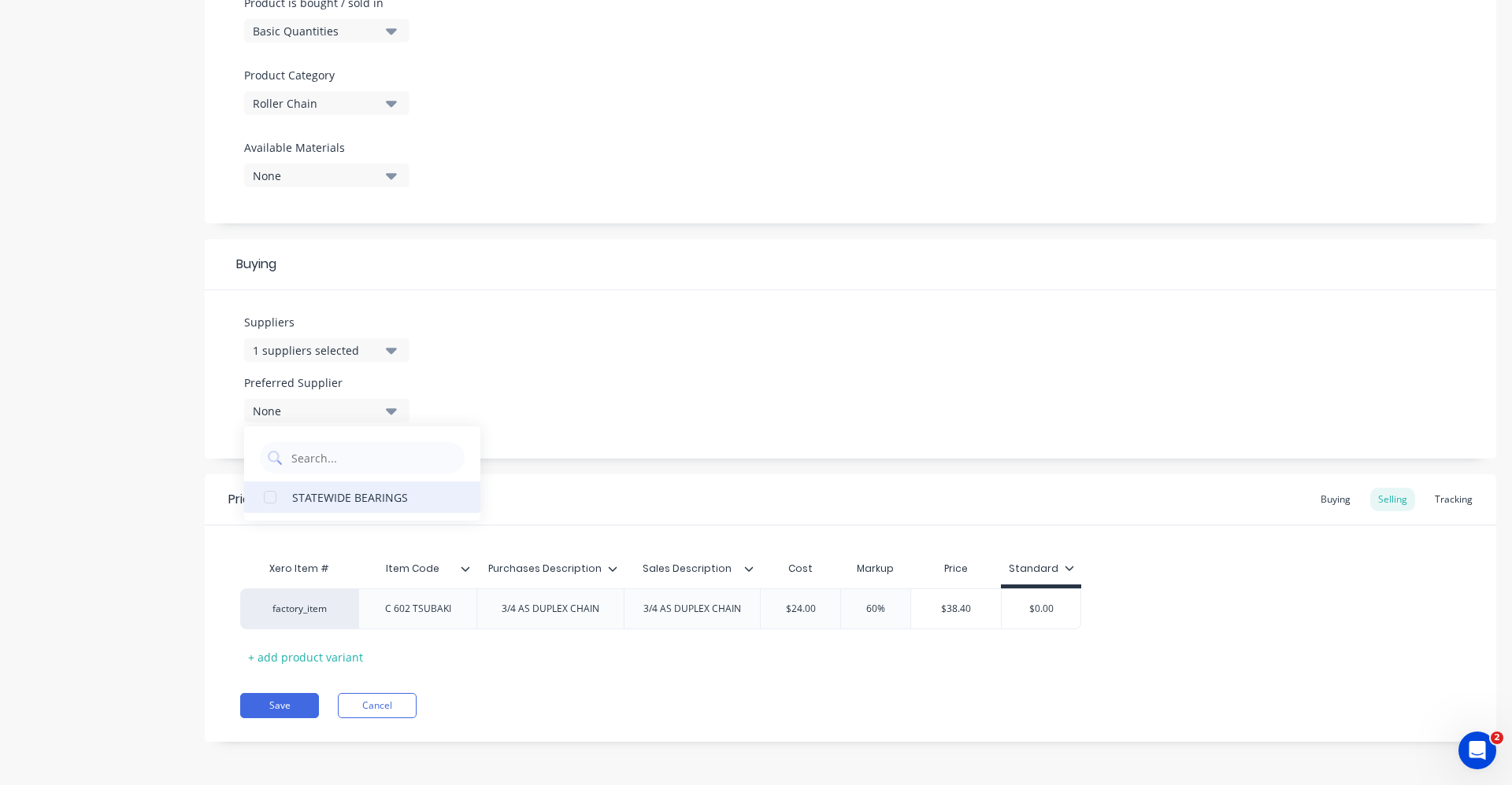
click at [356, 493] on div "STATEWIDE BEARINGS" at bounding box center [370, 497] width 157 height 17
click at [602, 410] on div "Suppliers 1 suppliers selected STAT Preferred Supplier None STATEWIDE BEARINGS" at bounding box center [850, 375] width 1291 height 168
type textarea "x"
click at [1327, 502] on div "Buying" at bounding box center [1335, 500] width 46 height 24
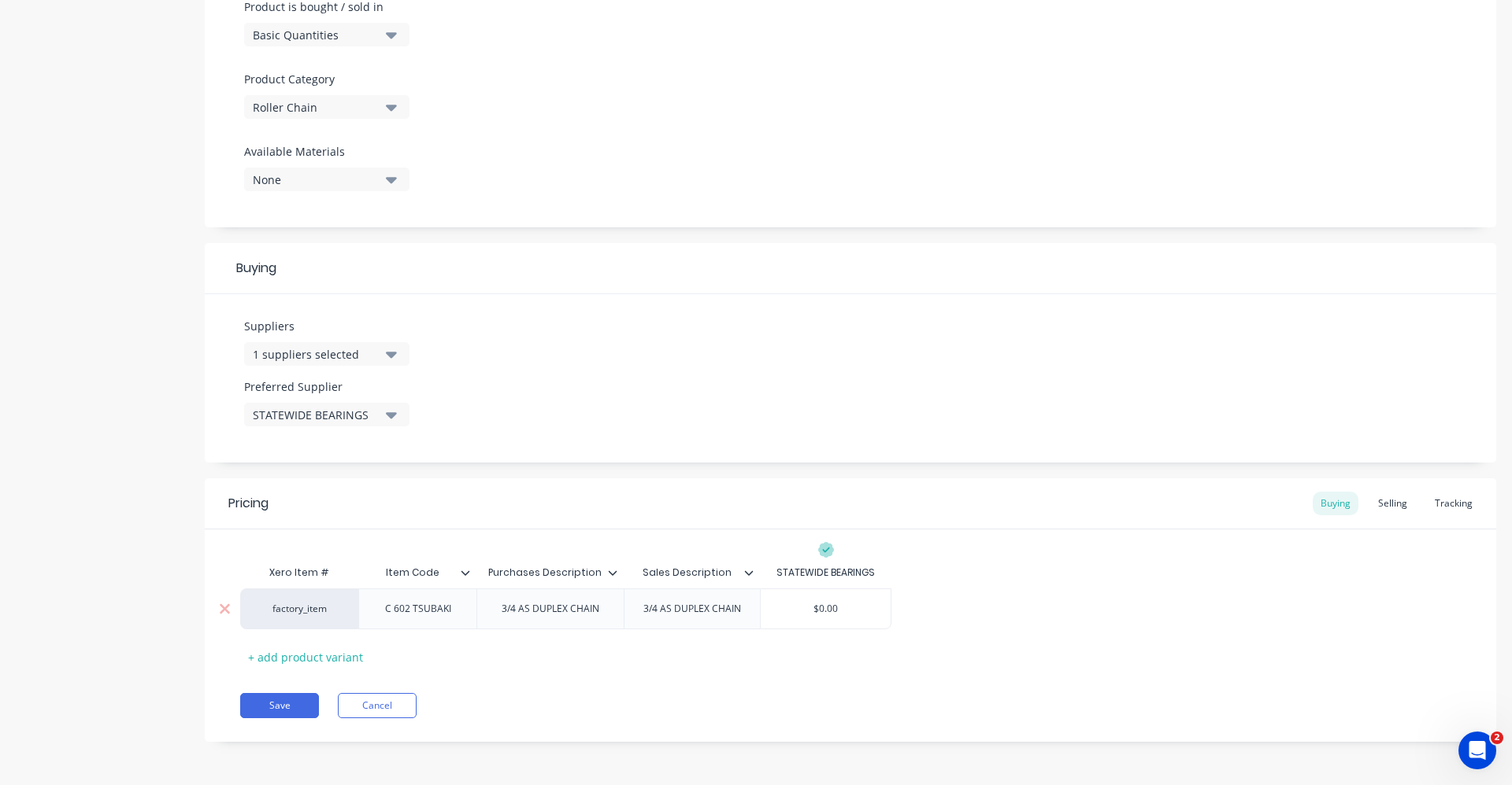
drag, startPoint x: 841, startPoint y: 606, endPoint x: 799, endPoint y: 608, distance: 42.0
click at [799, 608] on input "$0.00" at bounding box center [825, 608] width 130 height 14
type input "2"
type textarea "x"
type input "24"
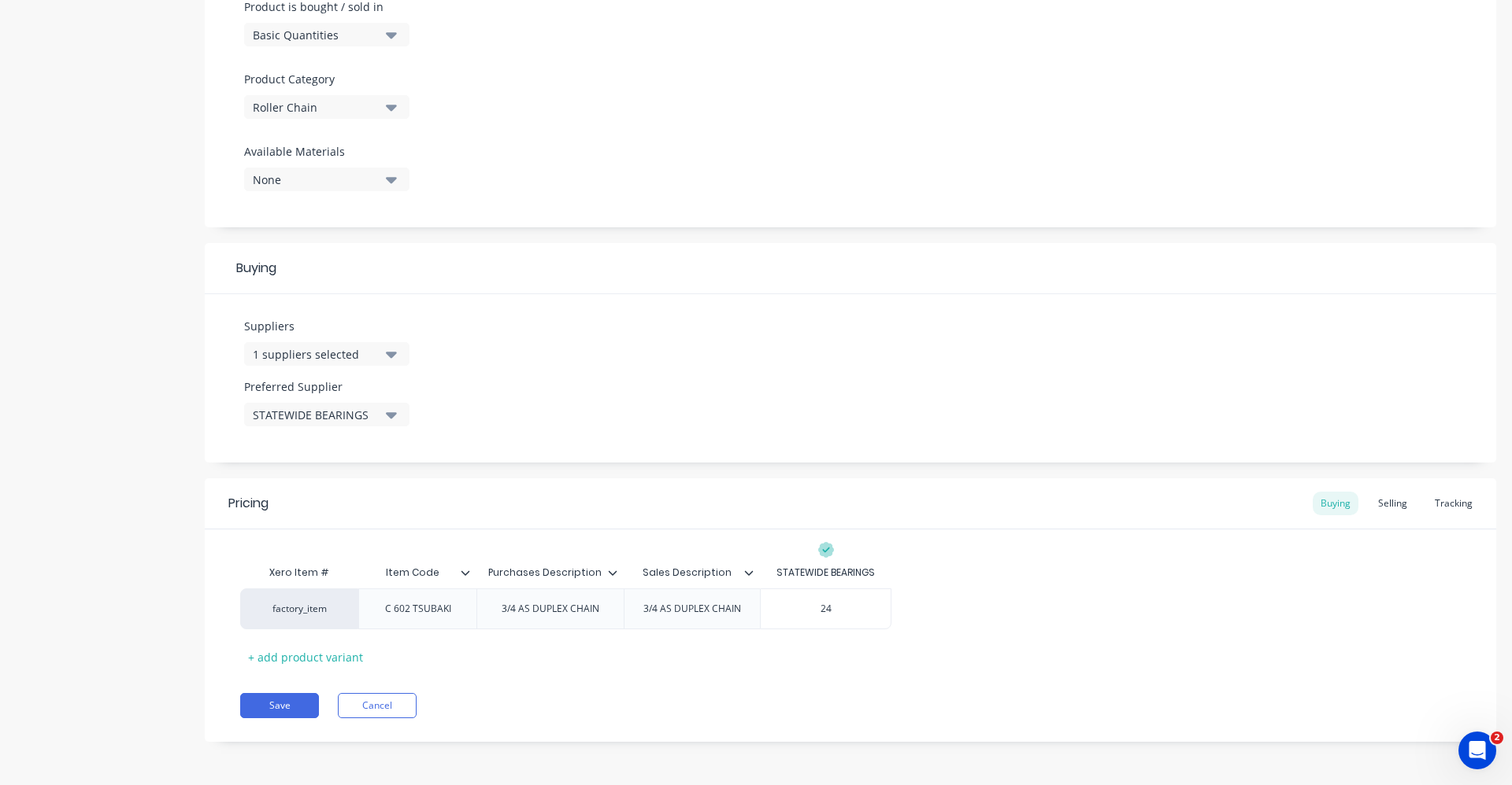
click at [1015, 616] on div "factory_item C 602 TSUBAKI 3/4 AS DUPLEX CHAIN 3/4 AS DUPLEX CHAIN $24.00 24" at bounding box center [850, 609] width 1220 height 40
click at [1376, 505] on div "Selling" at bounding box center [1392, 503] width 45 height 24
click at [1338, 502] on div "Buying" at bounding box center [1335, 503] width 46 height 24
click at [266, 709] on button "Save" at bounding box center [280, 705] width 79 height 25
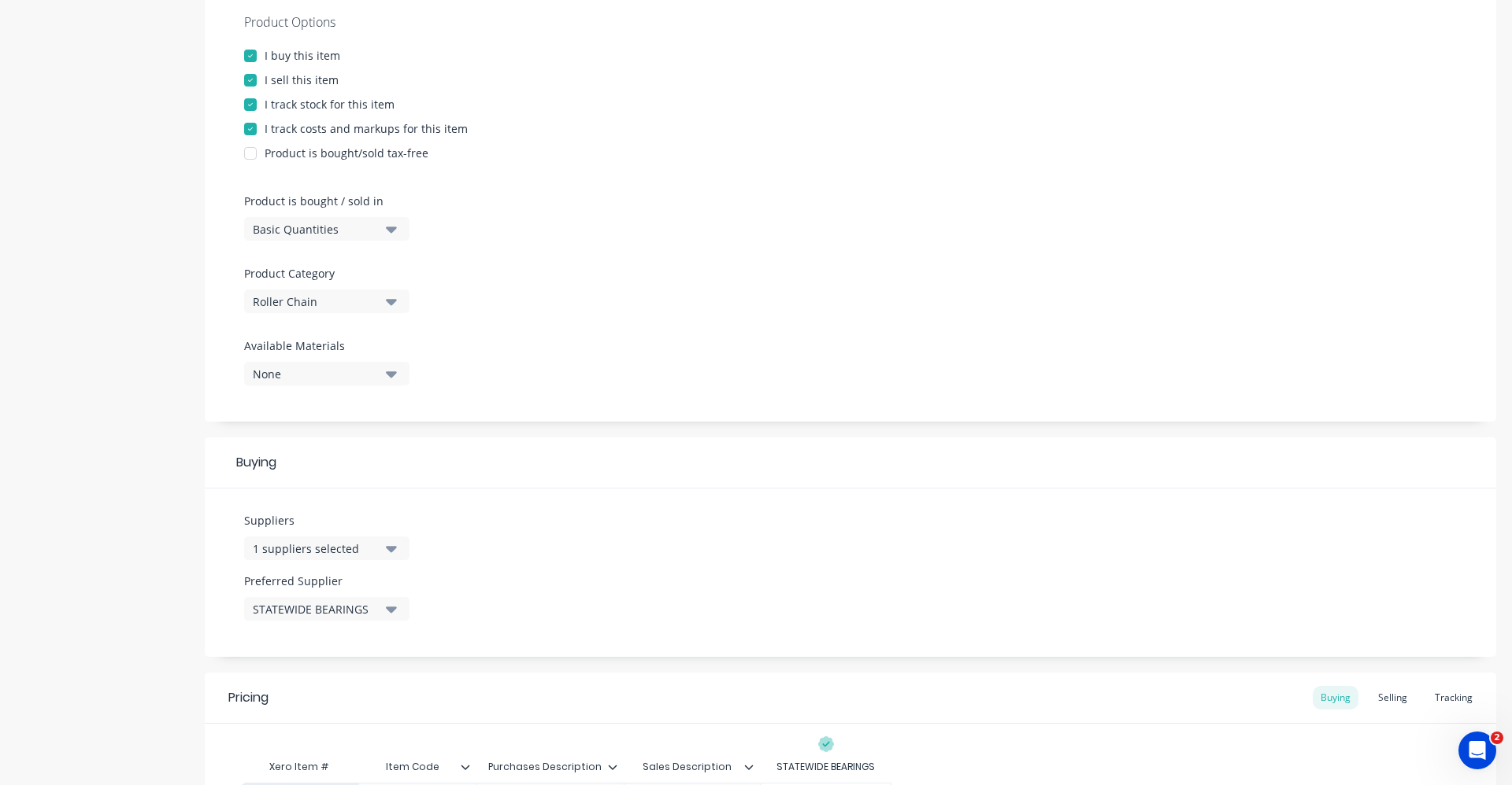
scroll to position [0, 0]
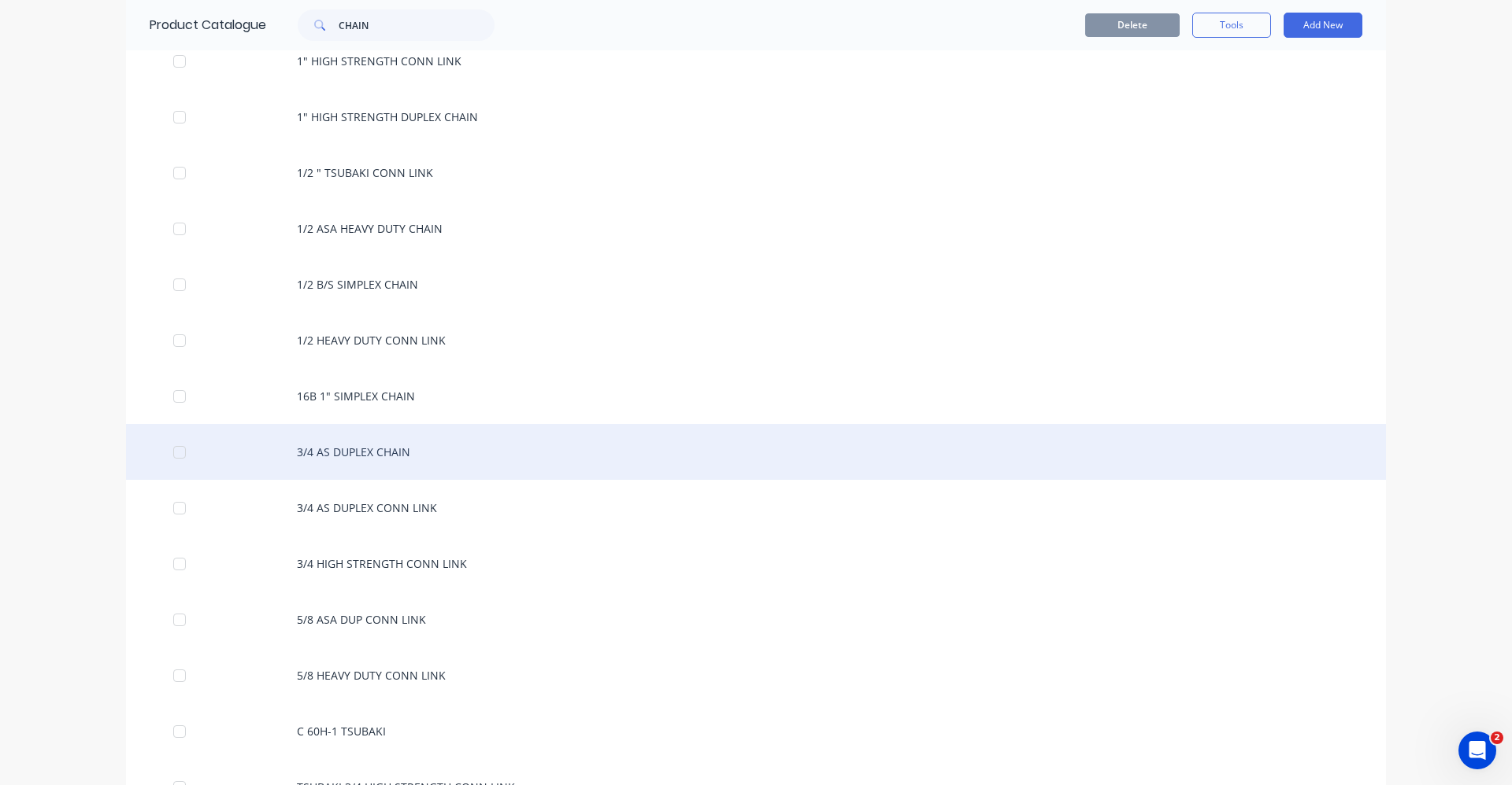
scroll to position [472, 0]
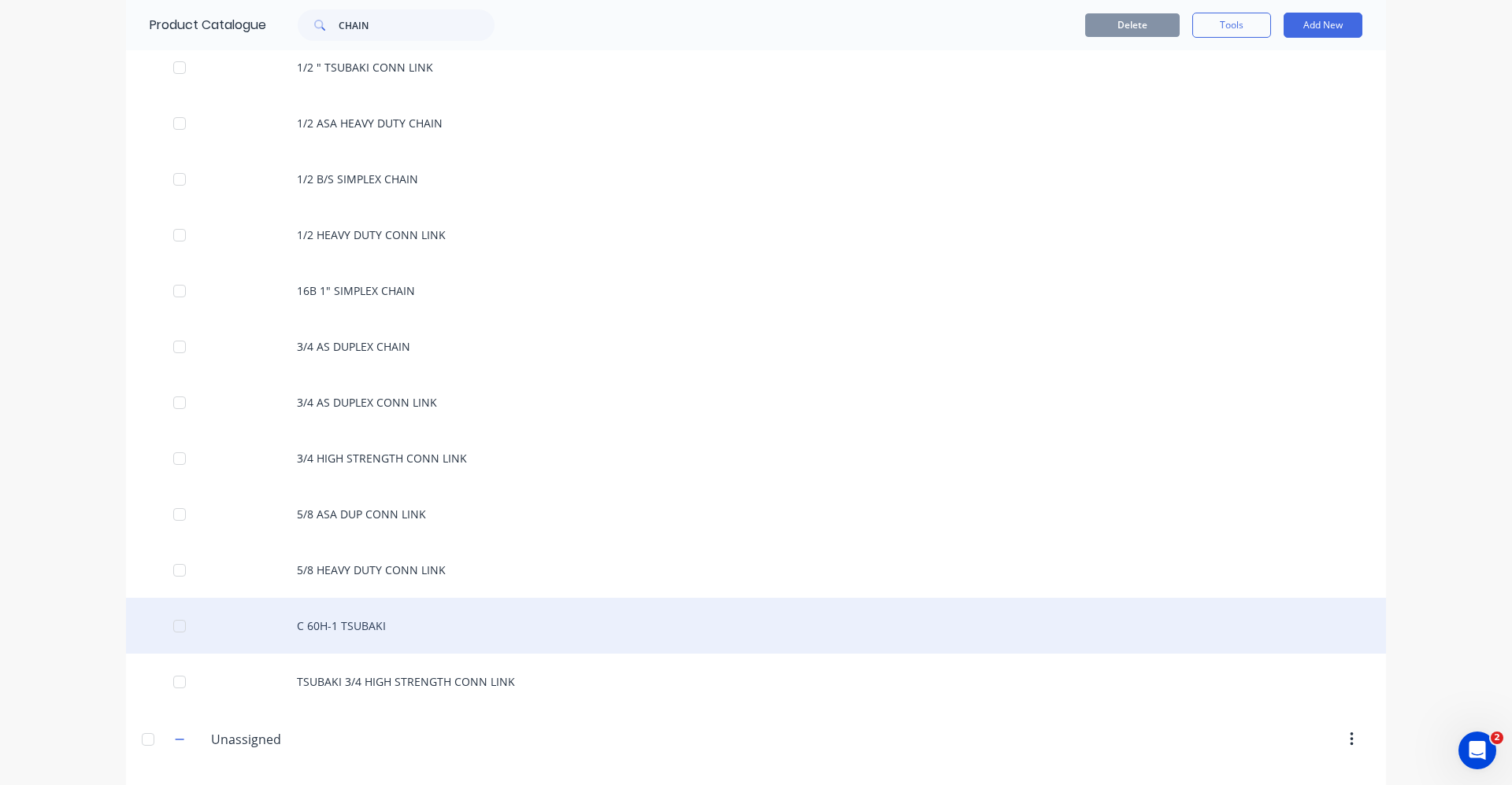
click at [347, 630] on div "C 60H-1 TSUBAKI" at bounding box center [756, 626] width 1260 height 56
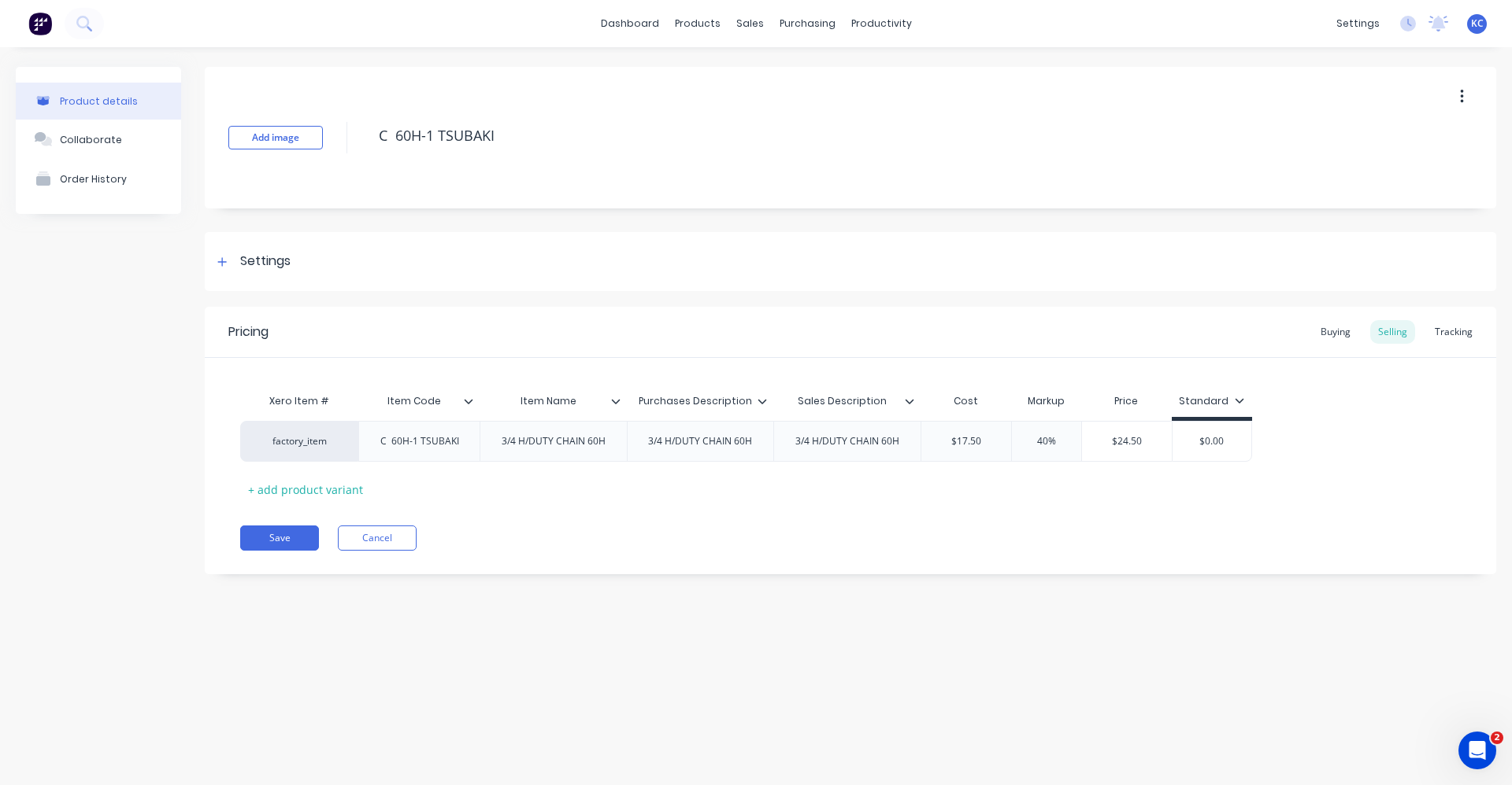
type textarea "x"
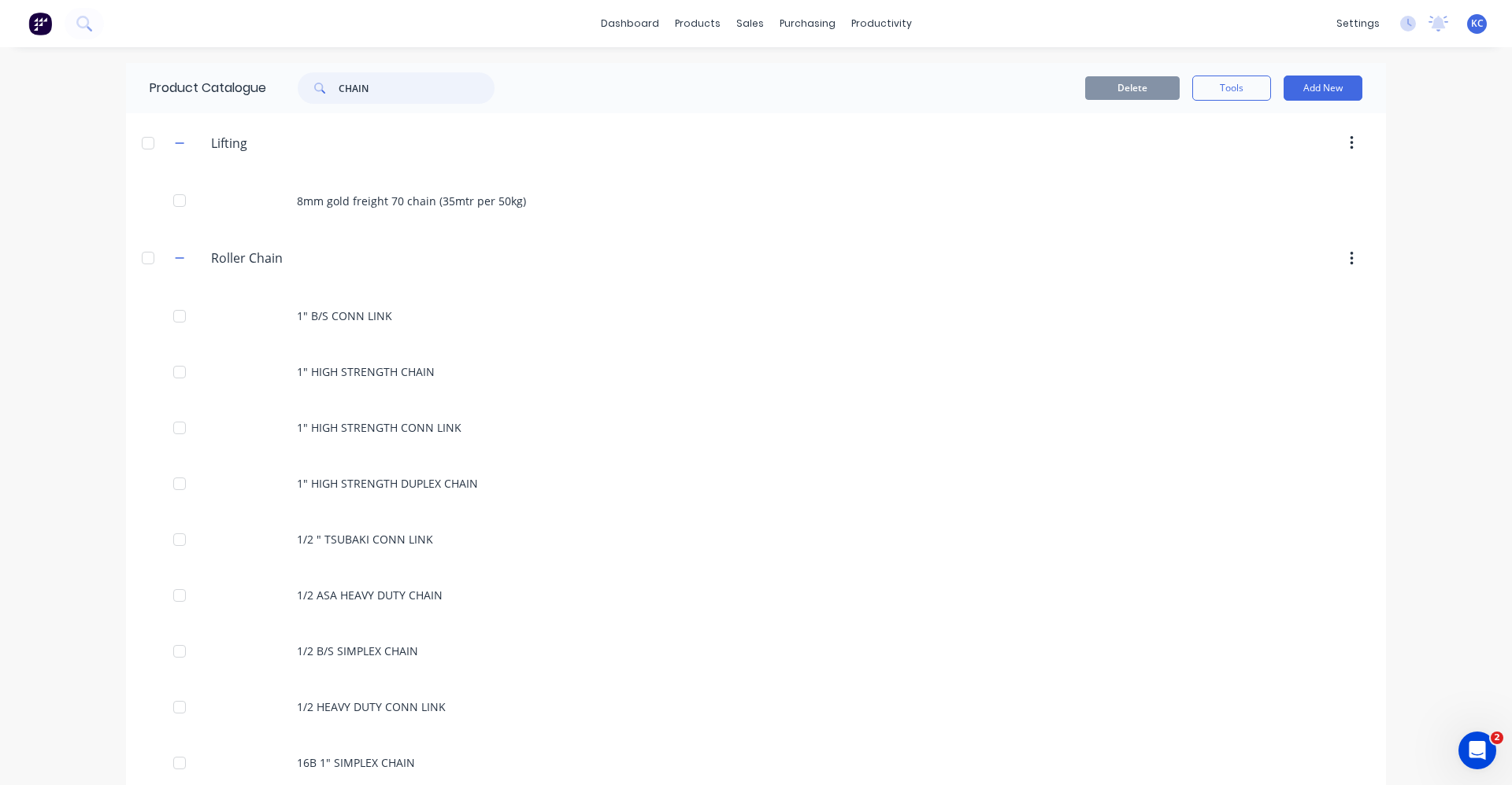
drag, startPoint x: 372, startPoint y: 79, endPoint x: 322, endPoint y: 92, distance: 51.7
click at [322, 92] on div "CHAIN" at bounding box center [396, 88] width 197 height 31
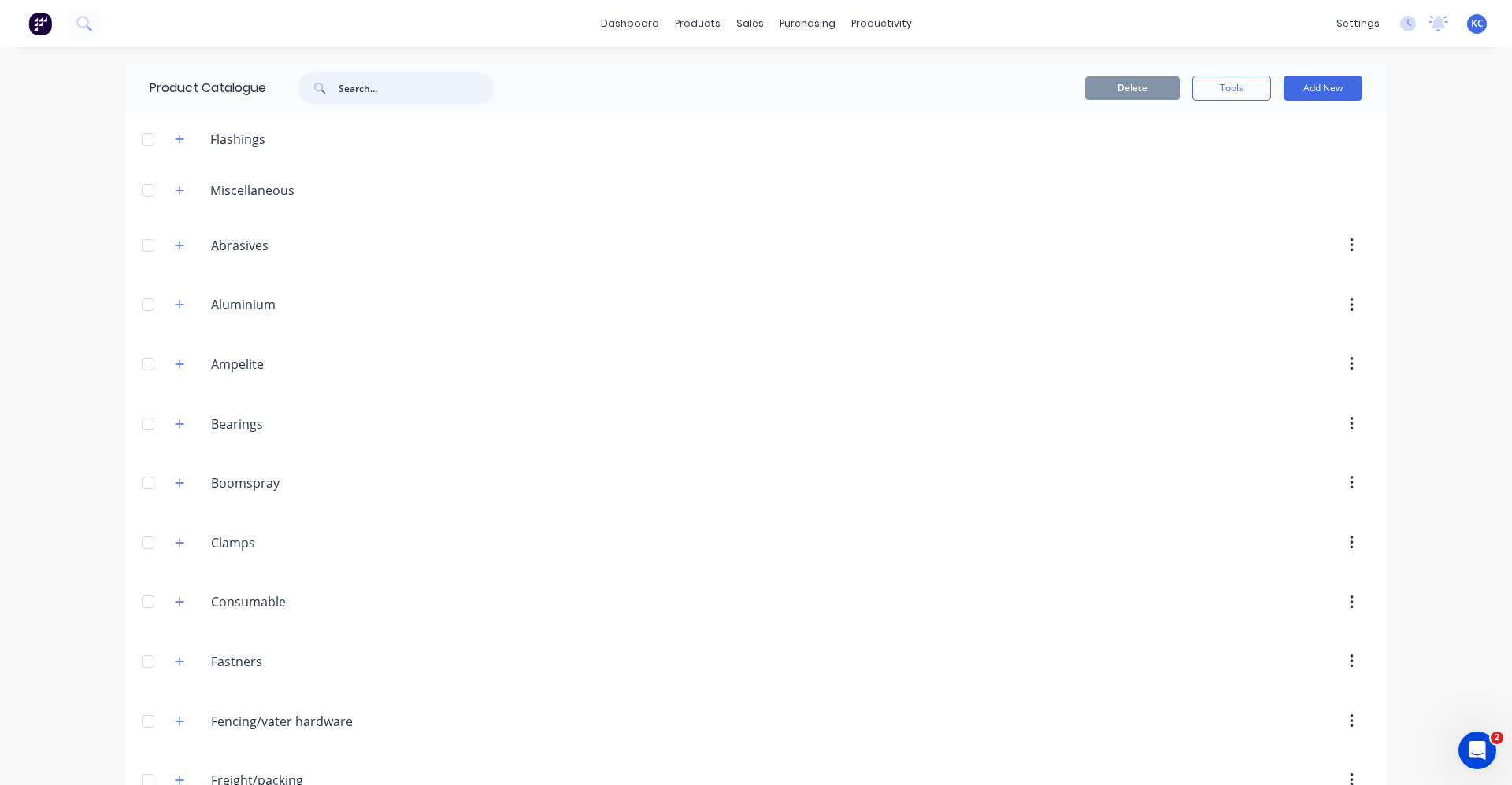
paste input "chain"
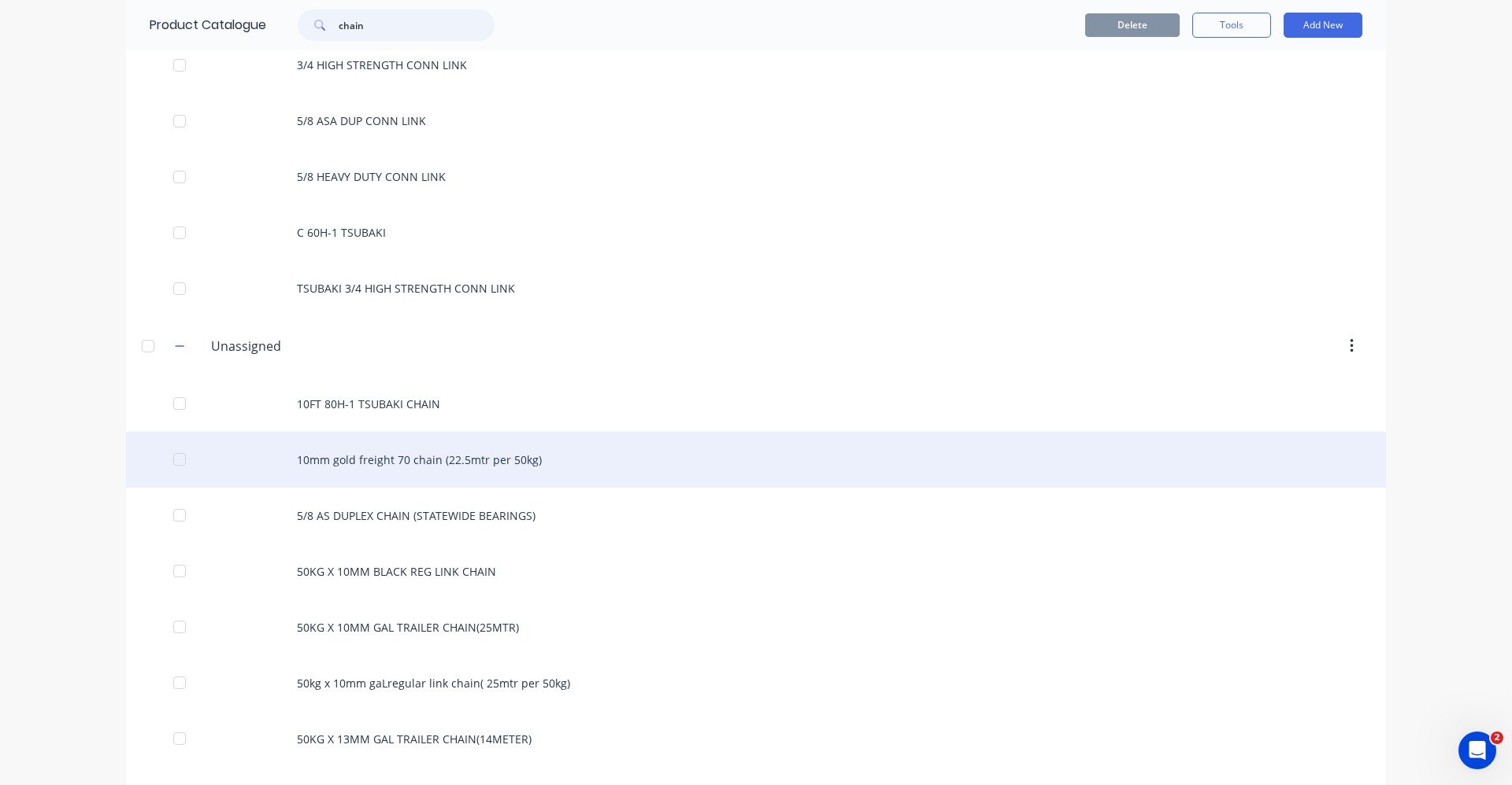
scroll to position [944, 0]
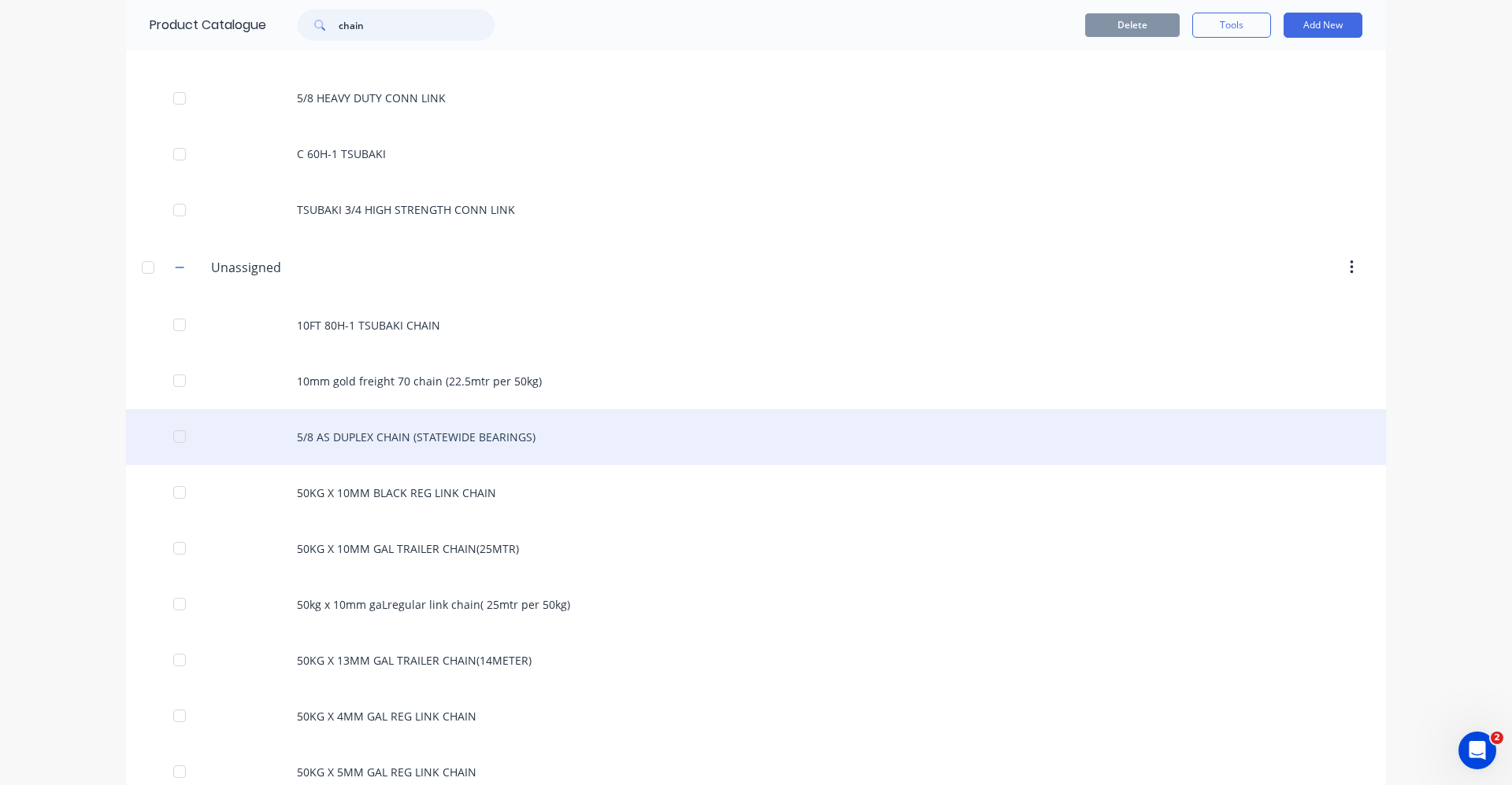
type input "chain"
click at [489, 433] on div "5/8 AS DUPLEX CHAIN (STATEWIDE BEARINGS)" at bounding box center [756, 437] width 1260 height 56
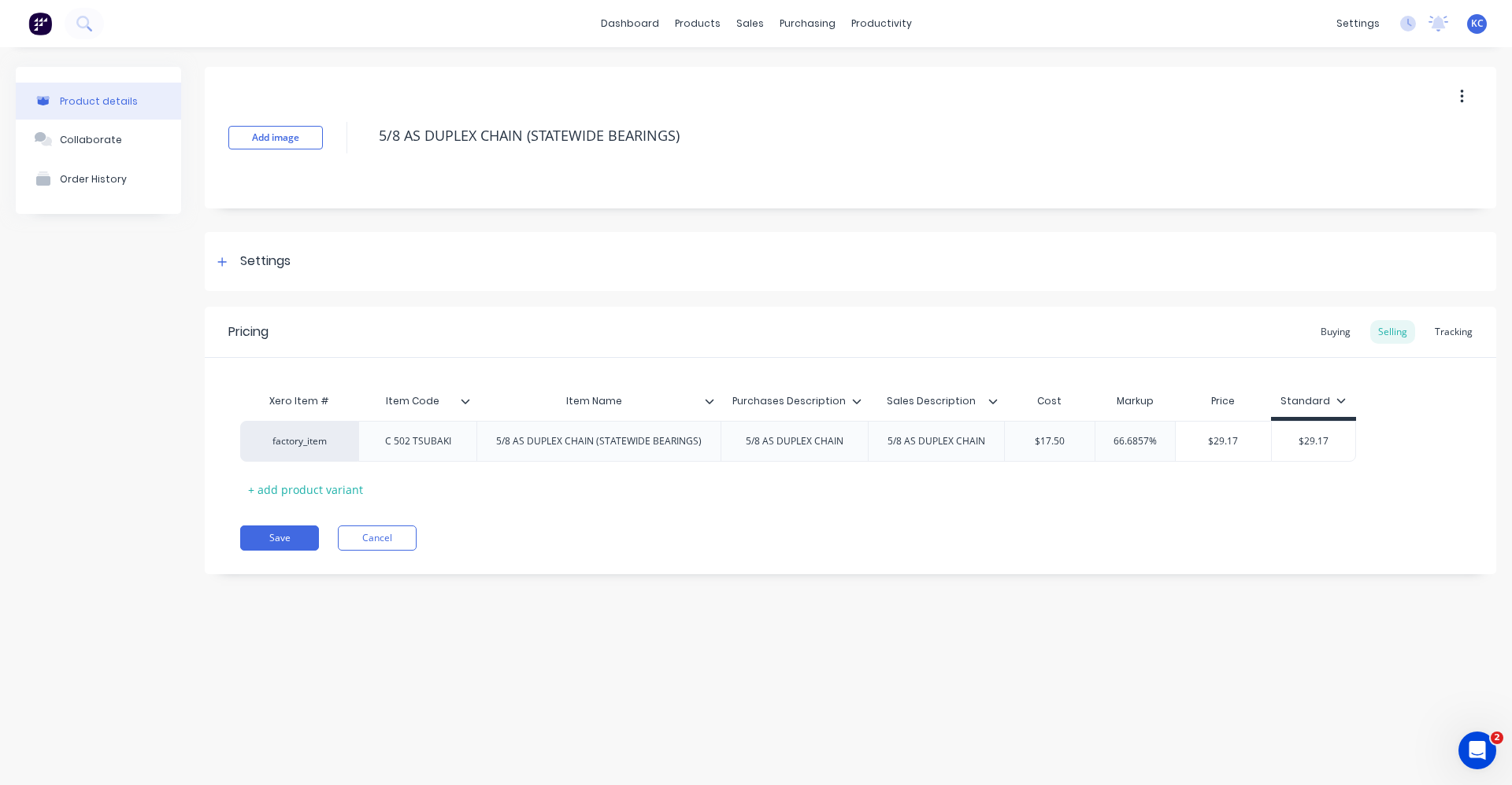
click at [709, 400] on icon at bounding box center [709, 401] width 9 height 9
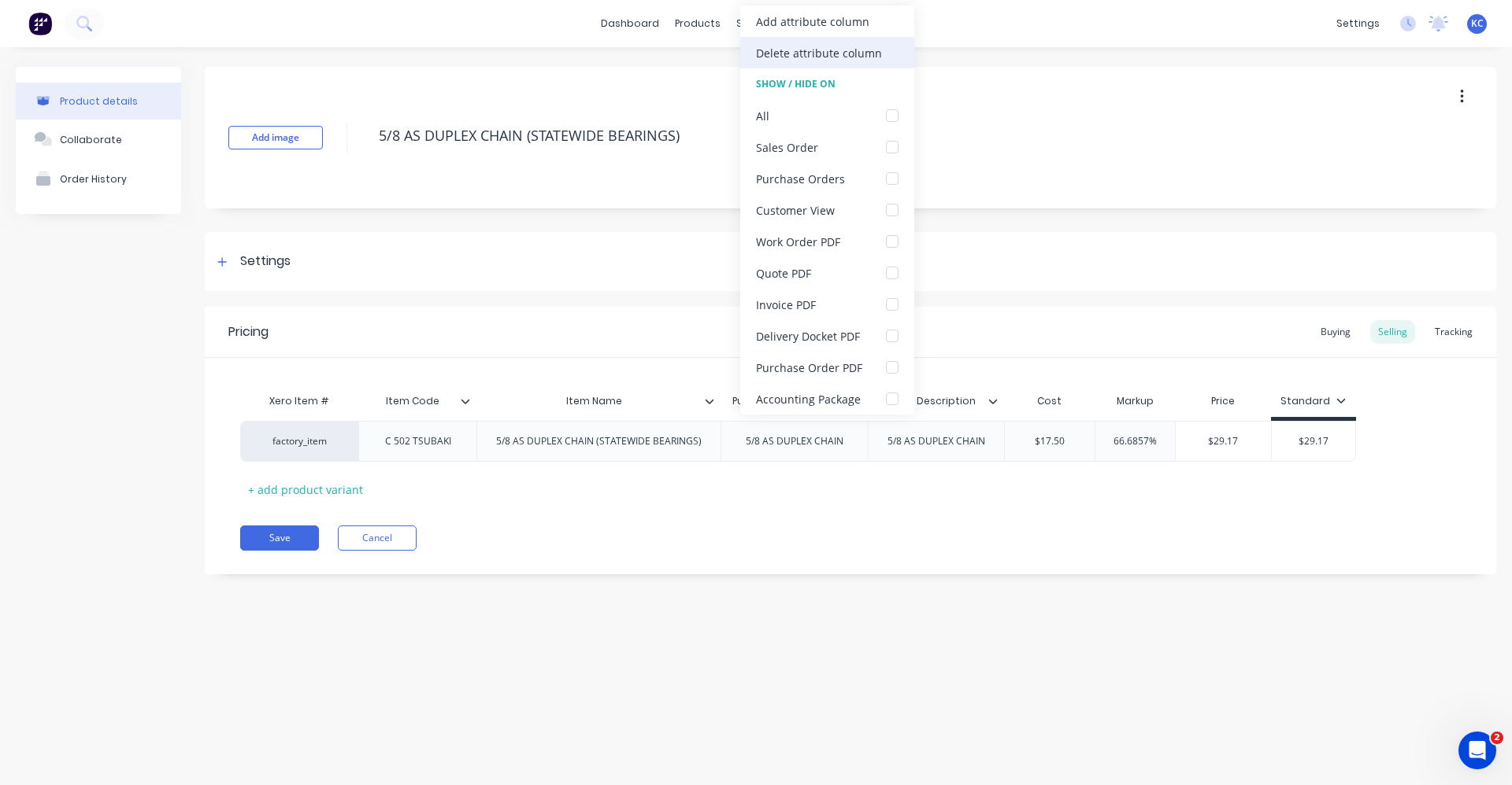
click at [762, 51] on div "Delete attribute column" at bounding box center [819, 53] width 126 height 17
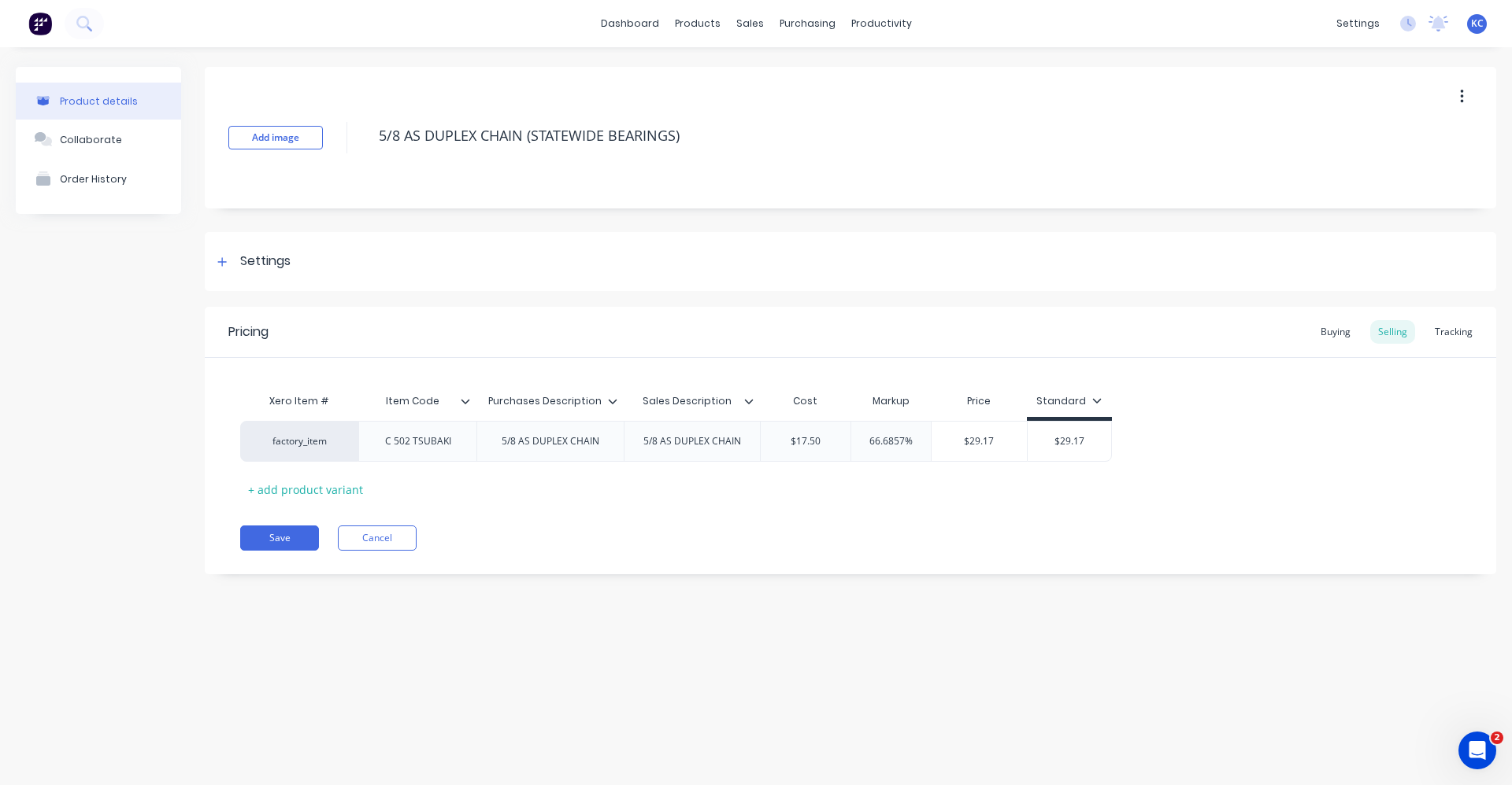
drag, startPoint x: 722, startPoint y: 136, endPoint x: 535, endPoint y: 155, distance: 188.0
click at [535, 155] on div "5/8 AS DUPLEX CHAIN (STATEWIDE BEARINGS)" at bounding box center [868, 137] width 995 height 40
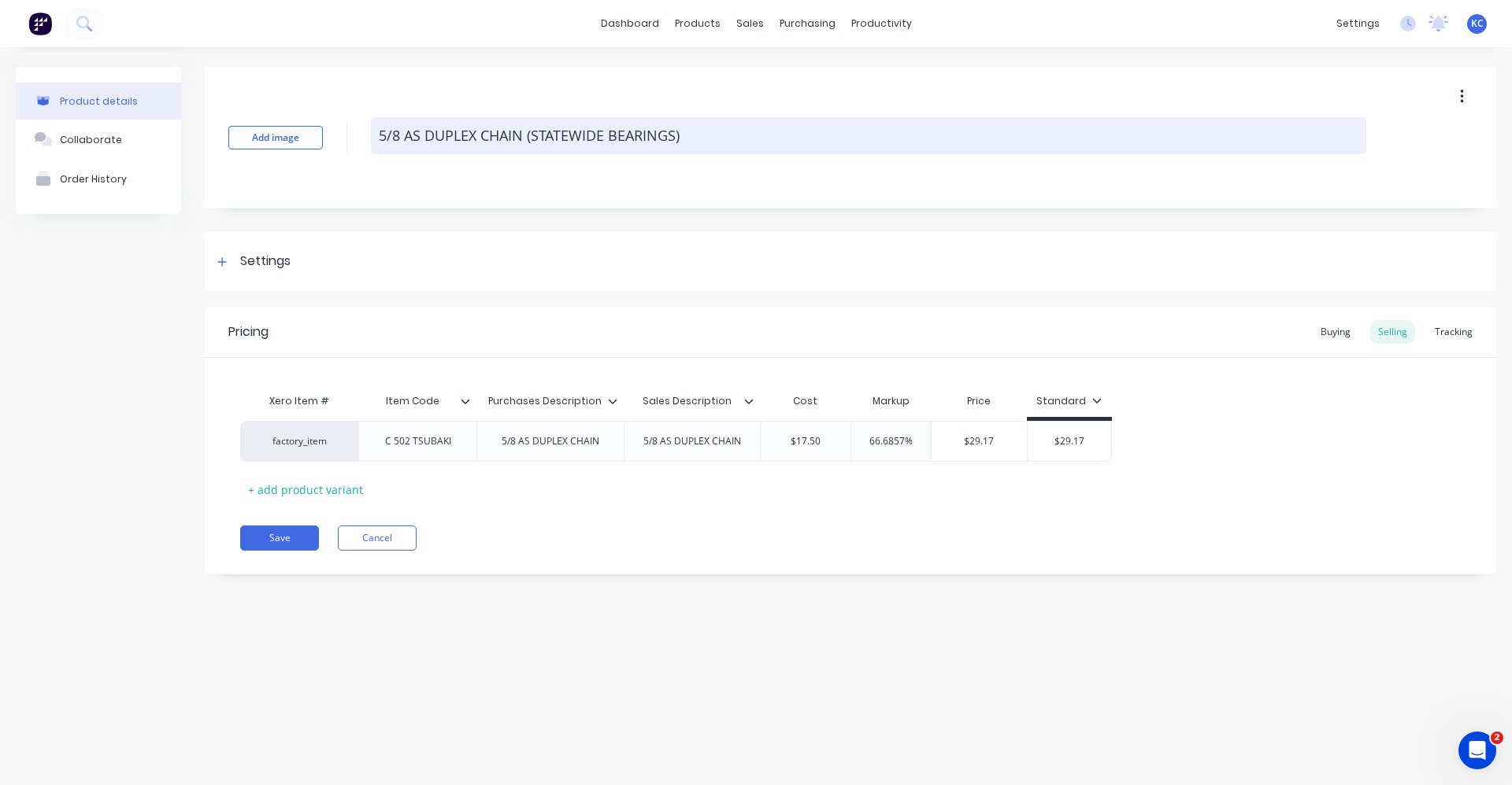
type textarea "x"
type textarea "5/8 AS DUPLEX CHAIN (S"
type textarea "x"
type textarea "5/8 AS DUPLEX CHAIN ("
type textarea "x"
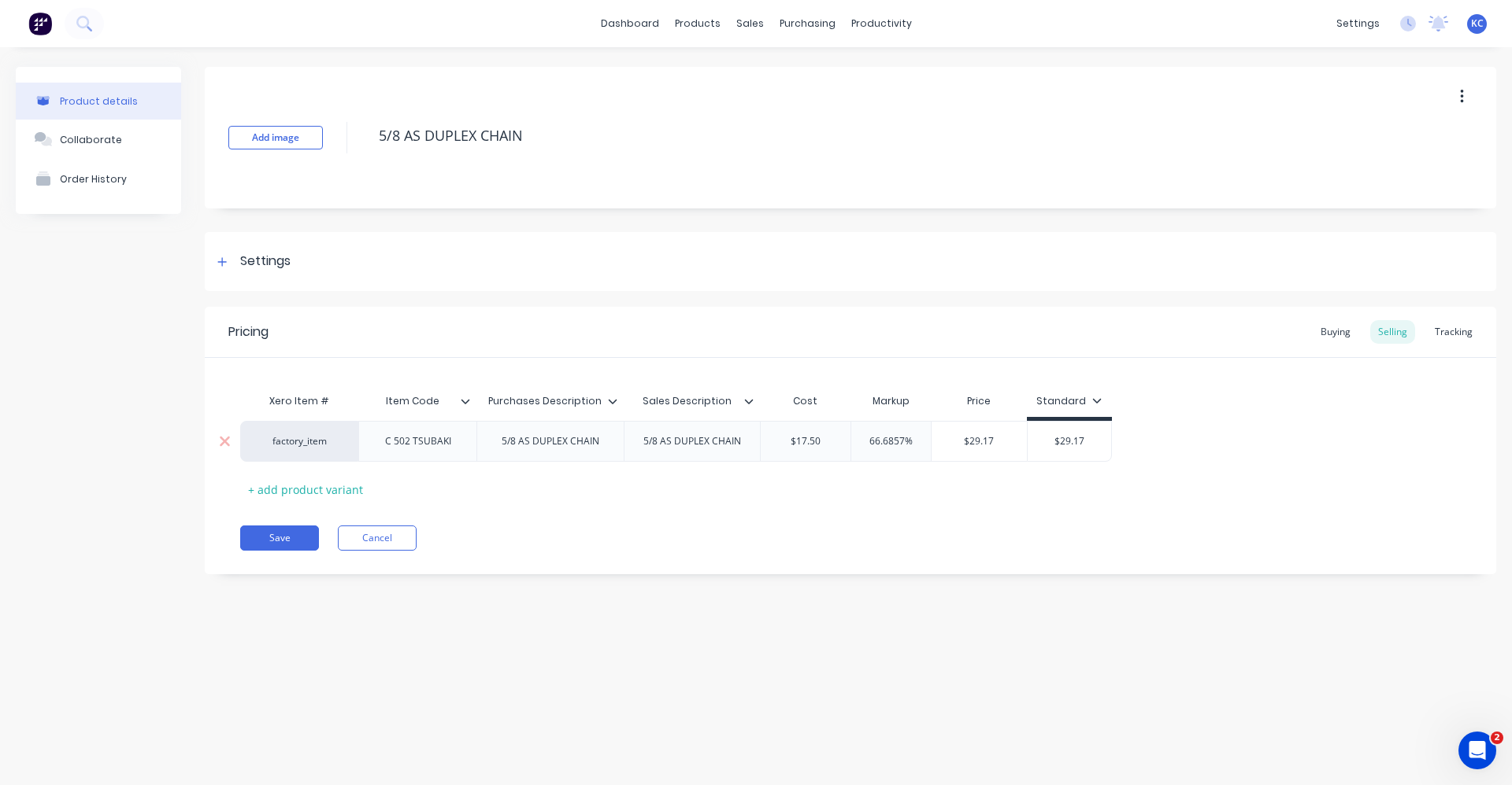
type textarea "5/8 AS DUPLEX CHAIN"
type textarea "x"
type textarea "5/8 AS DUPLEX CHAIN"
drag, startPoint x: 460, startPoint y: 448, endPoint x: 269, endPoint y: 449, distance: 191.0
click at [269, 449] on div "factory_item C 502 TSUBAKI 5/8 AS DUPLEX CHAIN 5/8 AS DUPLEX CHAIN $17.50 66.68…" at bounding box center [676, 441] width 872 height 40
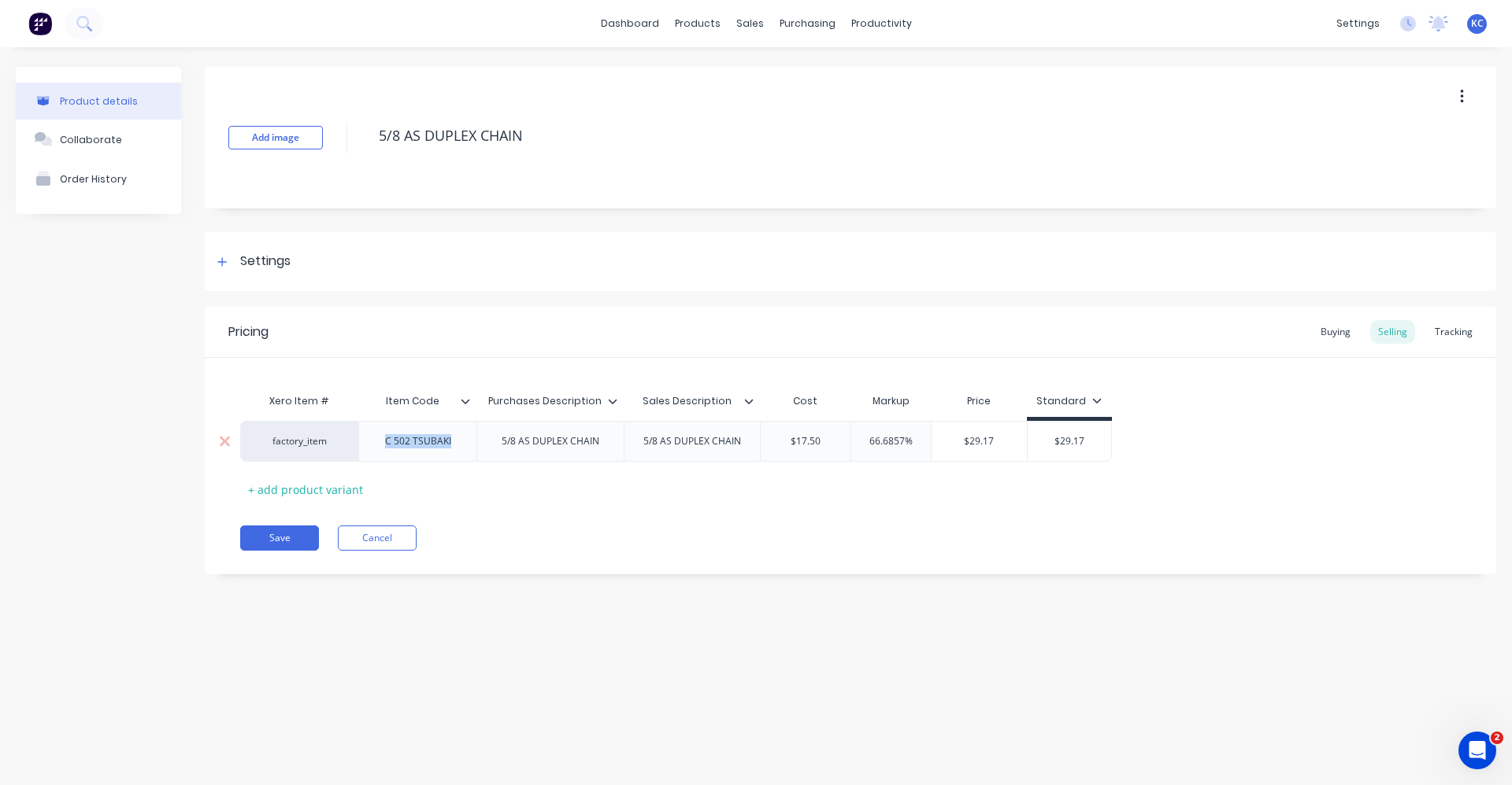
copy div "C 502 TSUBAKI"
drag, startPoint x: 607, startPoint y: 444, endPoint x: 432, endPoint y: 423, distance: 176.3
click at [432, 423] on div "factory_item C 502 TSUBAKI 5/8 AS DUPLEX CHAIN 5/8 AS DUPLEX CHAIN $17.50 66.68…" at bounding box center [676, 441] width 872 height 40
copy div "5/8 AS DUPLEX CHAIN"
click at [410, 448] on div "C 502 TSUBAKI" at bounding box center [417, 442] width 91 height 20
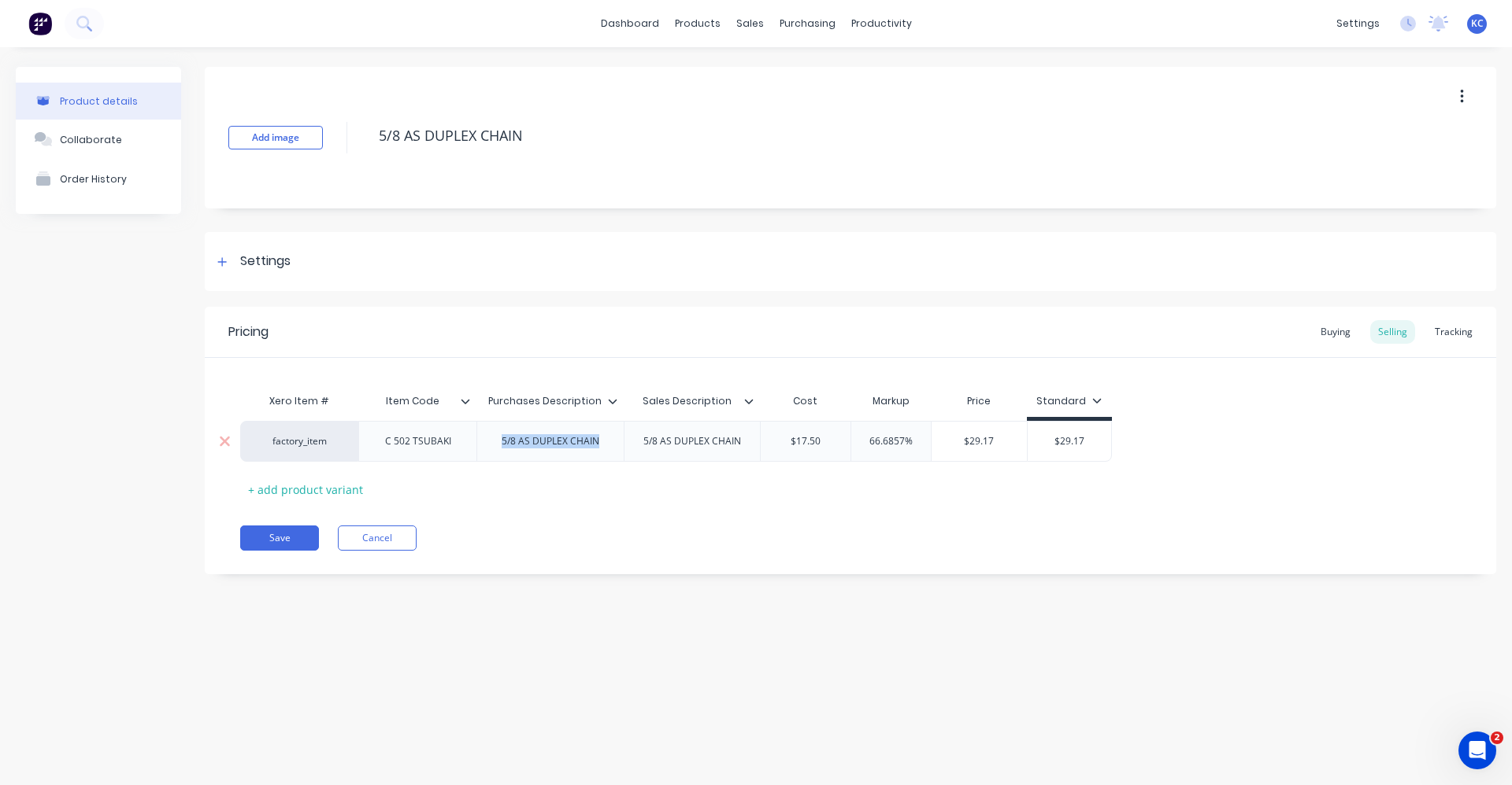
type textarea "x"
type input "66.6857%"
drag, startPoint x: 920, startPoint y: 445, endPoint x: 846, endPoint y: 428, distance: 75.9
click at [834, 435] on div "factory_item C 50-2 TSUBAKI 5/8 AS DUPLEX CHAIN 5/8 AS DUPLEX CHAIN $17.50 66.6…" at bounding box center [676, 441] width 872 height 40
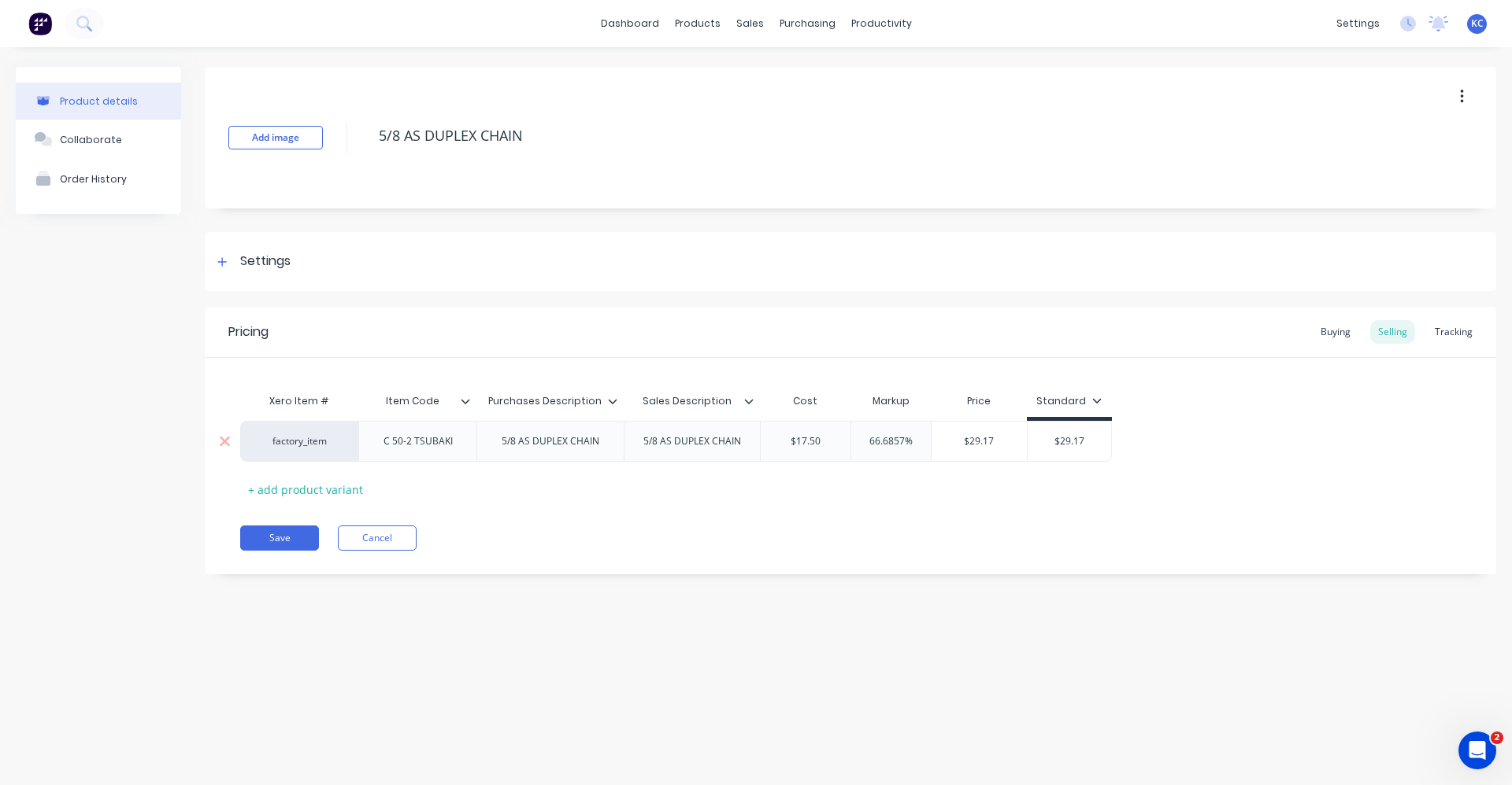
type textarea "x"
type input "60"
type textarea "x"
type input "60"
click at [1011, 443] on input "text" at bounding box center [1043, 441] width 84 height 14
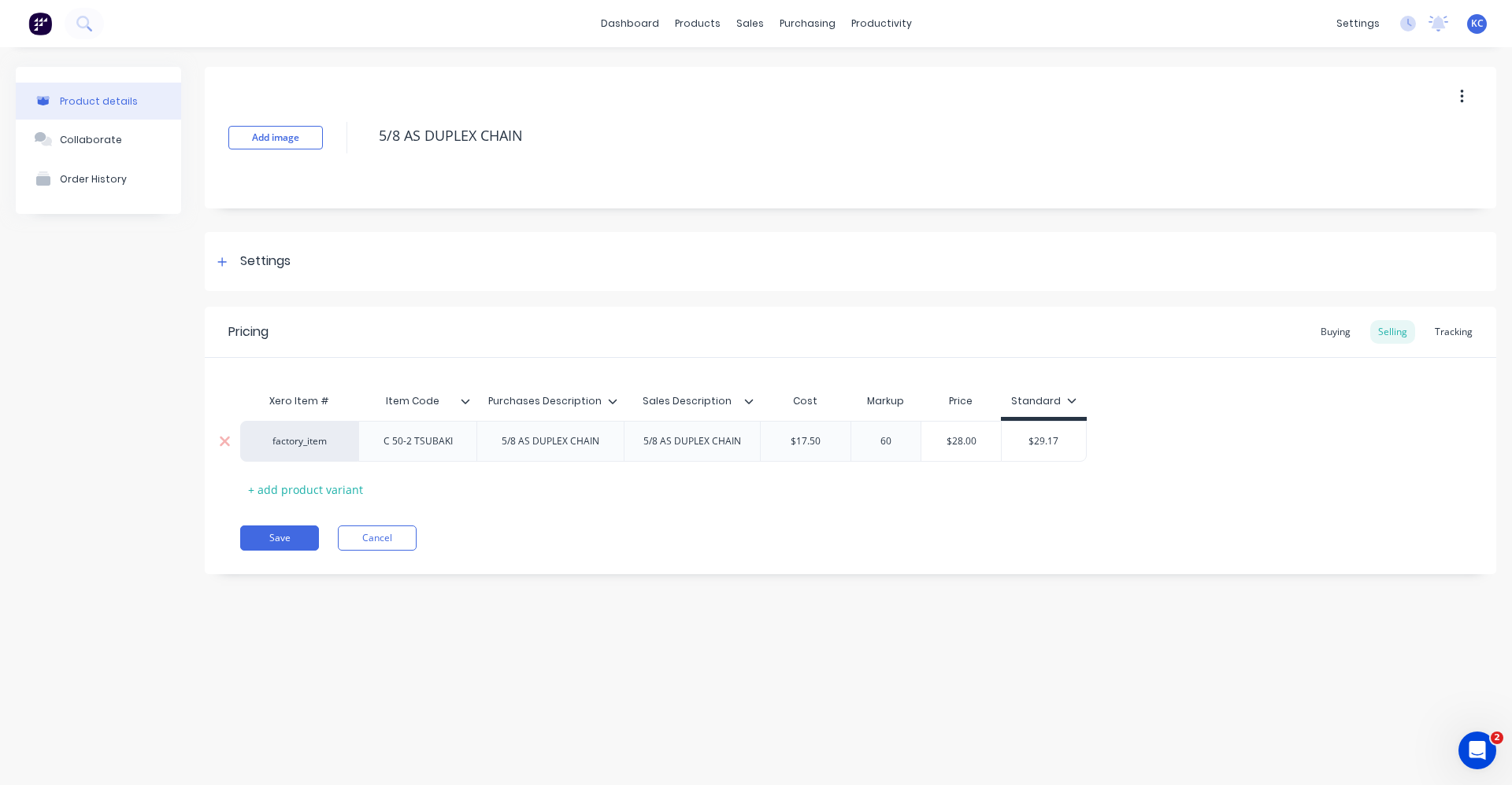
type input "$29.17"
type textarea "x"
click at [1350, 333] on div "Buying" at bounding box center [1335, 332] width 46 height 24
click at [278, 257] on div "Settings" at bounding box center [265, 261] width 51 height 19
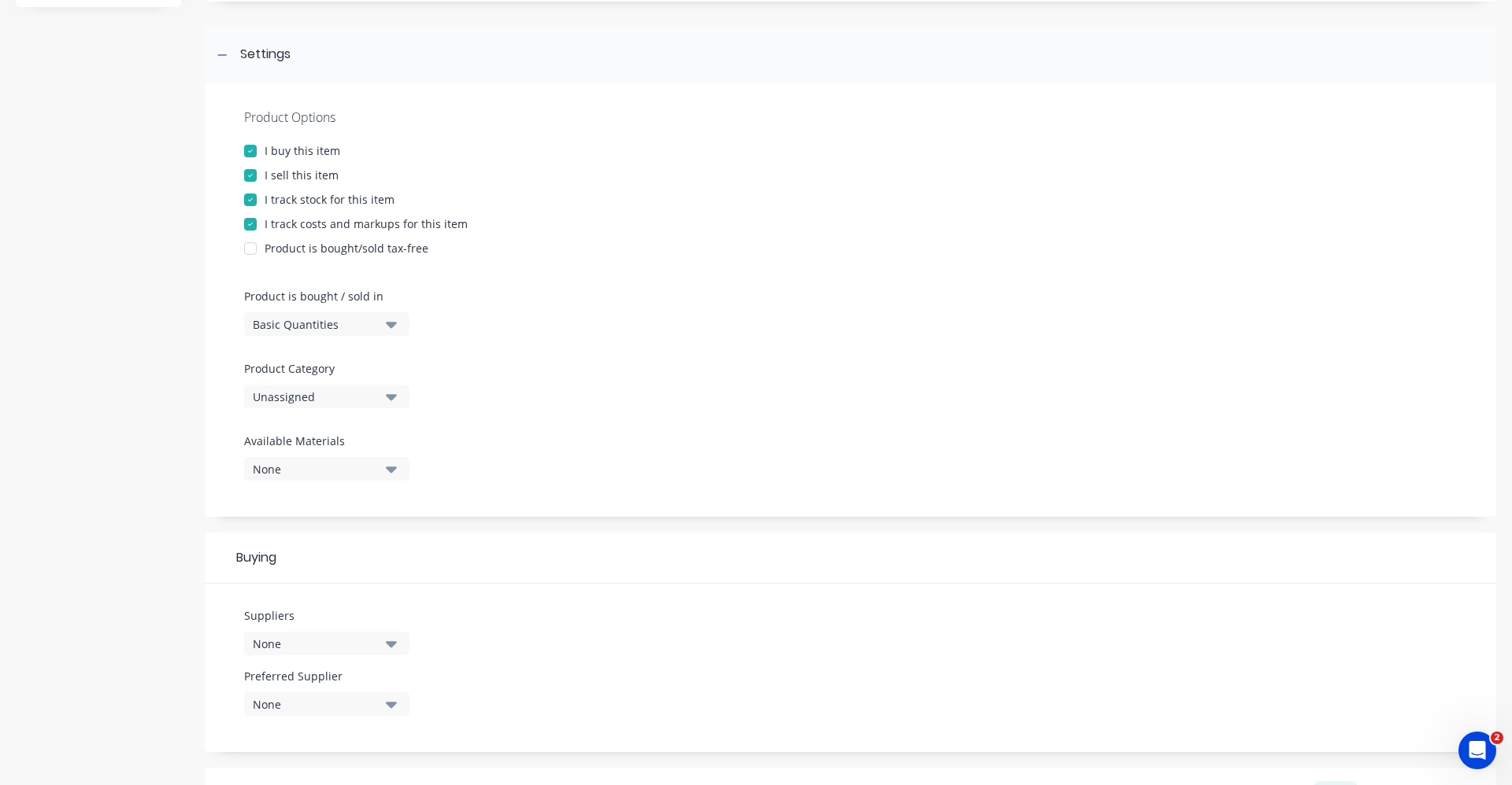
scroll to position [495, 0]
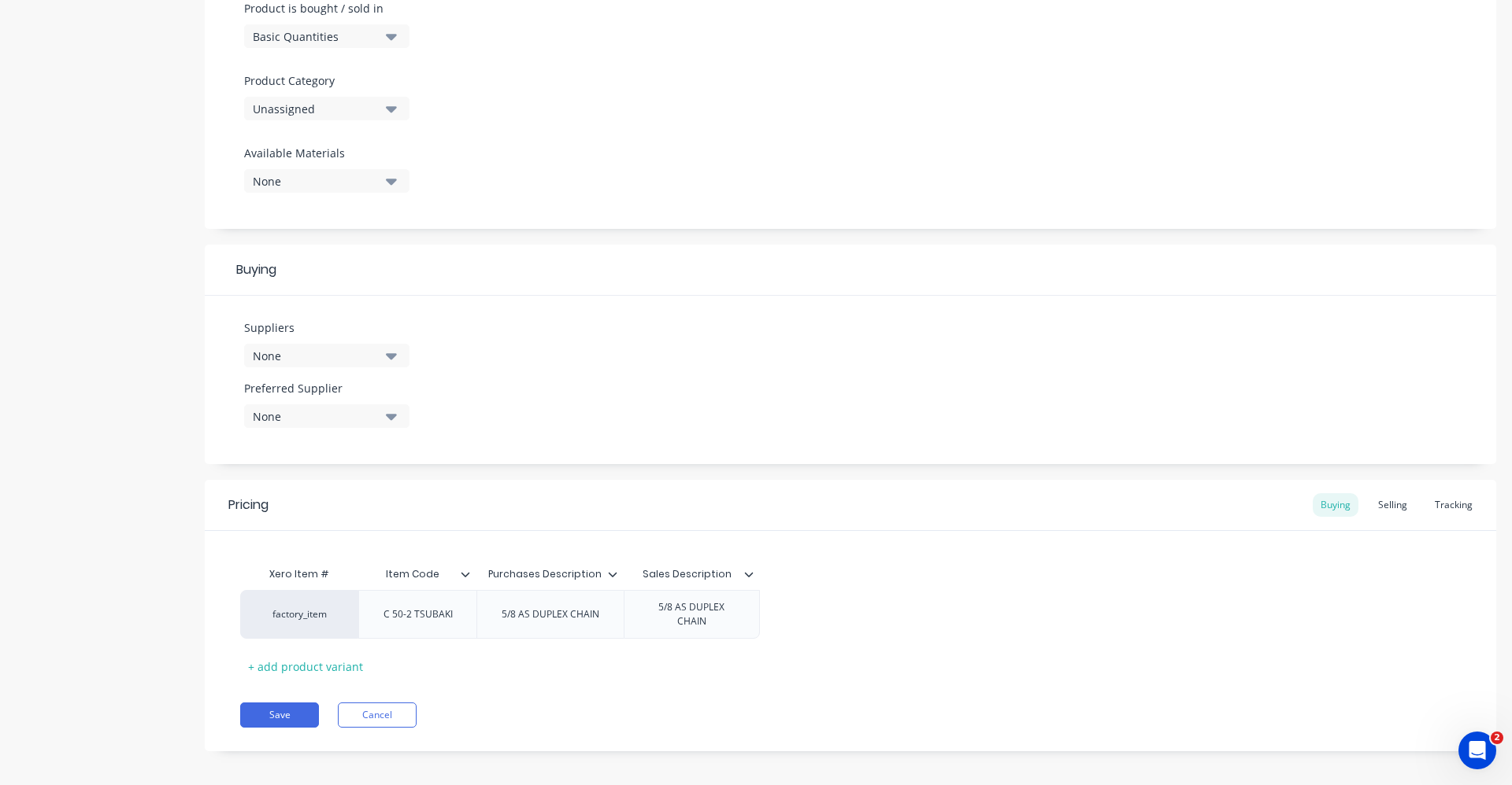
click at [393, 180] on icon "button" at bounding box center [391, 181] width 11 height 6
click at [392, 115] on icon "button" at bounding box center [391, 109] width 11 height 17
click at [366, 156] on Category "text" at bounding box center [373, 156] width 167 height 31
type Category "ROLL"
click at [355, 232] on div "Roller Chain" at bounding box center [362, 226] width 237 height 31
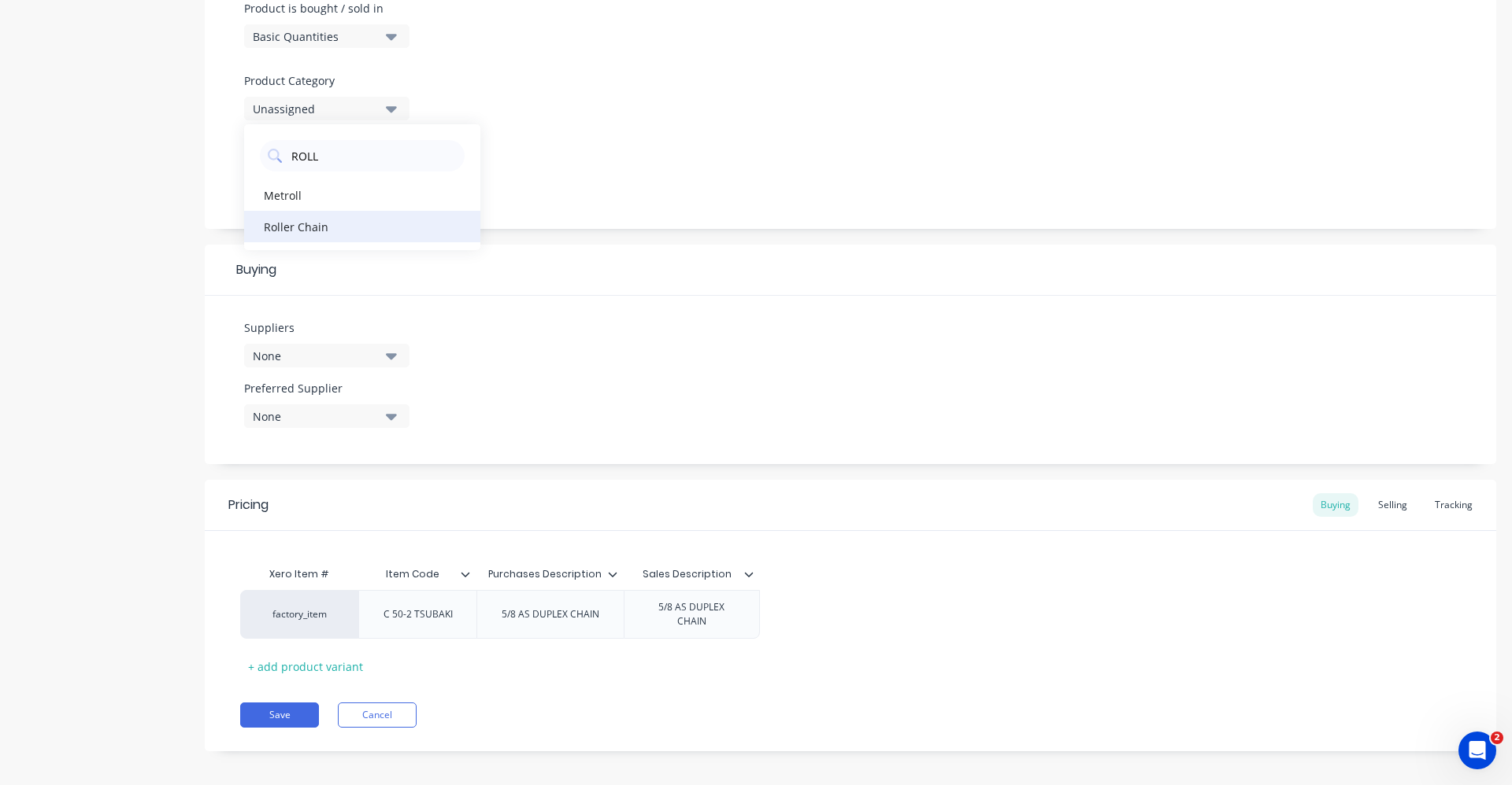
type textarea "x"
click at [393, 359] on icon "button" at bounding box center [391, 356] width 11 height 6
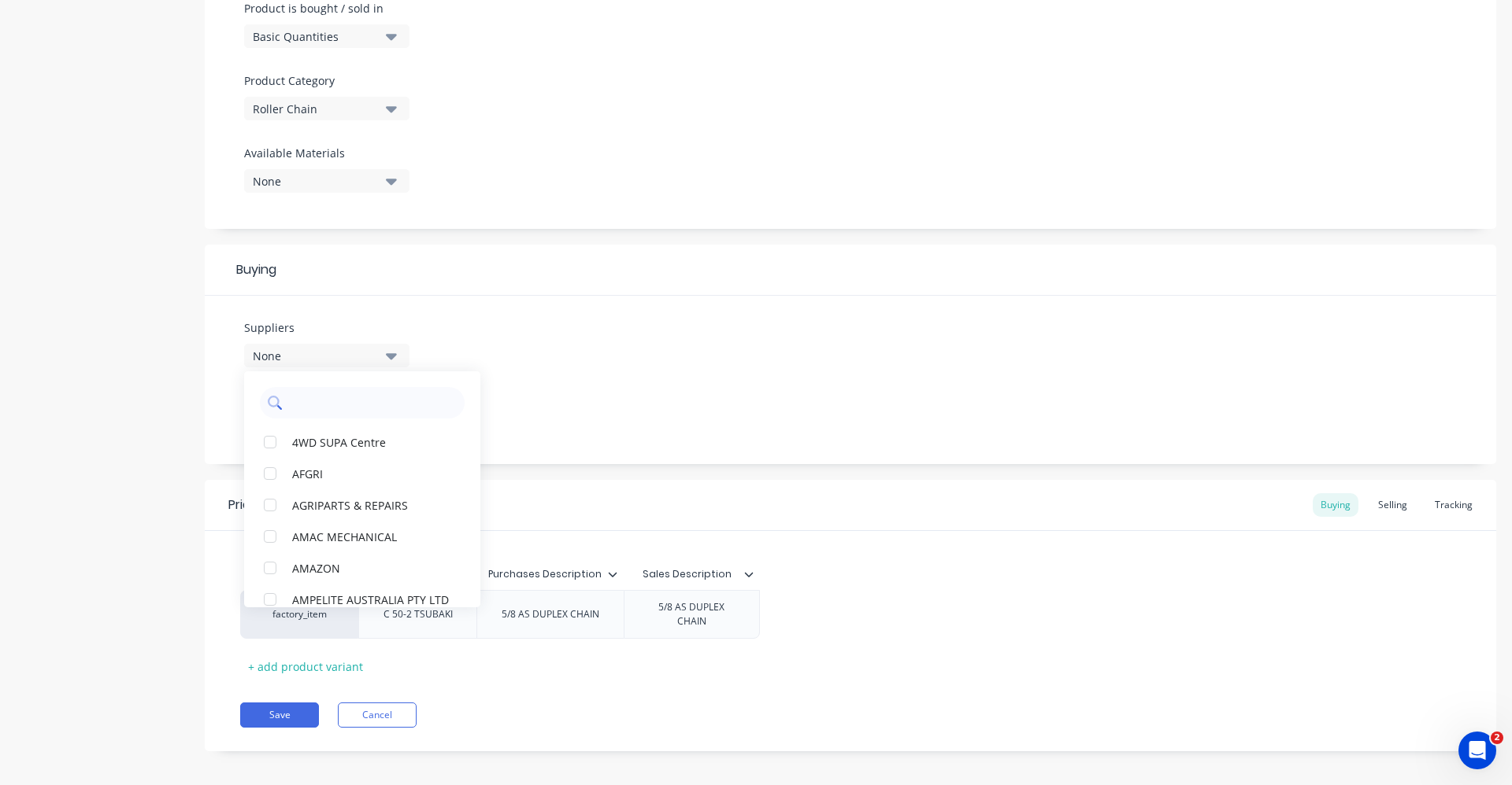
click at [376, 398] on input "text" at bounding box center [373, 403] width 167 height 31
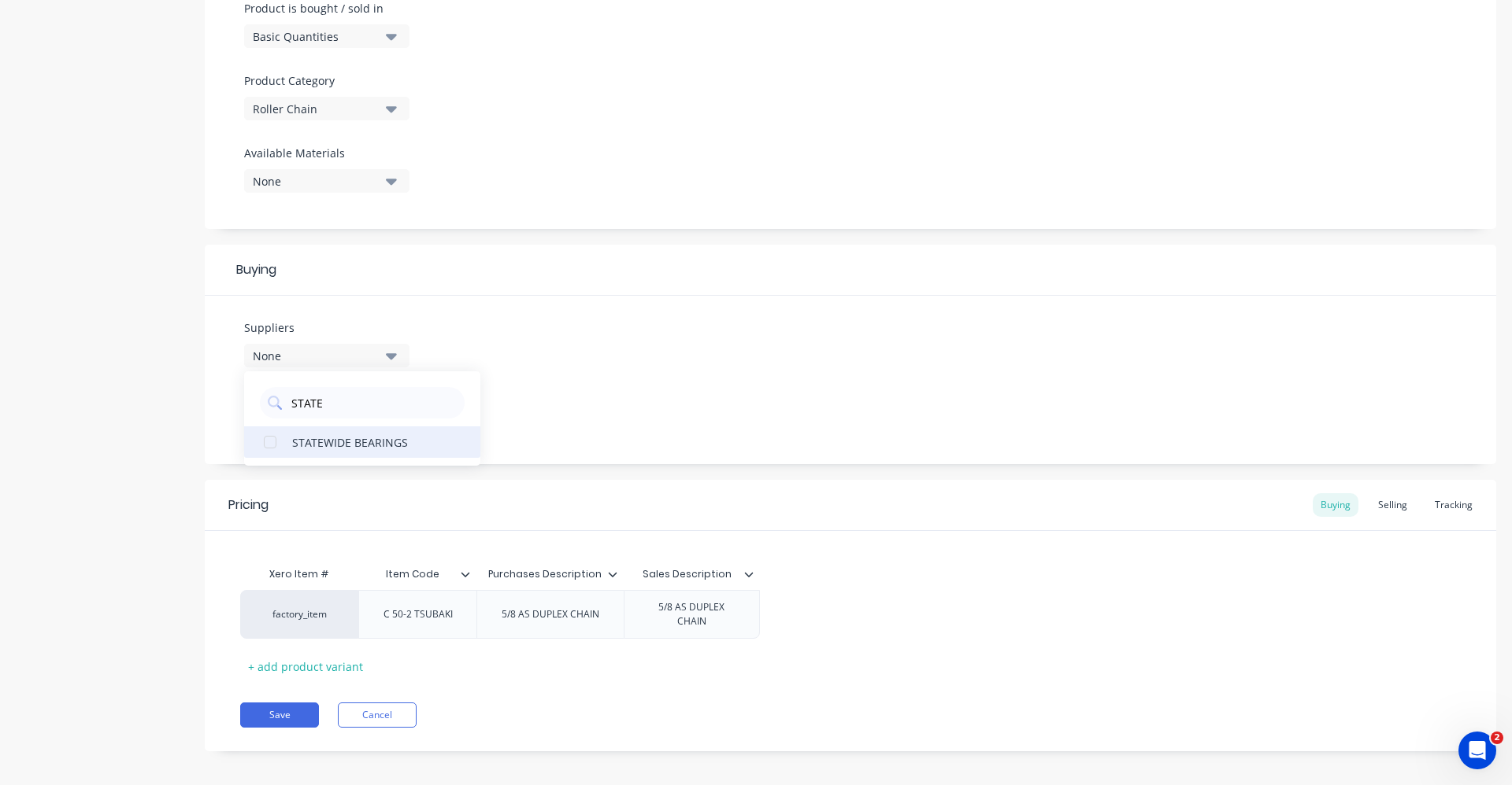
type input "STATE"
click at [356, 451] on button "STATEWIDE BEARINGS" at bounding box center [362, 442] width 237 height 31
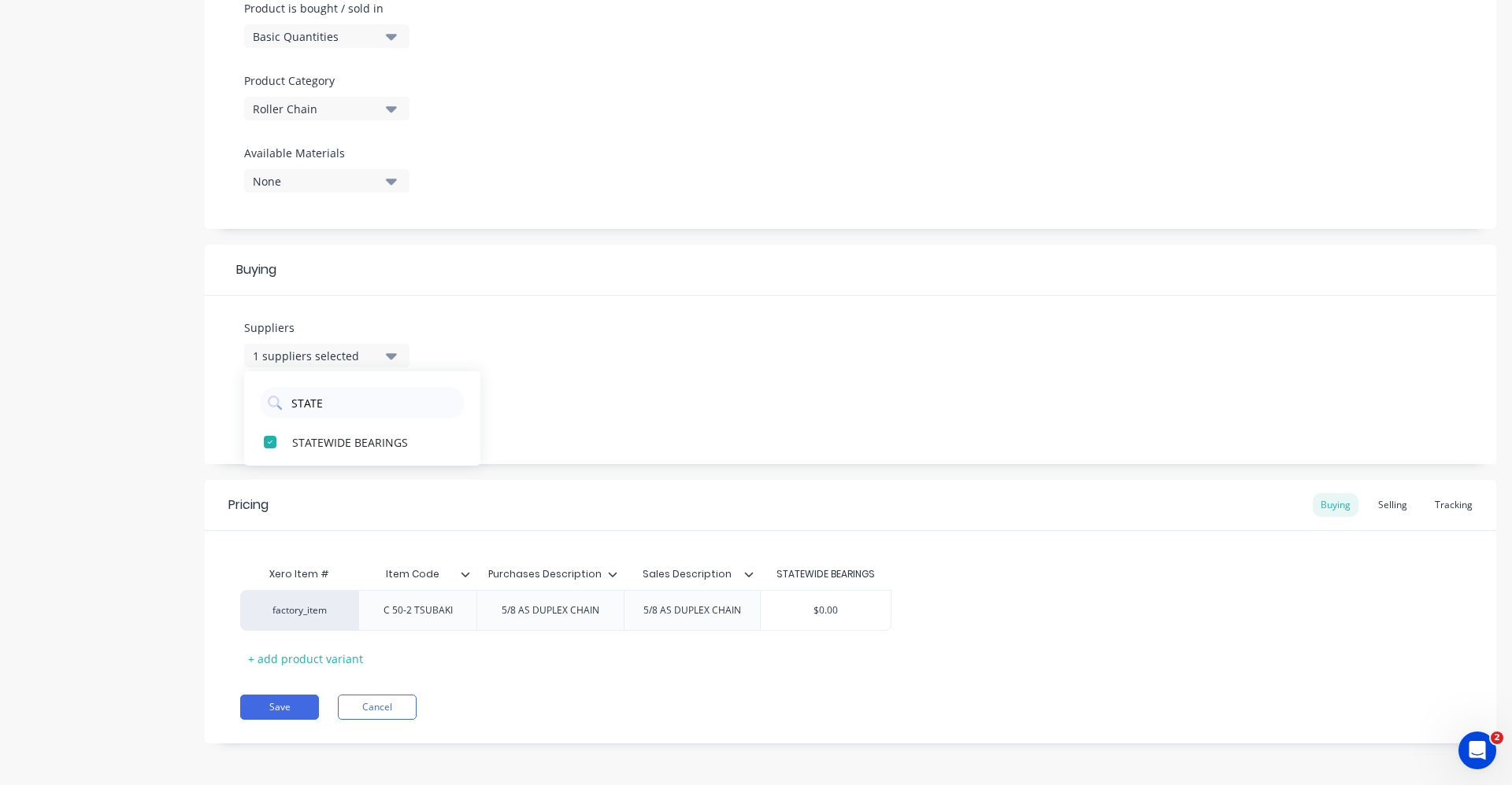
click at [619, 411] on div "Suppliers 1 suppliers selected STATE STATEWIDE BEARINGS Preferred Supplier None" at bounding box center [850, 380] width 1291 height 168
click at [387, 417] on icon "button" at bounding box center [391, 416] width 11 height 17
click at [389, 497] on div "STATEWIDE BEARINGS" at bounding box center [370, 502] width 157 height 17
type textarea "x"
click at [557, 382] on div "Suppliers 1 suppliers selected STATE Preferred Supplier STATEWIDE BEARINGS STAT…" at bounding box center [850, 380] width 1291 height 168
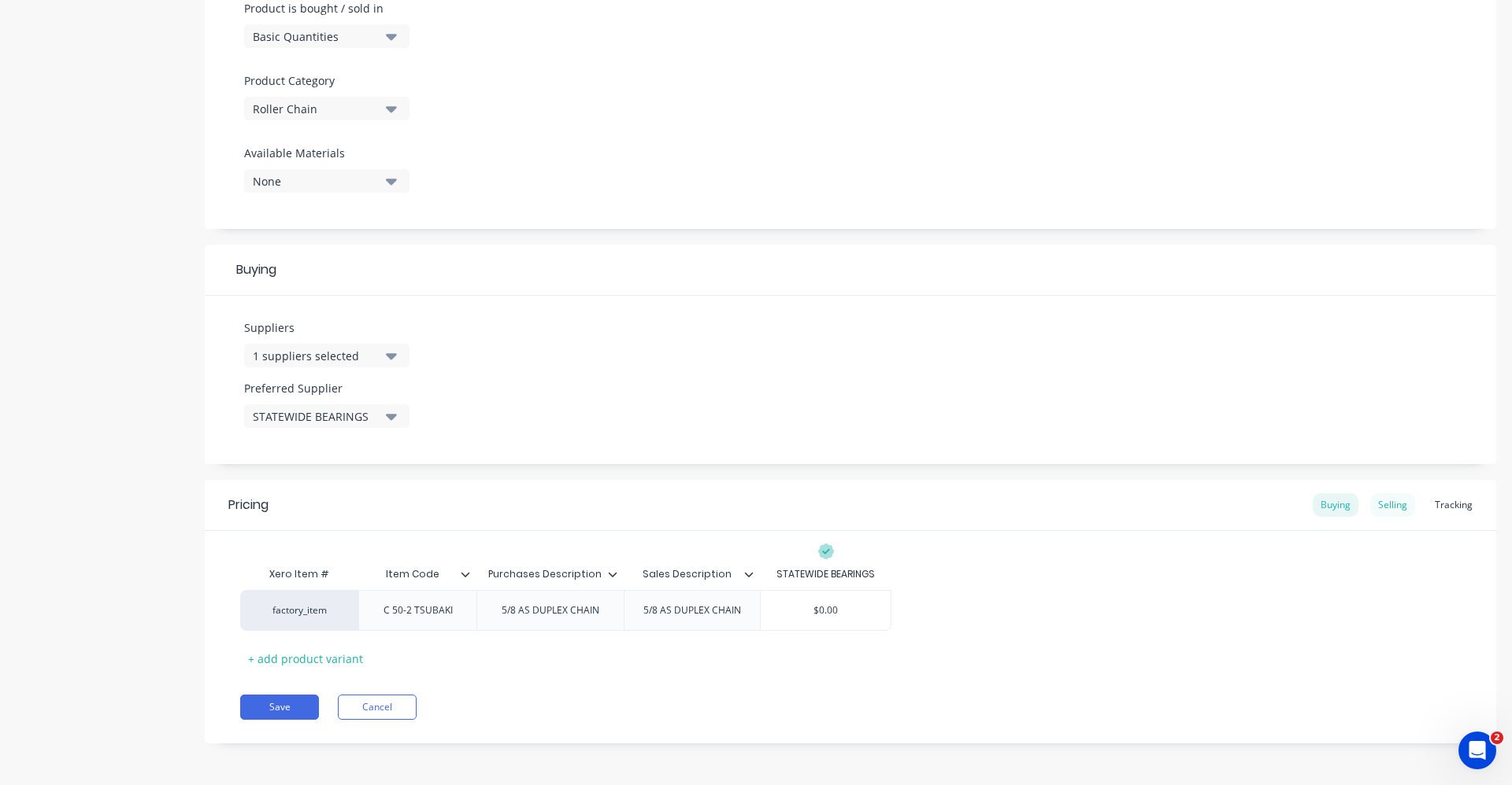
click at [1380, 510] on div "Selling" at bounding box center [1392, 505] width 45 height 24
click at [1332, 513] on div "Buying" at bounding box center [1335, 505] width 46 height 24
drag, startPoint x: 807, startPoint y: 603, endPoint x: 866, endPoint y: 617, distance: 60.6
click at [866, 617] on input "$0.00" at bounding box center [825, 610] width 130 height 14
type input "1"
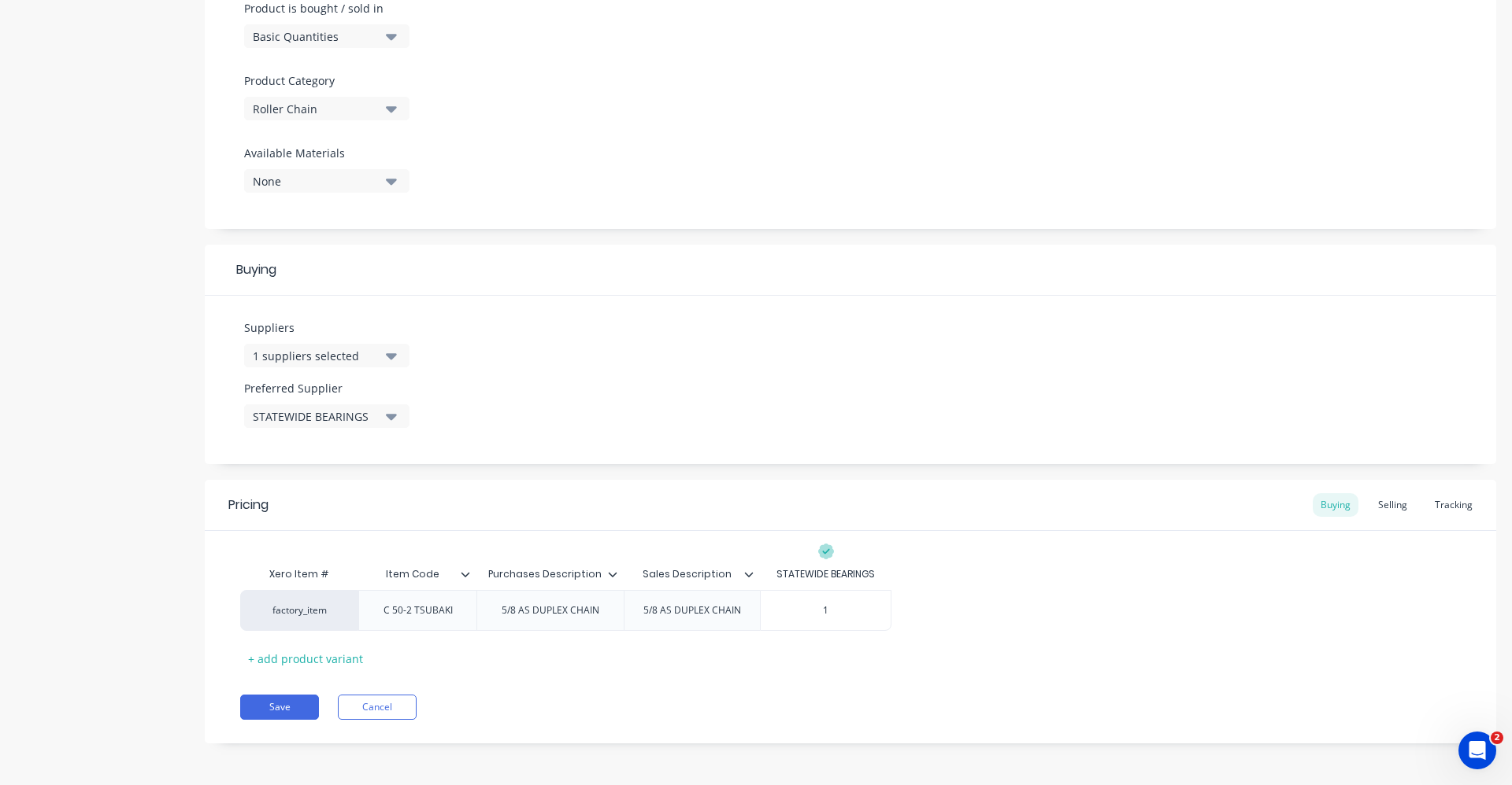
type textarea "x"
type input "17.50"
type textarea "x"
type input "$17.50"
drag, startPoint x: 303, startPoint y: 707, endPoint x: 329, endPoint y: 712, distance: 26.5
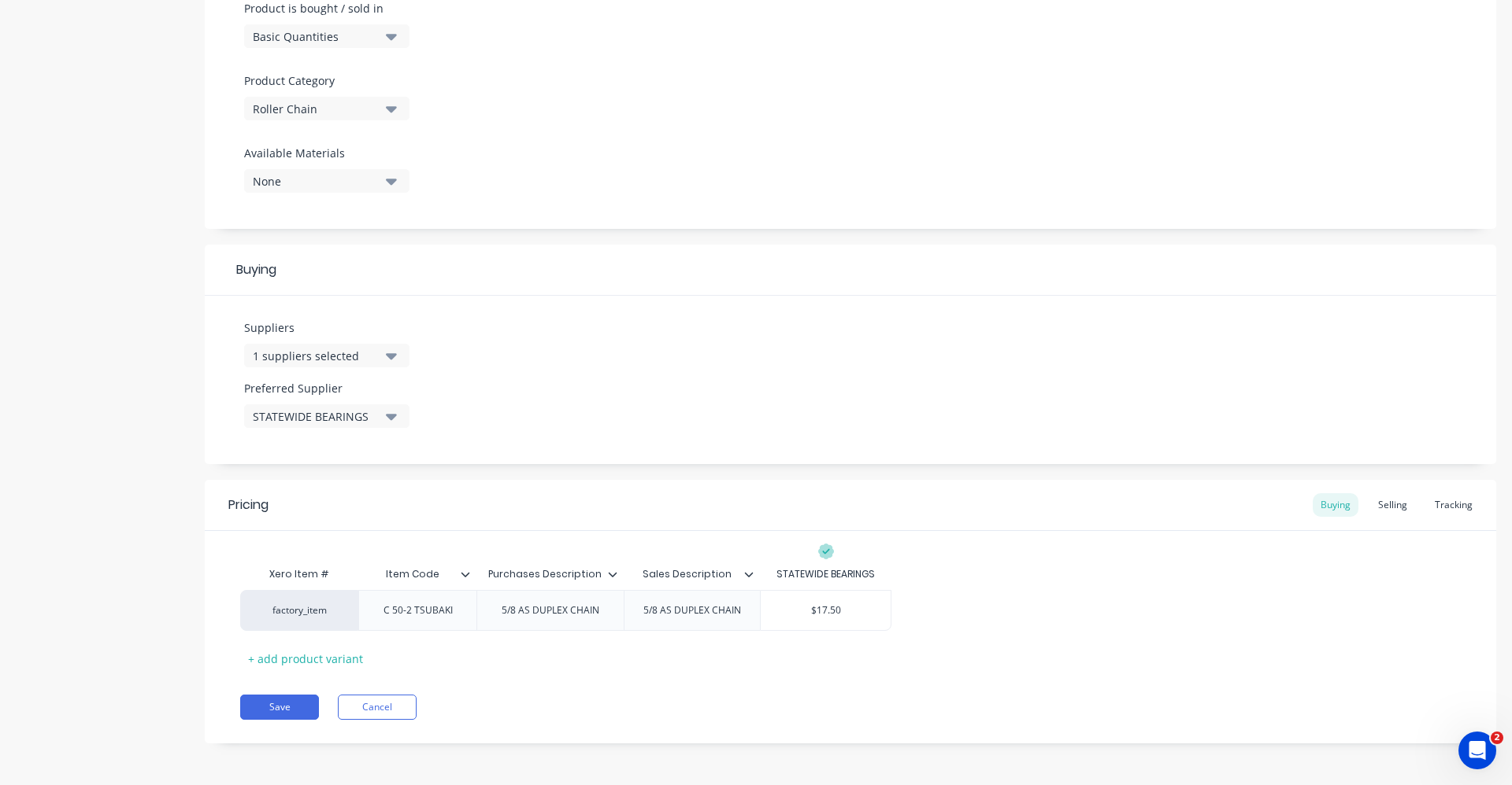
click at [303, 707] on button "Save" at bounding box center [280, 707] width 79 height 25
type textarea "x"
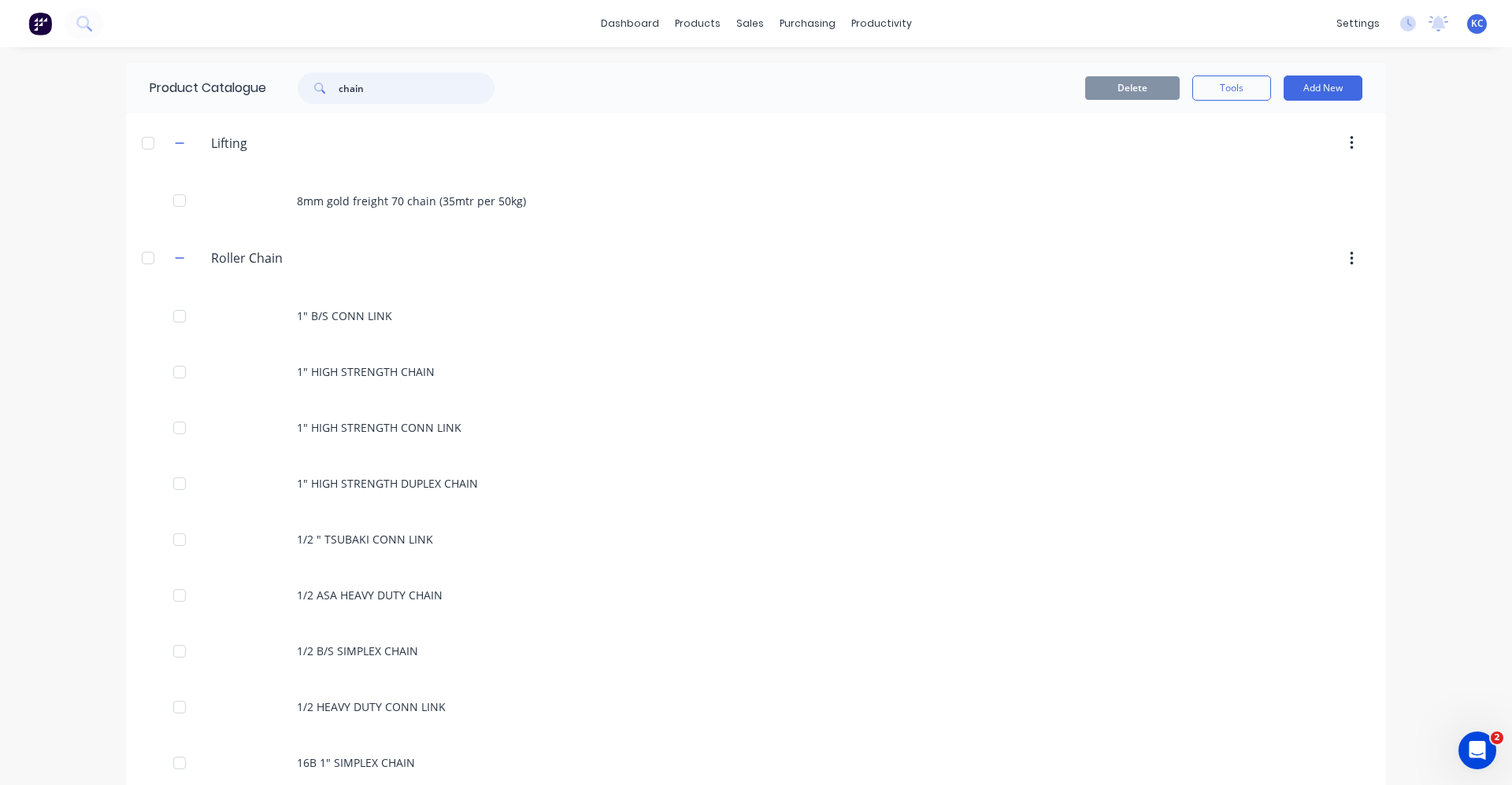
drag, startPoint x: 375, startPoint y: 88, endPoint x: 307, endPoint y: 85, distance: 68.1
click at [307, 85] on div "chain" at bounding box center [396, 88] width 197 height 31
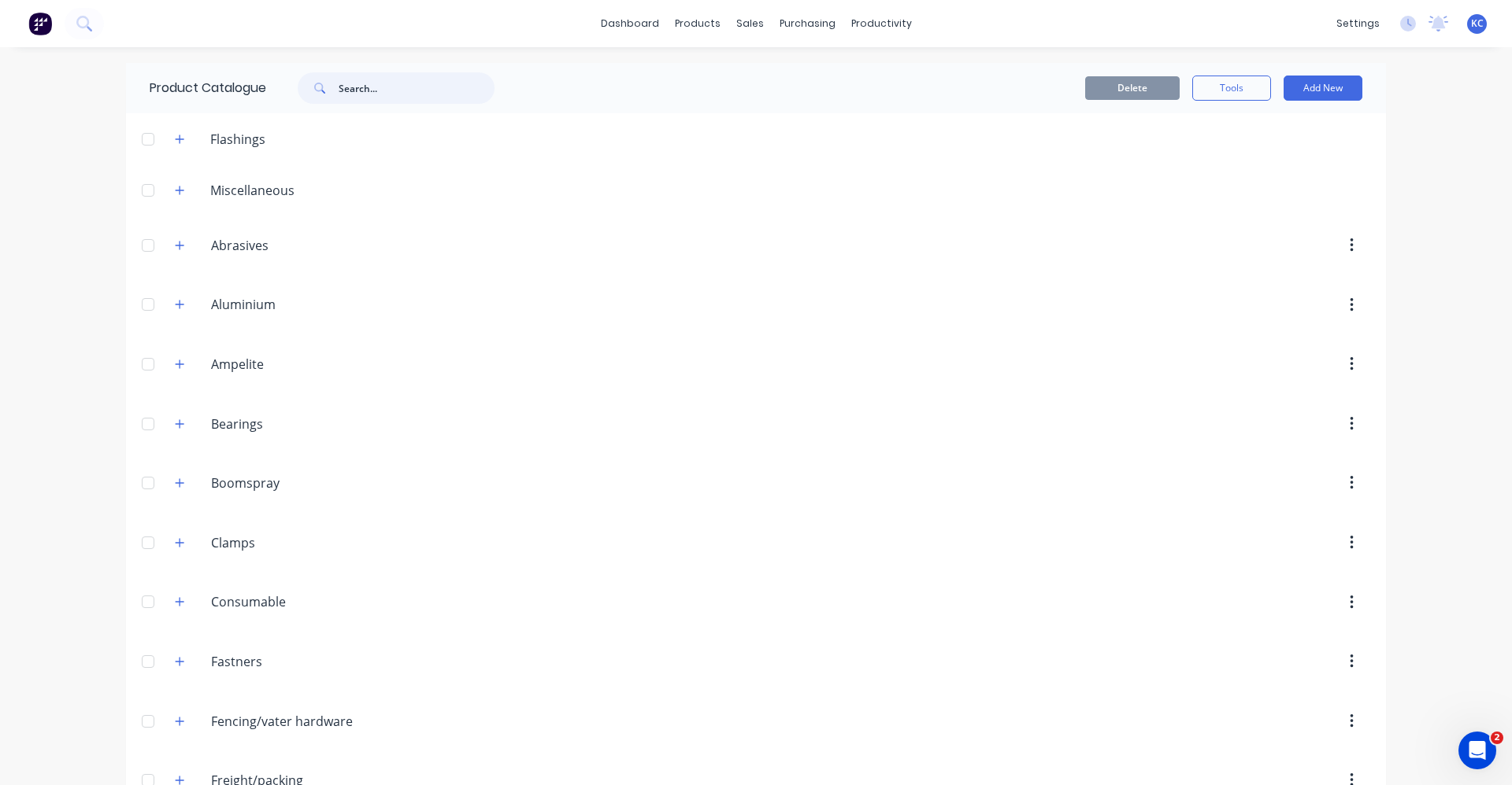
click at [381, 81] on input "text" at bounding box center [416, 88] width 156 height 31
